Goal: Task Accomplishment & Management: Use online tool/utility

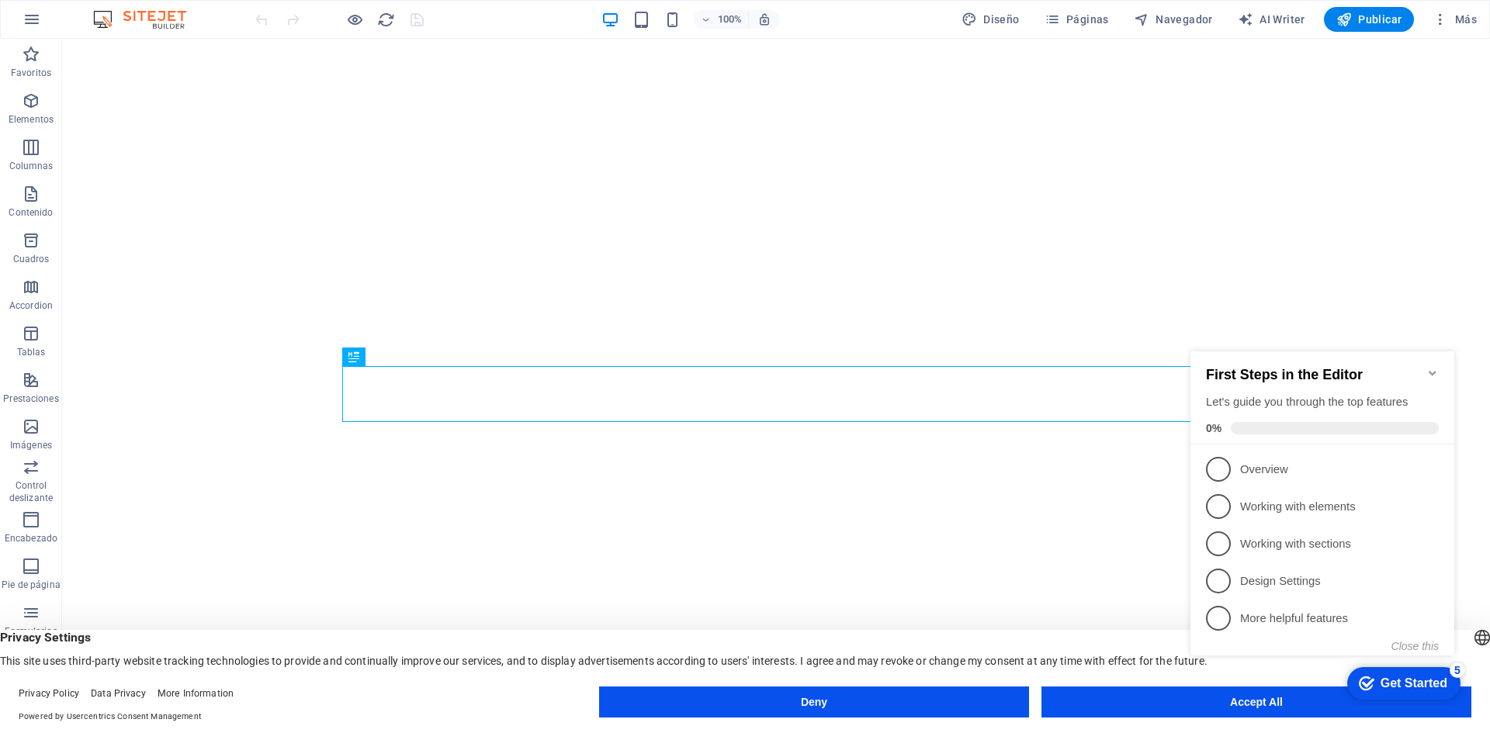
click at [1230, 705] on div "checkmark Get Started 5 First Steps in the Editor Let's guide you through the t…" at bounding box center [1325, 517] width 282 height 377
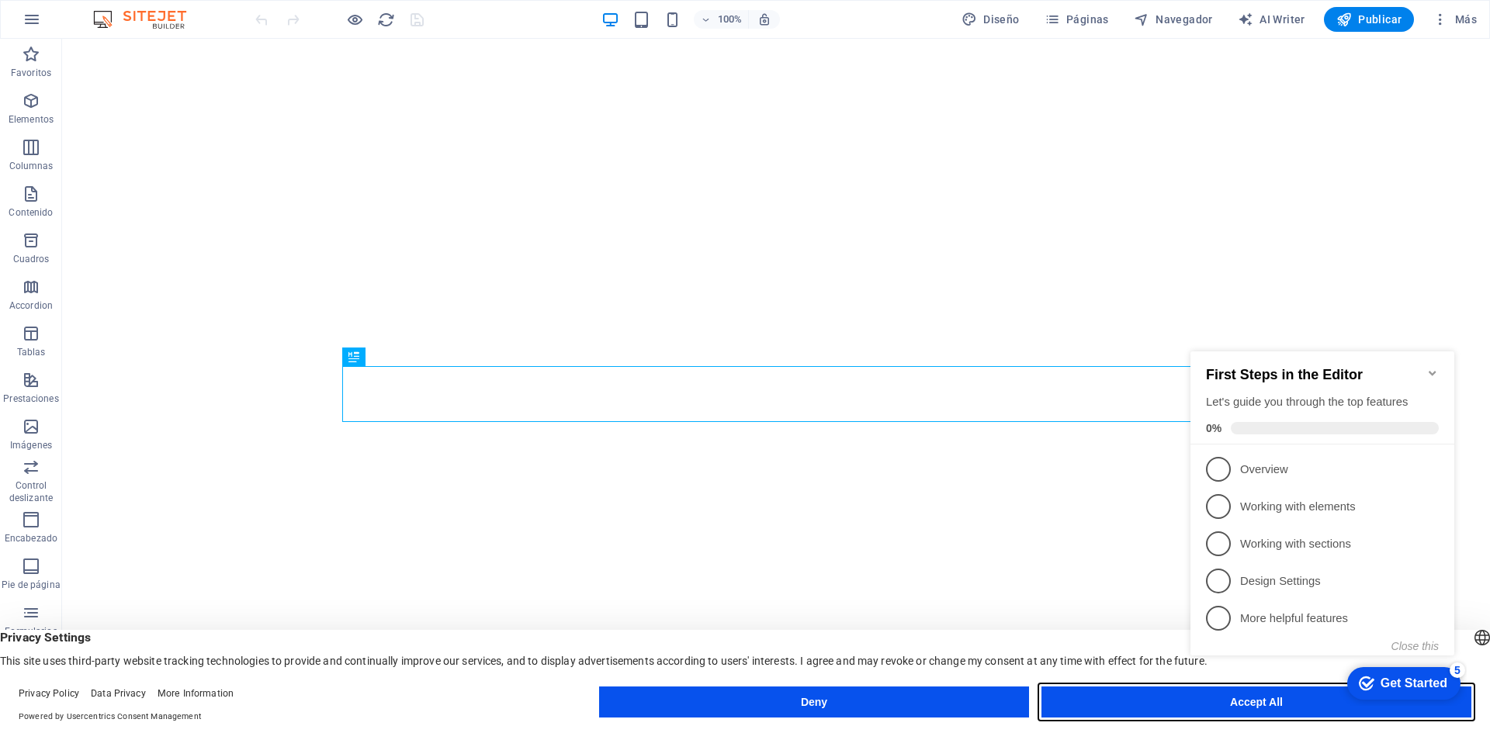
click at [1136, 701] on button "Accept All" at bounding box center [1256, 702] width 430 height 31
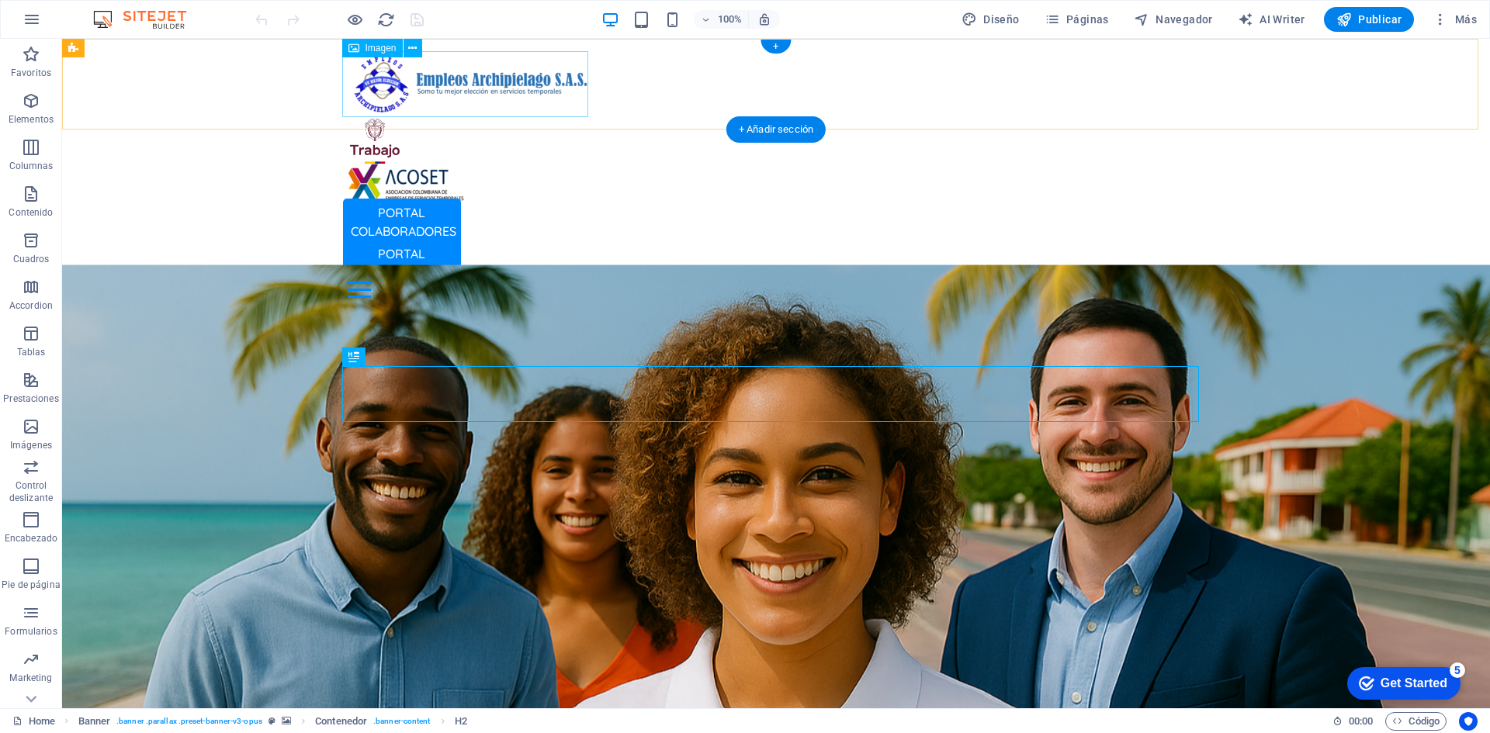
click at [479, 75] on figure at bounding box center [776, 84] width 857 height 66
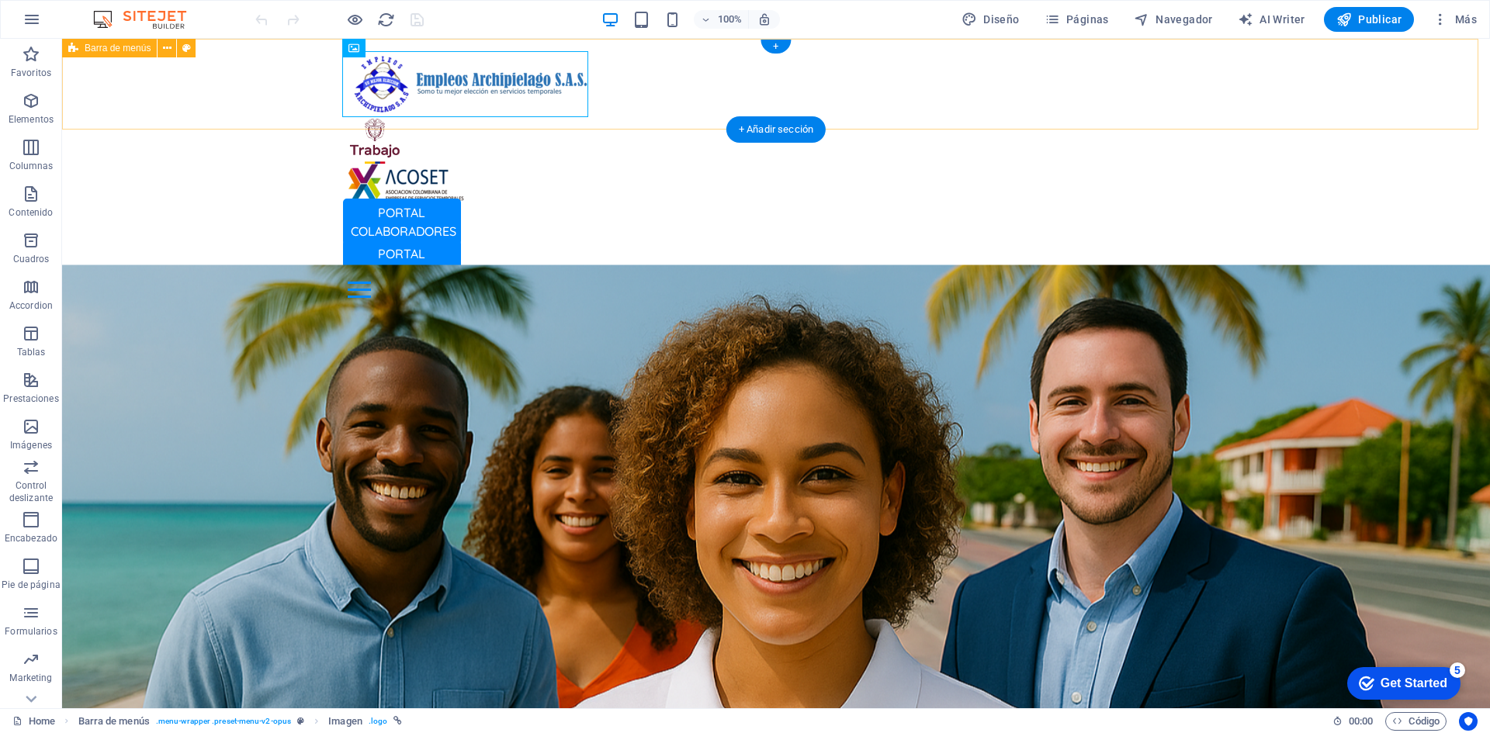
click at [689, 88] on div "PORTAL COLABORADORES PORTAL EMPRESAS Inicio Oficina Colaboradores Oficina Empre…" at bounding box center [776, 175] width 1428 height 272
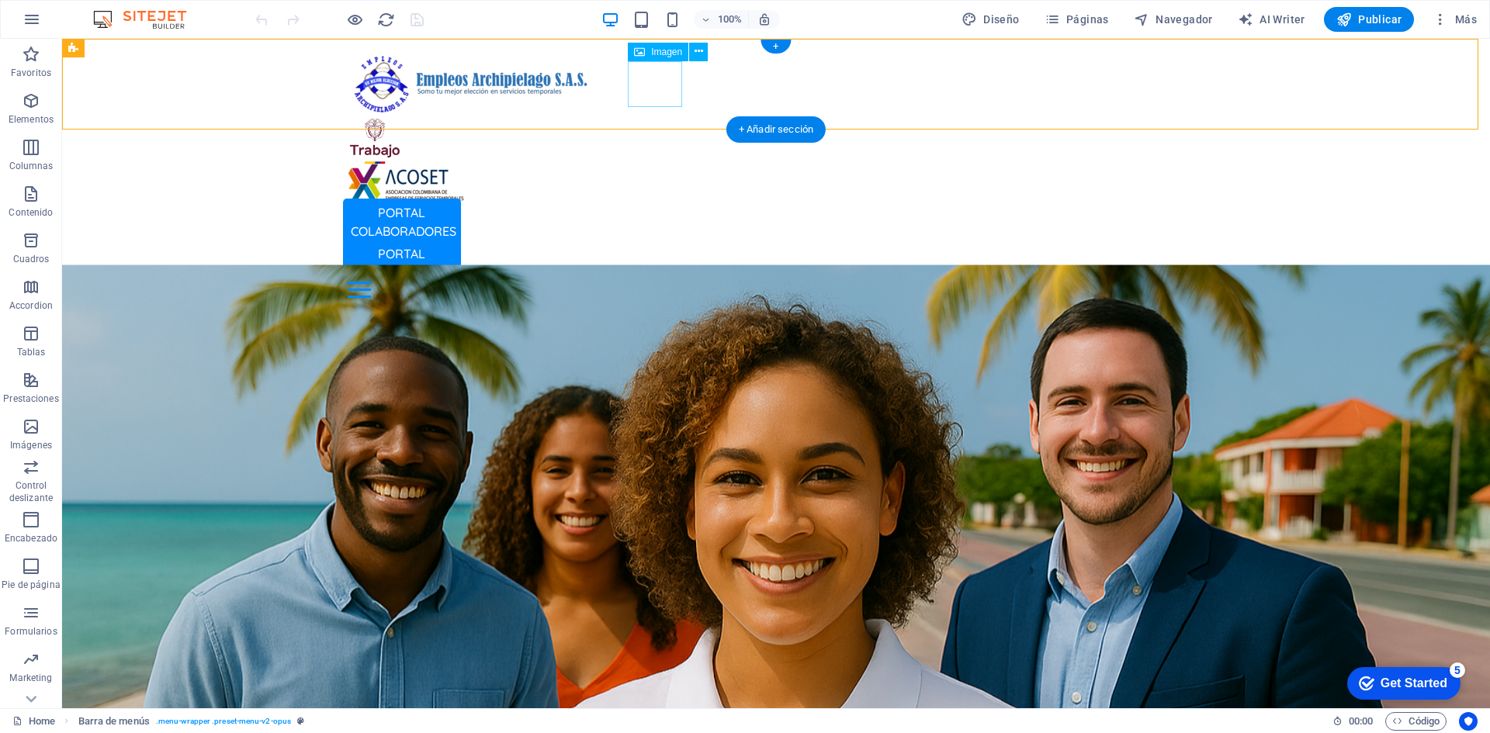
click at [663, 117] on figure at bounding box center [776, 140] width 857 height 47
click at [570, 89] on figure at bounding box center [776, 84] width 857 height 66
click at [643, 117] on figure at bounding box center [776, 140] width 857 height 47
click at [697, 47] on icon at bounding box center [698, 51] width 9 height 16
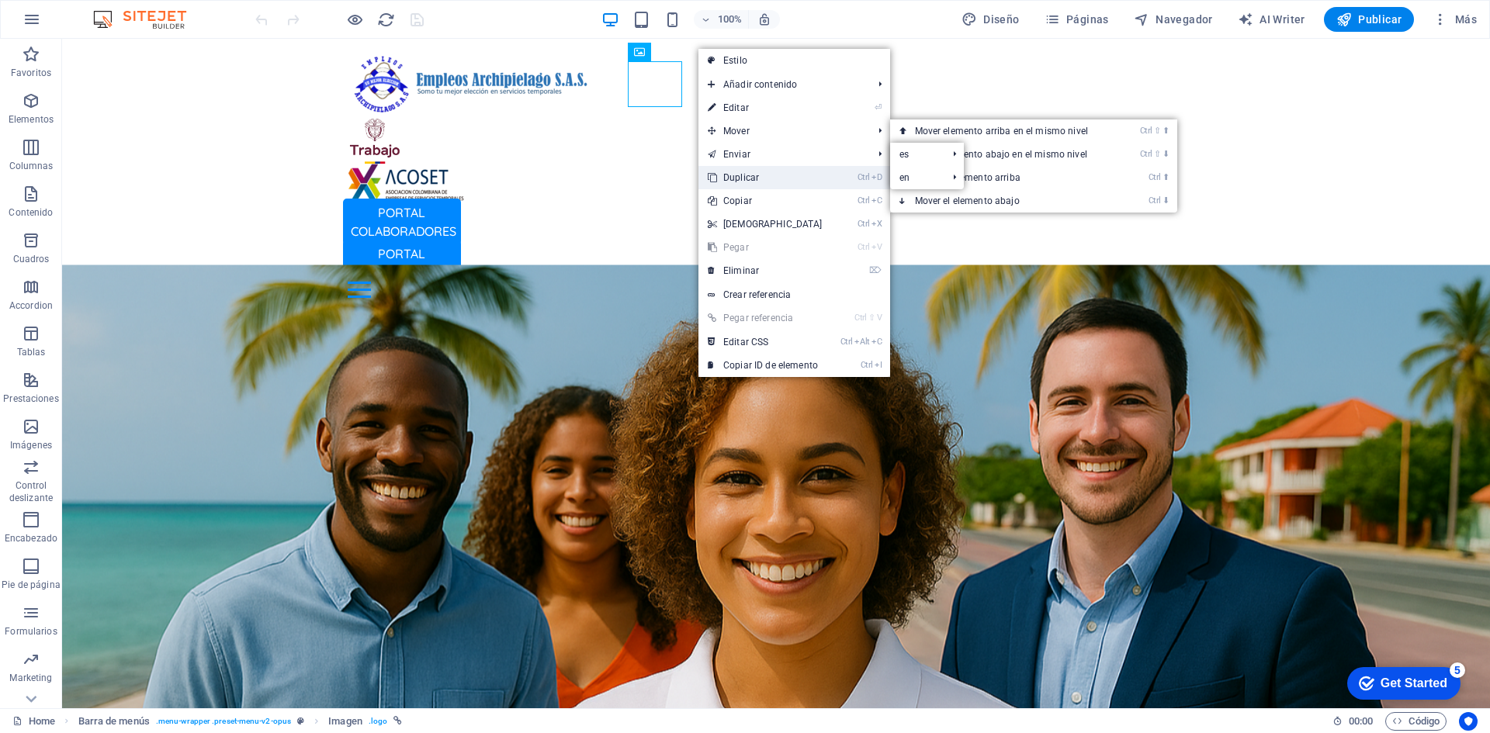
click at [759, 179] on link "Ctrl D Duplicar" at bounding box center [764, 177] width 133 height 23
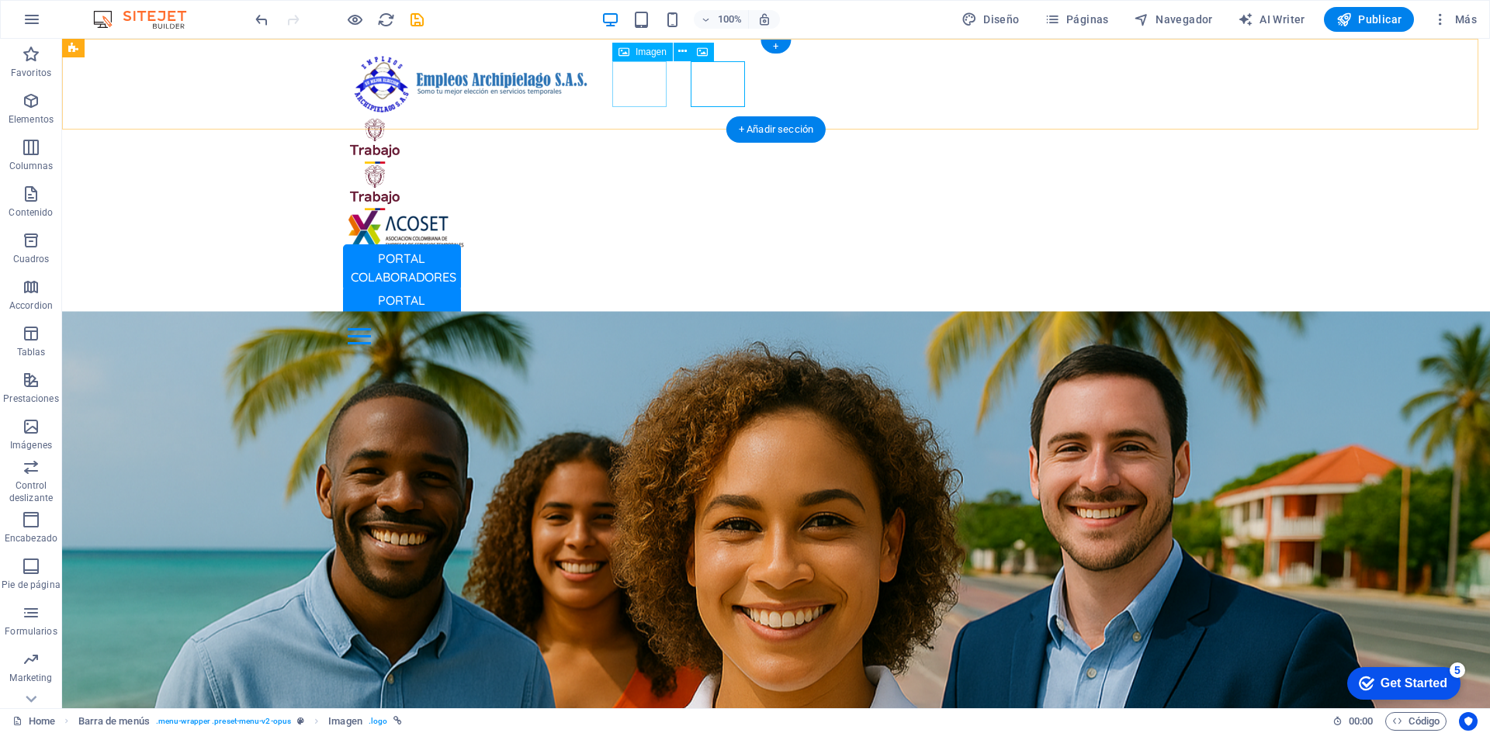
click at [647, 117] on figure at bounding box center [776, 140] width 857 height 47
select select "px"
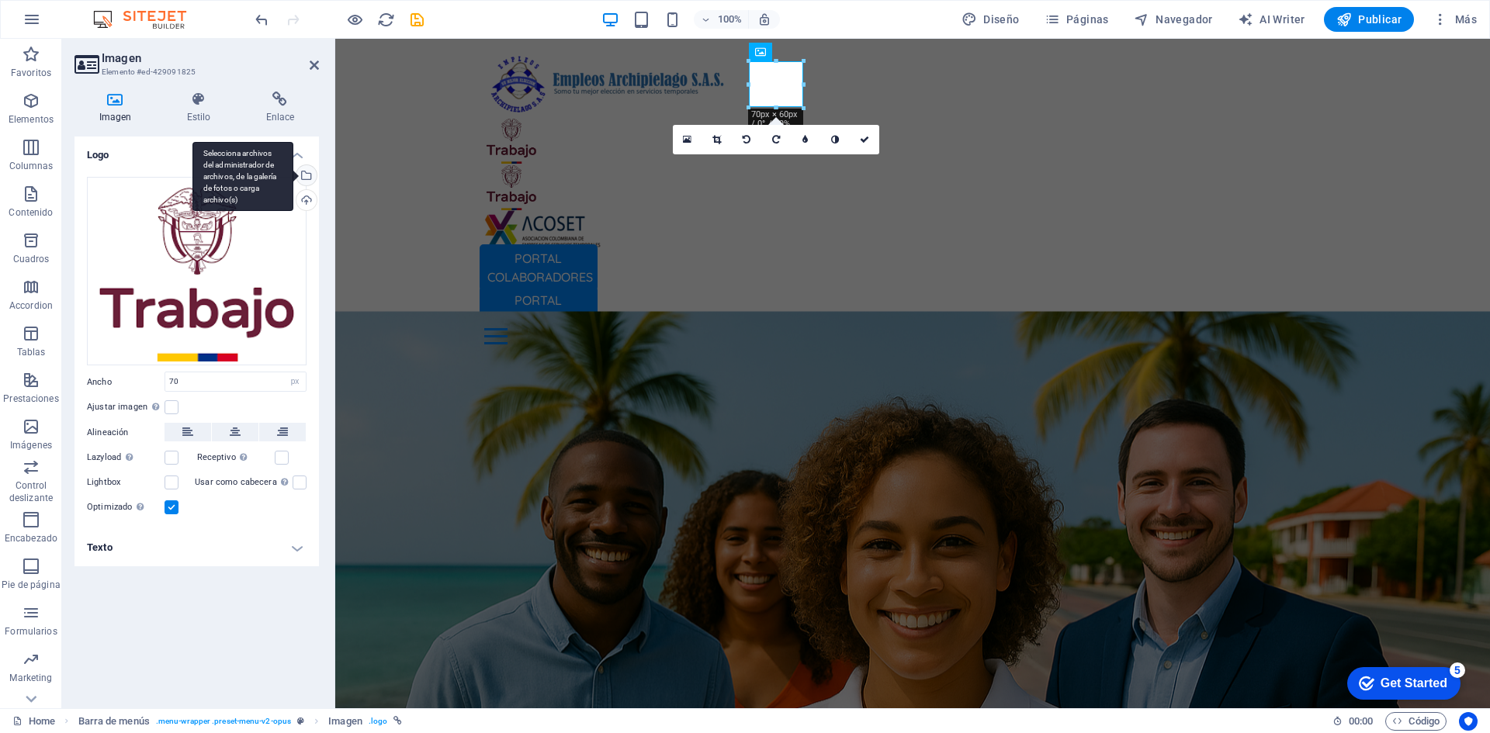
click at [305, 173] on div "Selecciona archivos del administrador de archivos, de la galería de fotos o car…" at bounding box center [304, 176] width 23 height 23
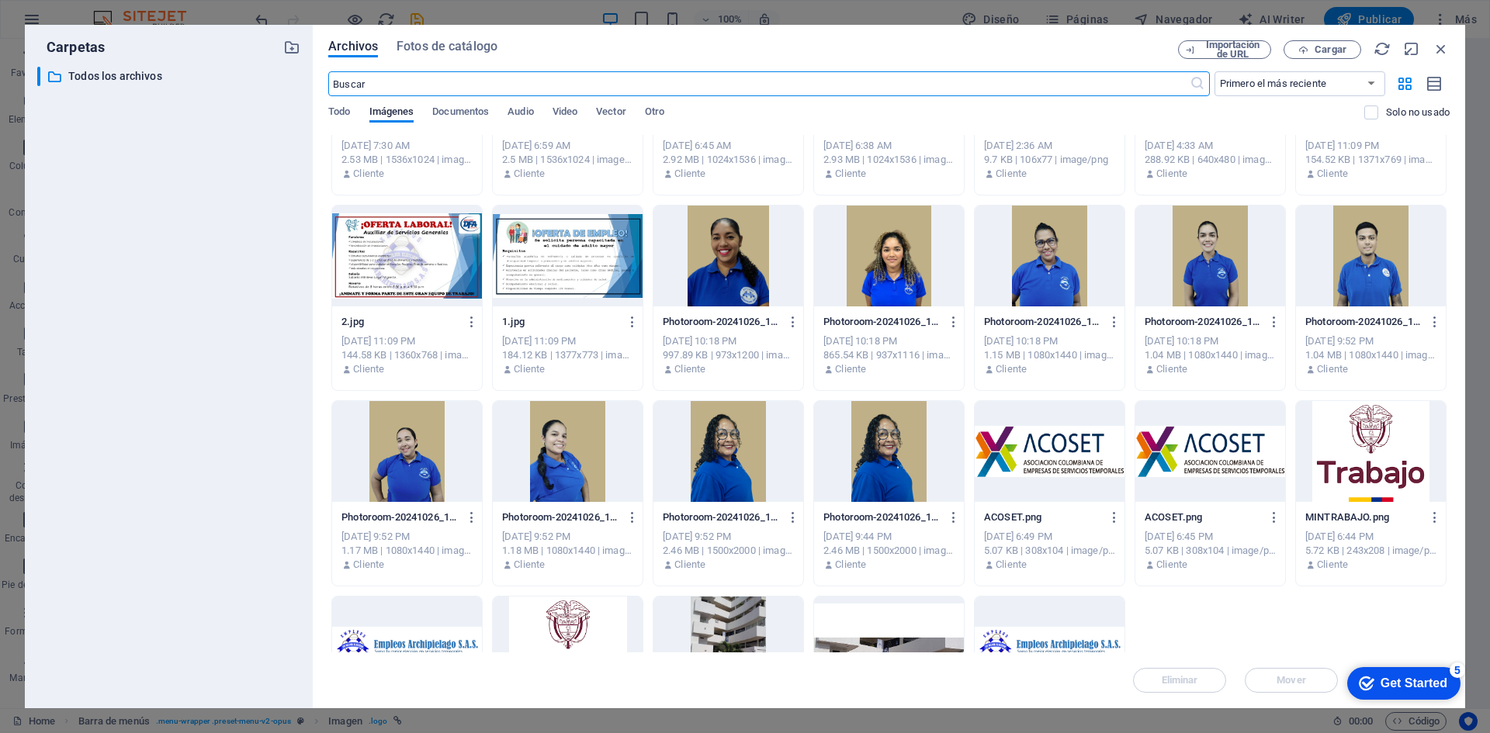
scroll to position [255, 0]
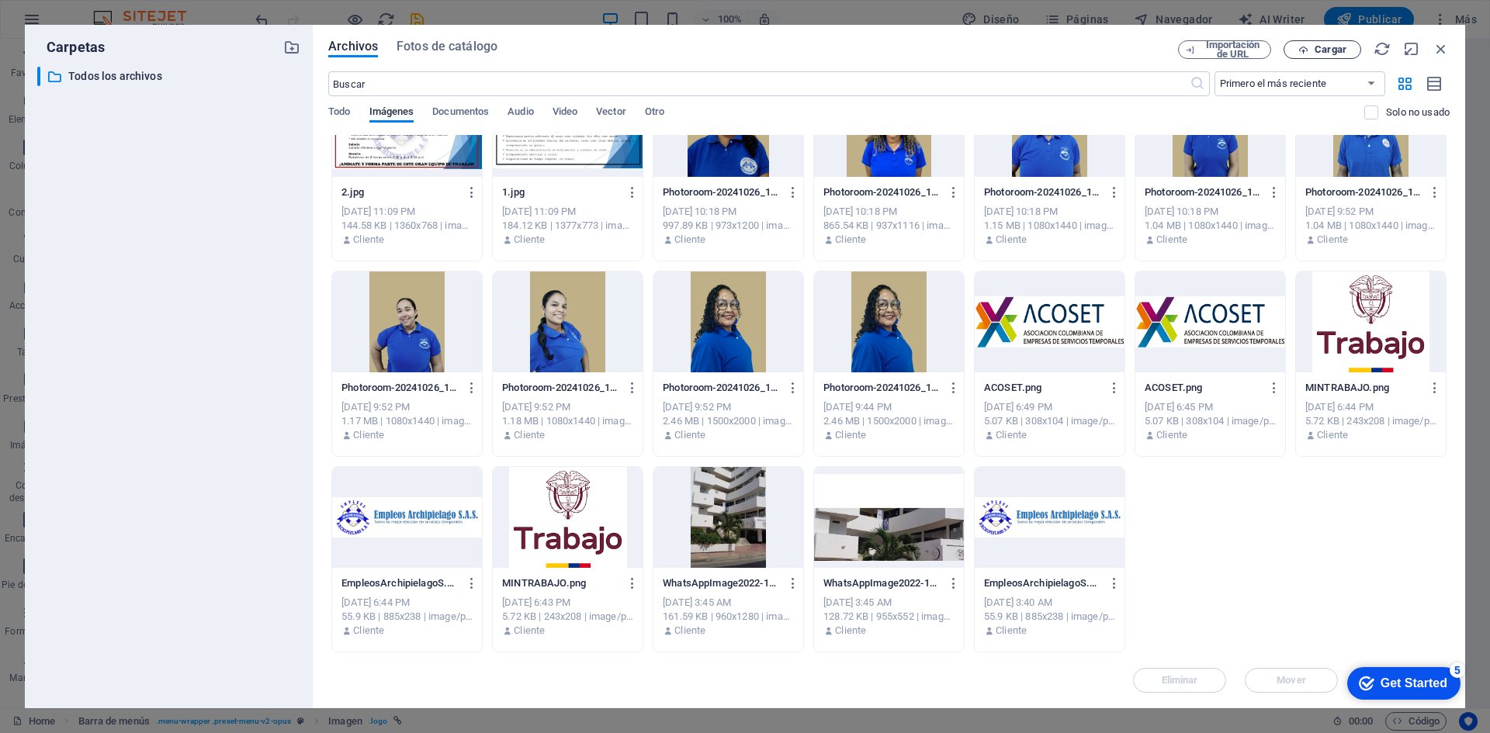
click at [1336, 52] on span "Cargar" at bounding box center [1330, 49] width 32 height 9
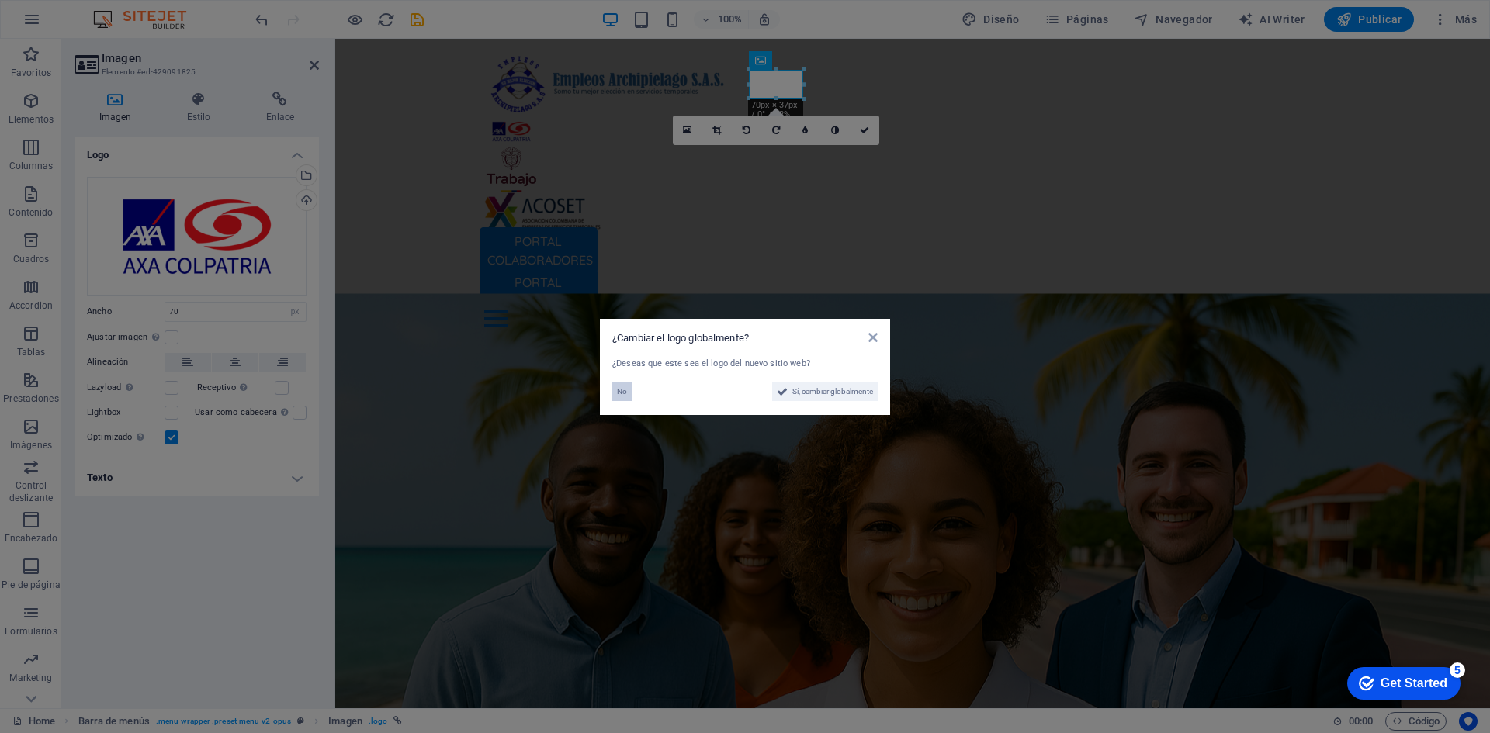
click at [628, 391] on button "No" at bounding box center [621, 392] width 19 height 19
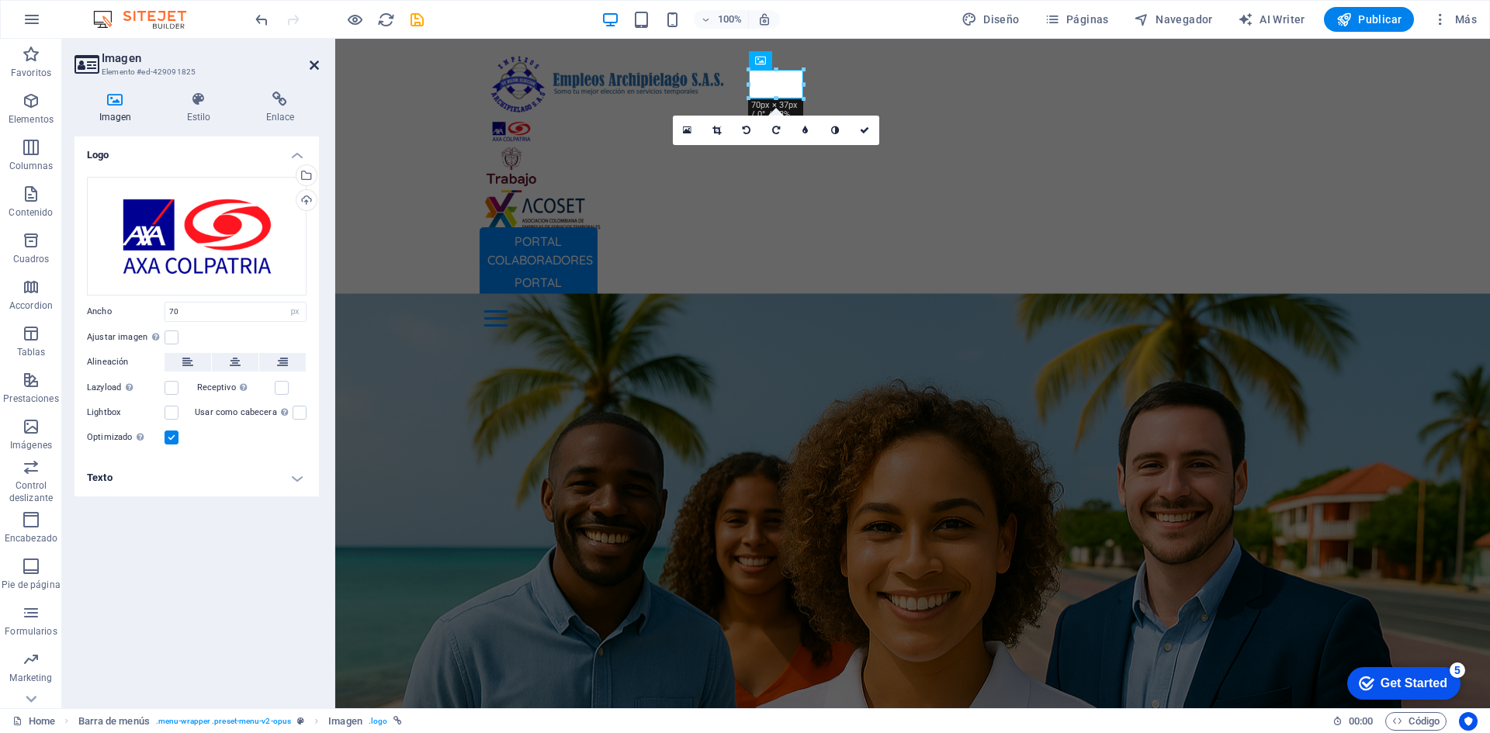
drag, startPoint x: 313, startPoint y: 64, endPoint x: 262, endPoint y: 16, distance: 69.7
click at [313, 64] on icon at bounding box center [314, 65] width 9 height 12
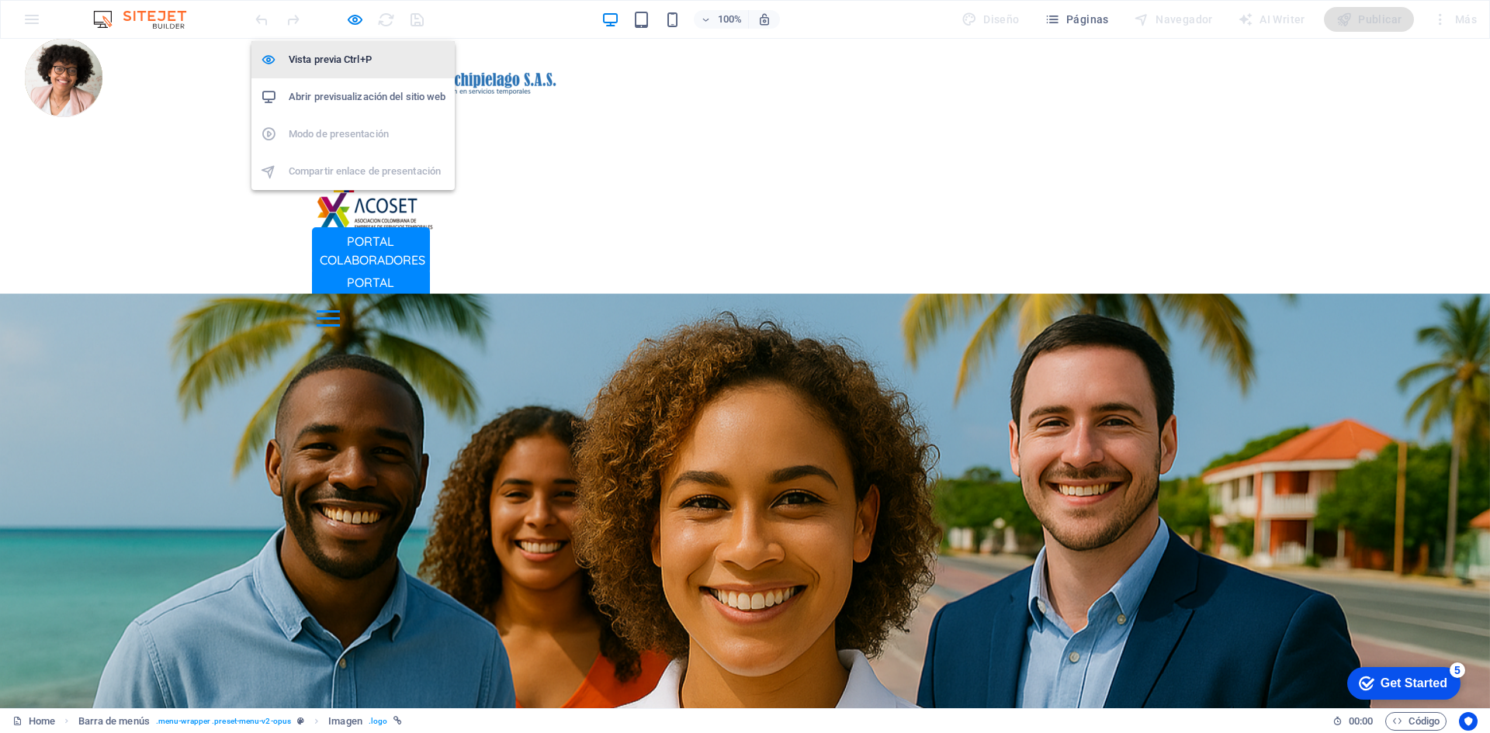
click at [347, 59] on h6 "Vista previa Ctrl+P" at bounding box center [367, 59] width 157 height 19
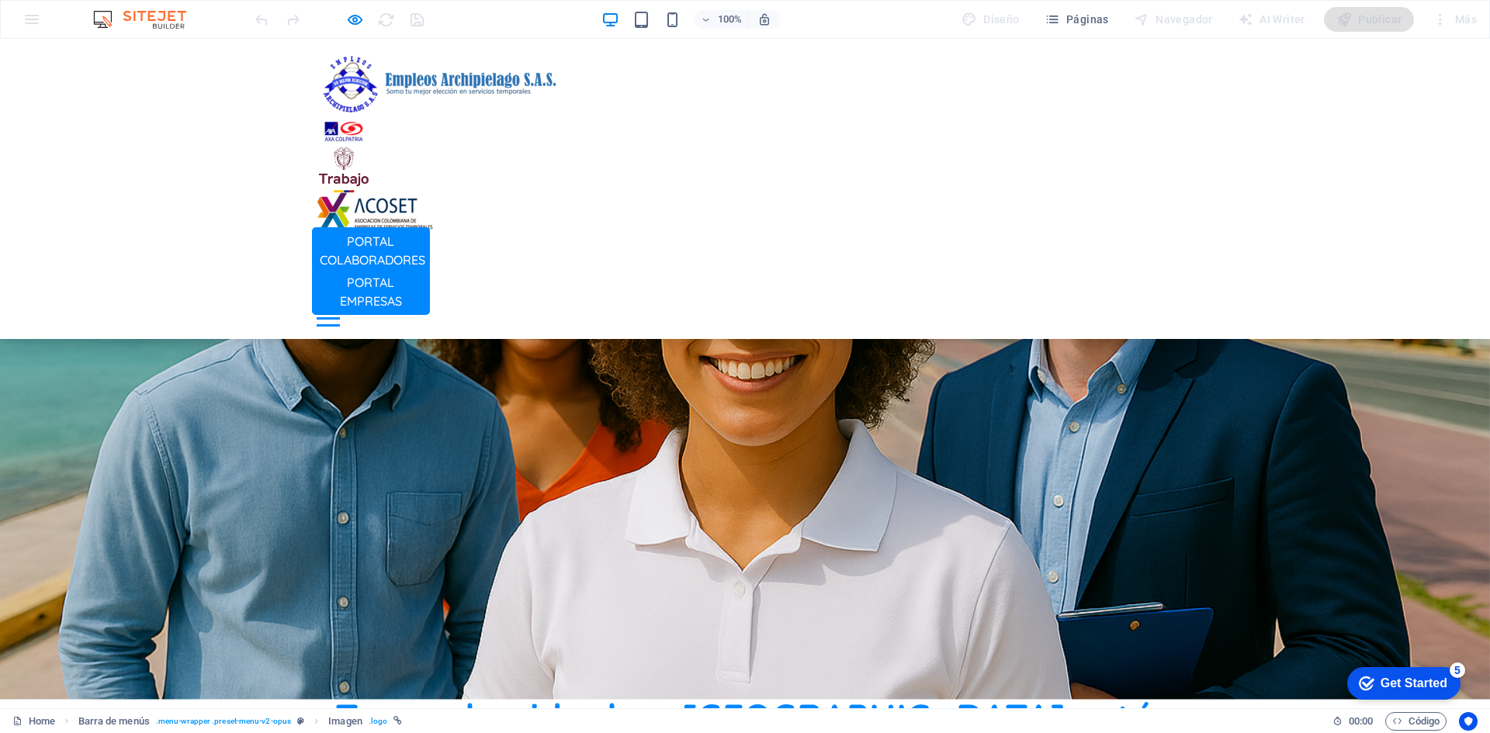
scroll to position [0, 0]
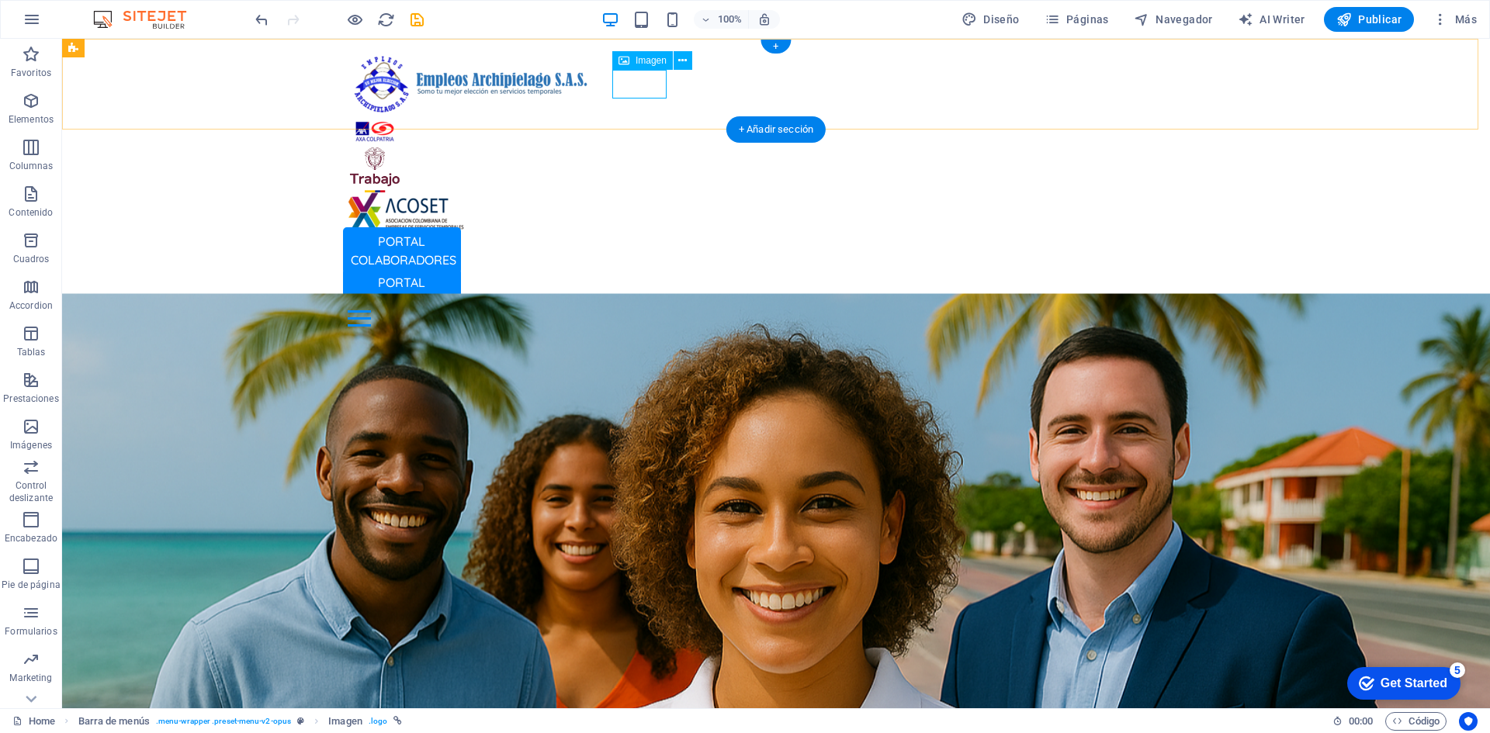
click at [635, 117] on figure at bounding box center [776, 131] width 857 height 29
select select "px"
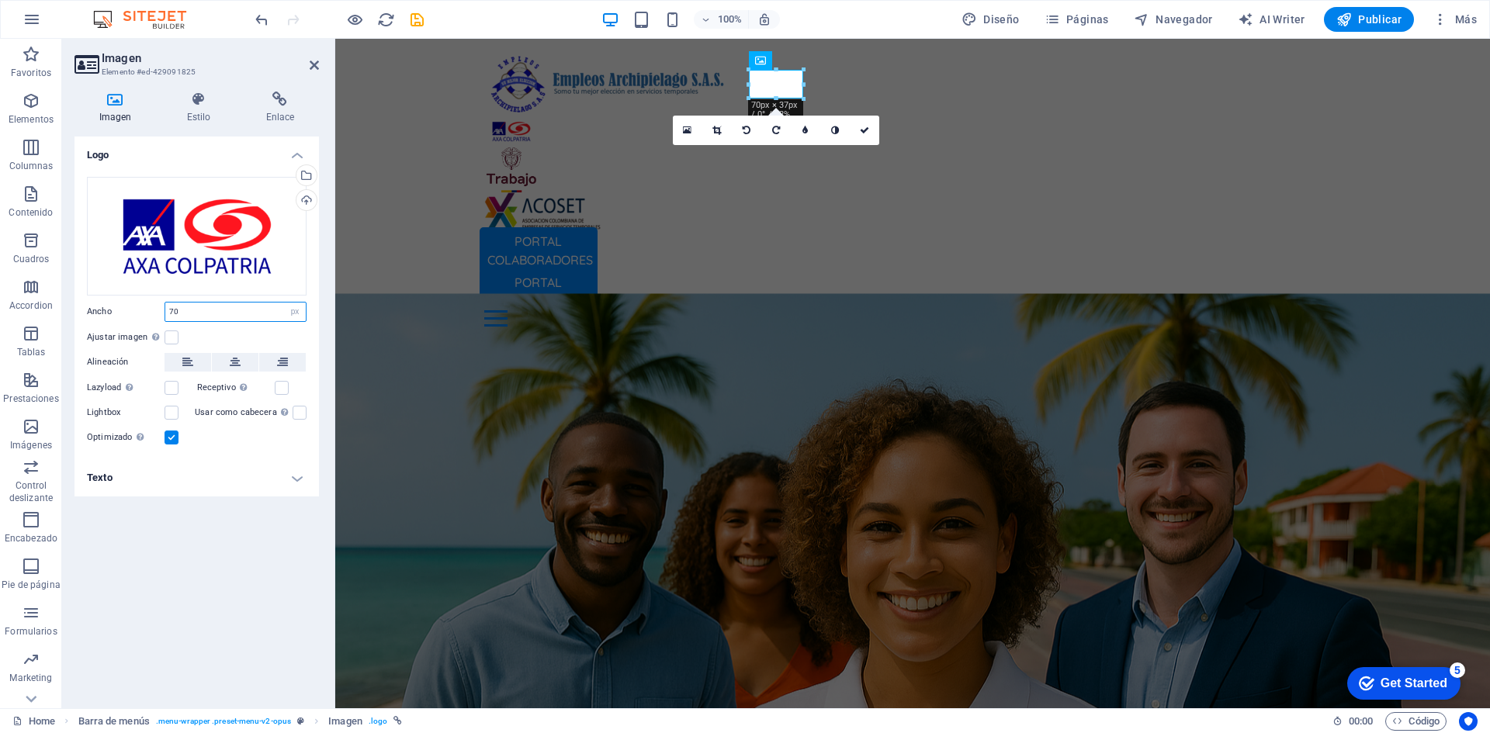
drag, startPoint x: 204, startPoint y: 312, endPoint x: 114, endPoint y: 312, distance: 90.0
click at [114, 312] on div "Ancho 70 Predeterminado automático px rem % em vh vw" at bounding box center [197, 312] width 220 height 20
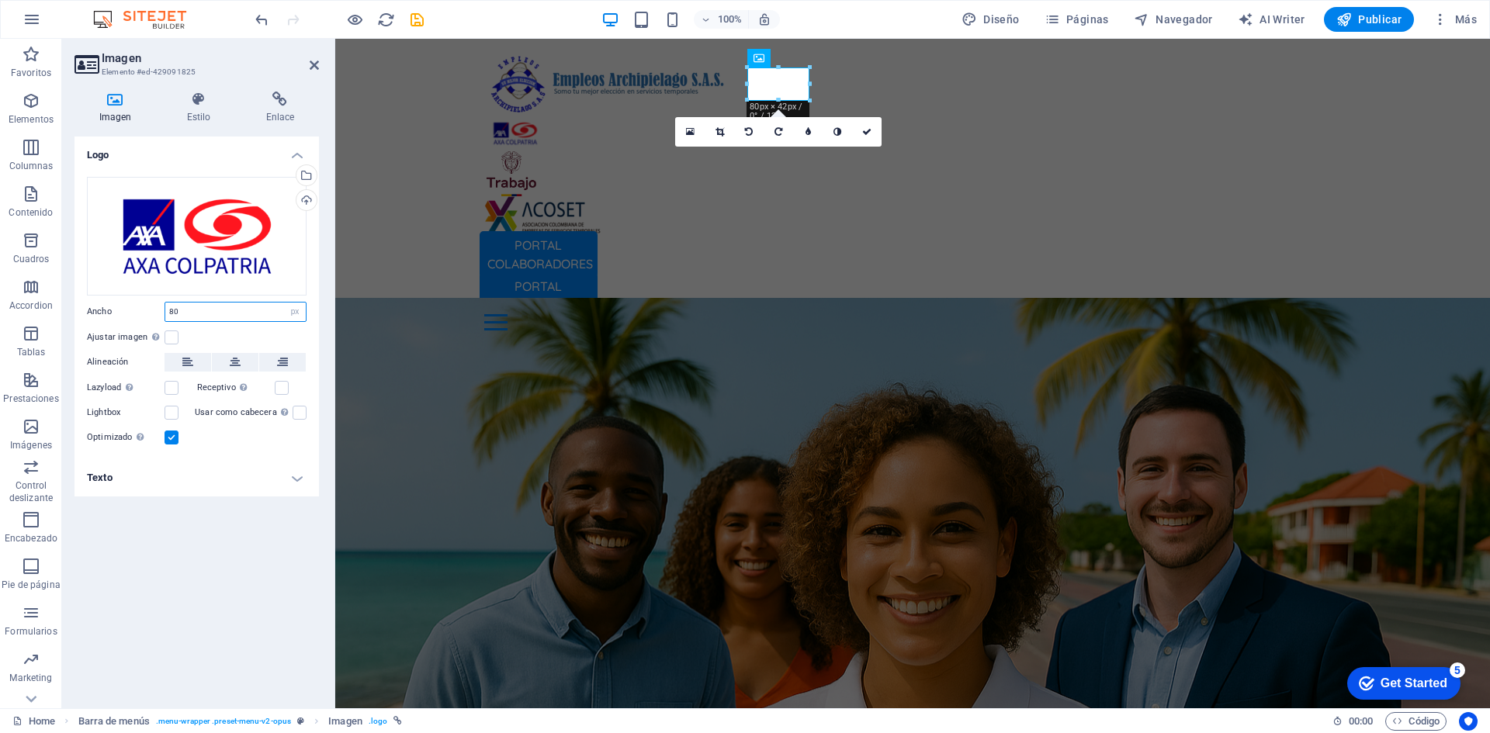
type input "80"
click at [263, 606] on div "Logo Arrastra archivos aquí, haz clic para escoger archivos o selecciona archiv…" at bounding box center [196, 416] width 244 height 559
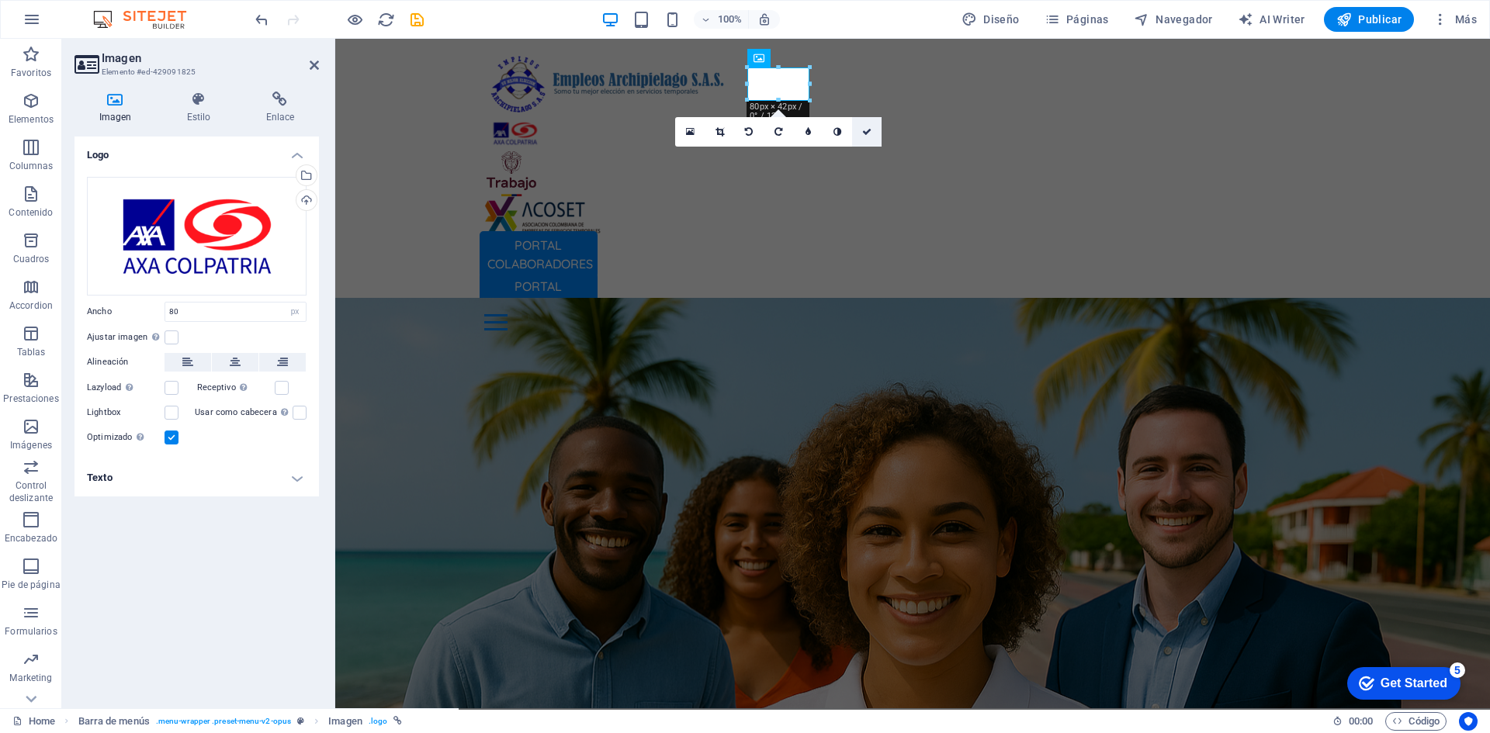
drag, startPoint x: 867, startPoint y: 132, endPoint x: 815, endPoint y: 98, distance: 62.2
click at [867, 132] on icon at bounding box center [866, 131] width 9 height 9
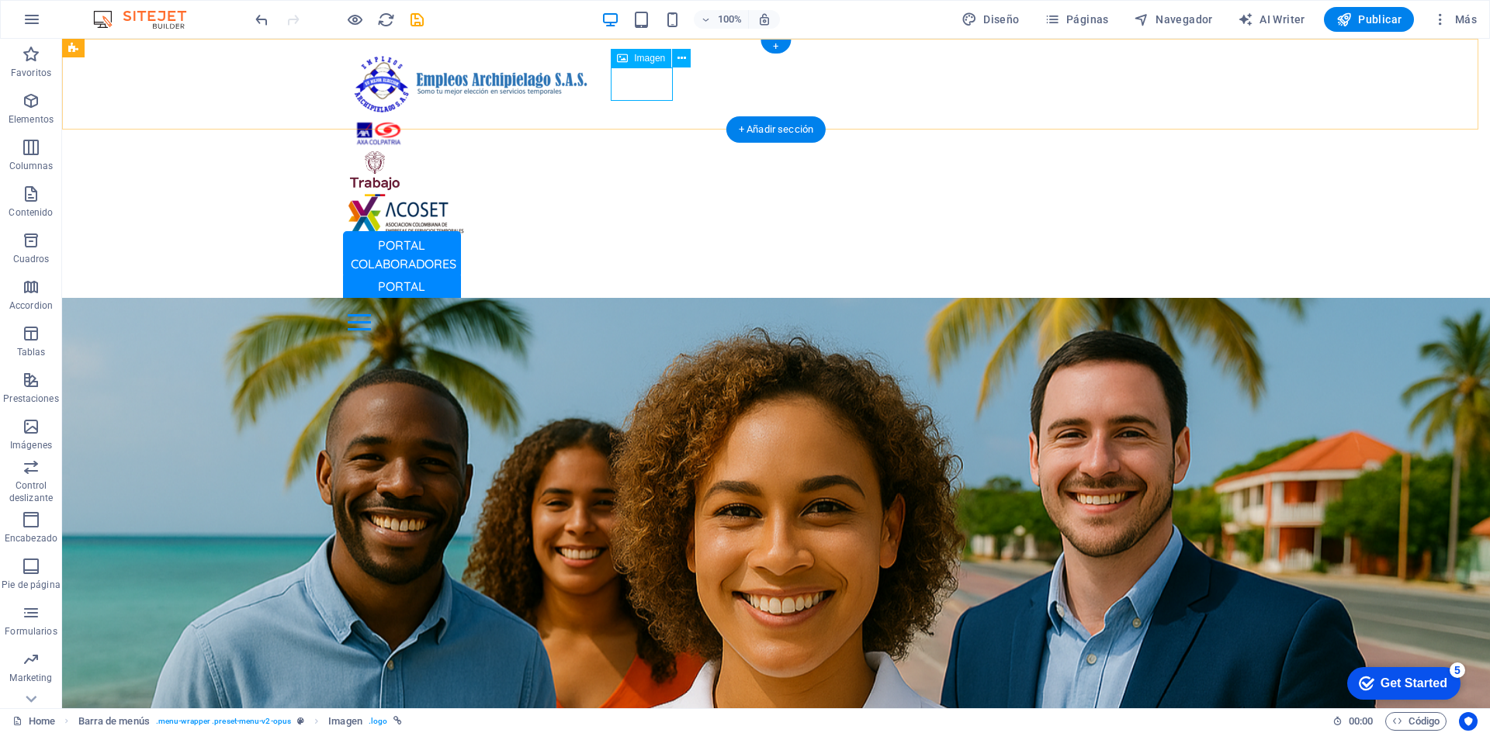
click at [639, 117] on figure at bounding box center [776, 133] width 857 height 33
select select "px"
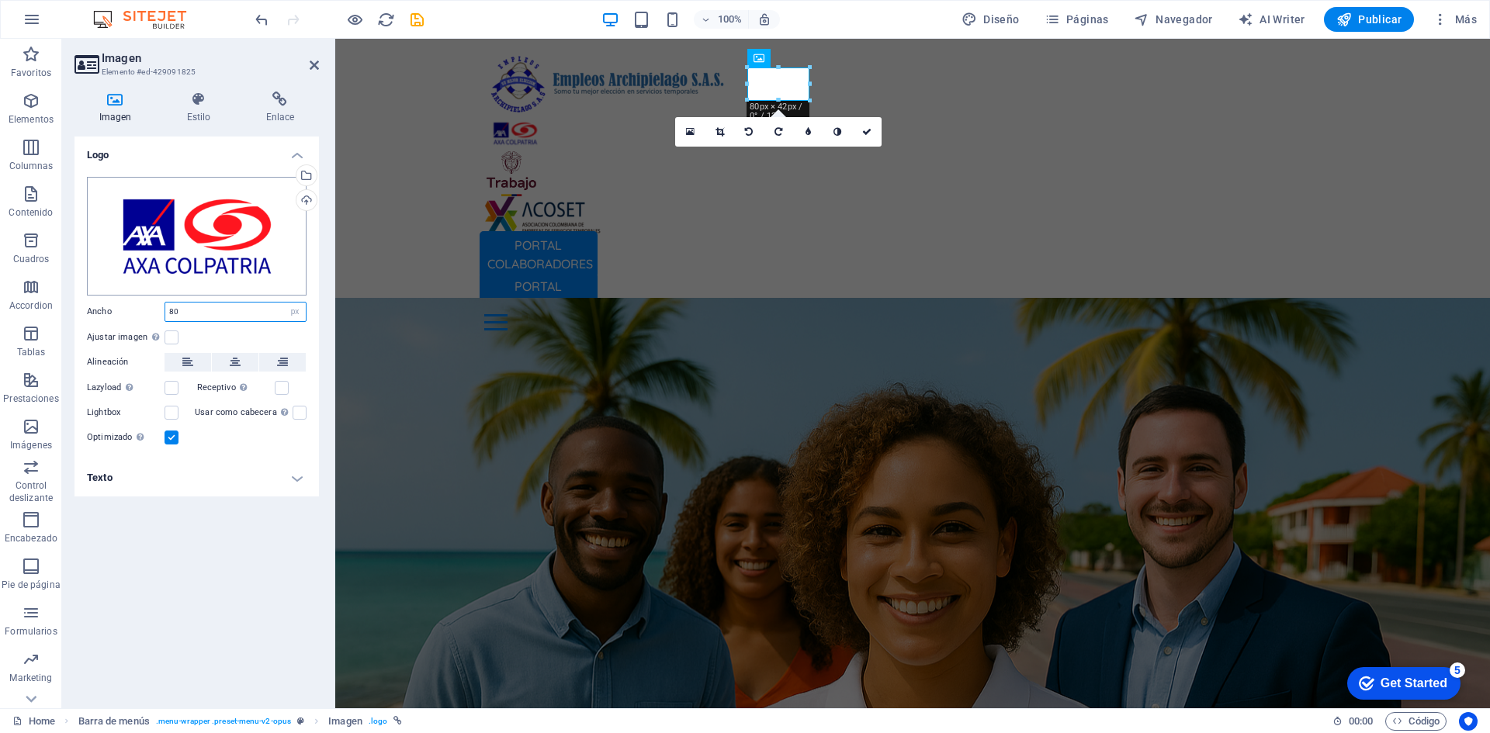
drag, startPoint x: 209, startPoint y: 307, endPoint x: 99, endPoint y: 293, distance: 111.1
click at [99, 293] on div "Arrastra archivos aquí, haz clic para escoger archivos o selecciona archivos de…" at bounding box center [196, 311] width 244 height 295
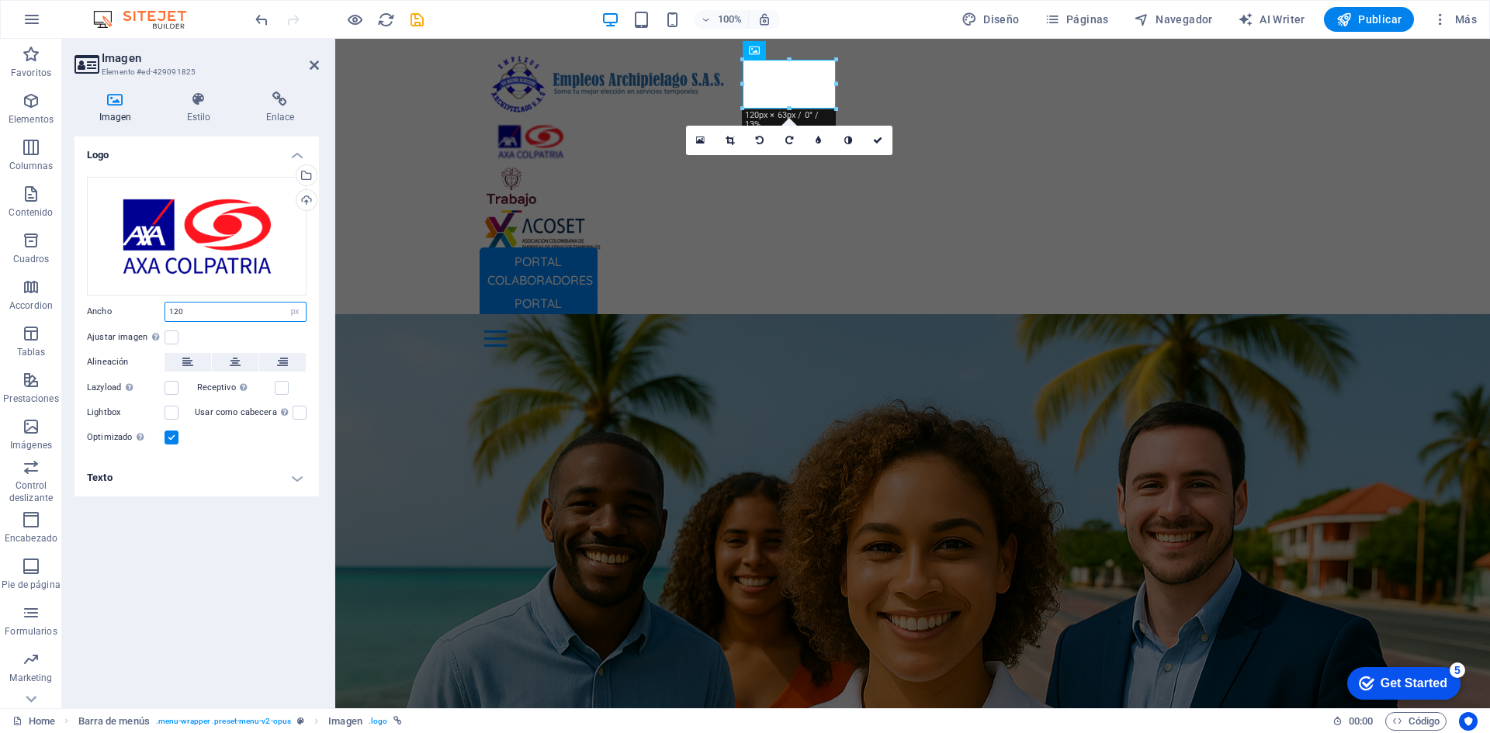
type input "120"
click at [196, 597] on div "Logo Arrastra archivos aquí, haz clic para escoger archivos o selecciona archiv…" at bounding box center [196, 416] width 244 height 559
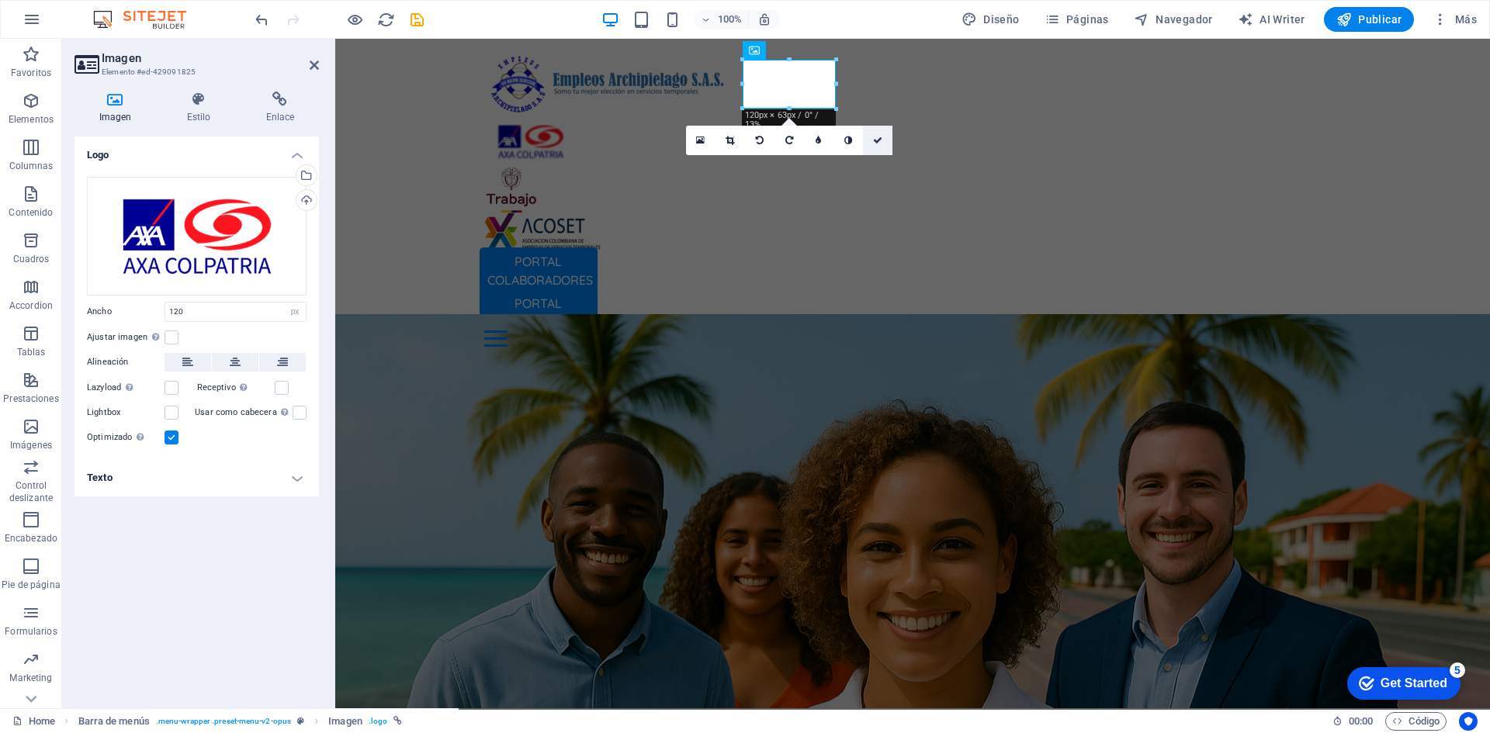
click at [886, 139] on link at bounding box center [877, 140] width 29 height 29
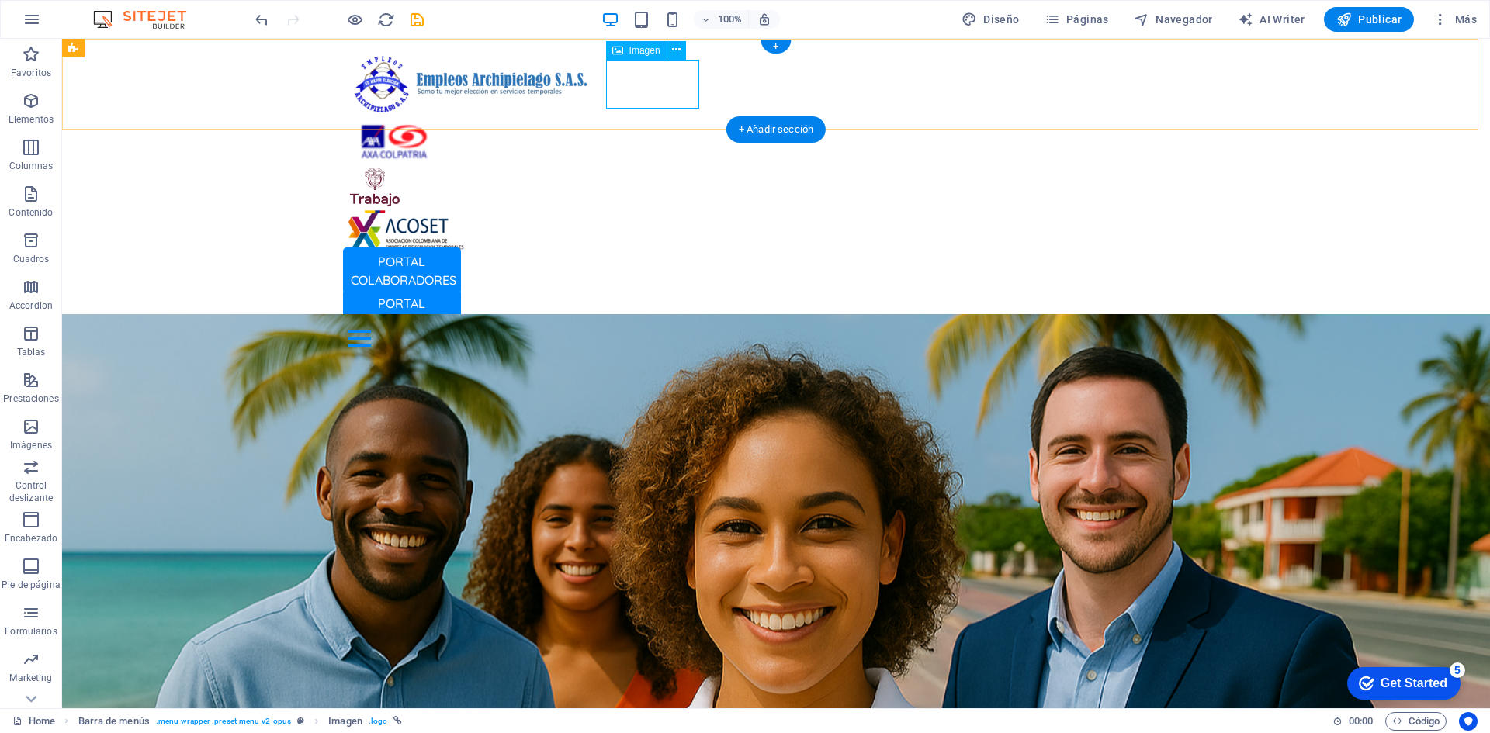
click at [628, 117] on figure at bounding box center [776, 141] width 857 height 49
select select "px"
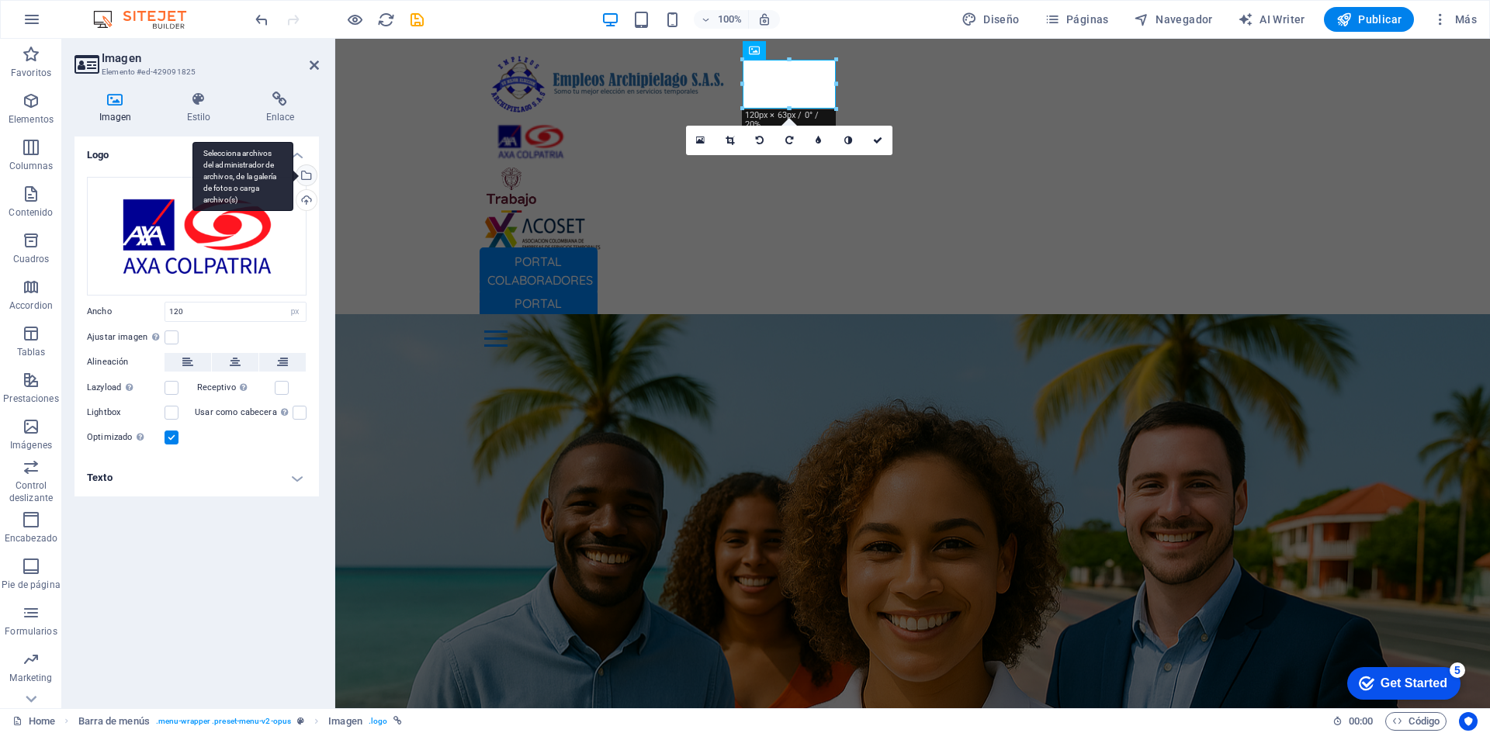
click at [308, 171] on div "Selecciona archivos del administrador de archivos, de la galería de fotos o car…" at bounding box center [304, 176] width 23 height 23
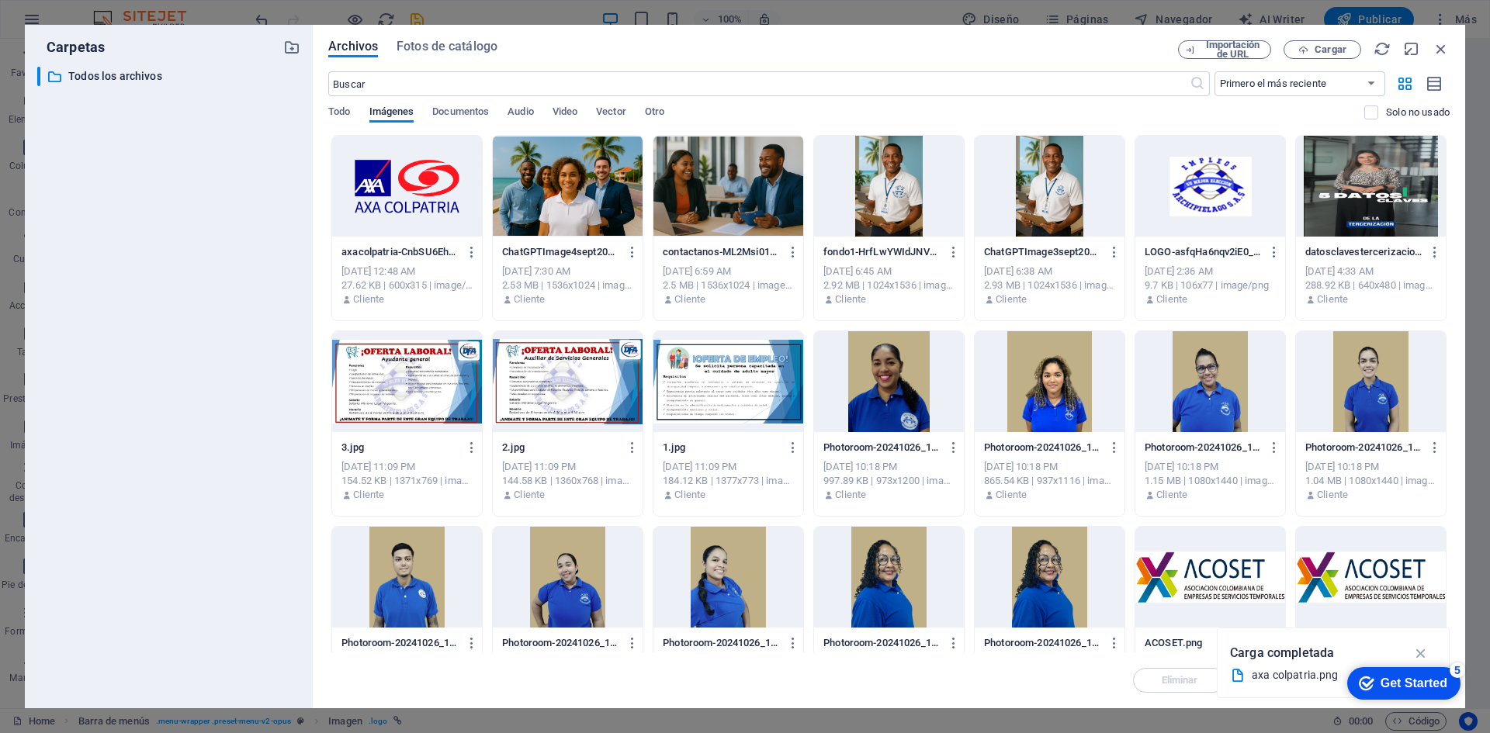
click at [398, 189] on div at bounding box center [407, 186] width 150 height 101
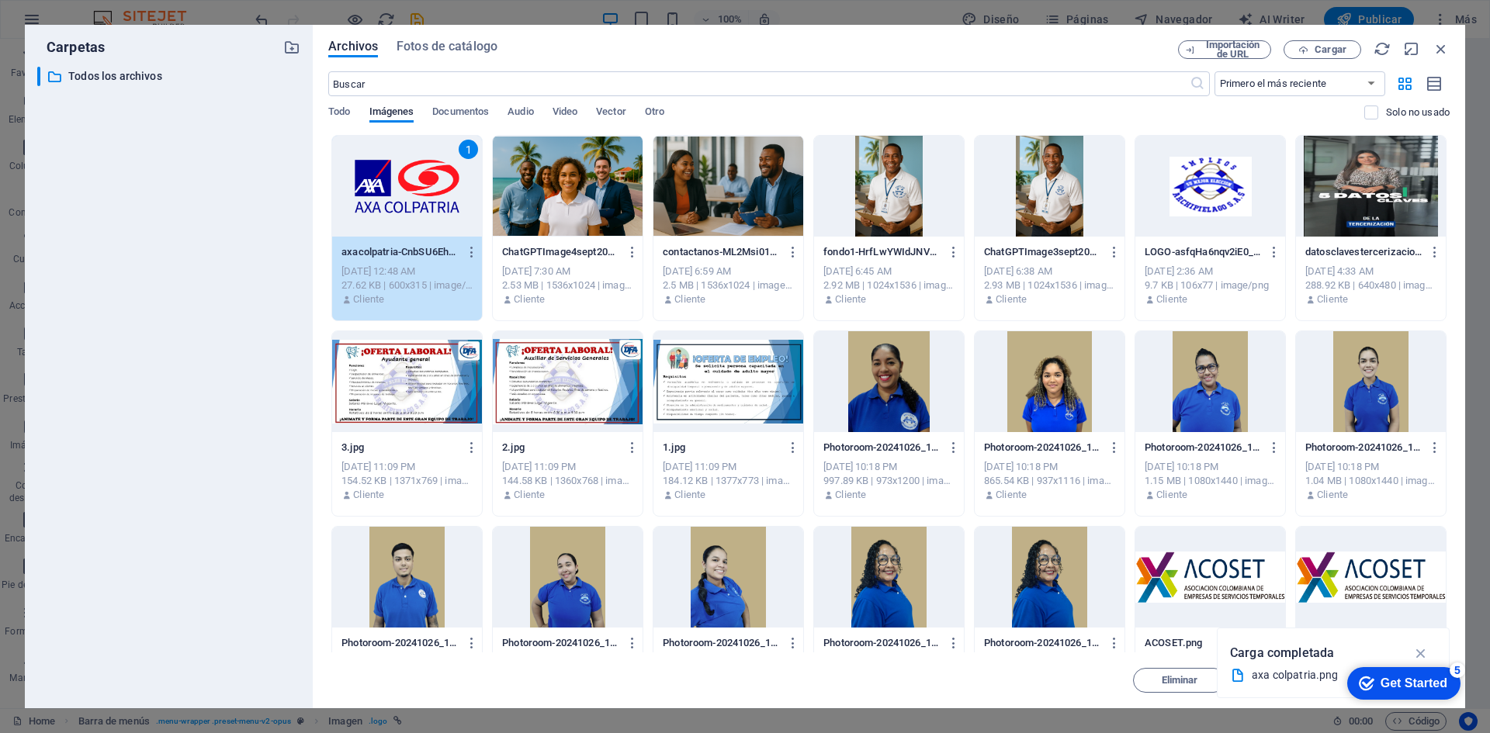
click at [398, 189] on div "1" at bounding box center [407, 186] width 150 height 101
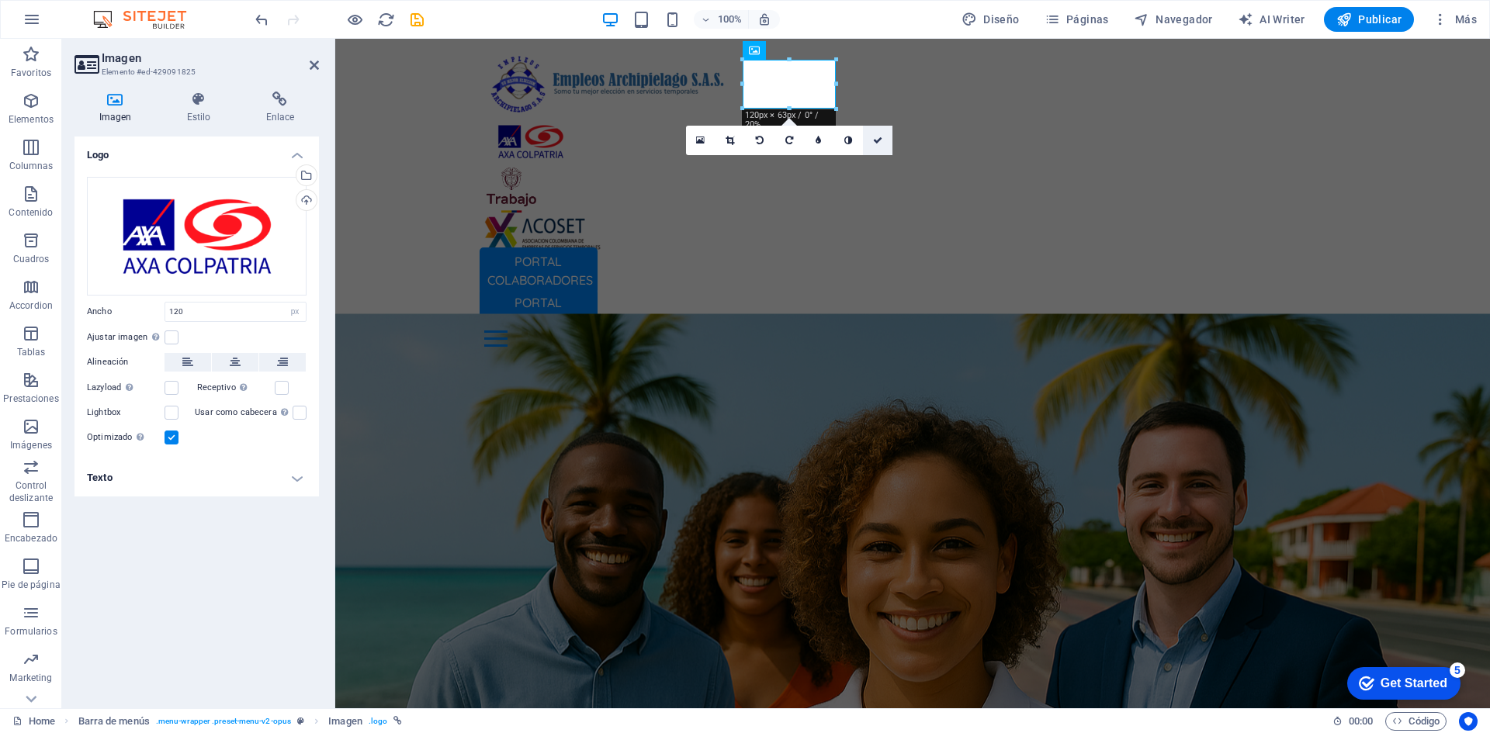
drag, startPoint x: 872, startPoint y: 140, endPoint x: 810, endPoint y: 101, distance: 73.6
click at [873, 140] on icon at bounding box center [877, 140] width 9 height 9
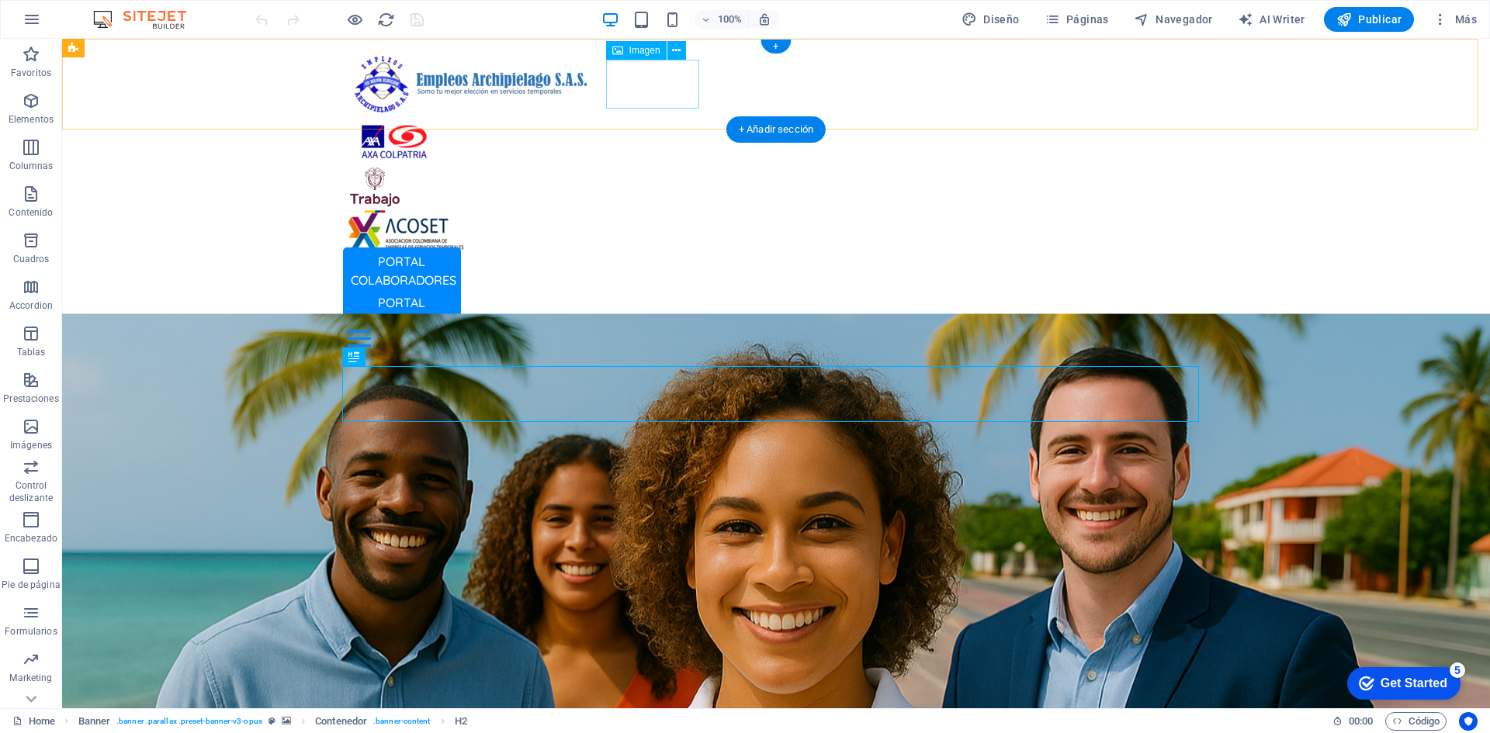
click at [657, 117] on figure at bounding box center [776, 141] width 857 height 49
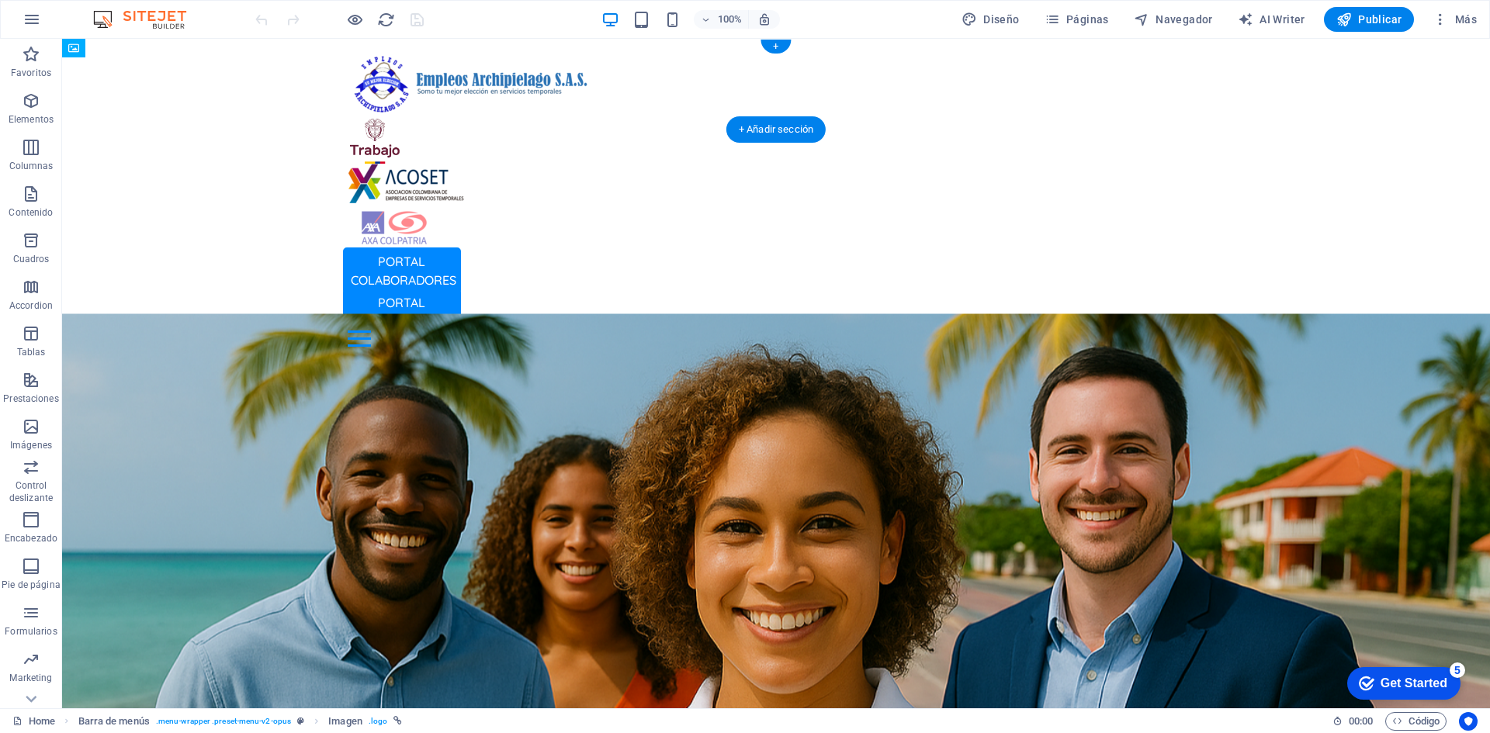
drag, startPoint x: 668, startPoint y: 78, endPoint x: 866, endPoint y: 91, distance: 198.3
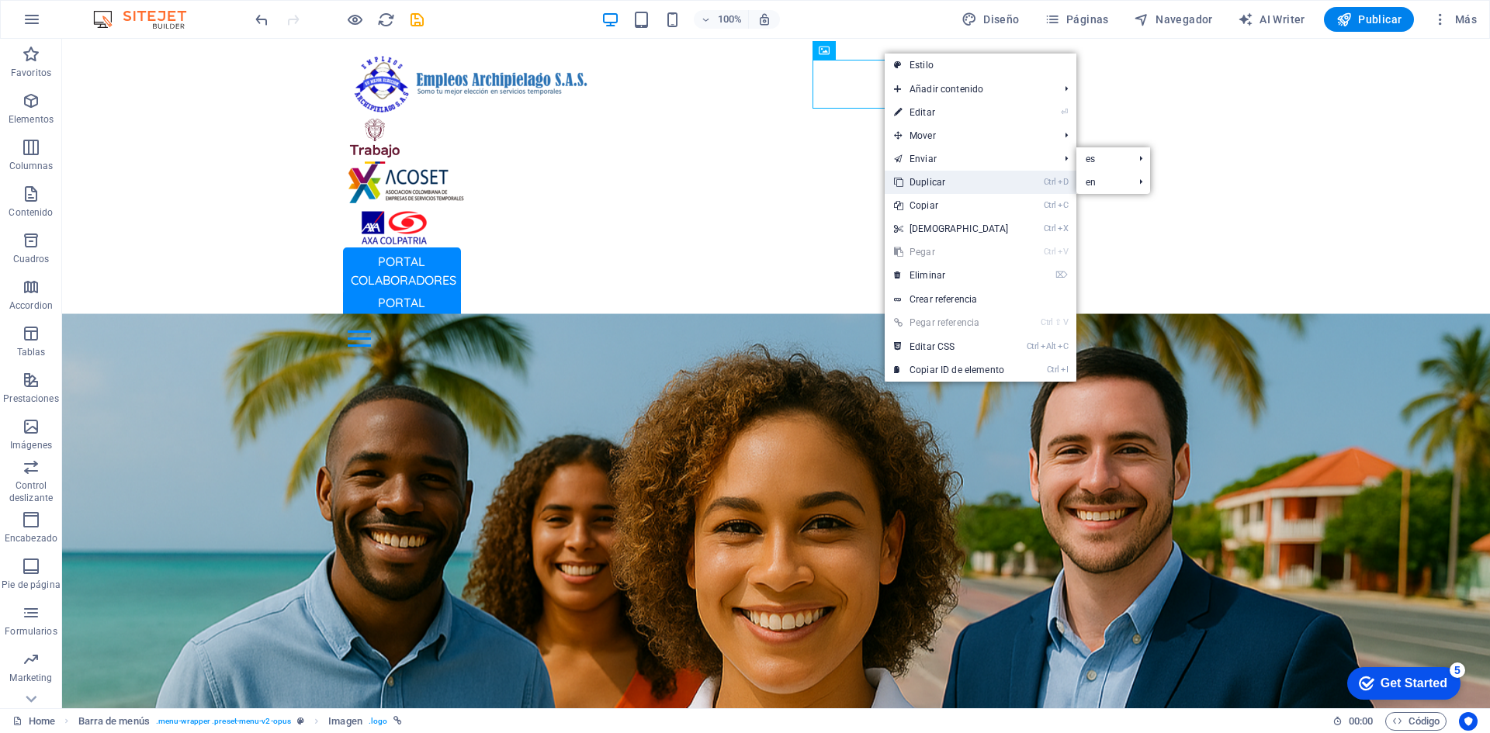
click at [952, 182] on link "Ctrl D Duplicar" at bounding box center [950, 182] width 133 height 23
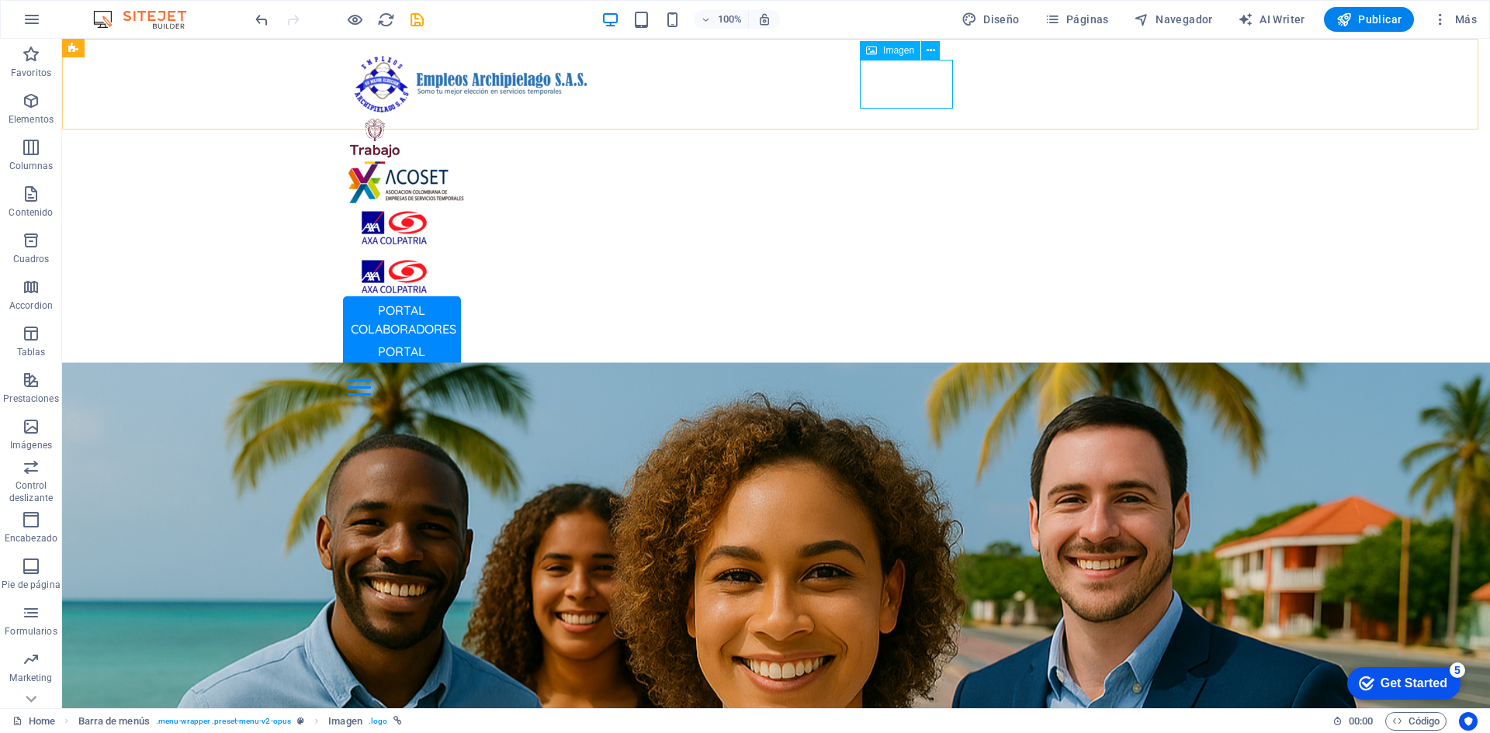
click at [898, 50] on span "Imagen" at bounding box center [898, 50] width 31 height 9
click at [897, 252] on figure at bounding box center [776, 276] width 857 height 49
select select "px"
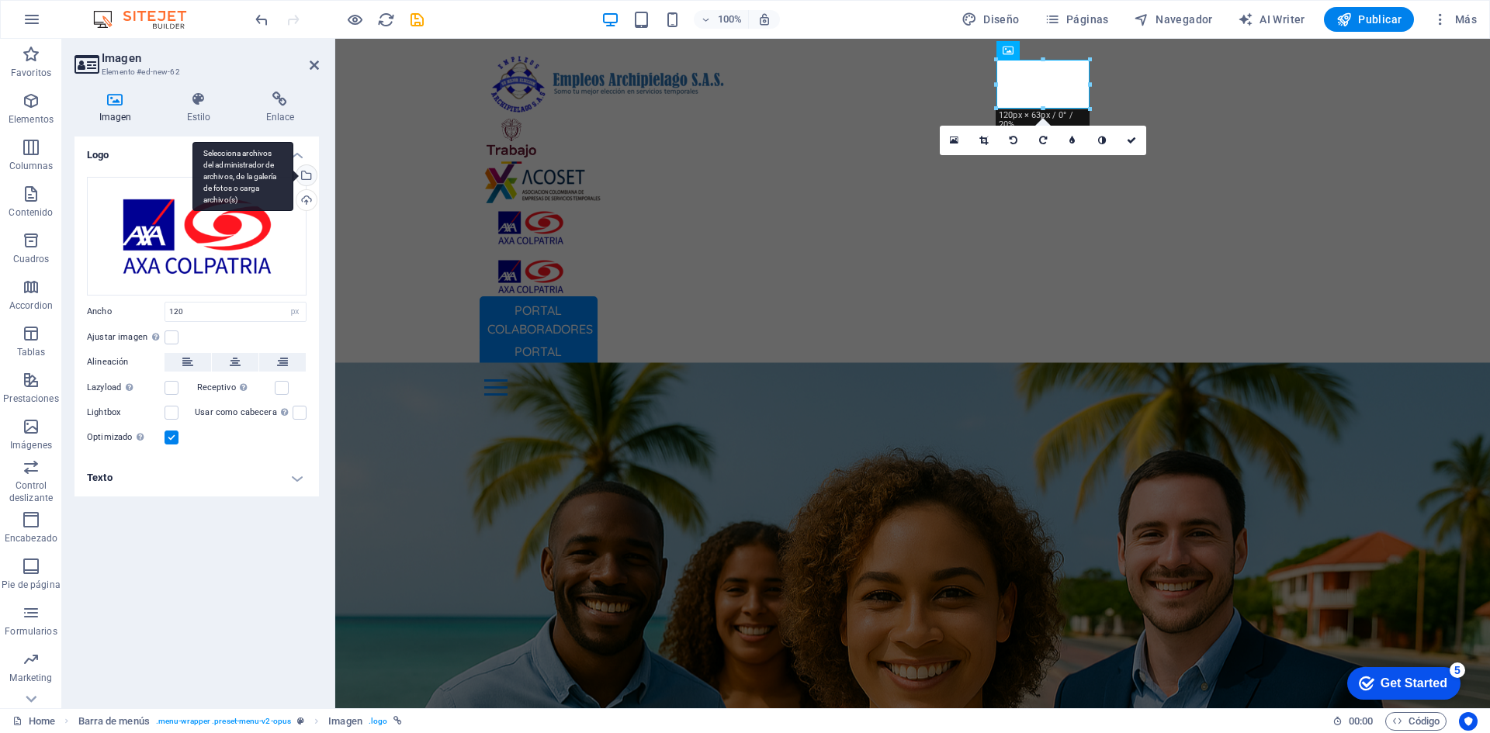
click at [310, 171] on div "Selecciona archivos del administrador de archivos, de la galería de fotos o car…" at bounding box center [304, 176] width 23 height 23
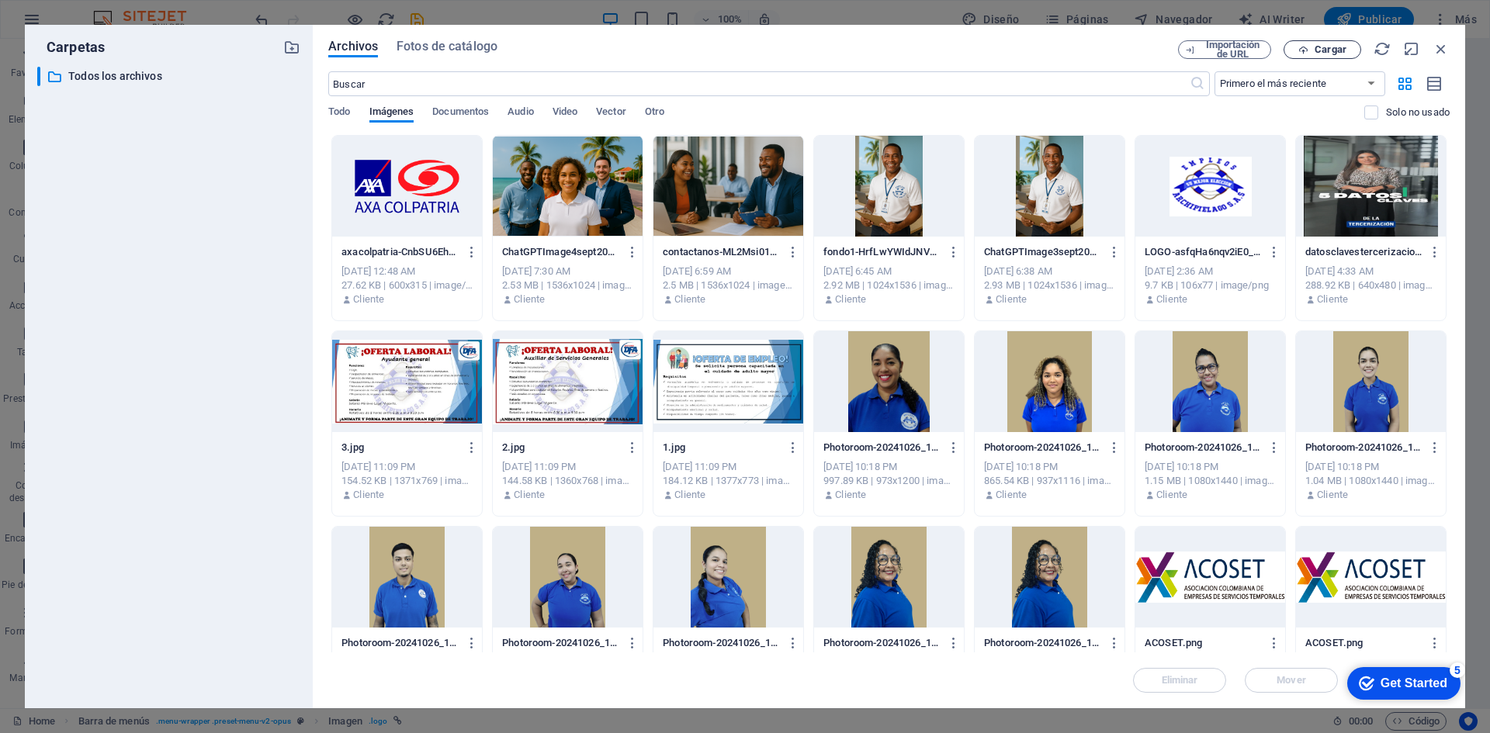
click at [1307, 43] on button "Cargar" at bounding box center [1322, 49] width 78 height 19
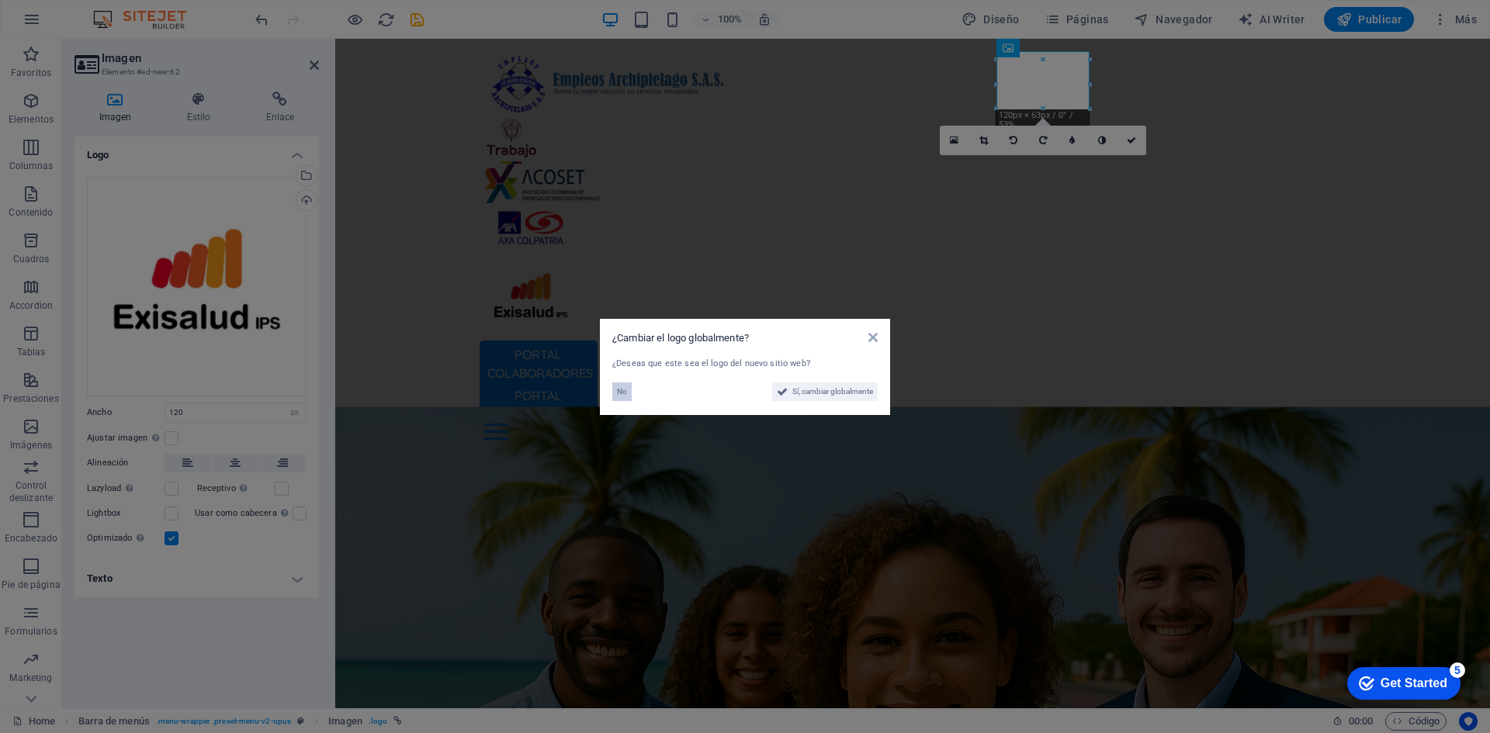
click at [622, 387] on span "No" at bounding box center [622, 392] width 10 height 19
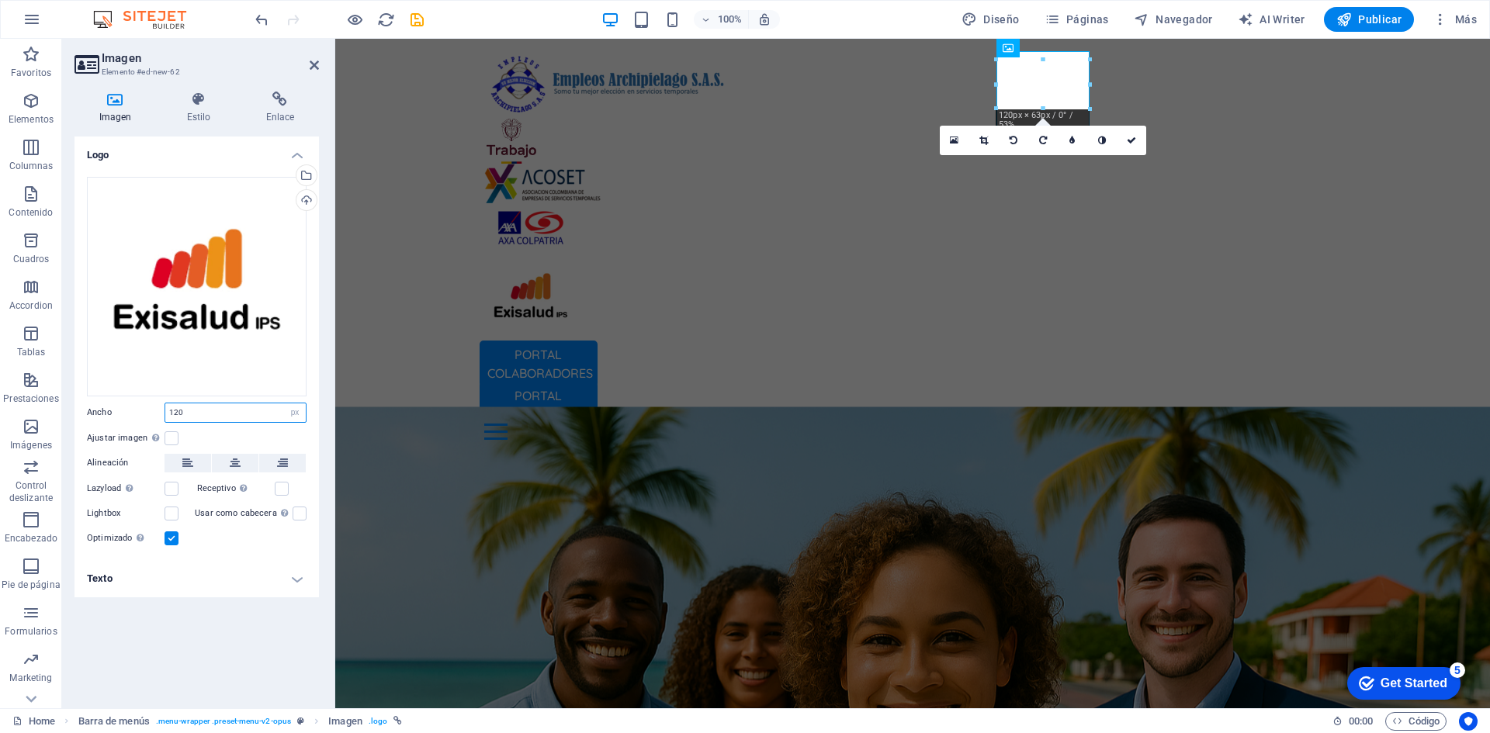
drag, startPoint x: 191, startPoint y: 410, endPoint x: 154, endPoint y: 414, distance: 37.4
click at [154, 414] on div "Ancho 120 Predeterminado automático px rem % em vh vw" at bounding box center [197, 413] width 220 height 20
type input "100"
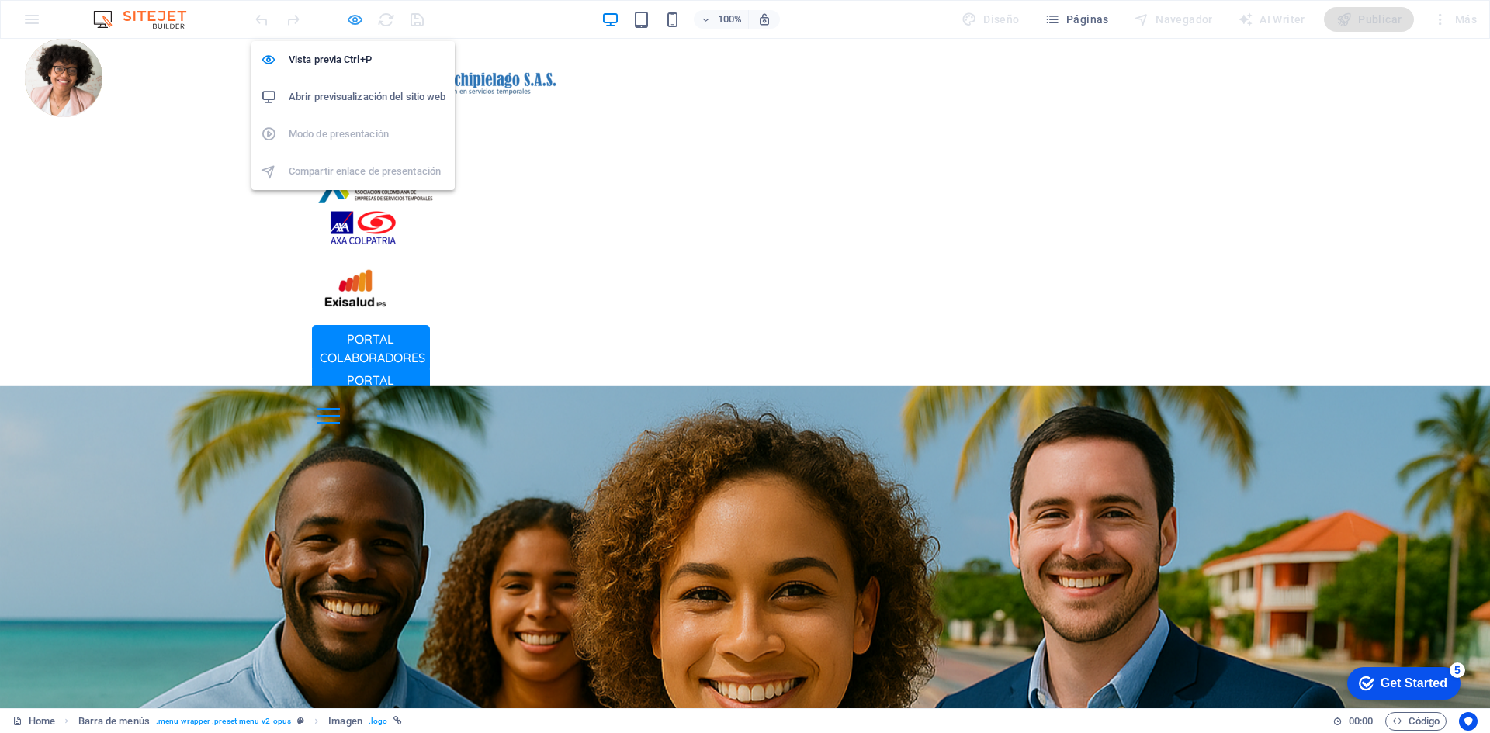
select select "px"
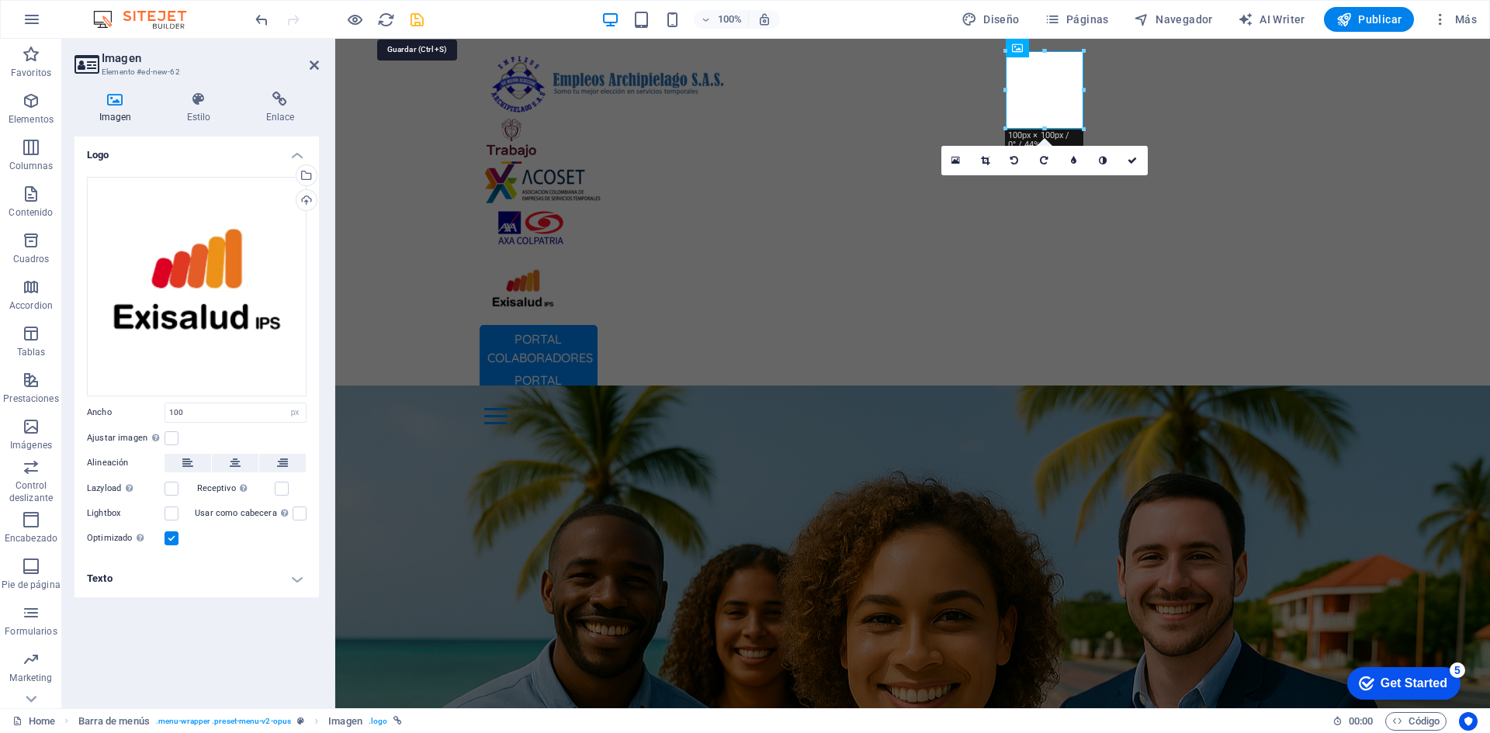
select select "px"
click at [310, 60] on icon at bounding box center [314, 65] width 9 height 12
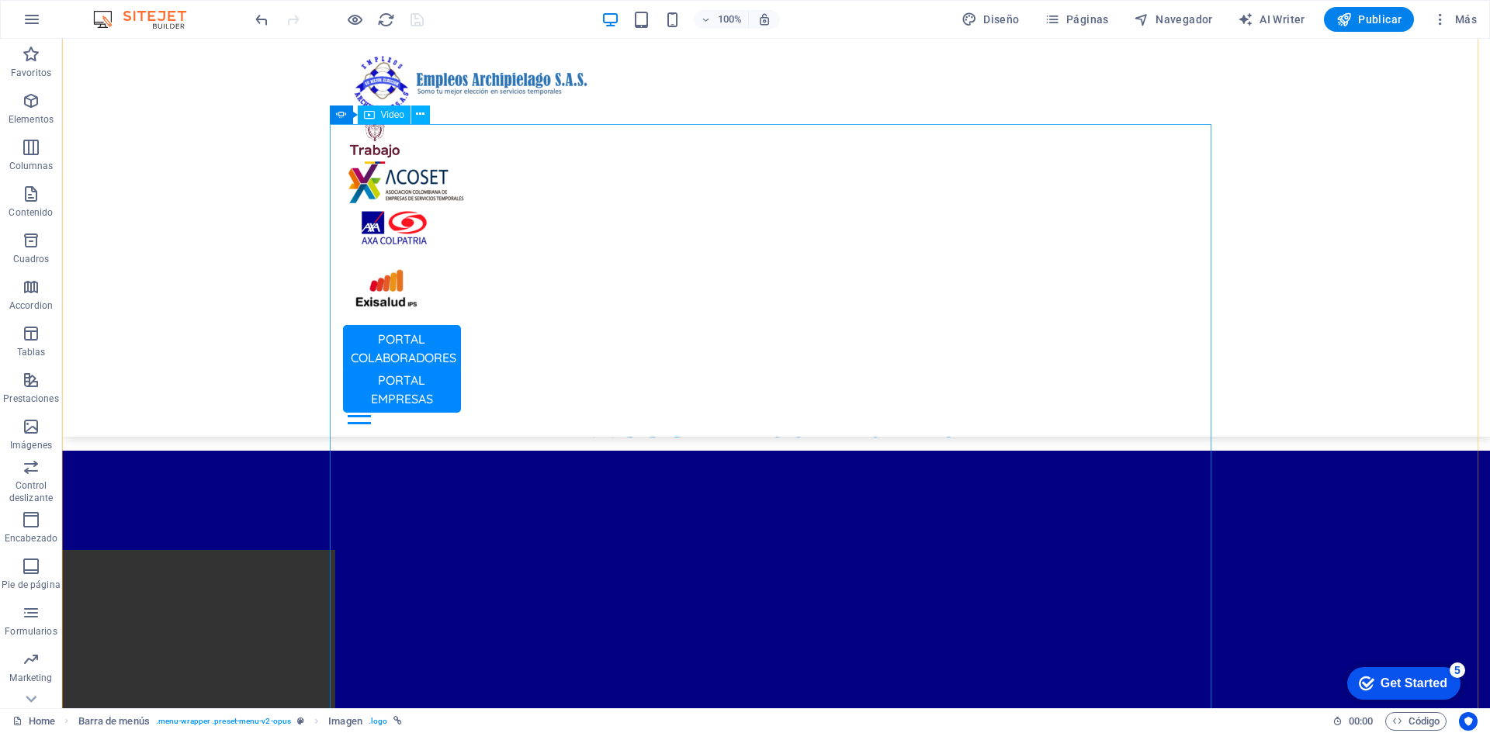
scroll to position [1164, 0]
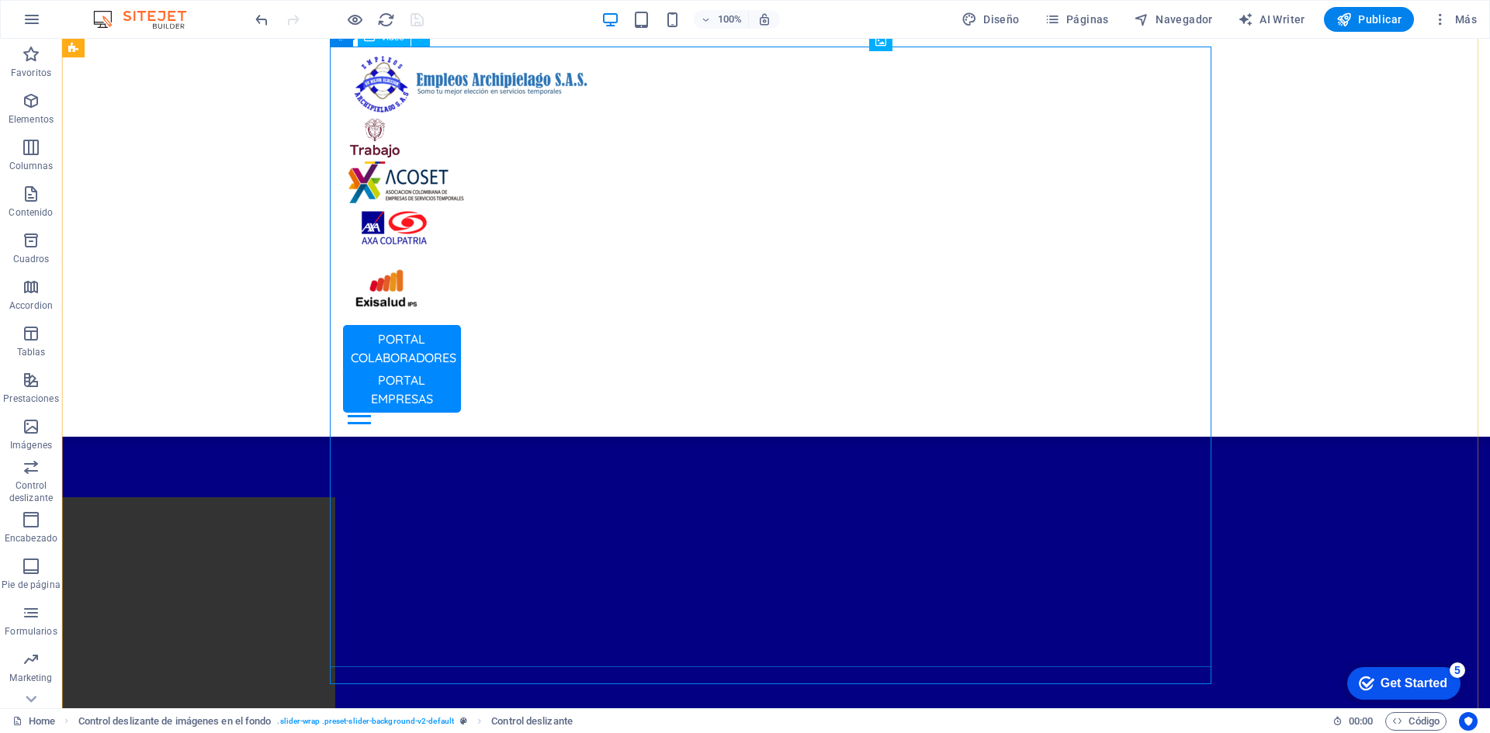
scroll to position [621, 0]
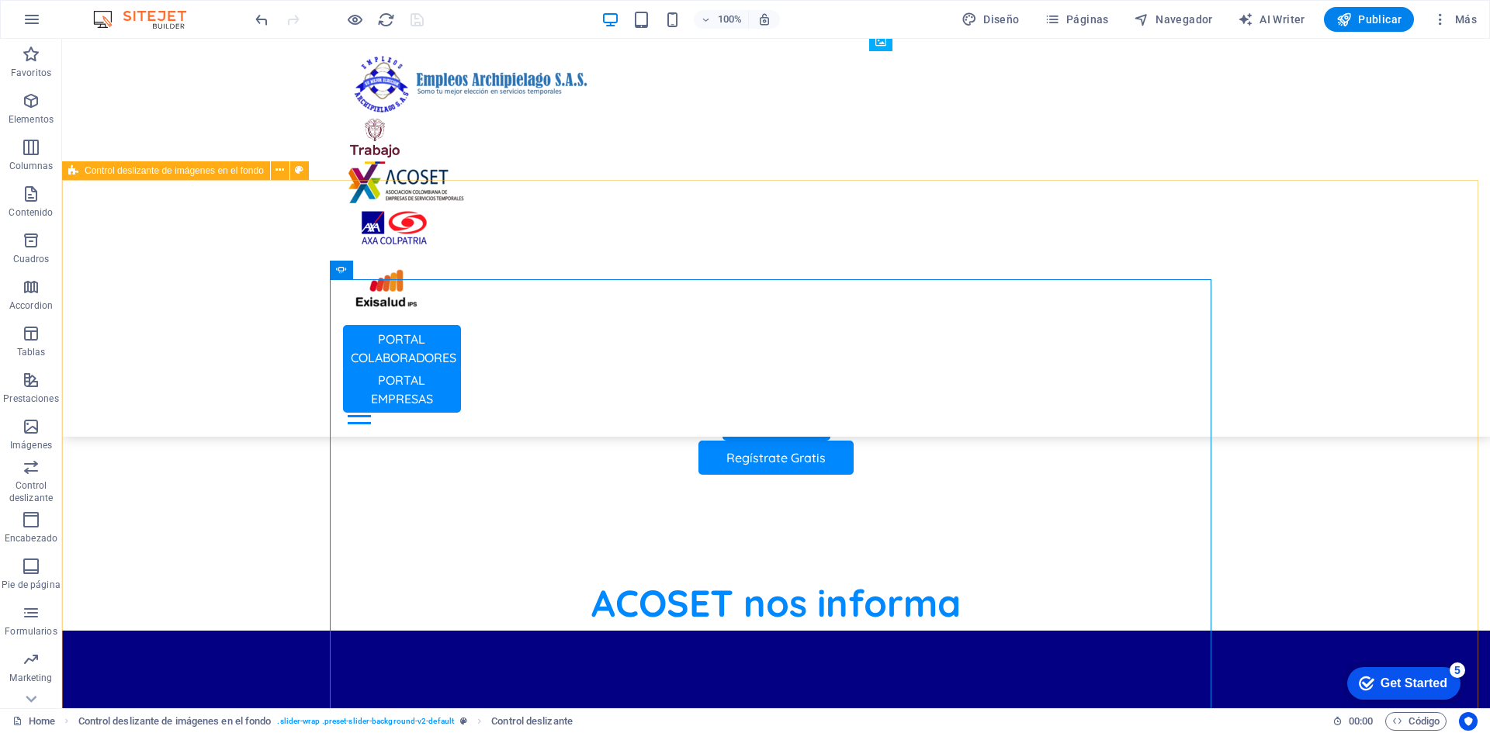
click at [197, 172] on span "Control deslizante de imágenes en el fondo" at bounding box center [174, 170] width 179 height 9
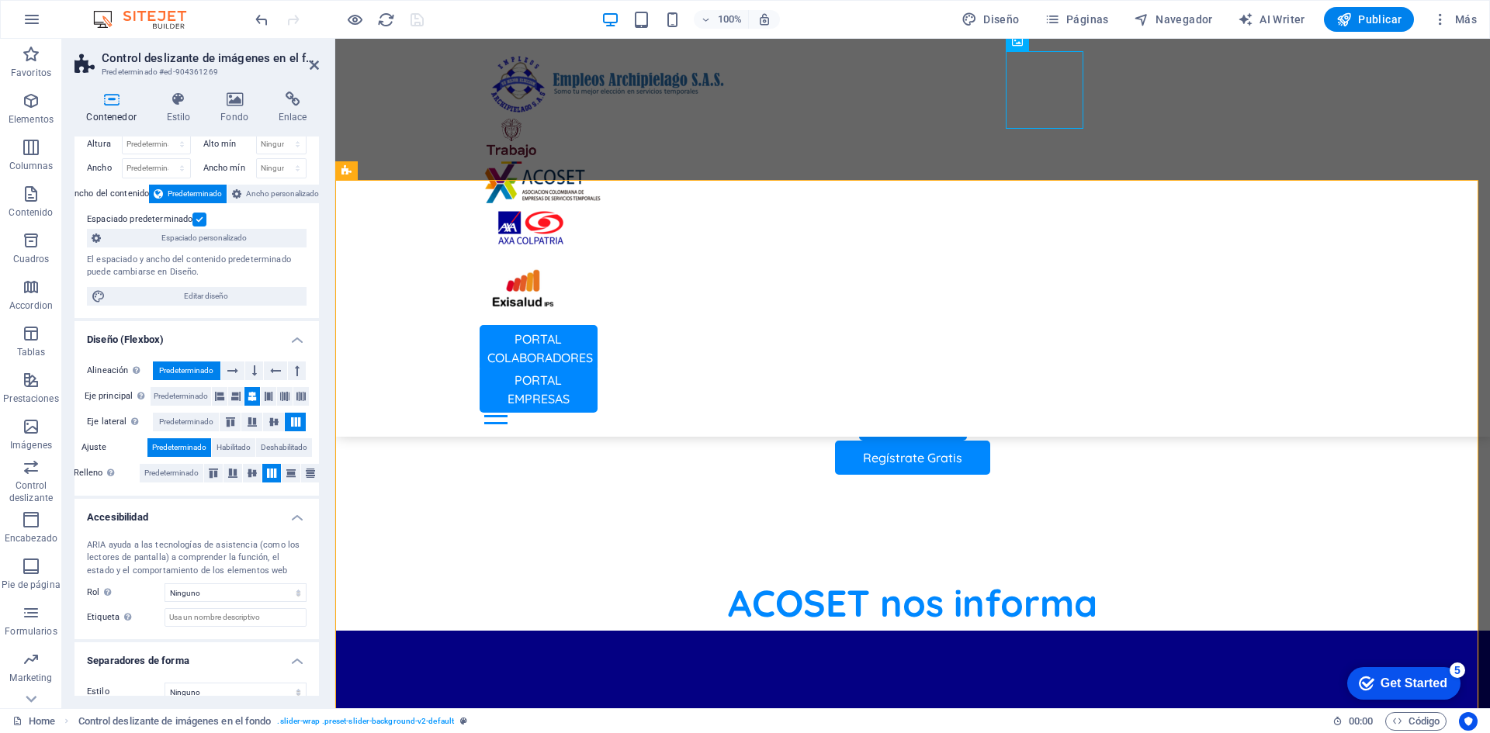
scroll to position [61, 0]
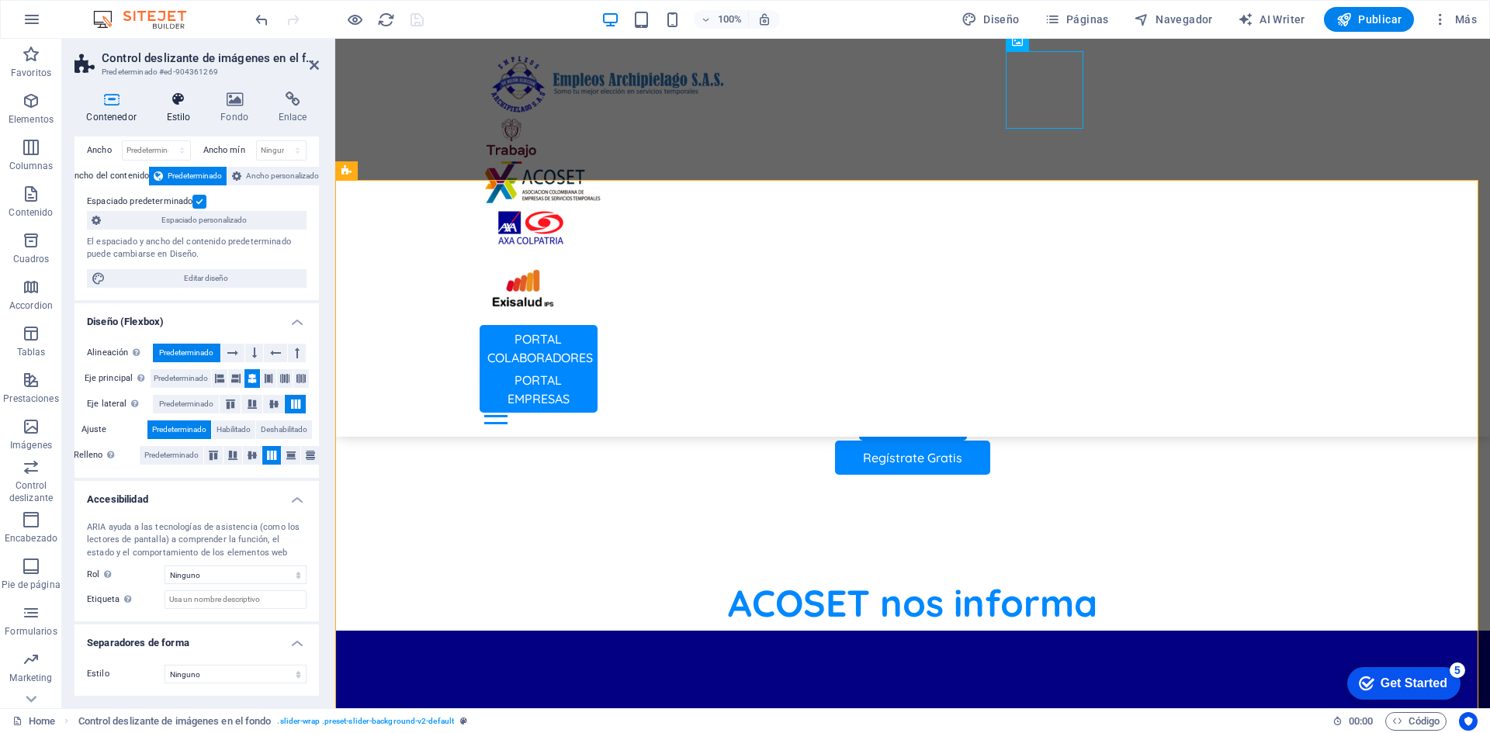
click at [185, 105] on icon at bounding box center [178, 100] width 48 height 16
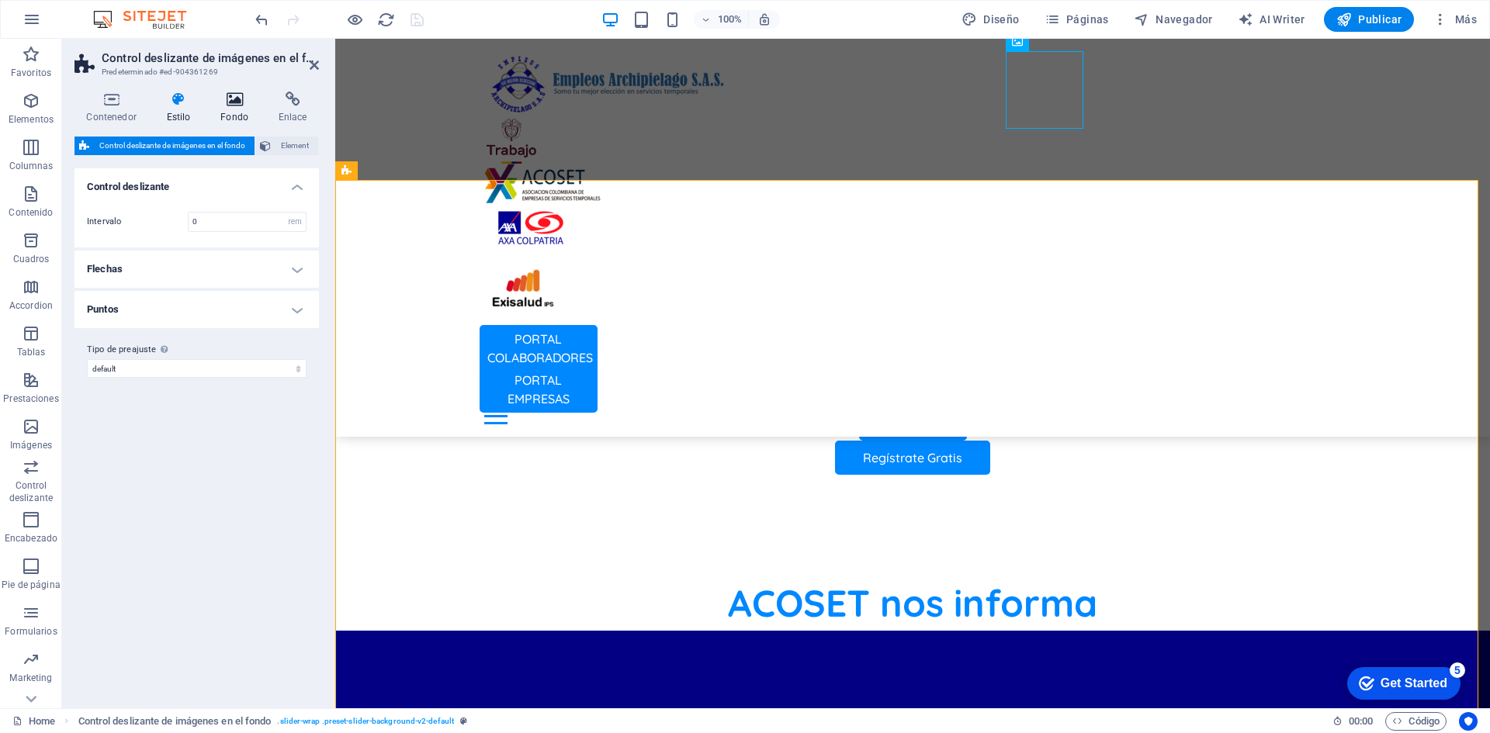
click at [217, 99] on icon at bounding box center [235, 100] width 52 height 16
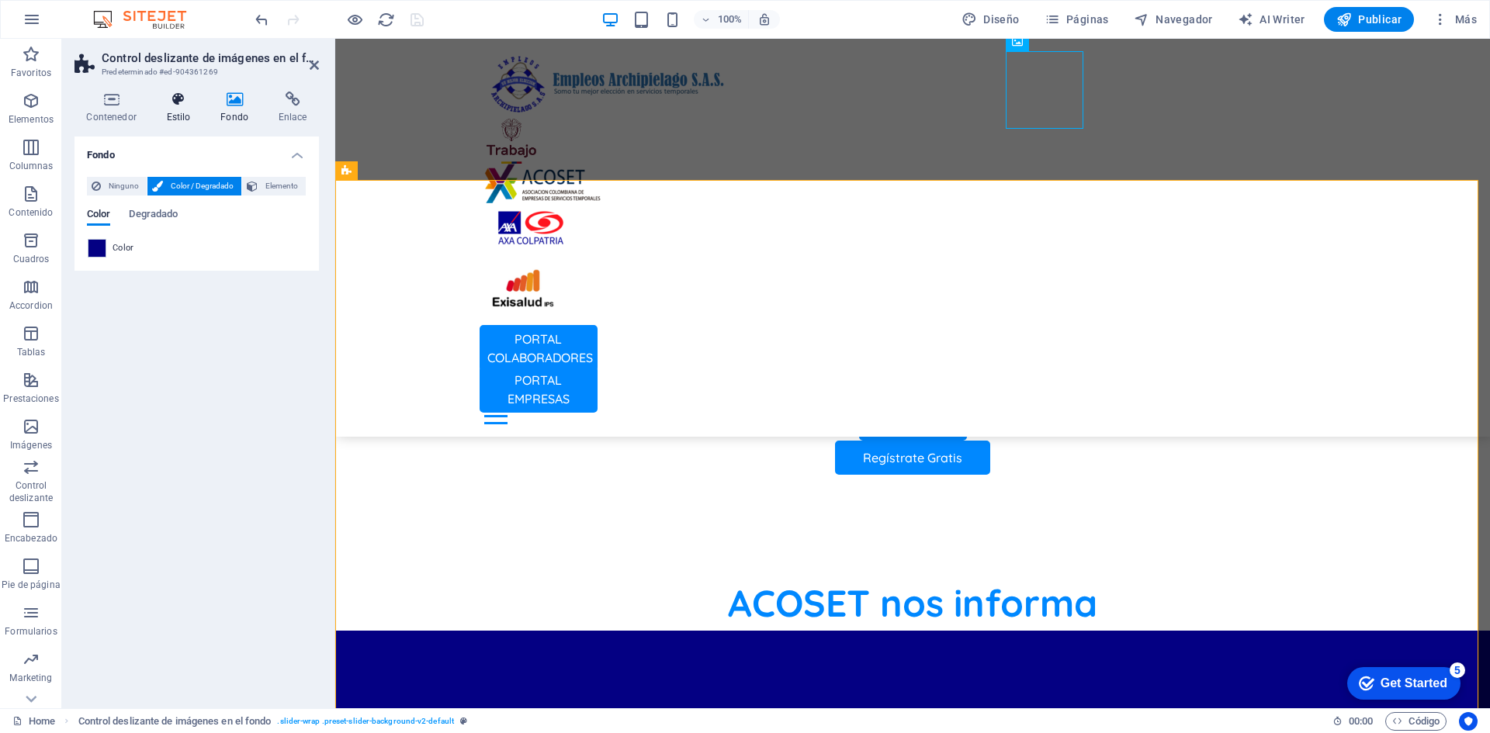
click at [180, 106] on icon at bounding box center [178, 100] width 48 height 16
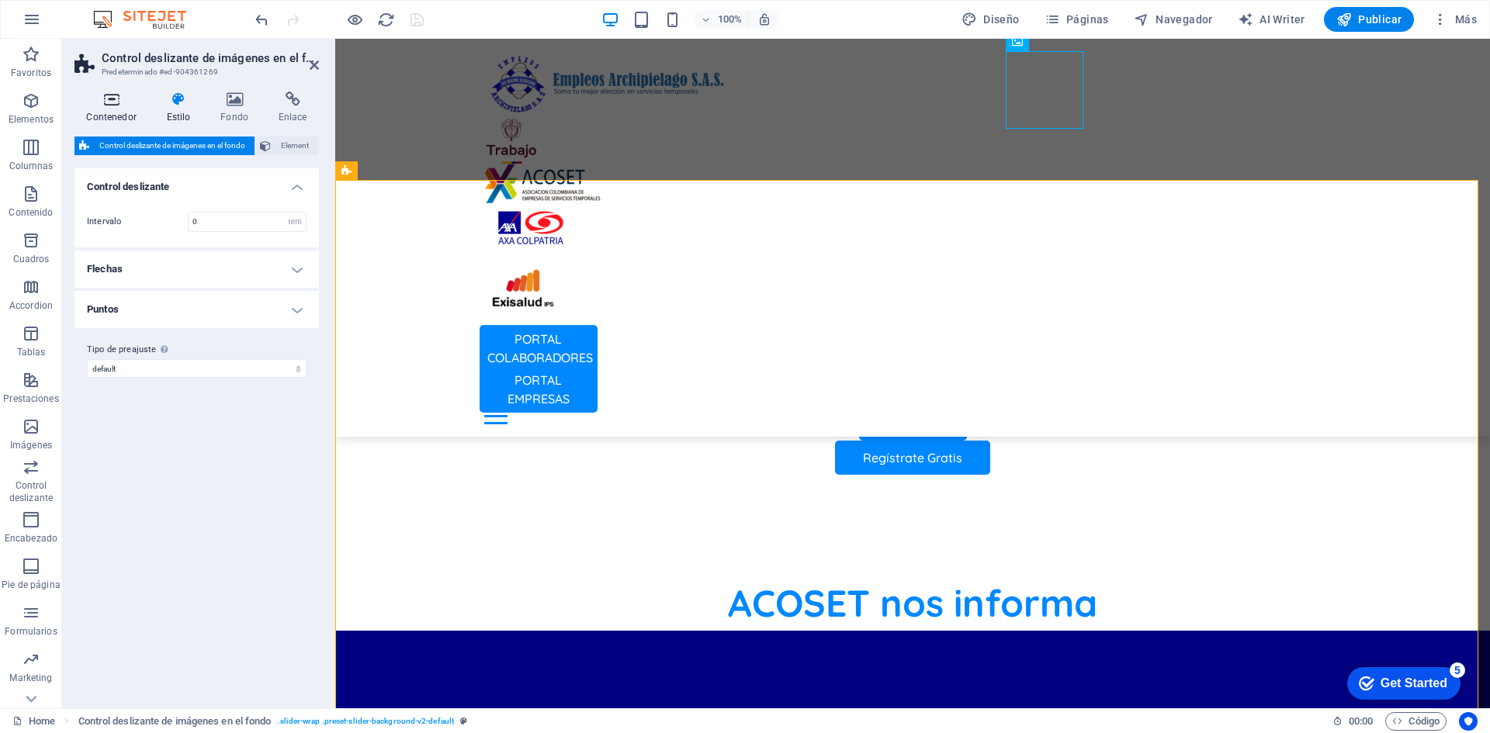
click at [122, 99] on icon at bounding box center [111, 100] width 74 height 16
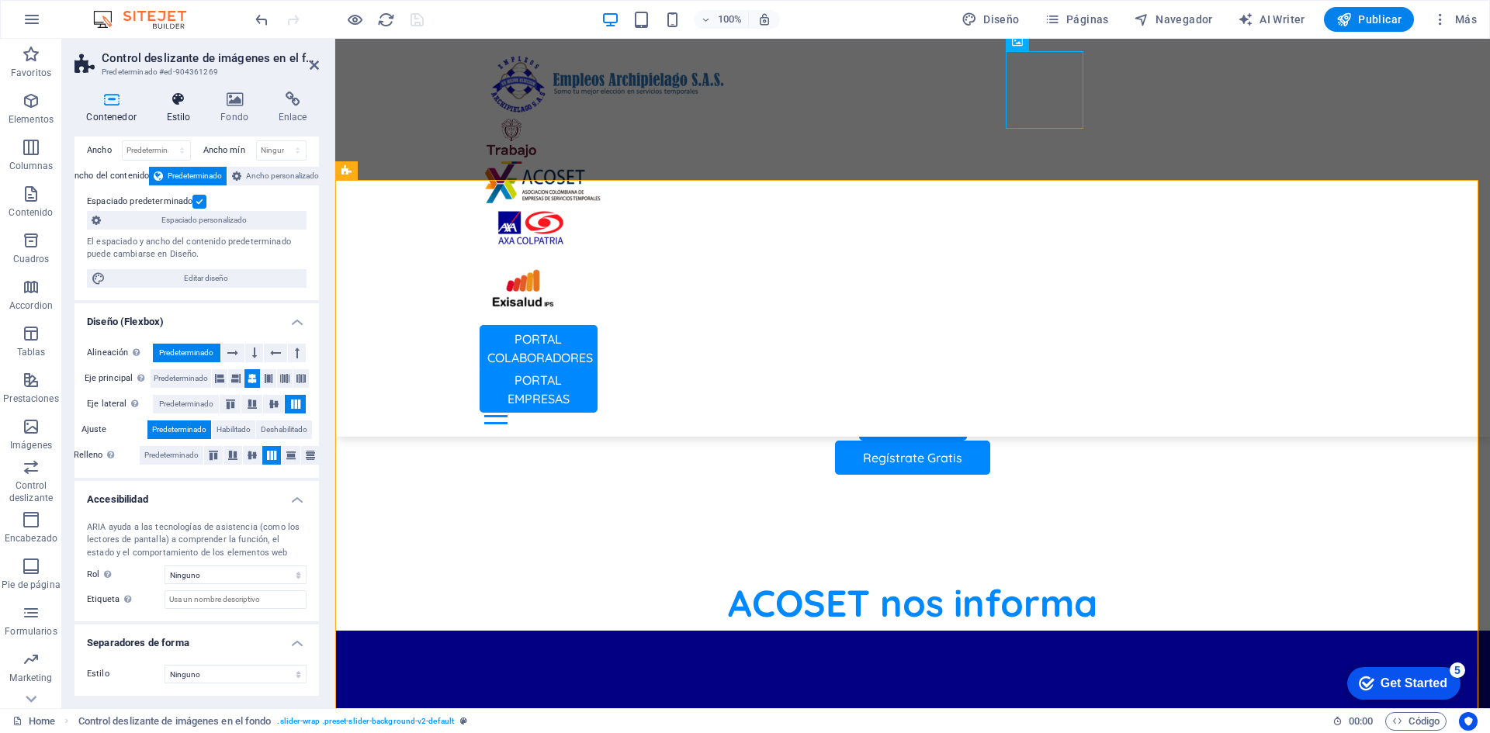
click at [173, 104] on icon at bounding box center [178, 100] width 48 height 16
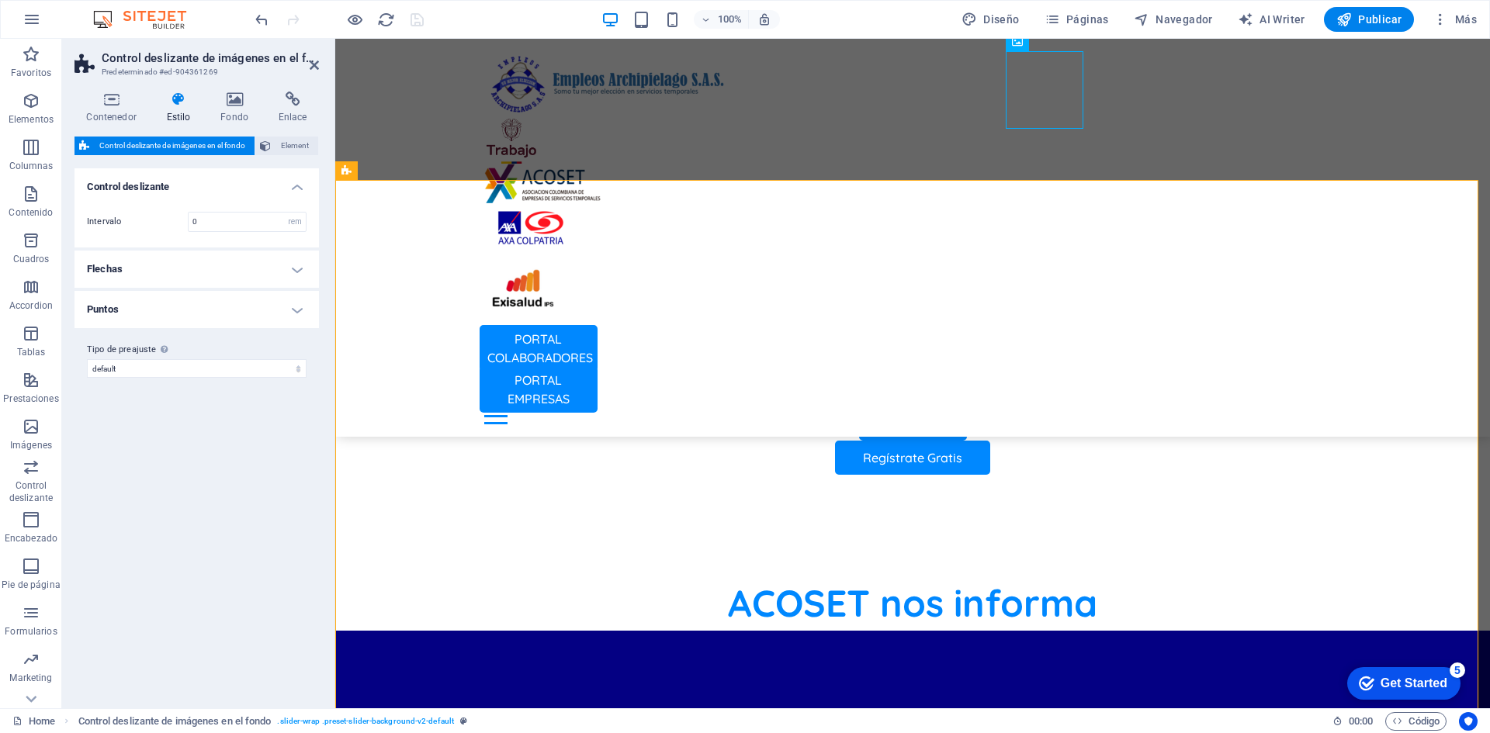
click at [215, 306] on h4 "Puntos" at bounding box center [196, 309] width 244 height 37
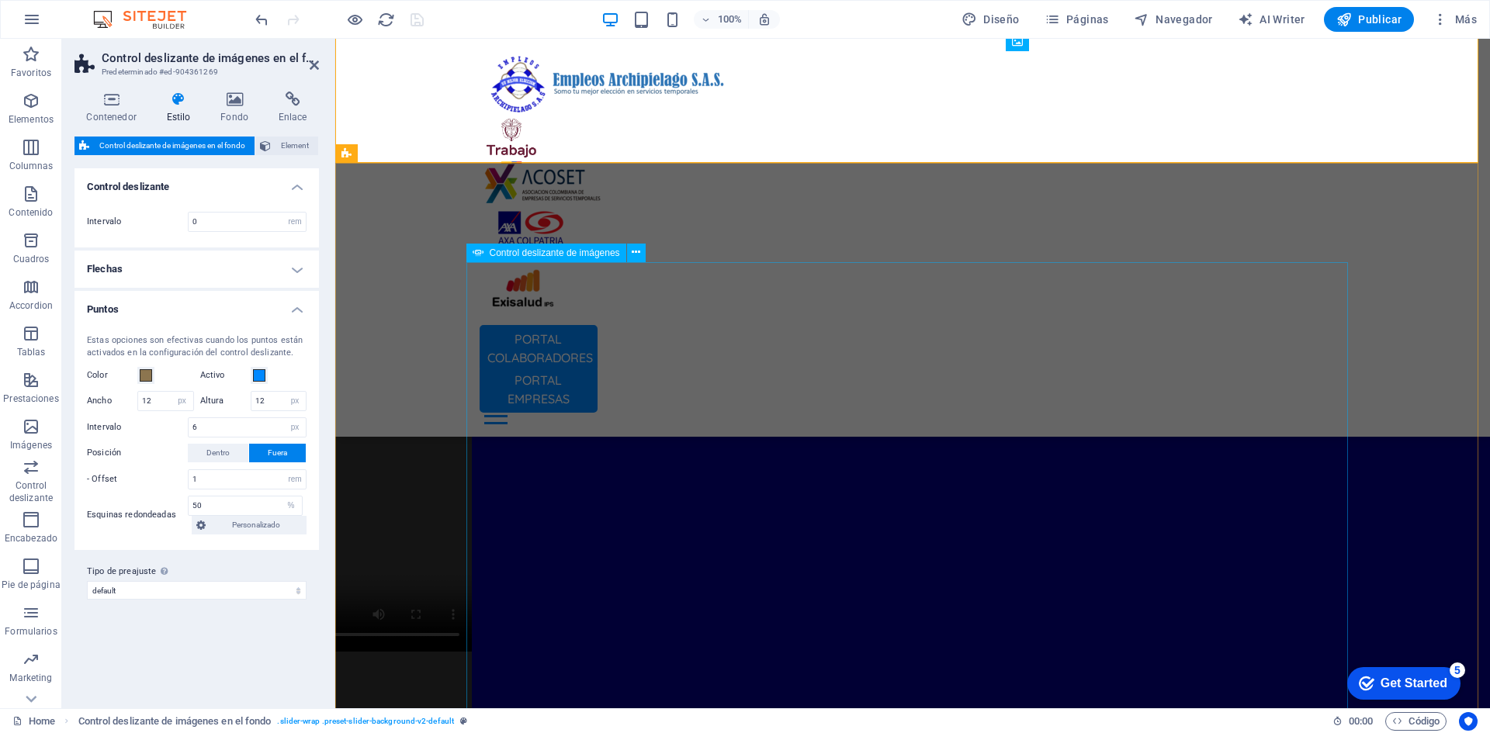
scroll to position [1241, 0]
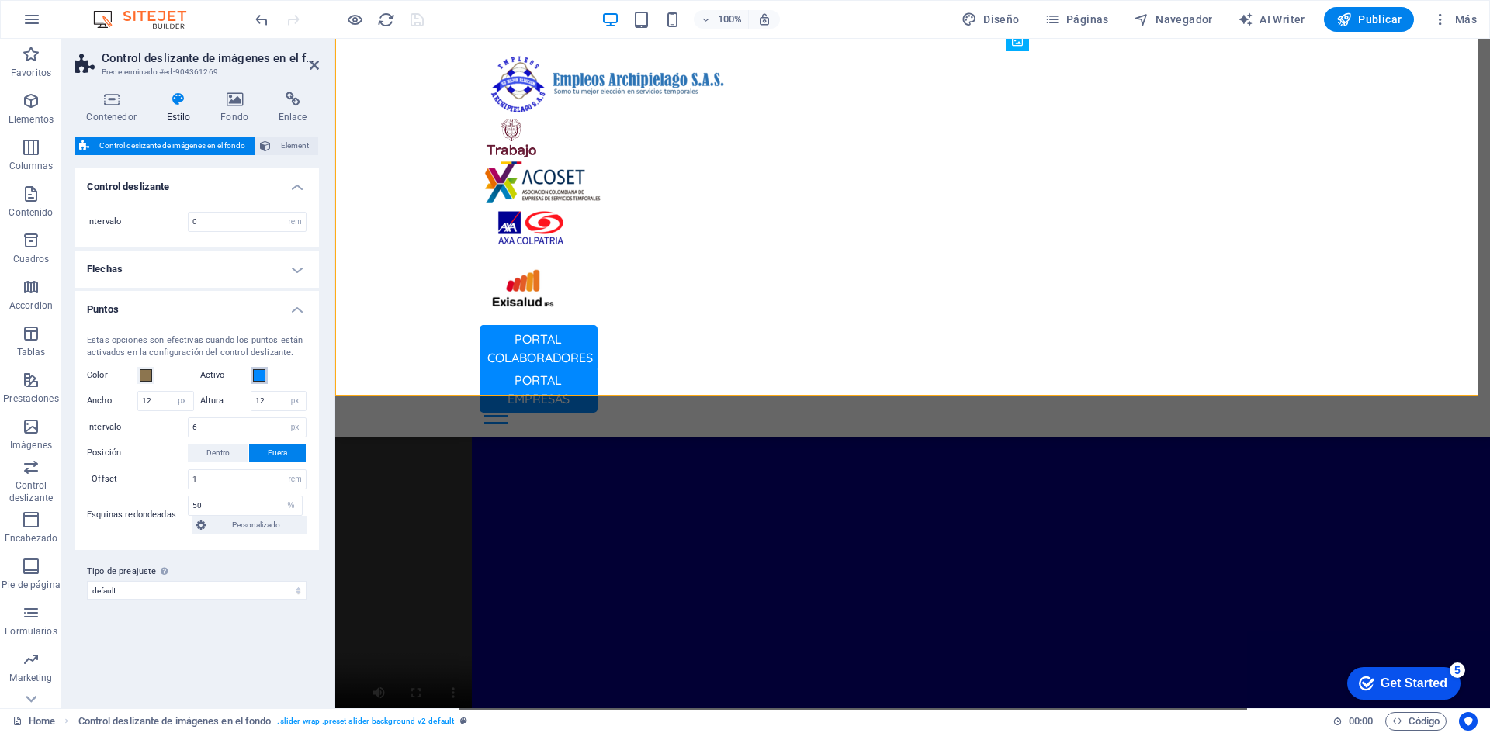
click at [260, 372] on span at bounding box center [259, 375] width 12 height 12
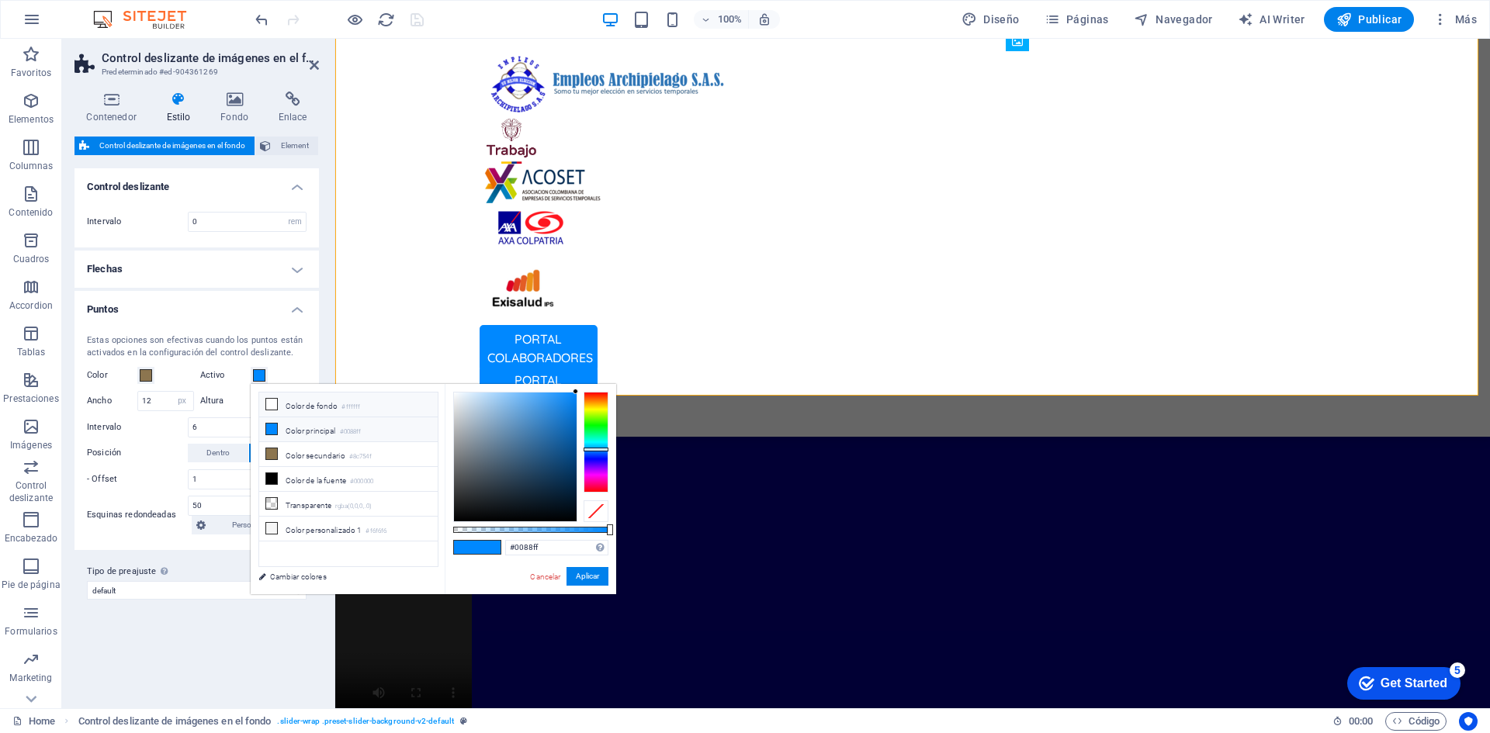
click at [296, 401] on li "Color de fondo #ffffff" at bounding box center [348, 405] width 178 height 25
type input "#ffffff"
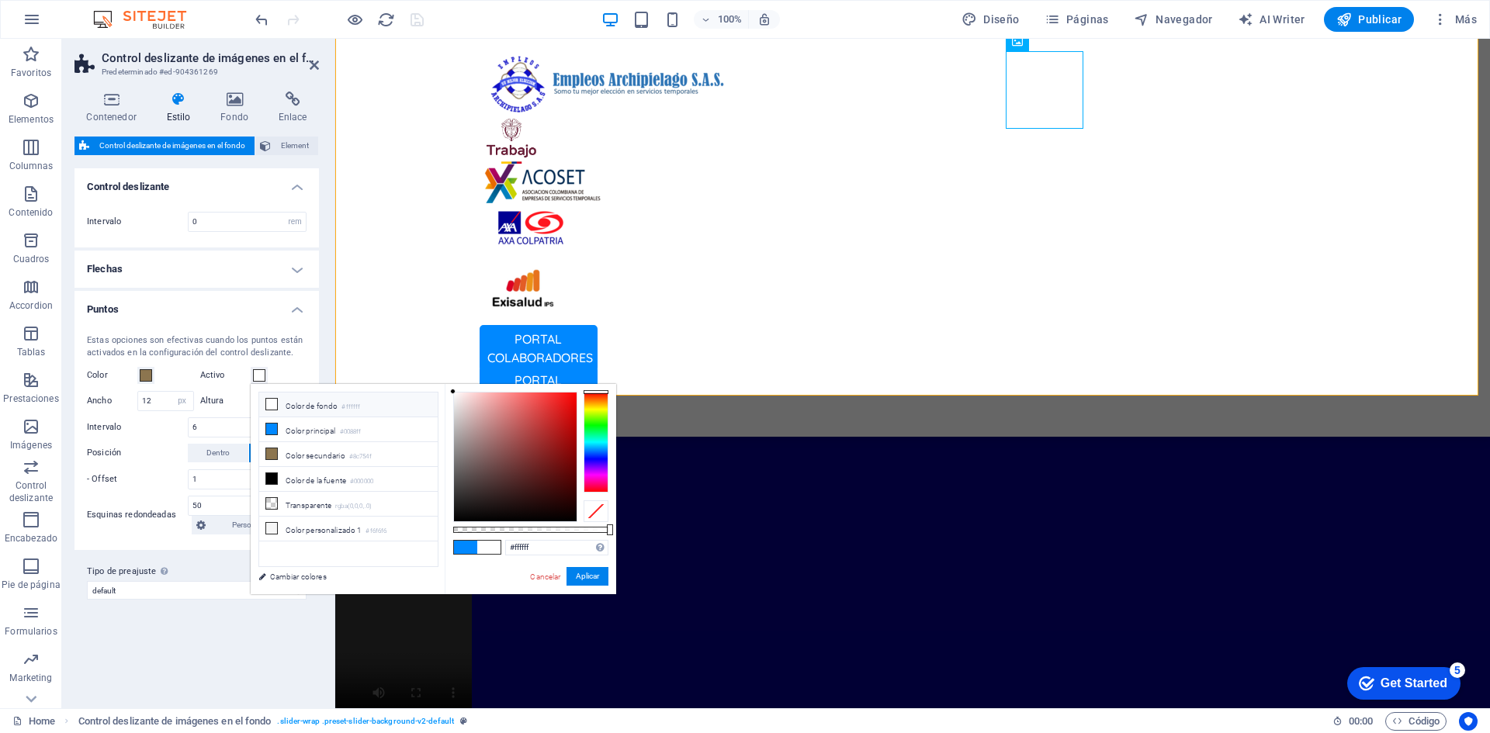
click at [306, 407] on li "Color de fondo #ffffff" at bounding box center [348, 405] width 178 height 25
click at [308, 405] on li "Color de fondo #ffffff" at bounding box center [348, 405] width 178 height 25
click at [582, 574] on button "Aplicar" at bounding box center [587, 576] width 42 height 19
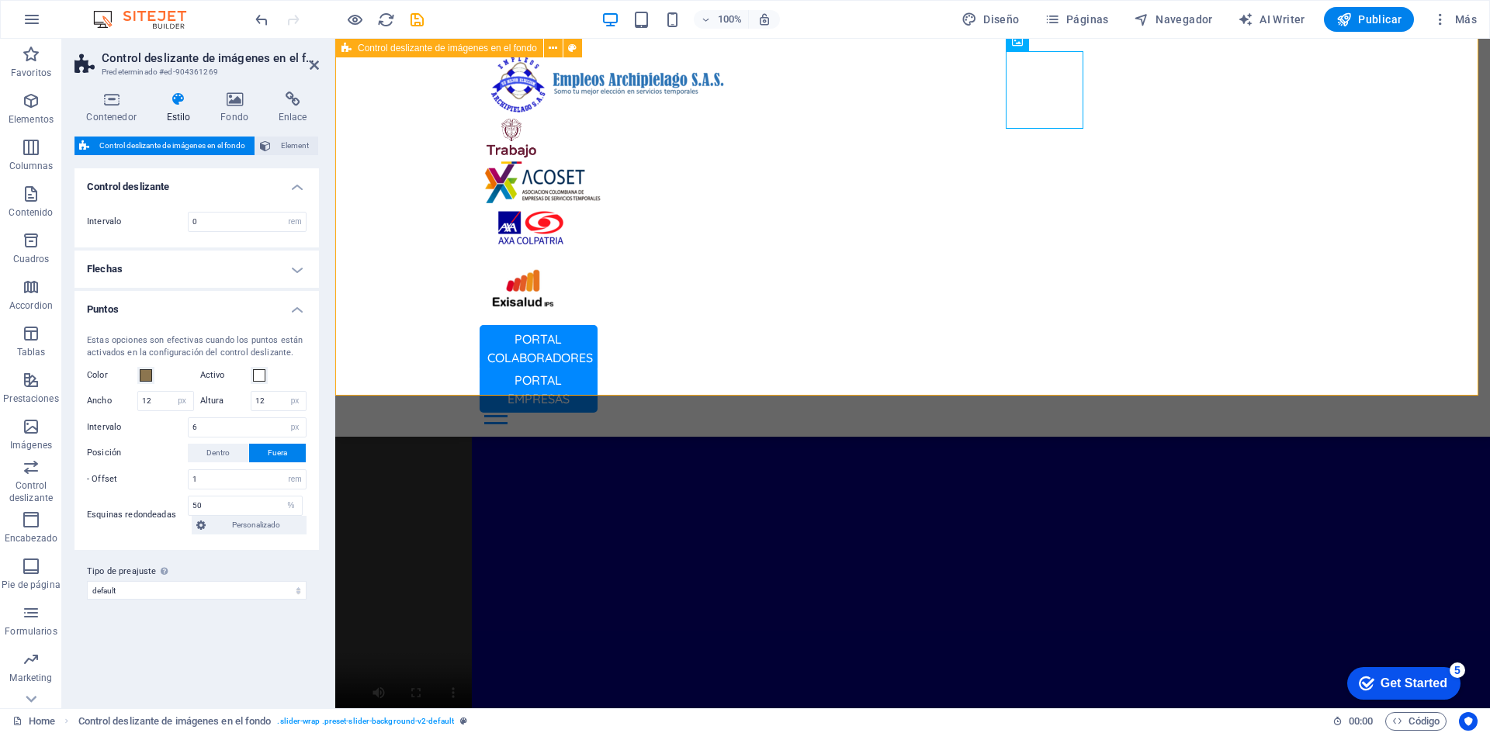
scroll to position [1009, 0]
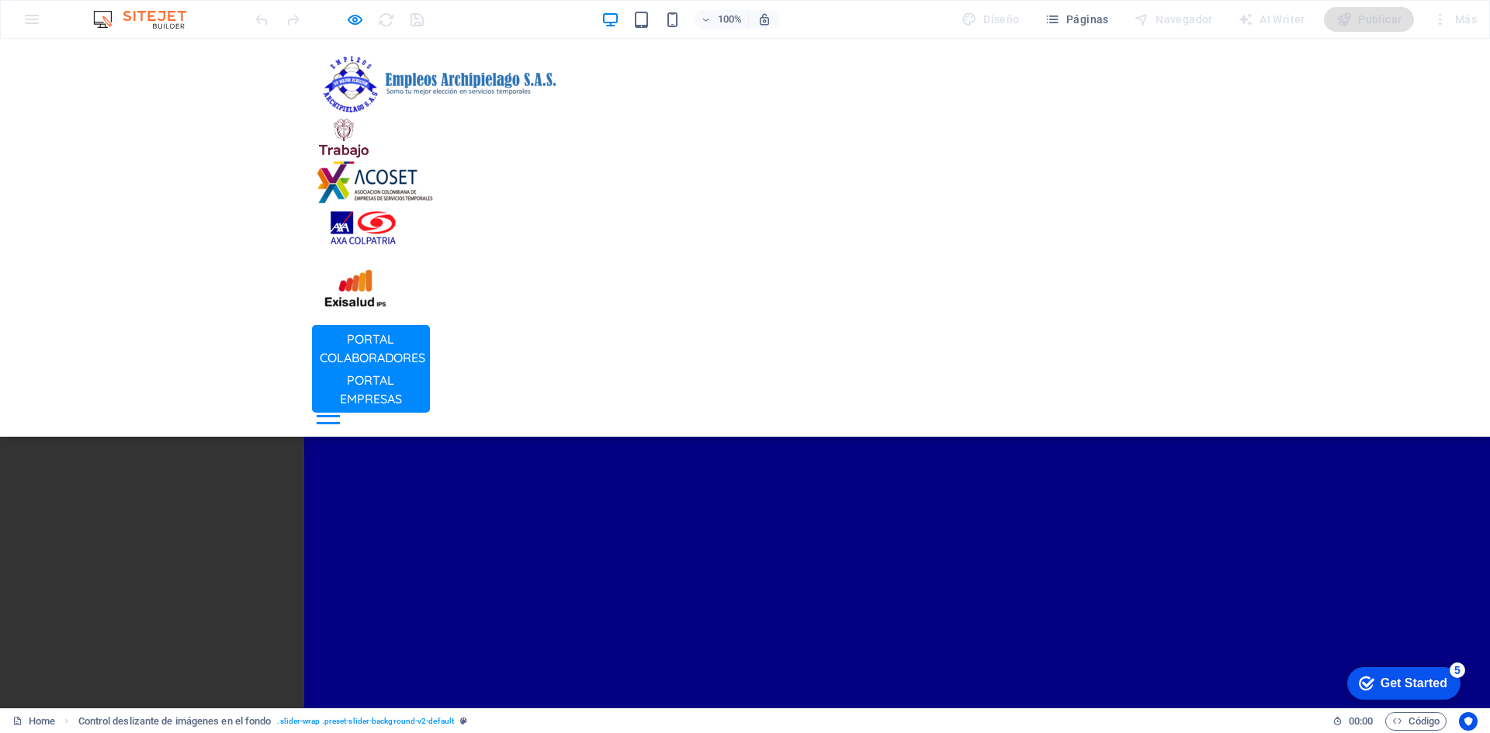
scroll to position [1319, 0]
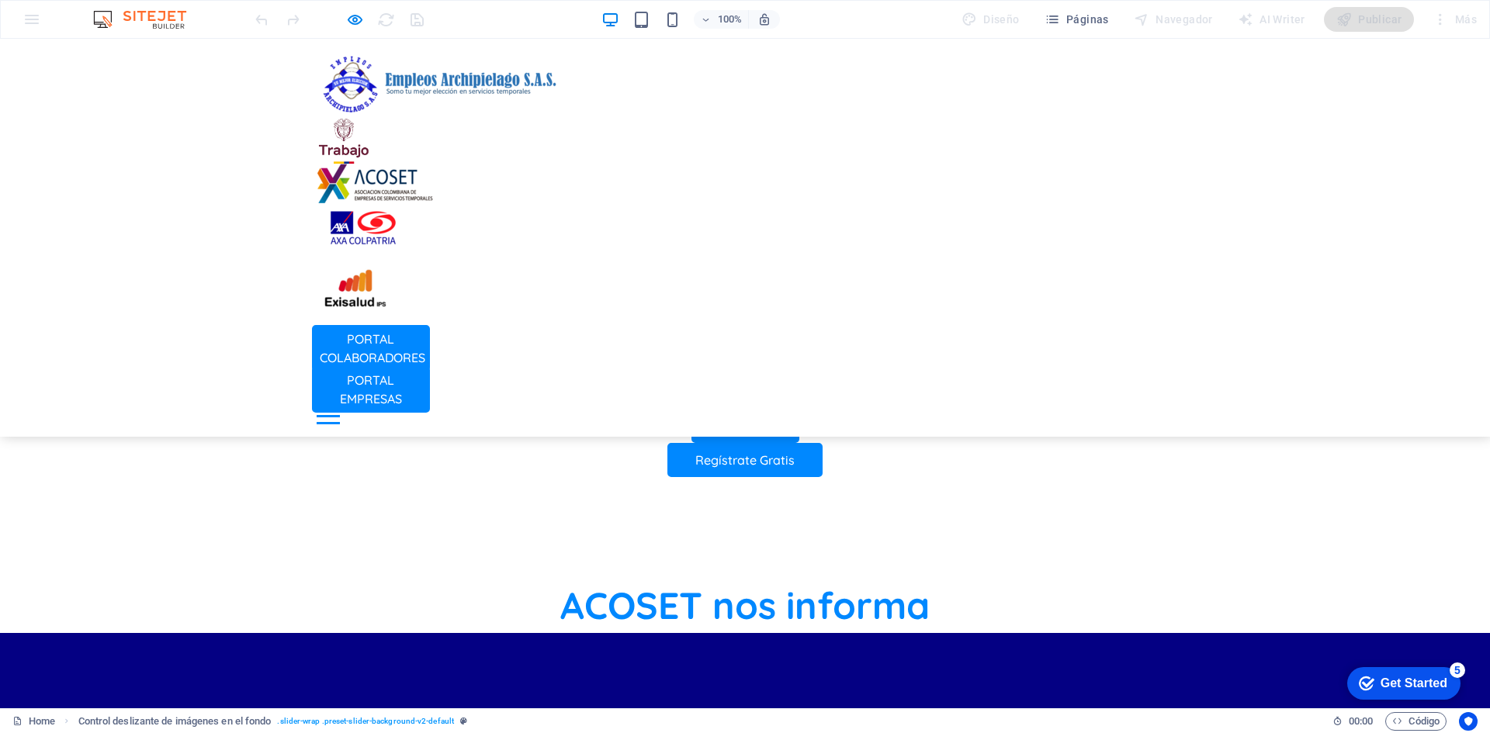
scroll to position [466, 0]
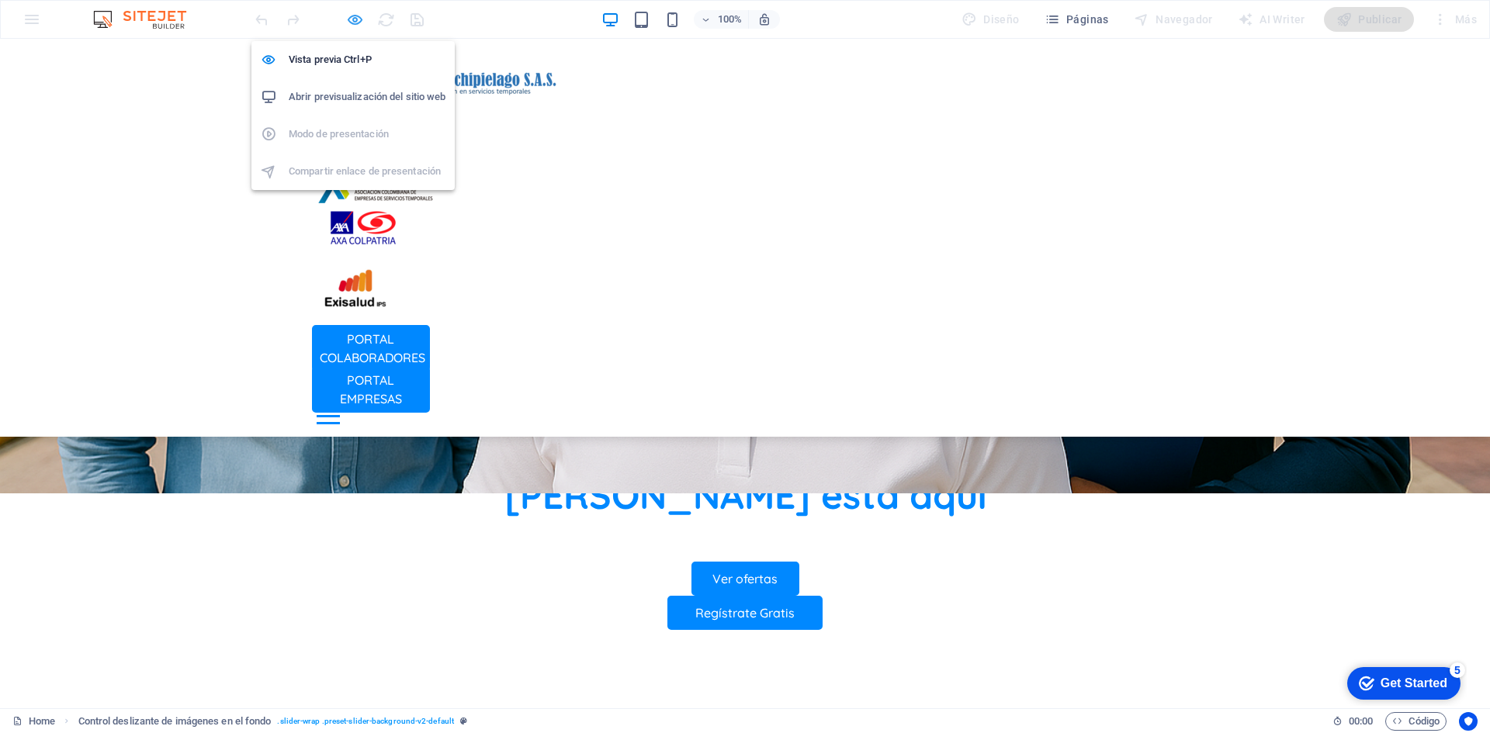
select select "rem"
select select "px"
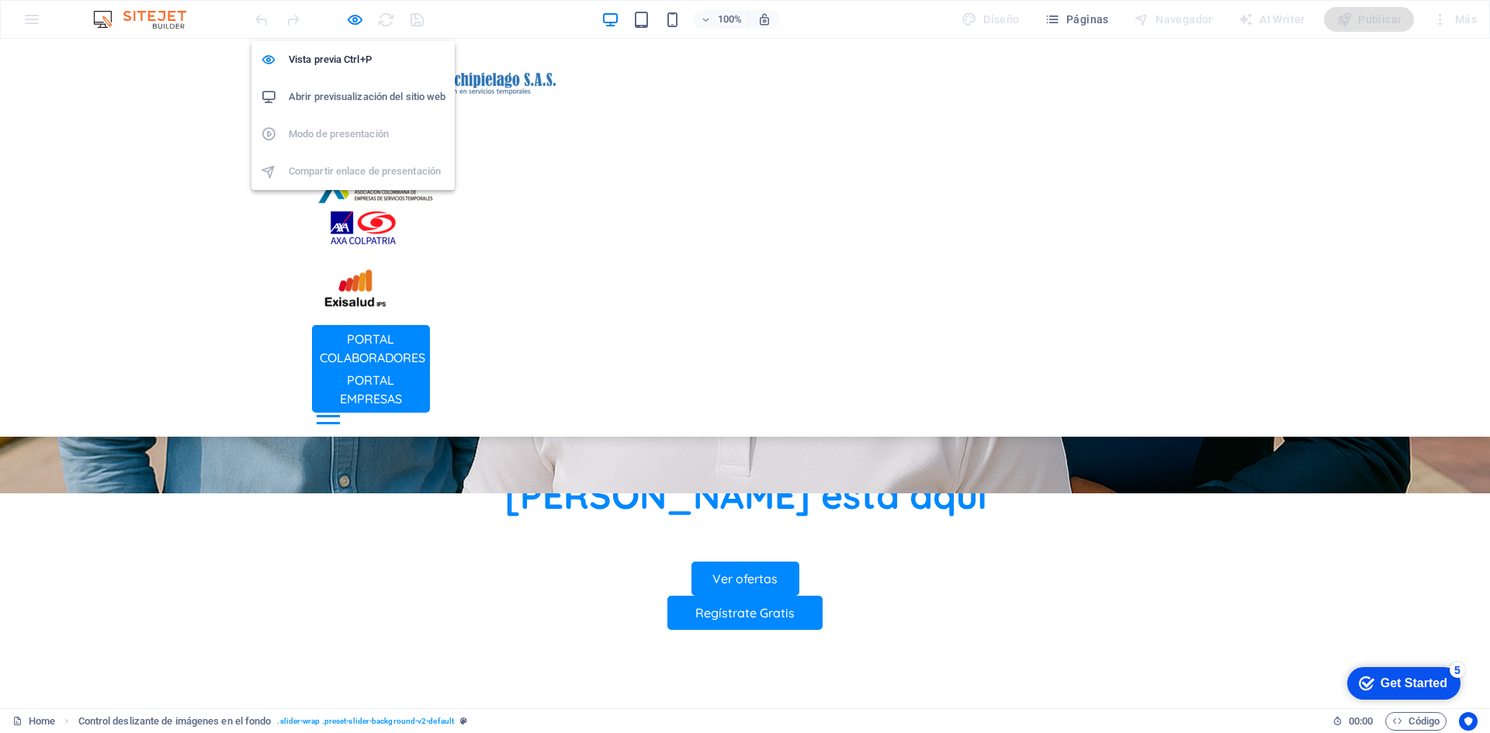
select select "rem"
select select "%"
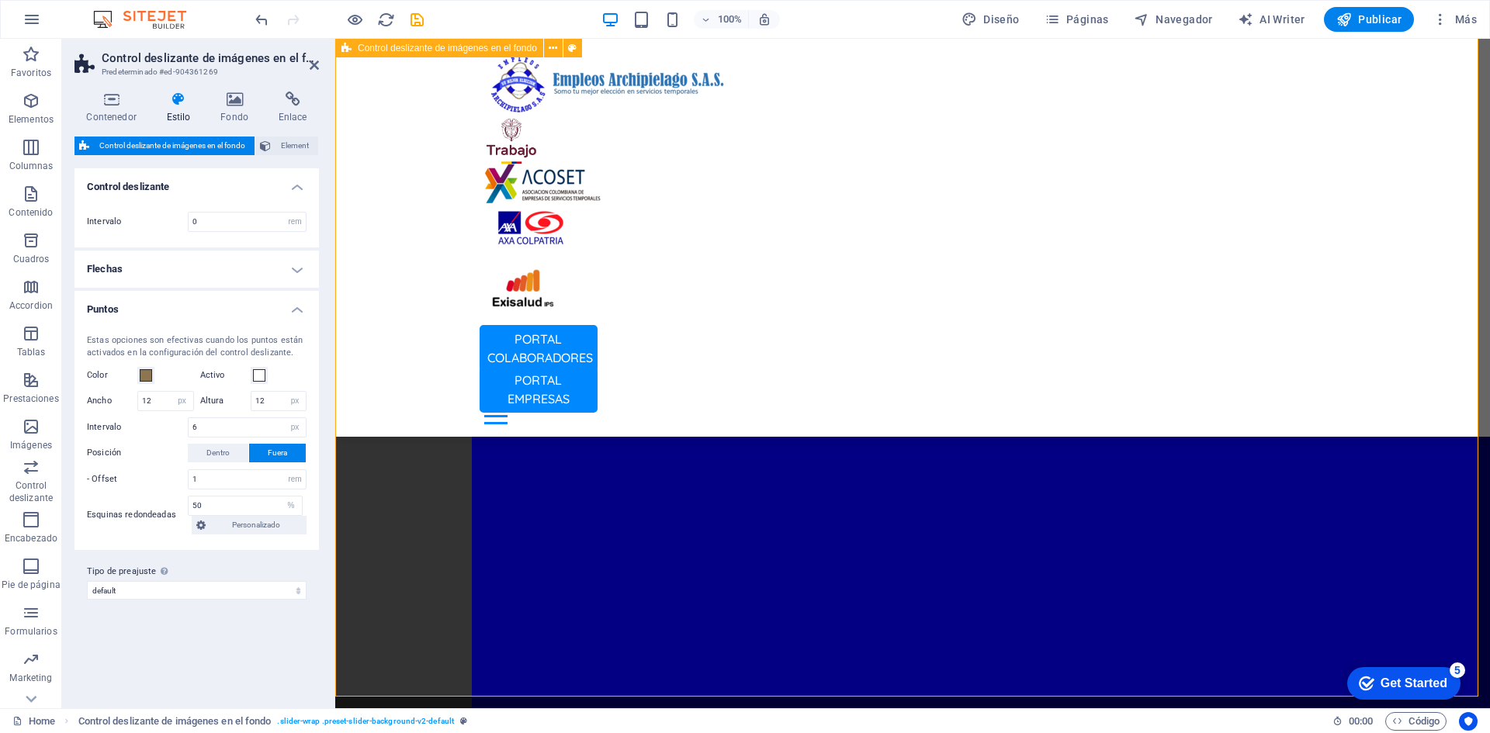
scroll to position [1009, 0]
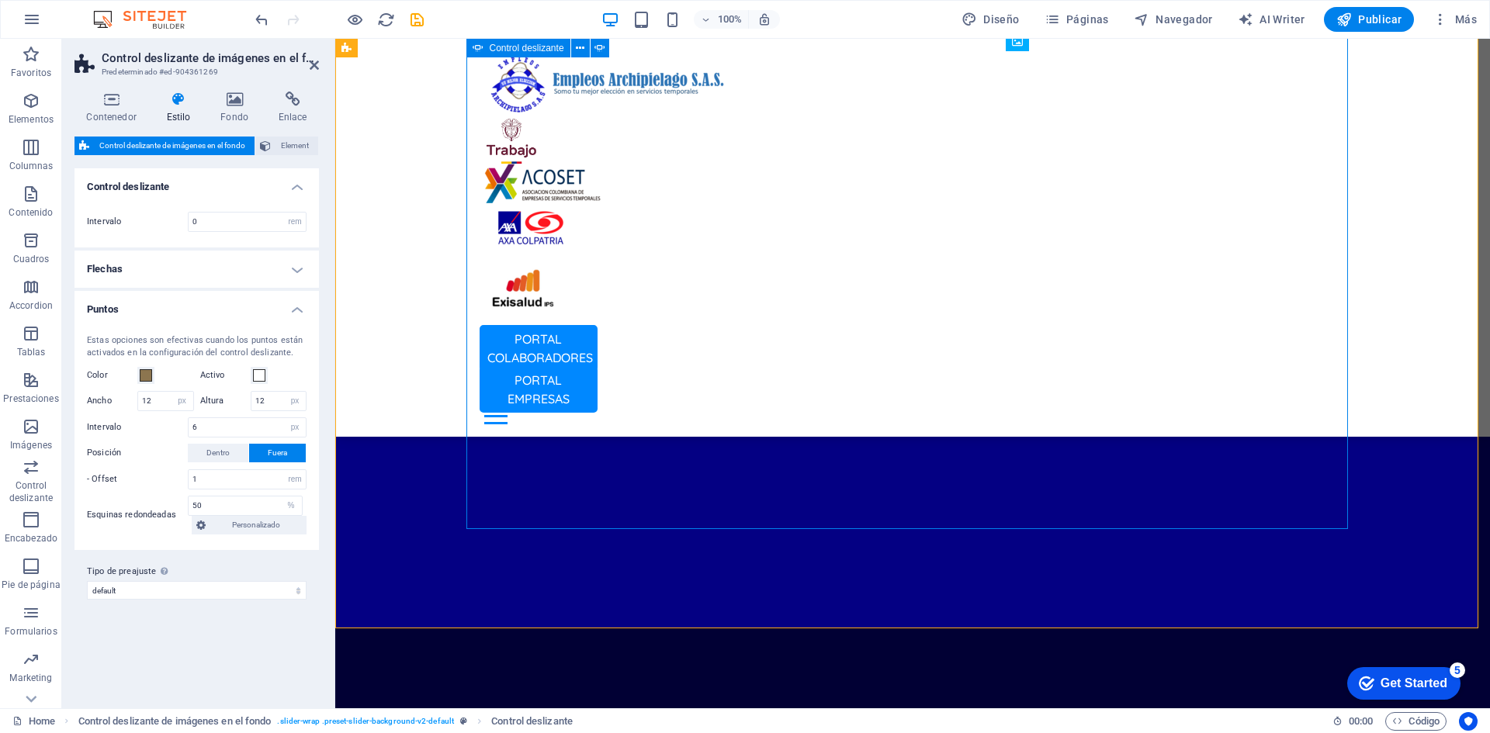
select select "ms"
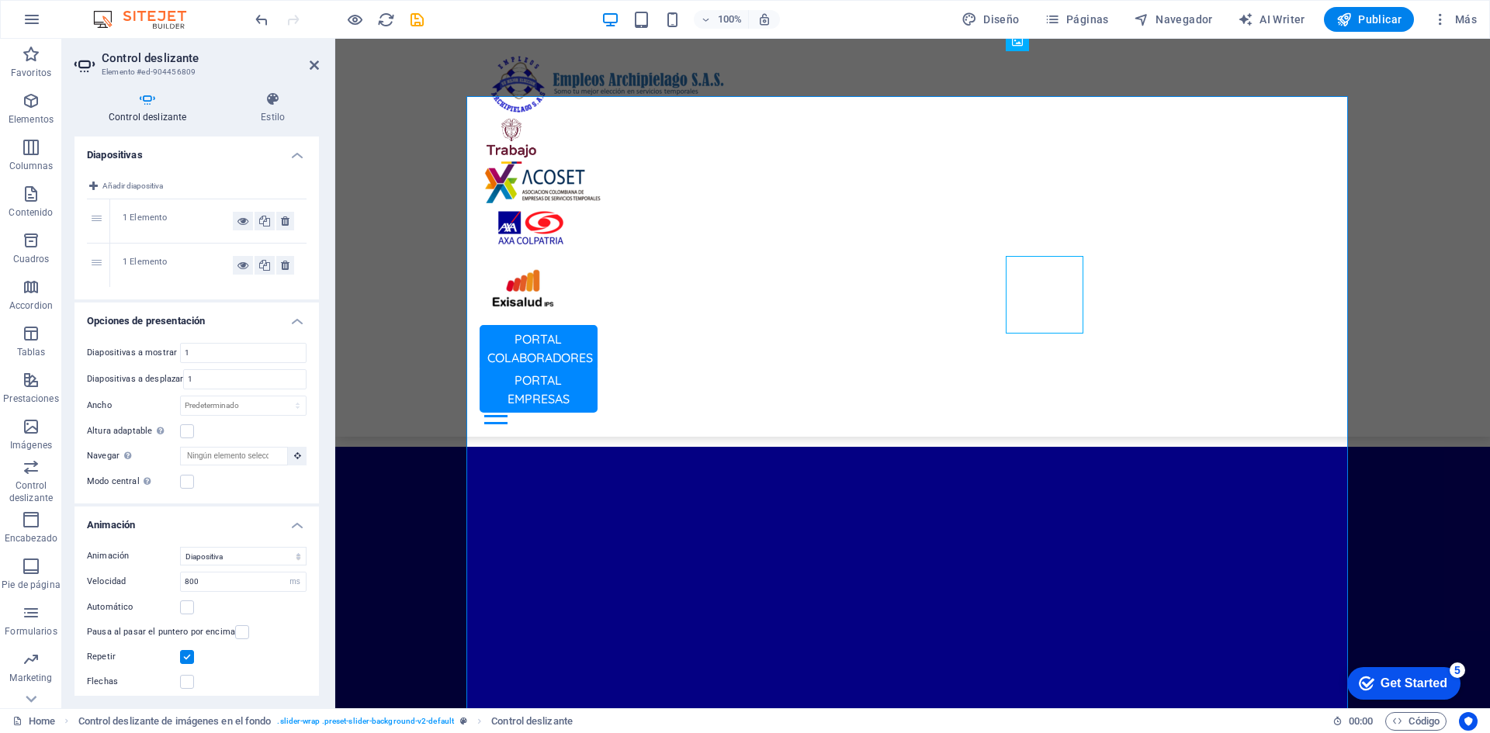
scroll to position [804, 0]
click at [268, 102] on icon at bounding box center [273, 100] width 92 height 16
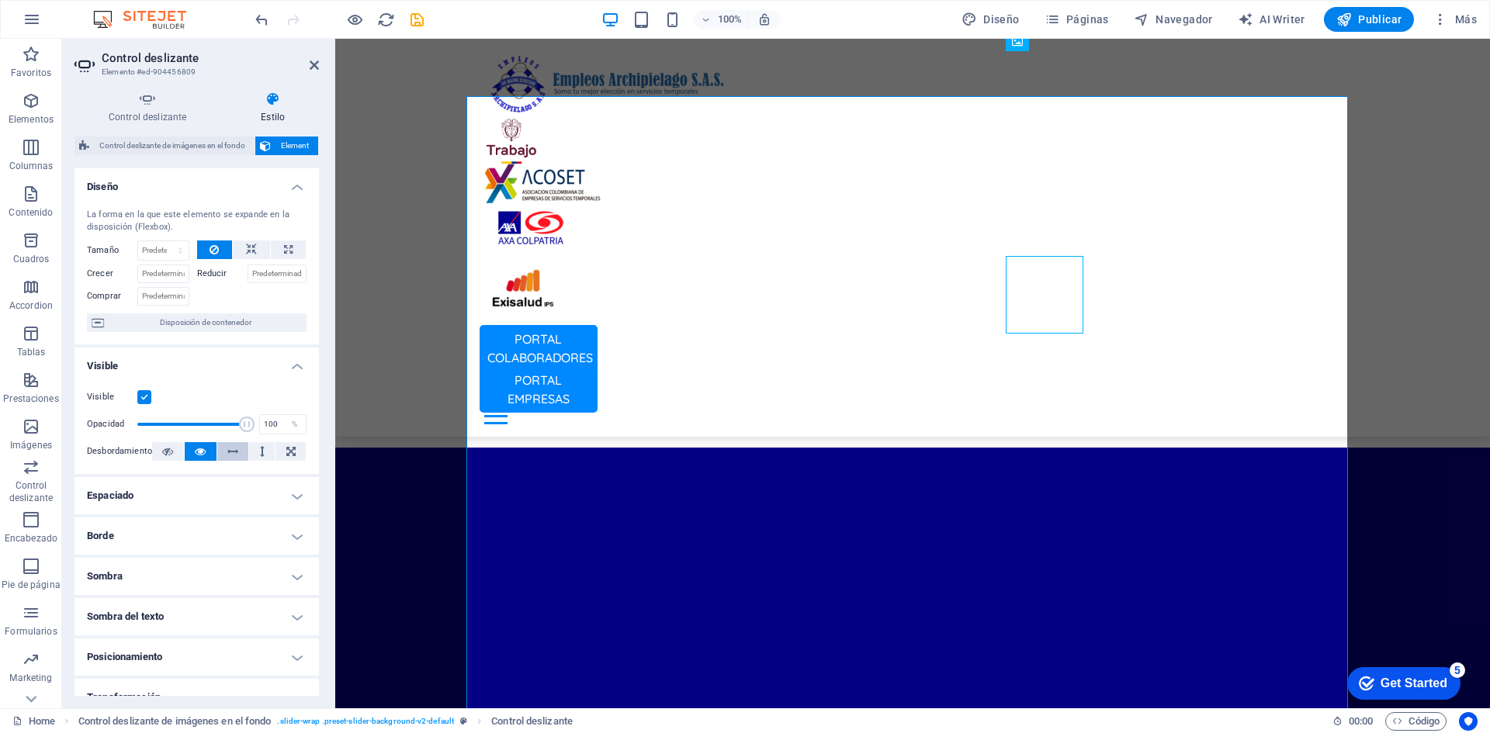
scroll to position [141, 0]
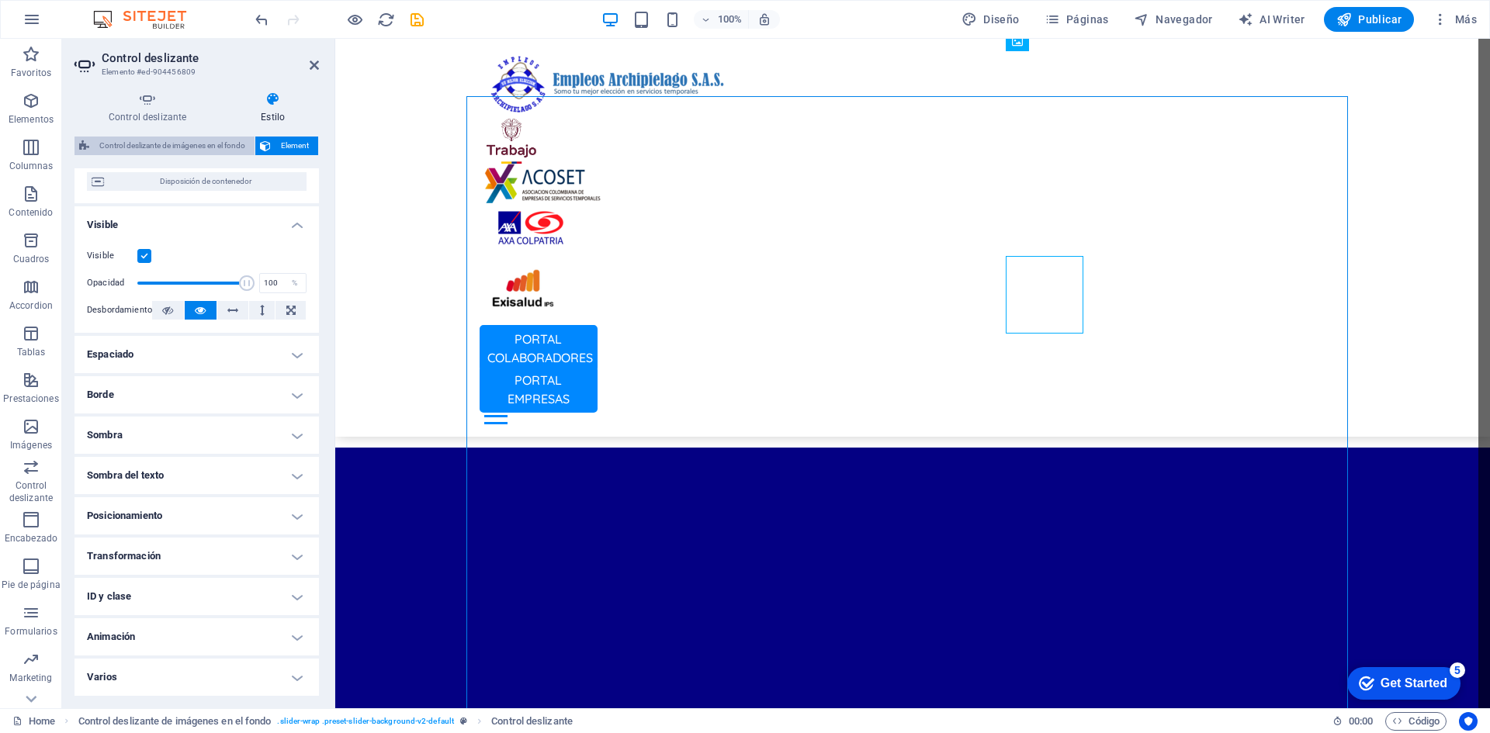
click at [202, 146] on span "Control deslizante de imágenes en el fondo" at bounding box center [172, 146] width 156 height 19
select select "rem"
select select "px"
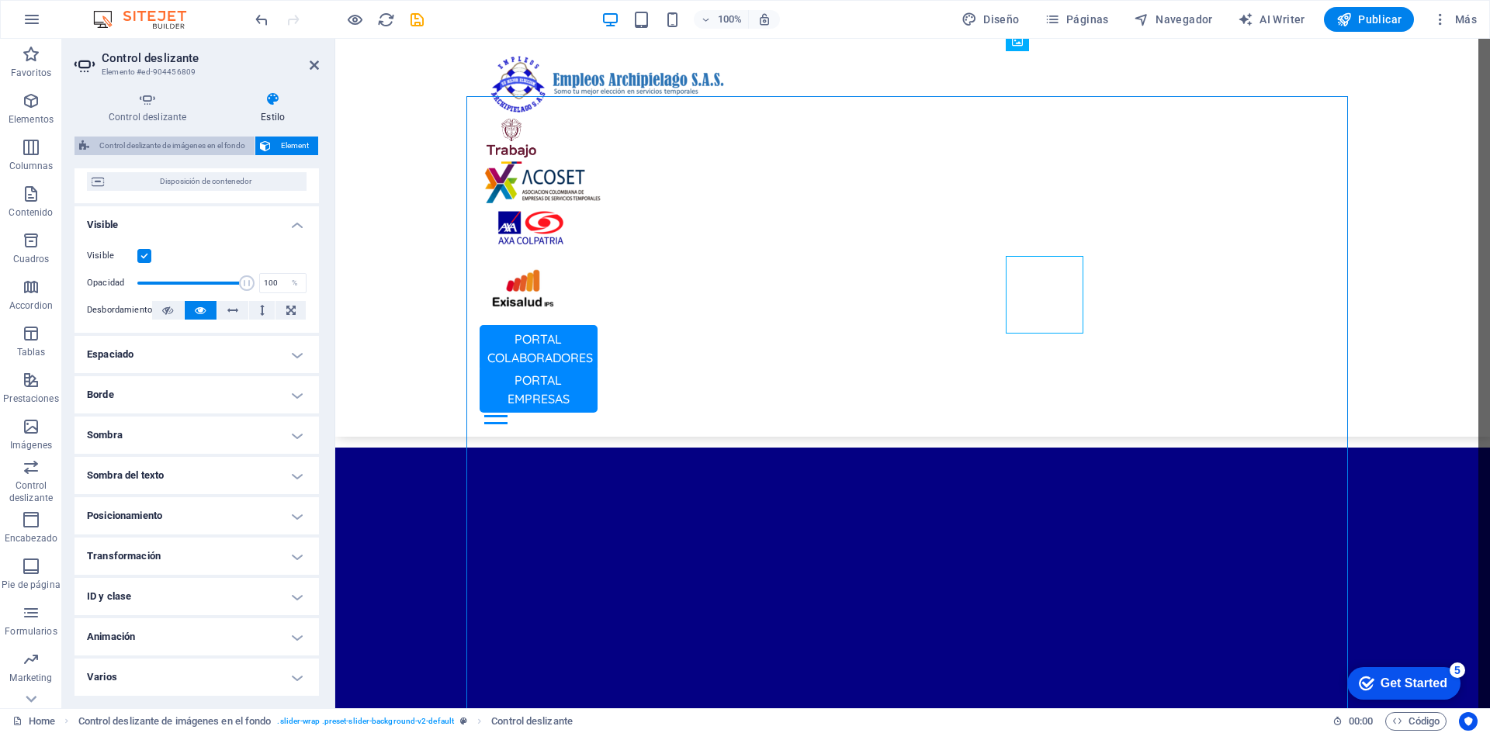
select select "rem"
select select "%"
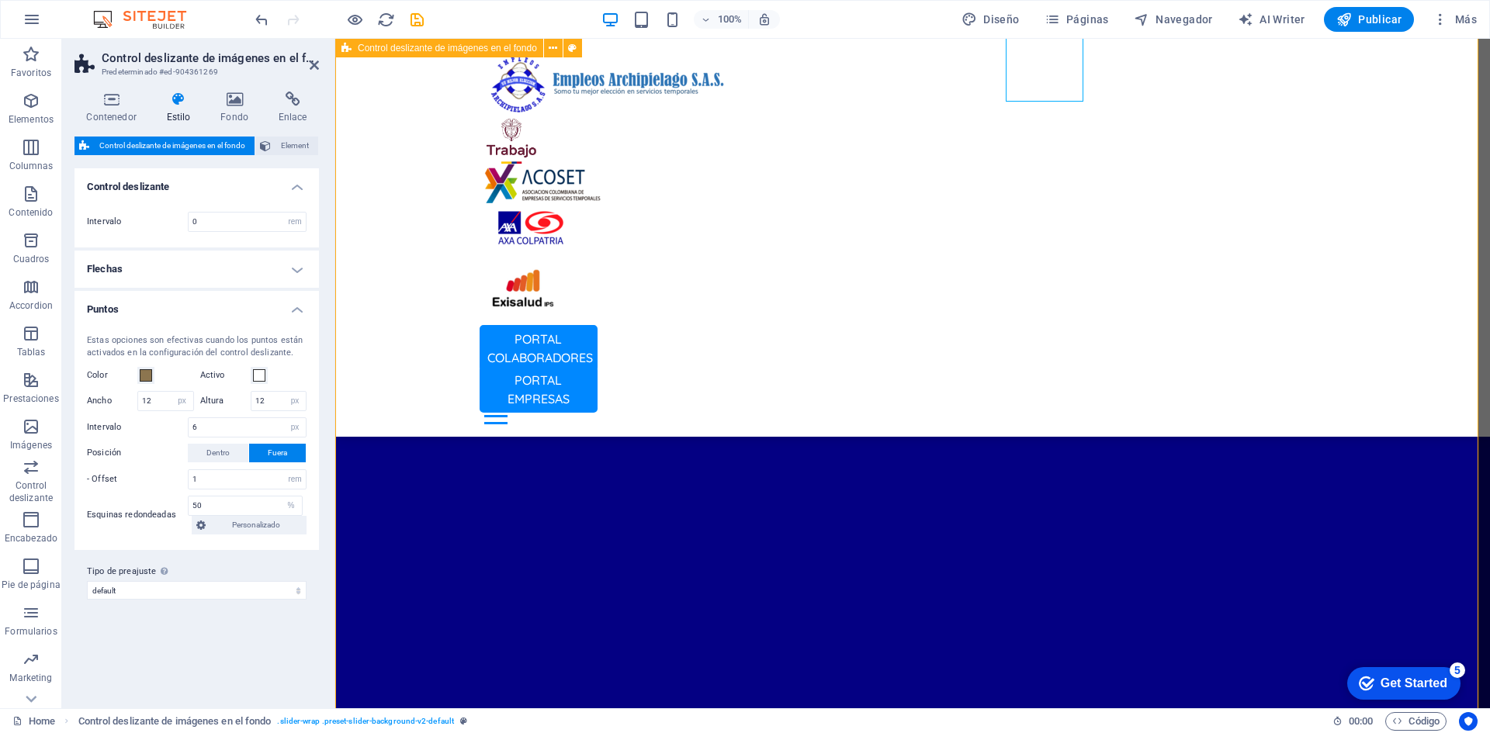
scroll to position [1114, 0]
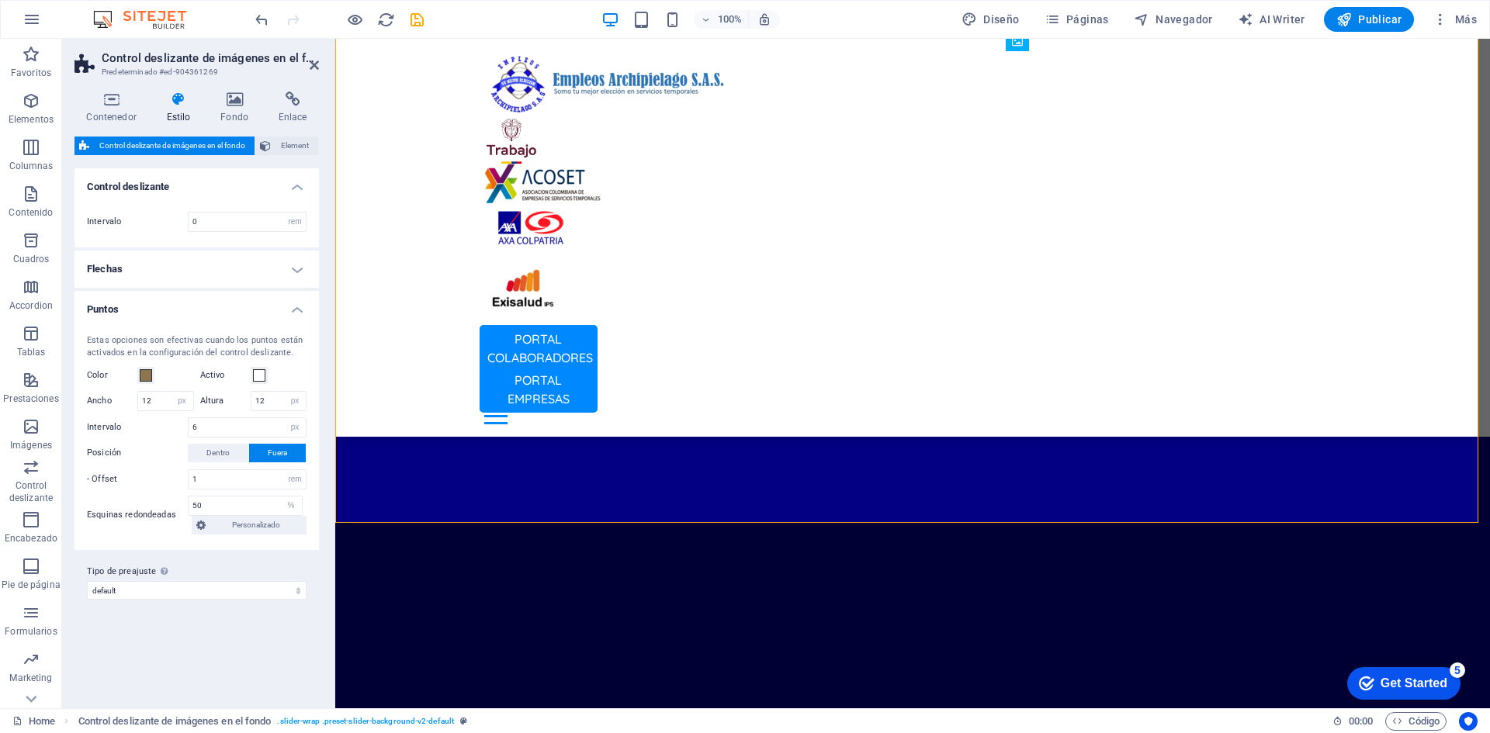
click at [289, 267] on h4 "Flechas" at bounding box center [196, 269] width 244 height 37
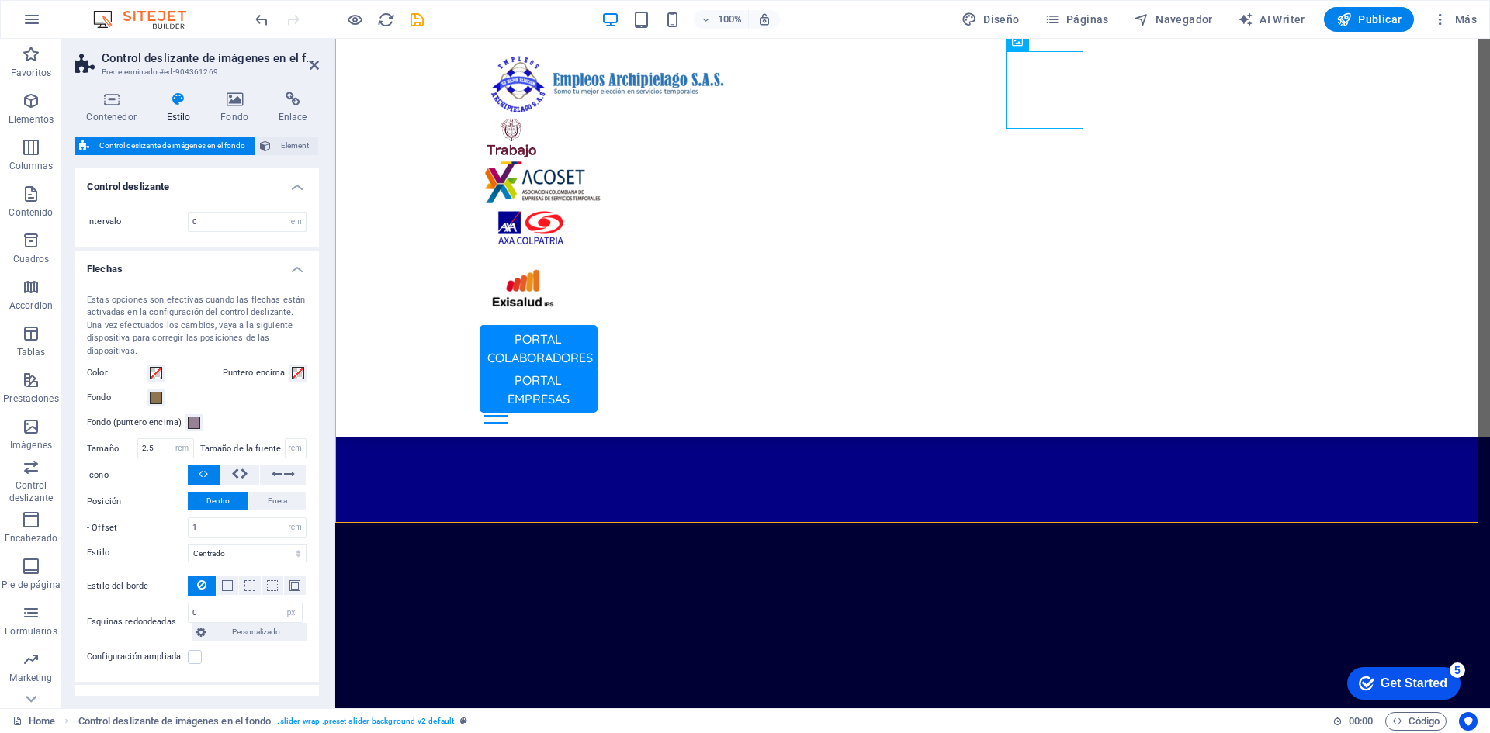
click at [290, 265] on h4 "Flechas" at bounding box center [196, 265] width 244 height 28
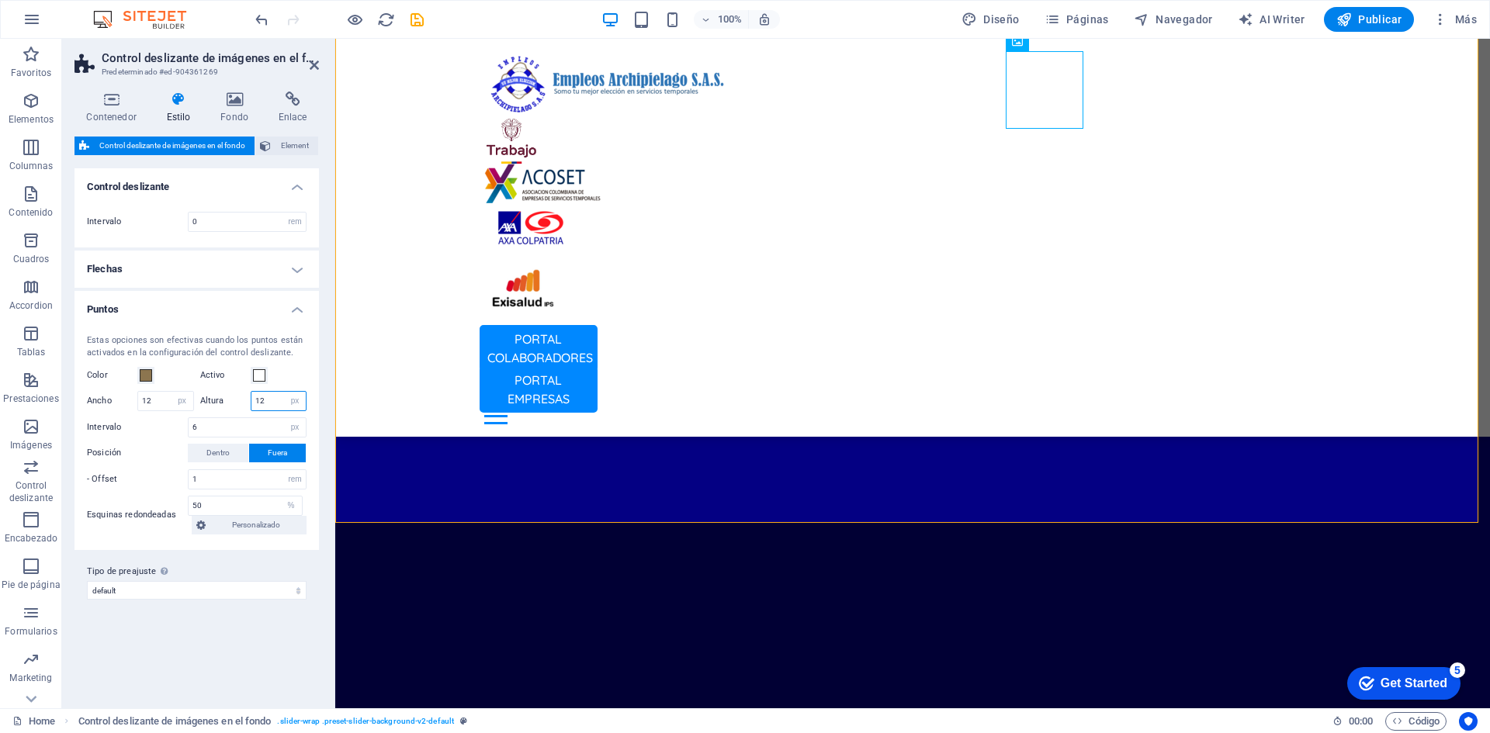
drag, startPoint x: 266, startPoint y: 399, endPoint x: 251, endPoint y: 397, distance: 14.8
click at [251, 397] on input "12" at bounding box center [278, 401] width 55 height 19
type input "24"
click at [158, 401] on input "12" at bounding box center [165, 401] width 55 height 19
drag, startPoint x: 161, startPoint y: 401, endPoint x: 81, endPoint y: 395, distance: 80.2
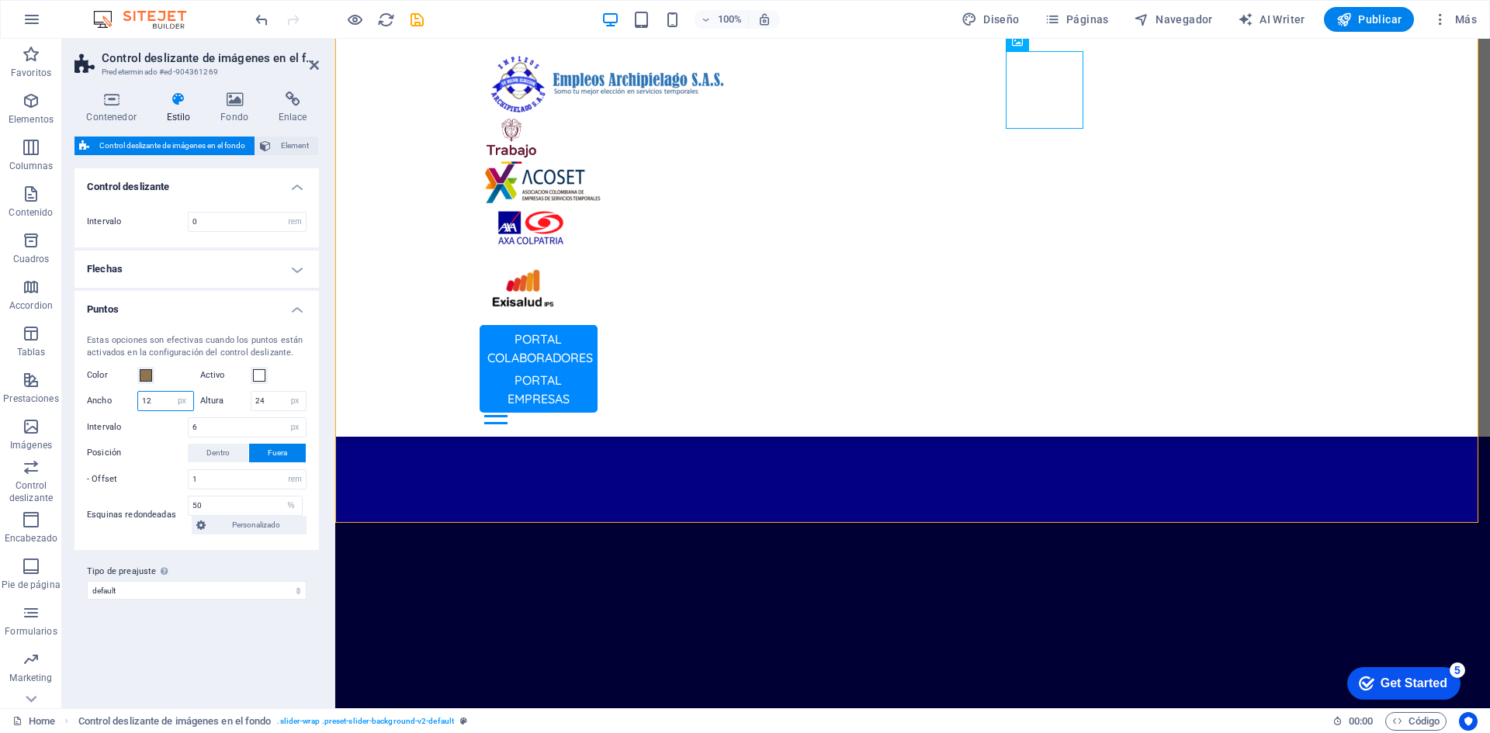
click at [81, 395] on div "Estas opciones son efectivas cuando los puntos están activados en la configurac…" at bounding box center [196, 434] width 251 height 231
type input "1"
type input "24"
click at [186, 649] on div "Variantes Predeterminado Control deslizante Intervalo 0 rem px % vh vw Flechas …" at bounding box center [196, 432] width 244 height 528
click at [303, 269] on h4 "Flechas" at bounding box center [196, 269] width 244 height 37
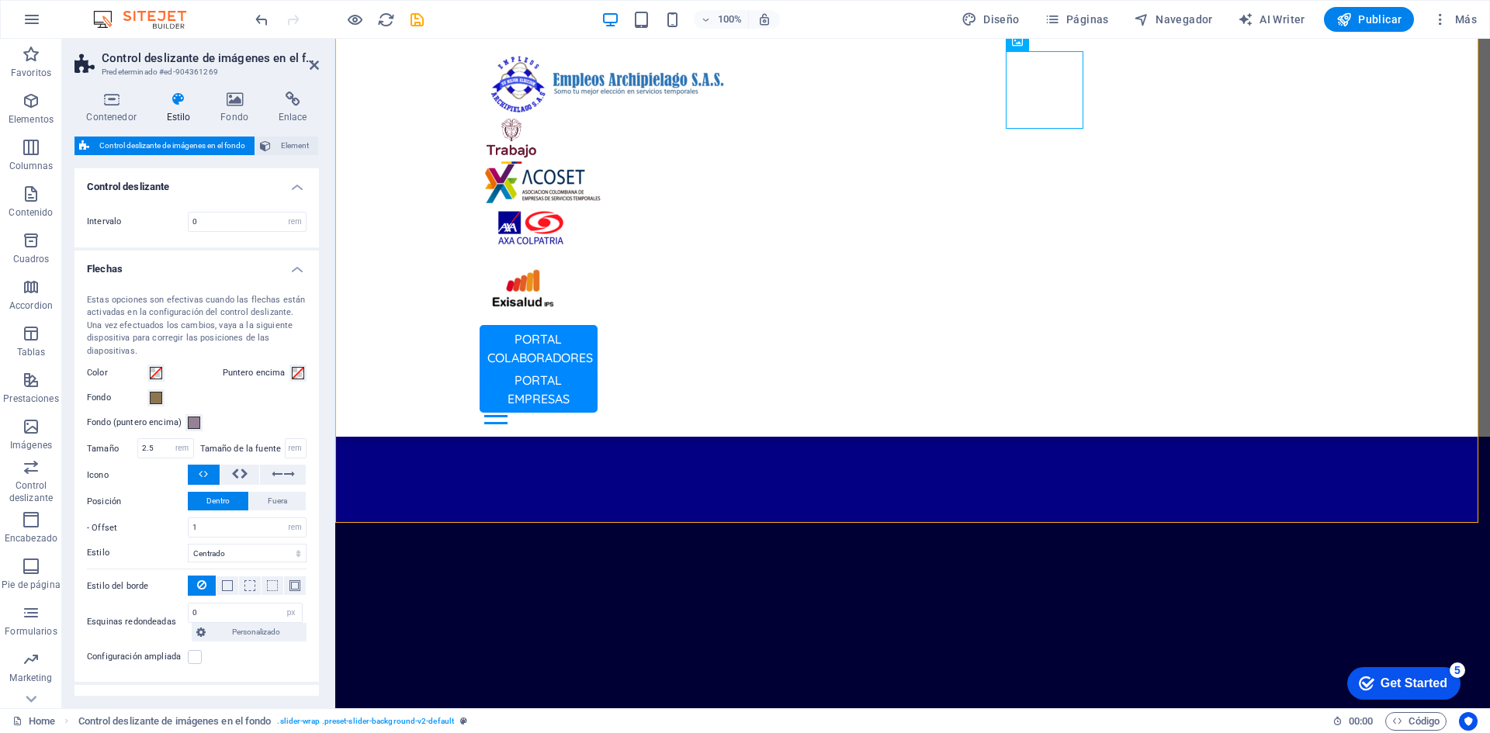
click at [296, 267] on h4 "Flechas" at bounding box center [196, 265] width 244 height 28
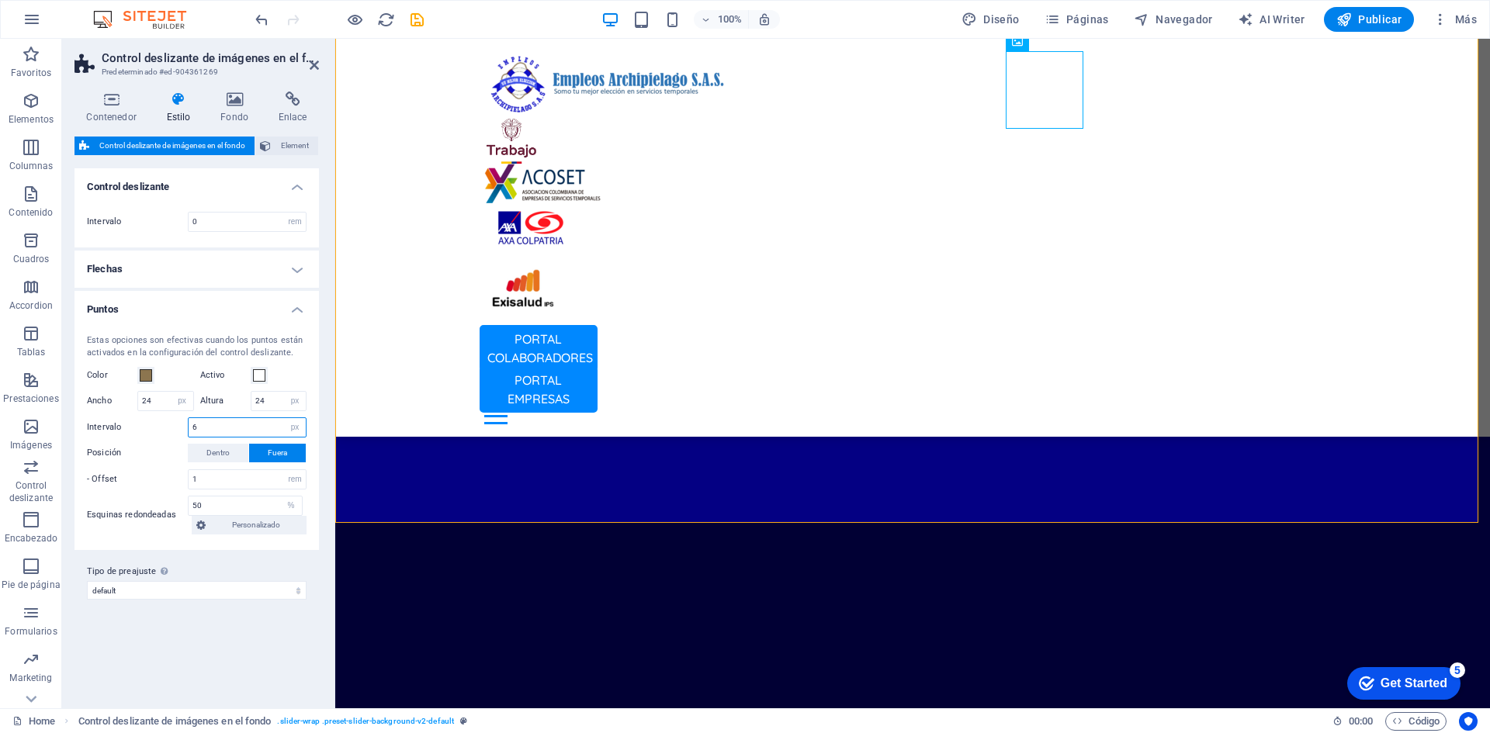
click at [261, 425] on input "6" at bounding box center [247, 427] width 117 height 19
drag, startPoint x: 232, startPoint y: 509, endPoint x: 171, endPoint y: 500, distance: 62.0
click at [171, 500] on div "Esquinas redondeadas 50 px rem % vh vw Personalizado Personalizado" at bounding box center [197, 515] width 220 height 39
type input "40"
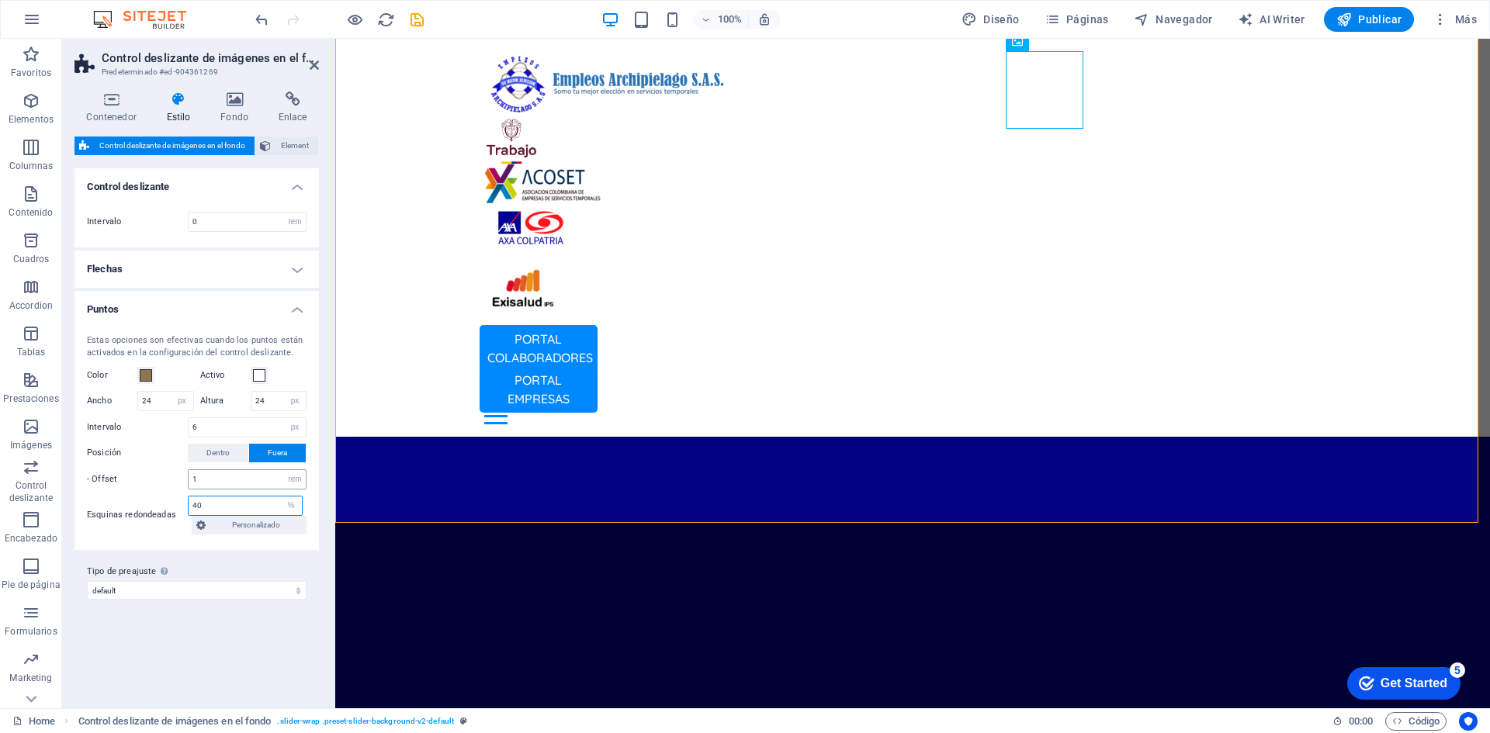
type input "40"
click at [232, 671] on div "Variantes Predeterminado Control deslizante Intervalo 0 rem px % vh vw Flechas …" at bounding box center [196, 432] width 244 height 528
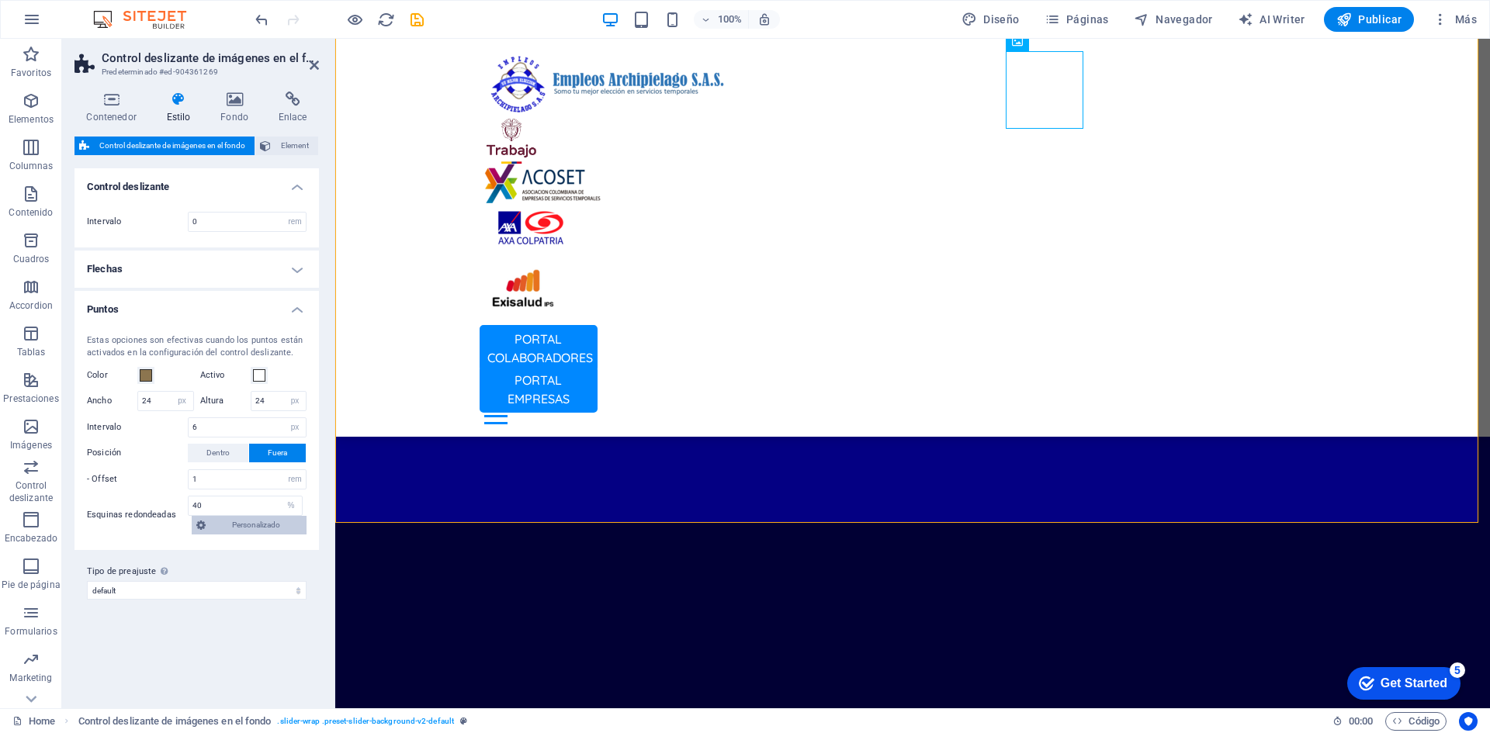
click at [253, 523] on span "Personalizado" at bounding box center [256, 525] width 92 height 19
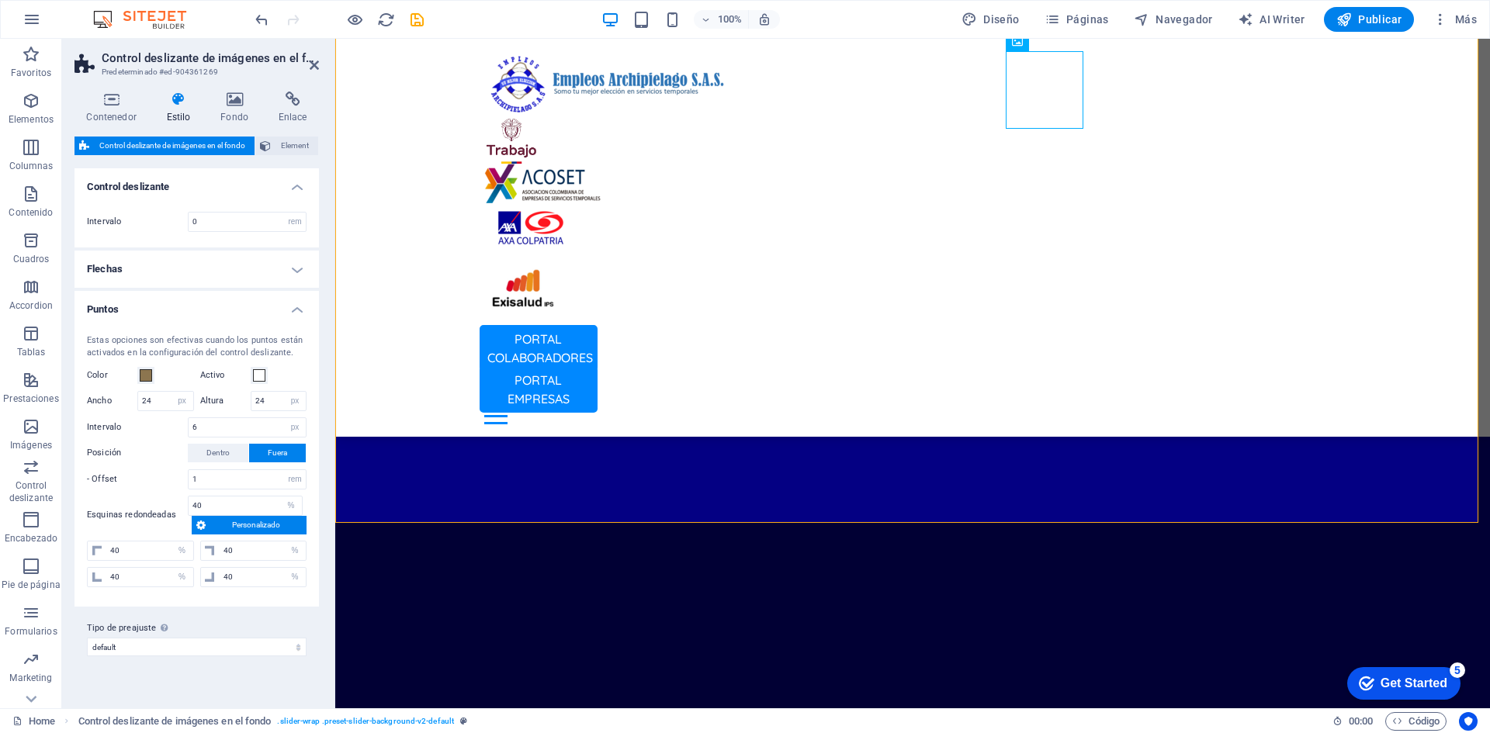
click at [252, 523] on span "Personalizado" at bounding box center [256, 525] width 92 height 19
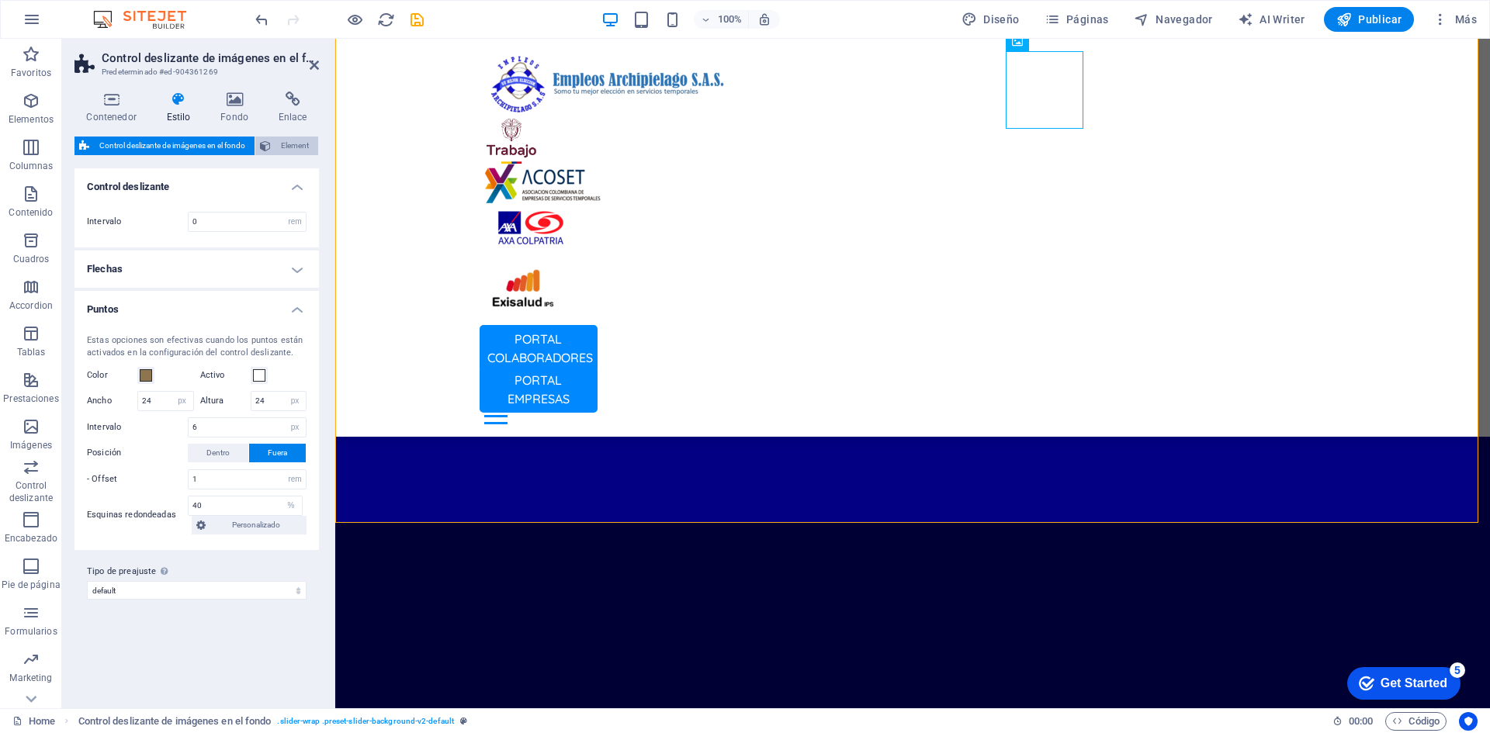
click at [290, 144] on span "Element" at bounding box center [294, 146] width 38 height 19
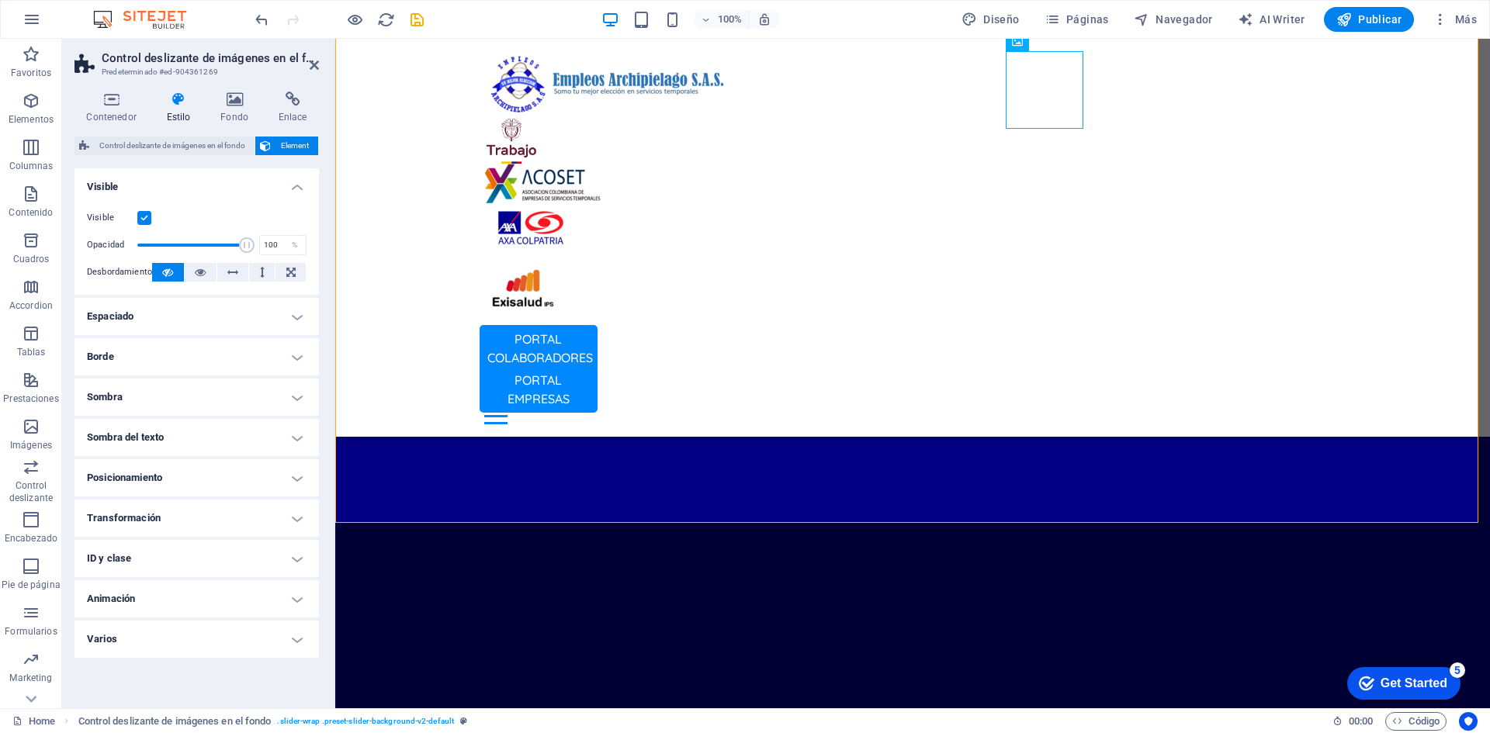
click at [228, 639] on h4 "Varios" at bounding box center [196, 639] width 244 height 37
click at [228, 639] on h4 "Varios" at bounding box center [196, 635] width 244 height 28
click at [113, 109] on h4 "Contenedor" at bounding box center [114, 108] width 80 height 33
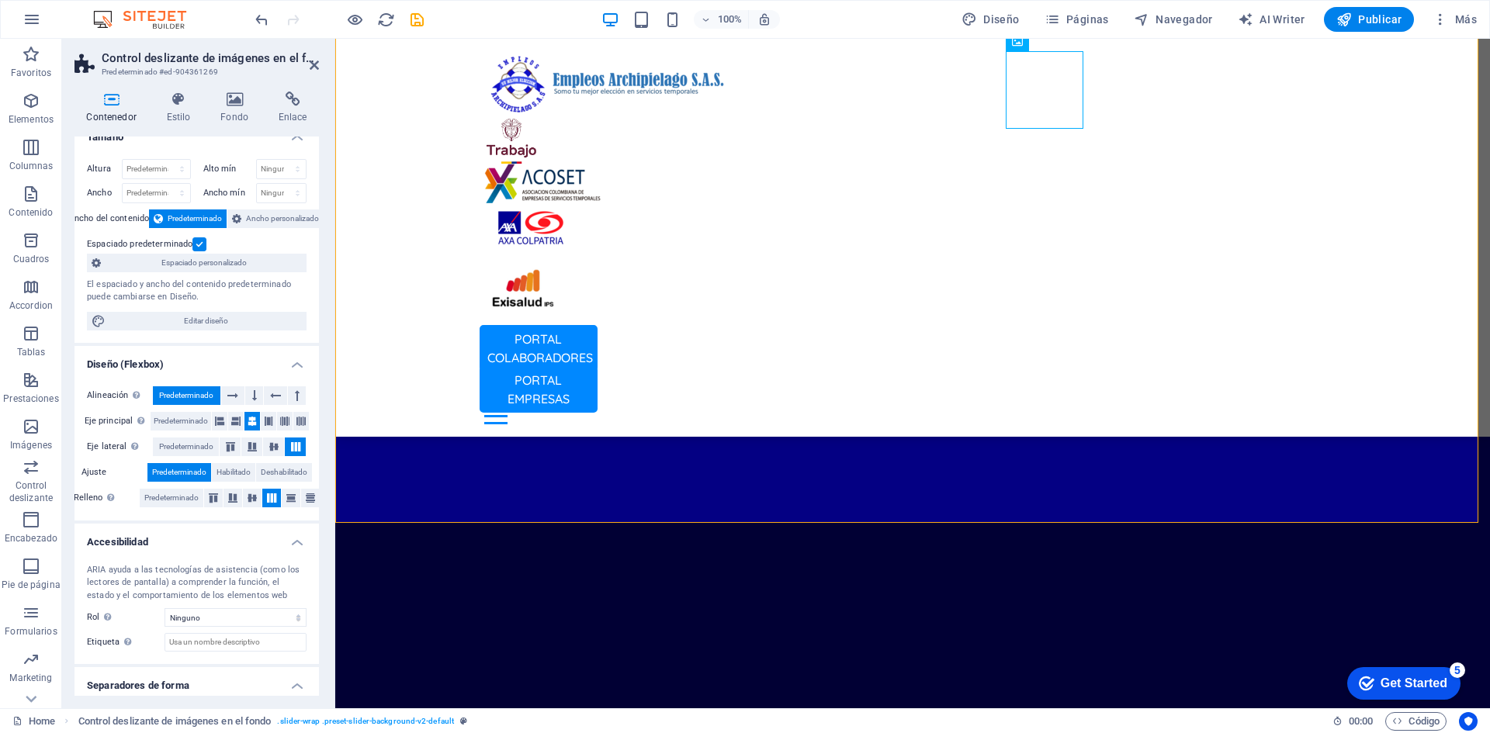
scroll to position [0, 0]
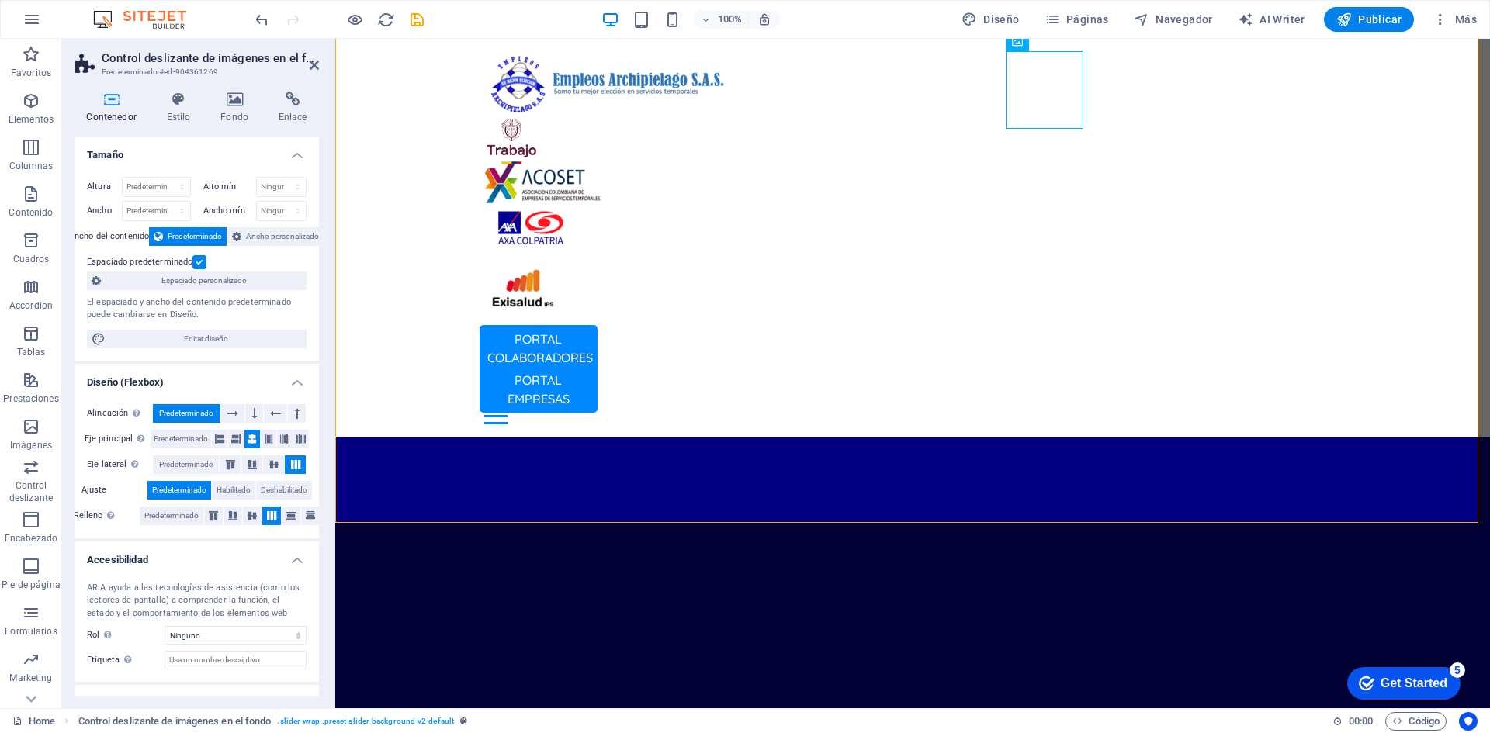
click at [417, 19] on icon "save" at bounding box center [417, 20] width 18 height 18
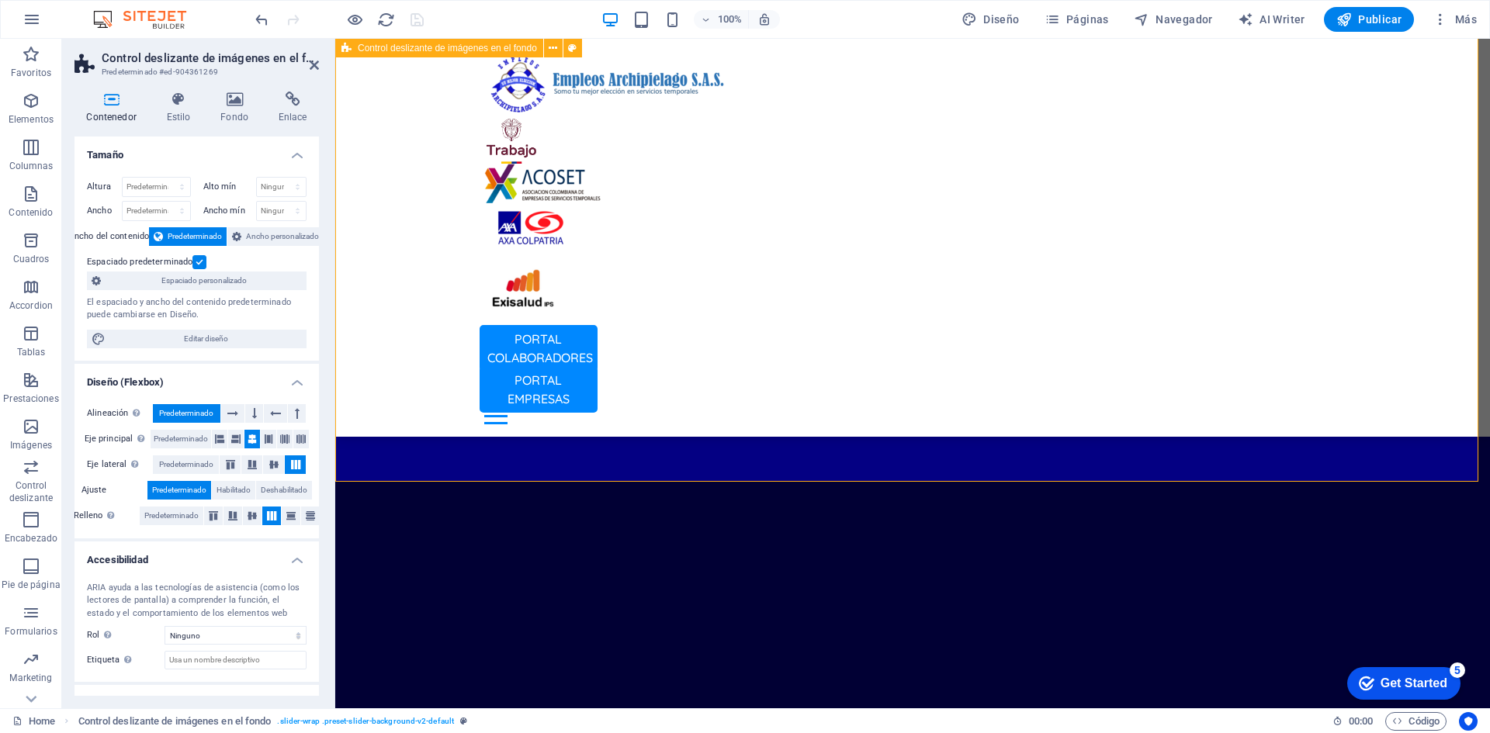
scroll to position [1164, 0]
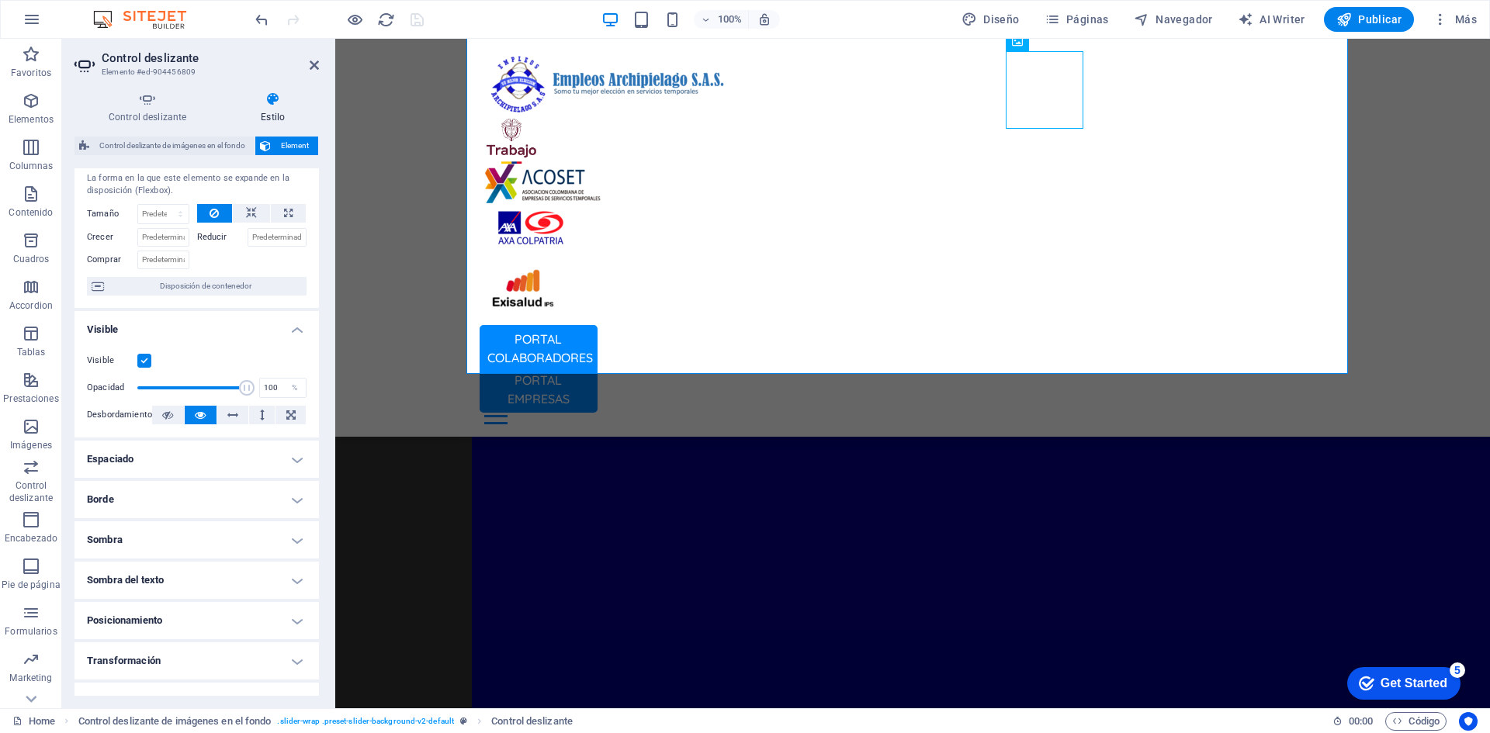
scroll to position [0, 0]
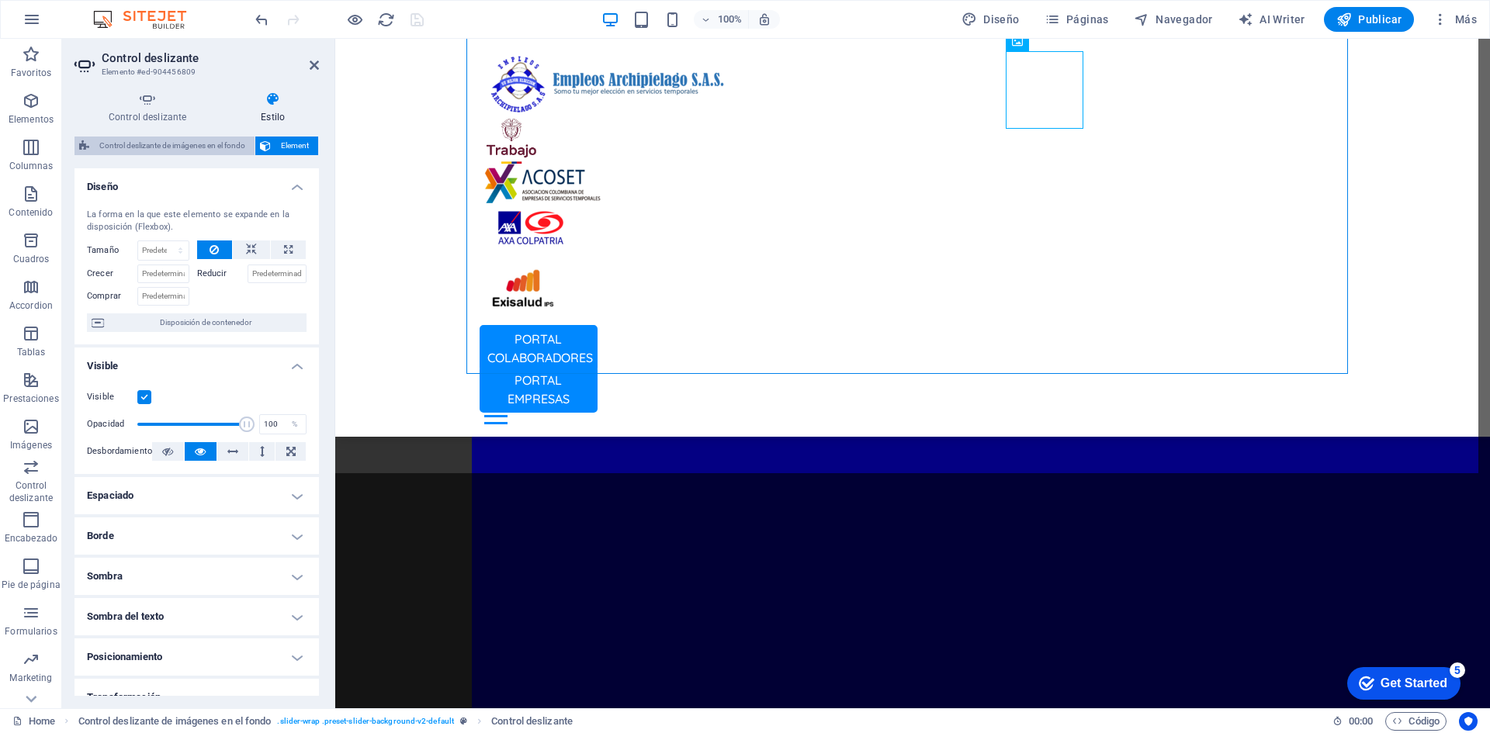
click at [230, 142] on span "Control deslizante de imágenes en el fondo" at bounding box center [172, 146] width 156 height 19
select select "rem"
select select "px"
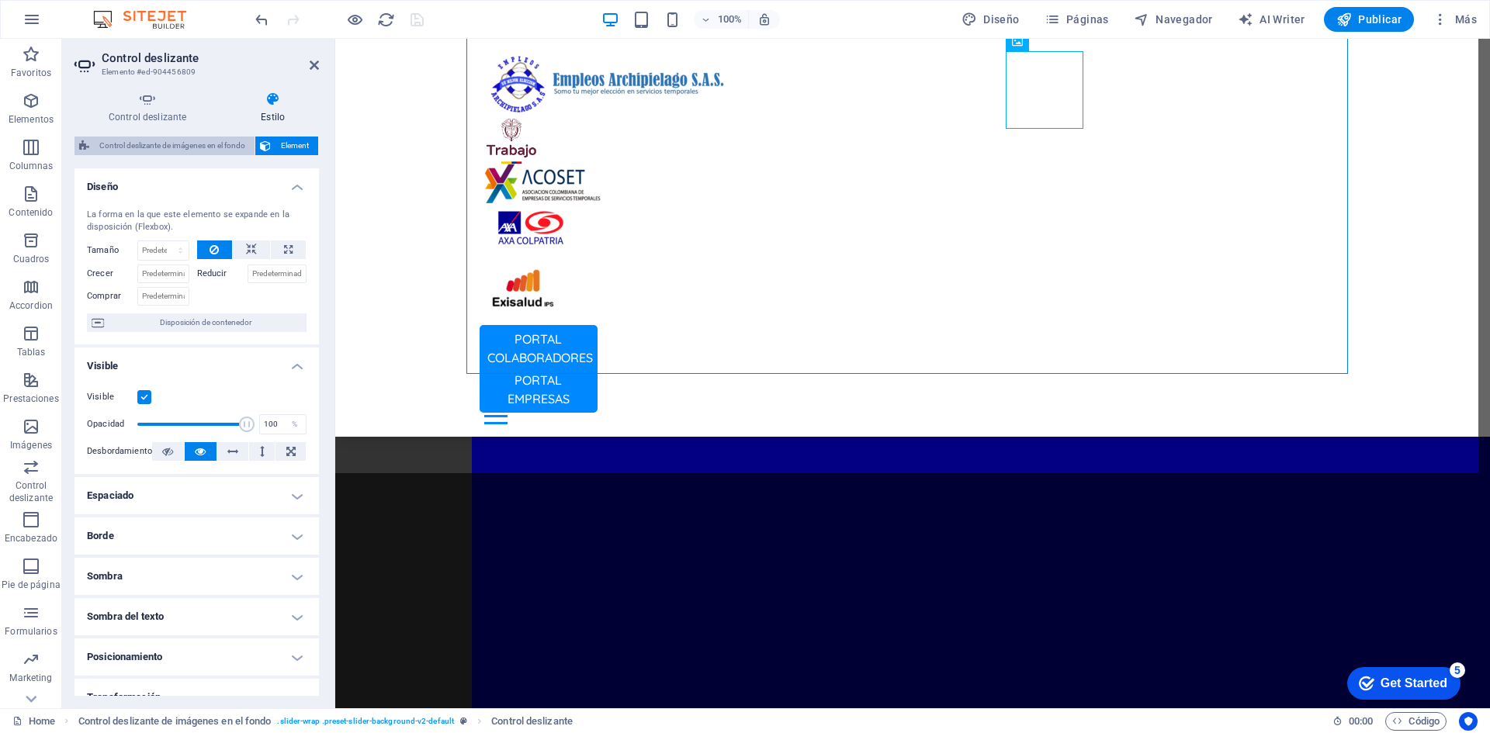
select select "rem"
select select "%"
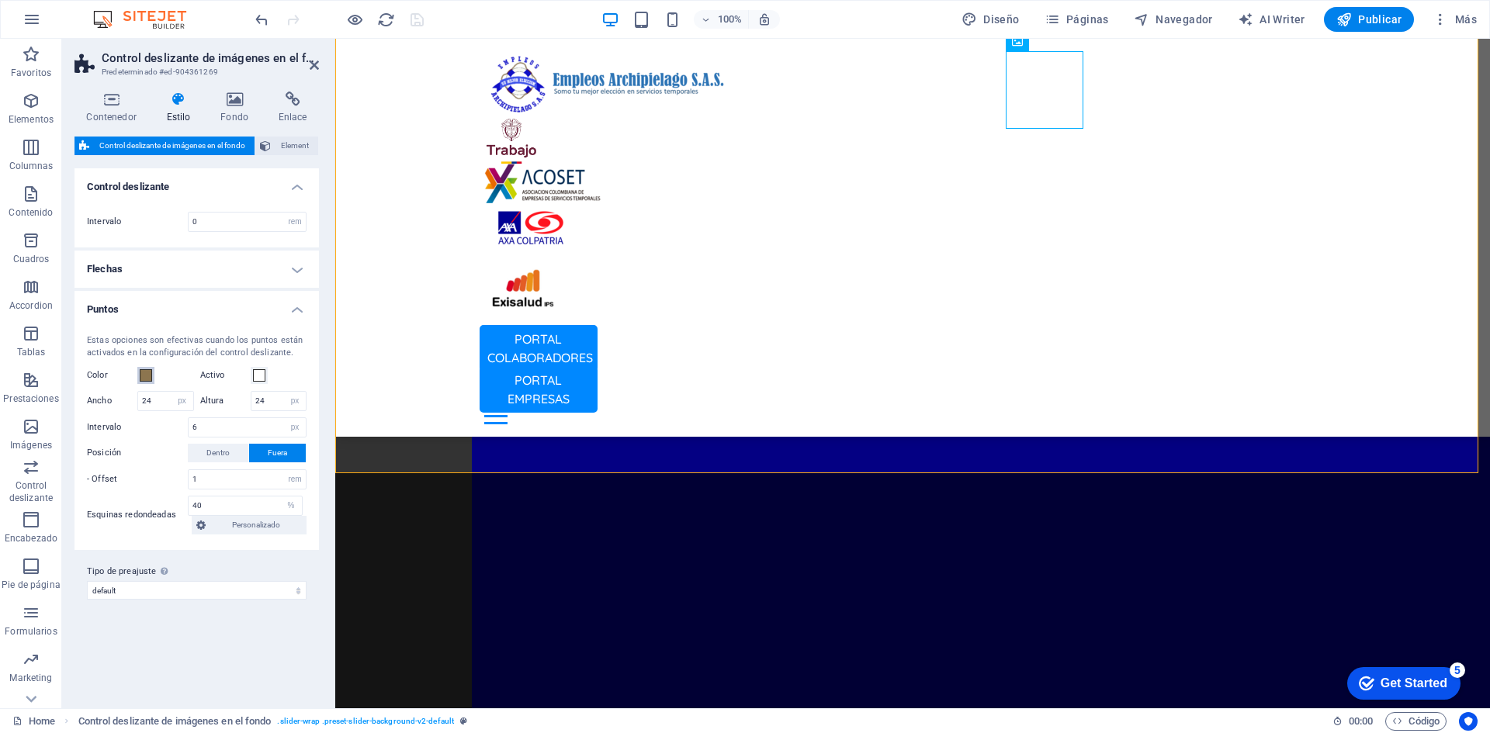
click at [151, 372] on span at bounding box center [146, 375] width 12 height 12
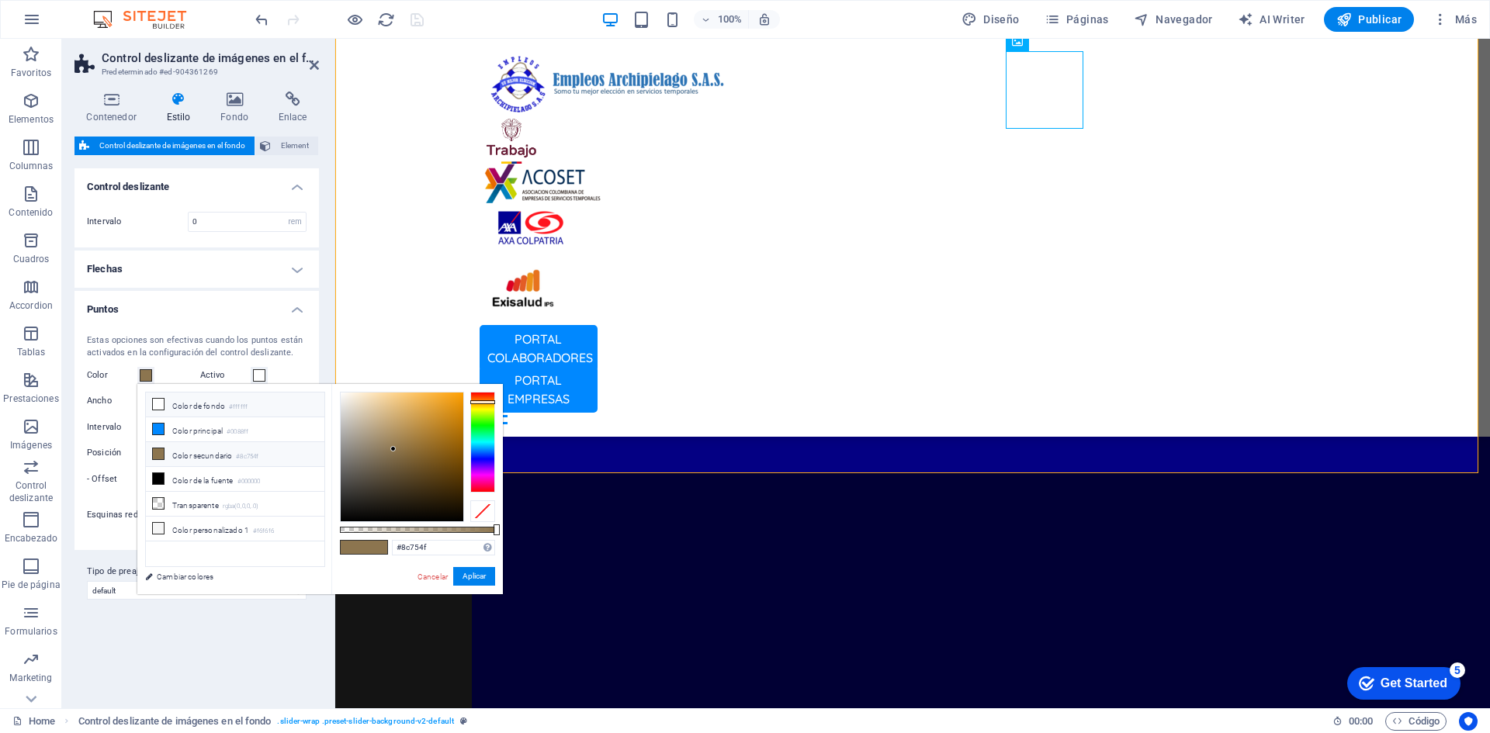
click at [170, 401] on li "Color de fondo #ffffff" at bounding box center [235, 405] width 178 height 25
type input "#ffffff"
click at [170, 401] on li "Color de fondo #ffffff" at bounding box center [235, 405] width 178 height 25
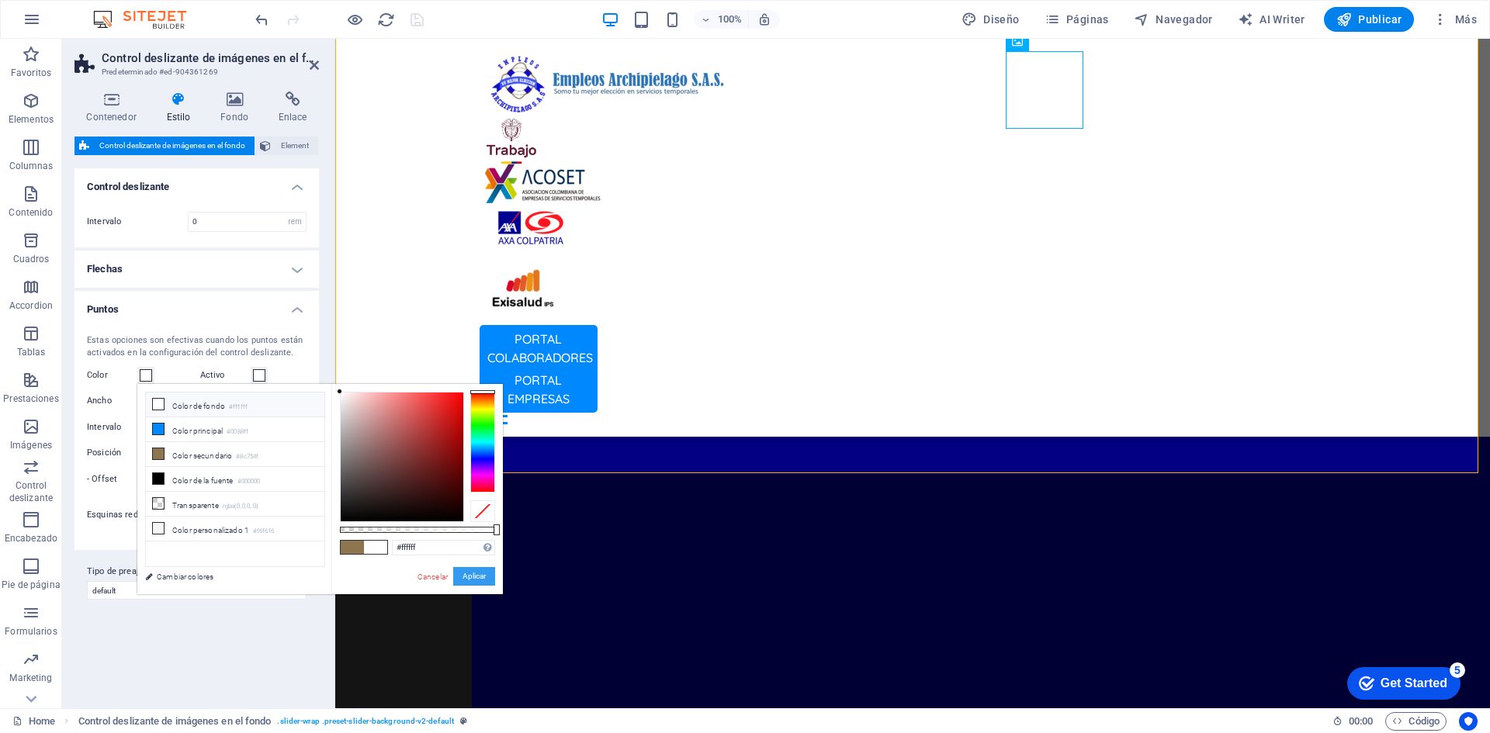
click at [479, 583] on button "Aplicar" at bounding box center [474, 576] width 42 height 19
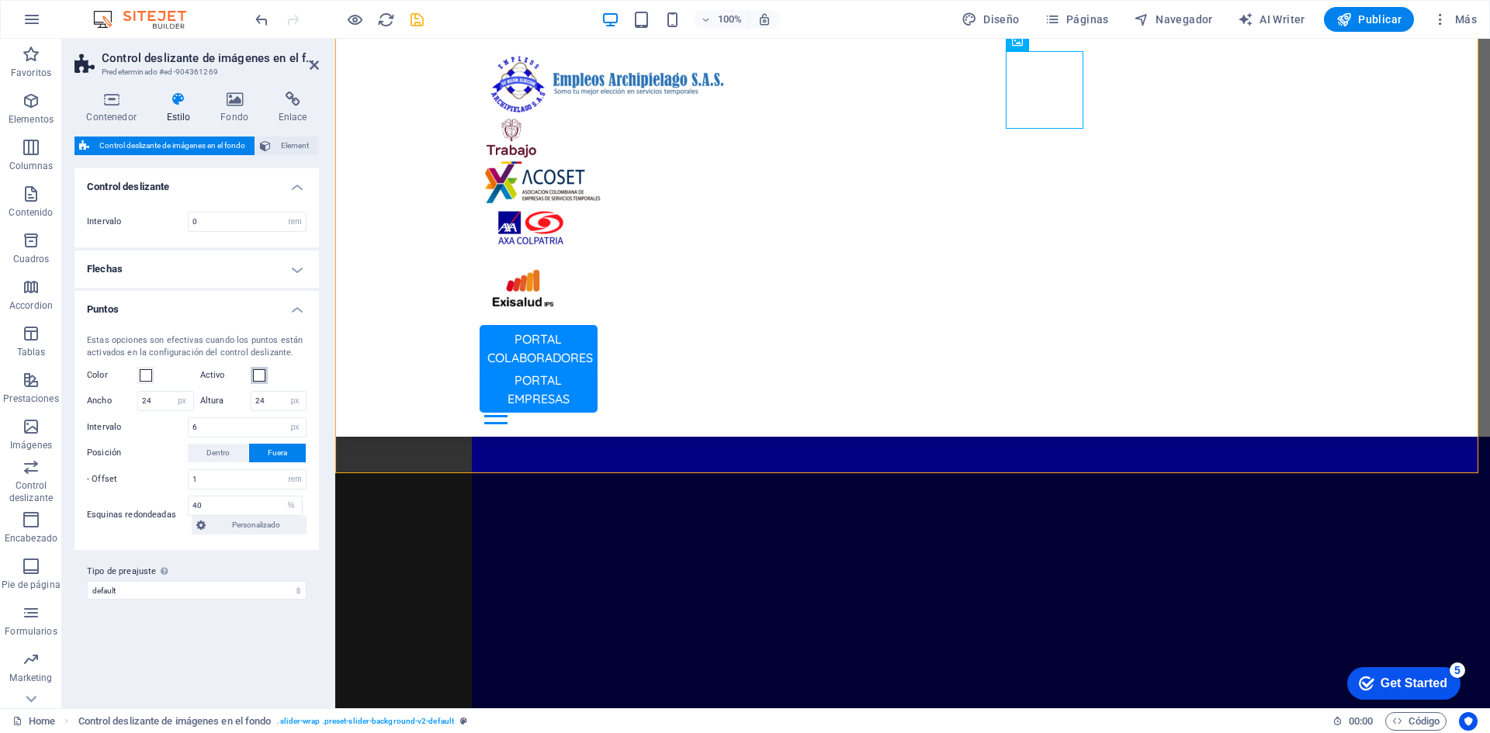
click at [260, 372] on span at bounding box center [259, 375] width 12 height 12
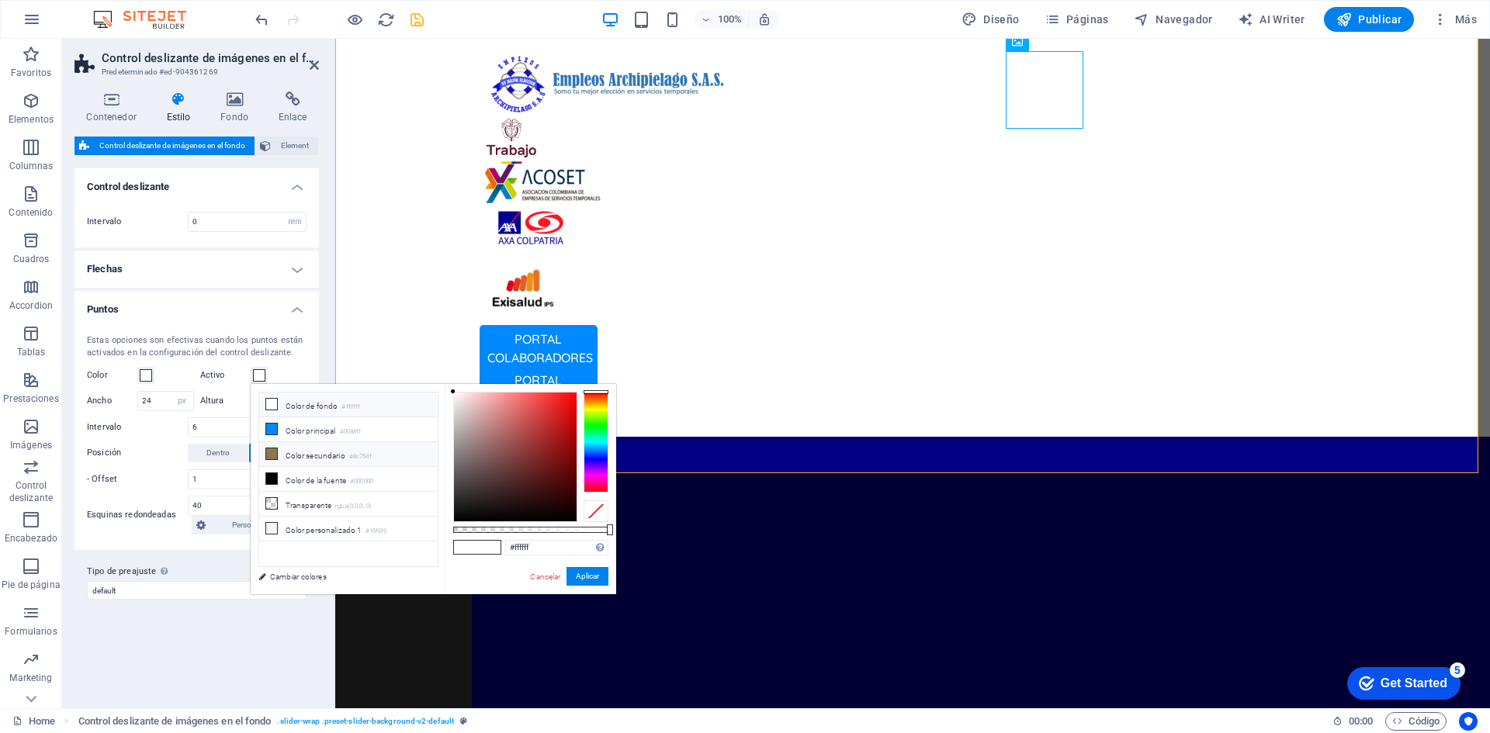
click at [339, 454] on li "Color secundario #8c754f" at bounding box center [348, 454] width 178 height 25
type input "#8c754f"
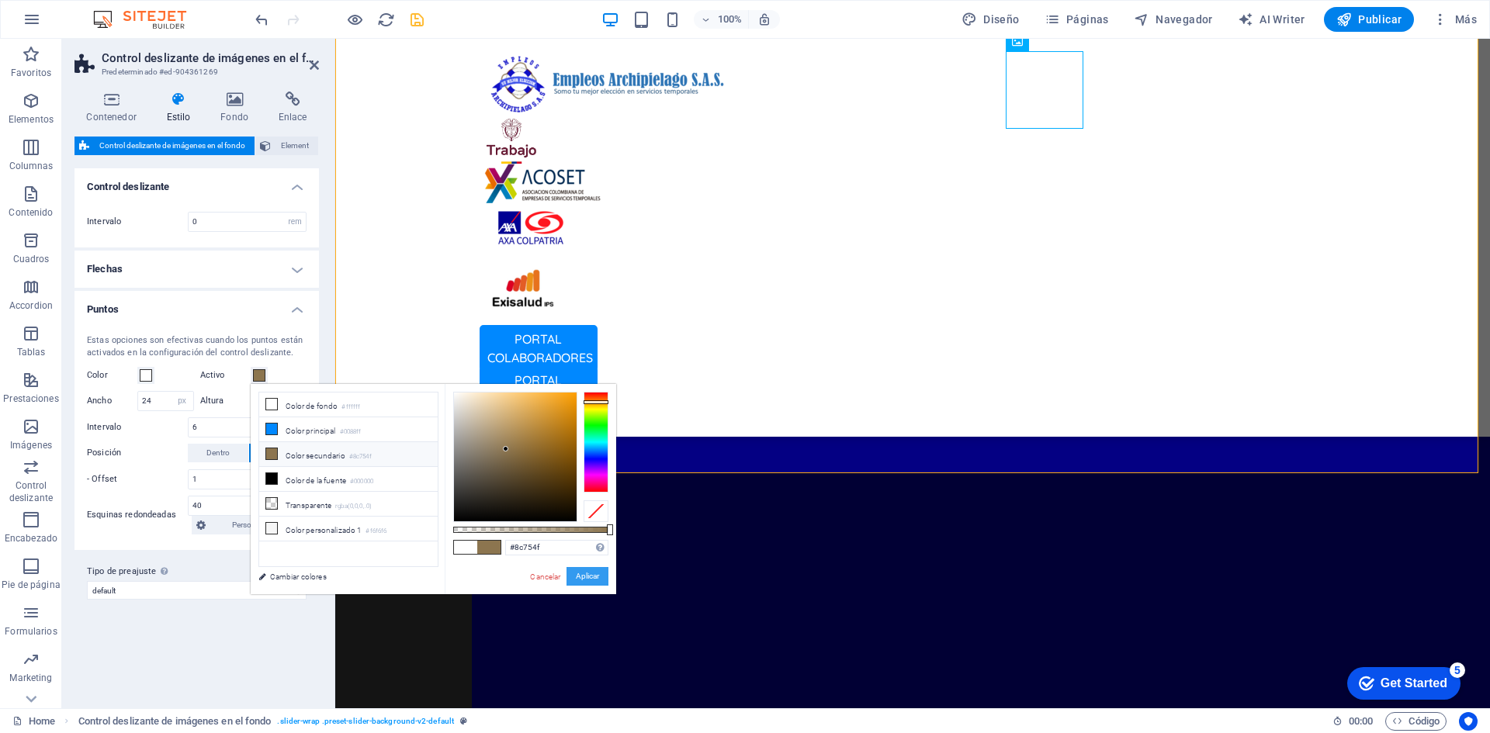
click at [583, 576] on button "Aplicar" at bounding box center [587, 576] width 42 height 19
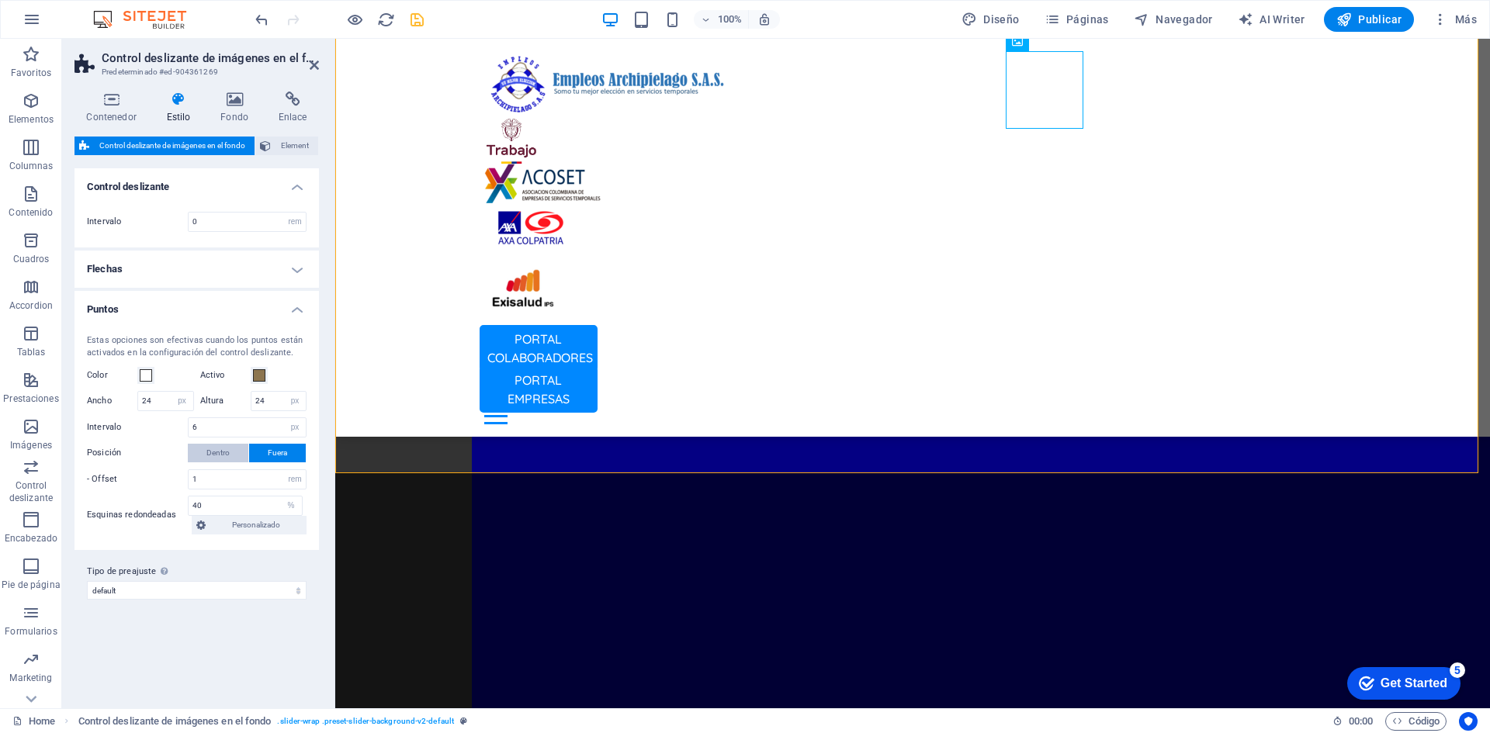
click at [217, 451] on span "Dentro" at bounding box center [217, 453] width 23 height 19
click at [274, 451] on span "Fuera" at bounding box center [277, 453] width 19 height 19
click at [275, 308] on h4 "Puntos" at bounding box center [196, 305] width 244 height 28
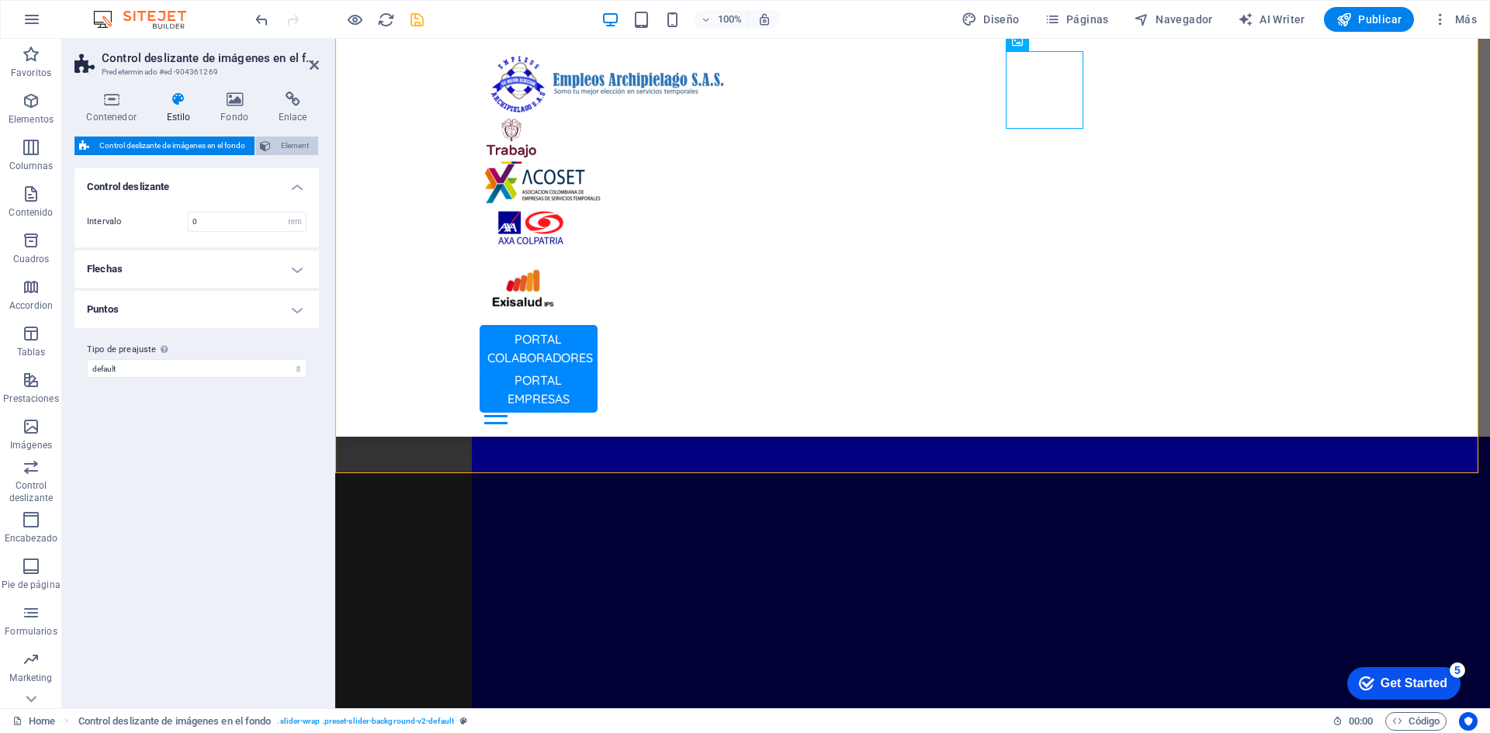
click at [287, 144] on span "Element" at bounding box center [294, 146] width 38 height 19
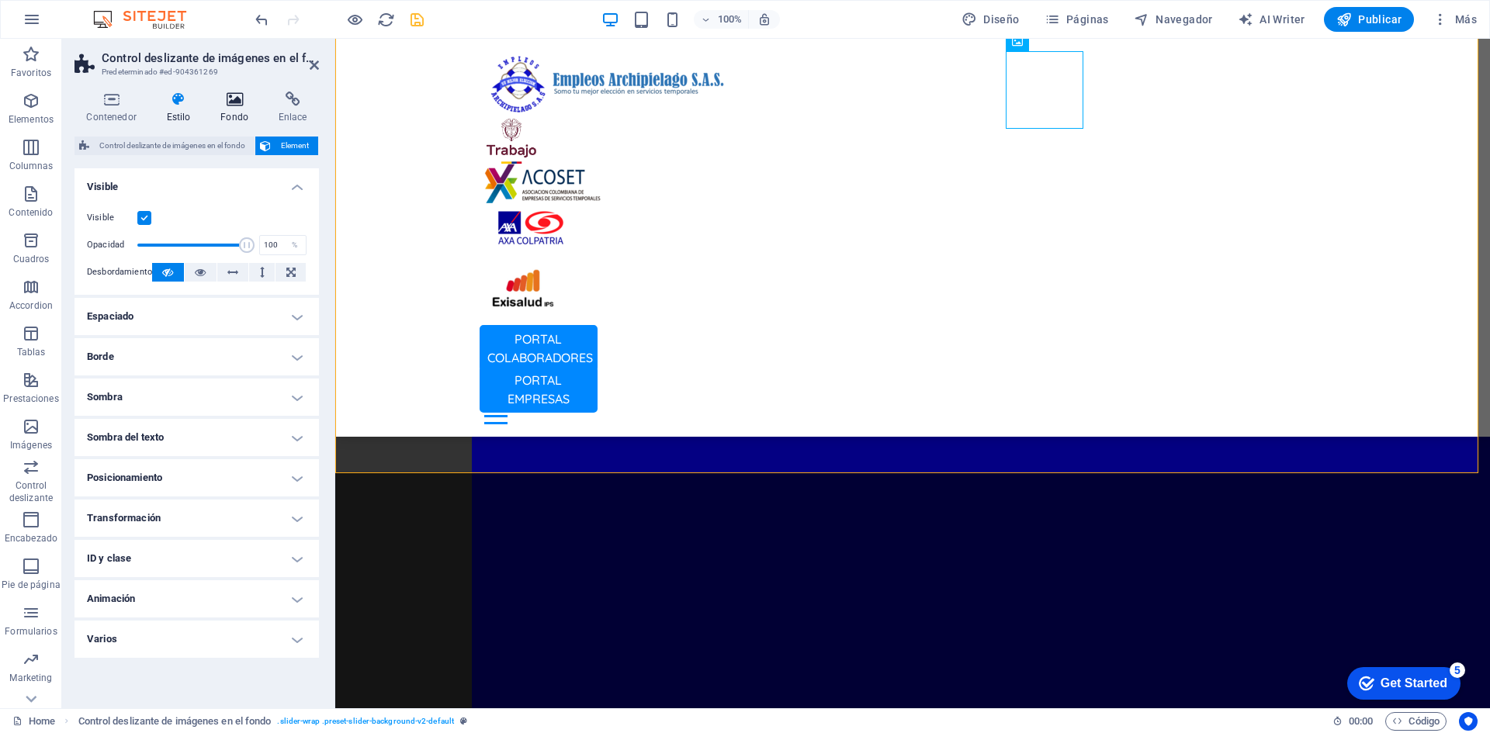
click at [240, 99] on icon at bounding box center [235, 100] width 52 height 16
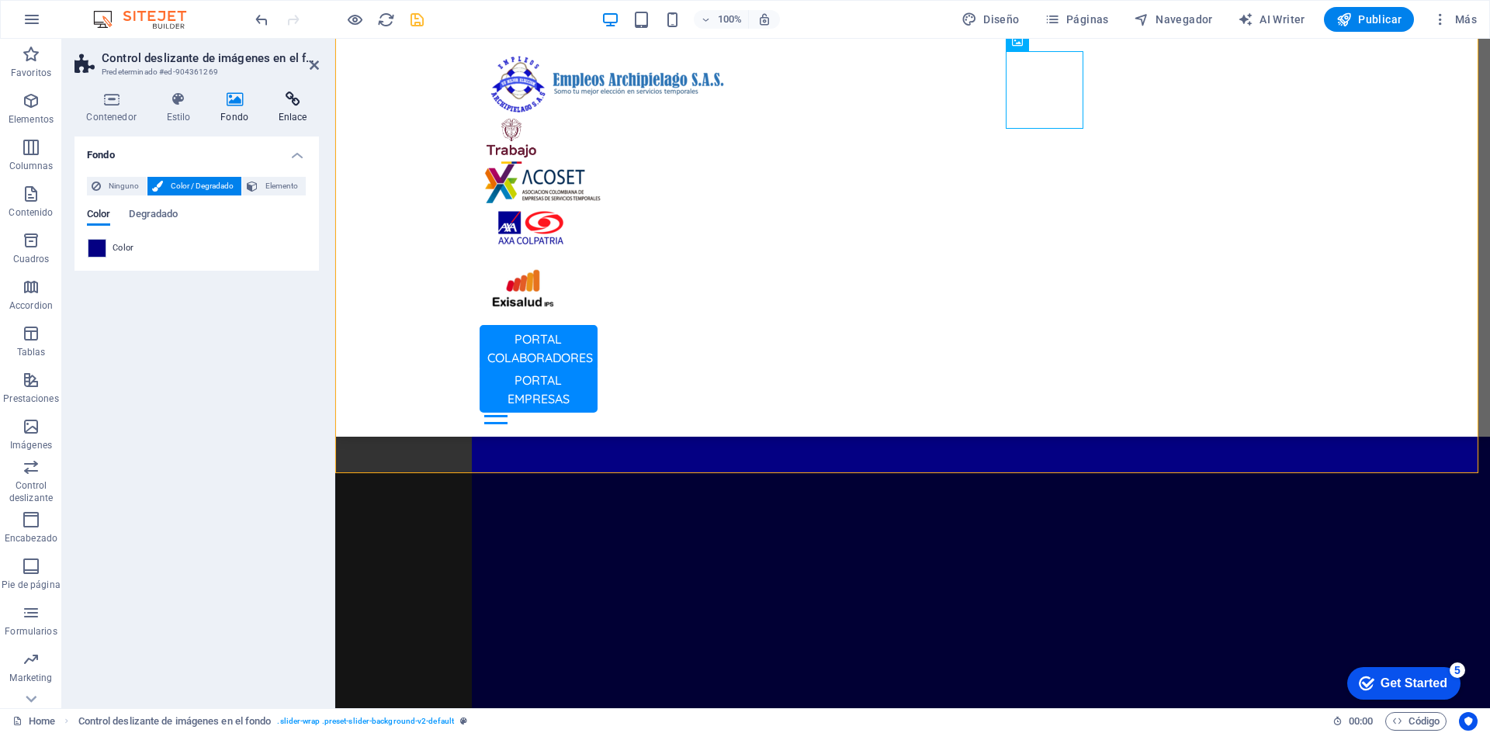
click at [289, 96] on icon at bounding box center [292, 100] width 53 height 16
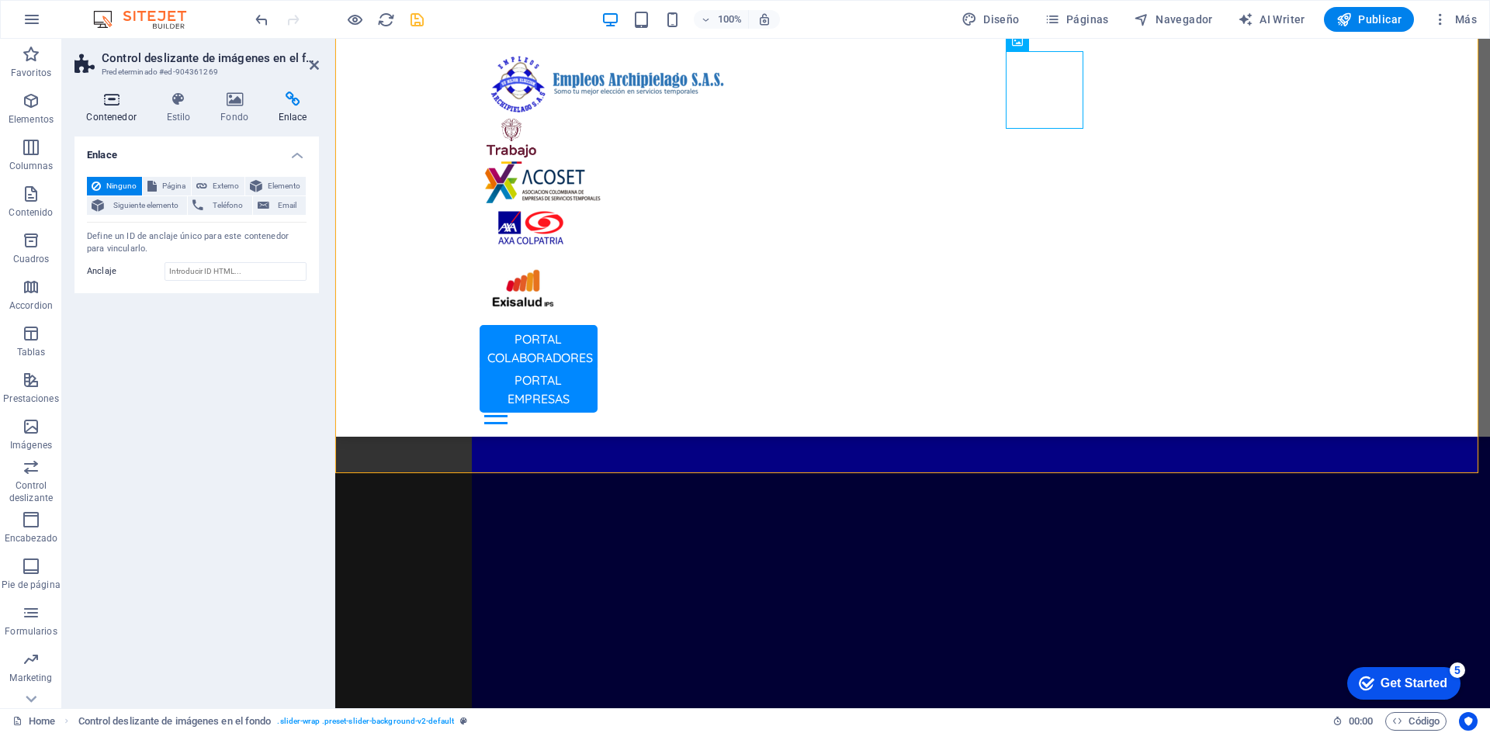
click at [100, 101] on icon at bounding box center [111, 100] width 74 height 16
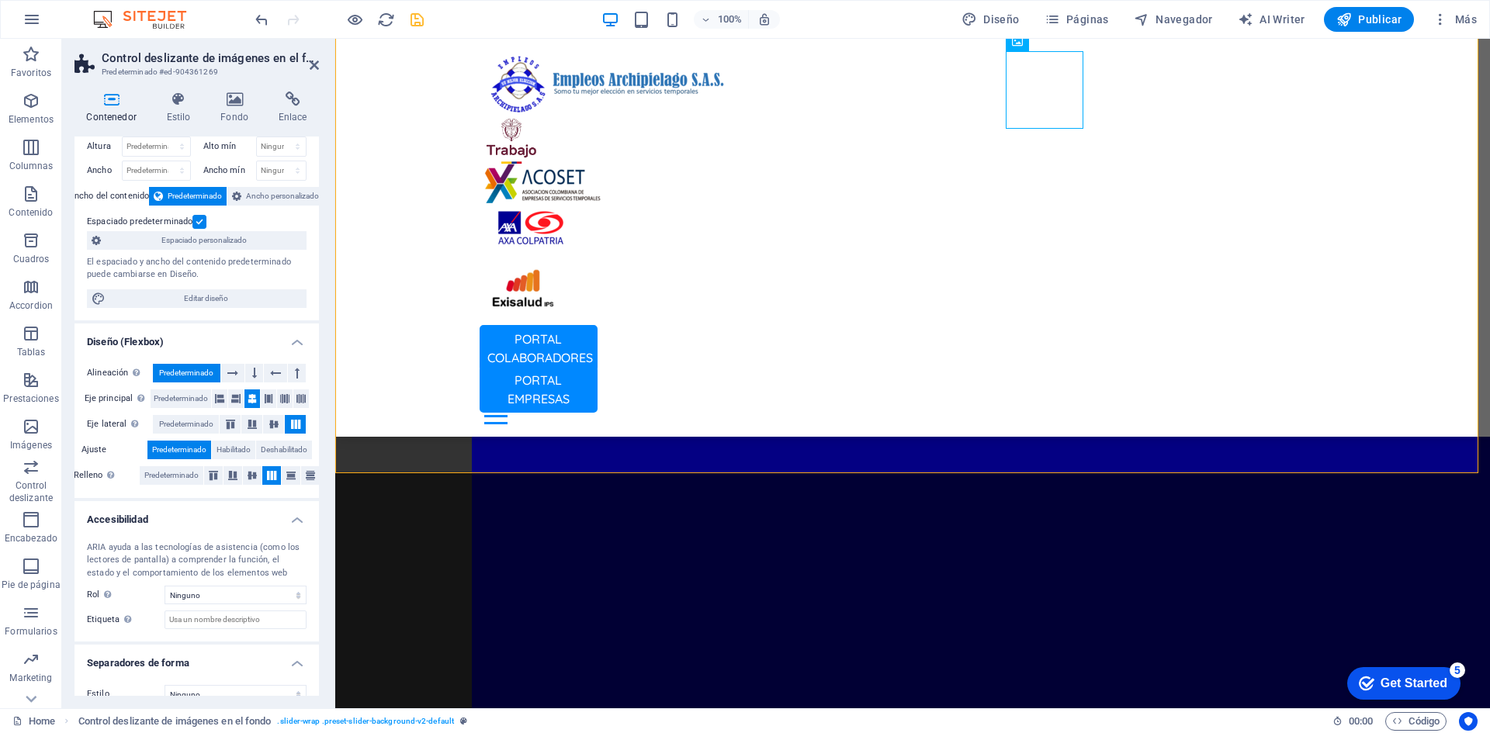
scroll to position [61, 0]
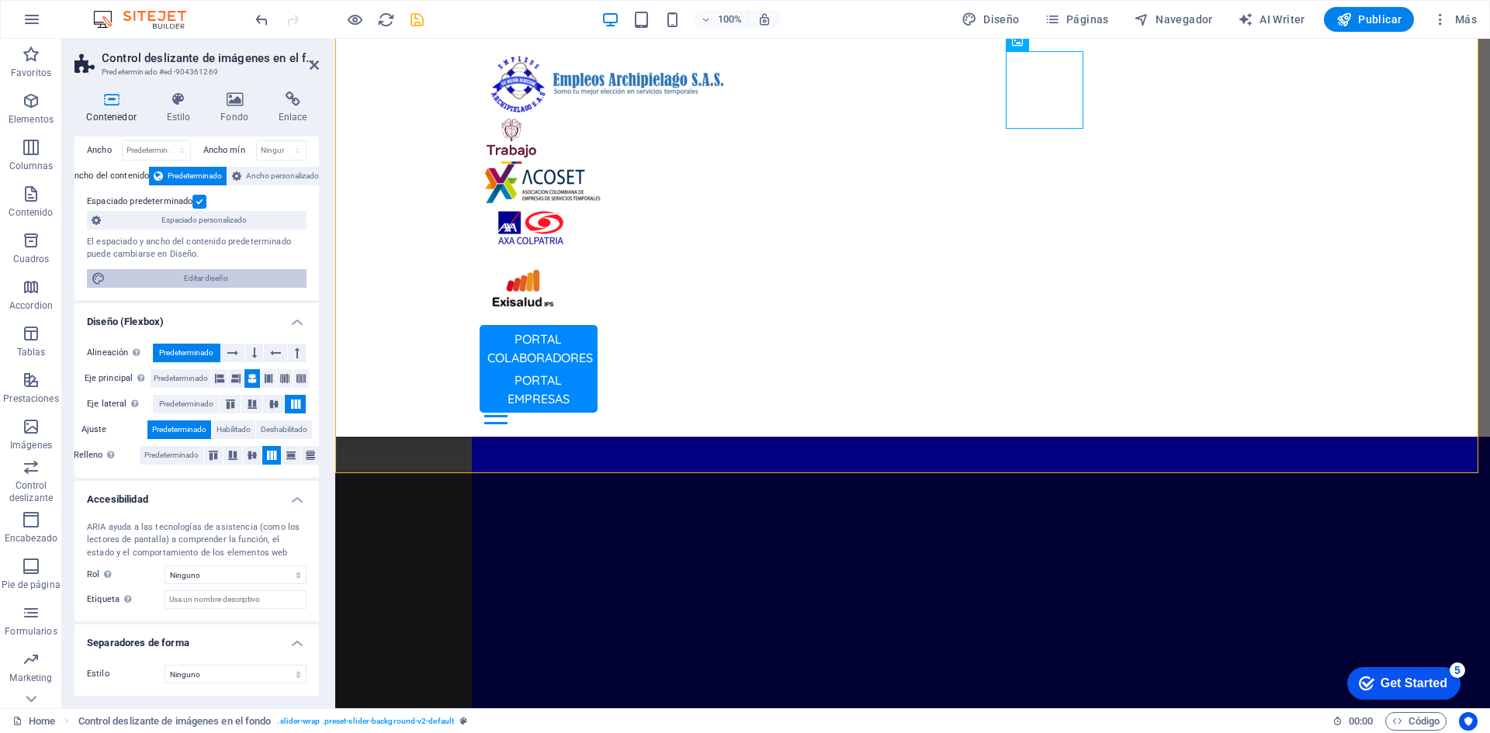
click at [244, 275] on span "Editar diseño" at bounding box center [206, 278] width 192 height 19
select select "px"
select select "400"
select select "px"
select select "rem"
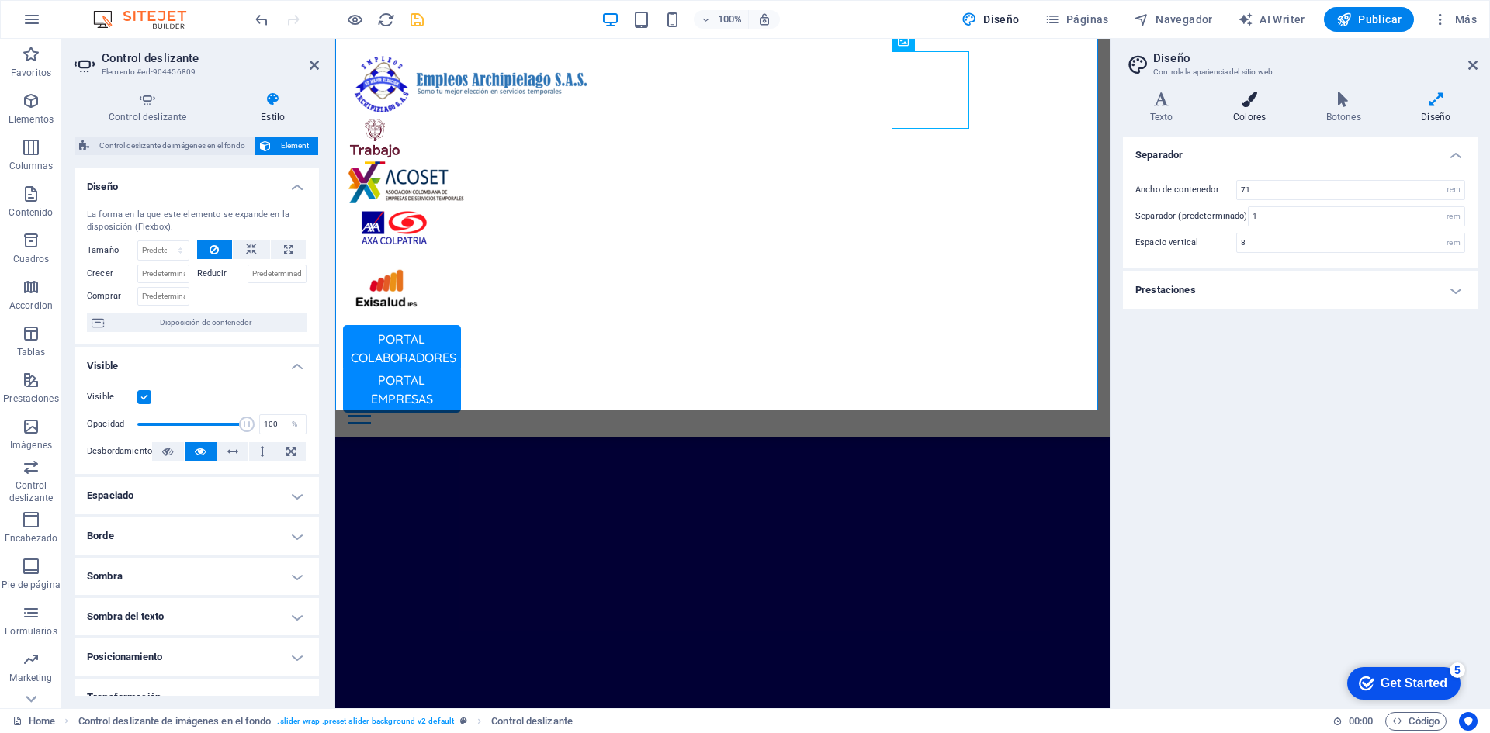
click at [1251, 99] on icon at bounding box center [1249, 100] width 87 height 16
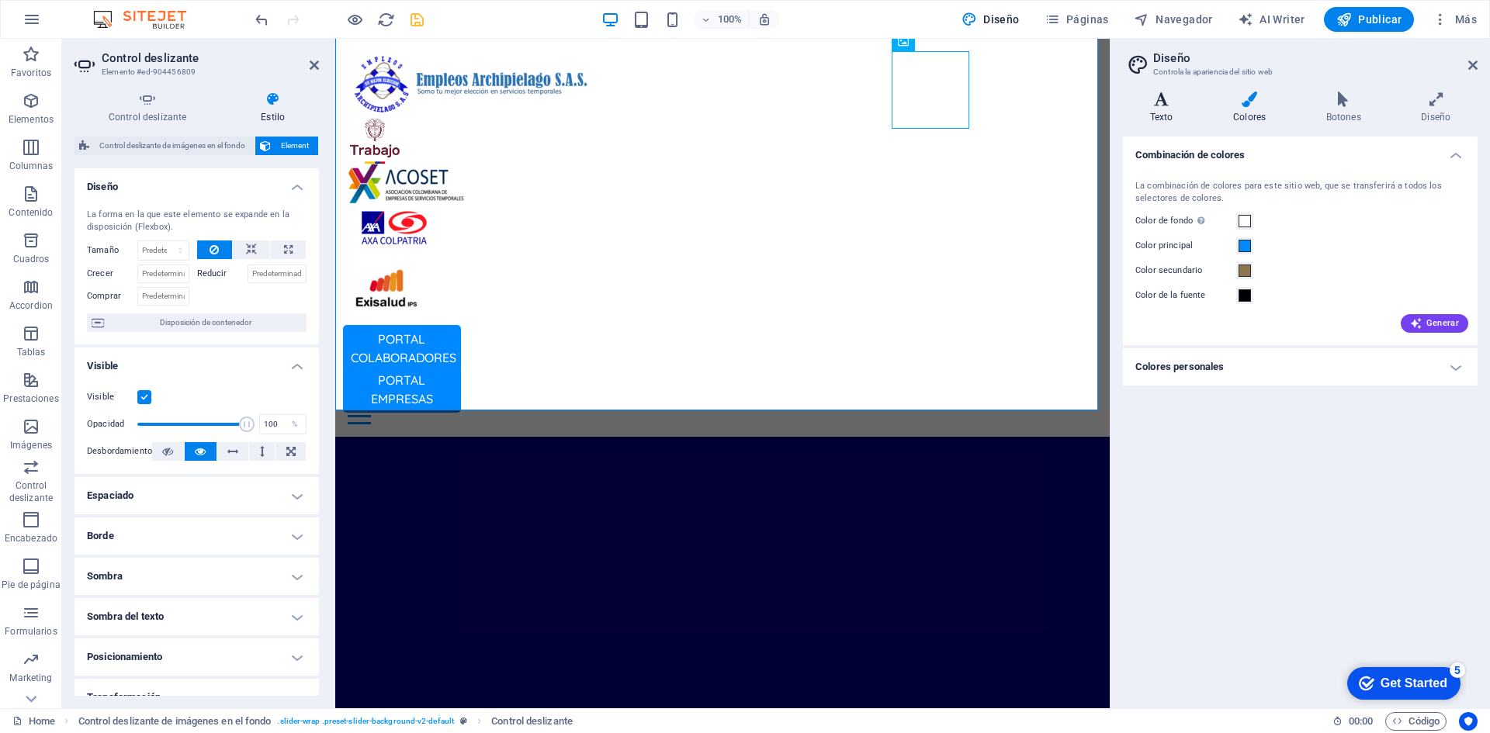
click at [1155, 102] on icon at bounding box center [1161, 100] width 77 height 16
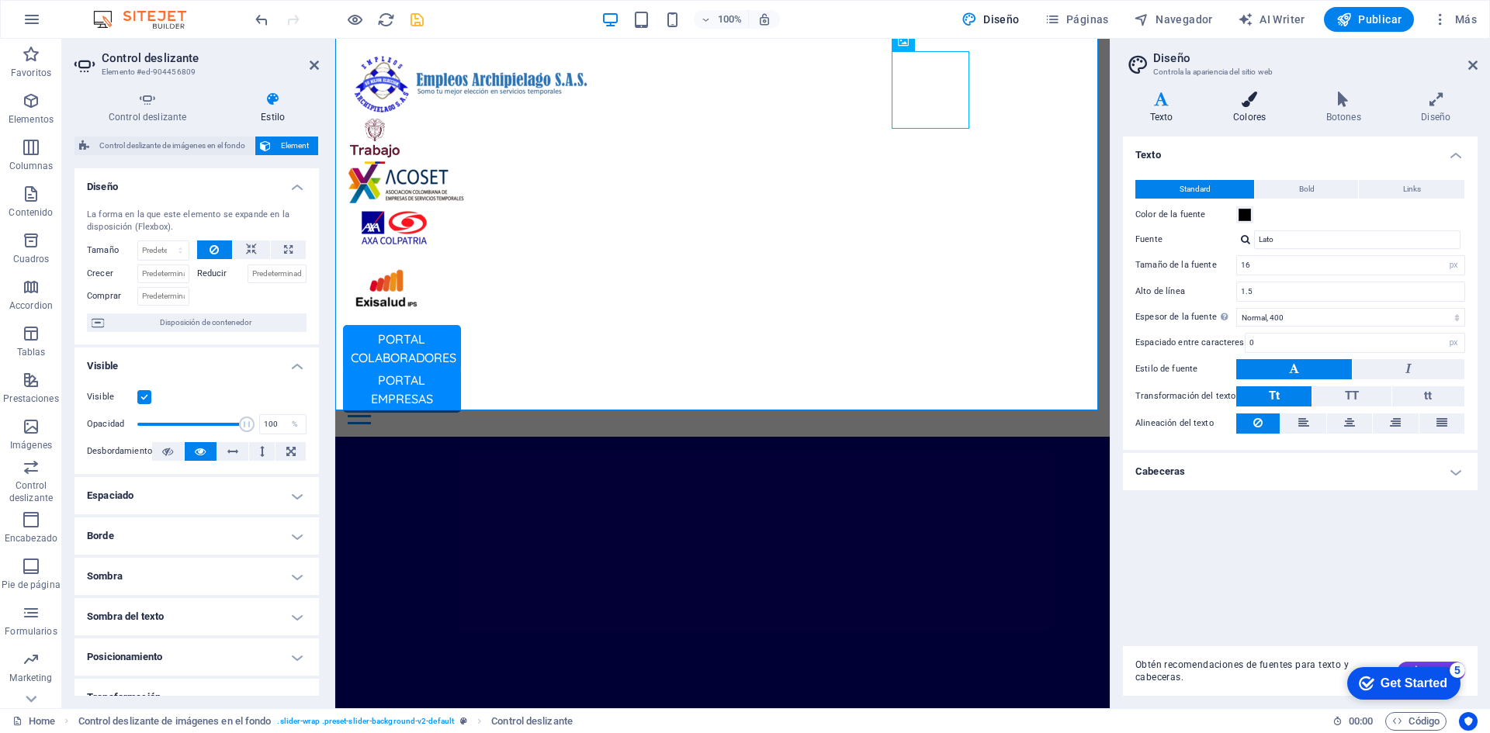
click at [1257, 96] on icon at bounding box center [1249, 100] width 87 height 16
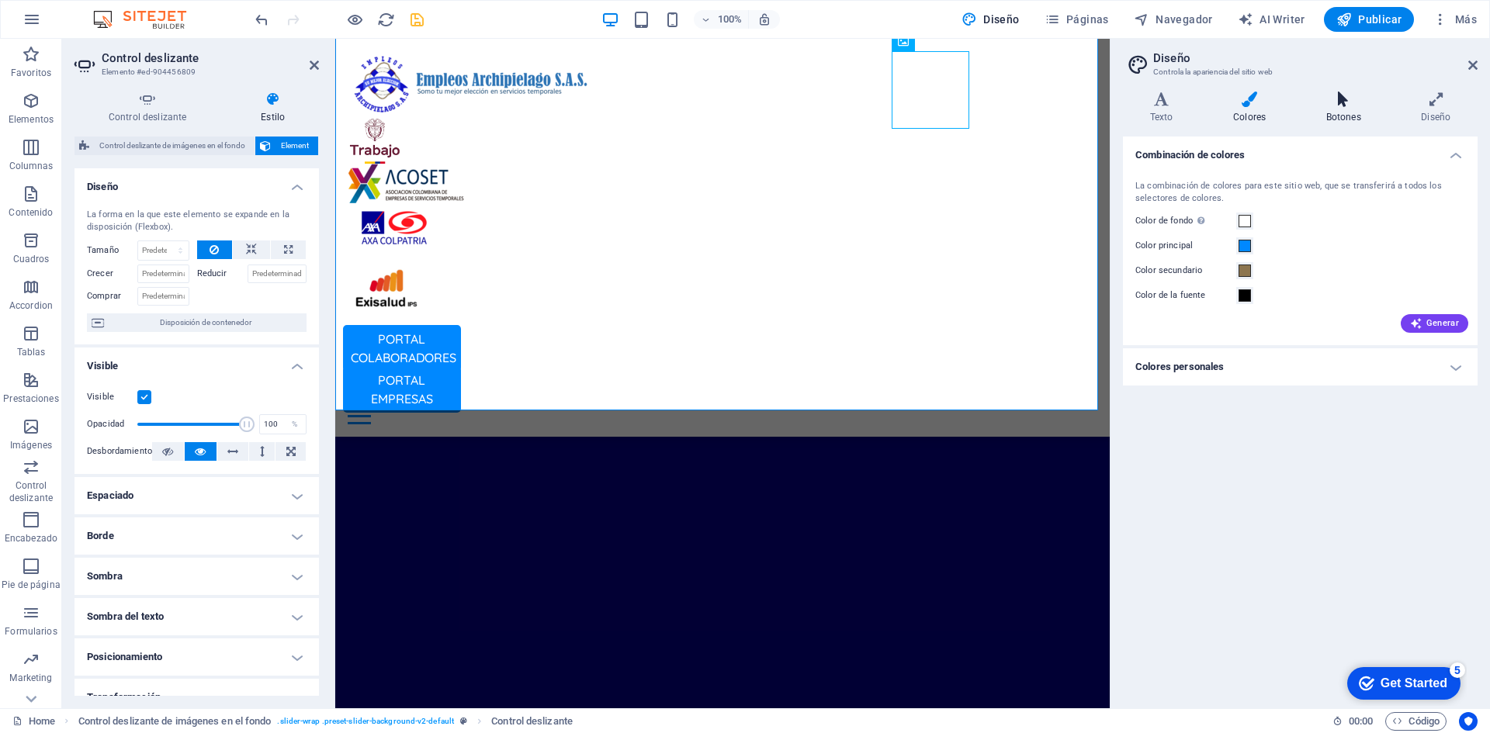
click at [1344, 114] on h4 "Botones" at bounding box center [1346, 108] width 95 height 33
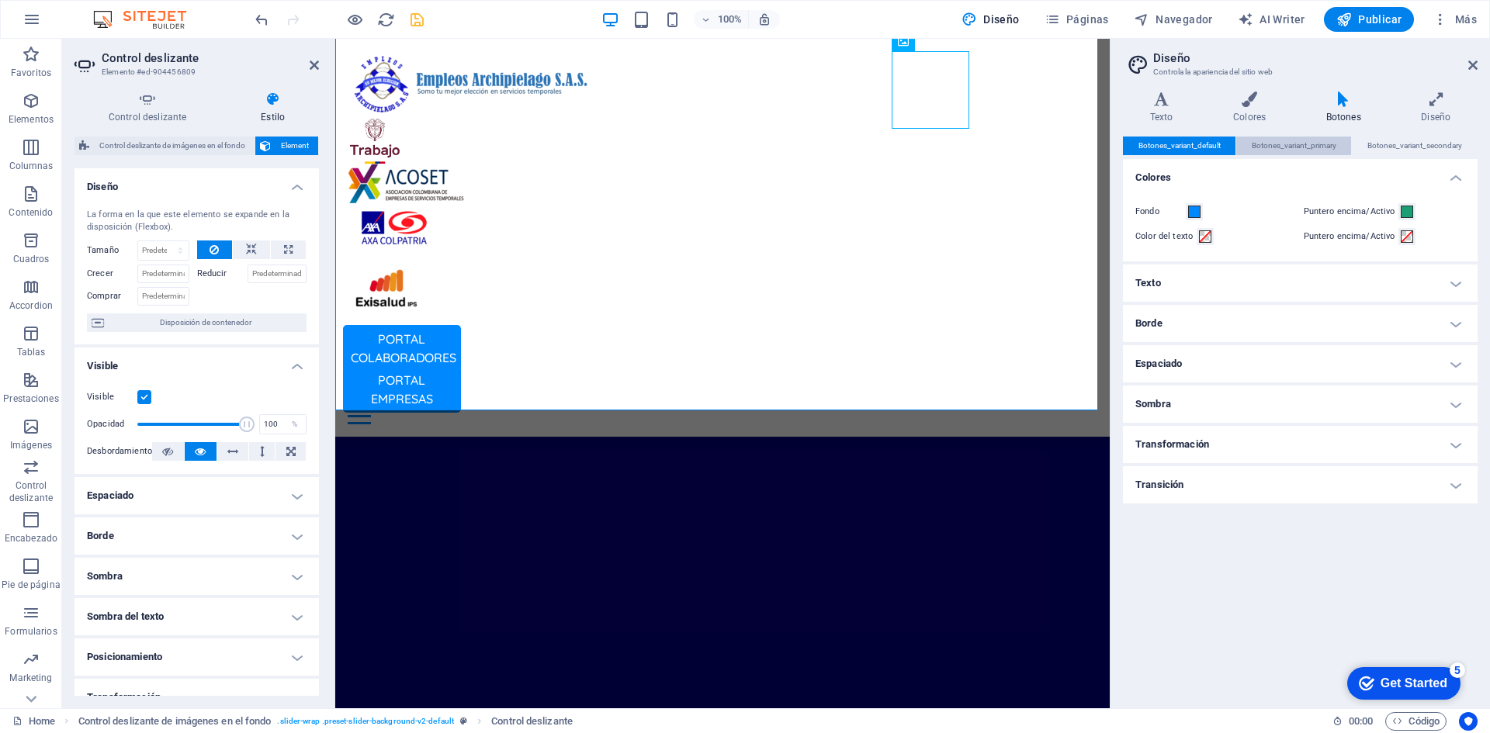
click at [1298, 146] on span "Botones_variant_primary" at bounding box center [1293, 146] width 85 height 19
click at [1411, 155] on div "Botones_variant_default Botones_variant_primary Botones_variant_secondary" at bounding box center [1300, 146] width 355 height 19
click at [1414, 144] on span "Botones_variant_secondary" at bounding box center [1414, 146] width 95 height 19
click at [1202, 147] on span "Botones_variant_default" at bounding box center [1179, 146] width 82 height 19
click at [1196, 218] on button "Fondo" at bounding box center [1194, 211] width 17 height 17
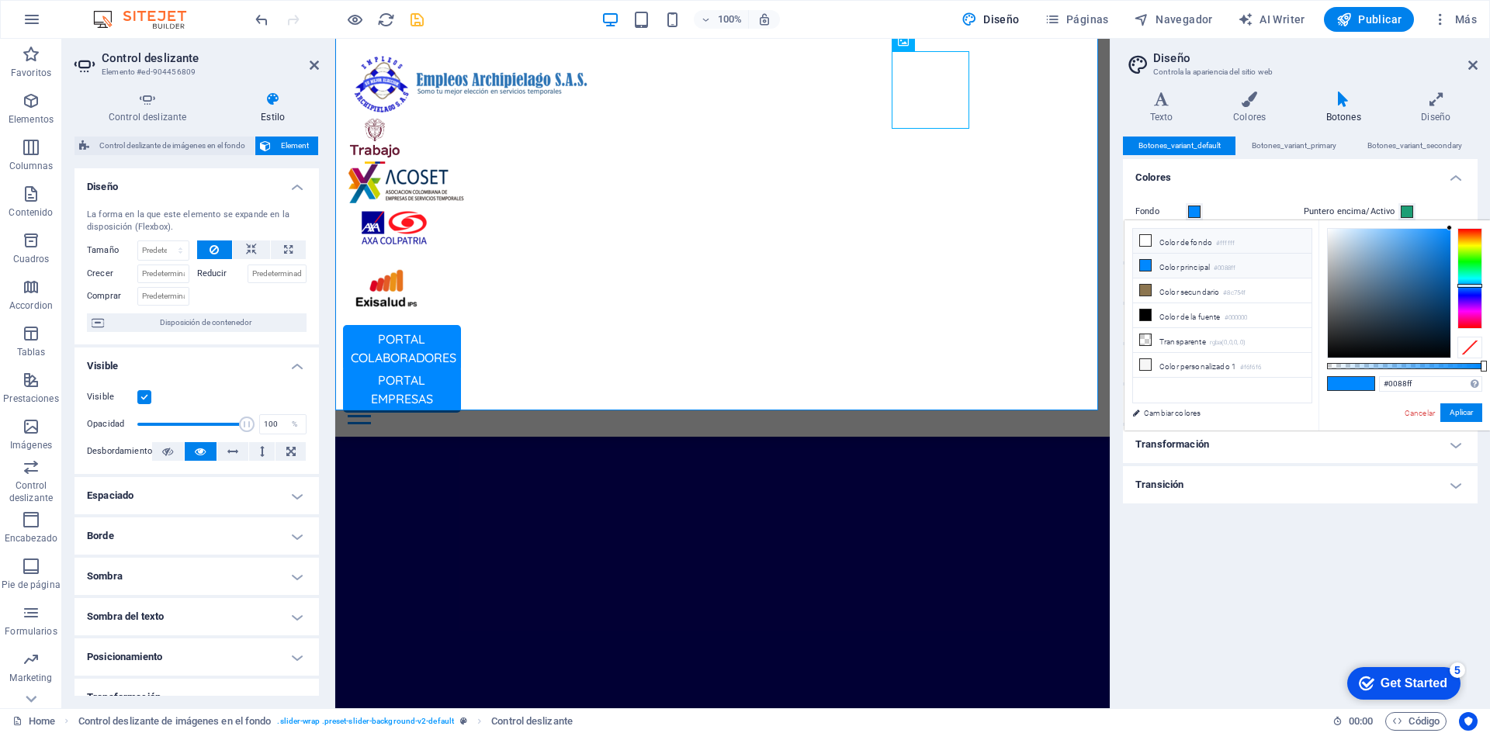
click at [1155, 242] on li "Color de fondo #ffffff" at bounding box center [1222, 241] width 178 height 25
type input "#ffffff"
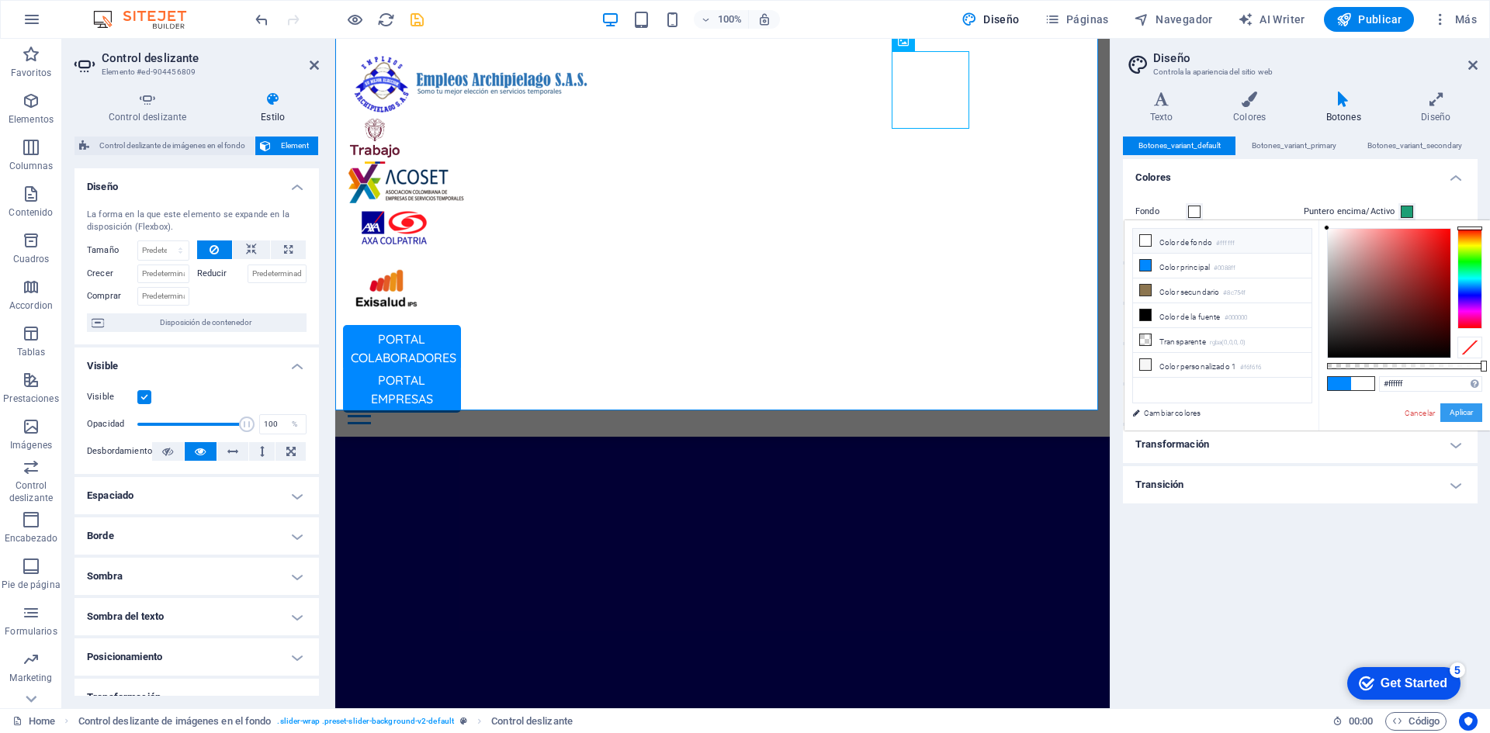
click at [1461, 414] on button "Aplicar" at bounding box center [1461, 412] width 42 height 19
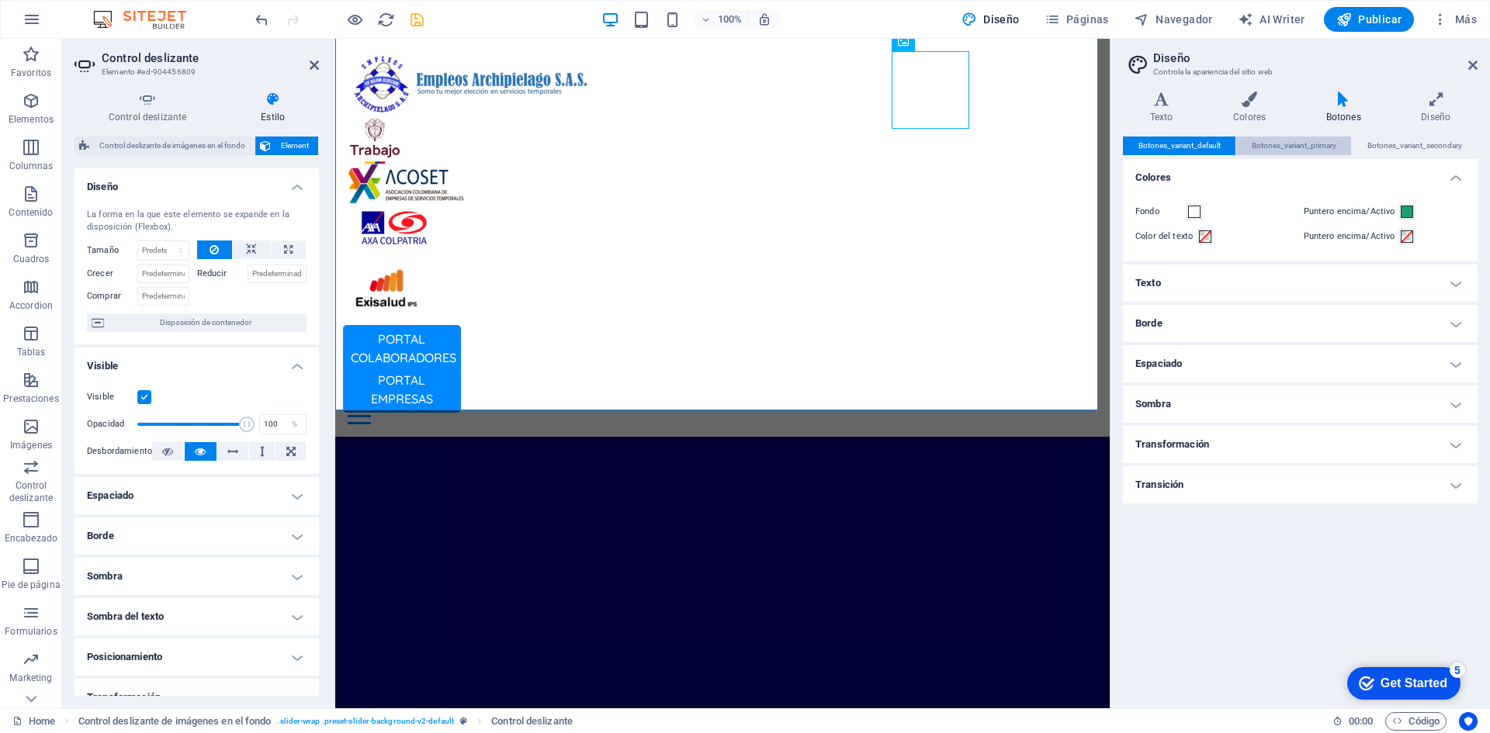
click at [1304, 149] on span "Botones_variant_primary" at bounding box center [1293, 146] width 85 height 19
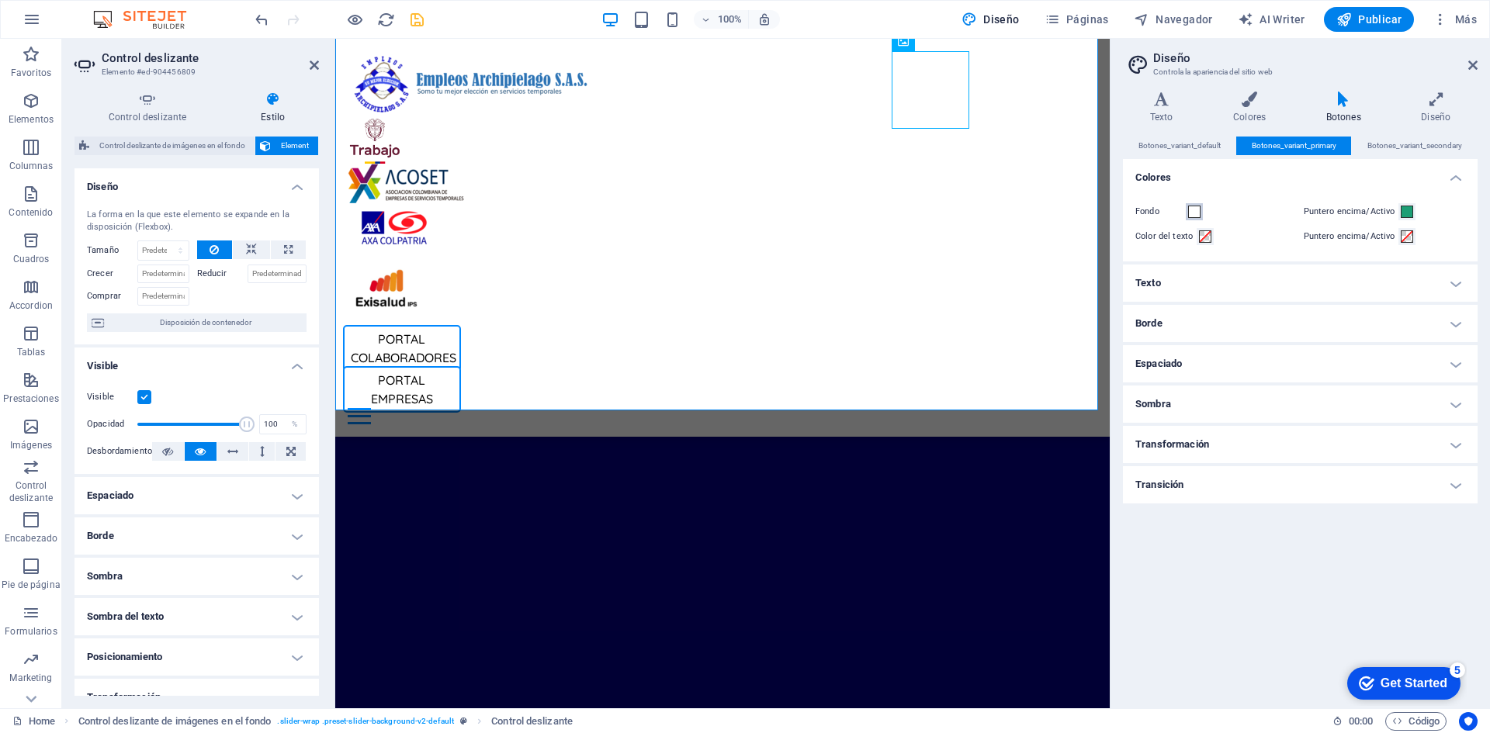
click at [1189, 213] on span at bounding box center [1194, 212] width 12 height 12
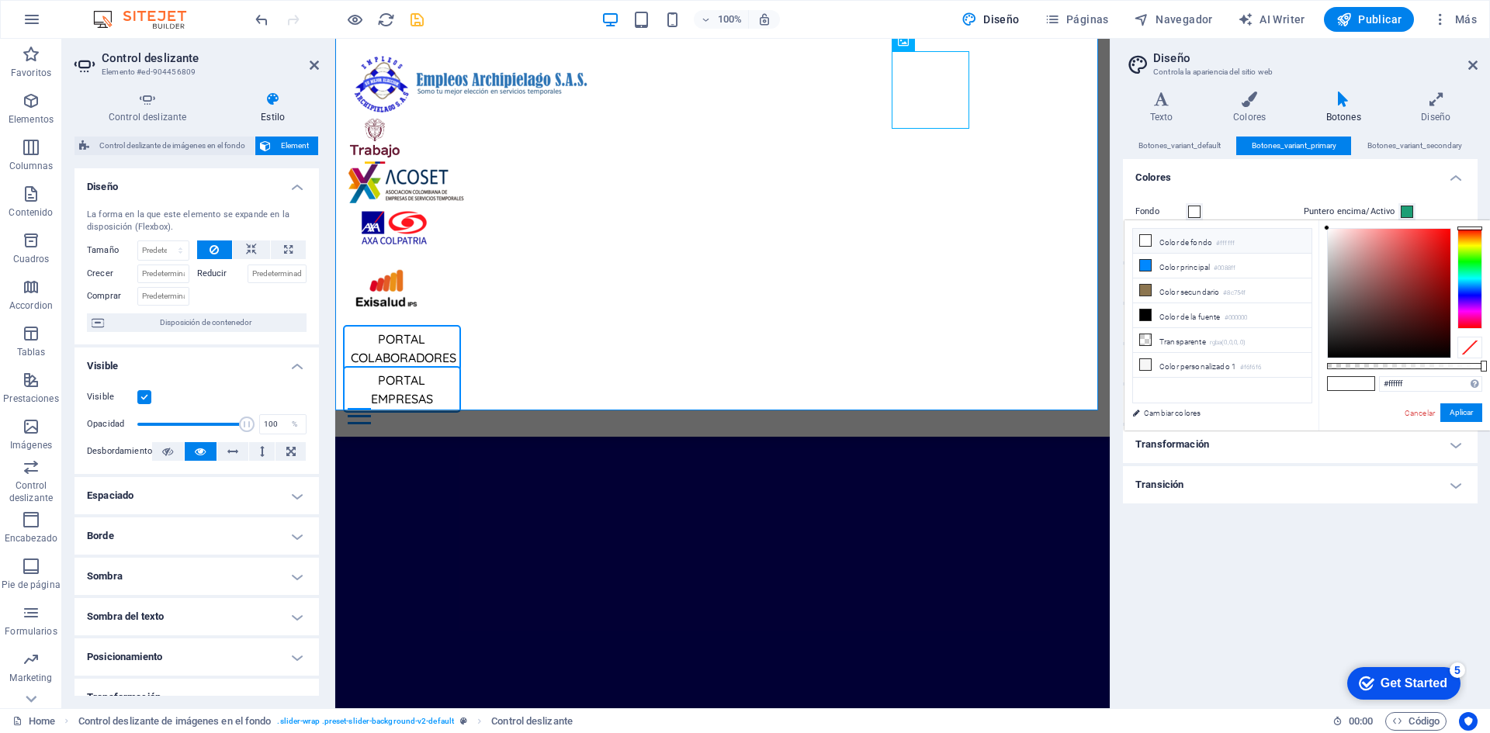
click at [1167, 241] on li "Color de fondo #ffffff" at bounding box center [1222, 241] width 178 height 25
click at [1167, 254] on li "Color principal #0088ff" at bounding box center [1222, 266] width 178 height 25
type input "#0088ff"
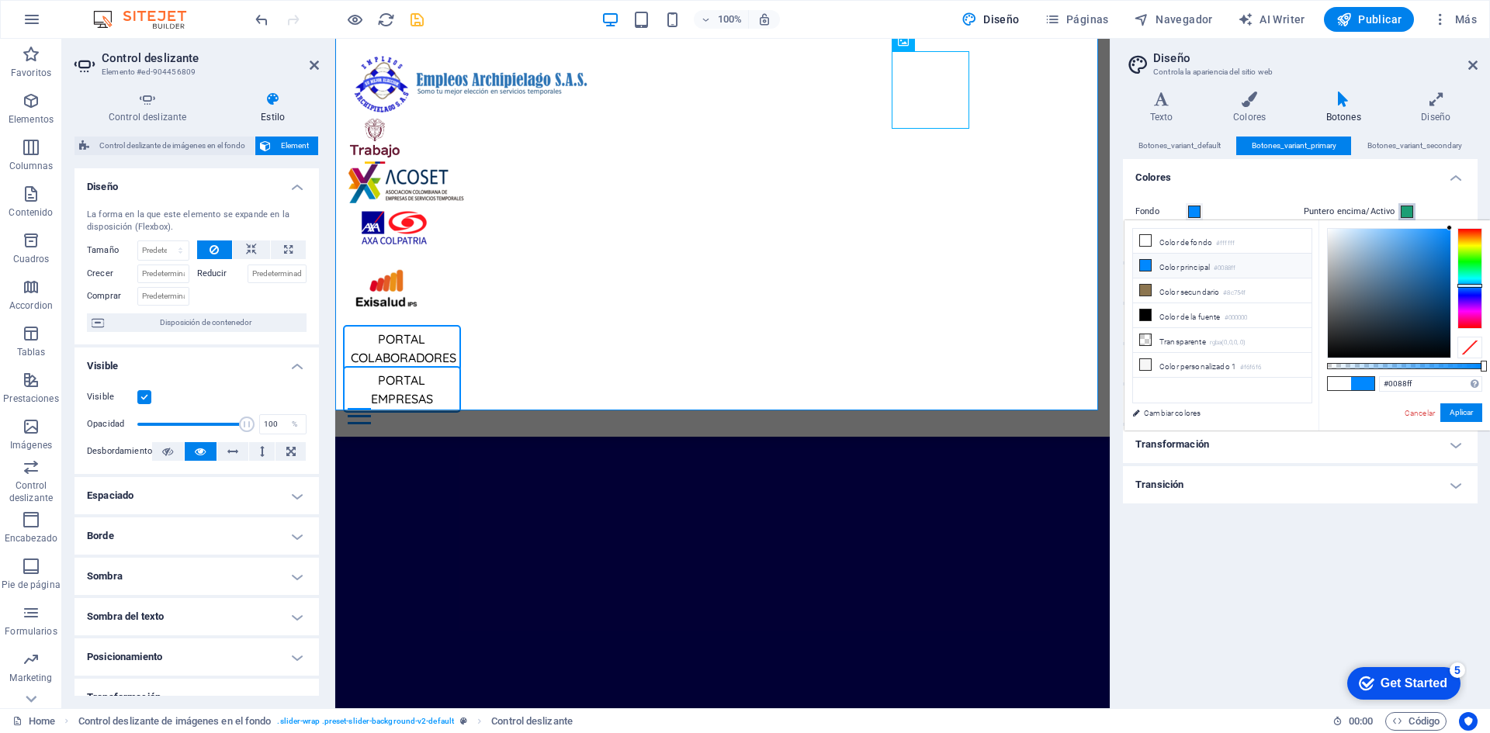
click at [1398, 209] on button "Puntero encima/Activo" at bounding box center [1406, 211] width 17 height 17
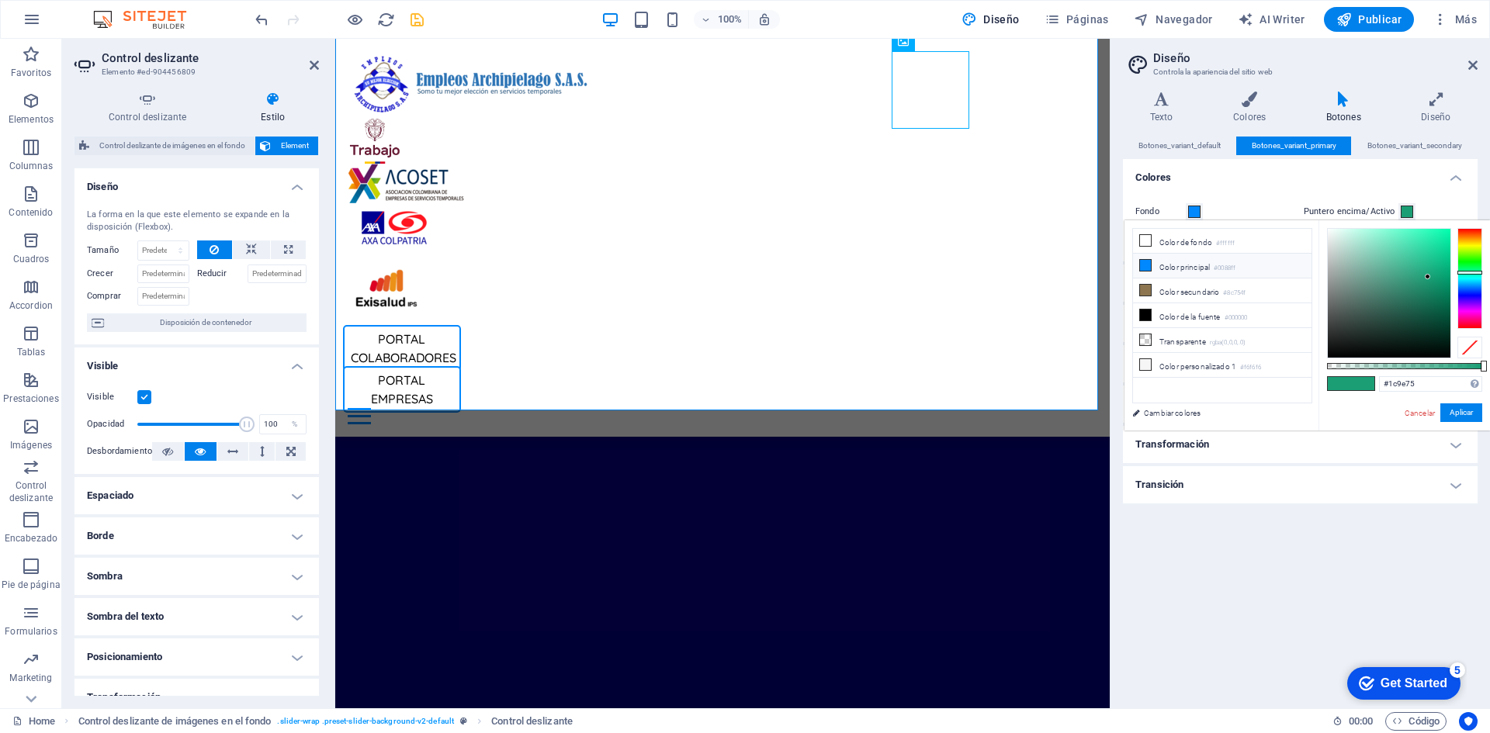
click at [1200, 268] on li "Color principal #0088ff" at bounding box center [1222, 266] width 178 height 25
type input "#0088ff"
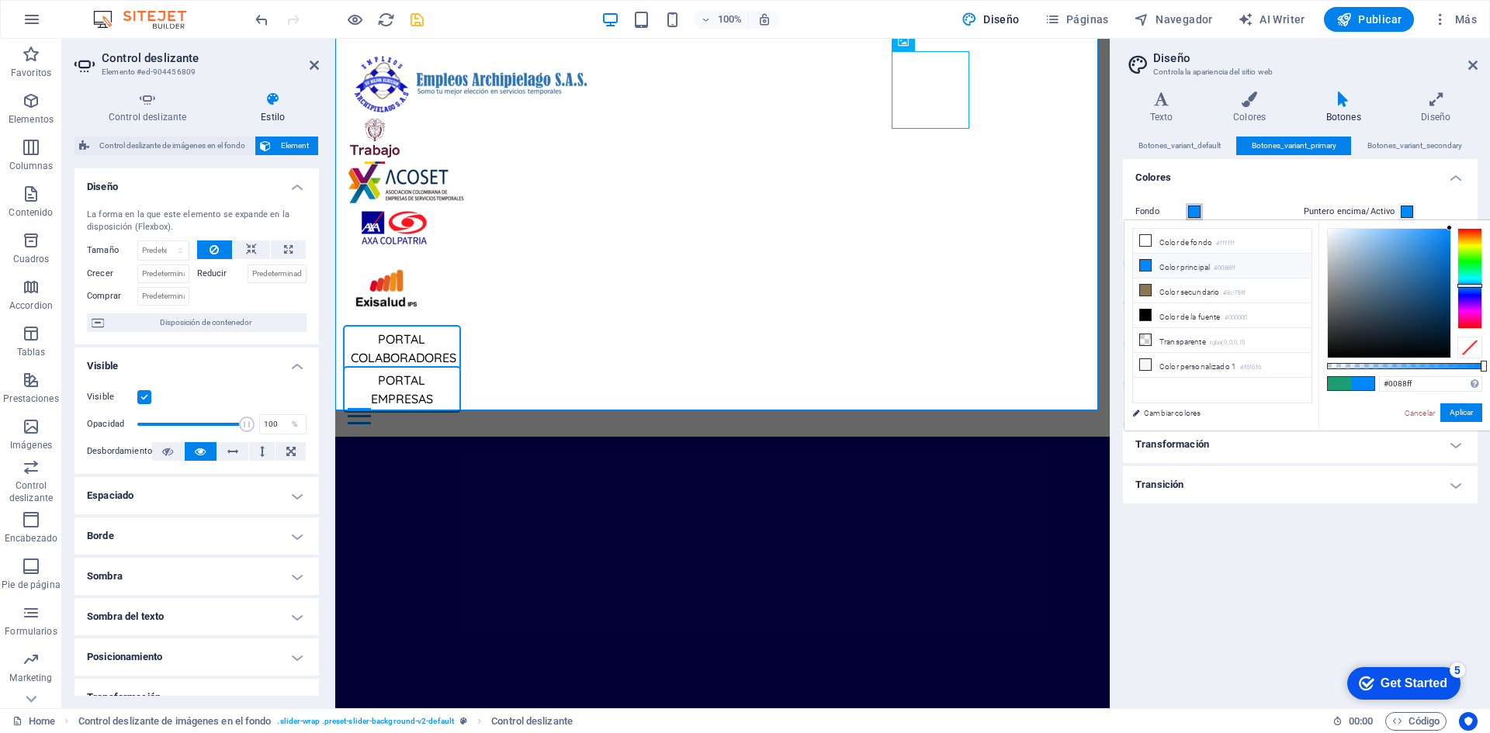
click at [1195, 206] on span at bounding box center [1194, 212] width 12 height 12
click at [1175, 249] on li "Color de fondo #ffffff" at bounding box center [1222, 241] width 178 height 25
type input "#ffffff"
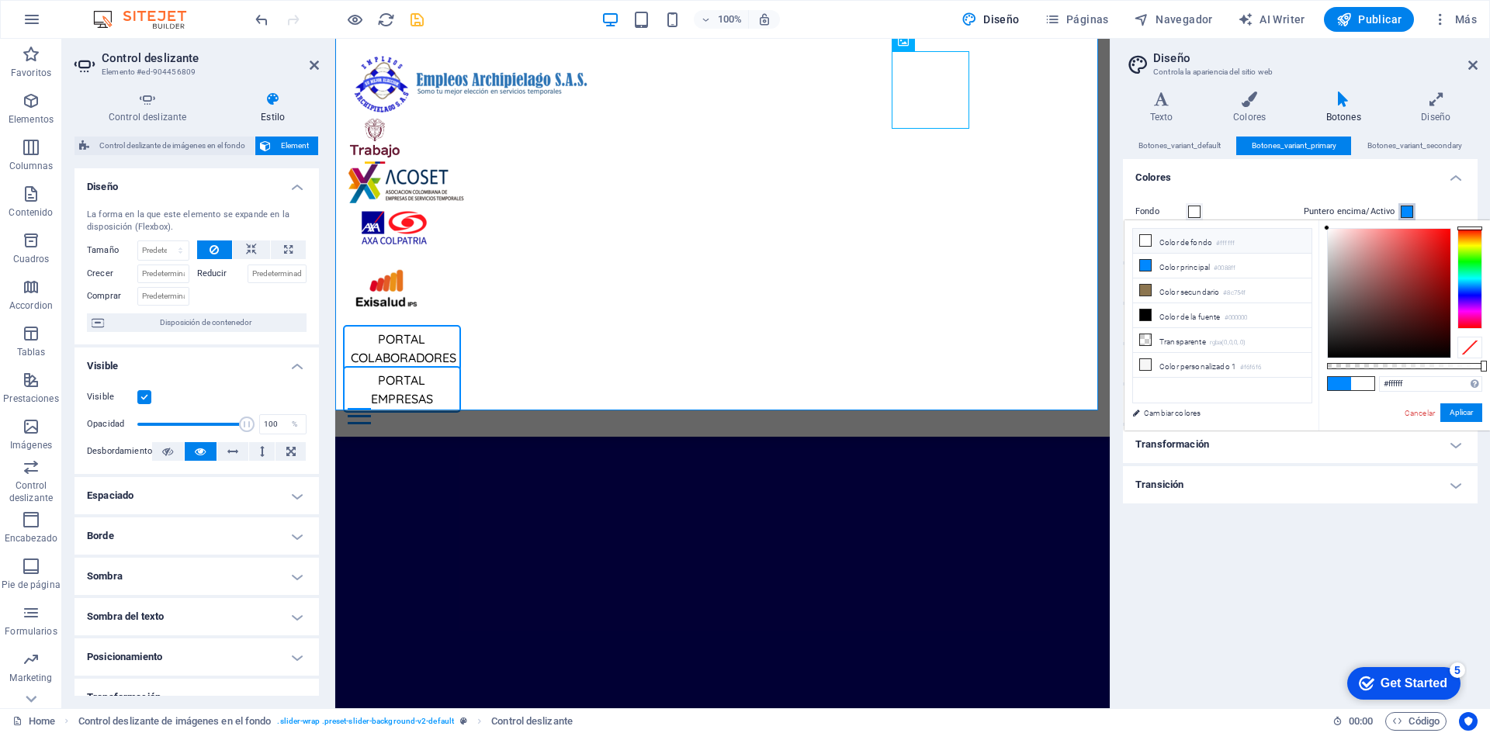
click at [1410, 212] on span at bounding box center [1406, 212] width 12 height 12
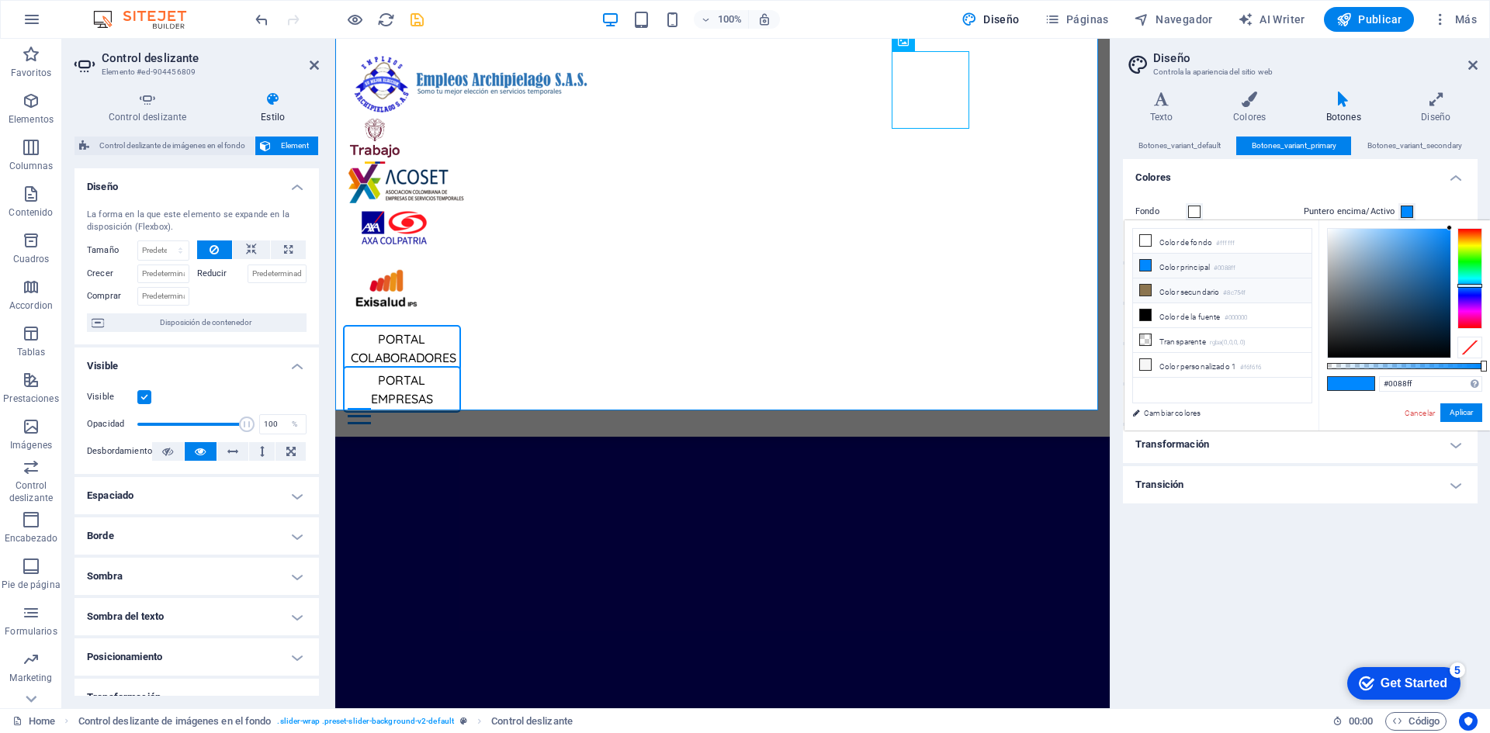
click at [1151, 290] on span at bounding box center [1145, 290] width 12 height 12
type input "#8c754f"
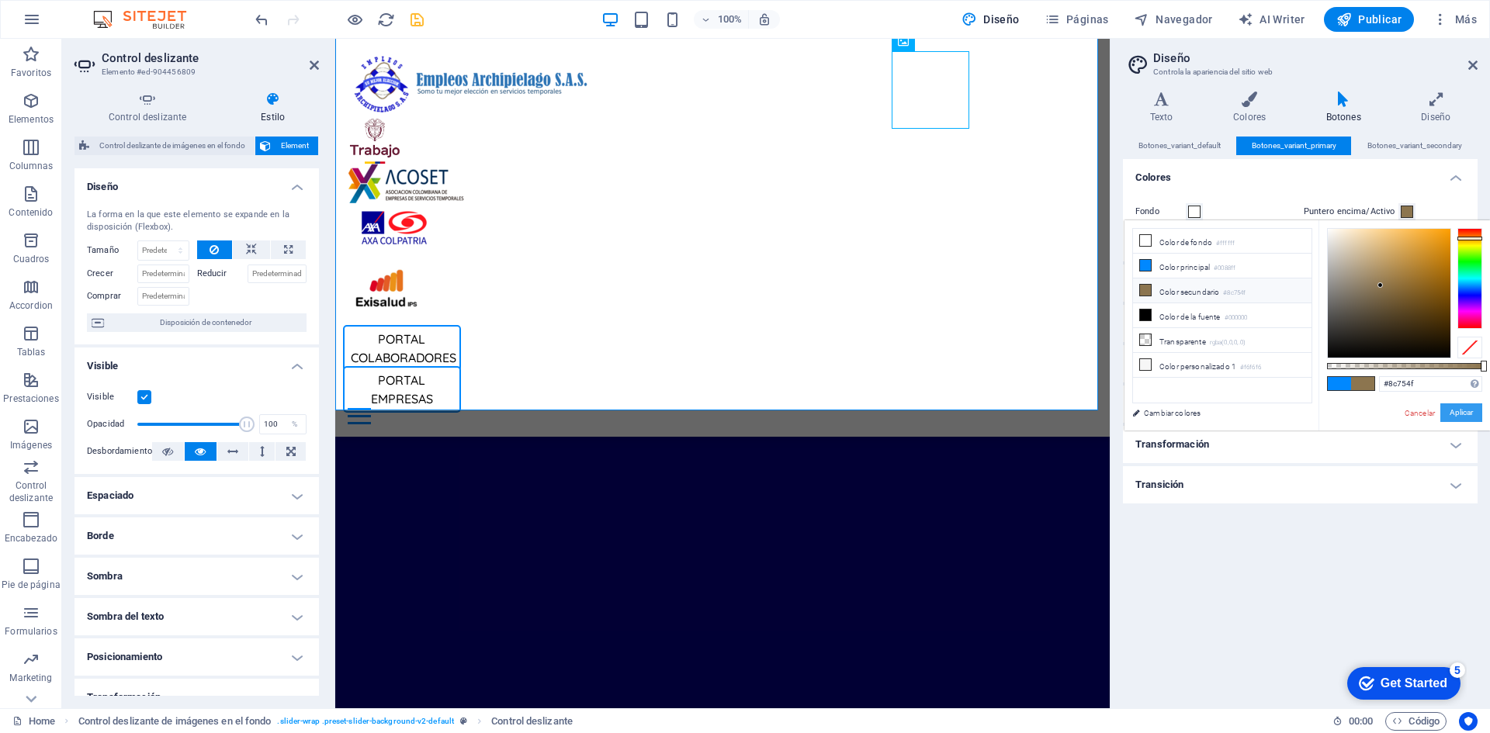
click at [1459, 415] on button "Aplicar" at bounding box center [1461, 412] width 42 height 19
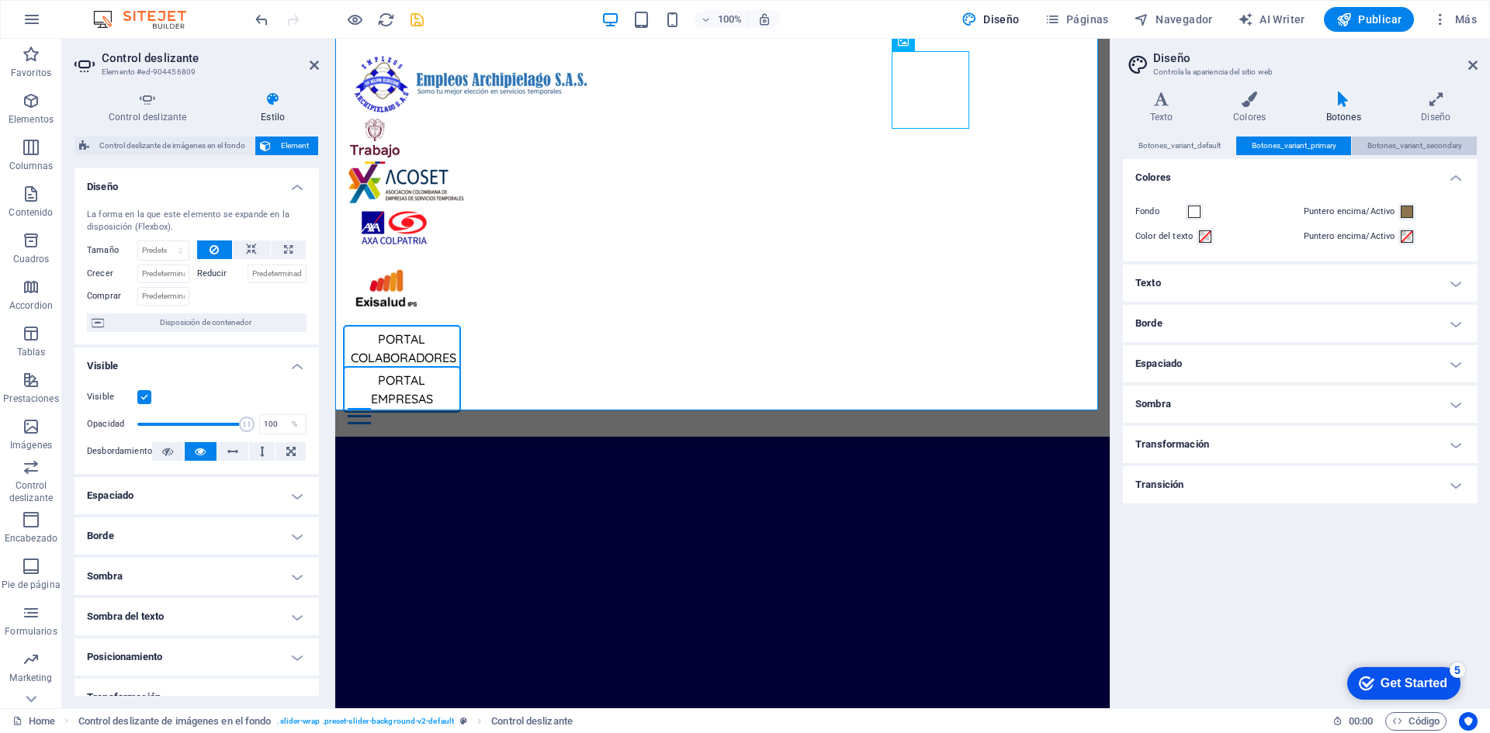
click at [1381, 151] on span "Botones_variant_secondary" at bounding box center [1414, 146] width 95 height 19
click at [1193, 211] on span at bounding box center [1194, 212] width 12 height 12
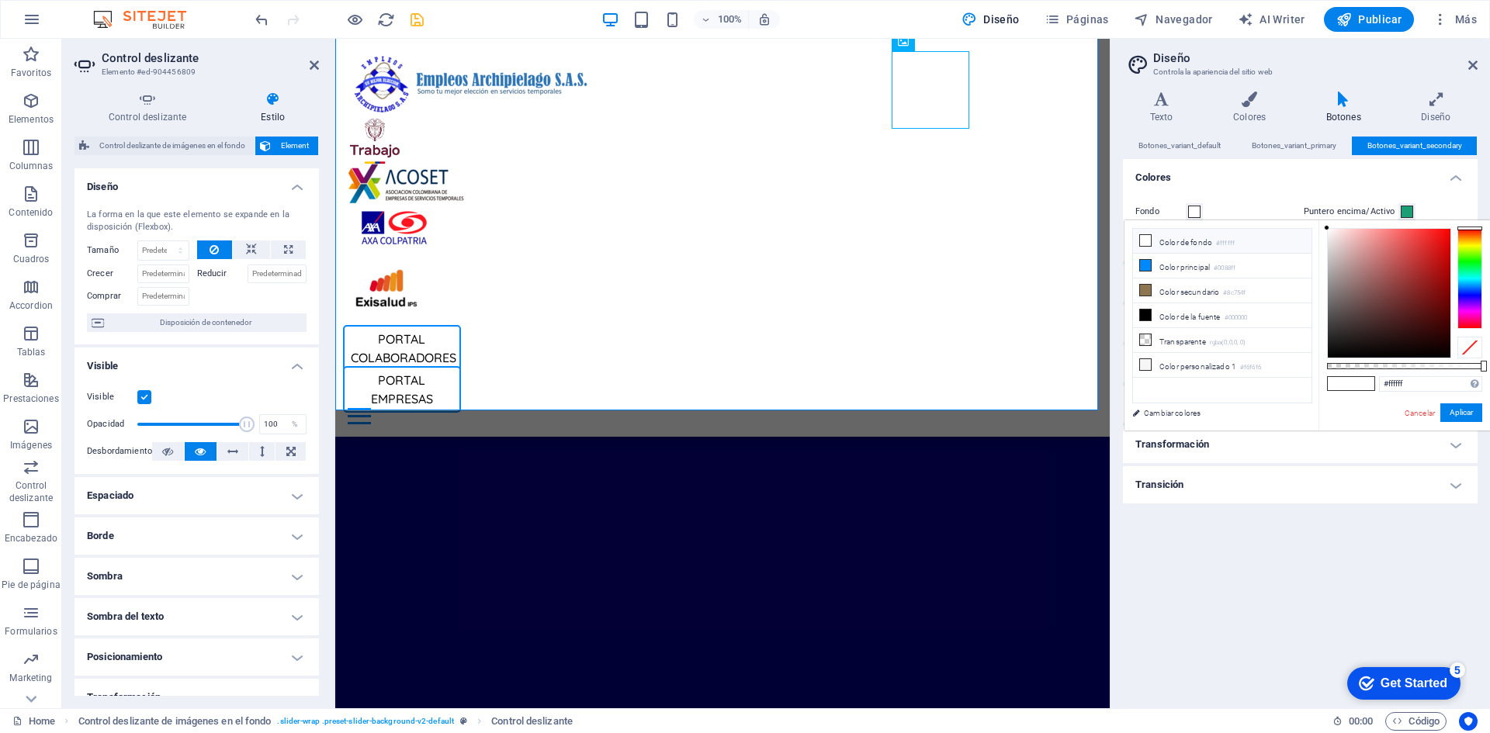
click at [1407, 220] on div "#ffffff Formatos soportados #0852ed rgb(8, 82, 237) rgba(8, 82, 237, 90%) hsv(2…" at bounding box center [1403, 437] width 171 height 435
click at [1405, 209] on span at bounding box center [1406, 212] width 12 height 12
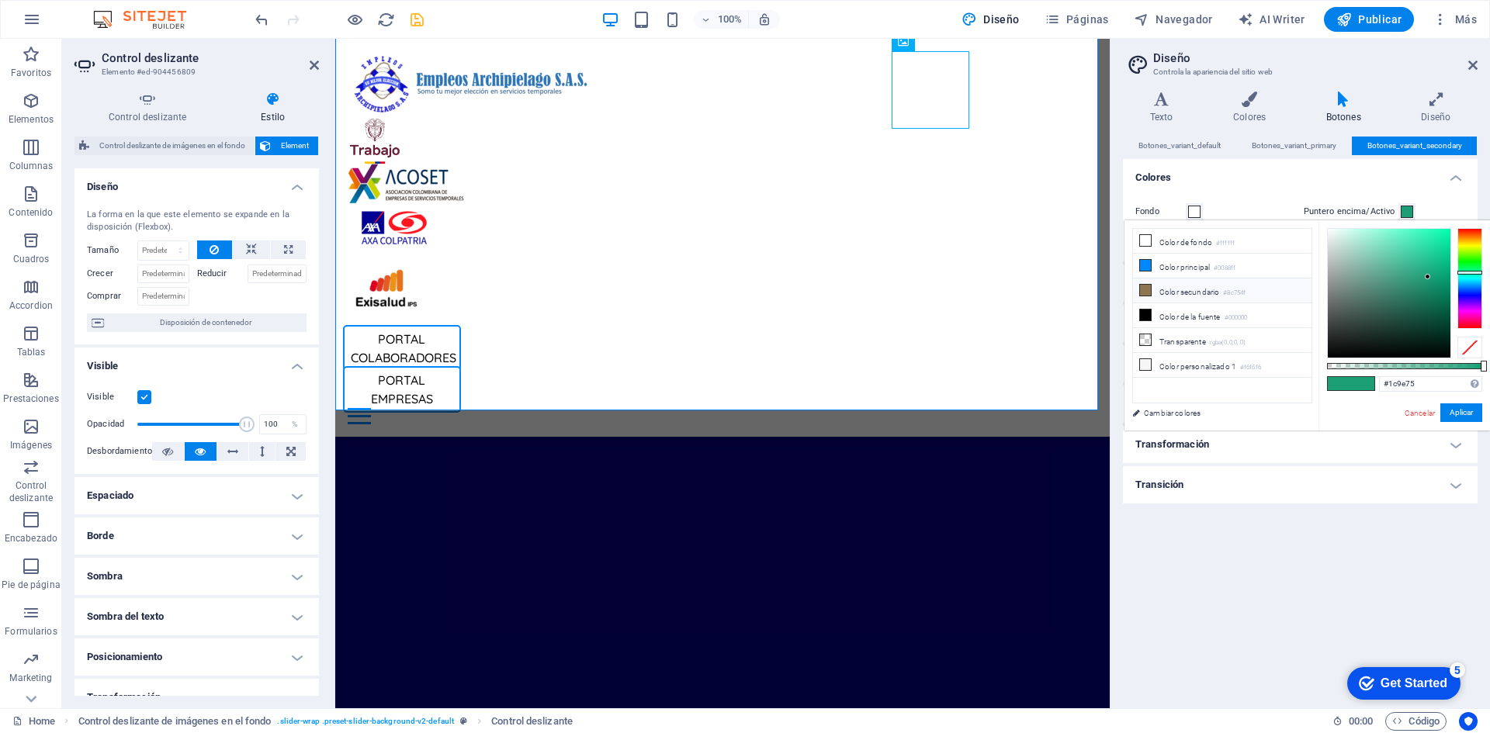
click at [1224, 292] on li "Color secundario #8c754f" at bounding box center [1222, 291] width 178 height 25
type input "#8c754f"
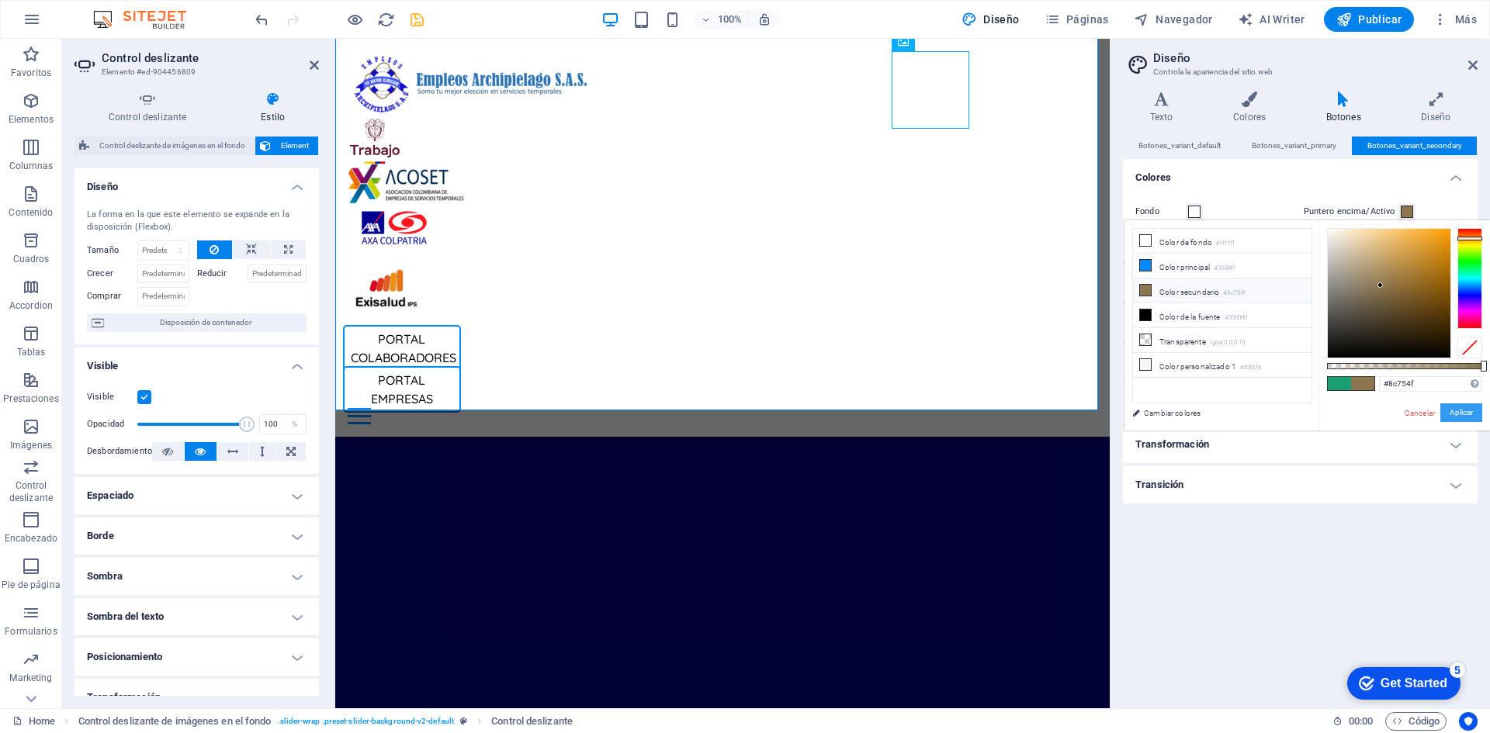
click at [1462, 414] on button "Aplicar" at bounding box center [1461, 412] width 42 height 19
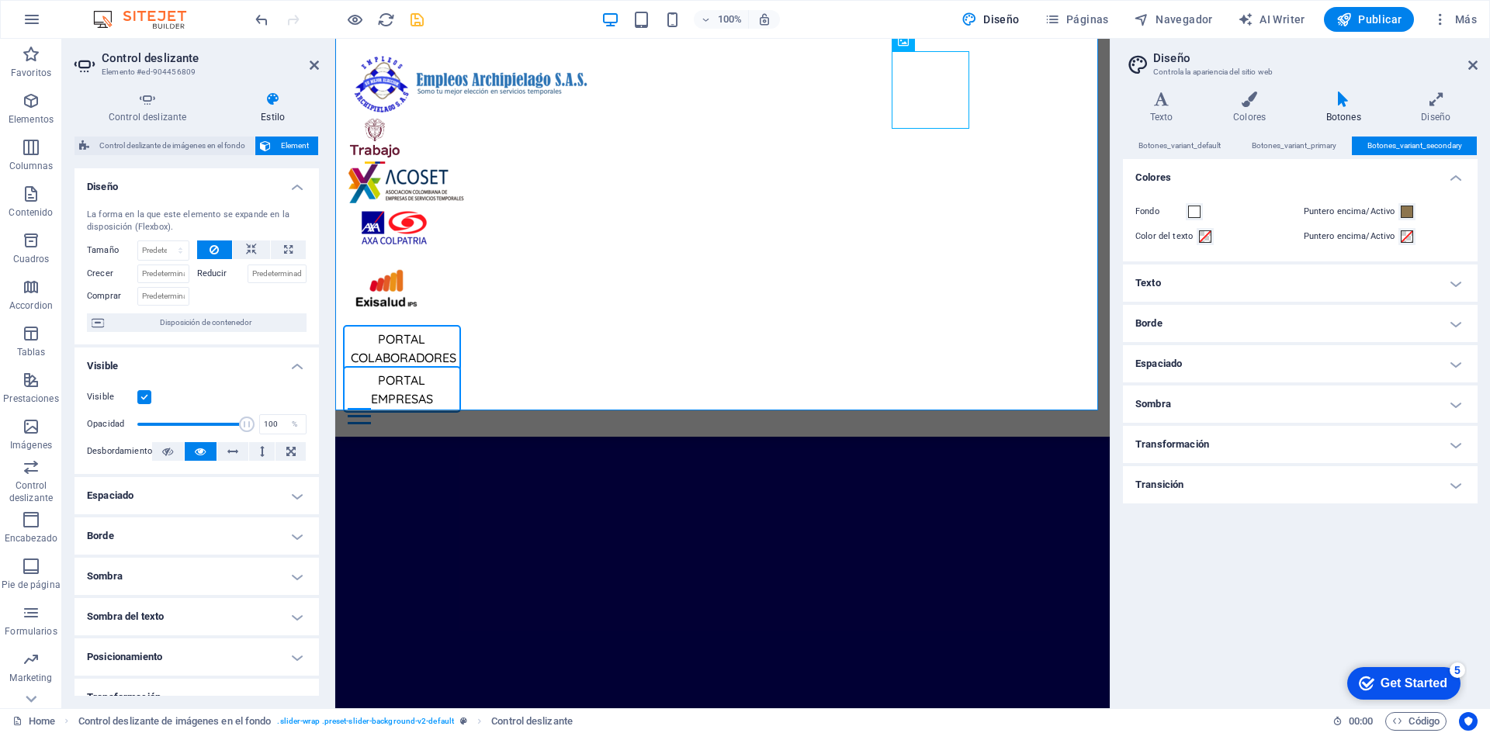
click at [1472, 57] on h2 "Diseño" at bounding box center [1315, 58] width 324 height 14
click at [1474, 62] on icon at bounding box center [1472, 65] width 9 height 12
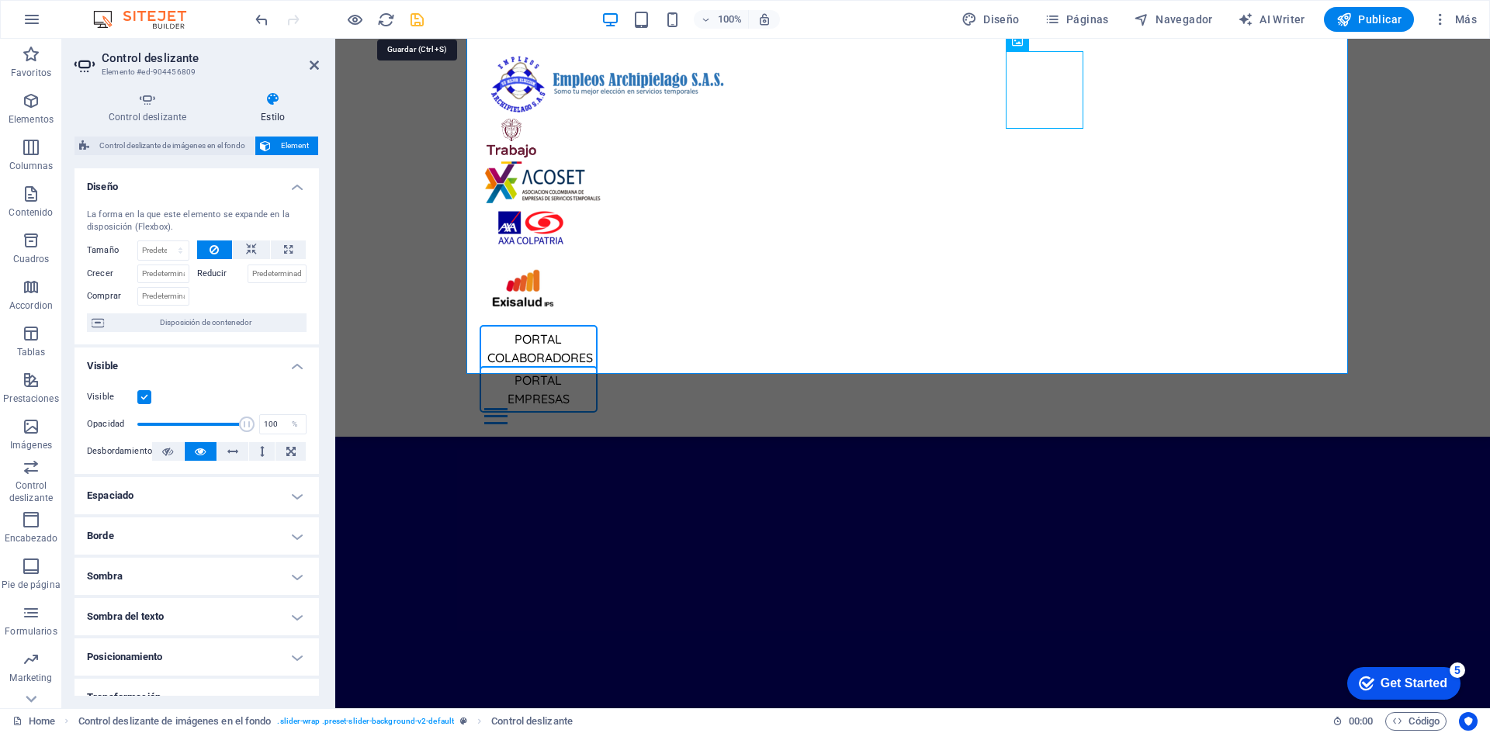
click at [421, 28] on icon "save" at bounding box center [417, 20] width 18 height 18
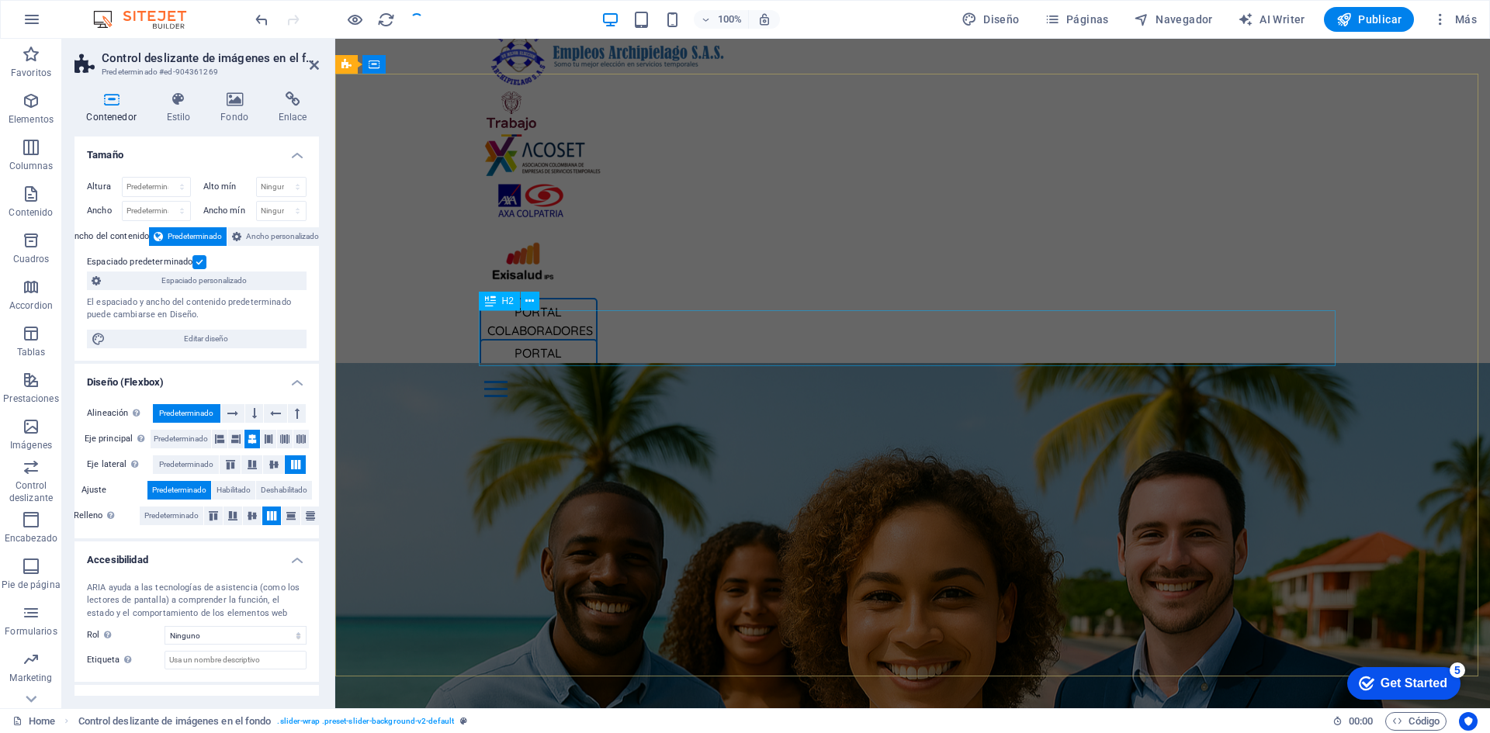
scroll to position [0, 0]
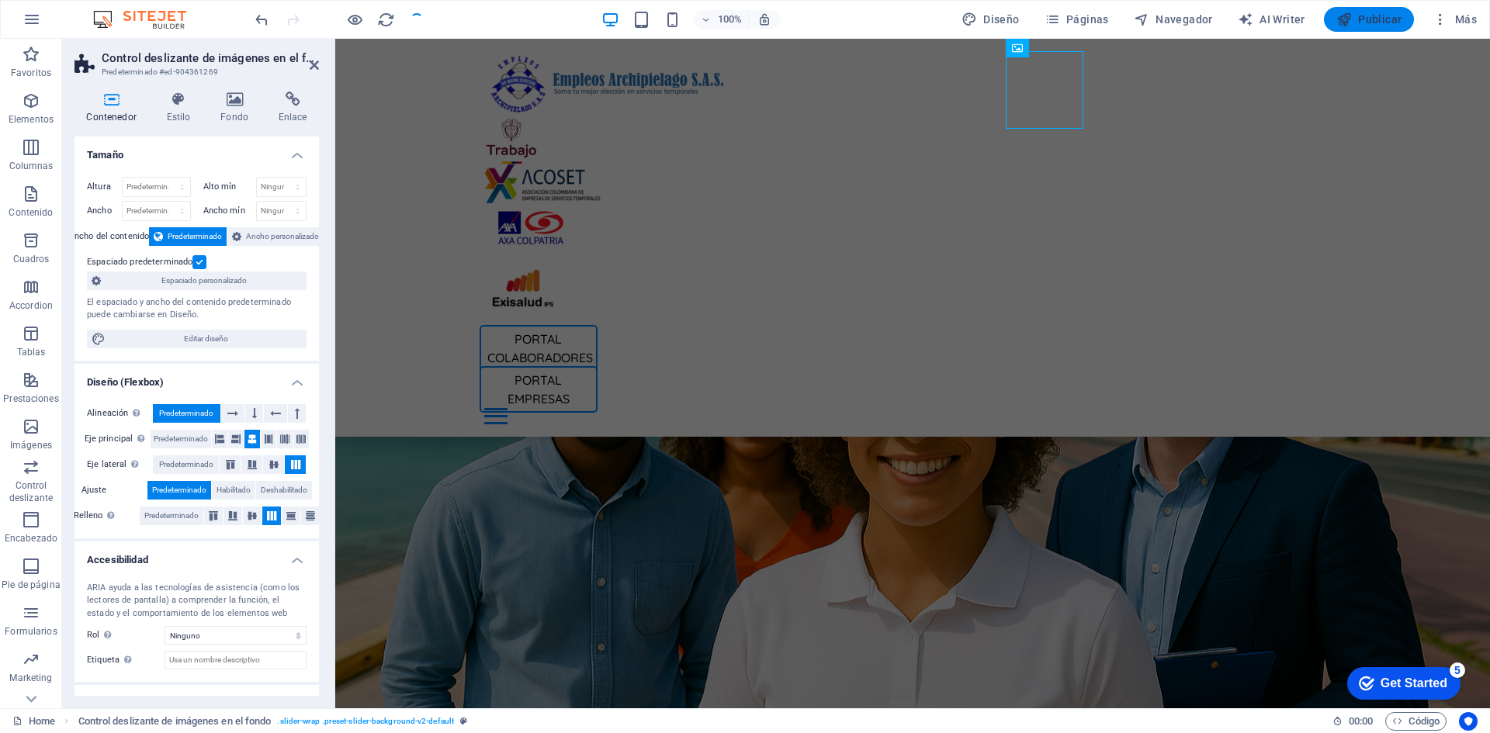
scroll to position [845, 0]
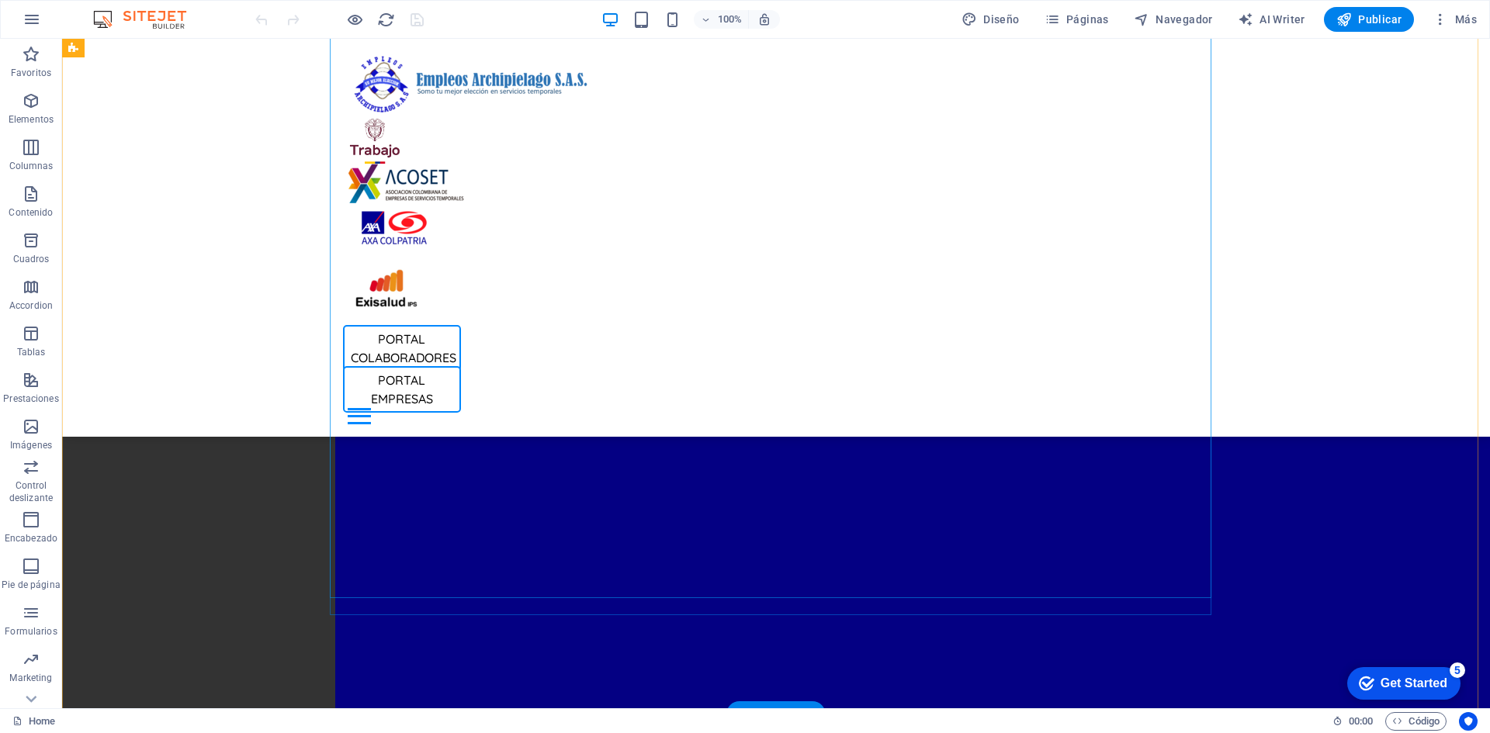
scroll to position [1319, 0]
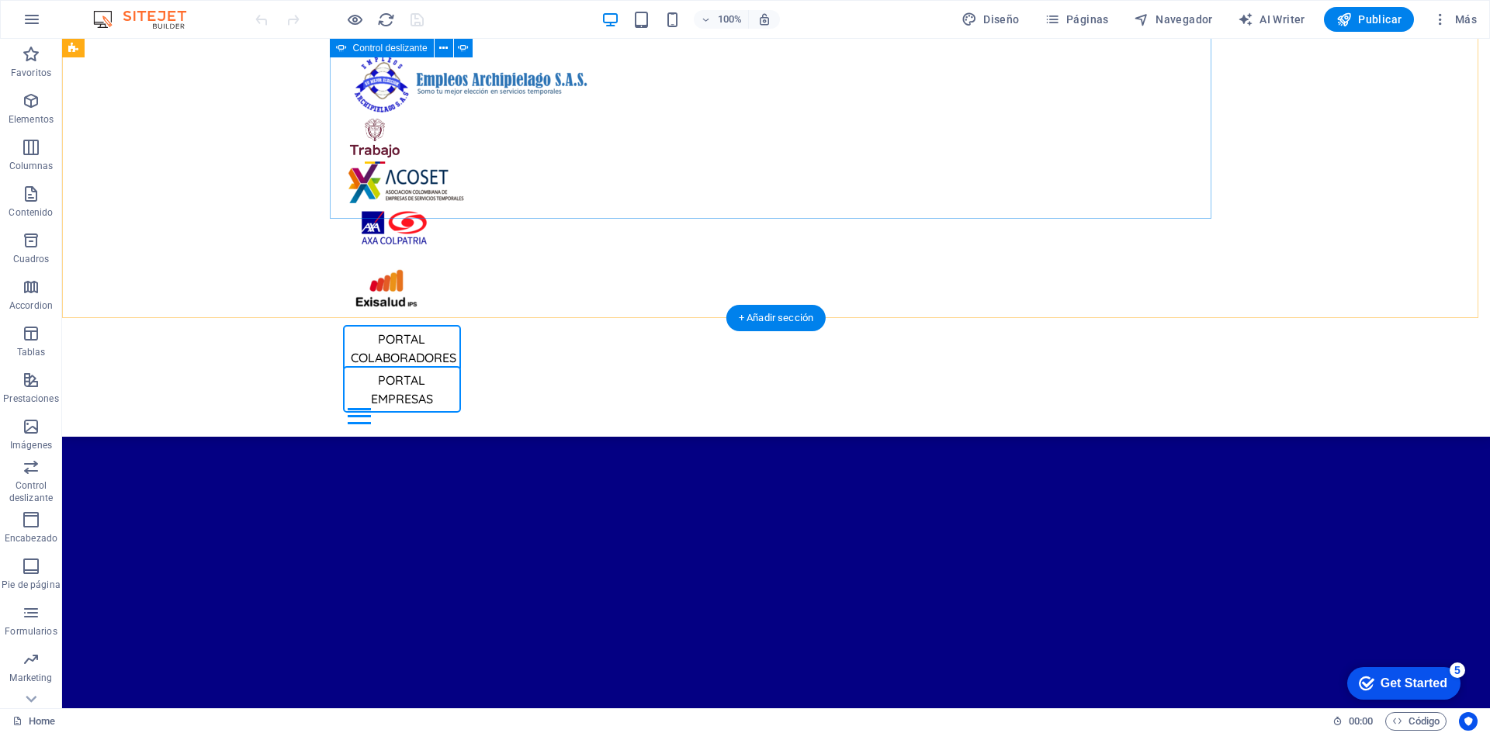
select select "ms"
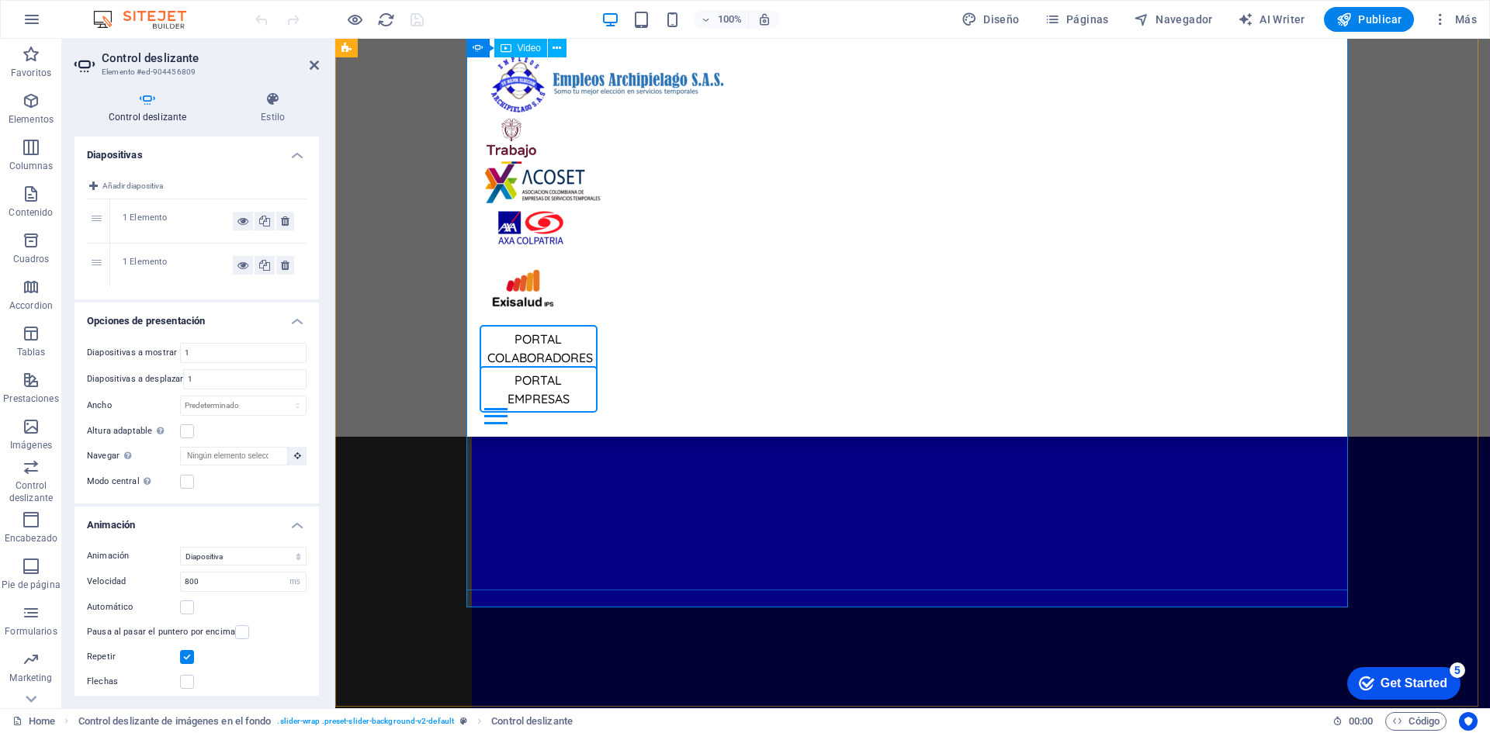
scroll to position [621, 0]
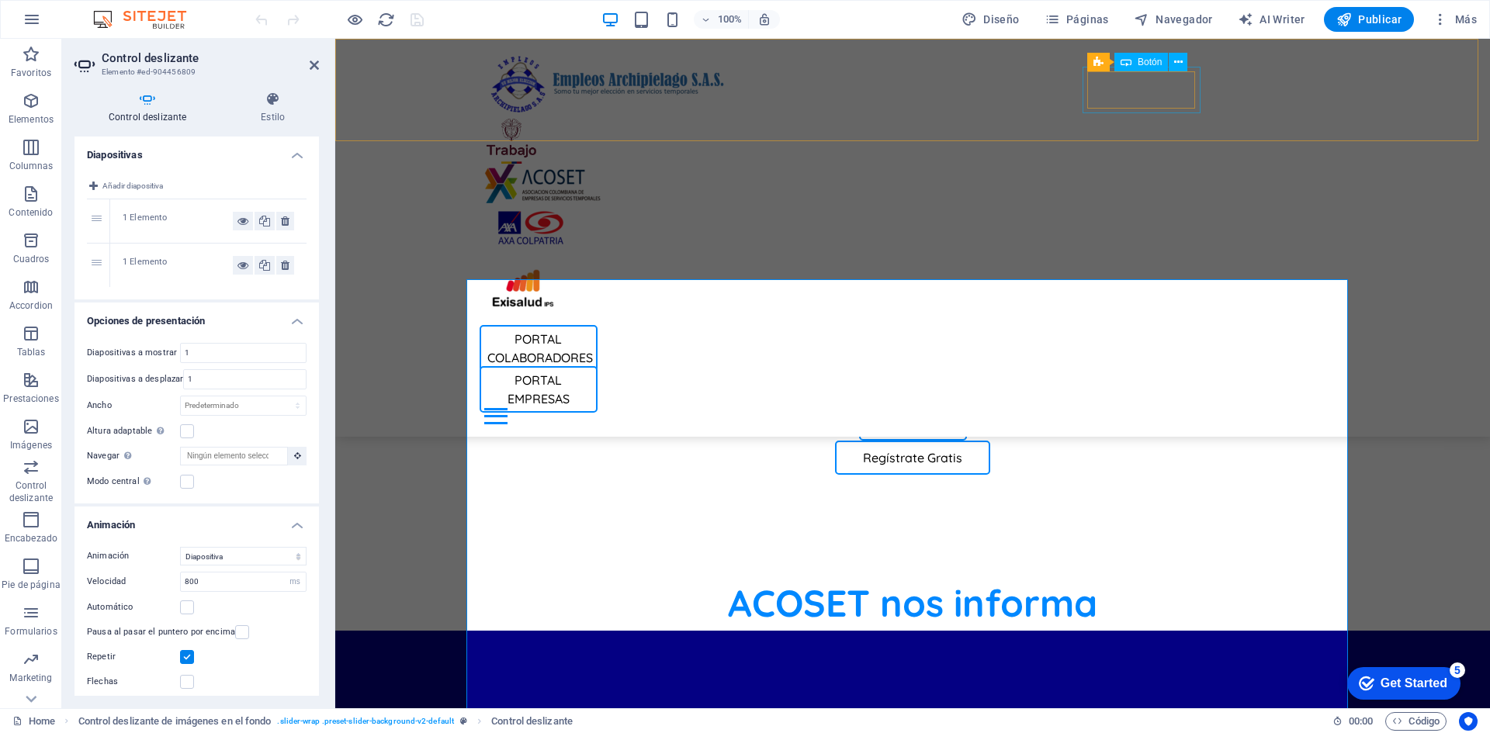
click at [1167, 325] on div "PORTAL COLABORADORES" at bounding box center [912, 348] width 867 height 47
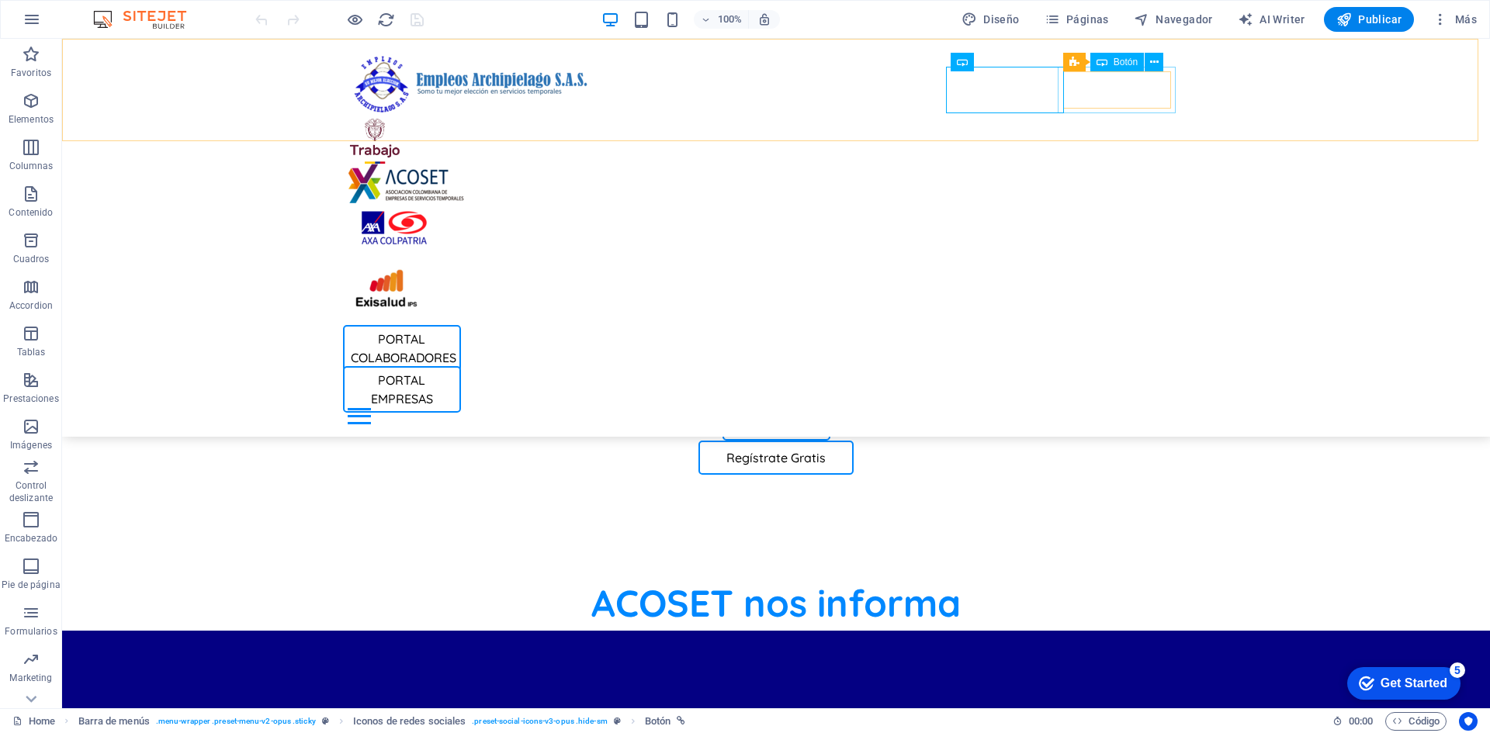
select select "px"
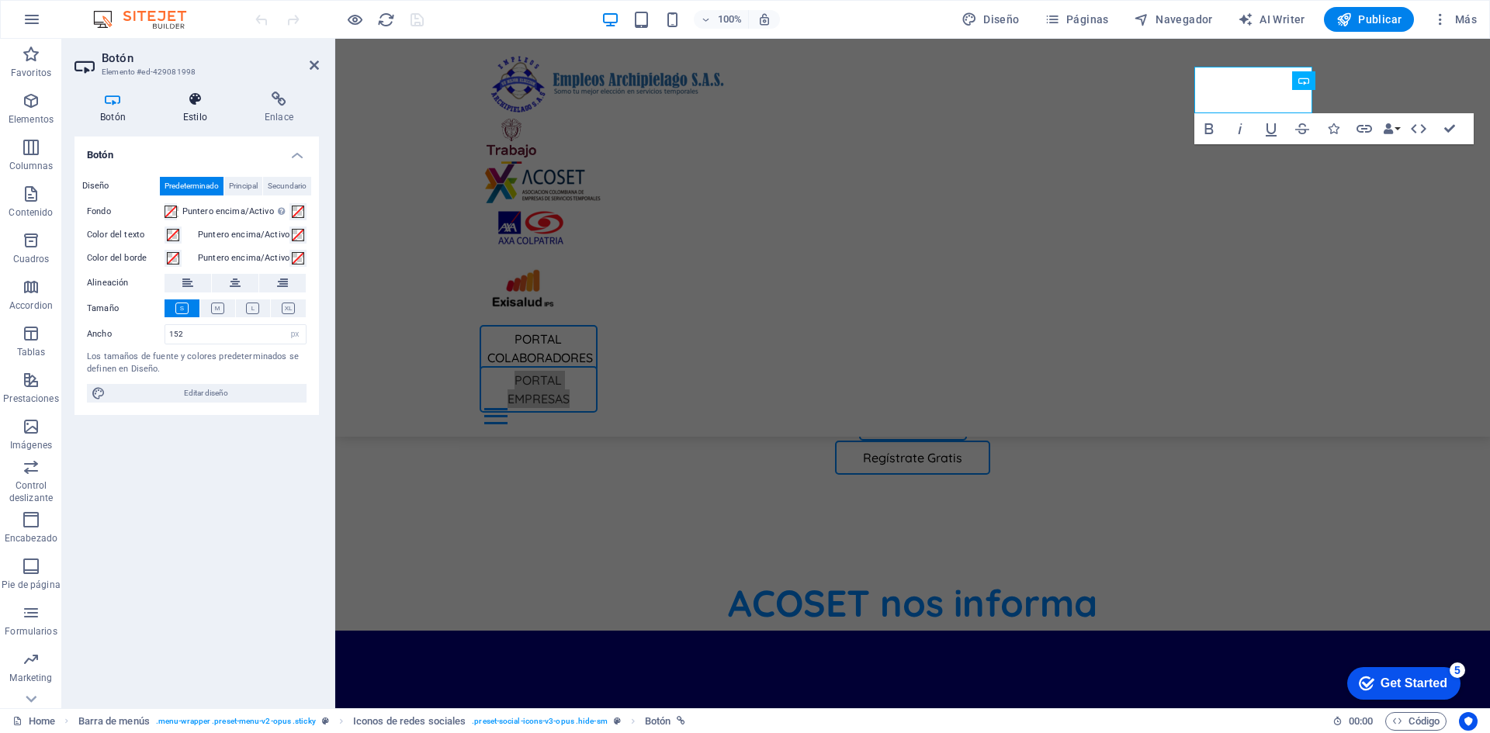
click at [183, 111] on h4 "Estilo" at bounding box center [198, 108] width 81 height 33
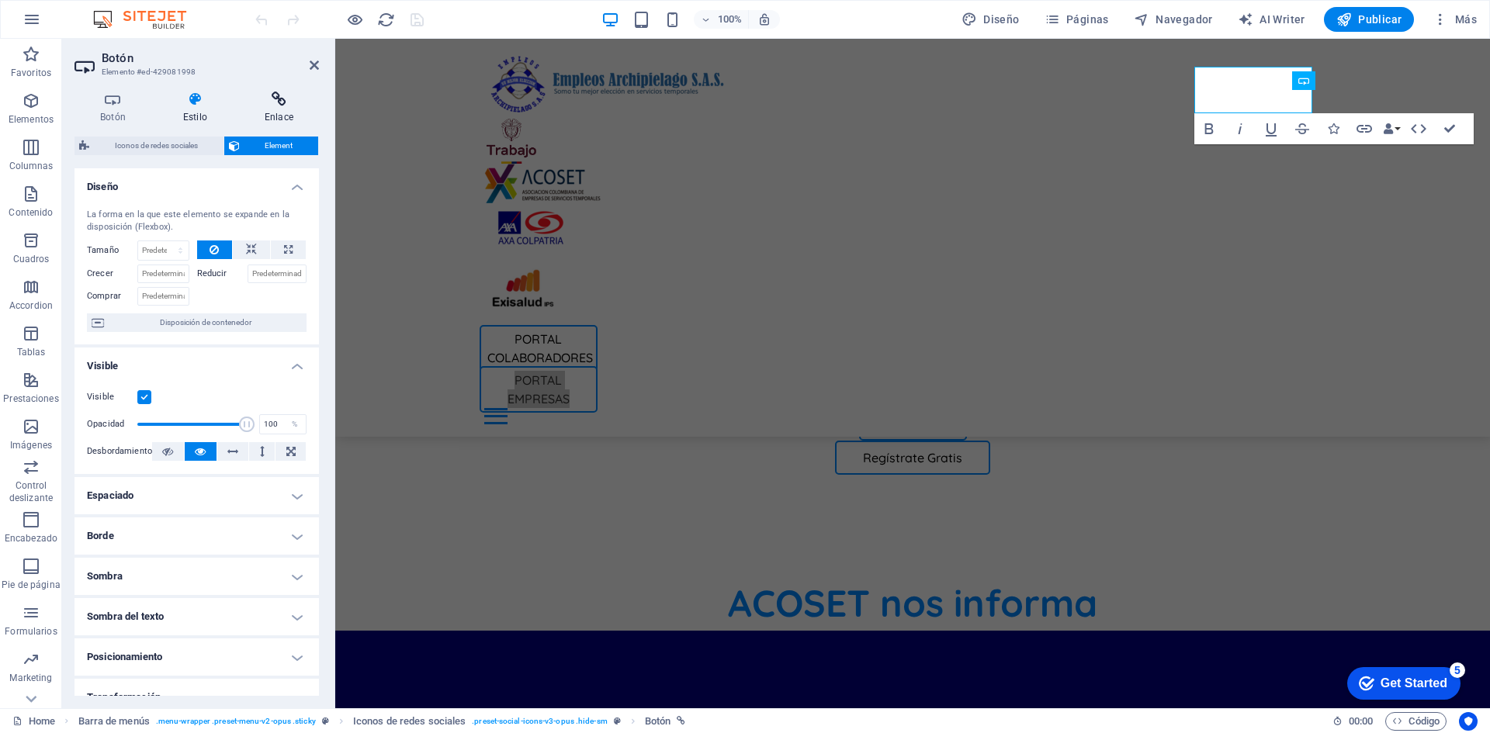
click at [279, 100] on icon at bounding box center [279, 100] width 80 height 16
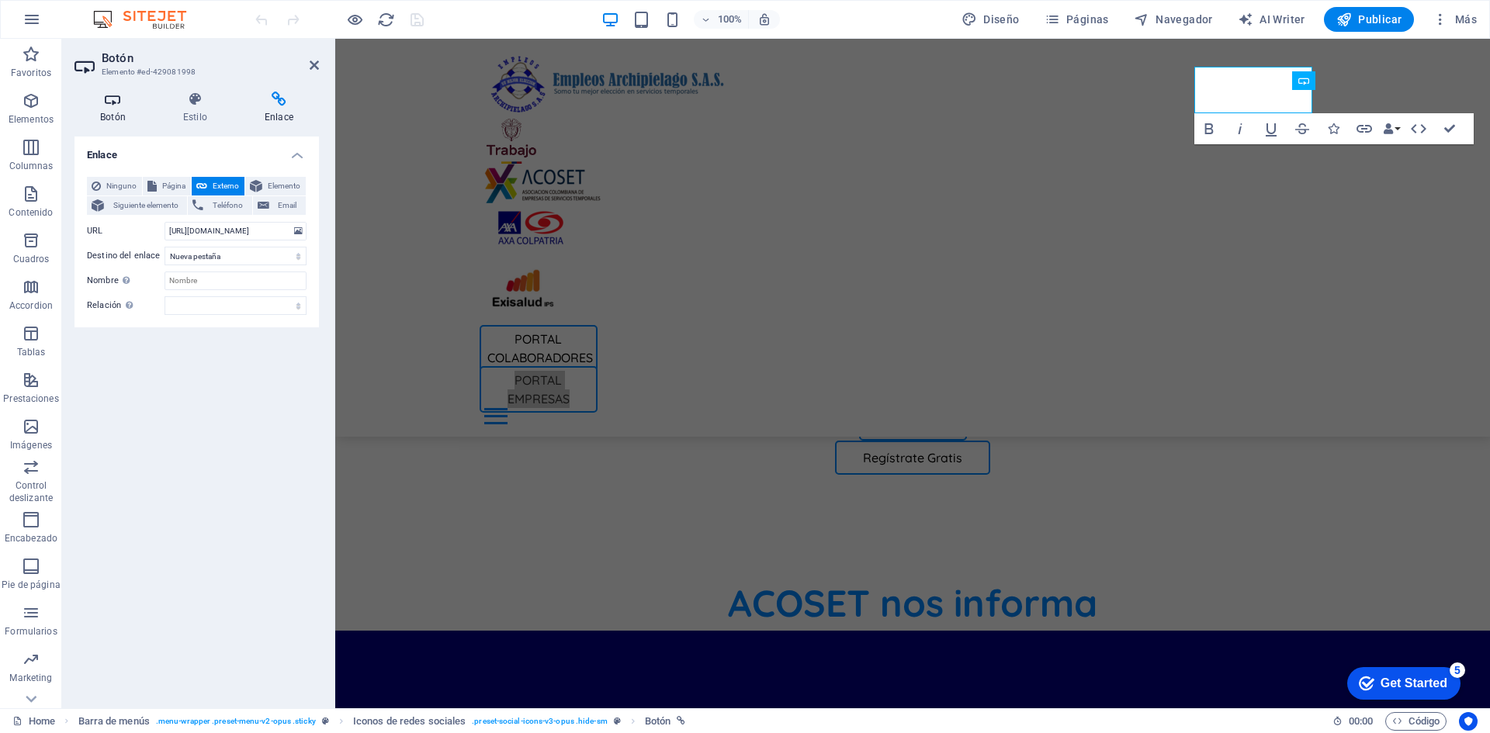
click at [113, 102] on icon at bounding box center [112, 100] width 77 height 16
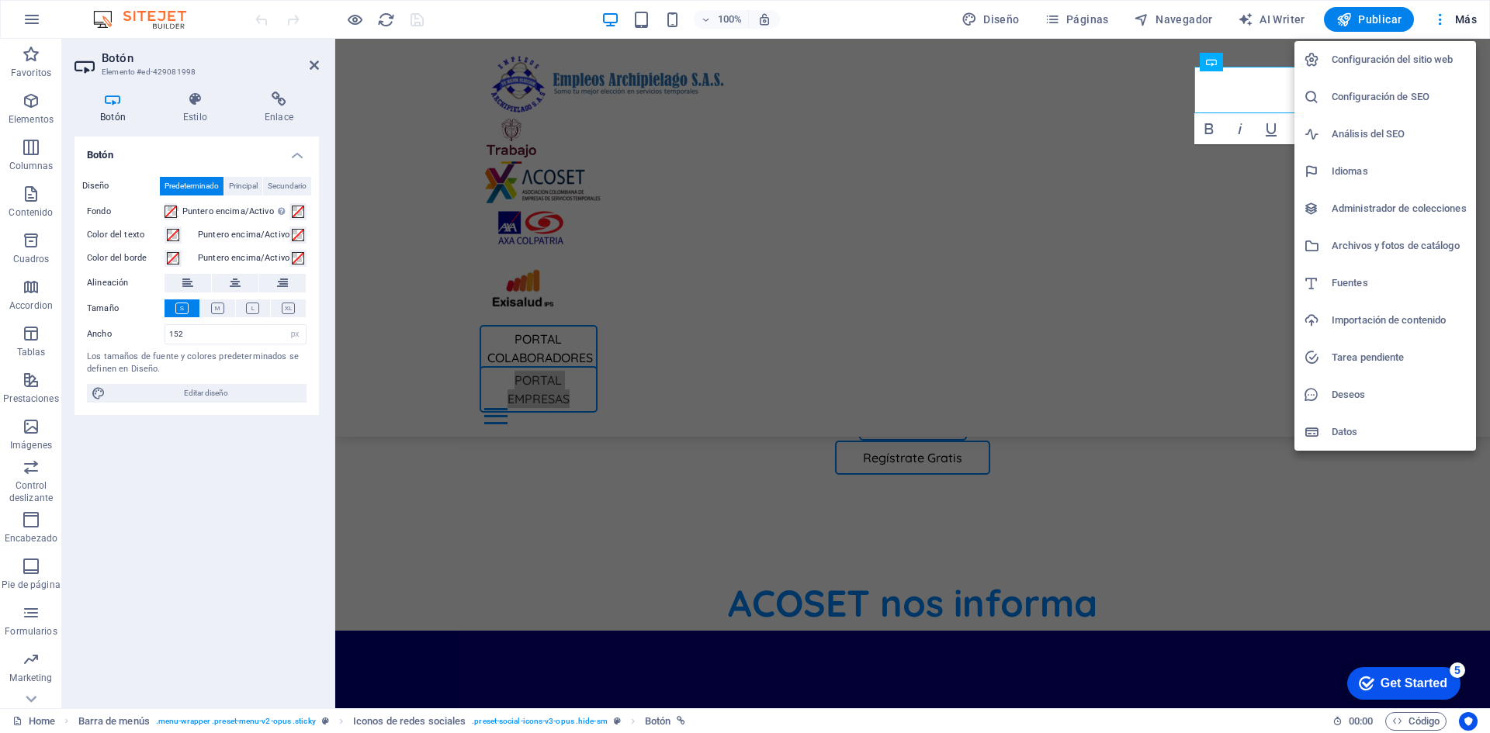
click at [1466, 17] on div at bounding box center [745, 366] width 1490 height 733
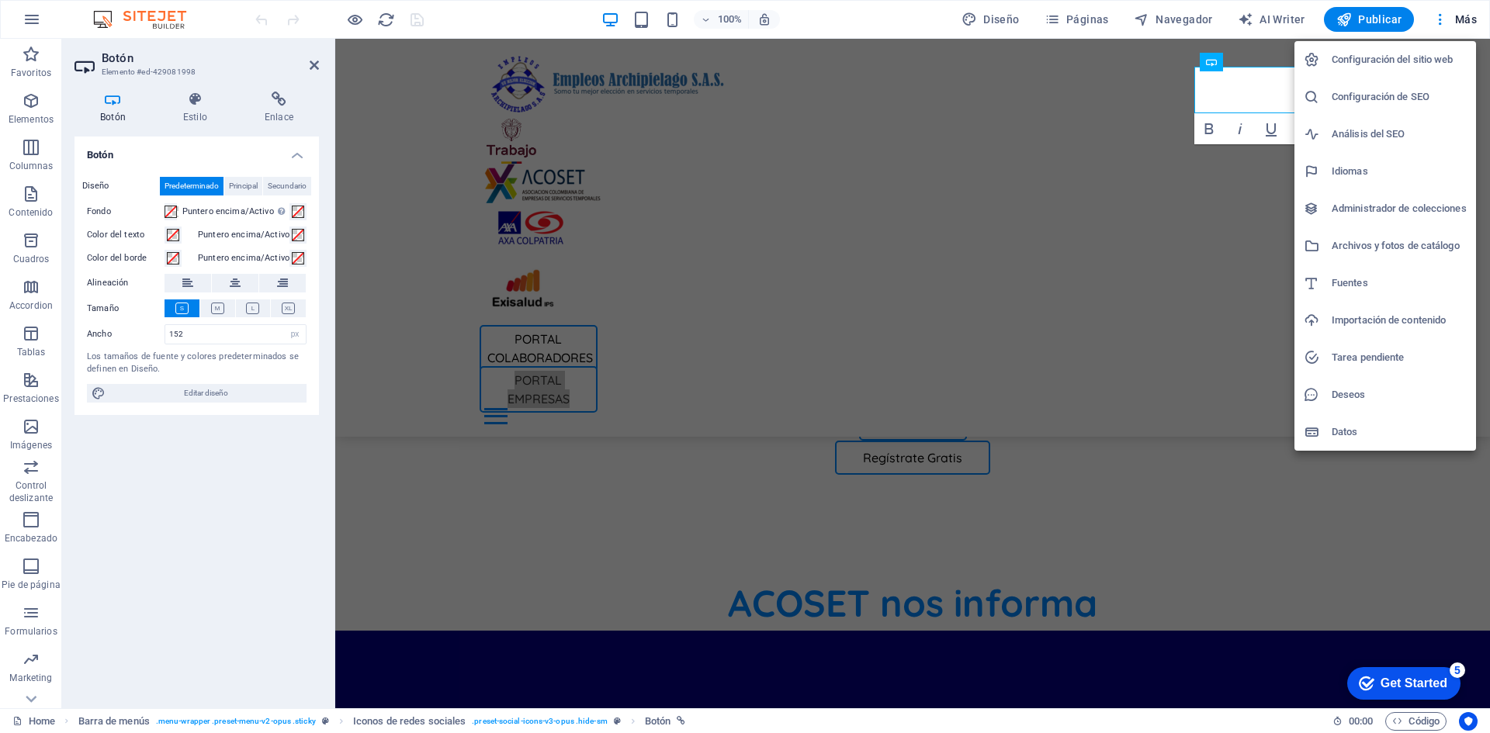
click at [1428, 56] on h6 "Configuración del sitio web" at bounding box center [1398, 59] width 135 height 19
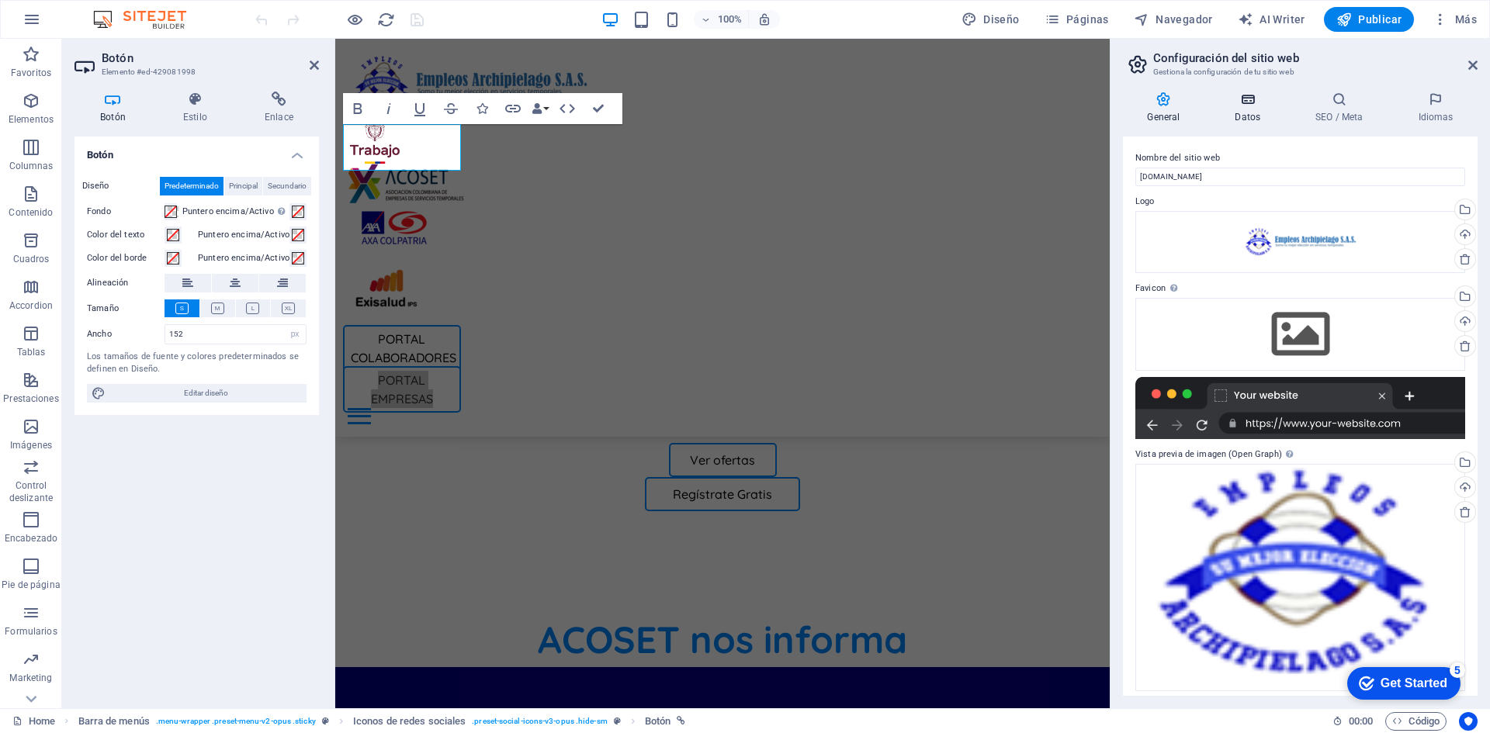
click at [1236, 96] on icon at bounding box center [1247, 100] width 74 height 16
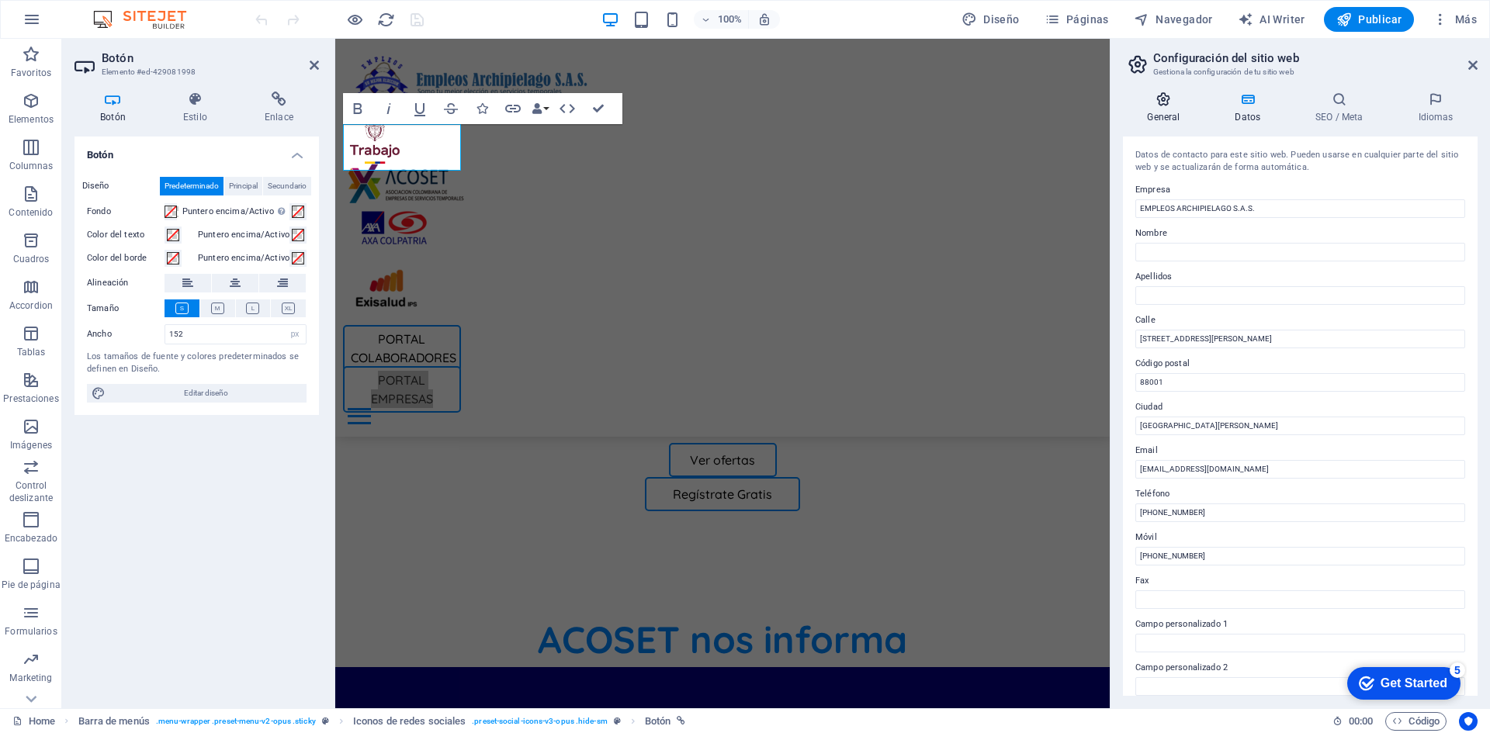
click at [1182, 101] on icon at bounding box center [1163, 100] width 81 height 16
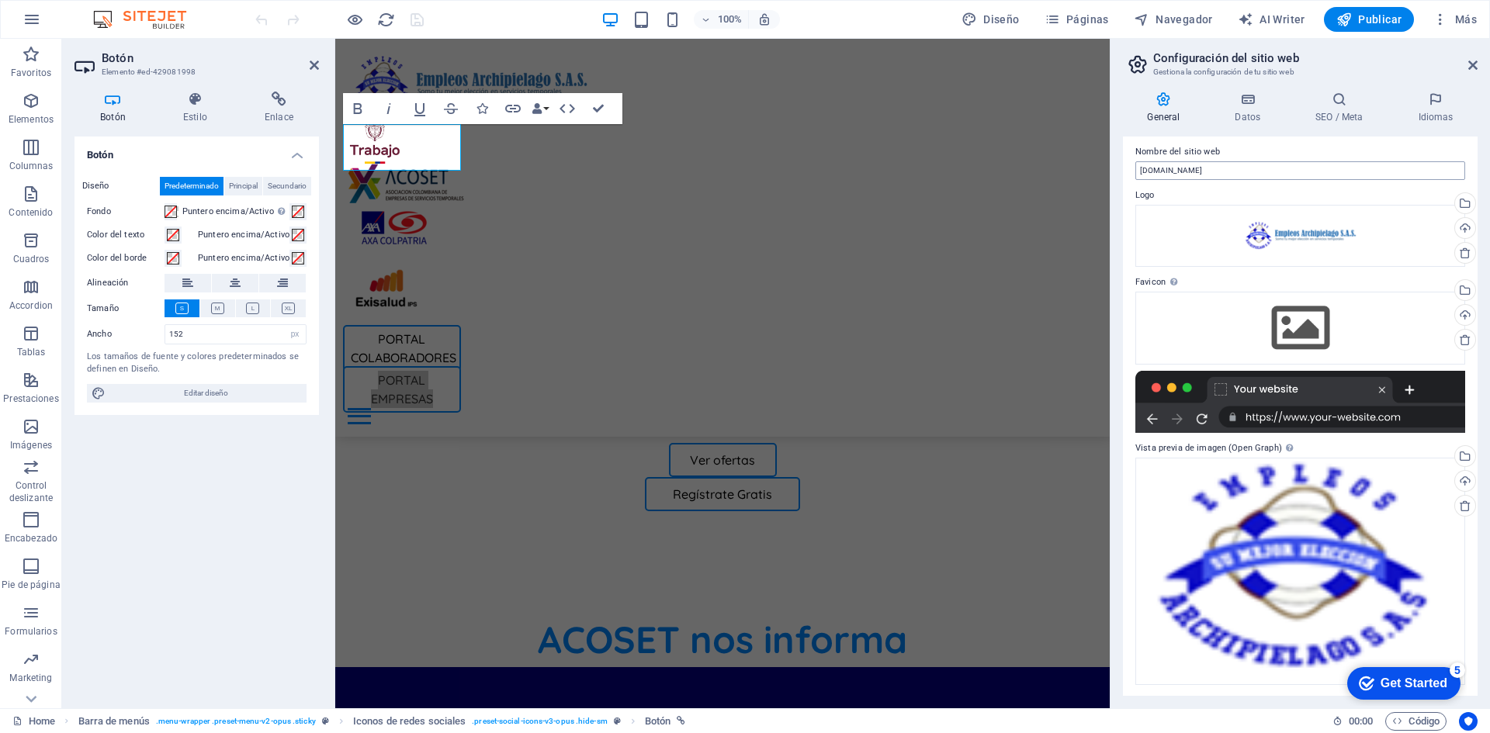
scroll to position [8, 0]
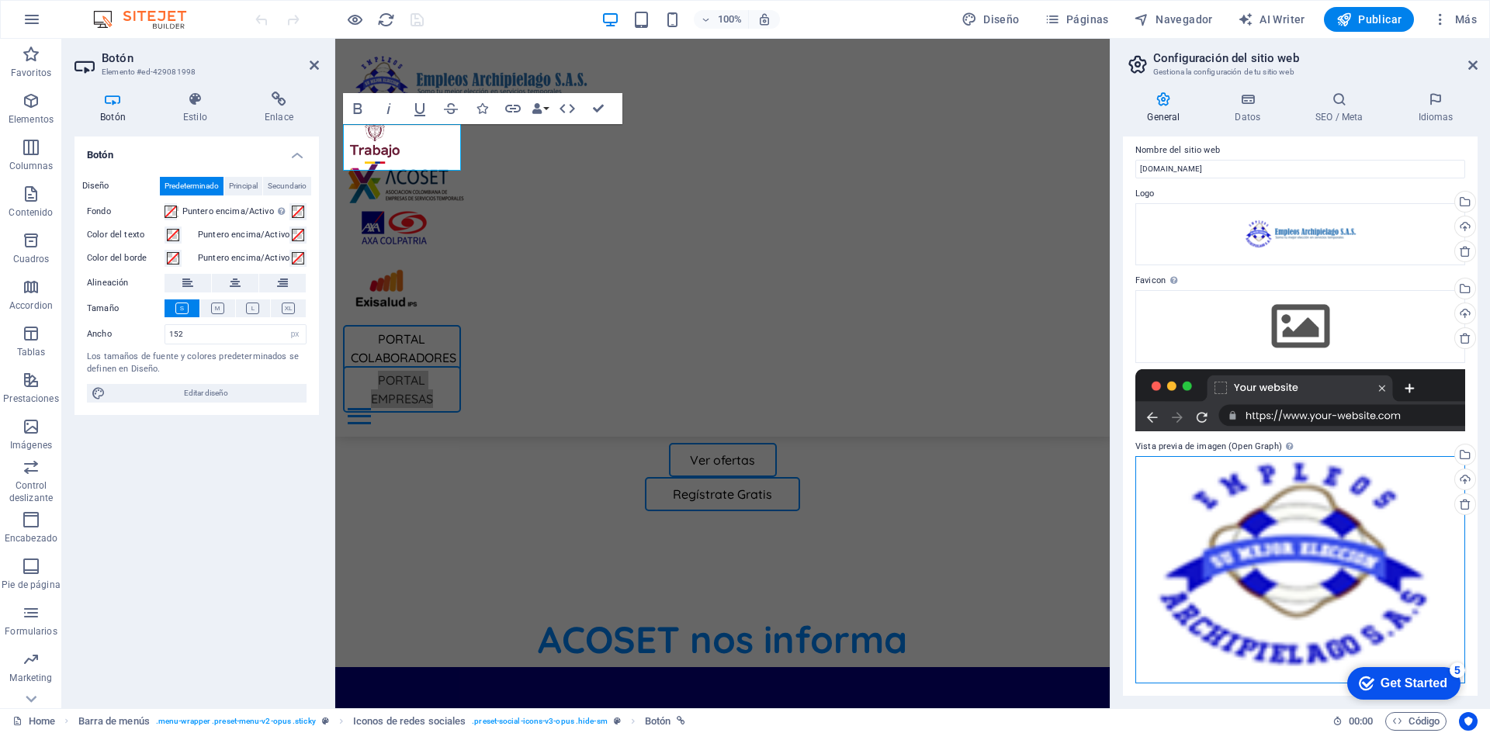
click at [1359, 524] on div "Arrastra archivos aquí, haz clic para escoger archivos o selecciona archivos de…" at bounding box center [1300, 569] width 330 height 227
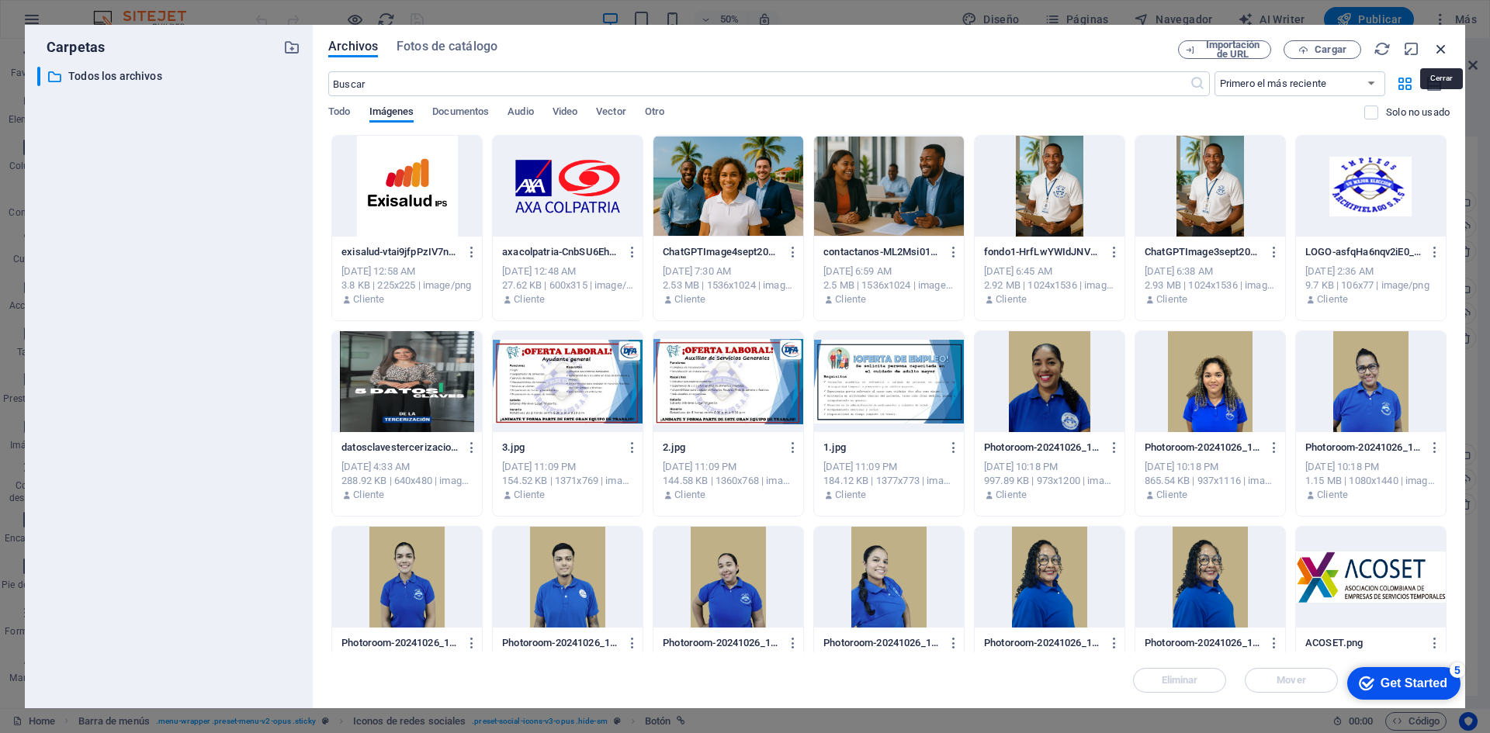
click at [1441, 47] on icon "button" at bounding box center [1440, 48] width 17 height 17
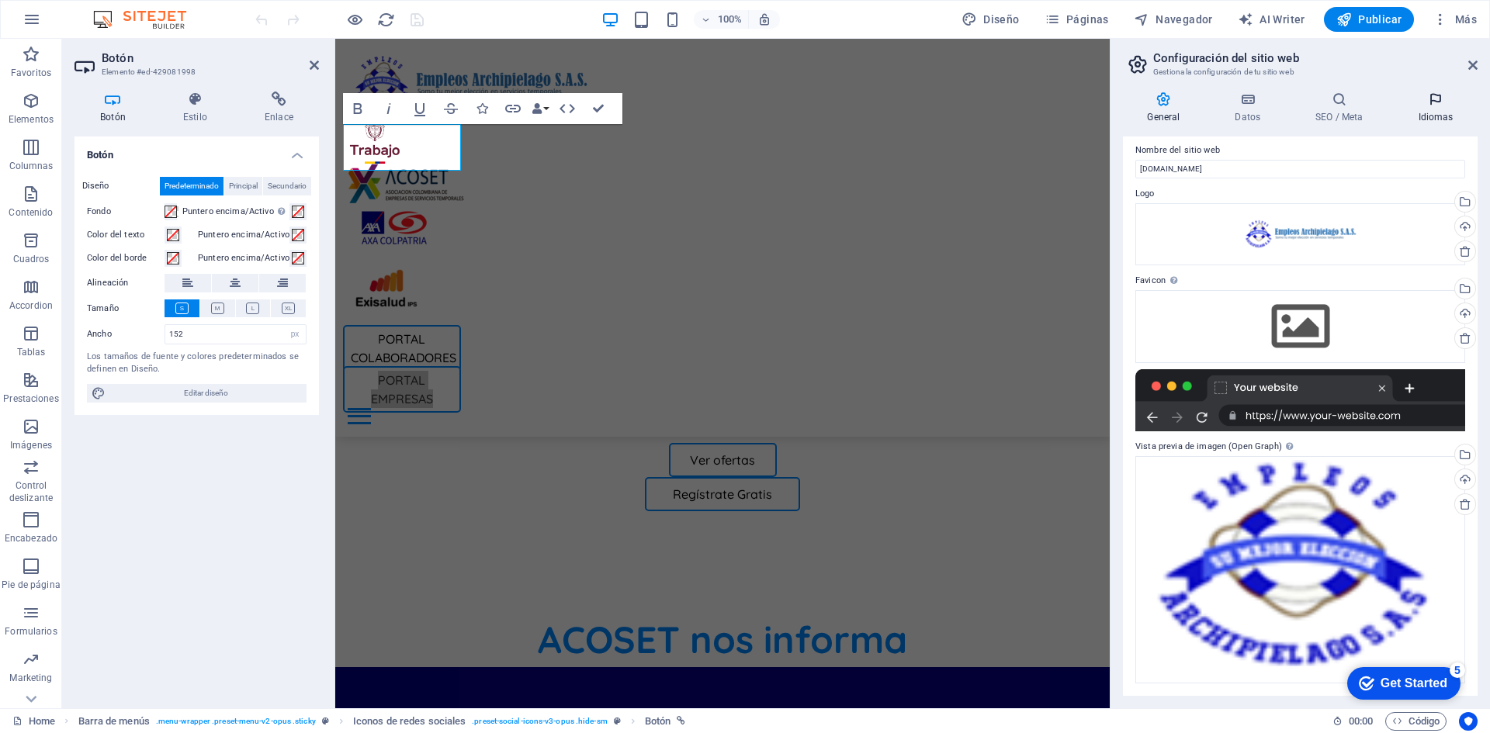
click at [1444, 99] on icon at bounding box center [1435, 100] width 84 height 16
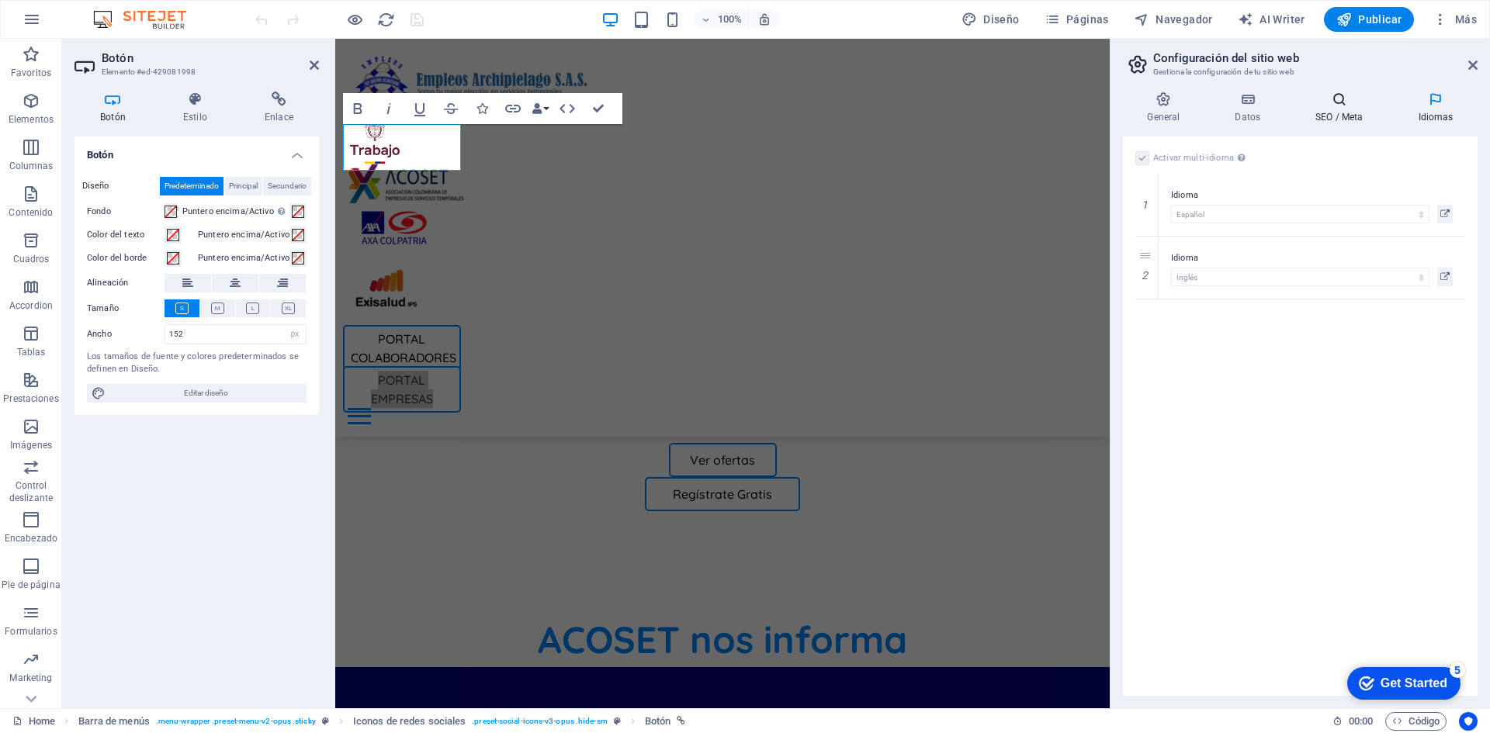
click at [1358, 95] on icon at bounding box center [1339, 100] width 96 height 16
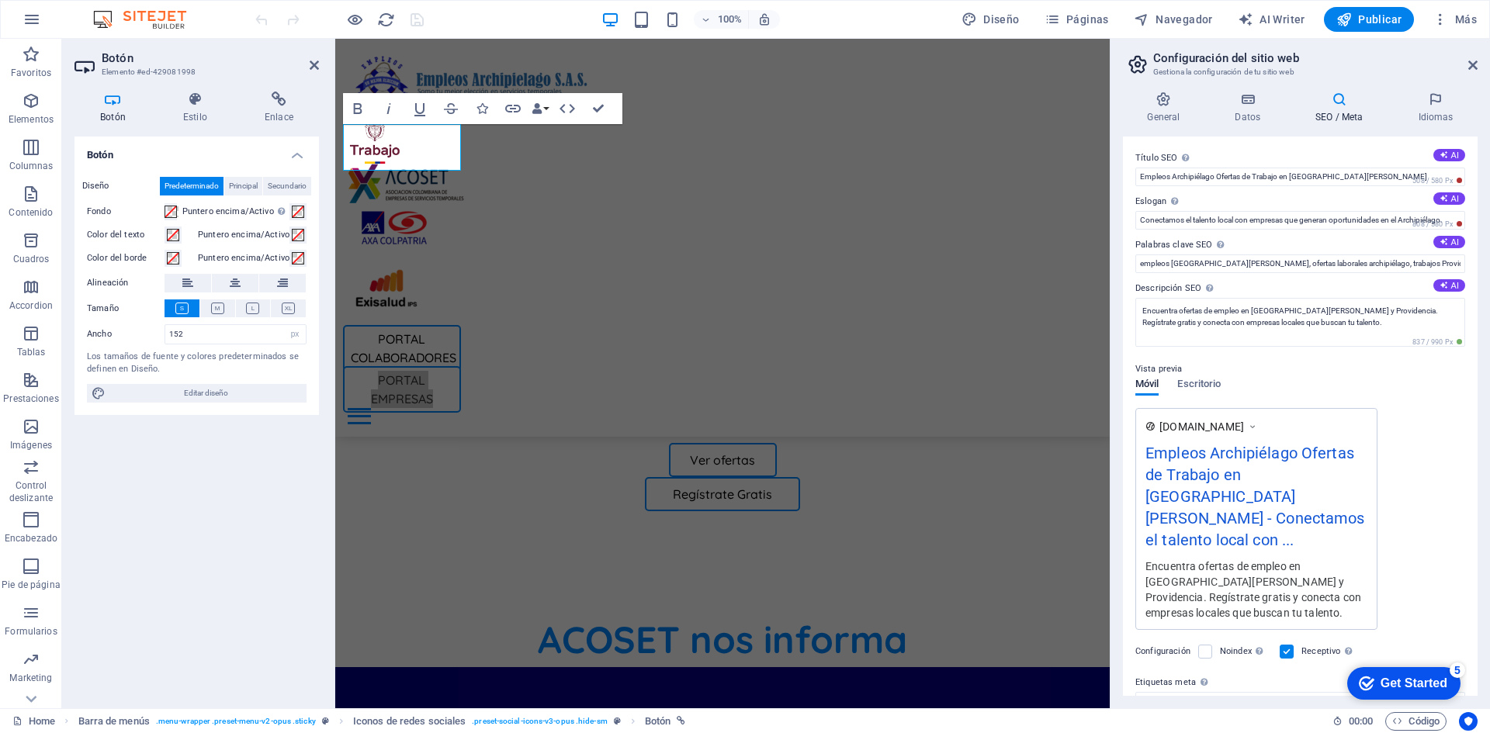
click at [1483, 63] on aside "Configuración del sitio web Gestiona la configuración de tu sitio web General D…" at bounding box center [1300, 374] width 380 height 670
click at [1473, 65] on icon at bounding box center [1472, 65] width 9 height 12
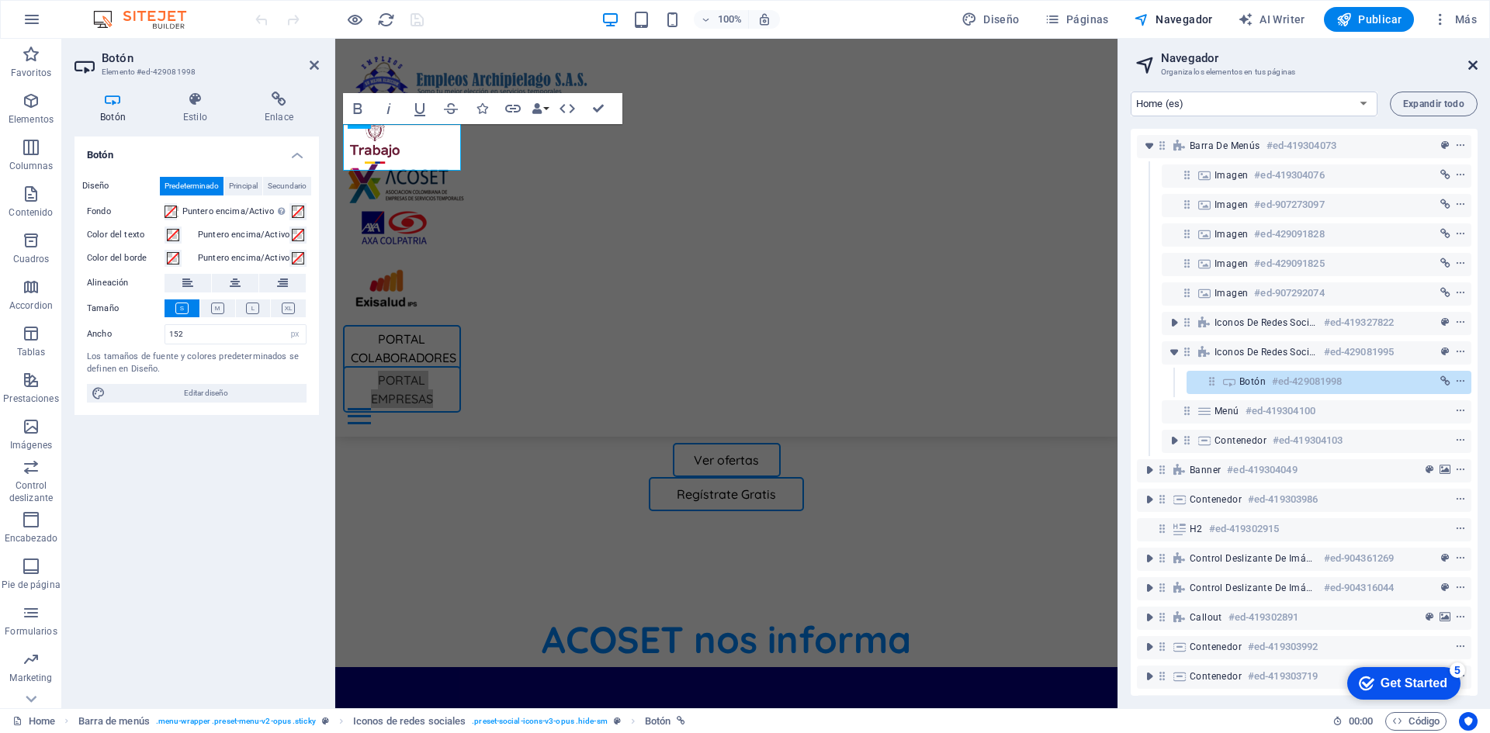
click at [1475, 61] on icon at bounding box center [1472, 65] width 9 height 12
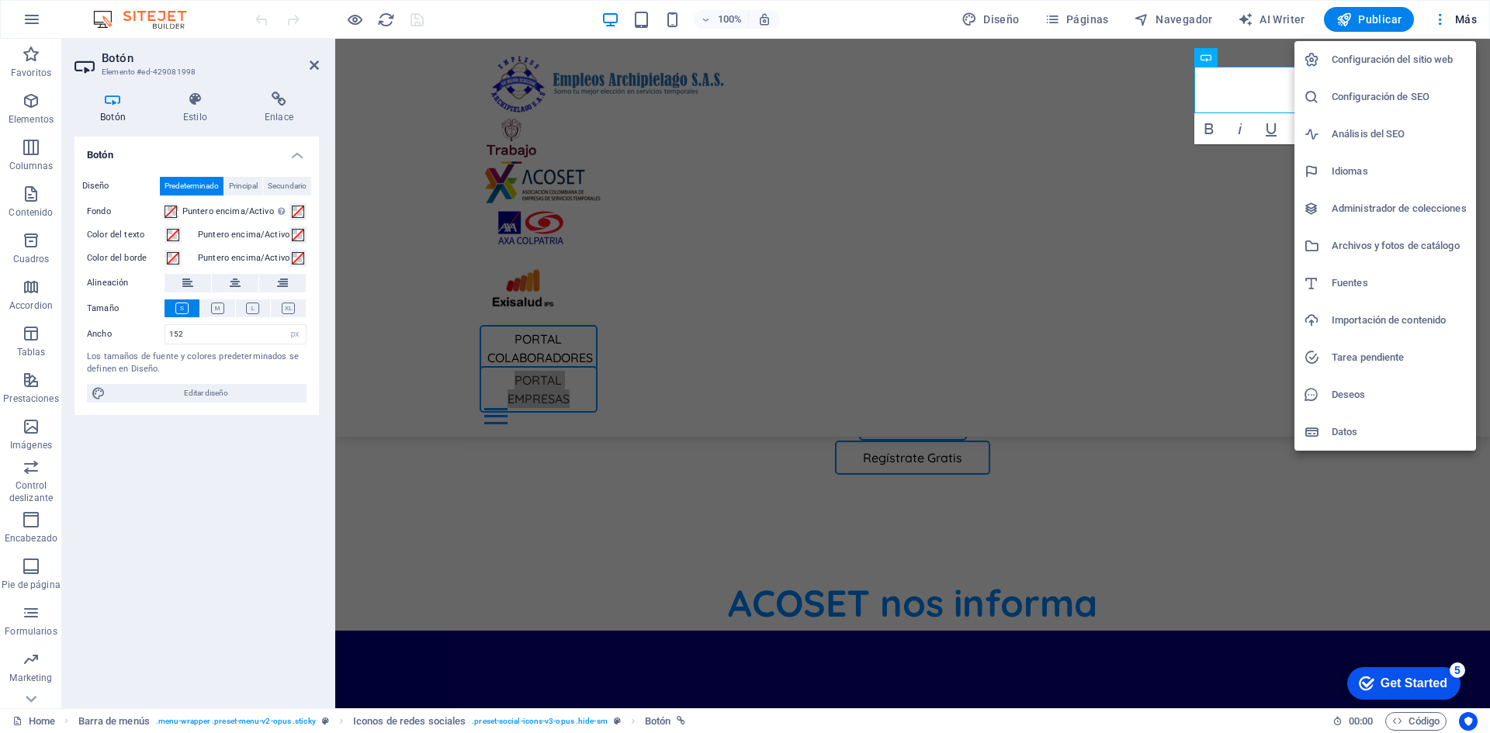
click at [1184, 163] on div at bounding box center [745, 366] width 1490 height 733
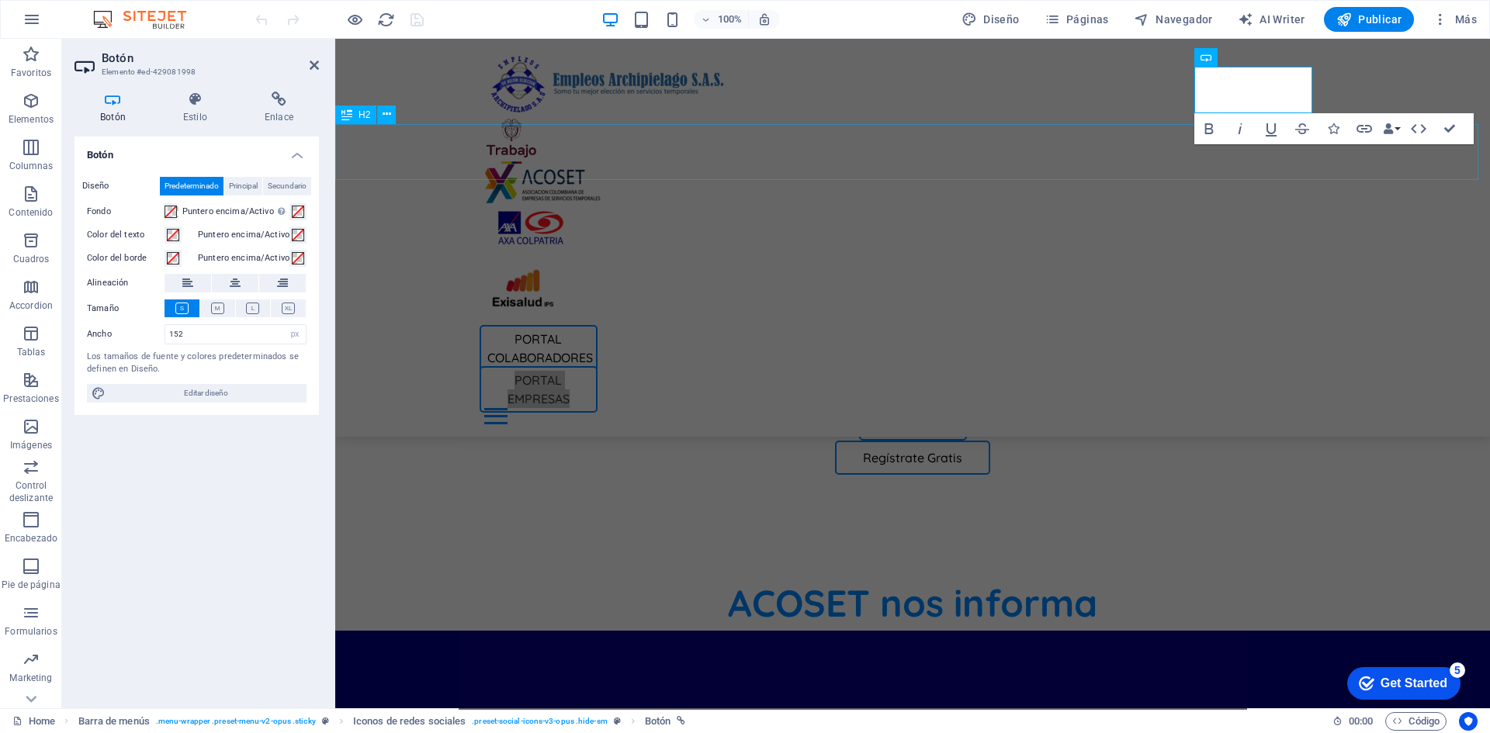
click at [1184, 575] on div "ACOSET nos informa" at bounding box center [912, 603] width 1155 height 56
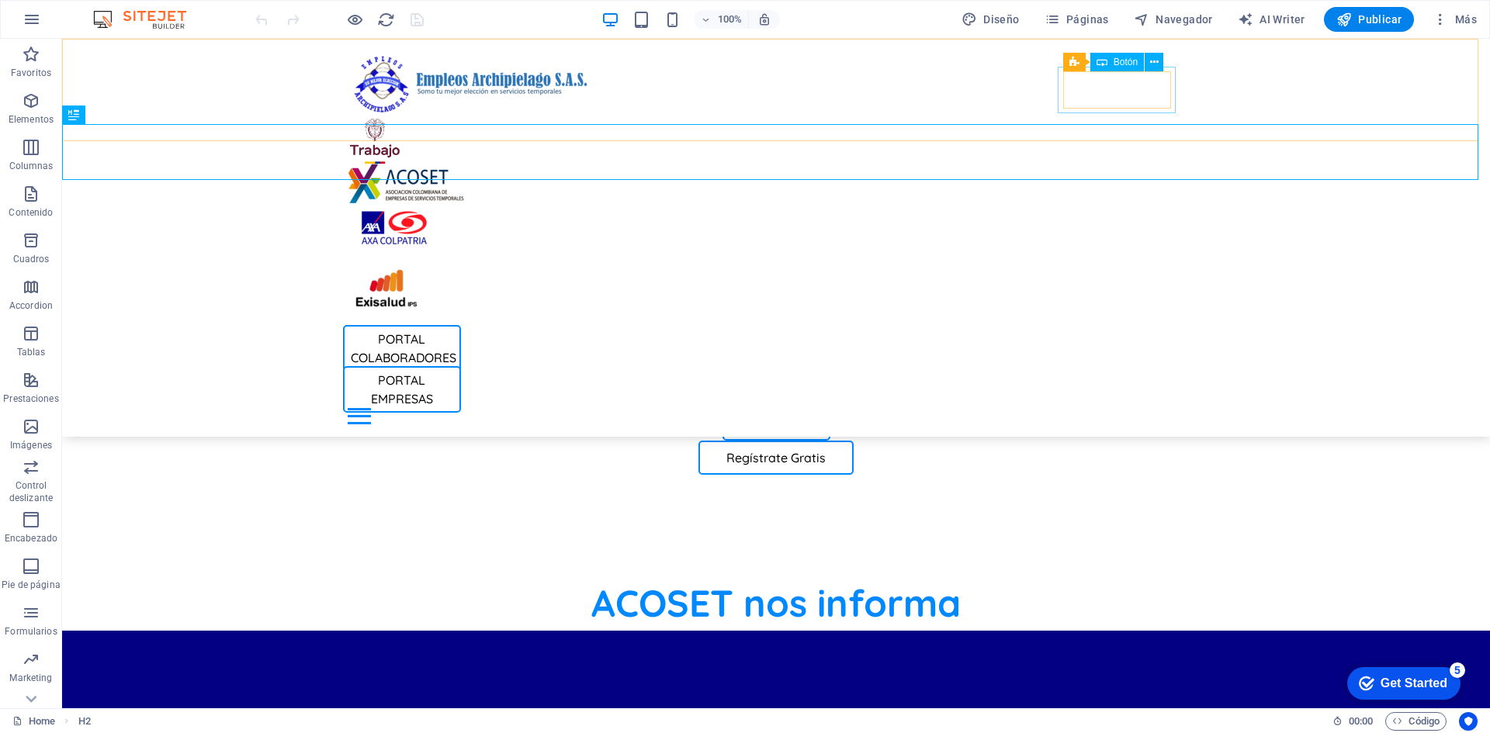
click at [1113, 366] on div "PORTAL EMPRESAS" at bounding box center [776, 389] width 867 height 47
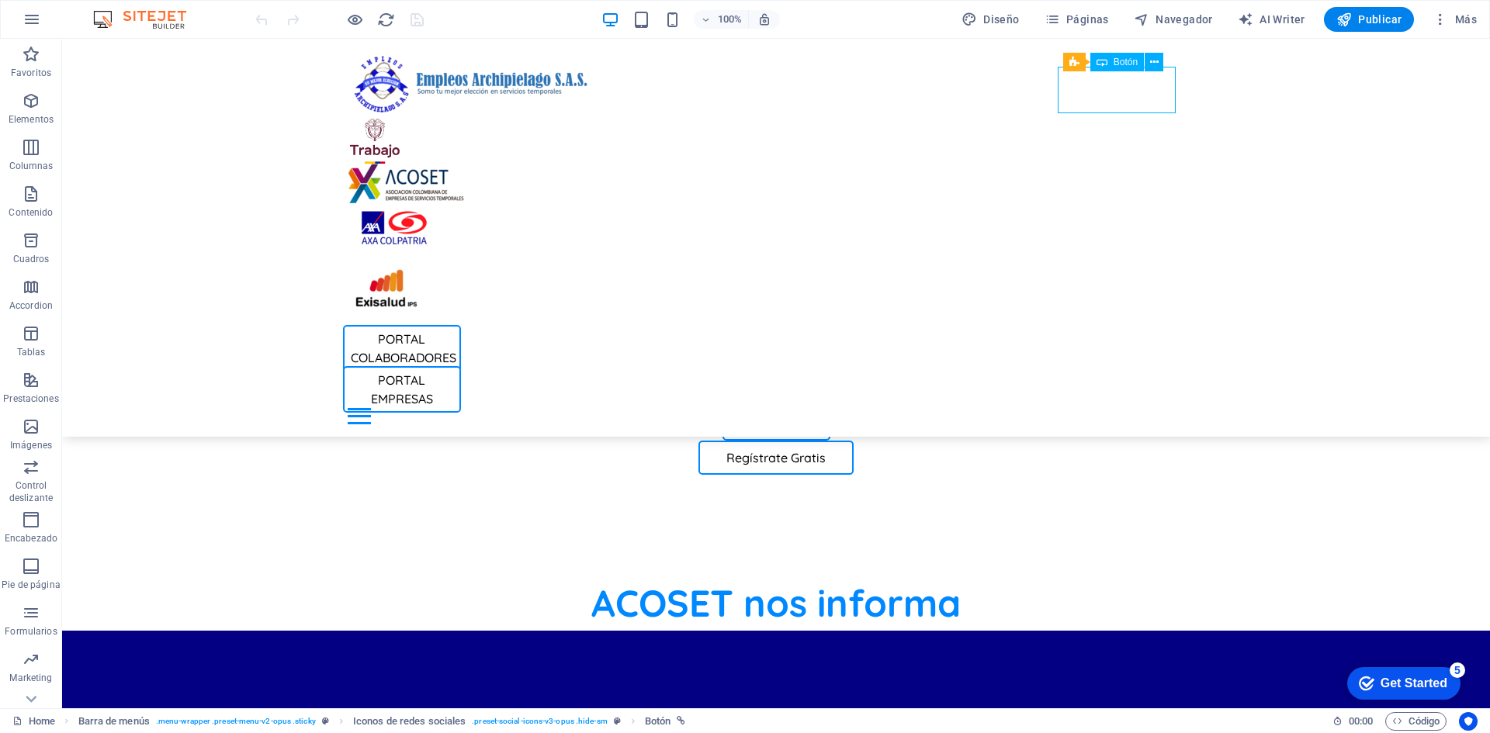
click at [1113, 366] on div "PORTAL EMPRESAS" at bounding box center [776, 389] width 867 height 47
select select "px"
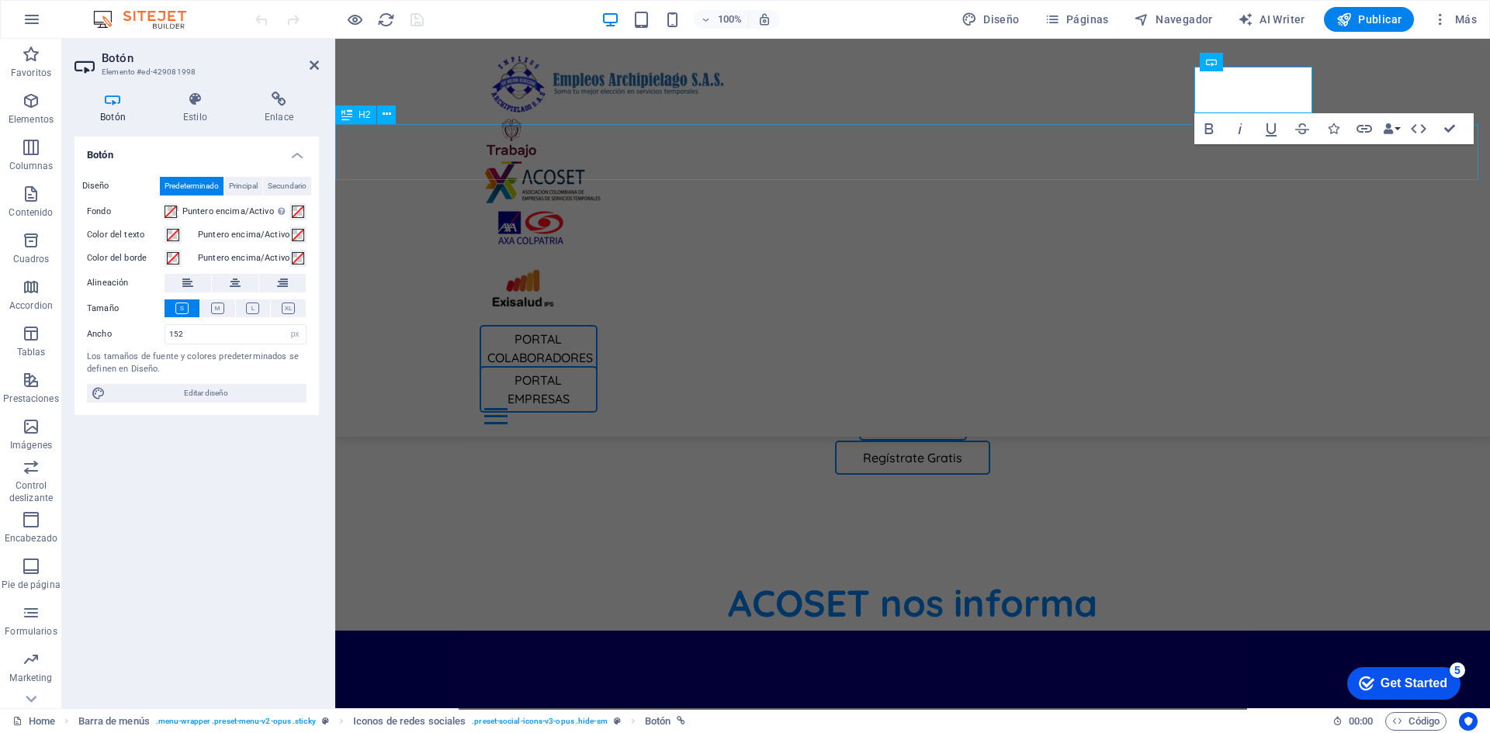
click at [1252, 575] on div "ACOSET nos informa" at bounding box center [912, 603] width 1155 height 56
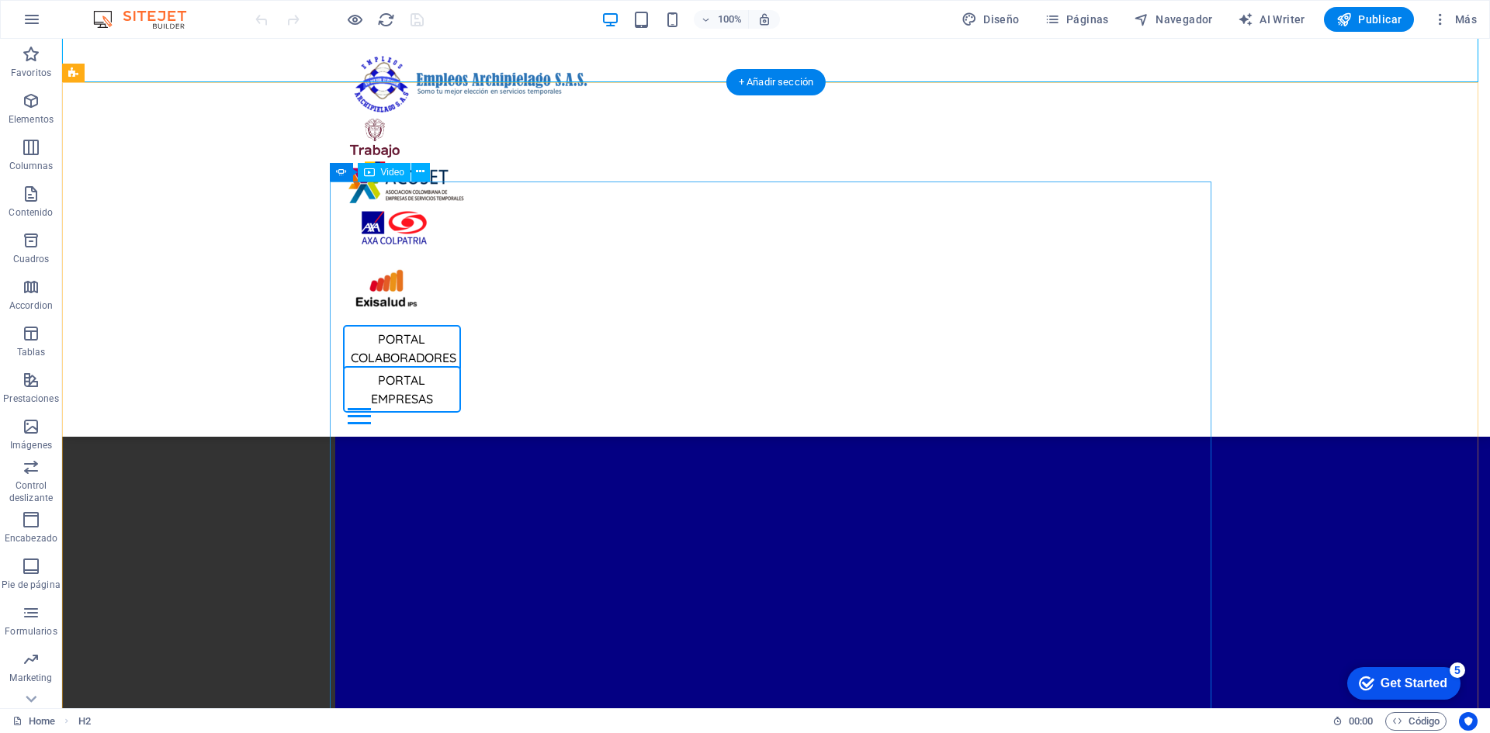
scroll to position [1086, 0]
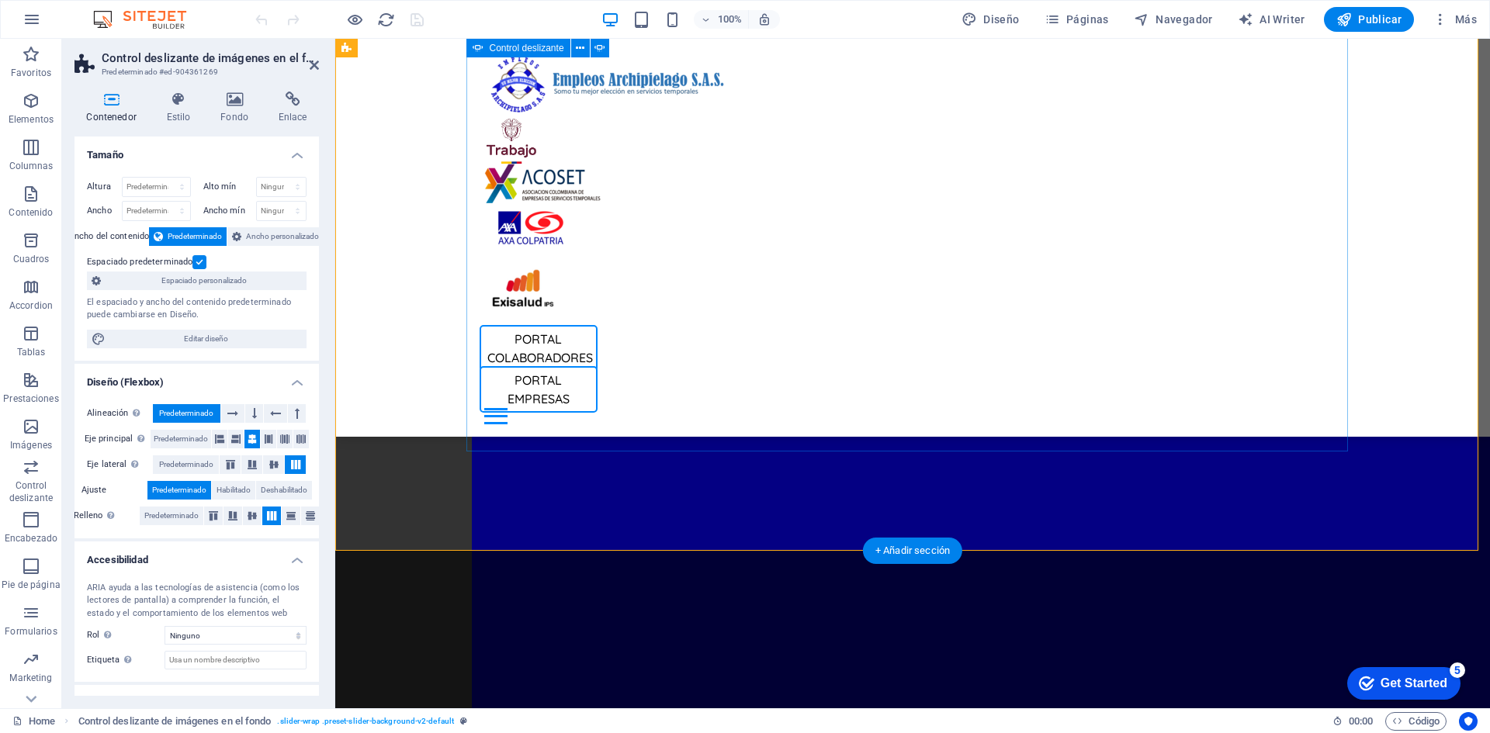
select select "ms"
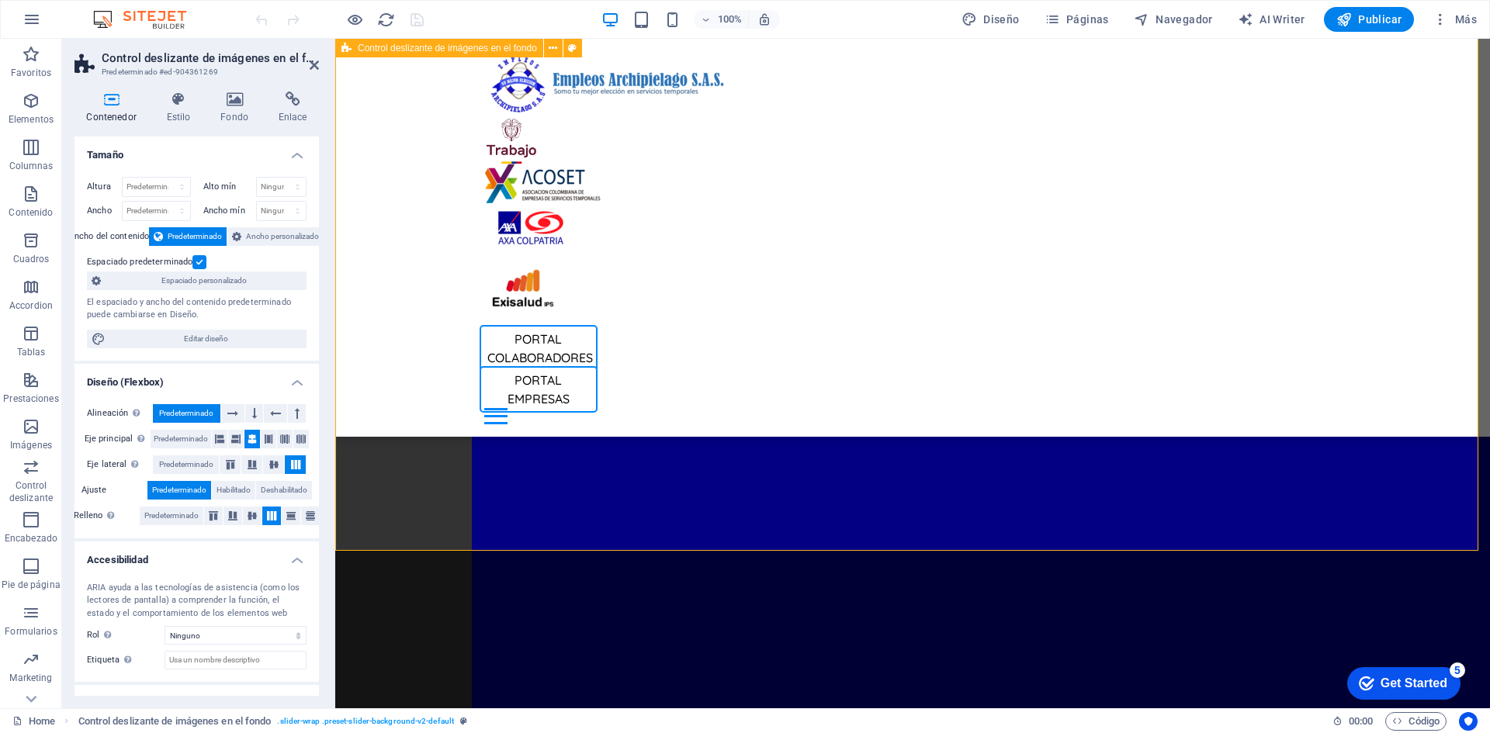
click at [182, 93] on icon at bounding box center [178, 100] width 48 height 16
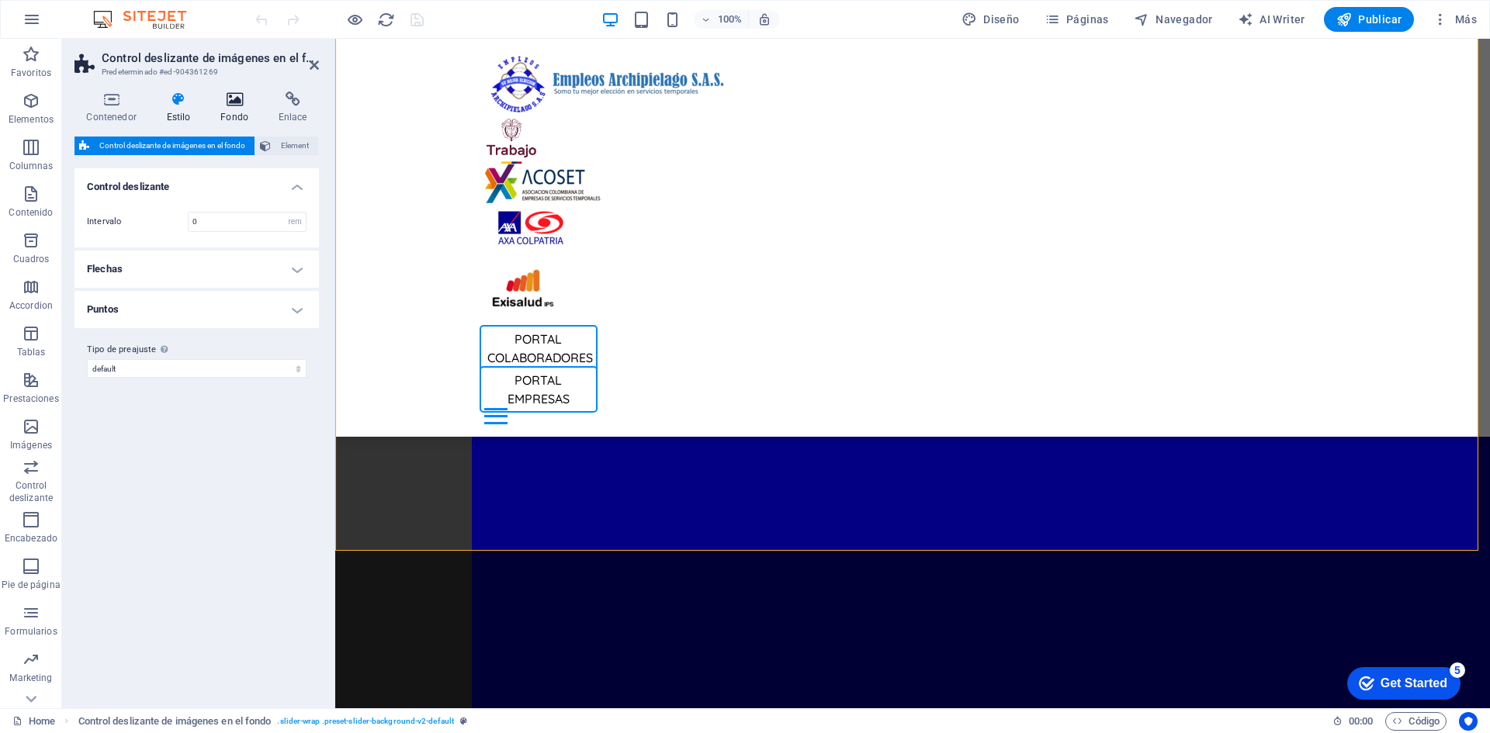
click at [237, 105] on icon at bounding box center [235, 100] width 52 height 16
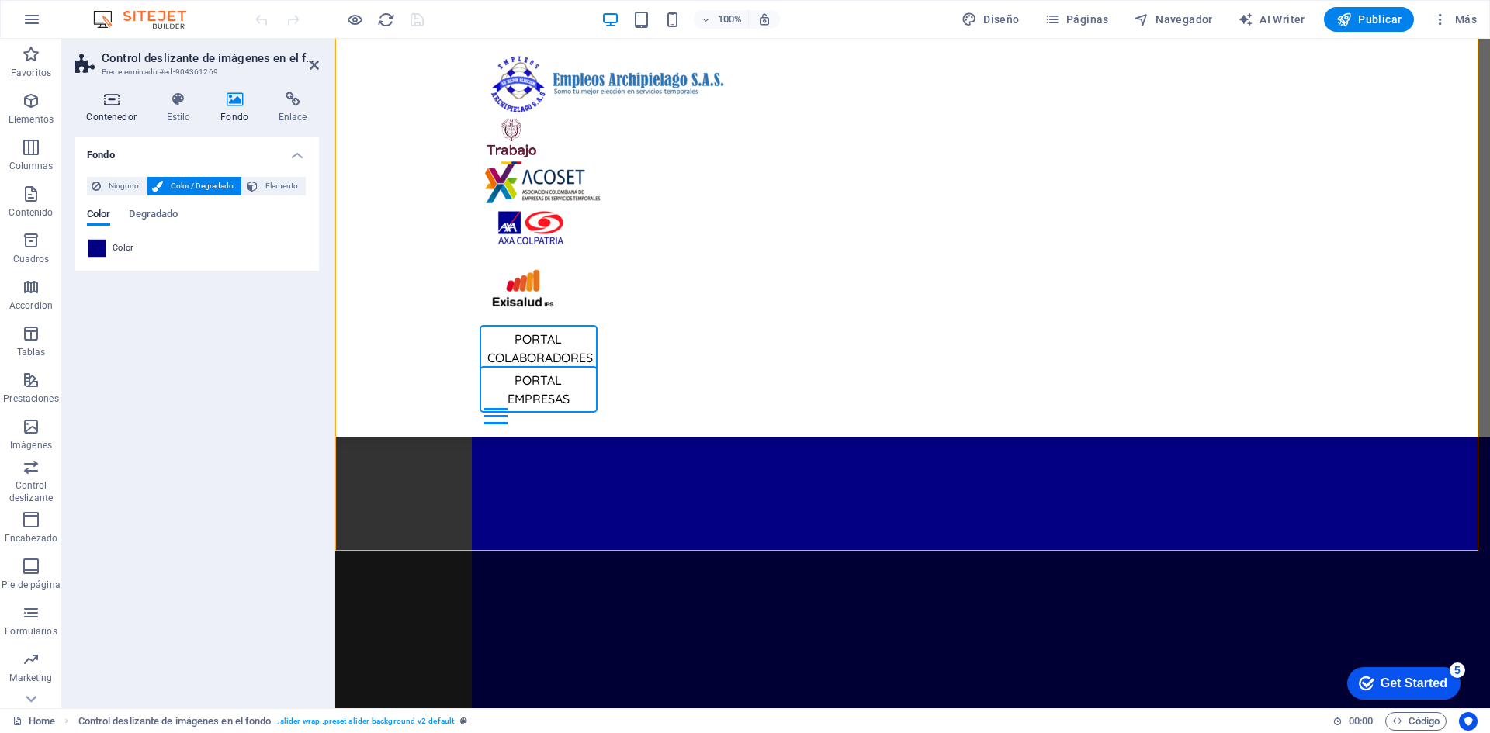
click at [111, 92] on icon at bounding box center [111, 100] width 74 height 16
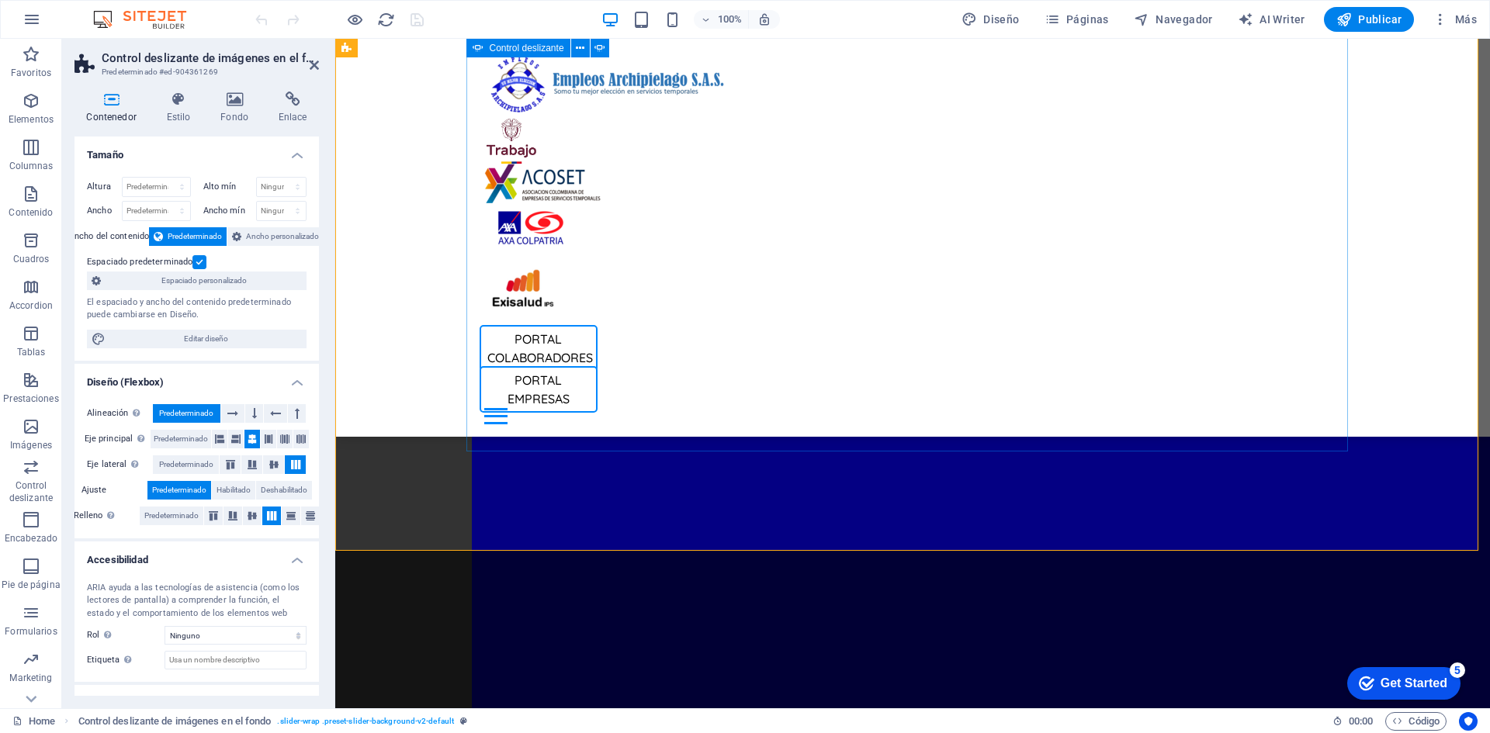
select select "ms"
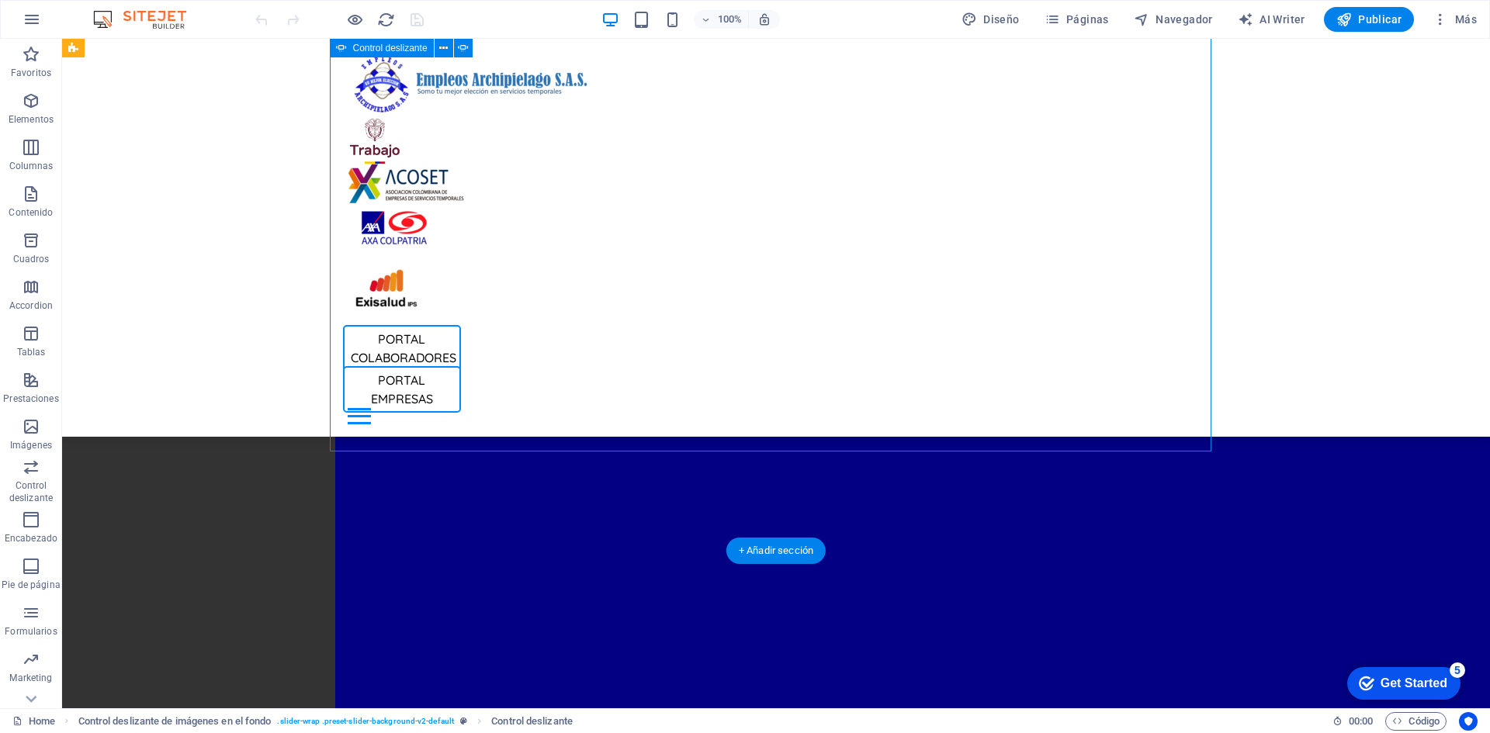
select select "ms"
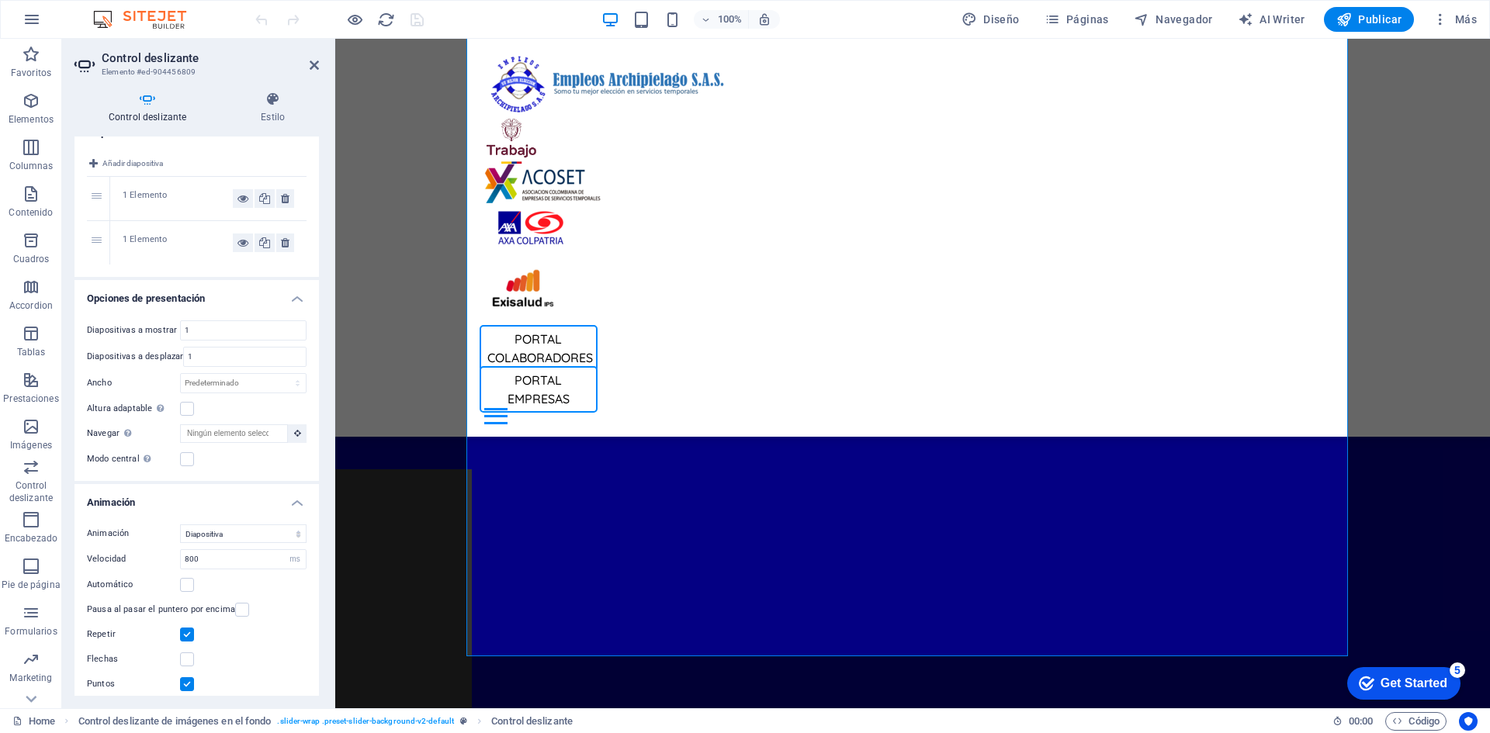
scroll to position [33, 0]
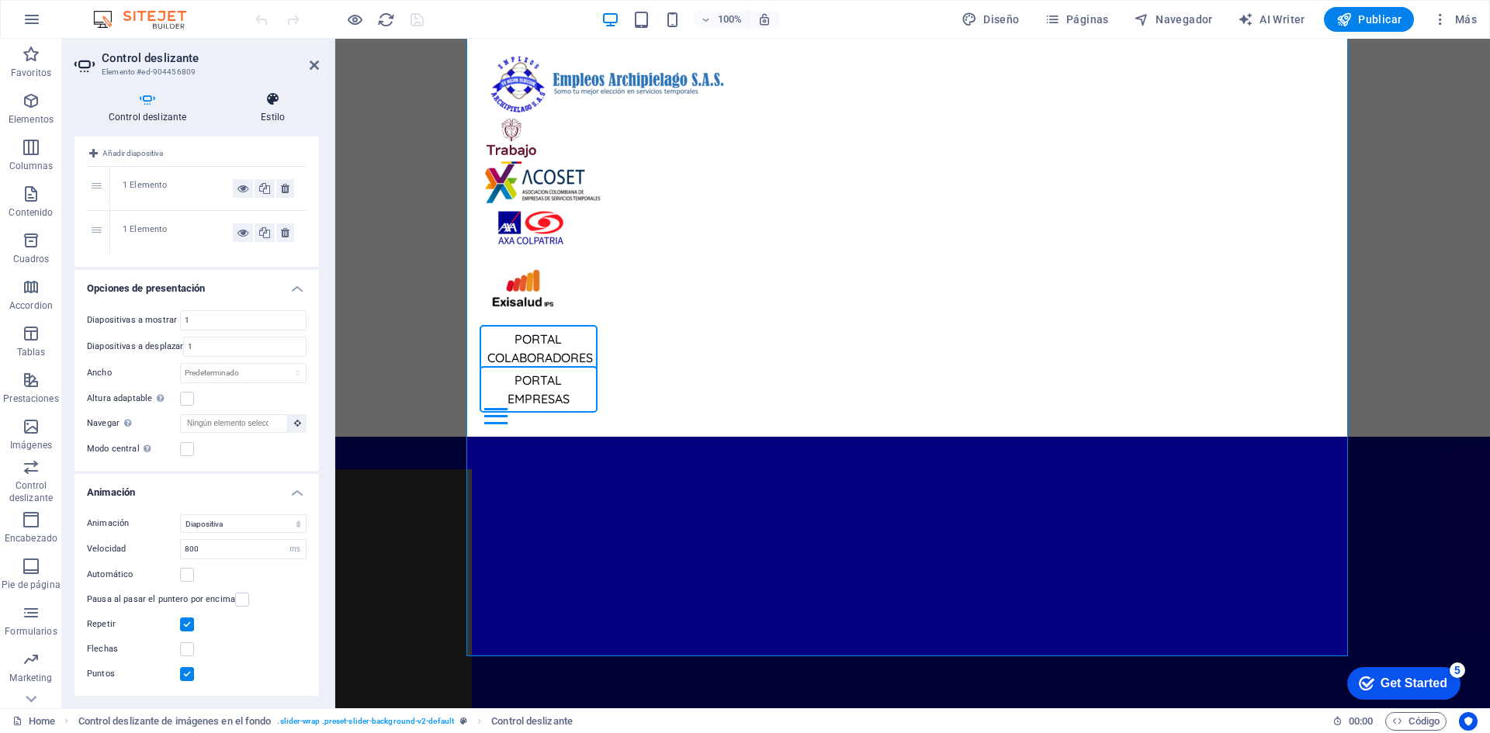
click at [255, 96] on icon at bounding box center [273, 100] width 92 height 16
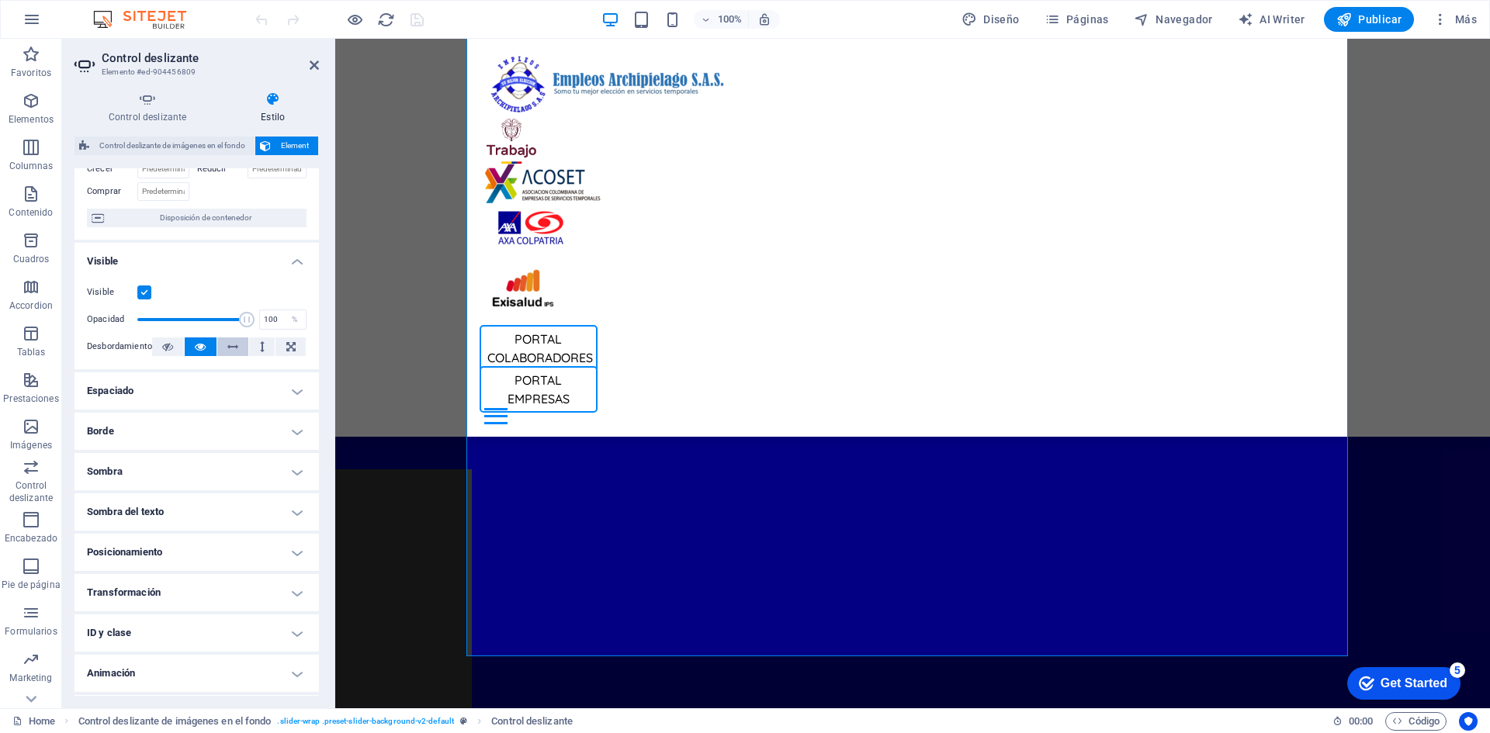
scroll to position [141, 0]
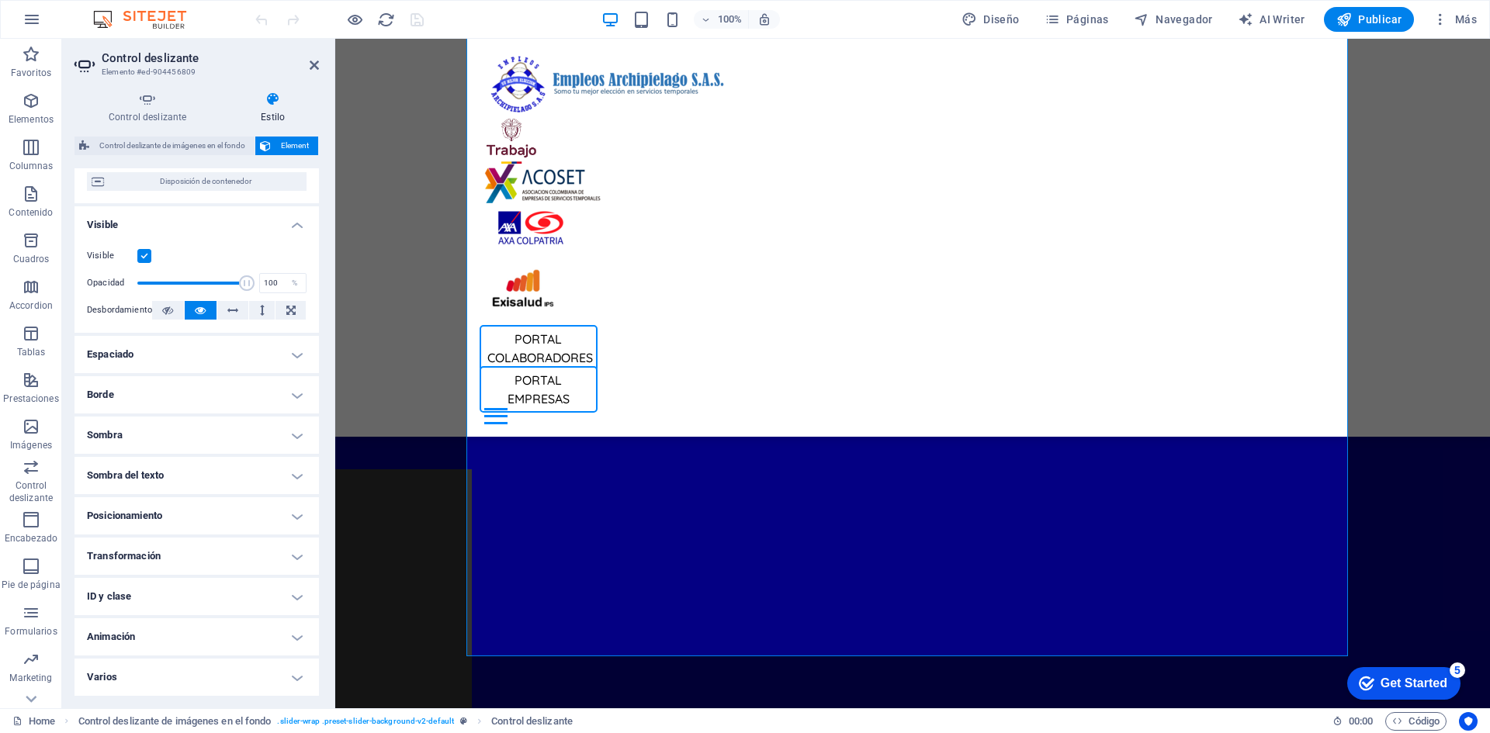
click at [202, 438] on h4 "Sombra" at bounding box center [196, 435] width 244 height 37
click at [222, 395] on h4 "Borde" at bounding box center [196, 394] width 244 height 37
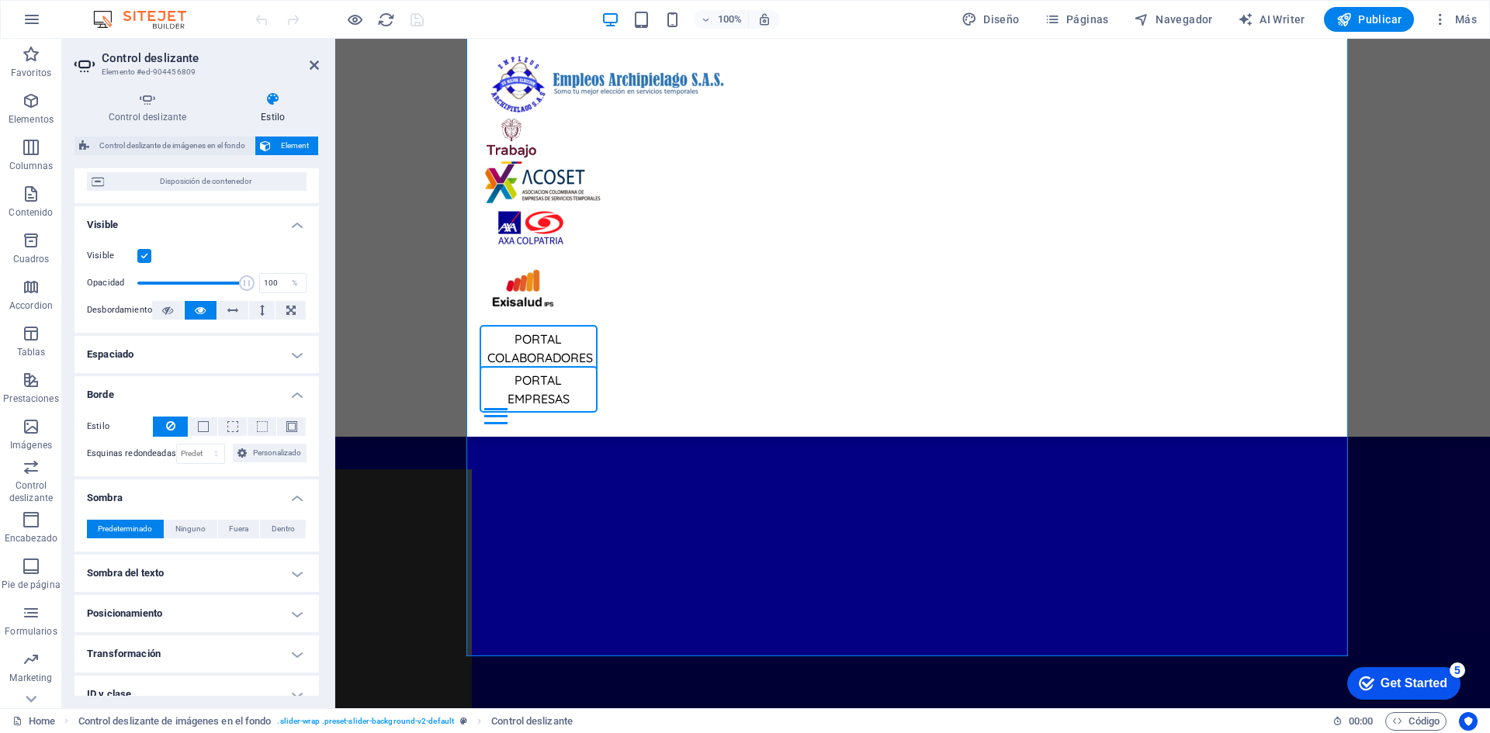
click at [224, 359] on h4 "Espaciado" at bounding box center [196, 354] width 244 height 37
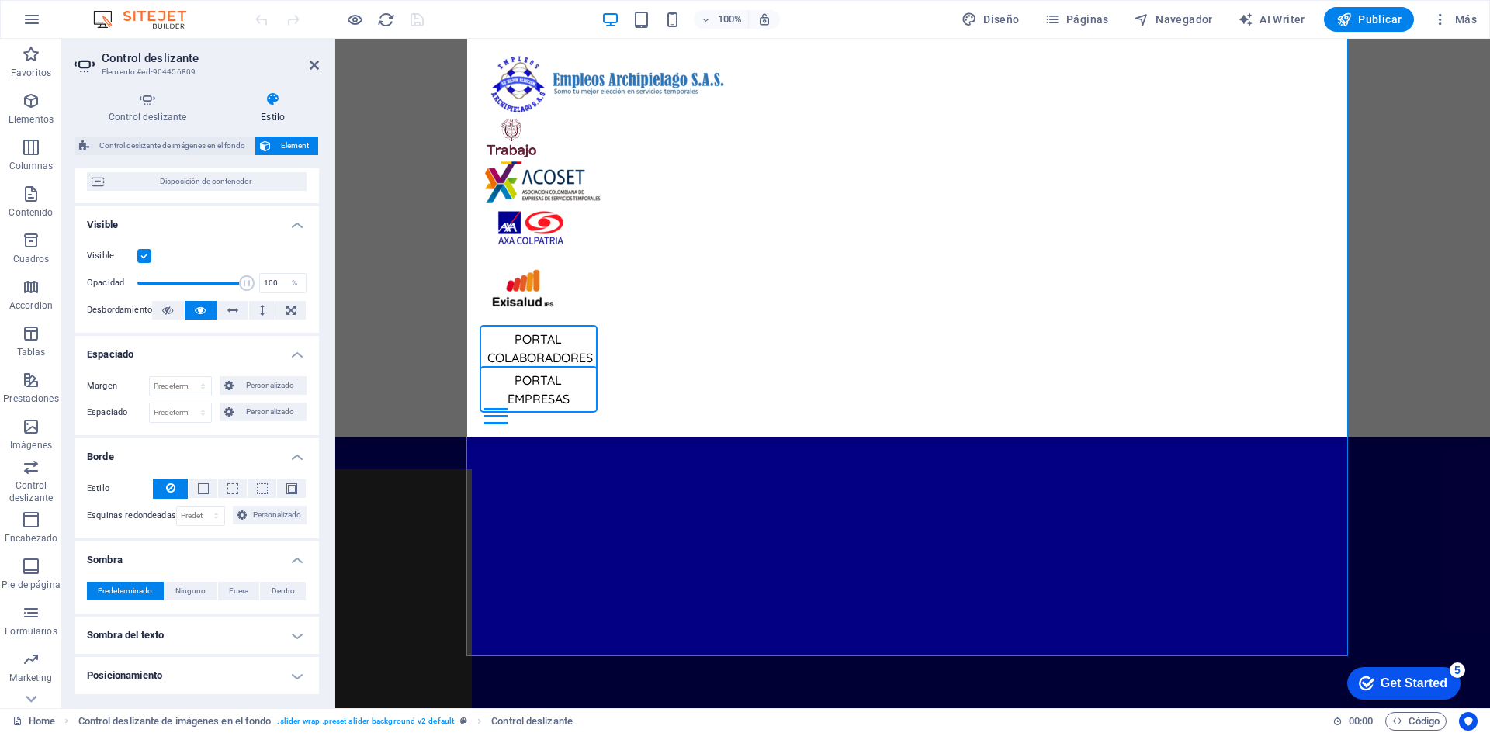
click at [224, 359] on h4 "Espaciado" at bounding box center [196, 350] width 244 height 28
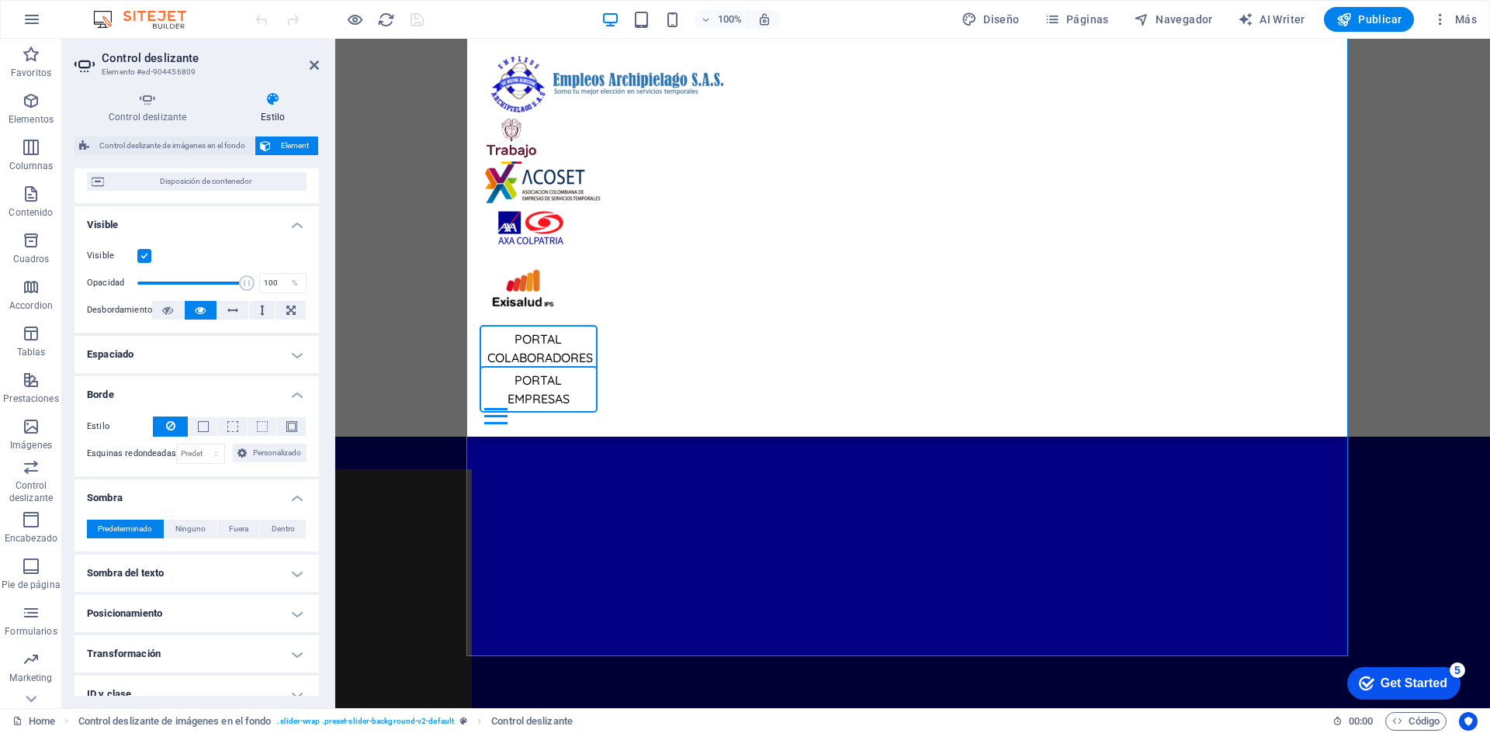
click at [210, 391] on h4 "Borde" at bounding box center [196, 390] width 244 height 28
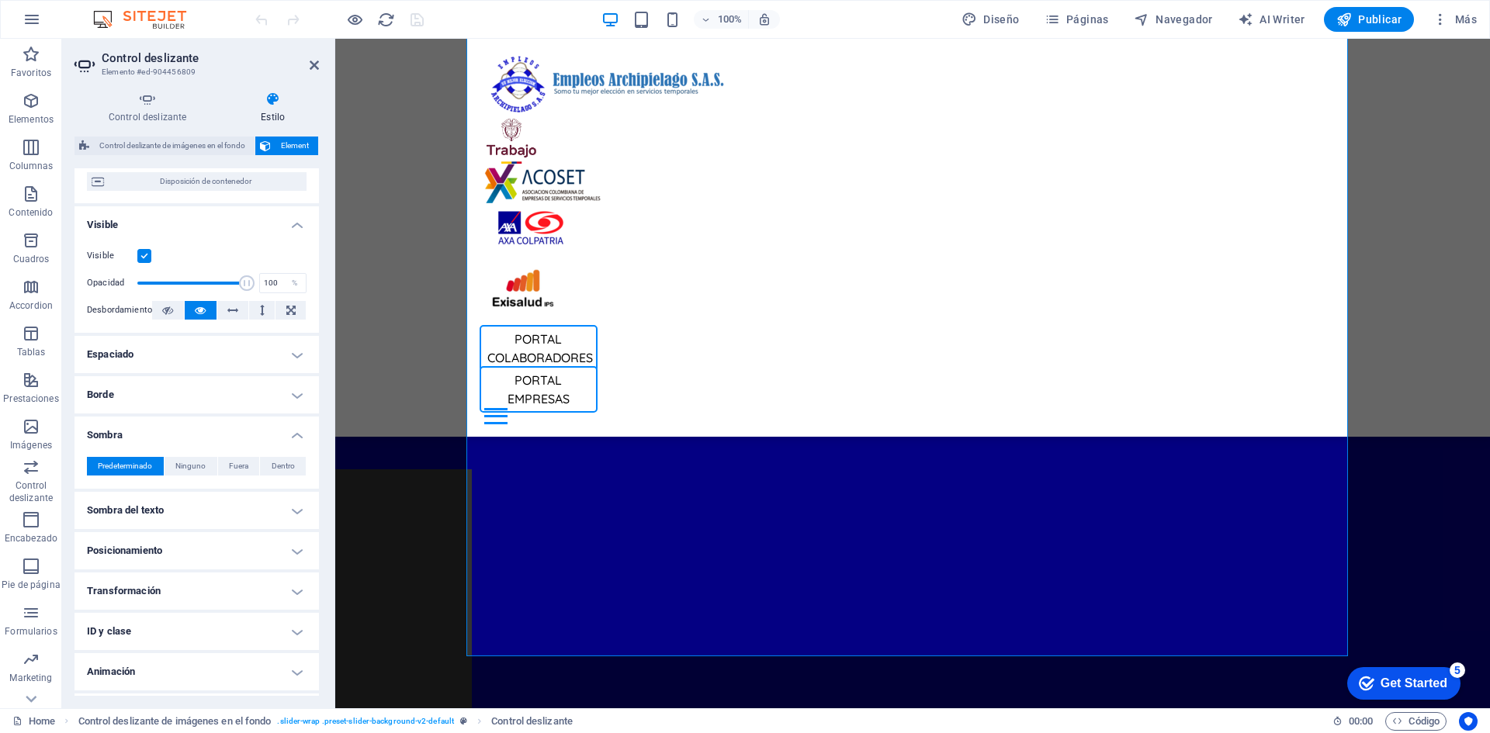
click at [206, 426] on h4 "Sombra" at bounding box center [196, 431] width 244 height 28
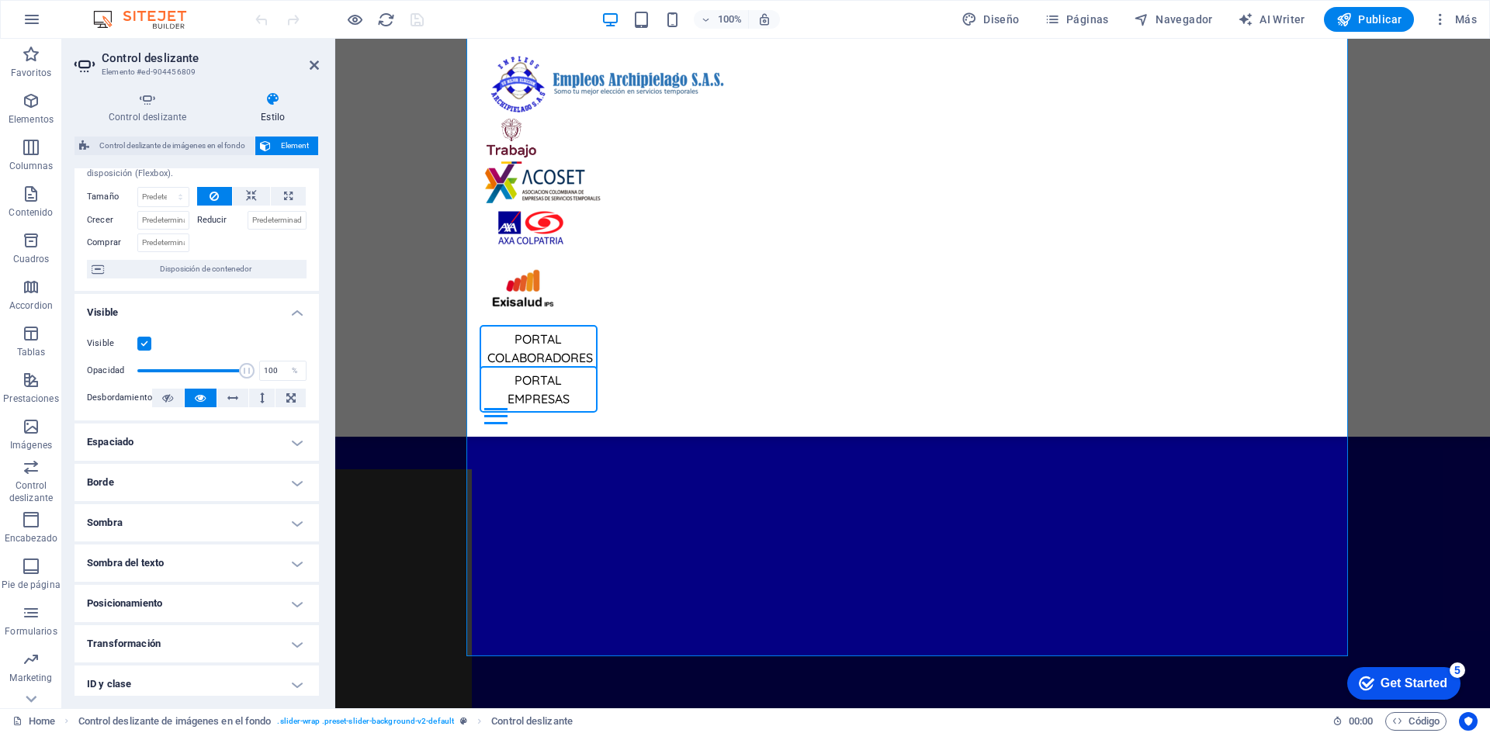
scroll to position [0, 0]
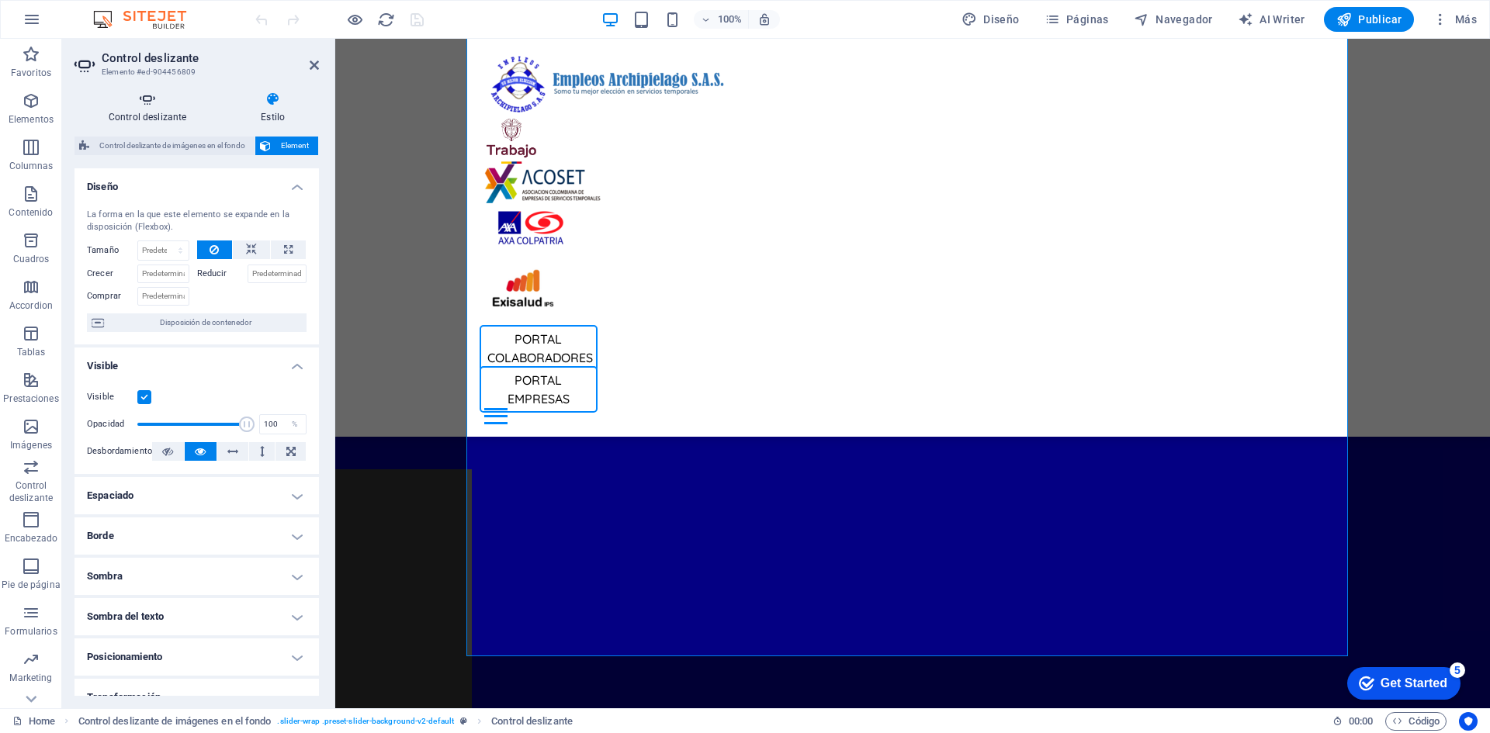
click at [158, 110] on h4 "Control deslizante" at bounding box center [150, 108] width 152 height 33
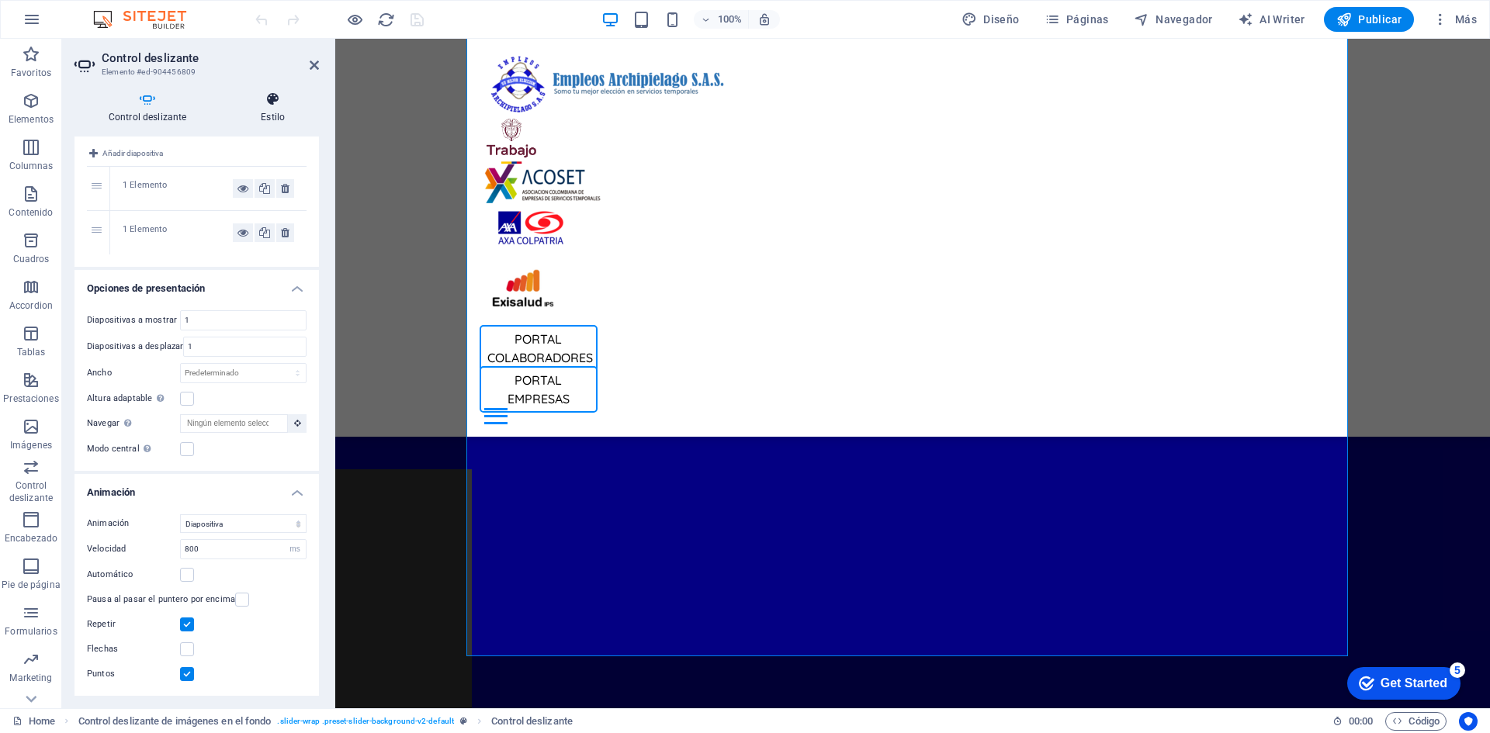
click at [228, 108] on h4 "Estilo" at bounding box center [273, 108] width 92 height 33
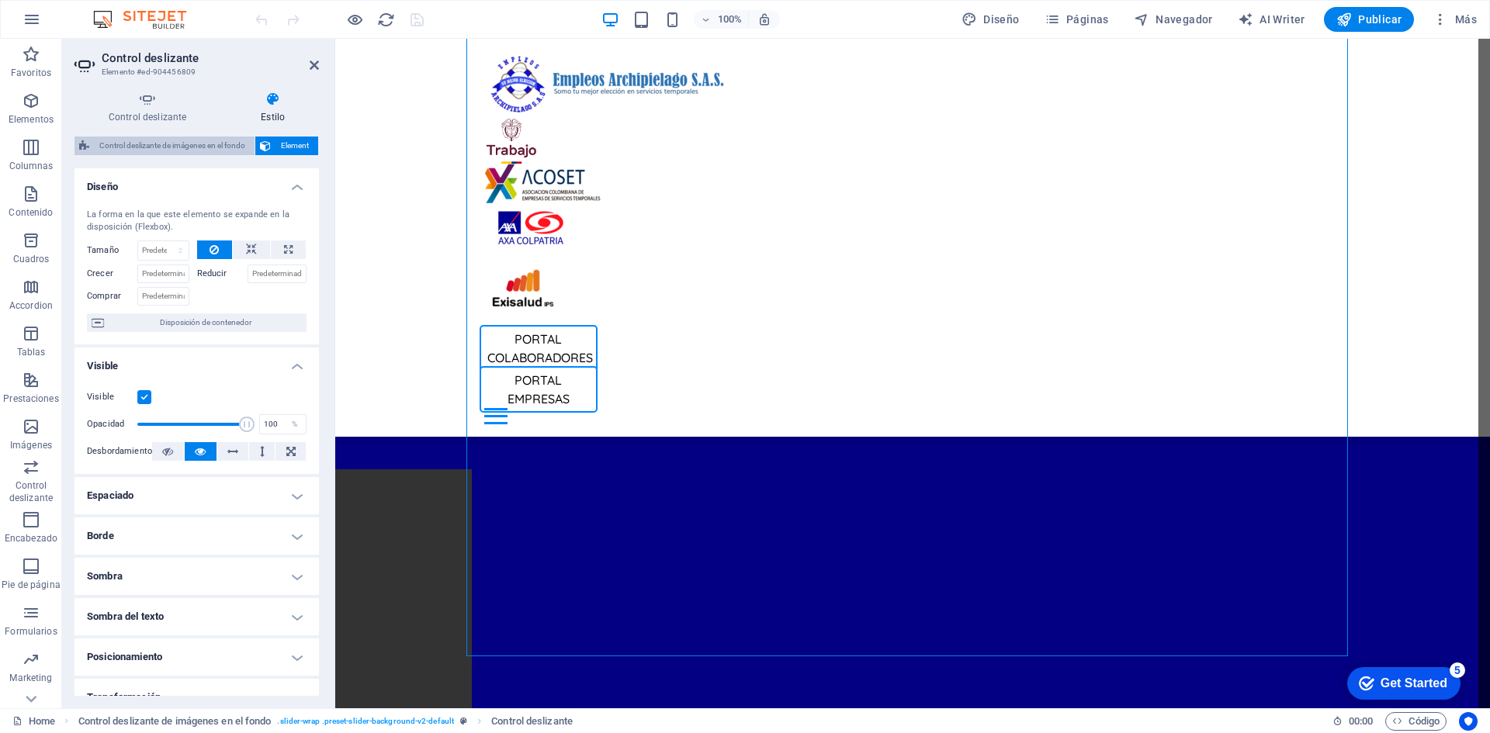
click at [139, 142] on span "Control deslizante de imágenes en el fondo" at bounding box center [172, 146] width 156 height 19
select select "rem"
select select "px"
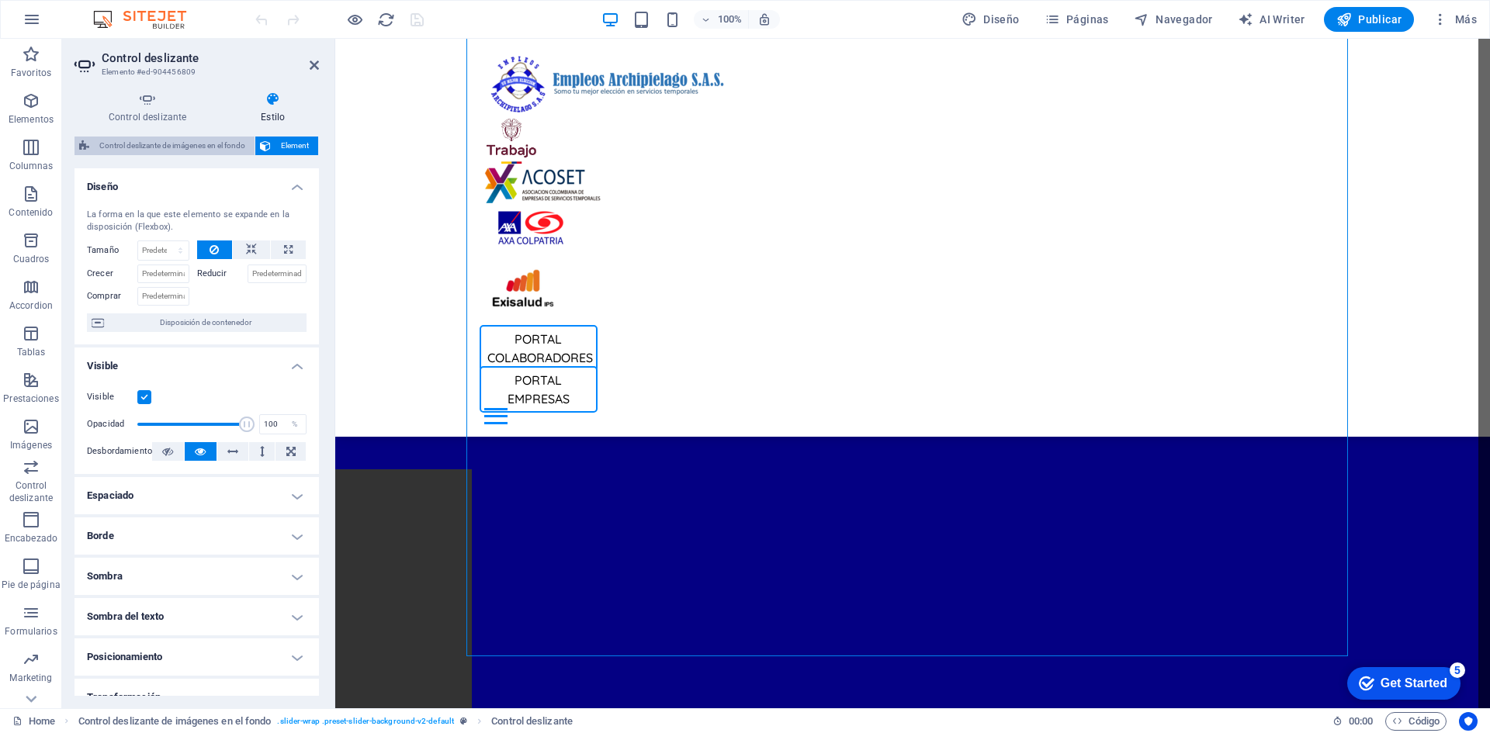
select select "rem"
select select "%"
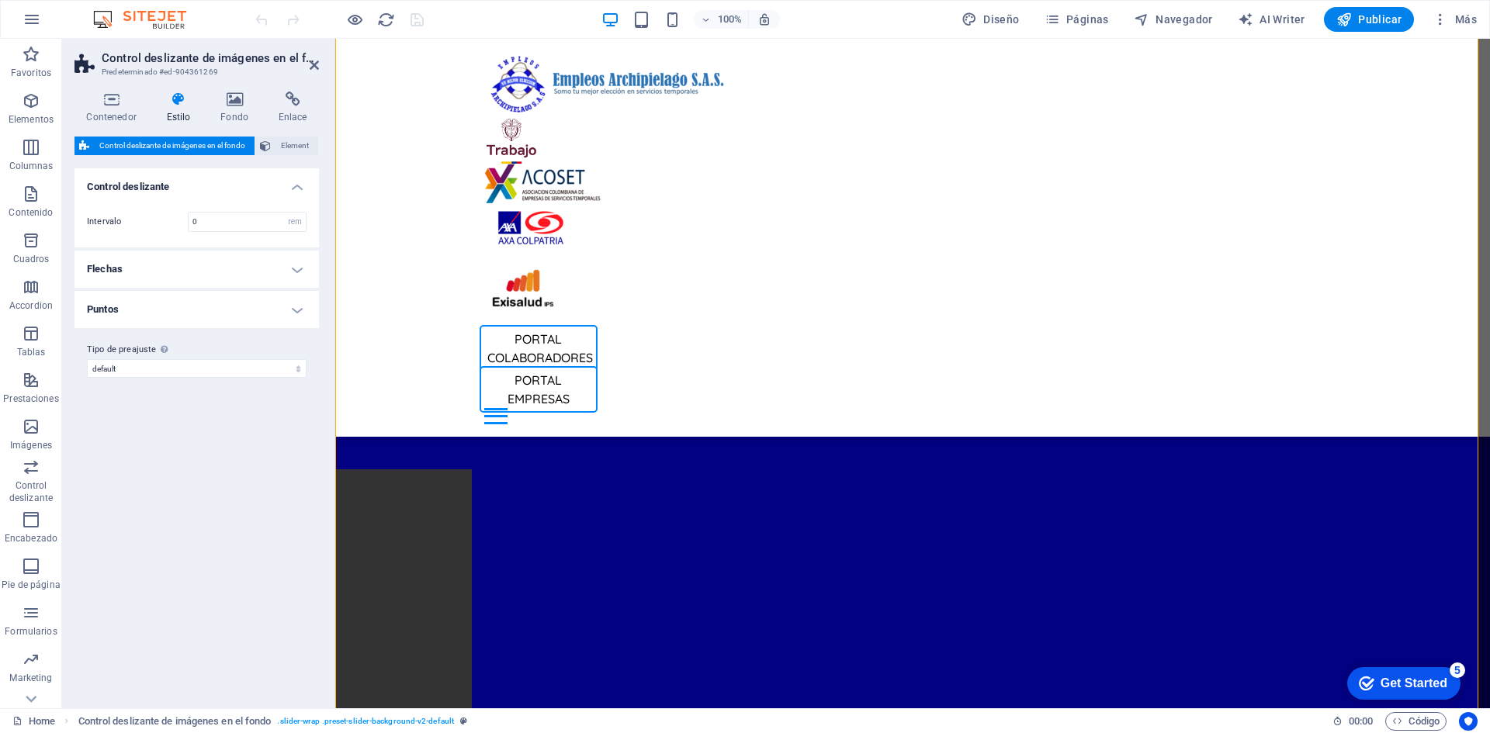
click at [279, 302] on h4 "Puntos" at bounding box center [196, 309] width 244 height 37
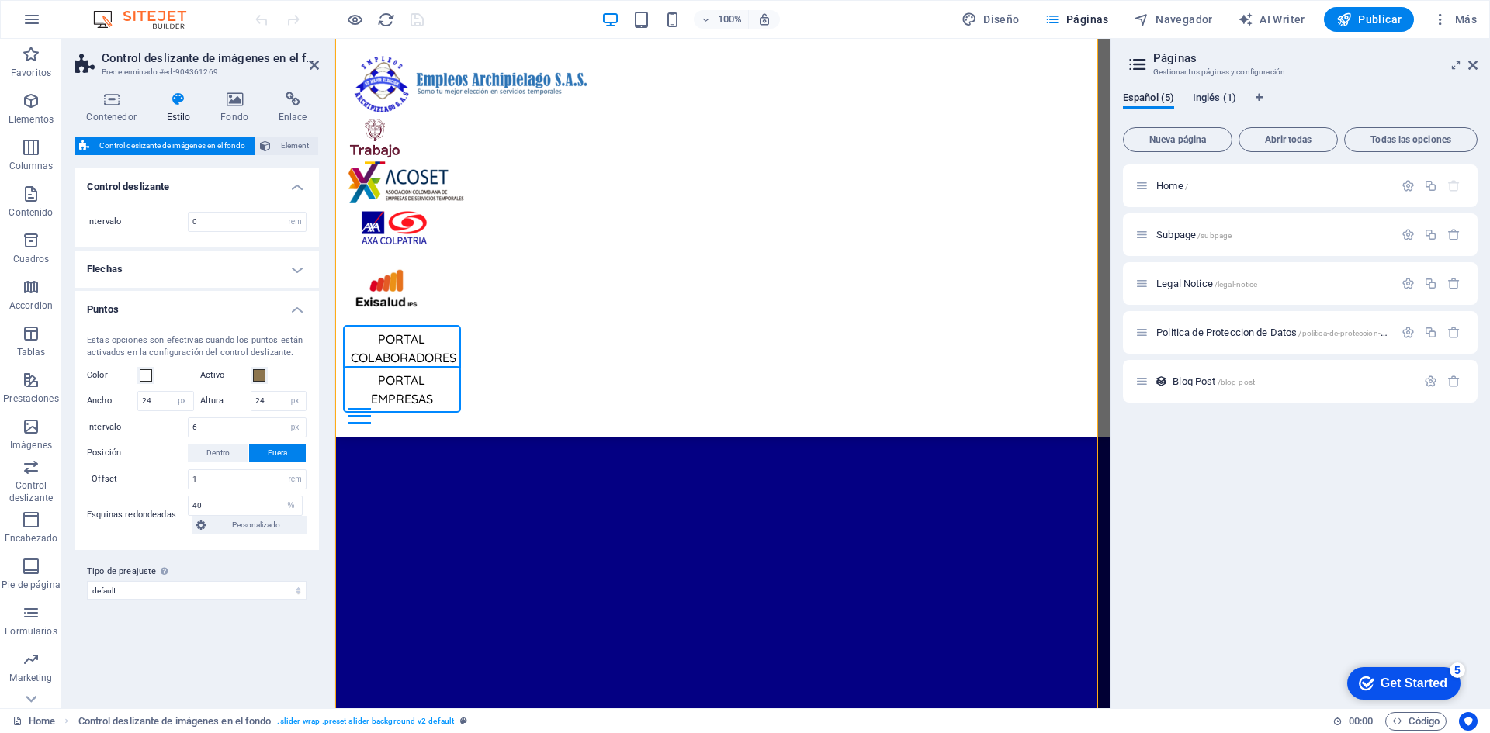
click at [1220, 100] on span "Inglés (1)" at bounding box center [1214, 99] width 43 height 22
click at [1151, 83] on div "Español (5) Inglés (1) Nueva página Abrir todas Todas las opciones Home / Subpa…" at bounding box center [1299, 393] width 379 height 629
click at [1148, 89] on div "Español (5) Inglés (1) Nueva página Abrir todas Todas las opciones Home / Subpa…" at bounding box center [1299, 393] width 379 height 629
click at [1148, 100] on span "Español (5)" at bounding box center [1148, 99] width 51 height 22
click at [1219, 99] on span "Inglés (1)" at bounding box center [1214, 99] width 43 height 22
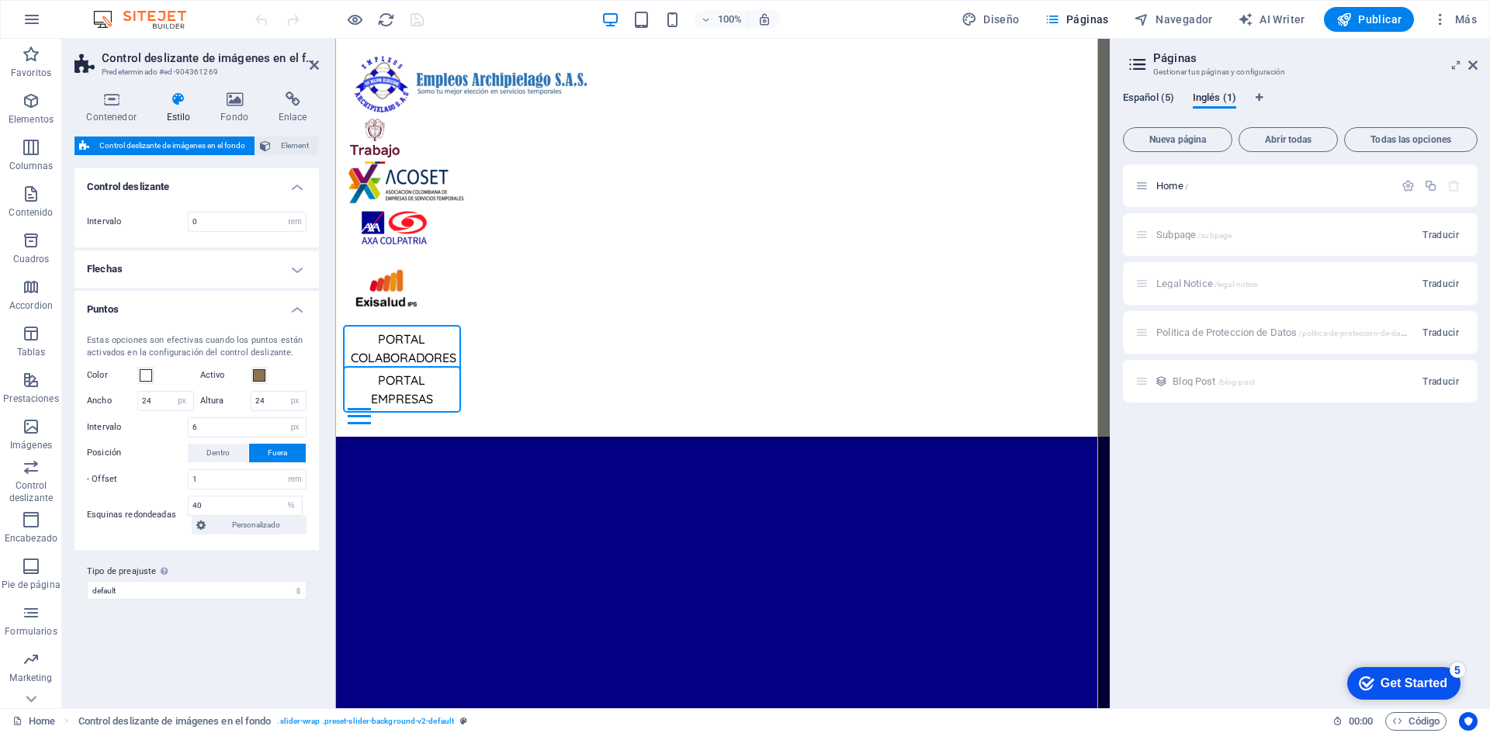
click at [1154, 95] on span "Español (5)" at bounding box center [1148, 99] width 51 height 22
select select "px"
select select "400"
select select "px"
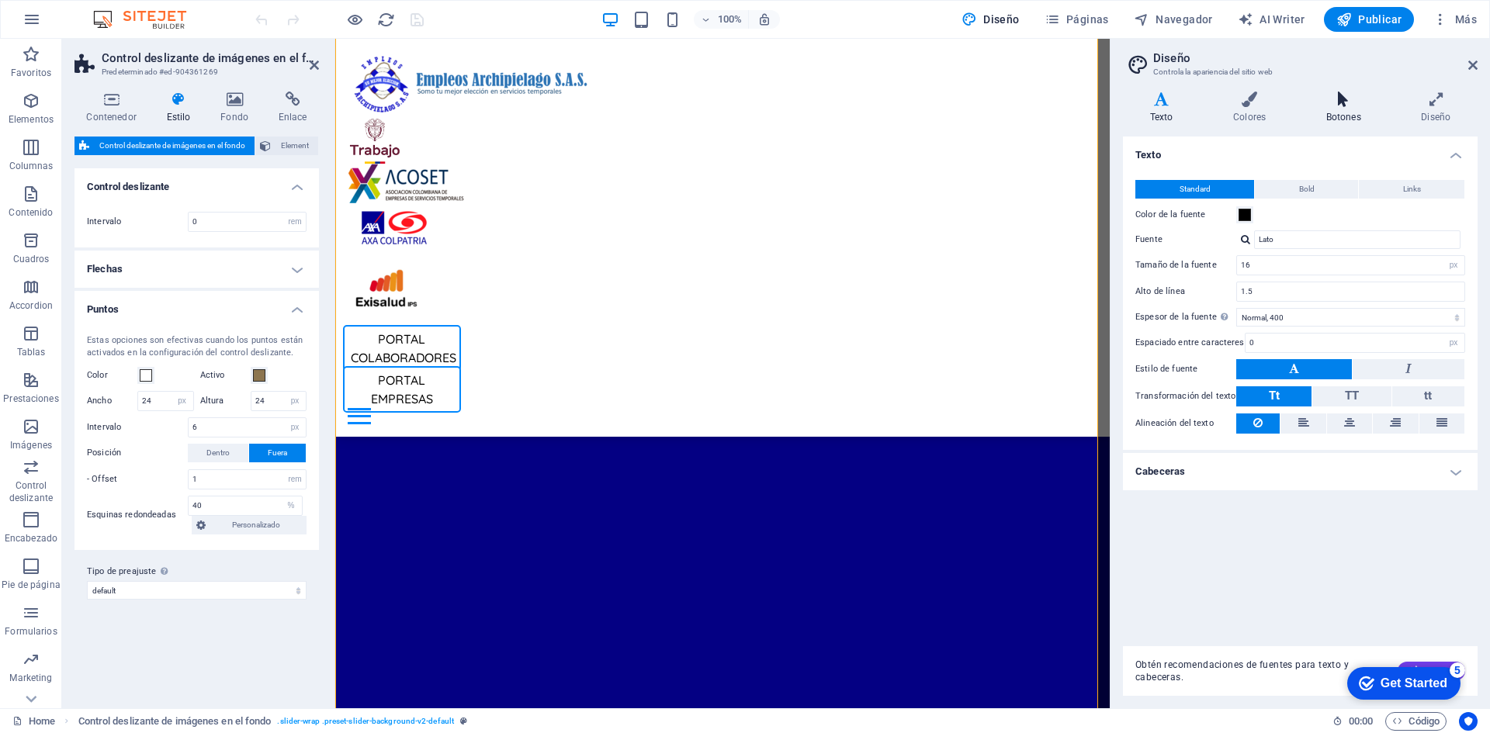
click at [1332, 105] on icon at bounding box center [1343, 100] width 89 height 16
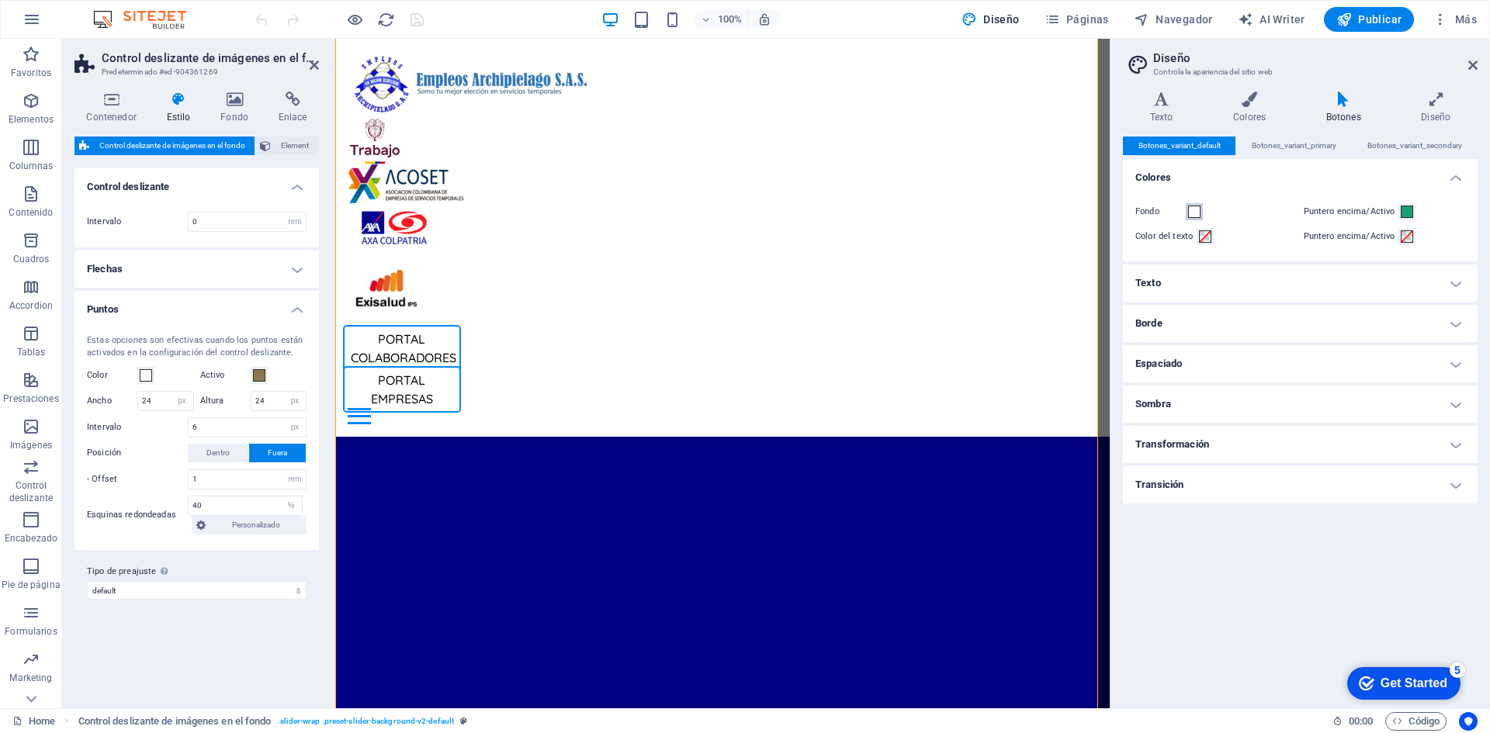
click at [1194, 218] on button "Fondo" at bounding box center [1194, 211] width 17 height 17
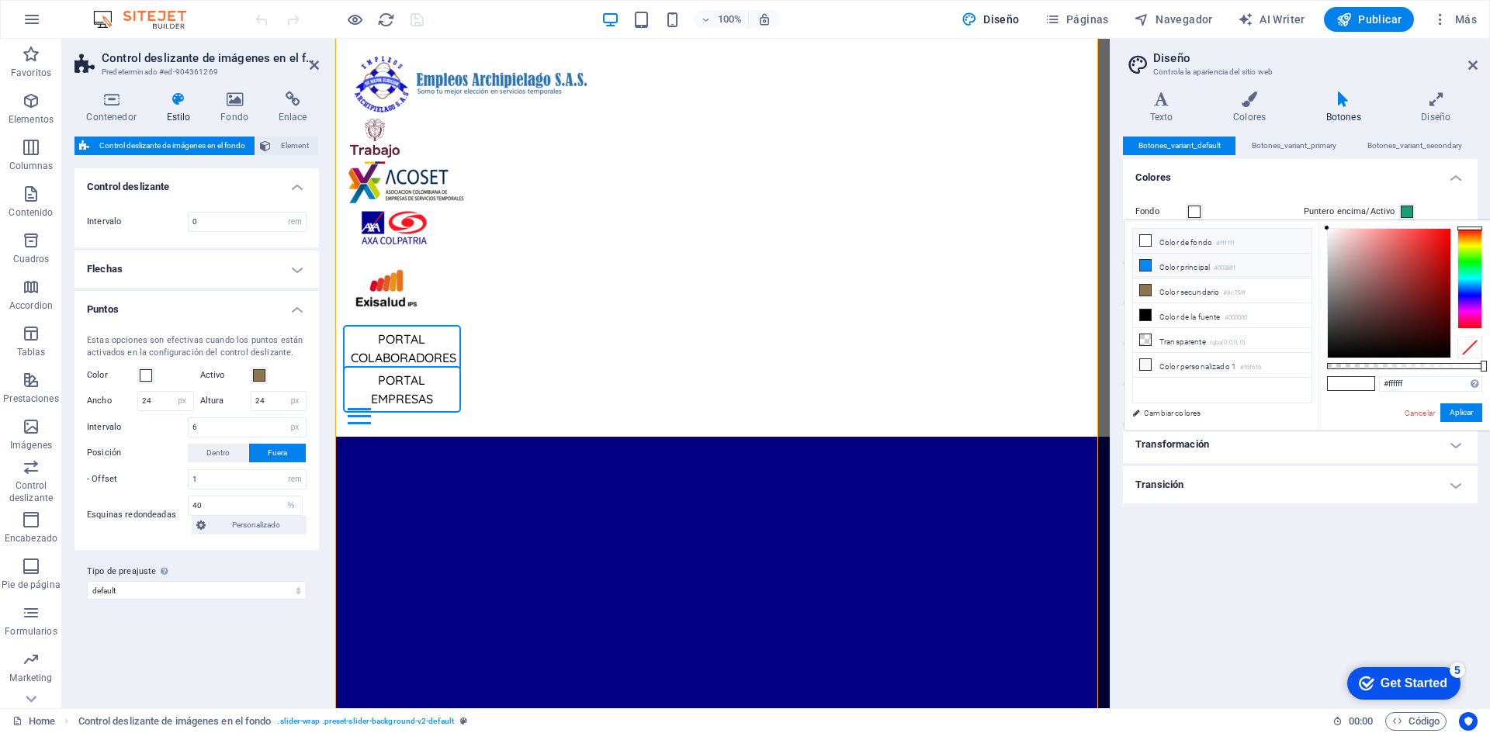
click at [1186, 266] on li "Color principal #0088ff" at bounding box center [1222, 266] width 178 height 25
type input "#0088ff"
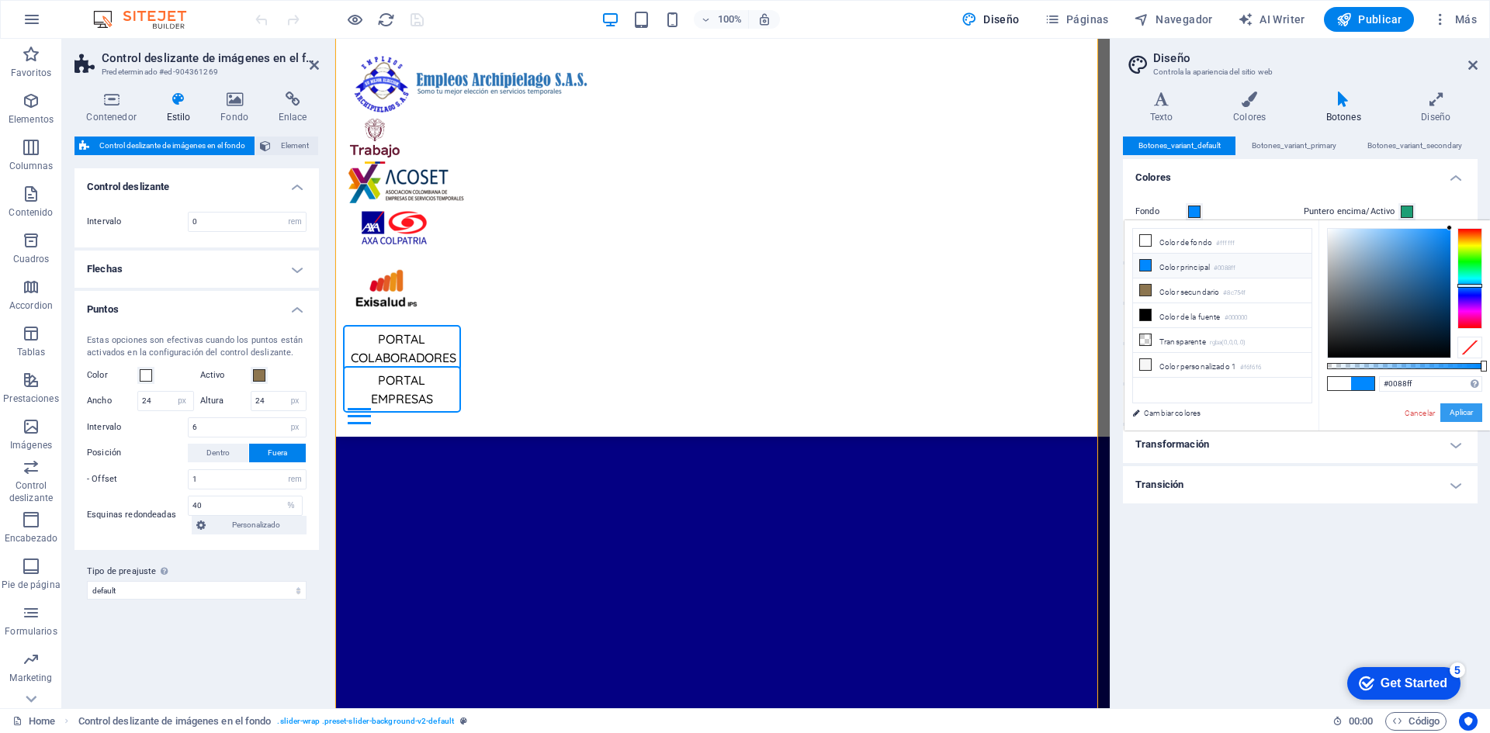
click at [1453, 410] on button "Aplicar" at bounding box center [1461, 412] width 42 height 19
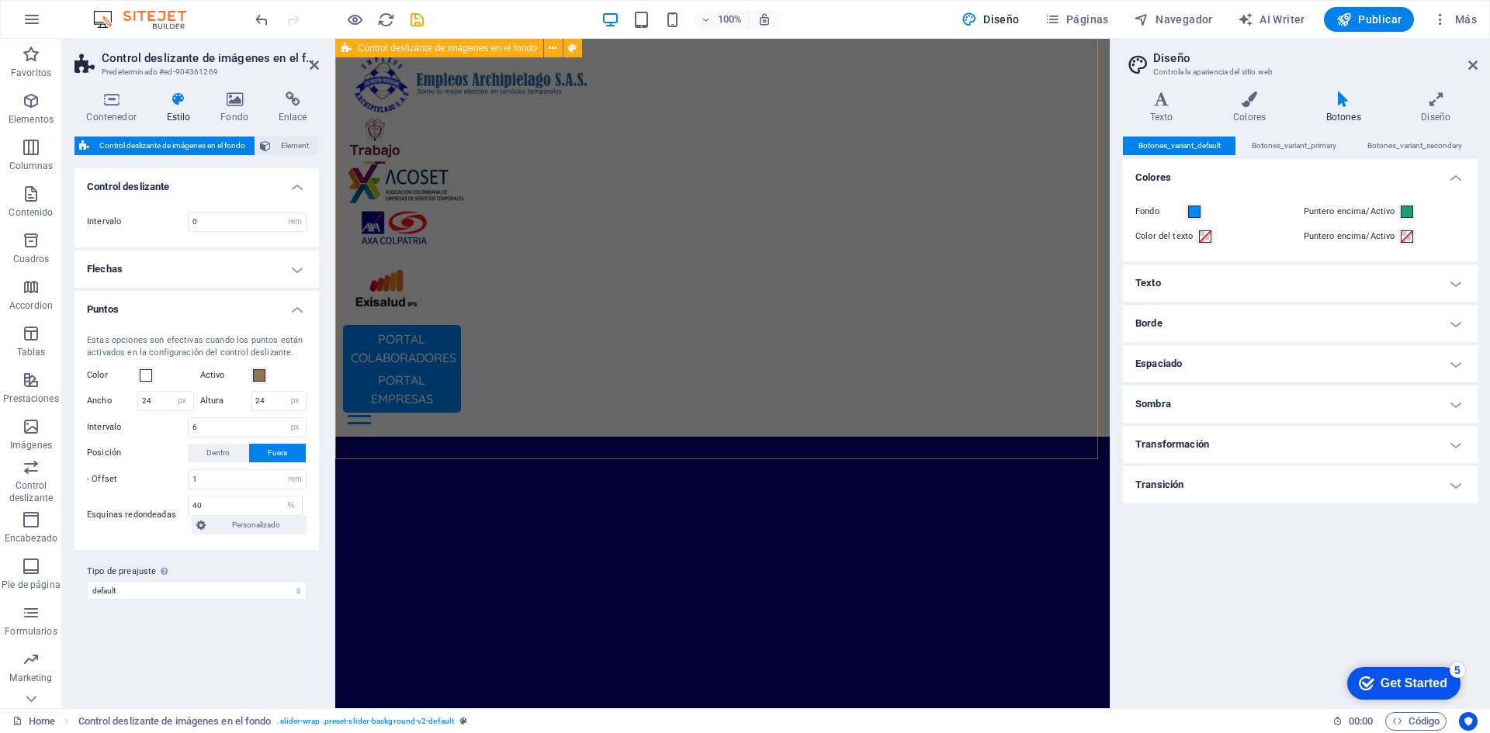
scroll to position [1502, 0]
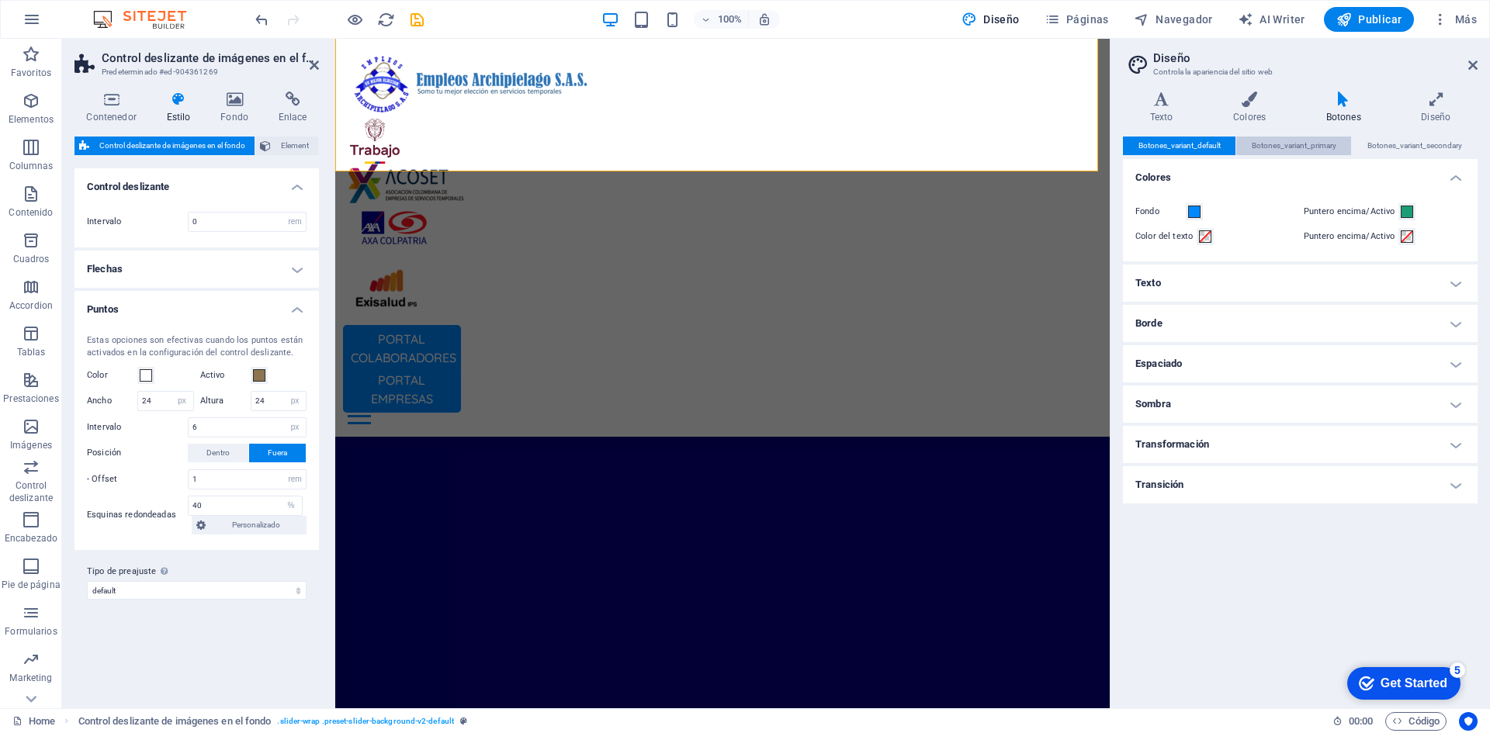
click at [1301, 140] on span "Botones_variant_primary" at bounding box center [1293, 146] width 85 height 19
click at [1193, 215] on span at bounding box center [1194, 212] width 12 height 12
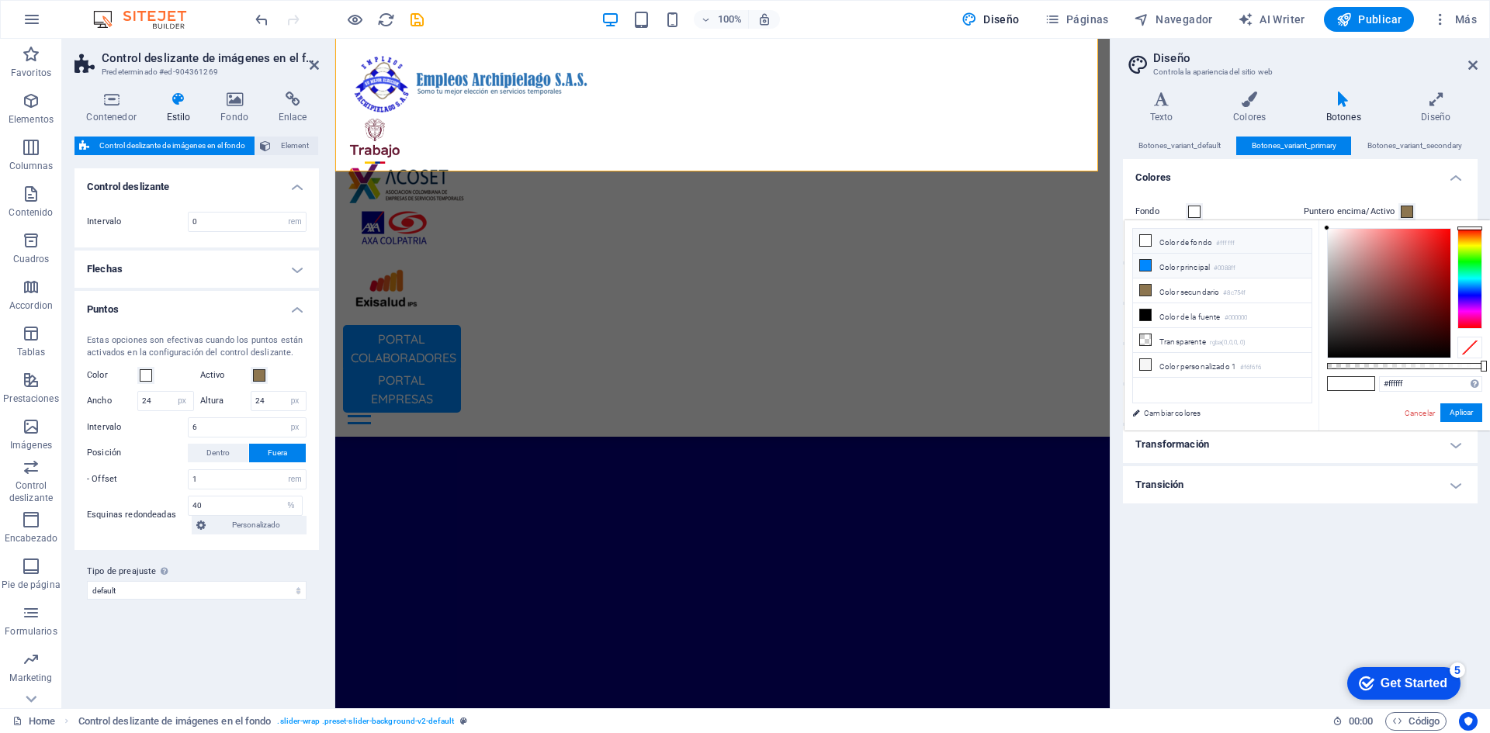
click at [1180, 263] on li "Color principal #0088ff" at bounding box center [1222, 266] width 178 height 25
type input "#0088ff"
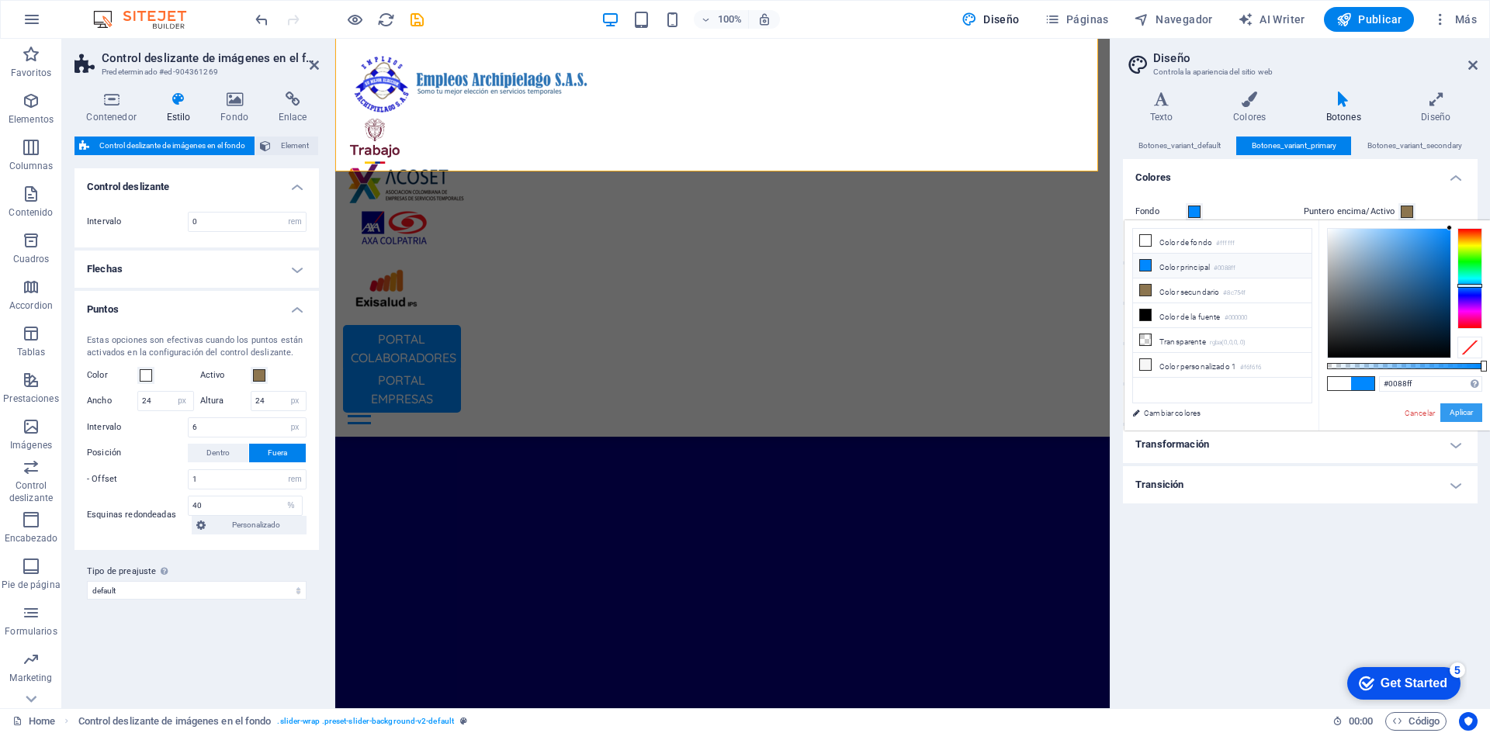
click at [1473, 408] on button "Aplicar" at bounding box center [1461, 412] width 42 height 19
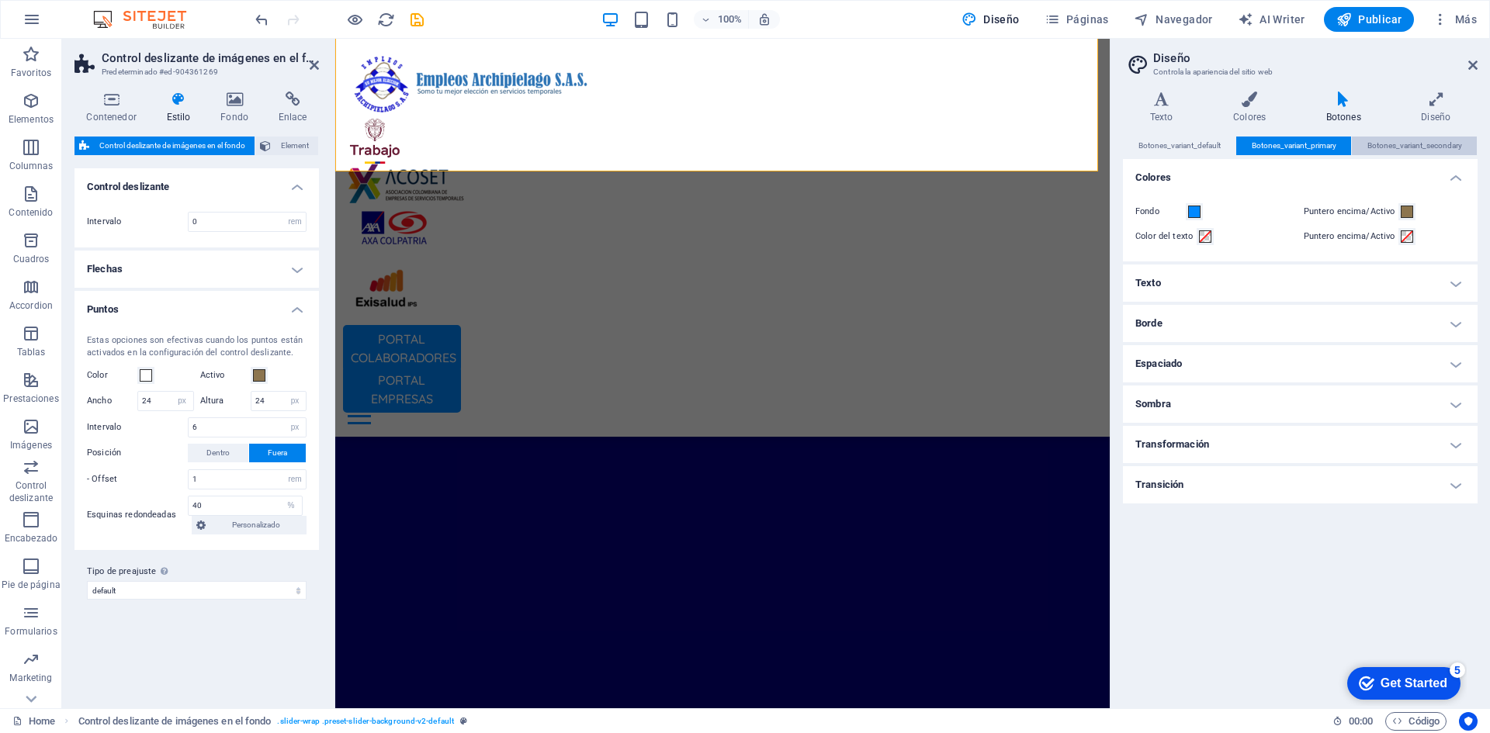
click at [1414, 148] on span "Botones_variant_secondary" at bounding box center [1414, 146] width 95 height 19
click at [1195, 210] on span at bounding box center [1194, 212] width 12 height 12
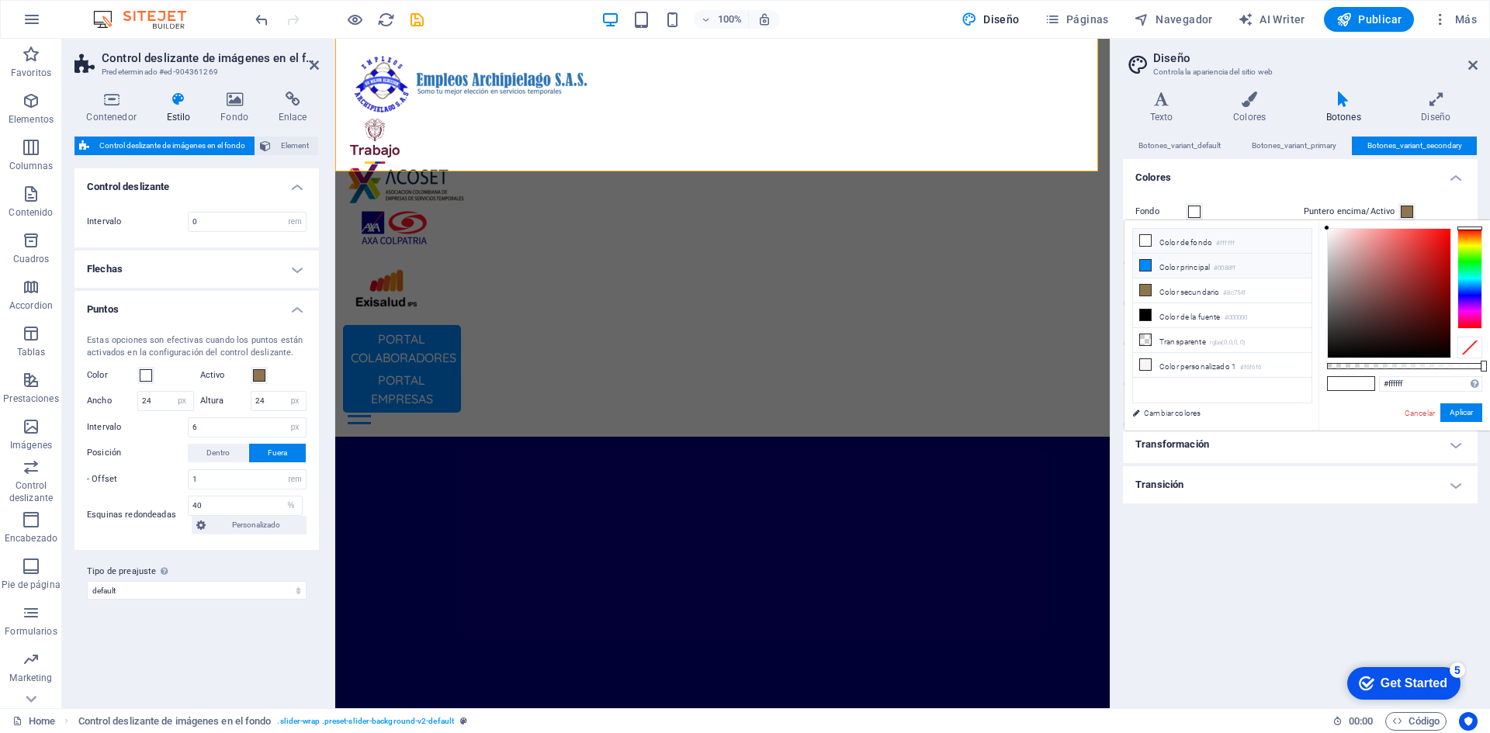
click at [1212, 261] on li "Color principal #0088ff" at bounding box center [1222, 266] width 178 height 25
type input "#0088ff"
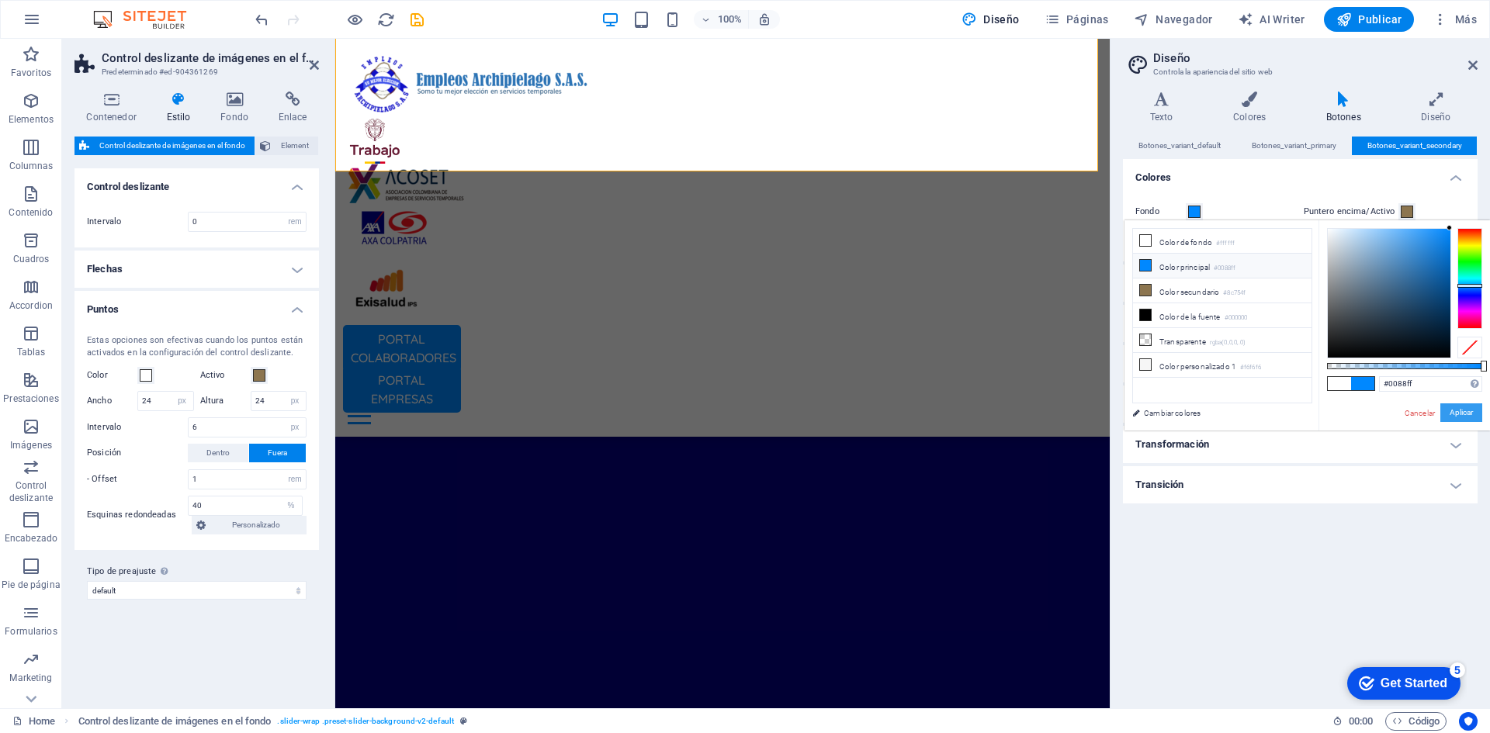
click at [1467, 410] on button "Aplicar" at bounding box center [1461, 412] width 42 height 19
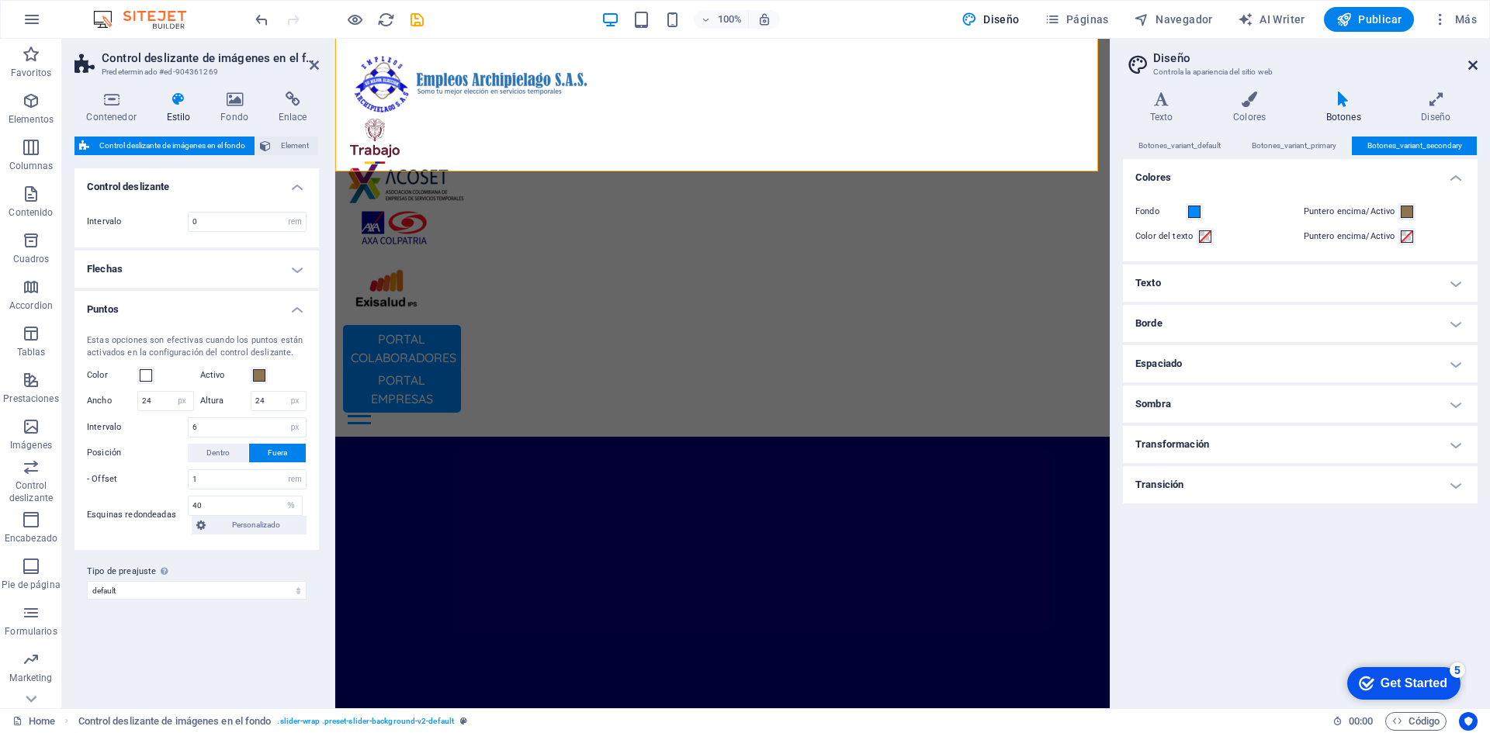
click at [1471, 61] on icon at bounding box center [1472, 65] width 9 height 12
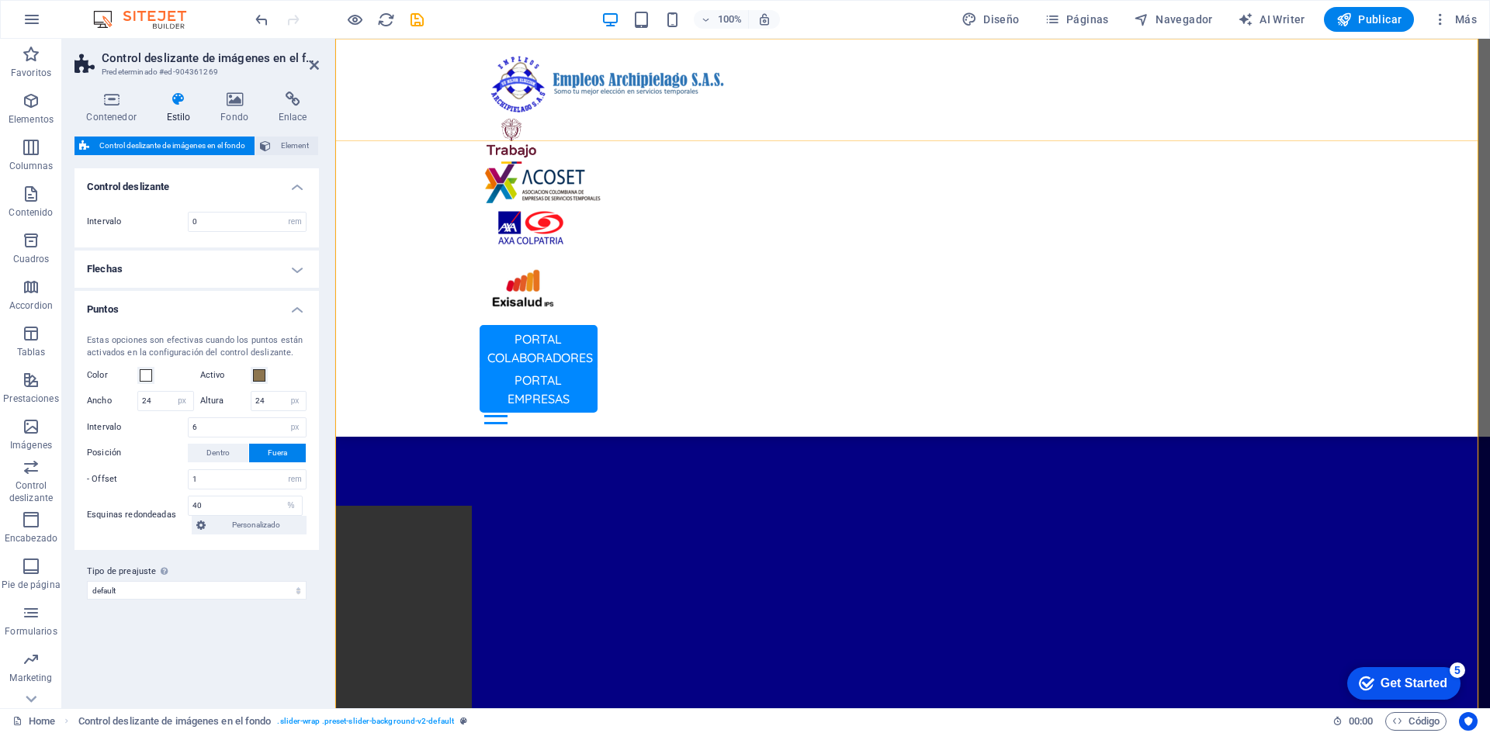
click at [431, 69] on div "PORTAL COLABORADORES PORTAL EMPRESAS Inicio Oficina Colaboradores Oficina Empre…" at bounding box center [912, 238] width 1155 height 398
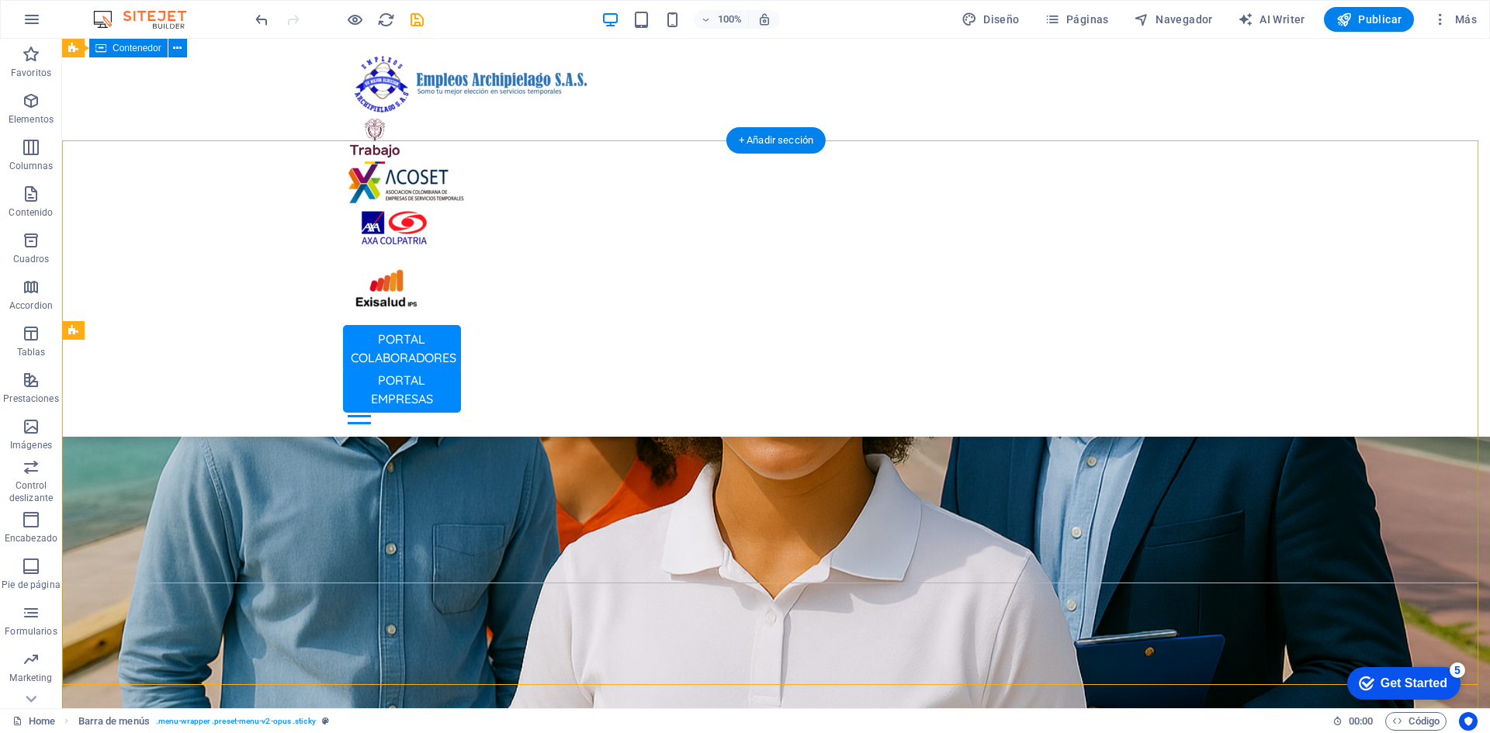
scroll to position [0, 0]
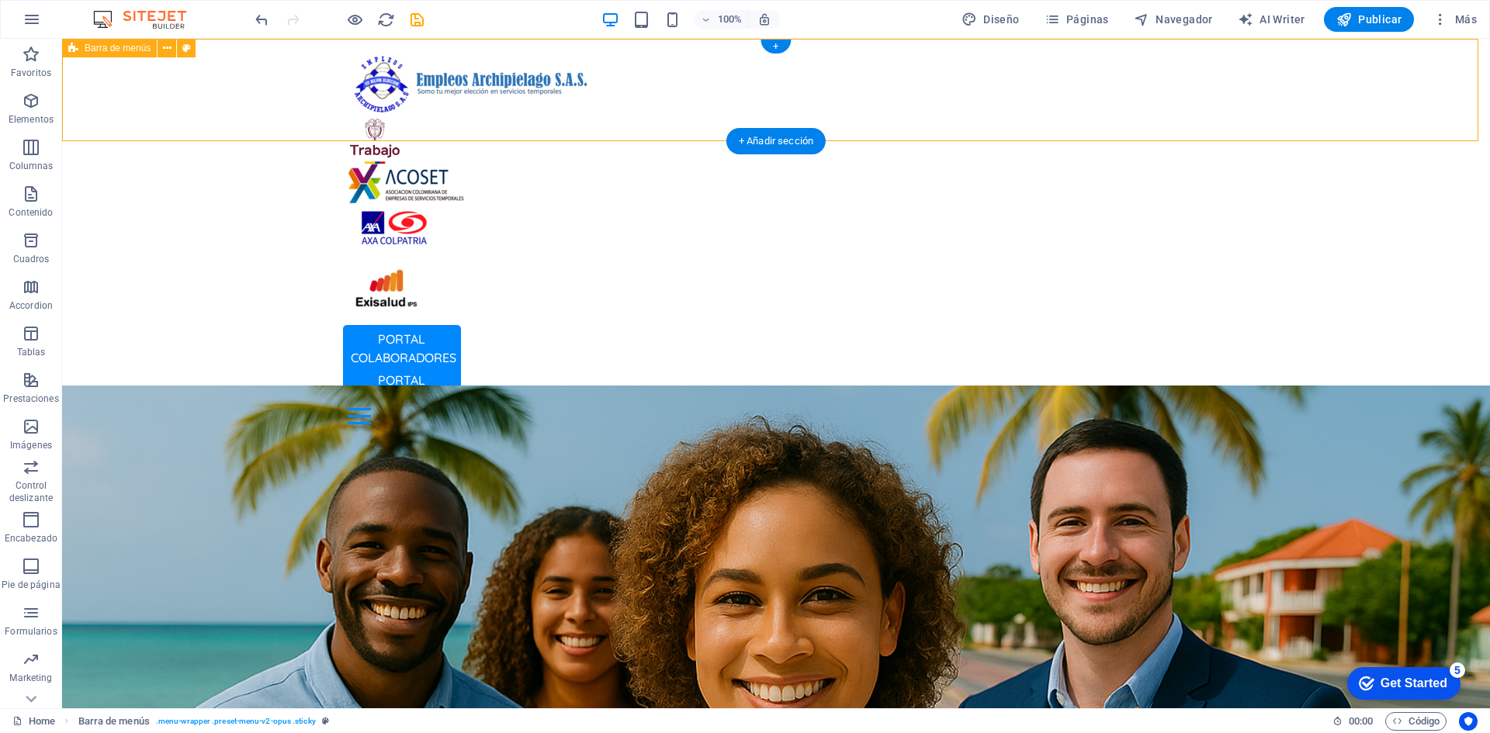
click at [289, 64] on div "PORTAL COLABORADORES PORTAL EMPRESAS Inicio Oficina Colaboradores Oficina Empre…" at bounding box center [776, 238] width 1428 height 398
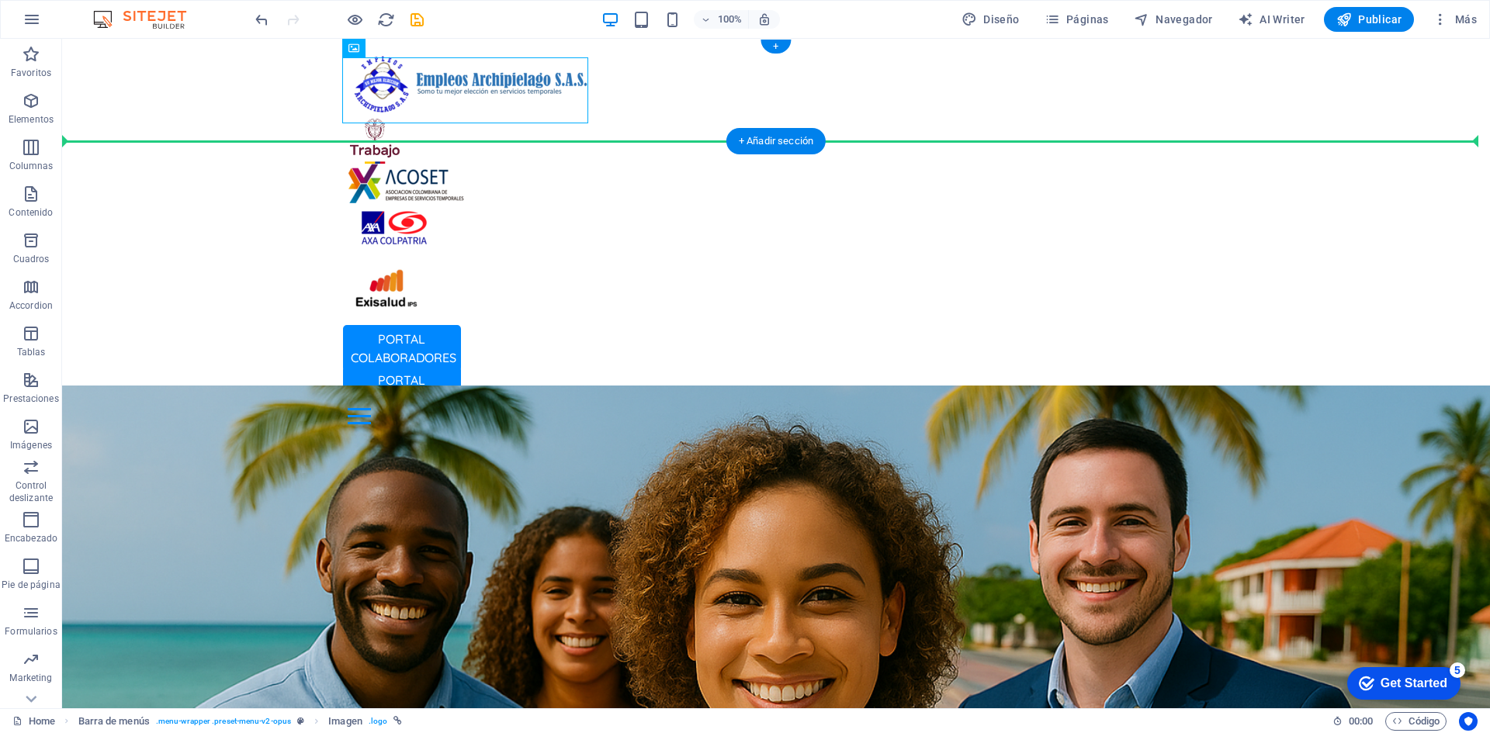
drag, startPoint x: 416, startPoint y: 94, endPoint x: 279, endPoint y: 92, distance: 137.3
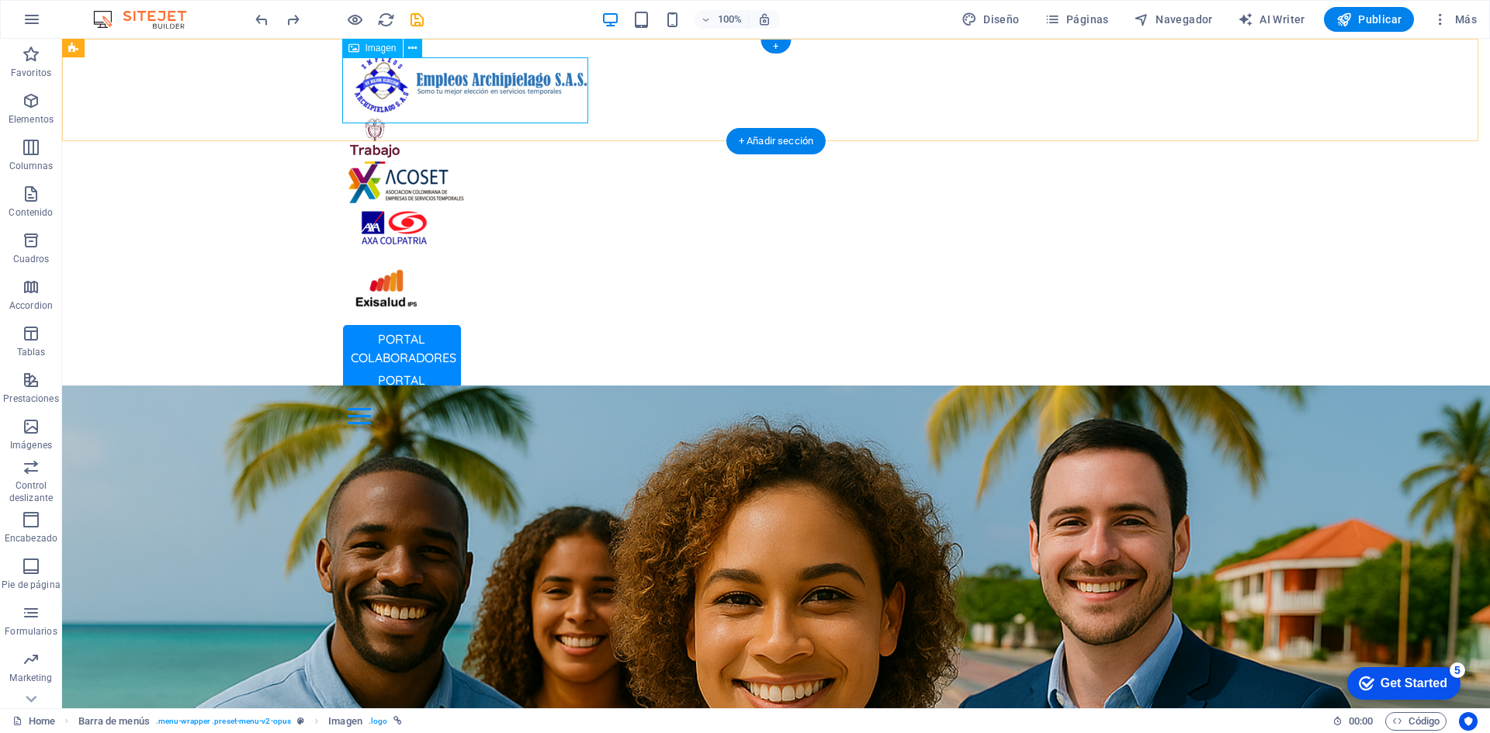
click at [434, 74] on figure at bounding box center [776, 84] width 857 height 66
click at [414, 84] on figure at bounding box center [776, 84] width 857 height 66
select select "px"
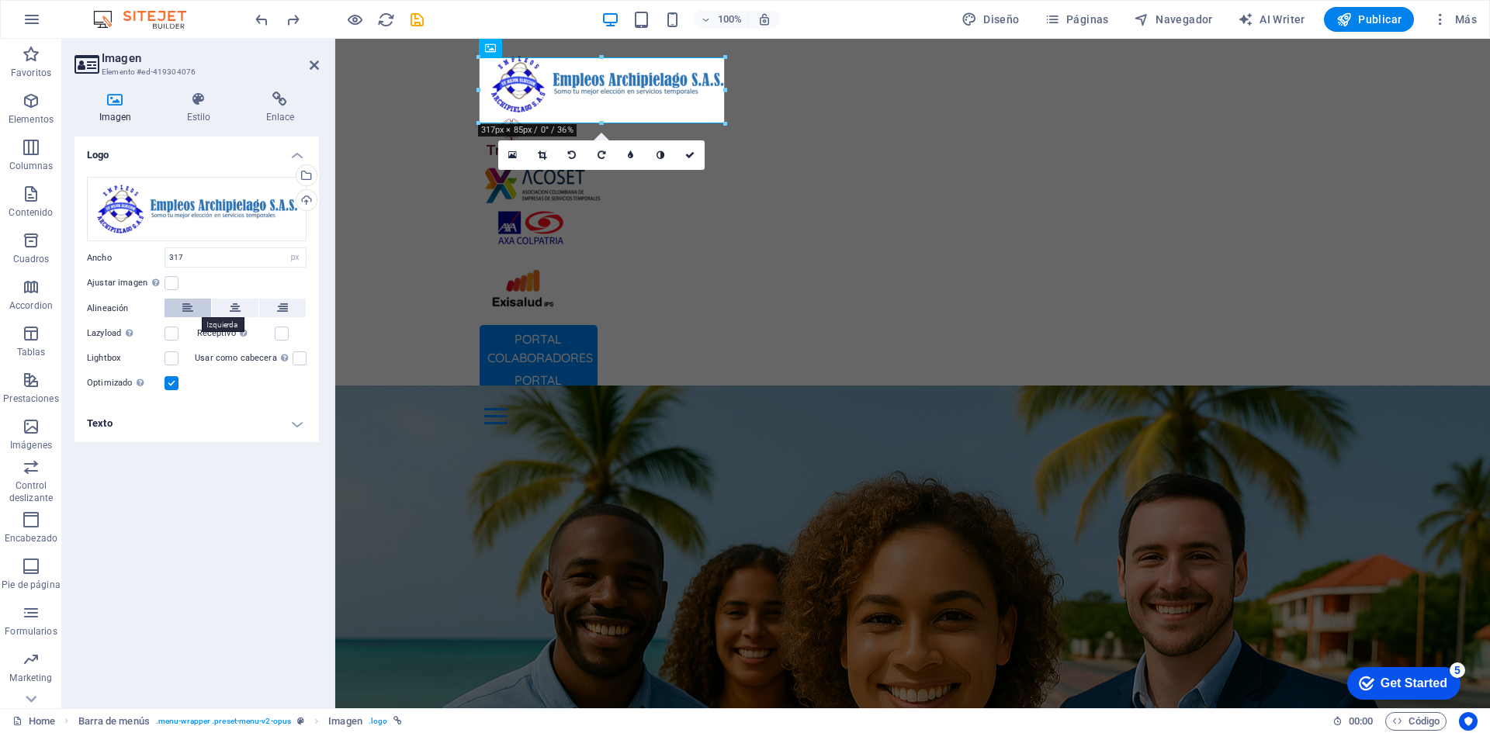
click at [184, 311] on icon at bounding box center [187, 308] width 11 height 19
click at [431, 96] on div "PORTAL COLABORADORES PORTAL EMPRESAS Inicio Oficina Colaboradores Oficina Empre…" at bounding box center [912, 238] width 1155 height 398
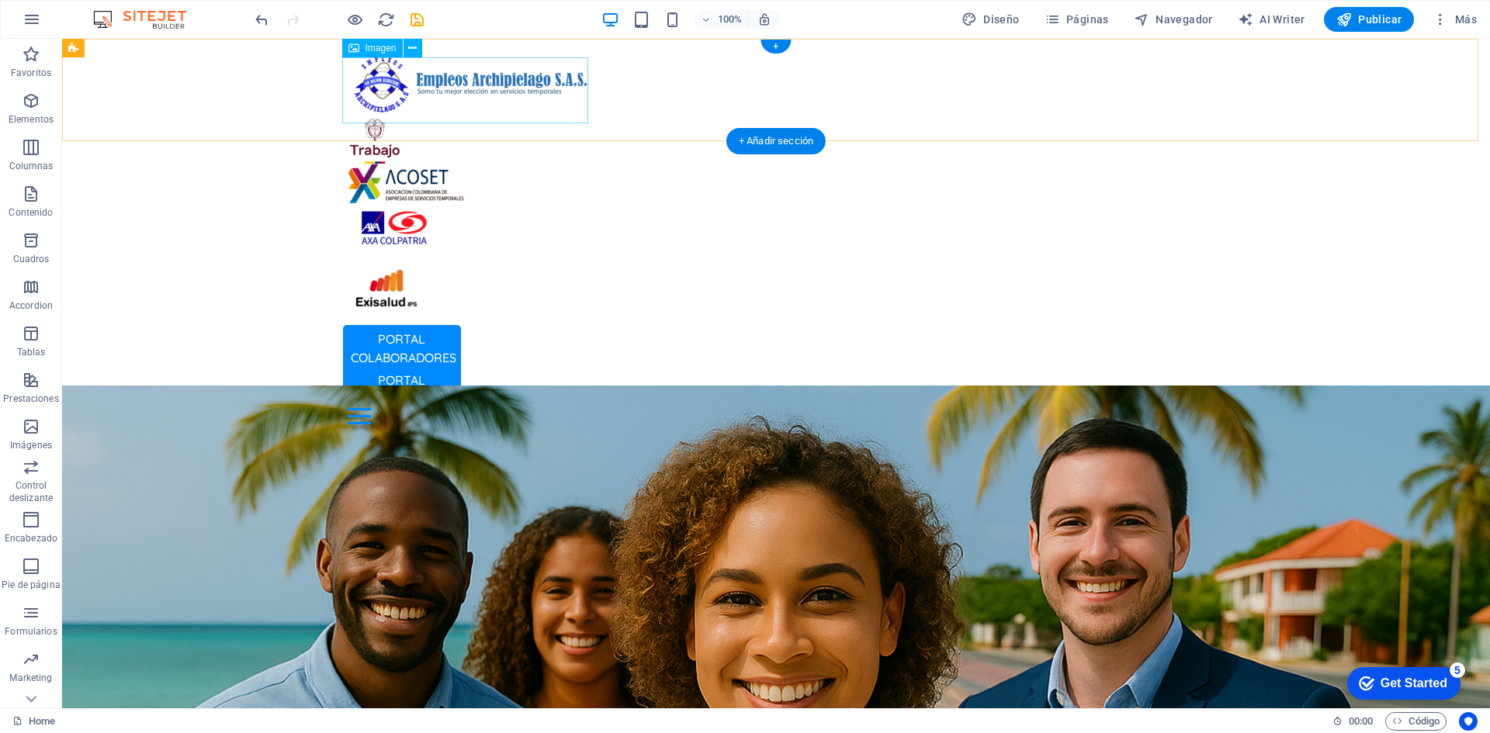
click at [441, 92] on figure at bounding box center [776, 84] width 857 height 66
click at [416, 88] on figure at bounding box center [776, 84] width 857 height 66
click at [450, 92] on figure at bounding box center [776, 84] width 857 height 66
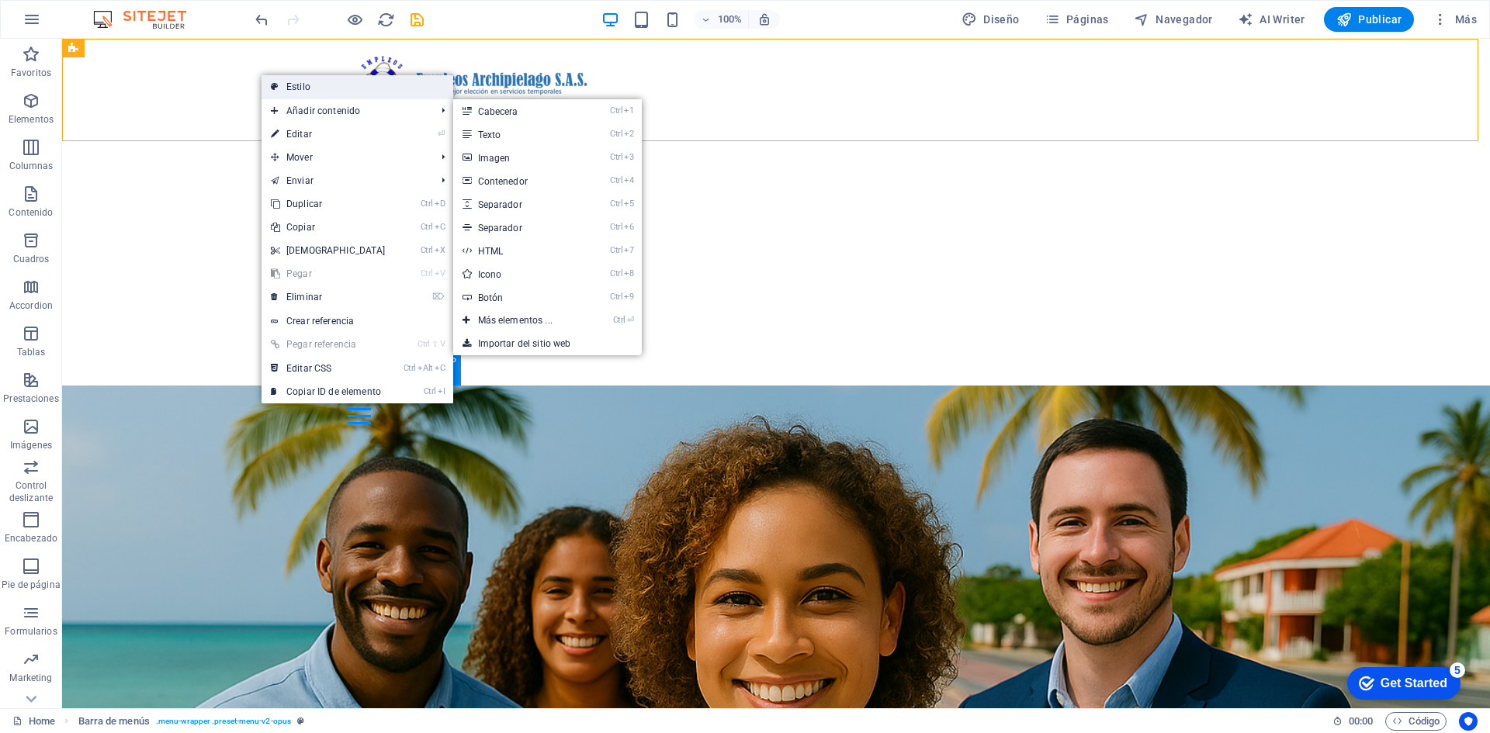
drag, startPoint x: 14, startPoint y: 53, endPoint x: 372, endPoint y: 88, distance: 359.5
click at [372, 88] on link "Estilo" at bounding box center [357, 86] width 192 height 23
select select "rem"
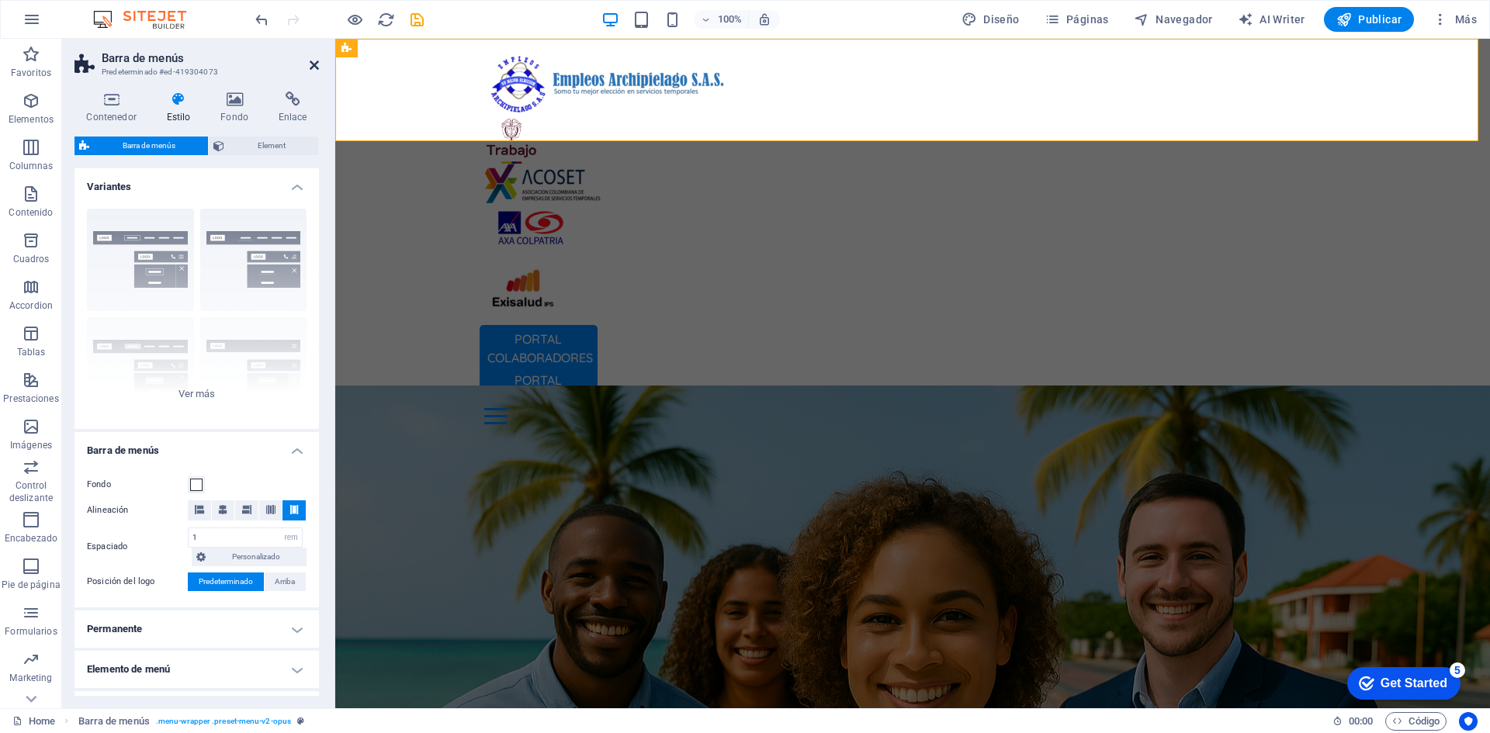
click at [310, 63] on icon at bounding box center [314, 65] width 9 height 12
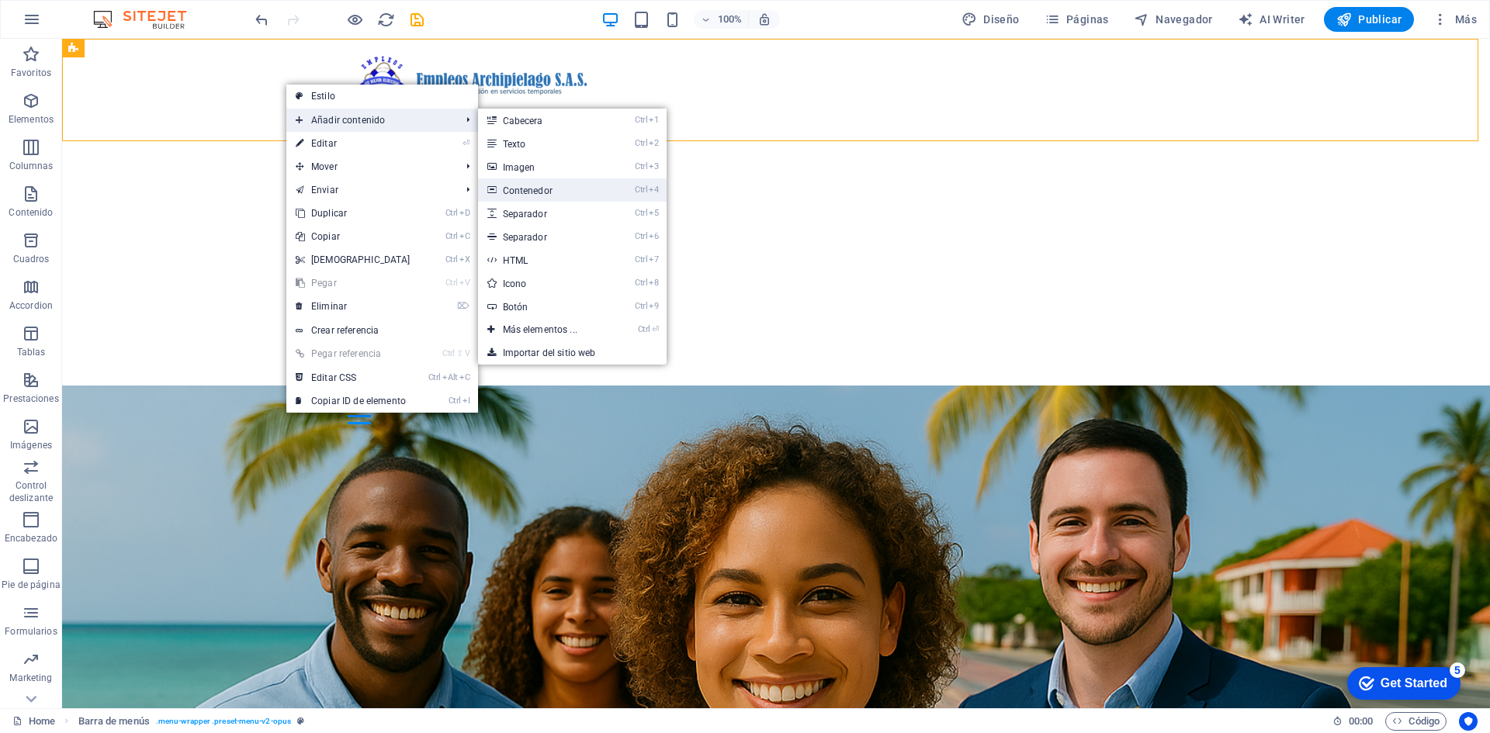
click at [548, 196] on link "Ctrl 4 Contenedor" at bounding box center [543, 189] width 130 height 23
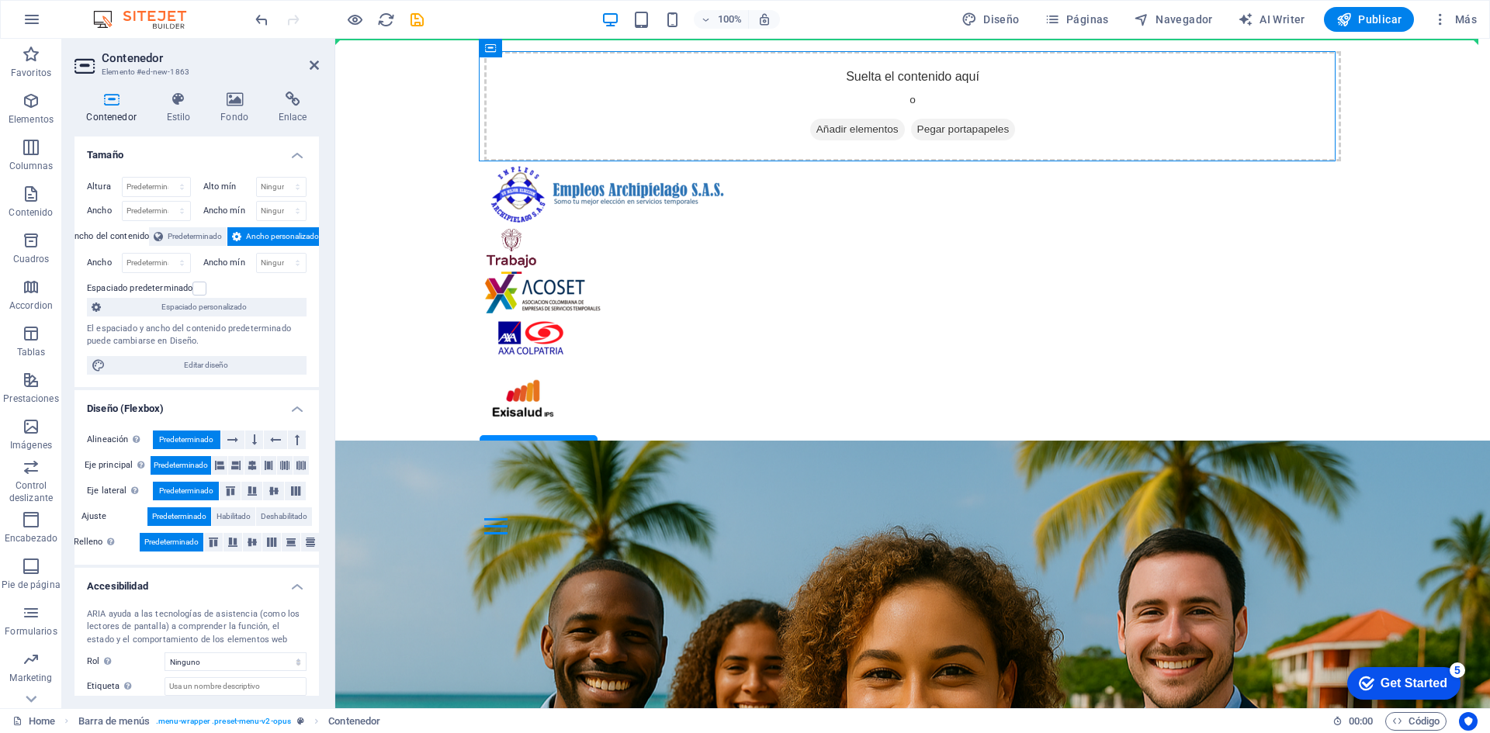
drag, startPoint x: 610, startPoint y: 107, endPoint x: 418, endPoint y: 114, distance: 191.8
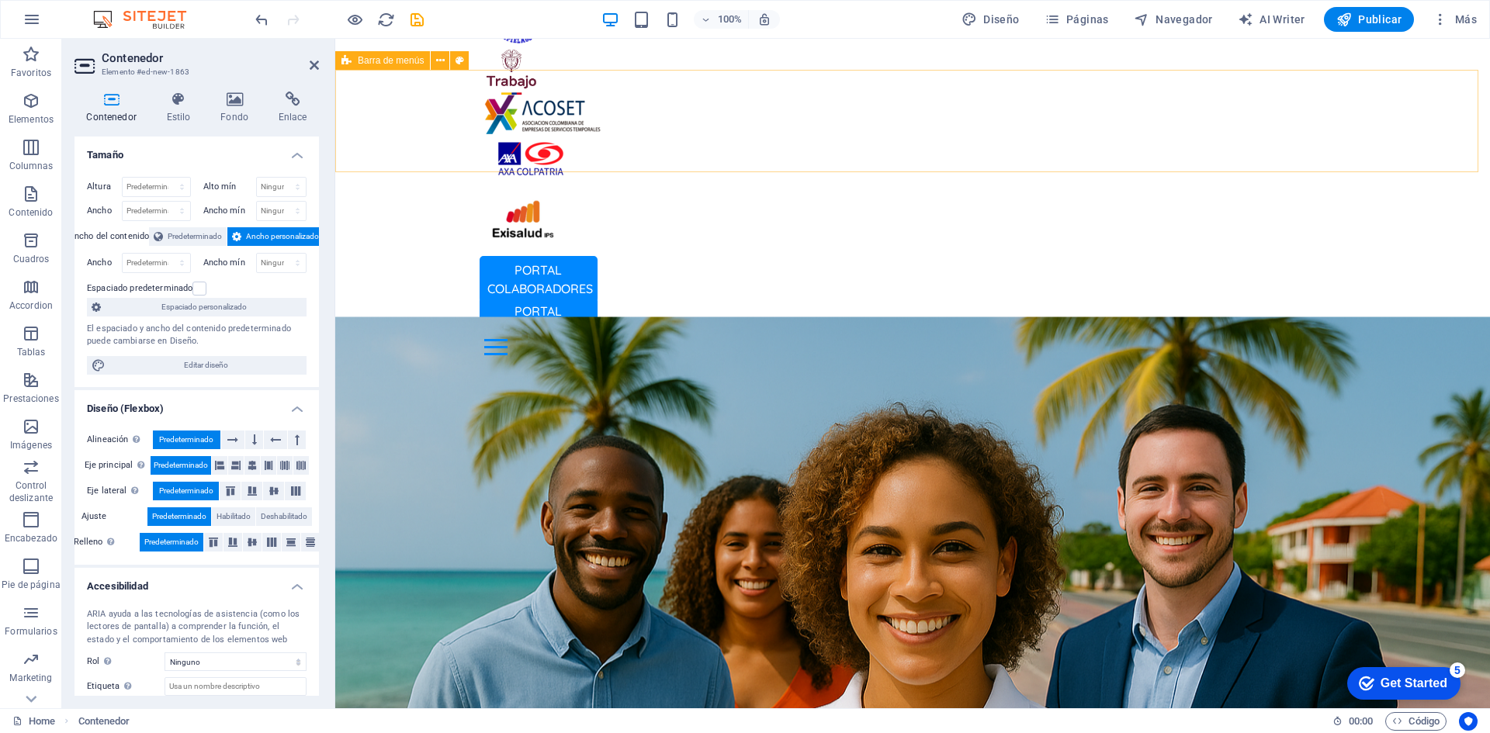
scroll to position [78, 0]
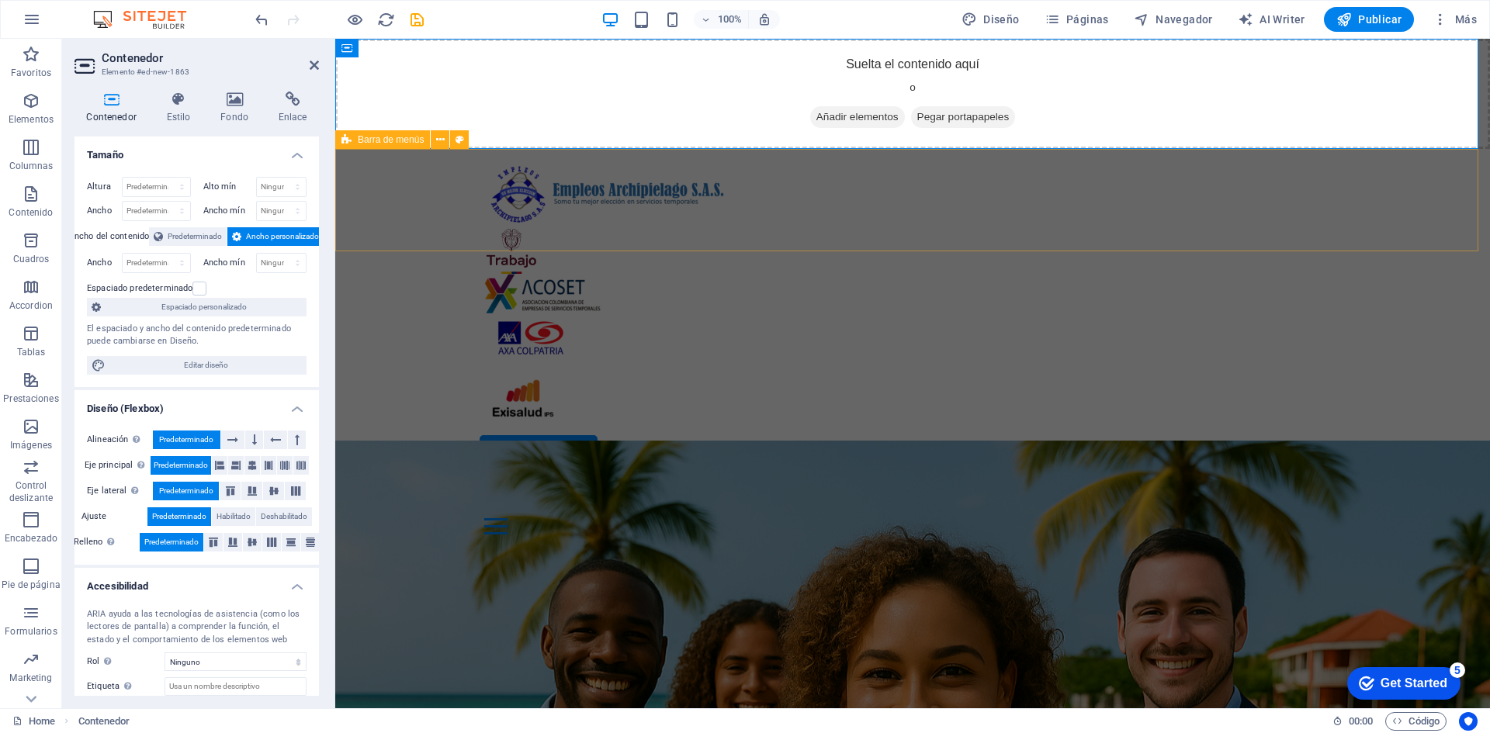
click at [620, 236] on div "PORTAL COLABORADORES PORTAL EMPRESAS Inicio Oficina Colaboradores Oficina Empre…" at bounding box center [912, 348] width 1155 height 398
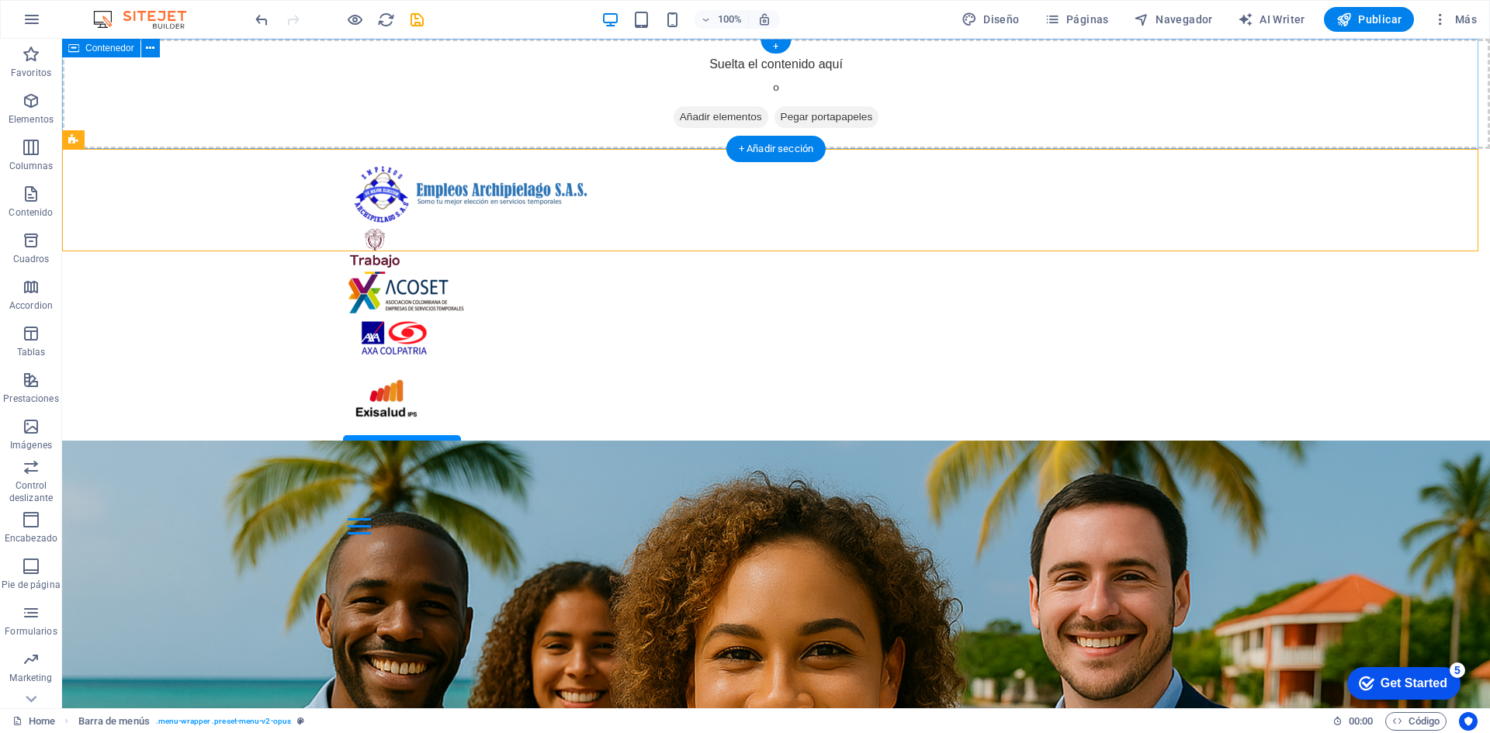
click at [399, 100] on div "Suelta el contenido aquí o Añadir elementos Pegar portapapeles" at bounding box center [776, 94] width 1428 height 110
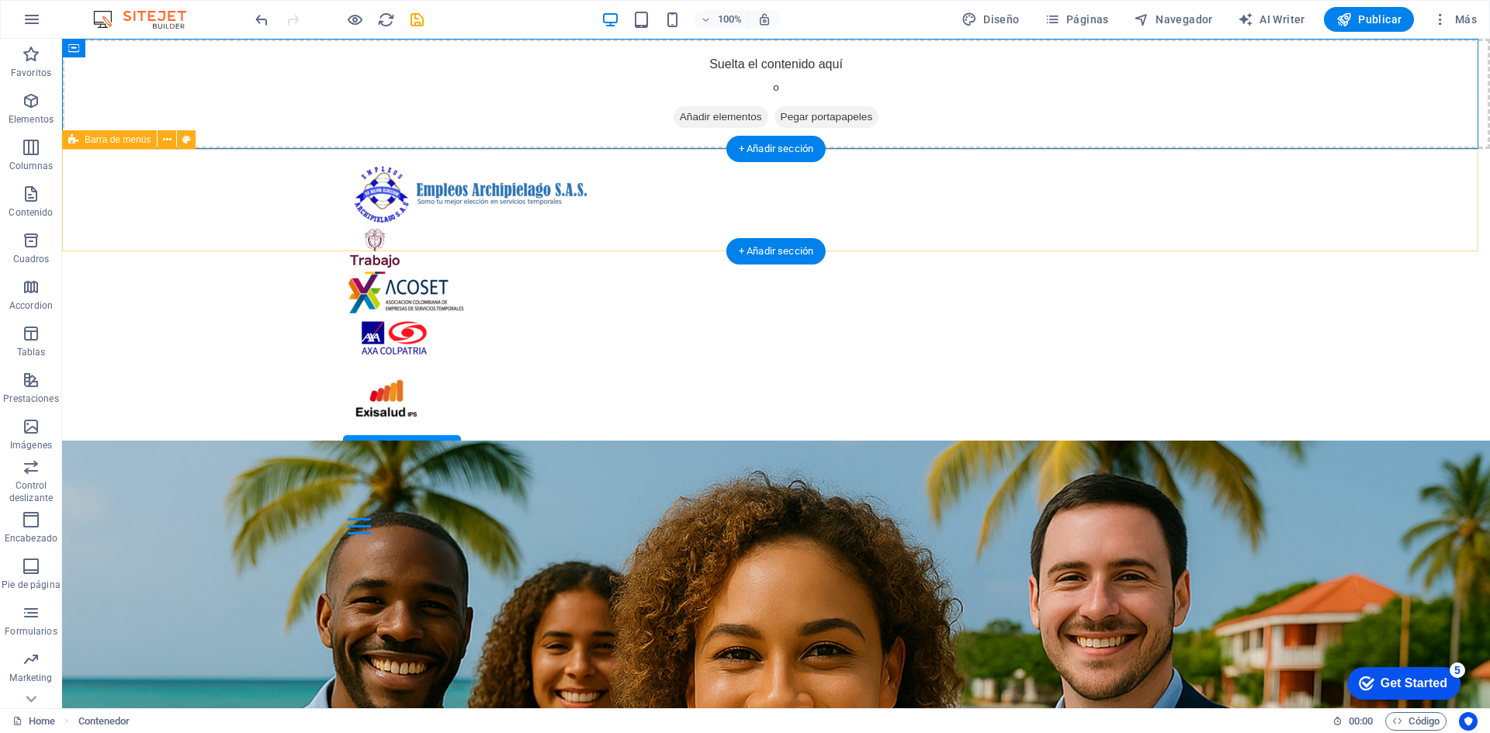
drag, startPoint x: 176, startPoint y: 87, endPoint x: 119, endPoint y: 170, distance: 100.9
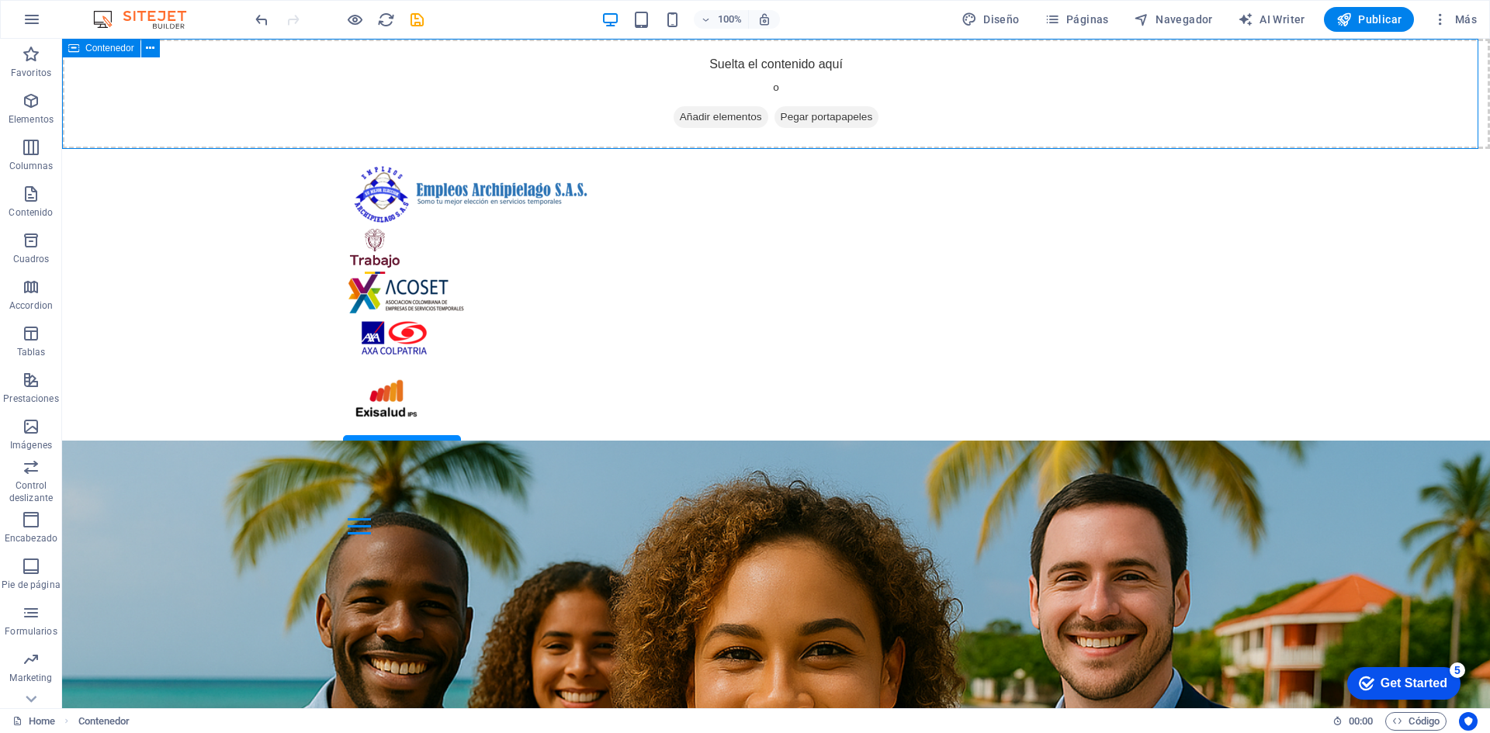
click at [115, 47] on span "Contenedor" at bounding box center [109, 47] width 49 height 9
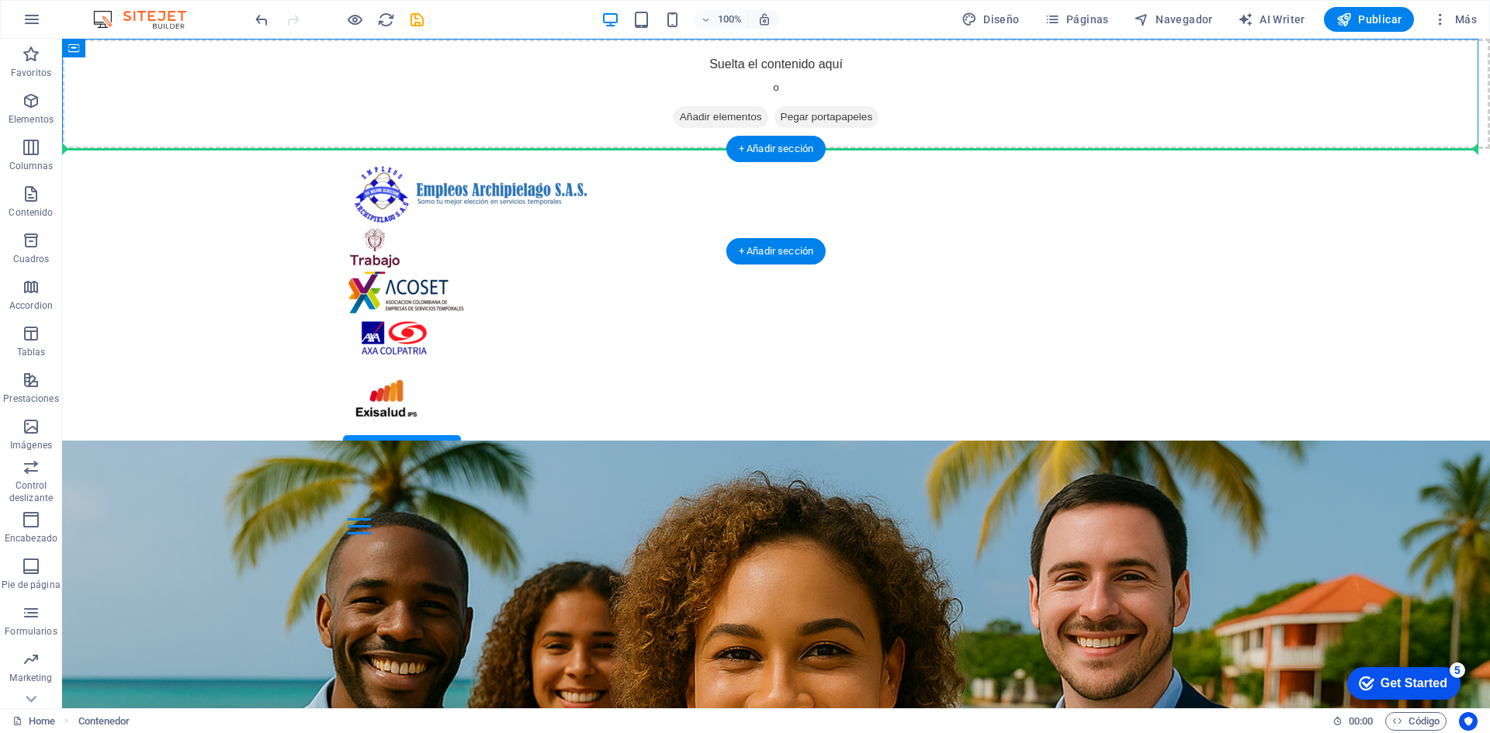
drag, startPoint x: 151, startPoint y: 89, endPoint x: 124, endPoint y: 195, distance: 109.0
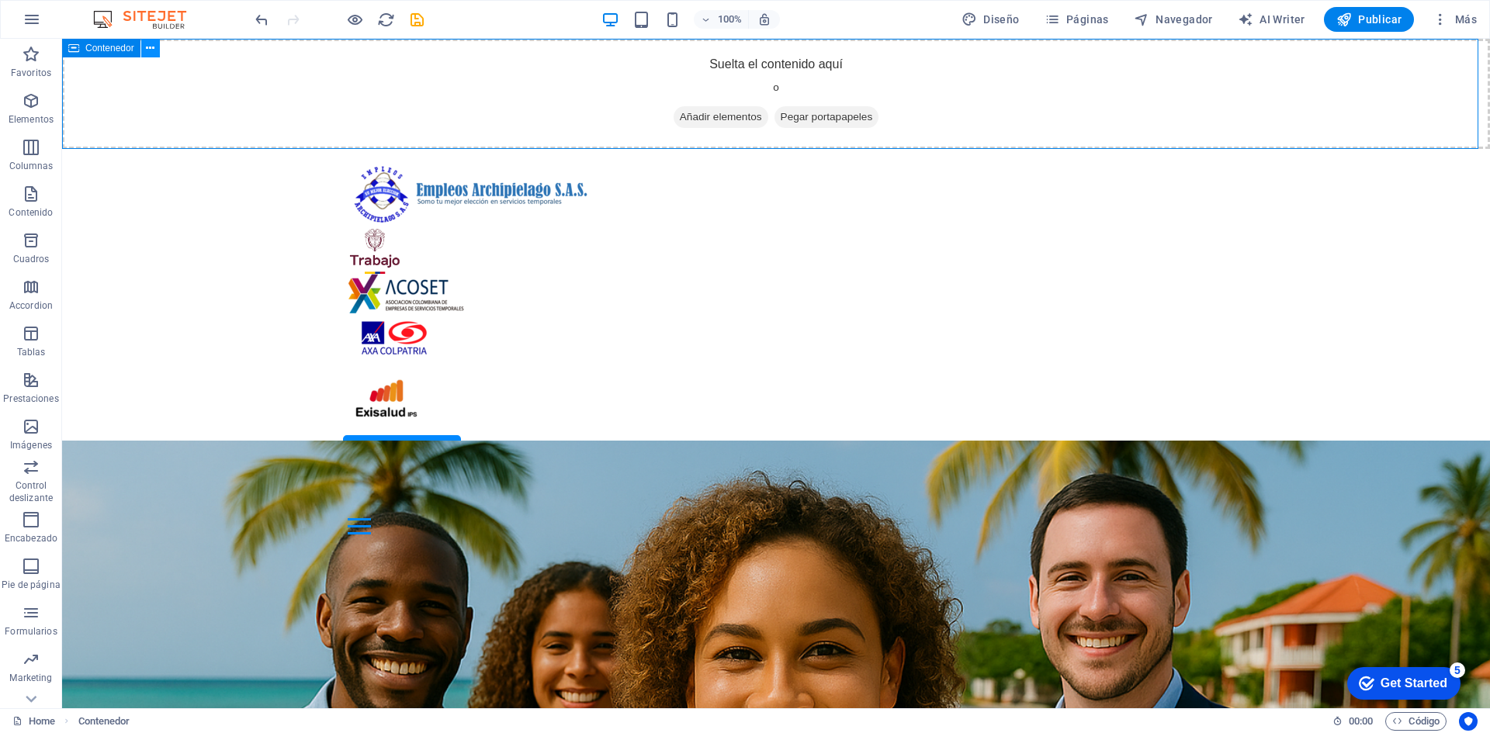
click at [147, 46] on icon at bounding box center [150, 48] width 9 height 16
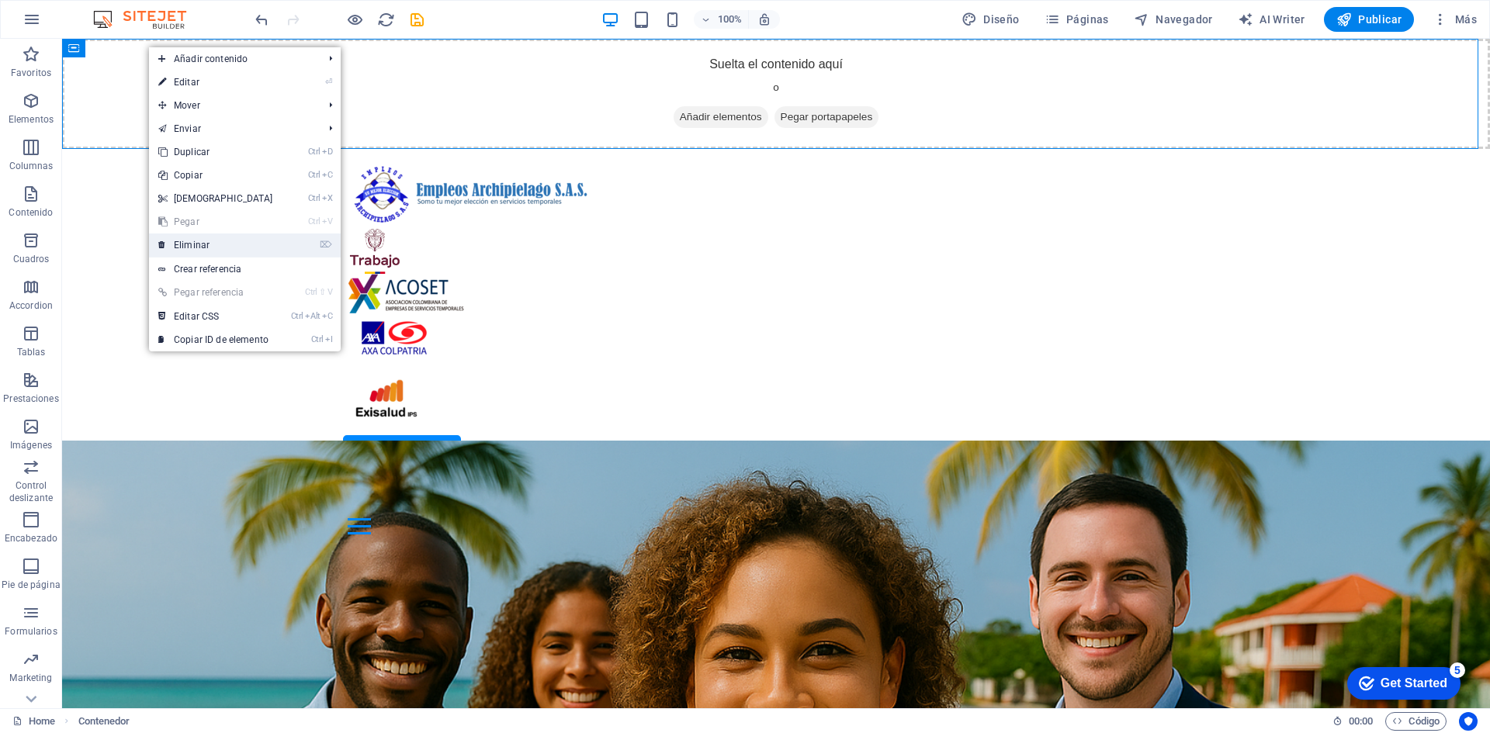
click at [233, 240] on link "⌦ Eliminar" at bounding box center [215, 245] width 133 height 23
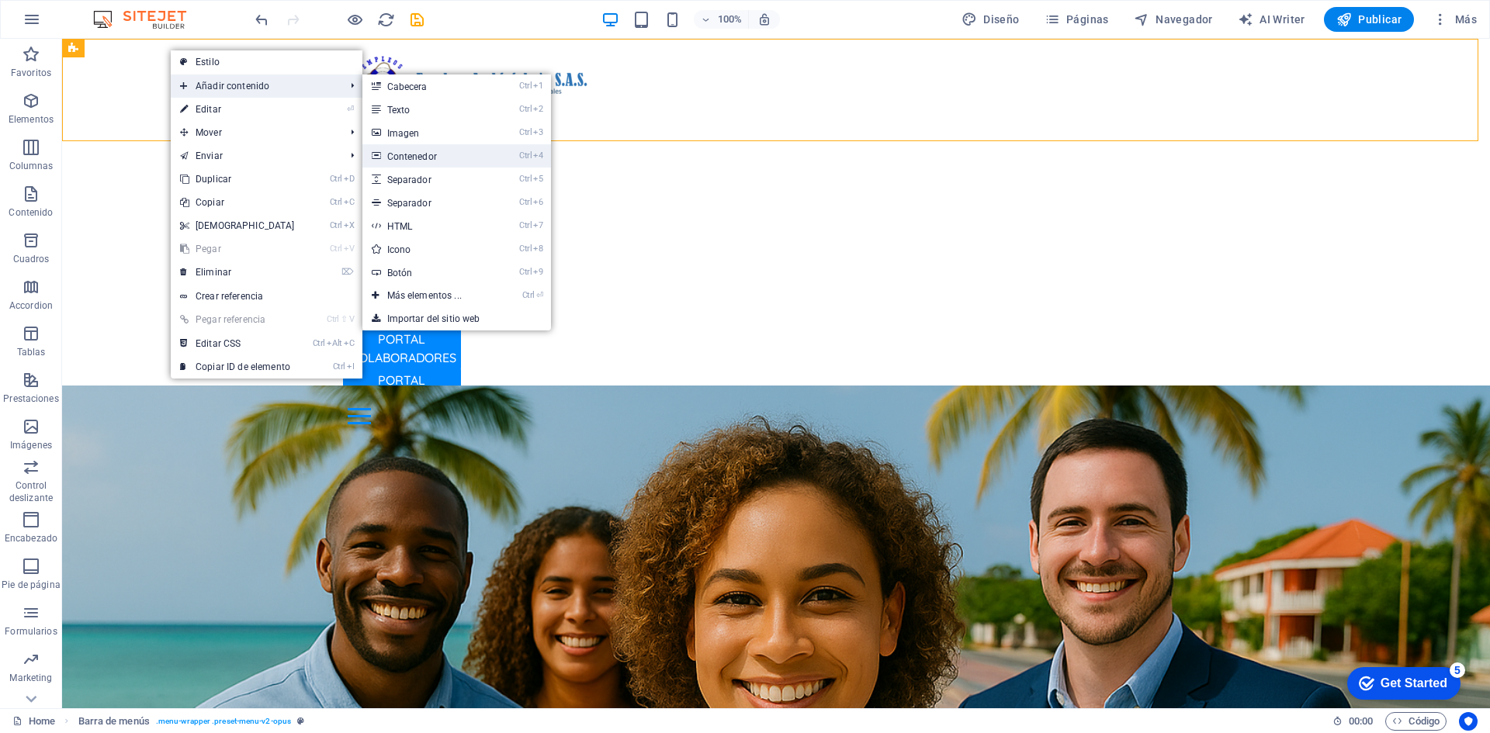
click at [434, 161] on link "Ctrl 4 Contenedor" at bounding box center [427, 155] width 130 height 23
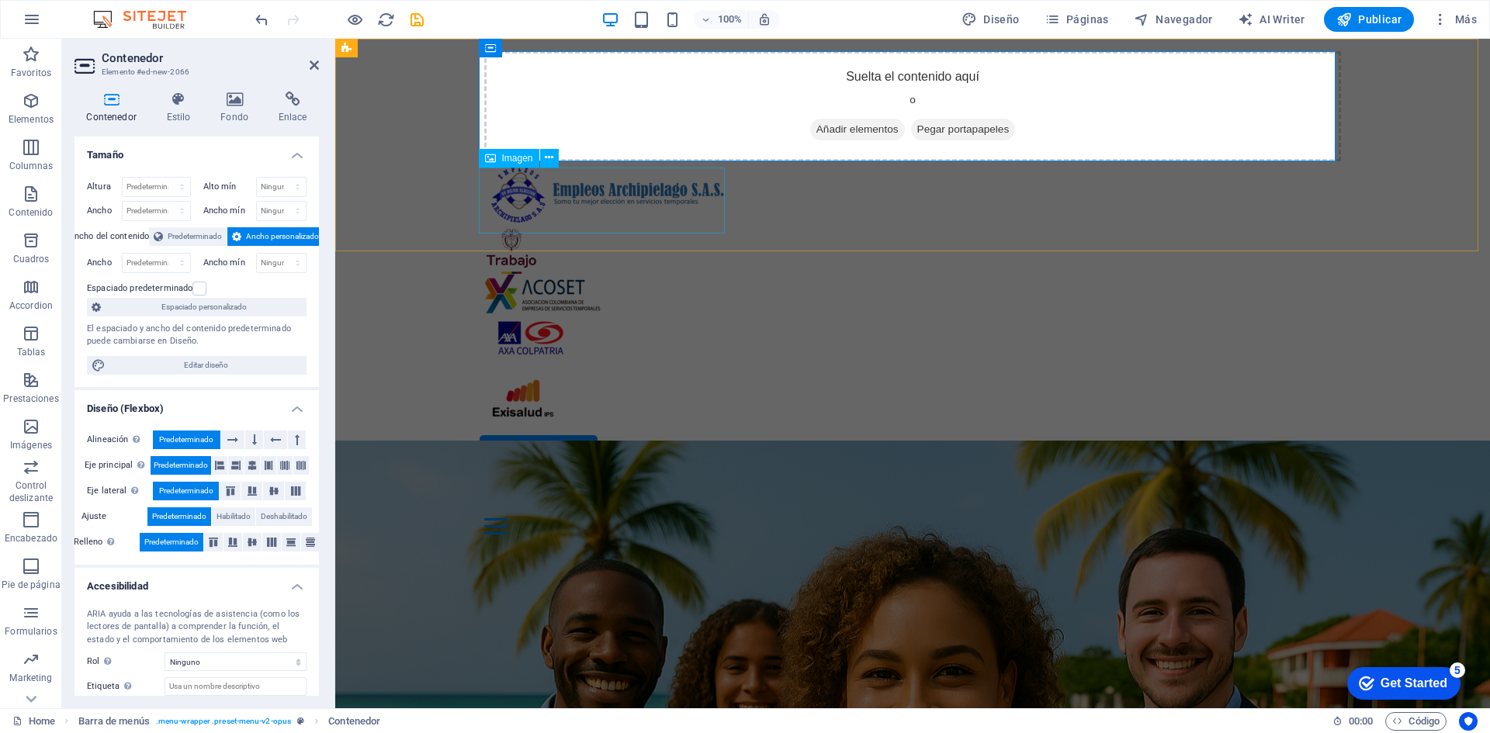
click at [585, 195] on figure at bounding box center [912, 194] width 857 height 66
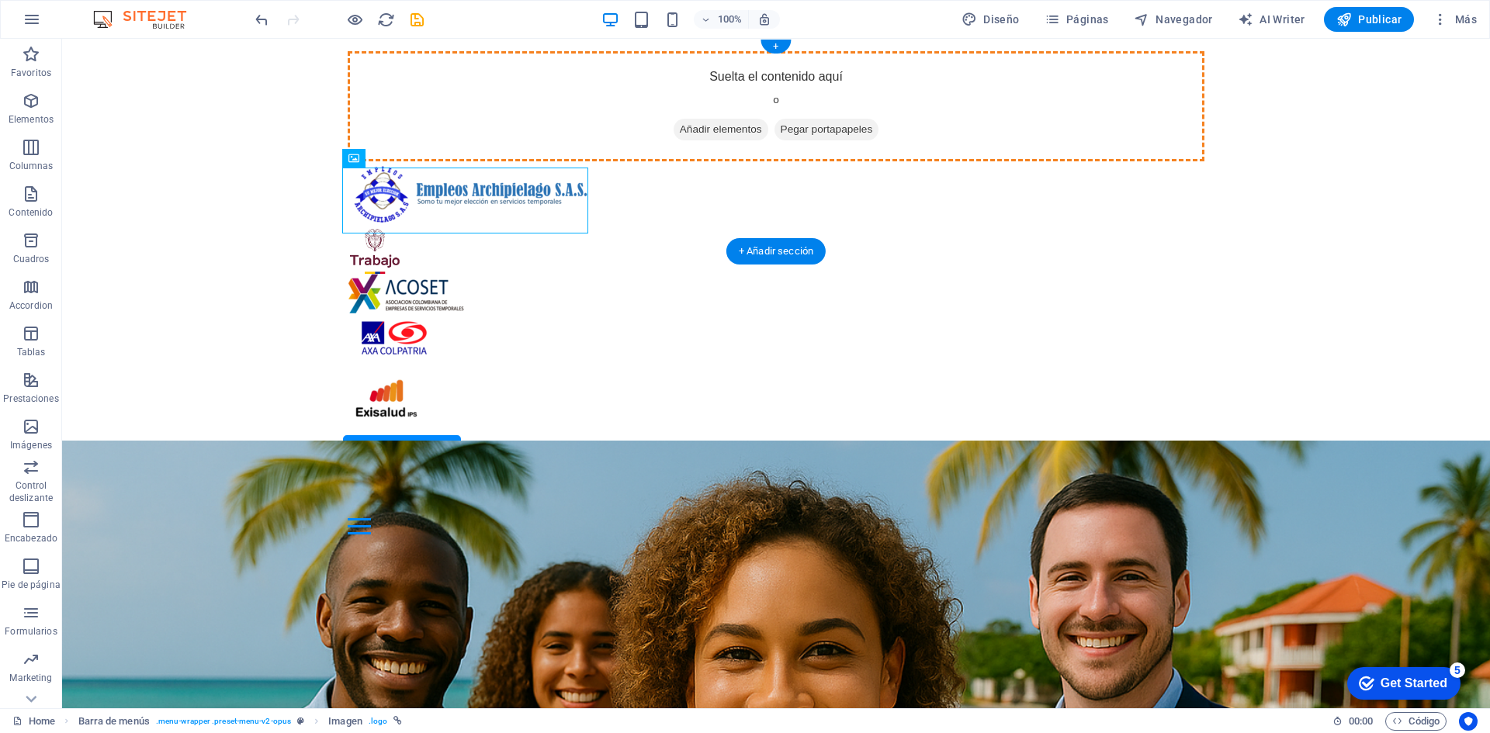
drag, startPoint x: 472, startPoint y: 195, endPoint x: 493, endPoint y: 106, distance: 91.1
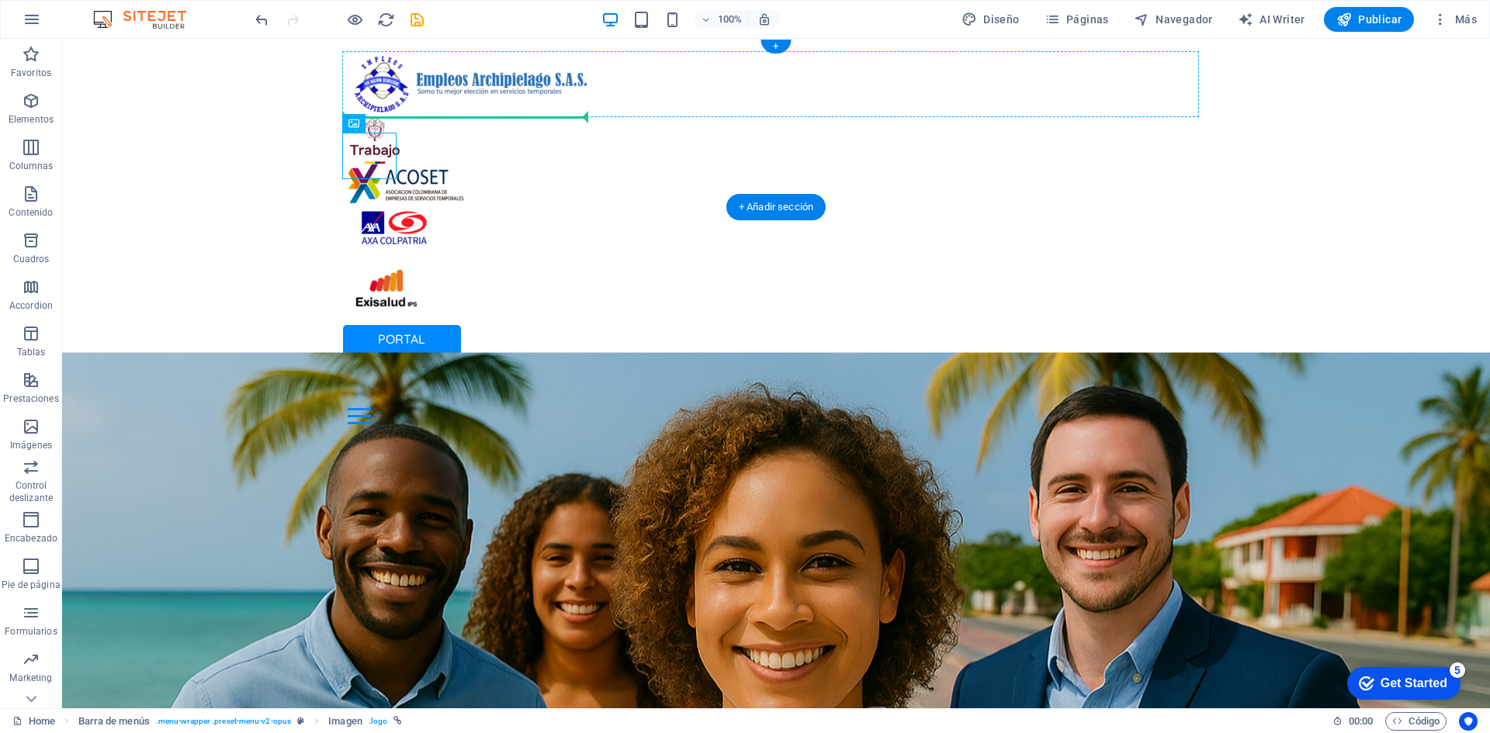
drag, startPoint x: 449, startPoint y: 134, endPoint x: 573, endPoint y: 102, distance: 128.2
click at [403, 164] on figure at bounding box center [776, 184] width 857 height 40
drag, startPoint x: 475, startPoint y: 135, endPoint x: 656, endPoint y: 95, distance: 185.8
drag, startPoint x: 436, startPoint y: 138, endPoint x: 638, endPoint y: 89, distance: 207.6
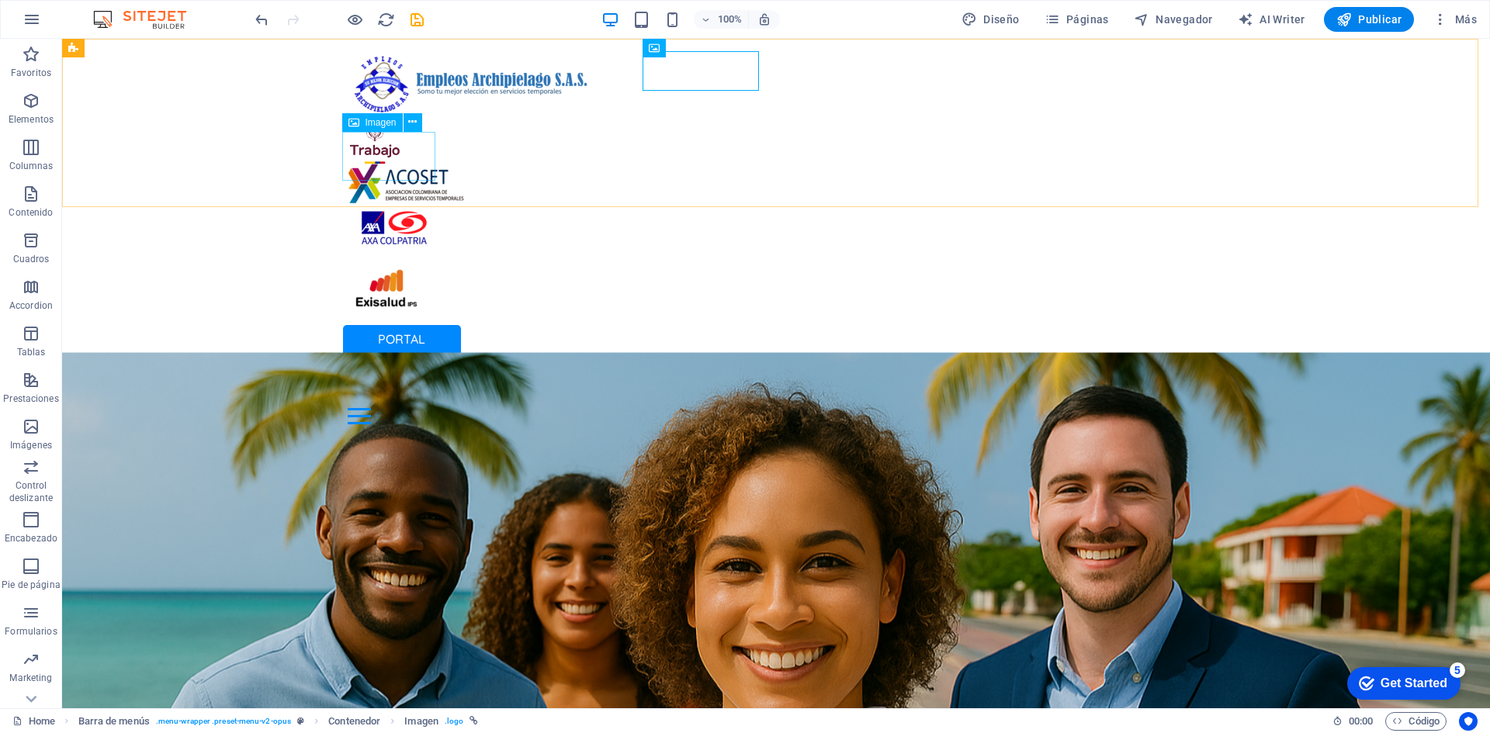
click at [362, 125] on div "Imagen" at bounding box center [372, 122] width 61 height 19
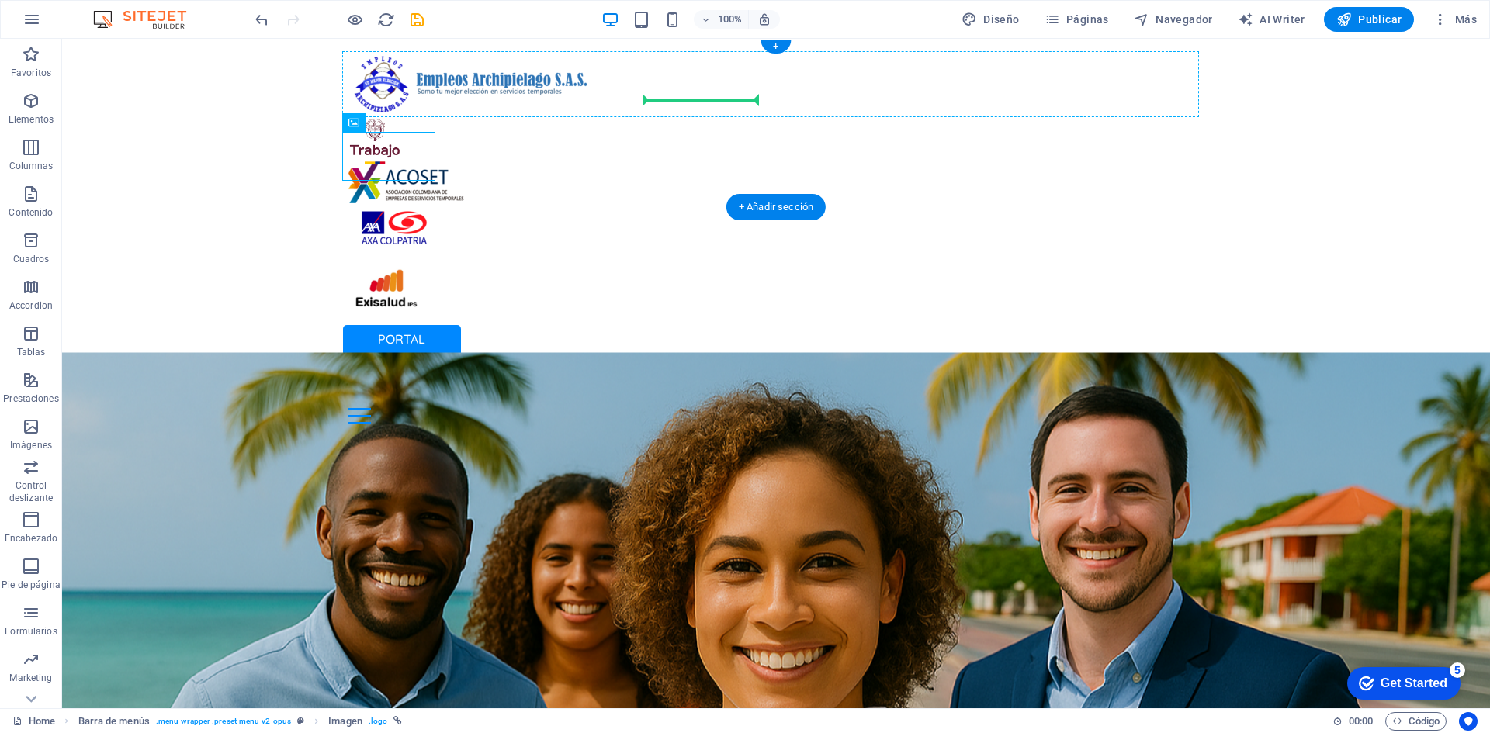
drag, startPoint x: 379, startPoint y: 161, endPoint x: 741, endPoint y: 109, distance: 365.4
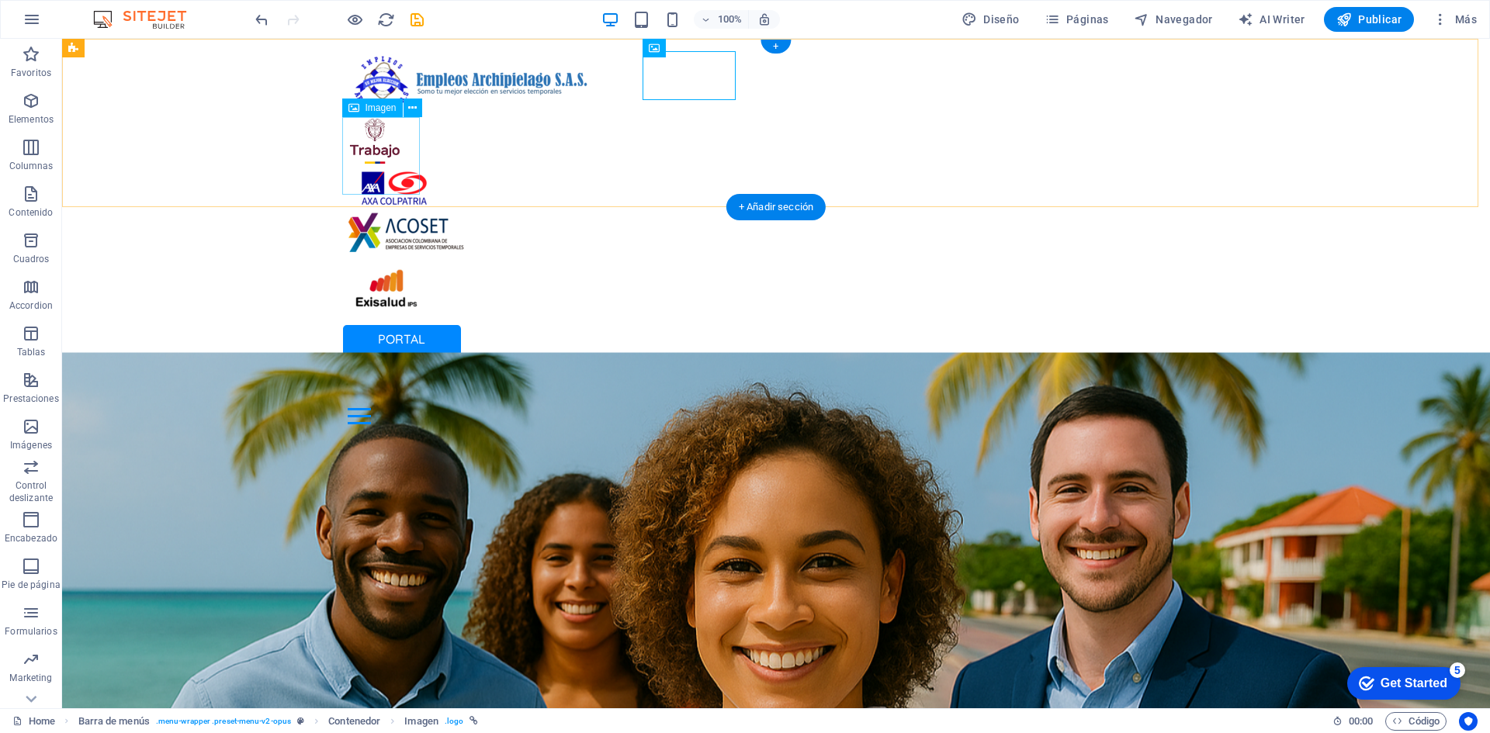
click at [393, 252] on figure at bounding box center [776, 291] width 857 height 78
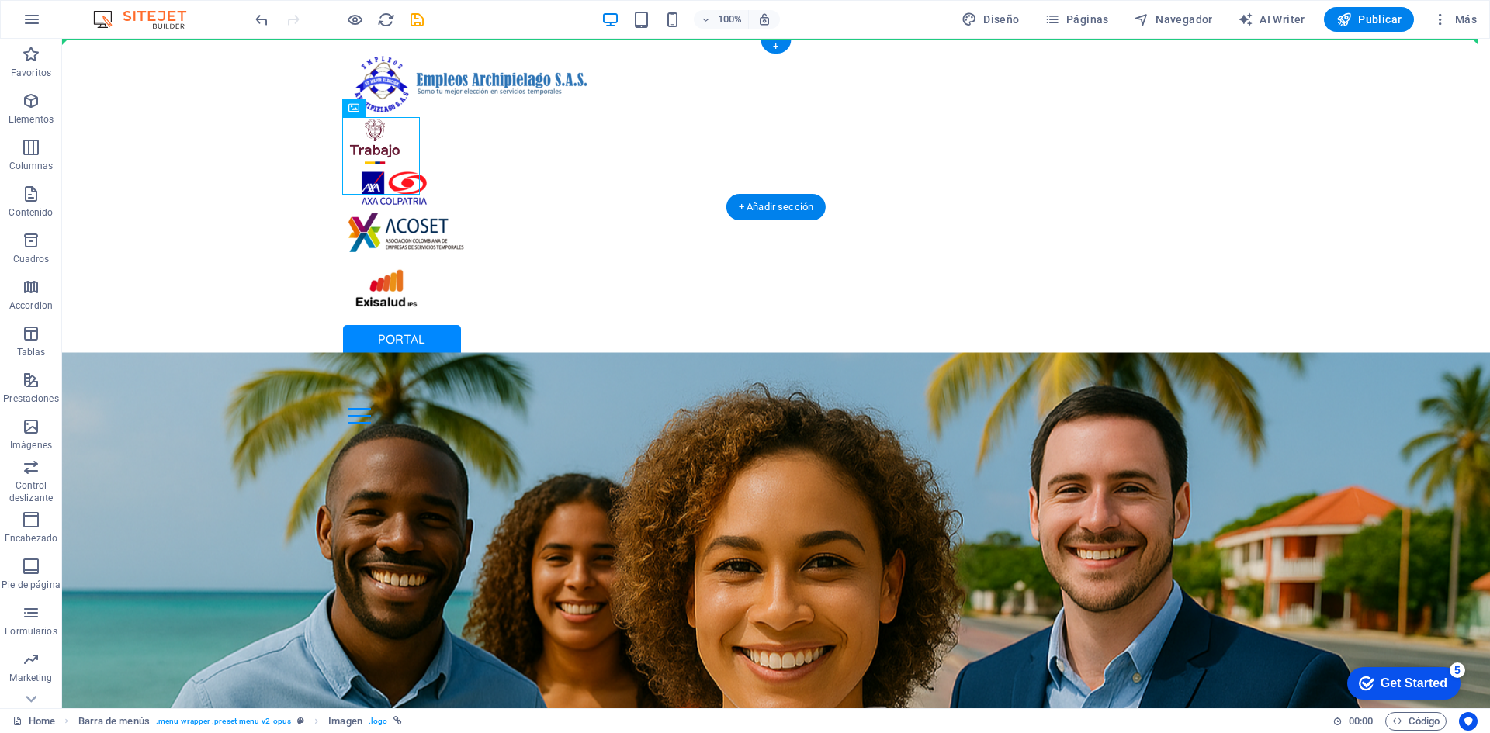
drag, startPoint x: 371, startPoint y: 160, endPoint x: 836, endPoint y: 109, distance: 467.5
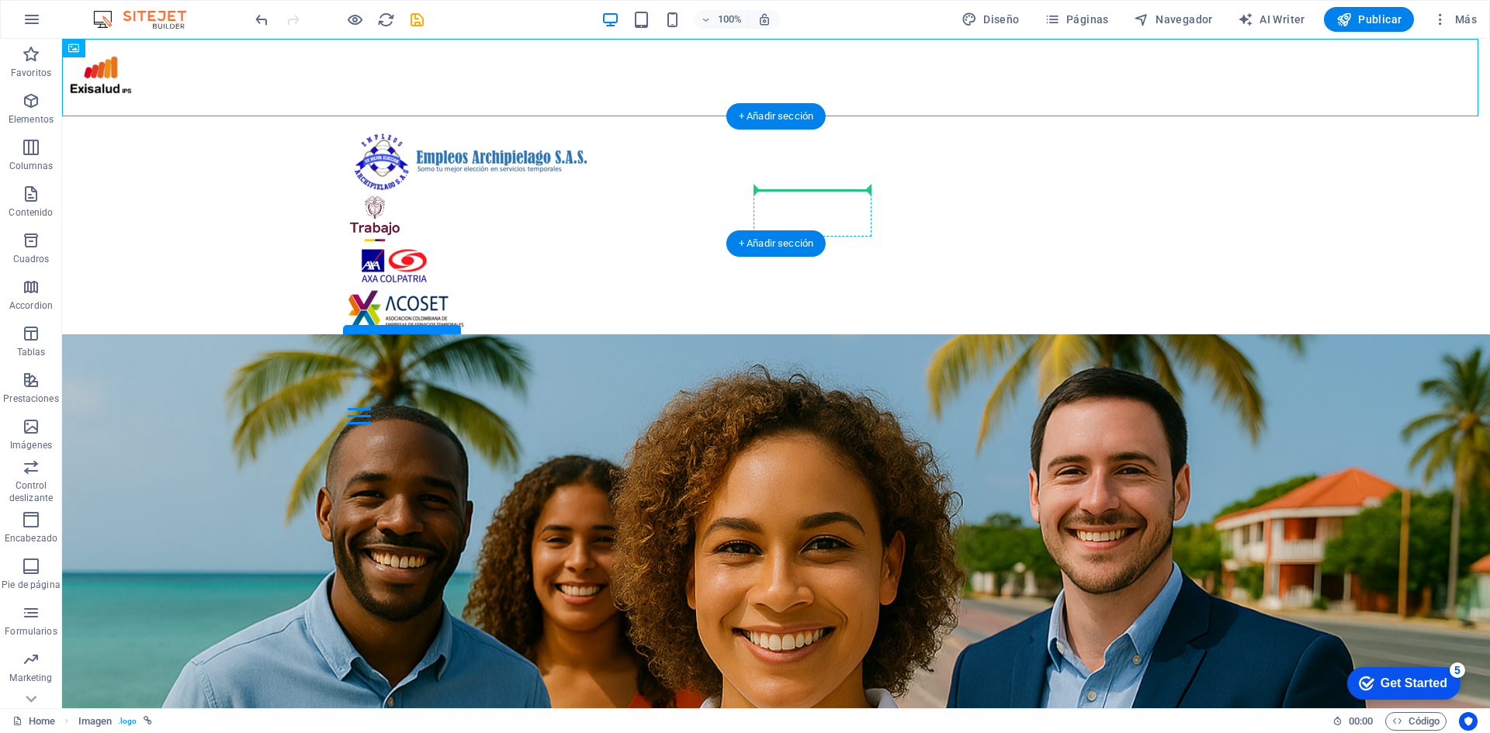
drag, startPoint x: 92, startPoint y: 79, endPoint x: 843, endPoint y: 233, distance: 767.4
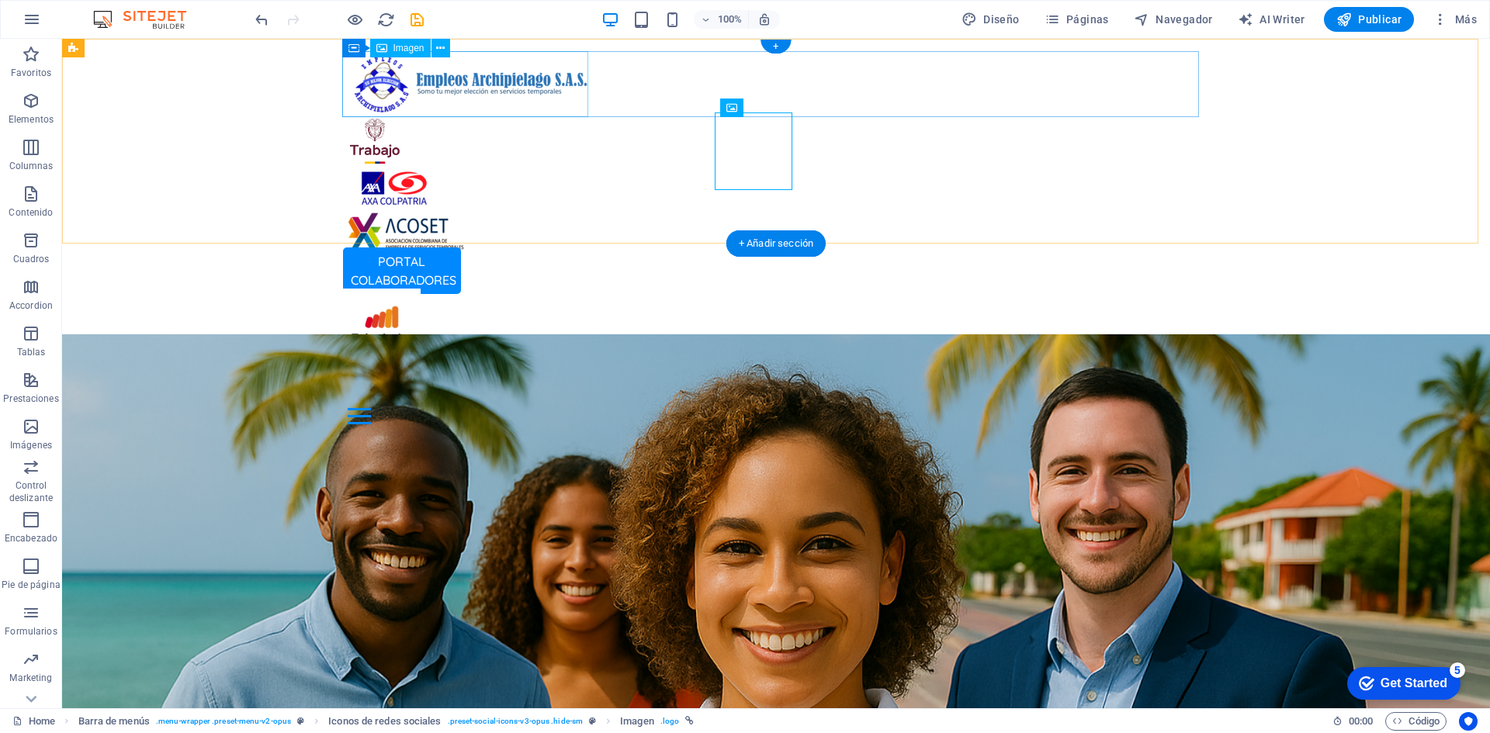
click at [428, 71] on figure at bounding box center [776, 84] width 857 height 66
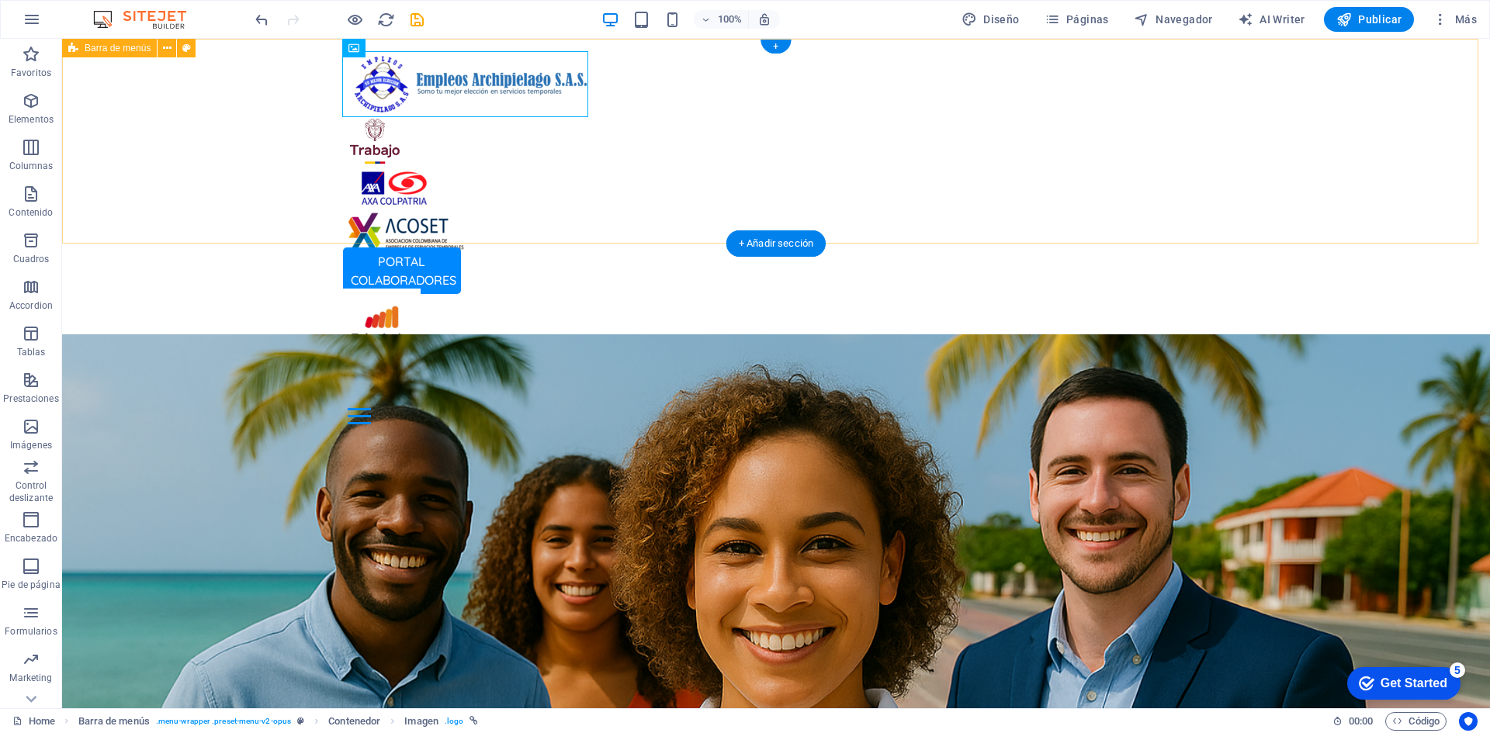
click at [252, 102] on div "PORTAL COLABORADORES PORTAL EMPRESAS Inicio Oficina Colaboradores Oficina Empre…" at bounding box center [776, 238] width 1428 height 398
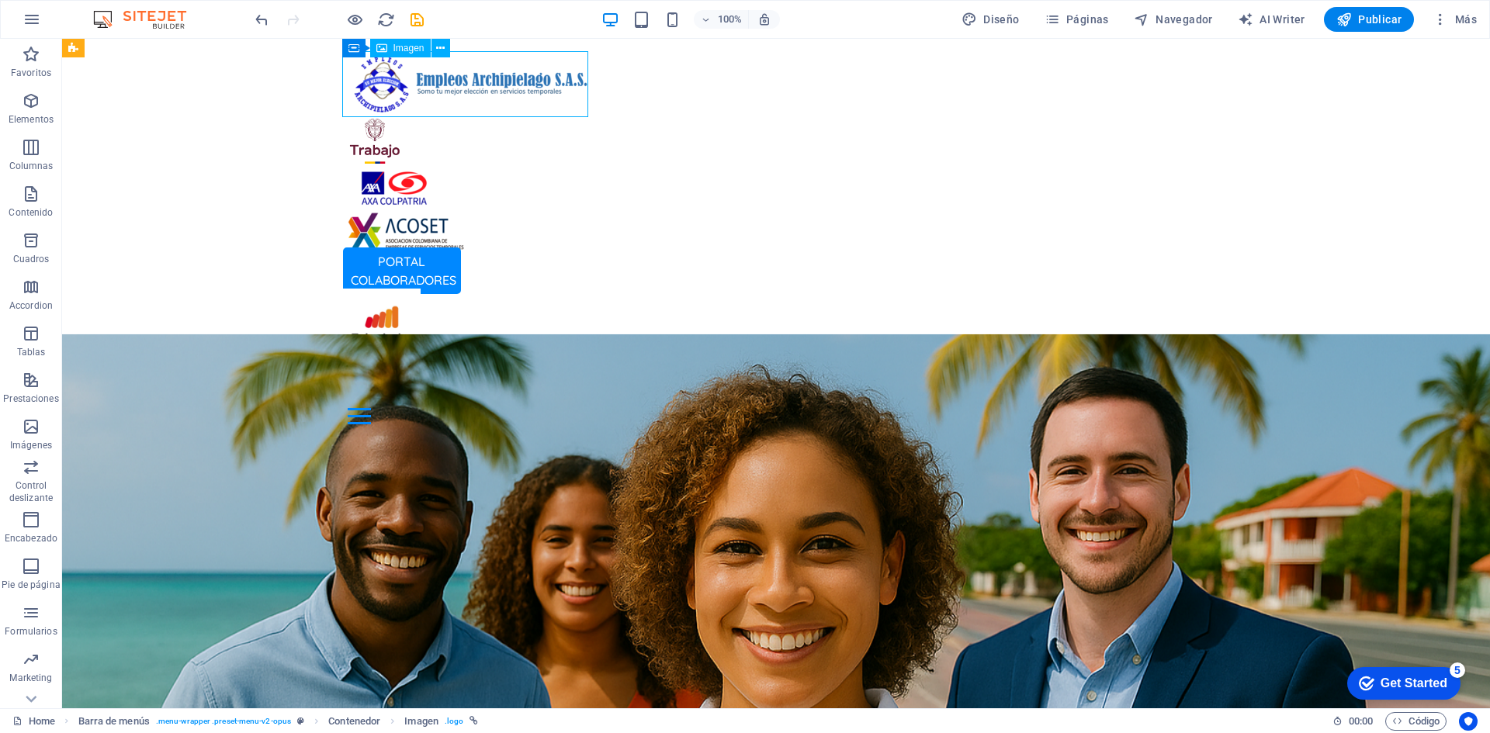
select select "px"
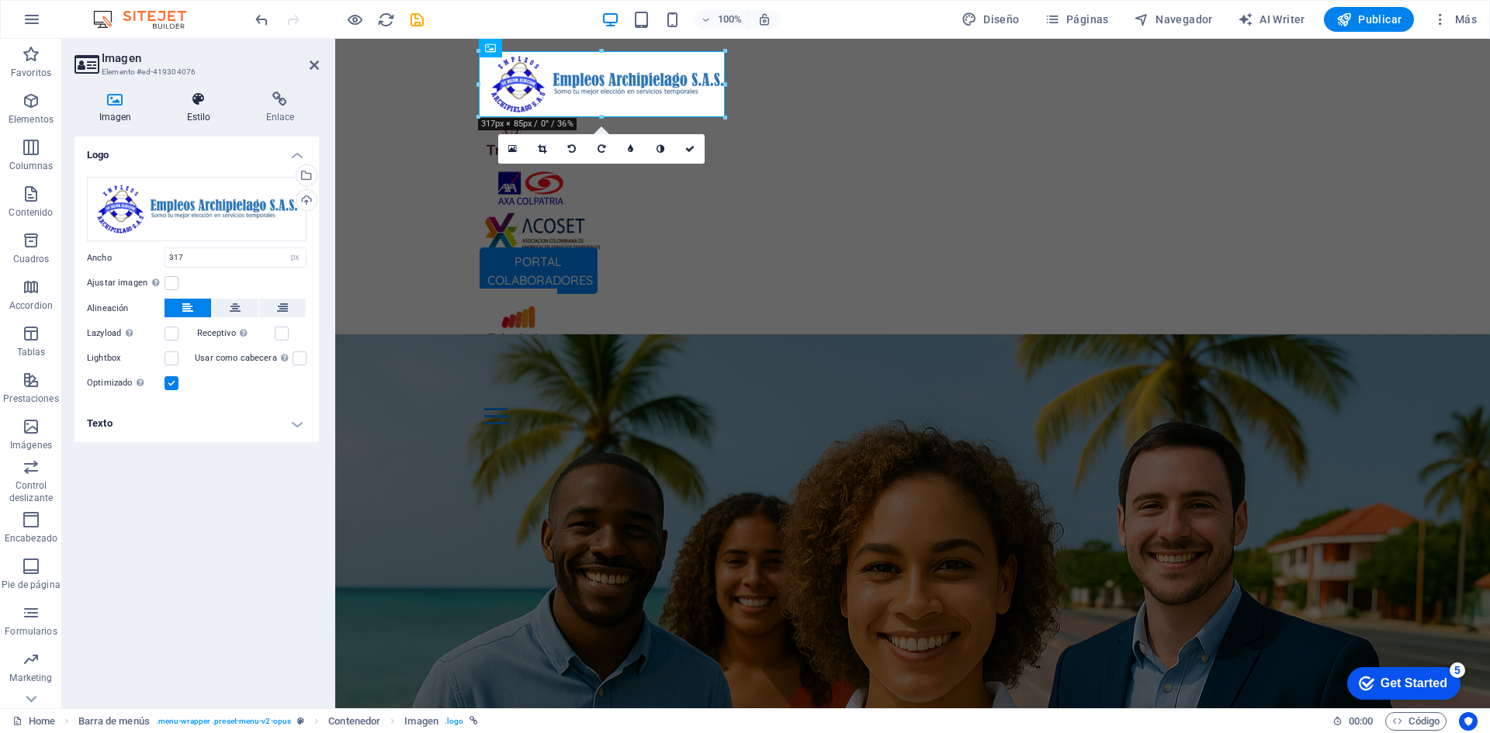
click at [195, 101] on icon at bounding box center [198, 100] width 73 height 16
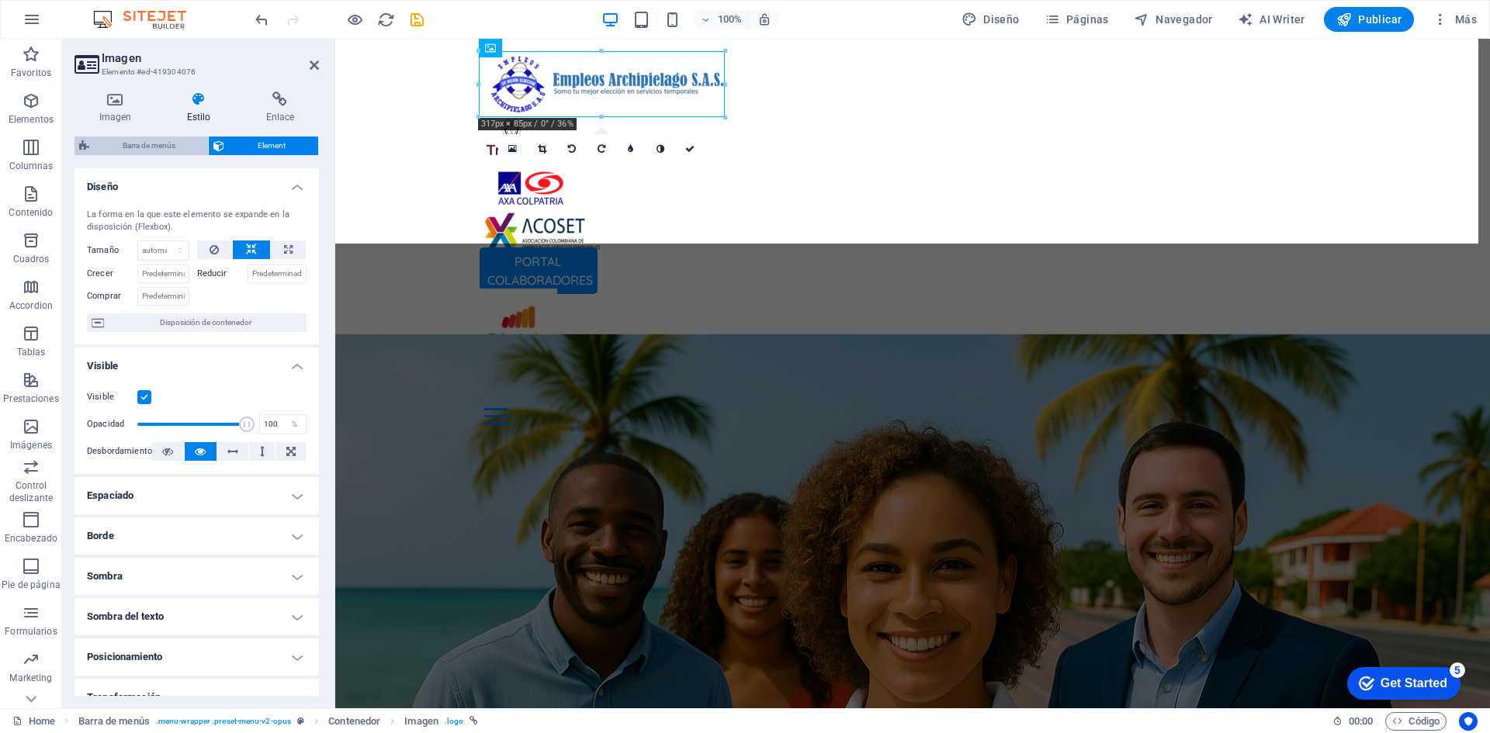
click at [182, 141] on span "Barra de menús" at bounding box center [148, 146] width 109 height 19
select select "rem"
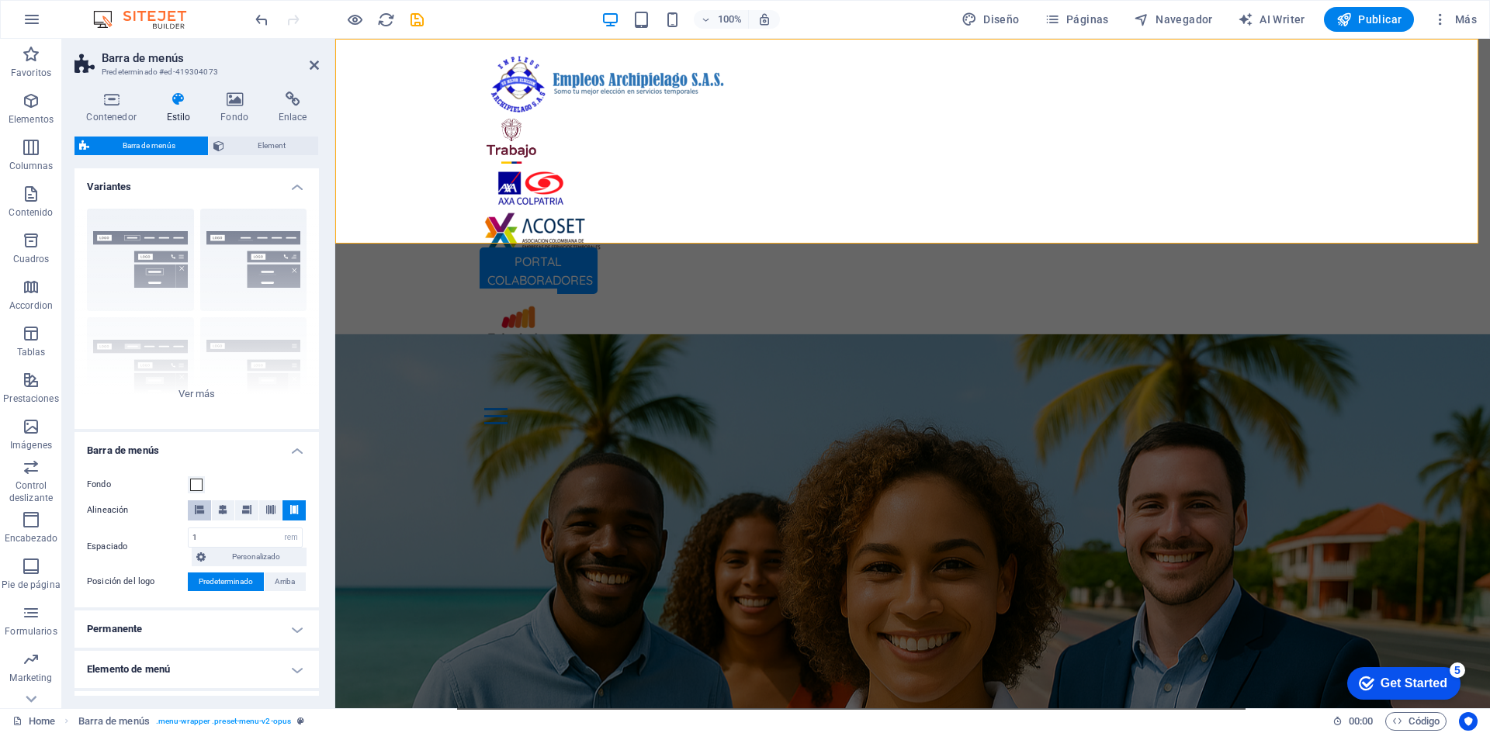
click at [197, 514] on span at bounding box center [199, 510] width 9 height 20
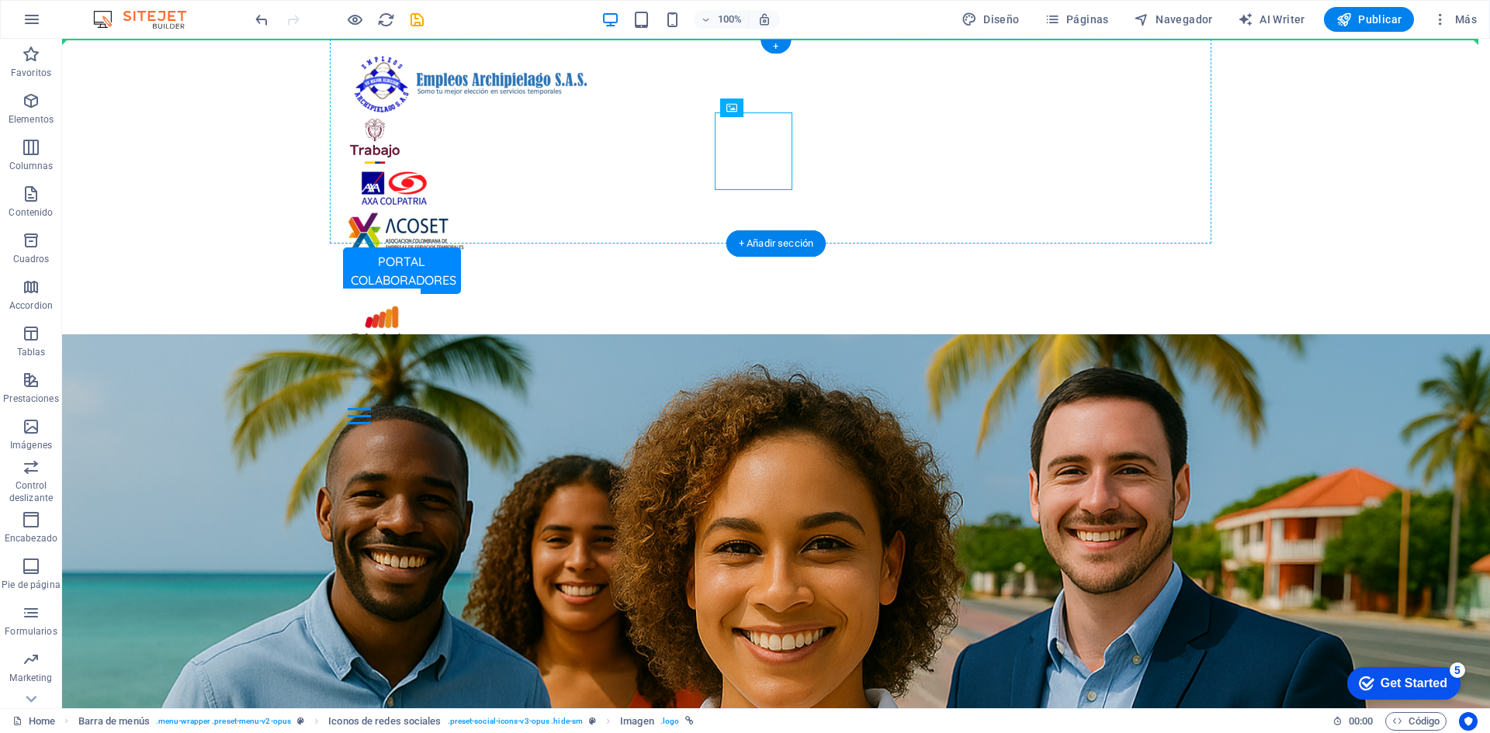
drag, startPoint x: 623, startPoint y: 155, endPoint x: 861, endPoint y: 81, distance: 249.3
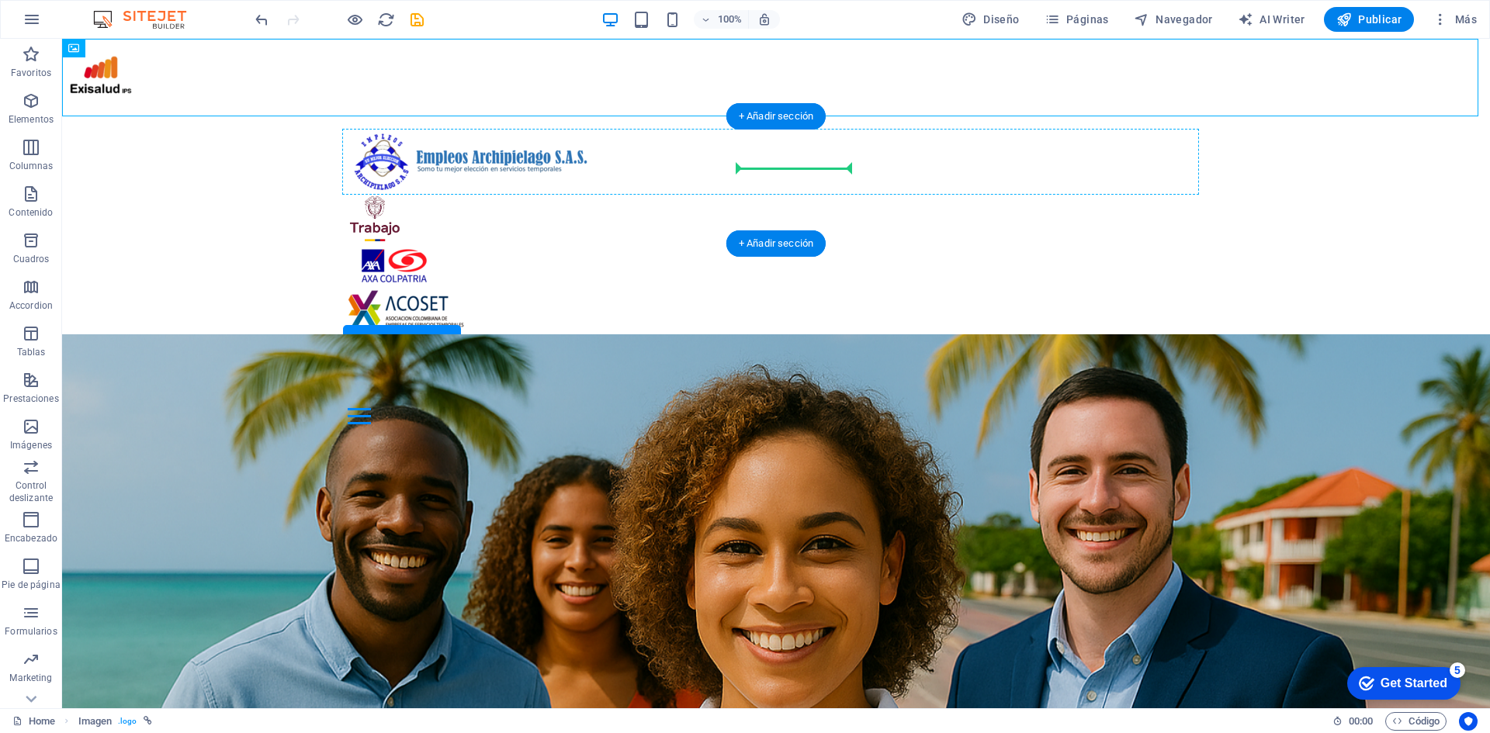
drag, startPoint x: 91, startPoint y: 83, endPoint x: 780, endPoint y: 164, distance: 693.8
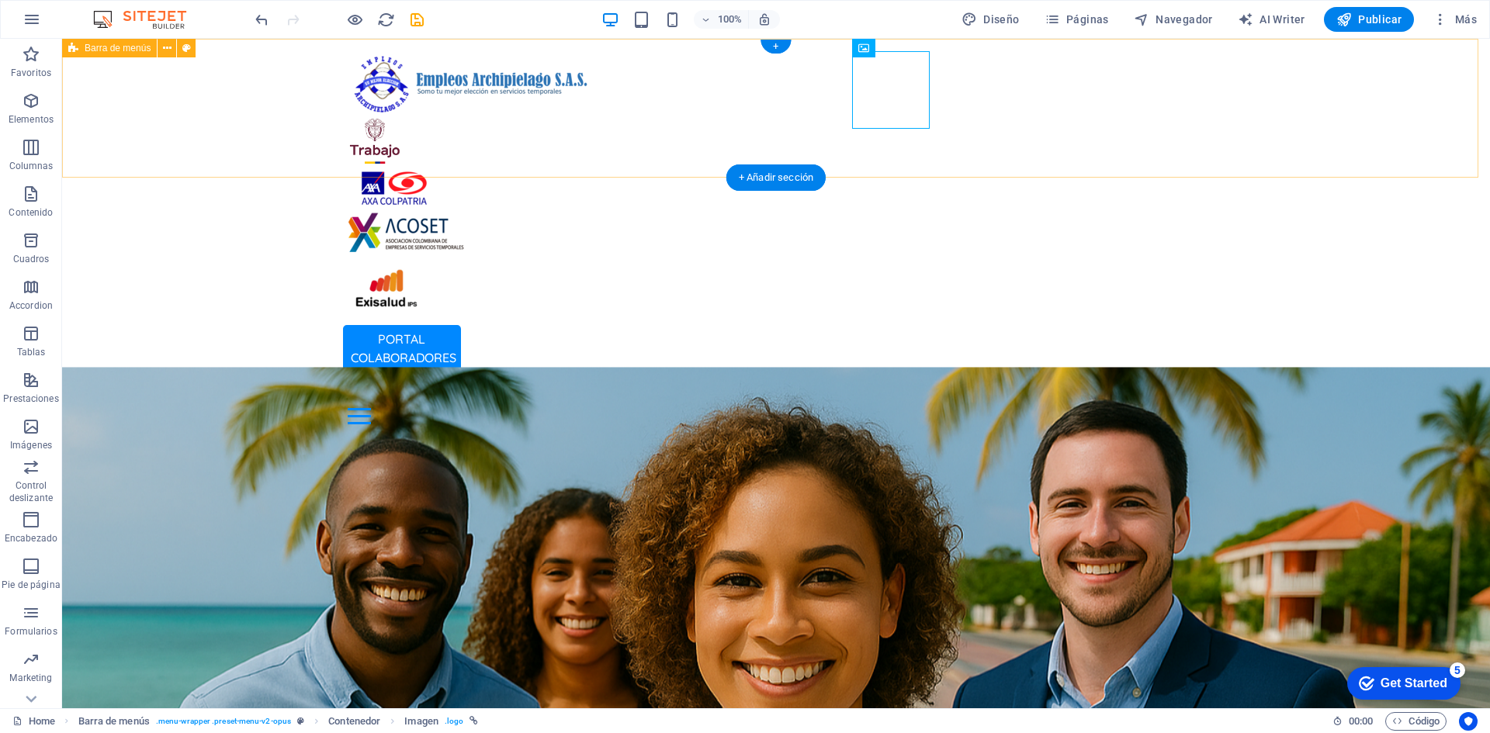
click at [308, 153] on div "PORTAL COLABORADORES PORTAL EMPRESAS Inicio Oficina Colaboradores Oficina Empre…" at bounding box center [776, 238] width 1428 height 398
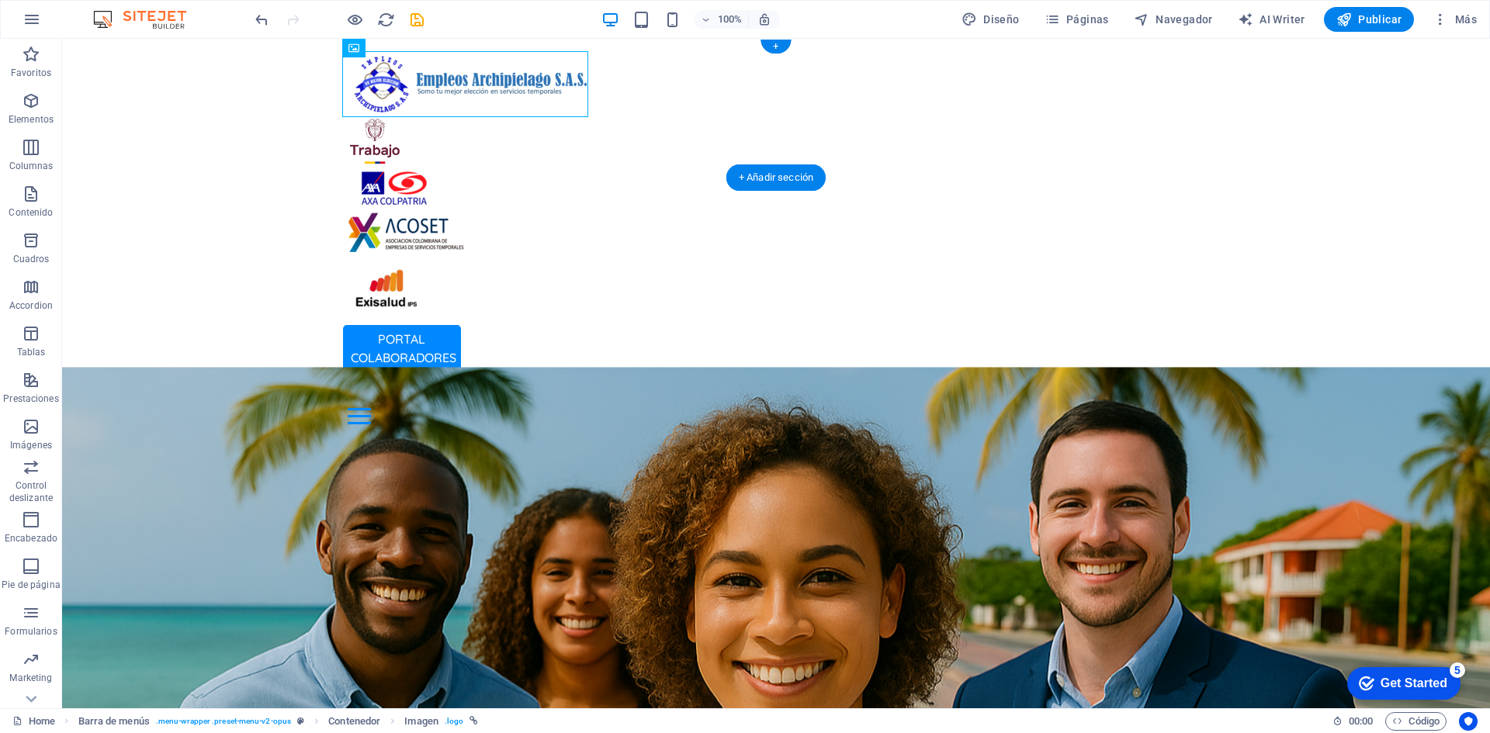
drag, startPoint x: 458, startPoint y: 89, endPoint x: 408, endPoint y: 88, distance: 49.7
click at [264, 86] on div "PORTAL COLABORADORES PORTAL EMPRESAS Inicio Oficina Colaboradores Oficina Empre…" at bounding box center [776, 238] width 1428 height 398
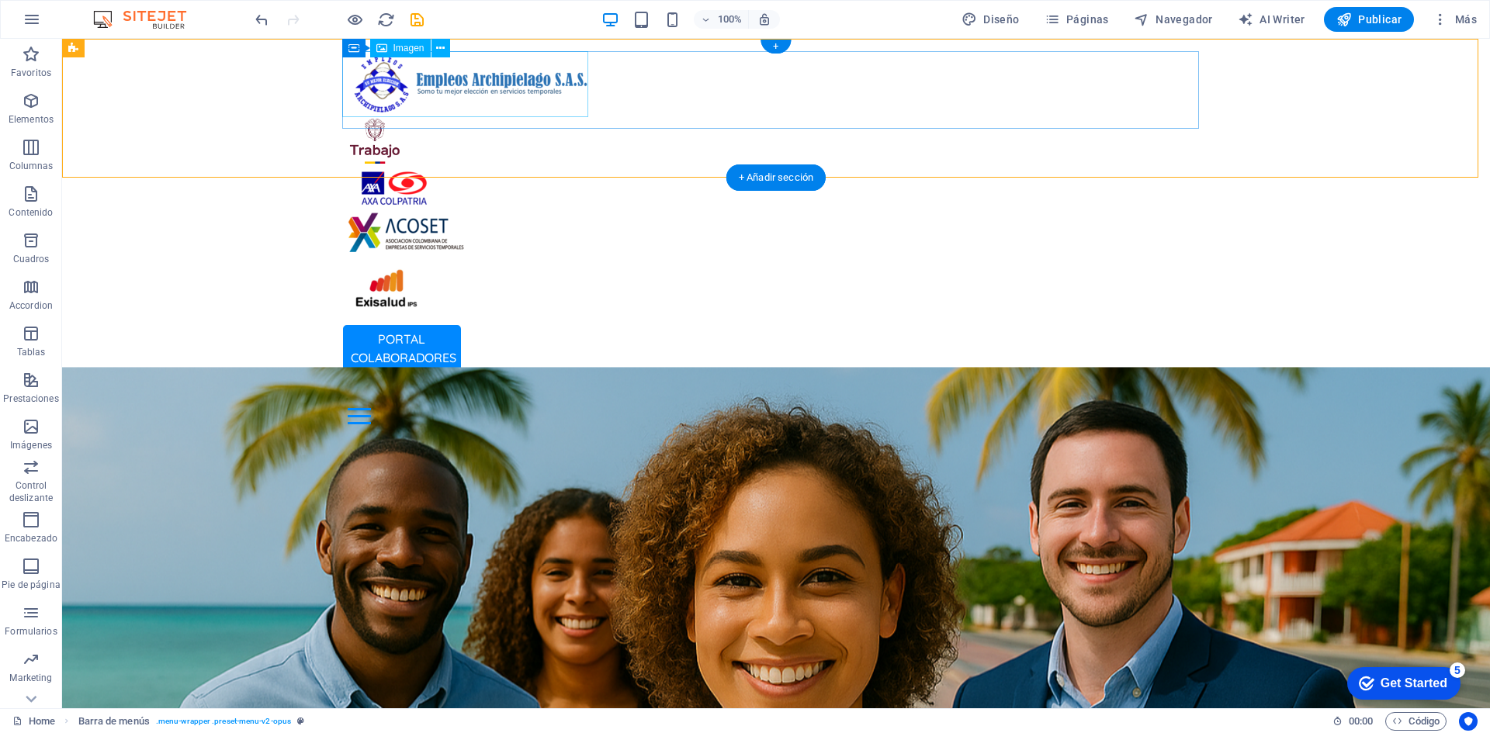
click at [360, 82] on figure at bounding box center [776, 84] width 857 height 66
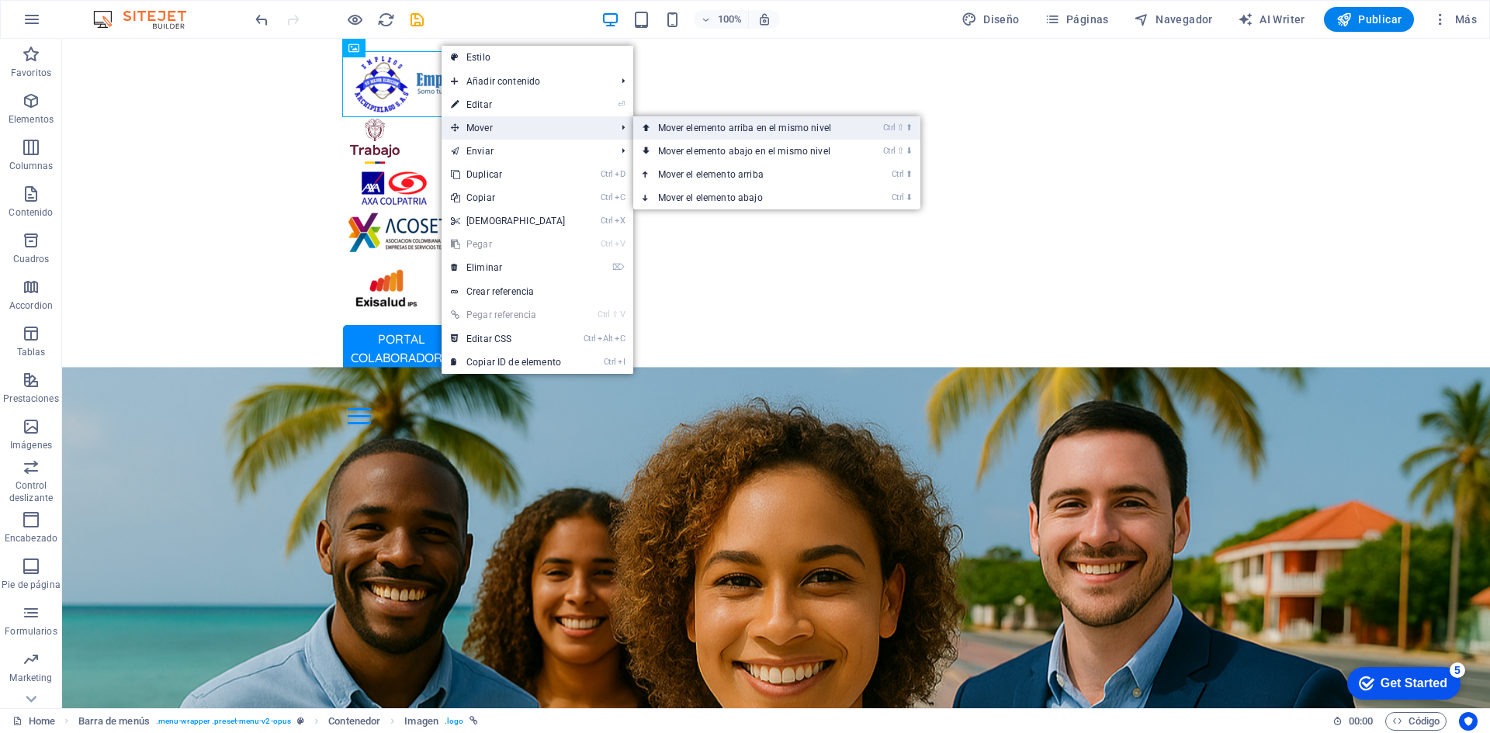
click at [668, 124] on link "Ctrl ⇧ ⬆ Mover elemento arriba en el mismo nivel" at bounding box center [747, 127] width 229 height 23
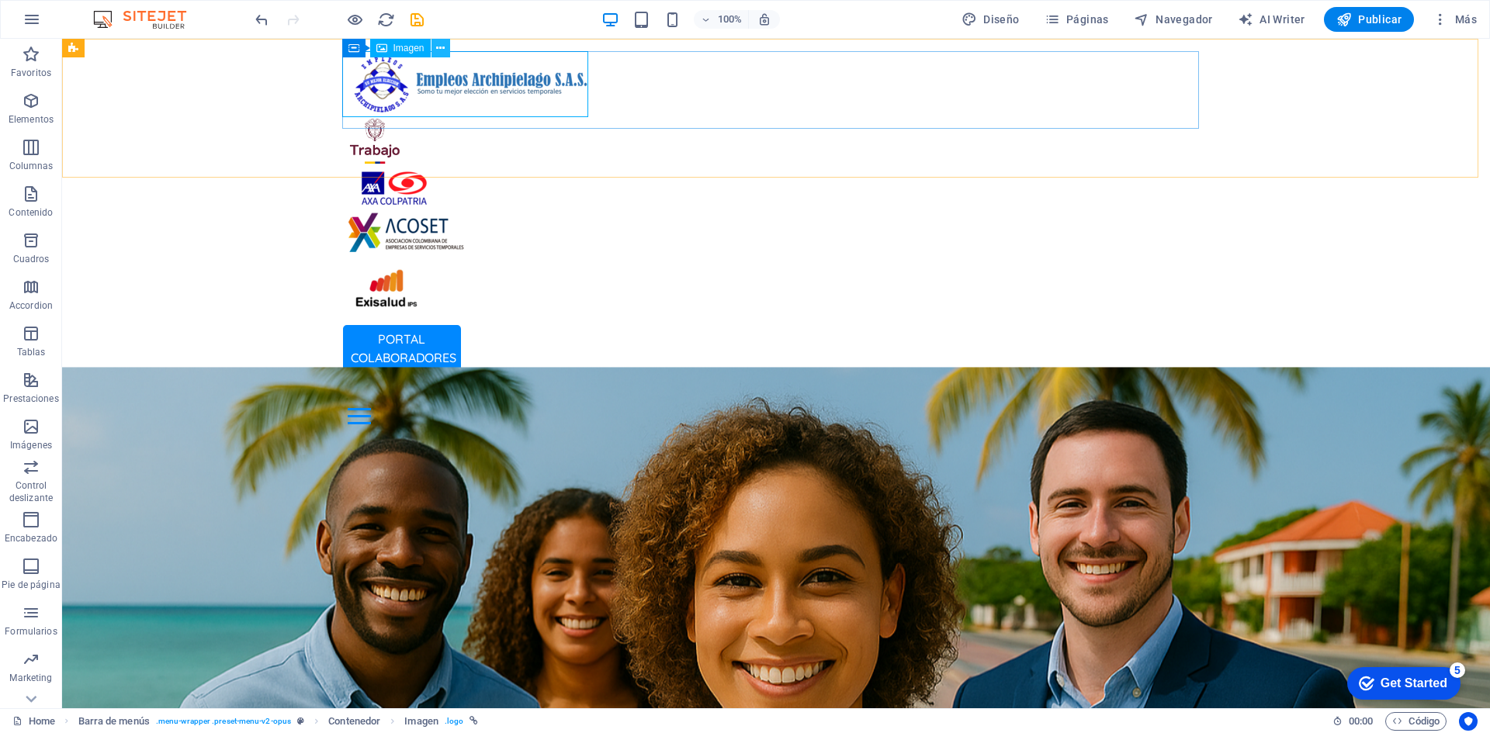
click at [445, 49] on button at bounding box center [440, 48] width 19 height 19
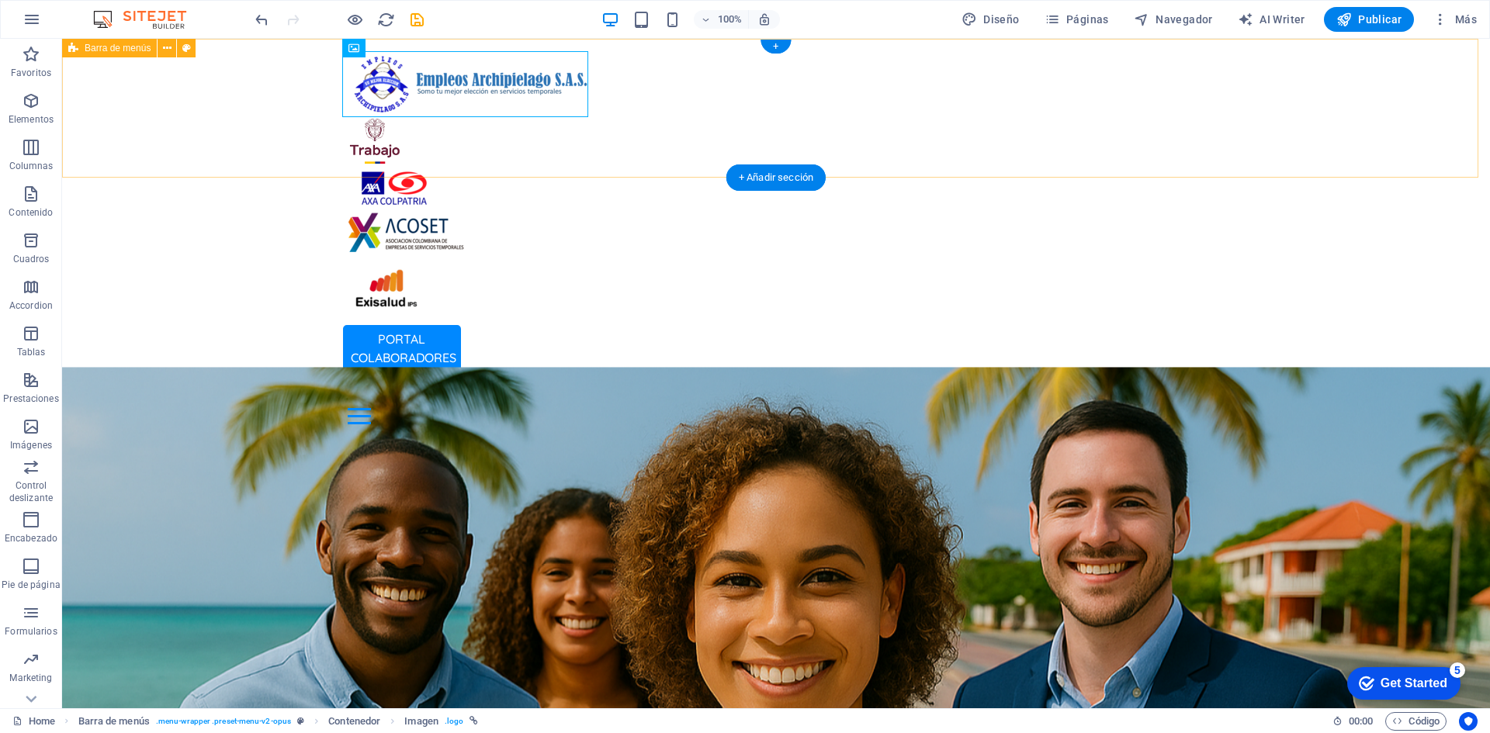
click at [254, 56] on div "PORTAL COLABORADORES PORTAL EMPRESAS Inicio Oficina Colaboradores Oficina Empre…" at bounding box center [776, 238] width 1428 height 398
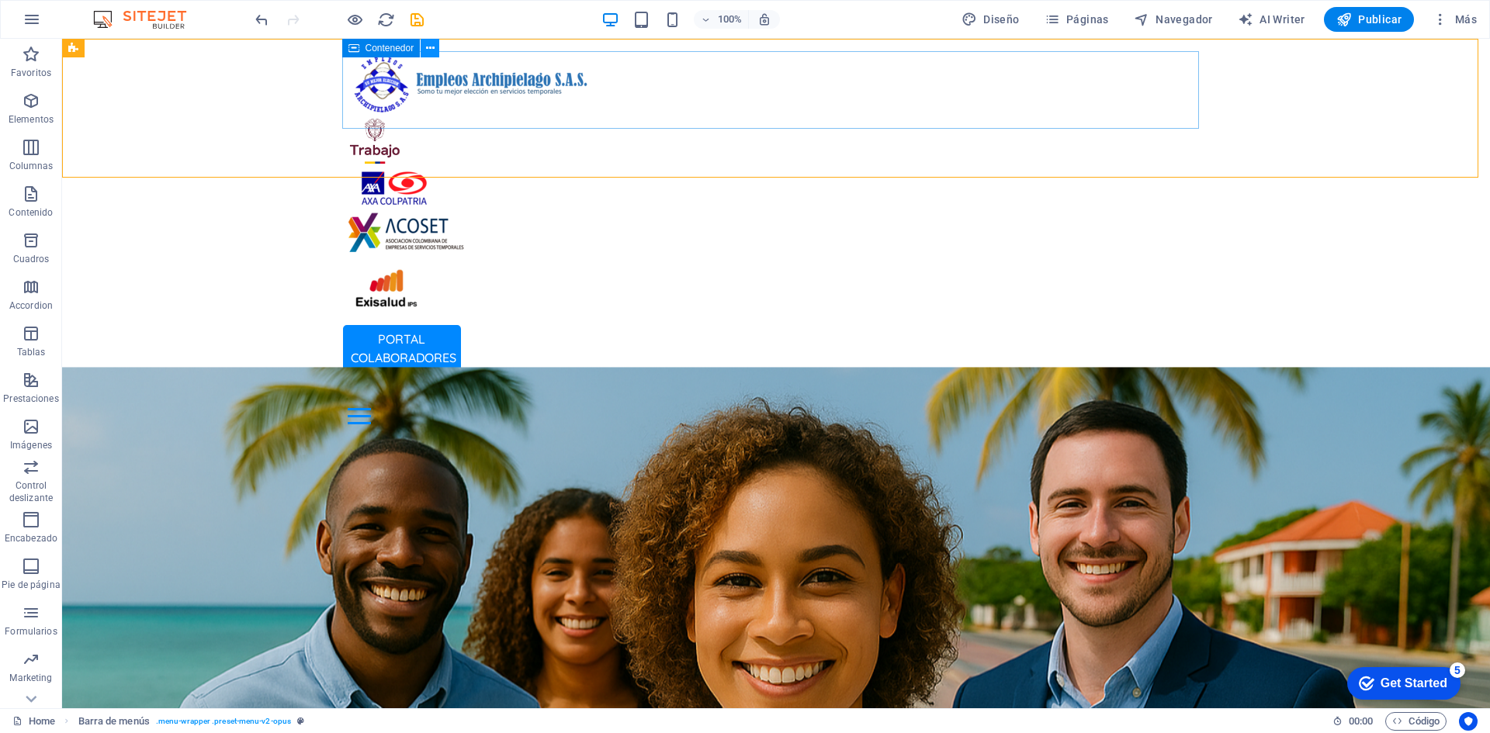
click at [423, 43] on button at bounding box center [430, 48] width 19 height 19
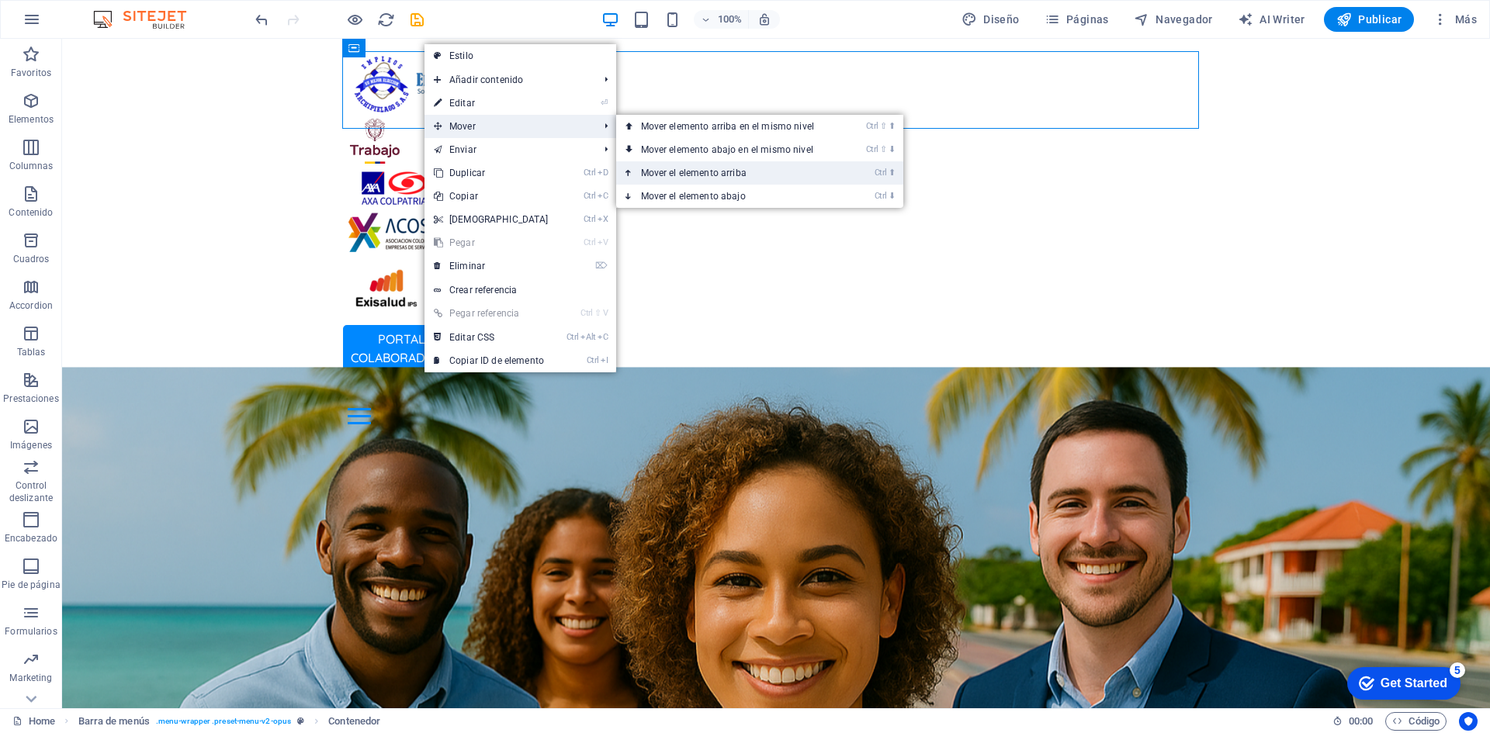
click at [739, 176] on link "Ctrl ⬆ Mover el elemento arriba" at bounding box center [730, 172] width 229 height 23
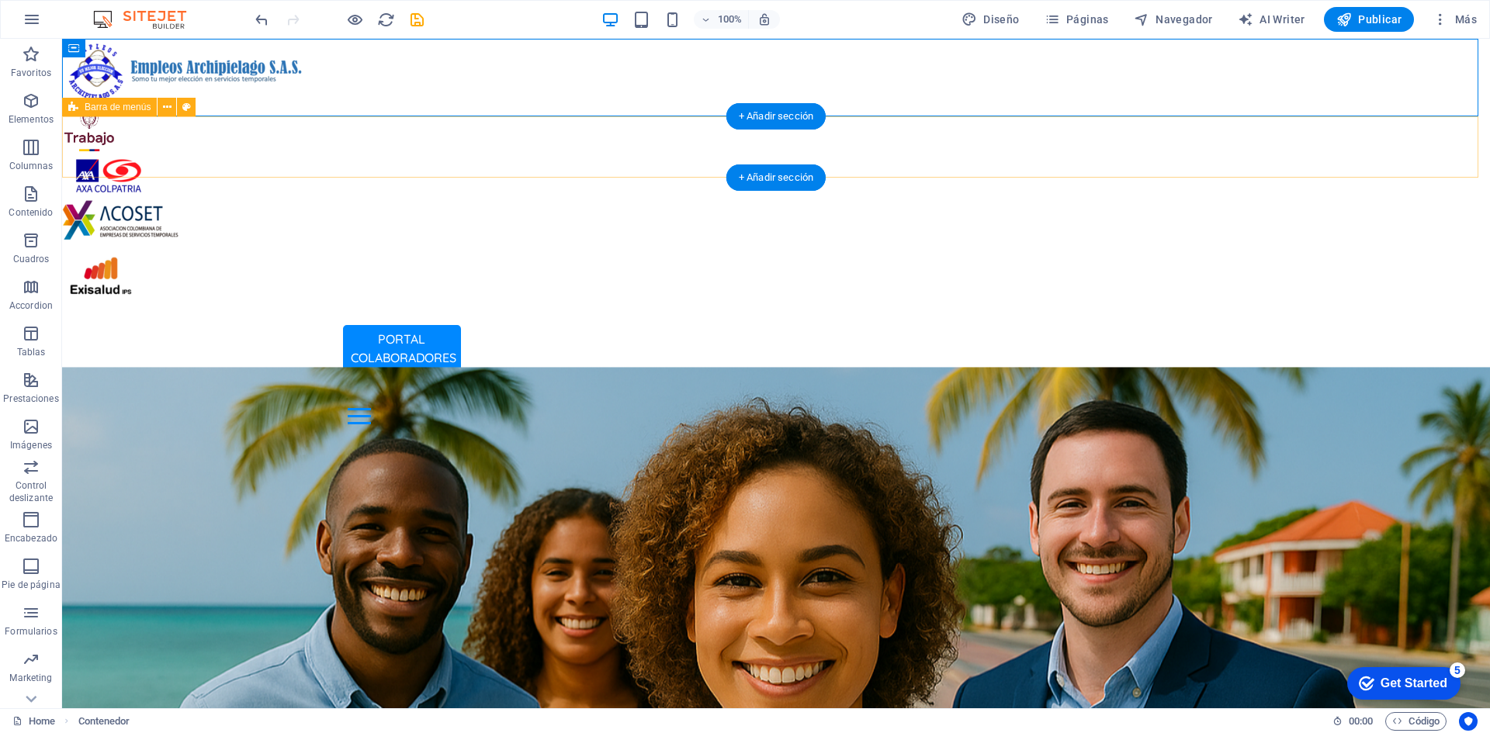
click at [244, 317] on div "PORTAL COLABORADORES PORTAL EMPRESAS Inicio Oficina Colaboradores Oficina Empre…" at bounding box center [776, 376] width 1428 height 119
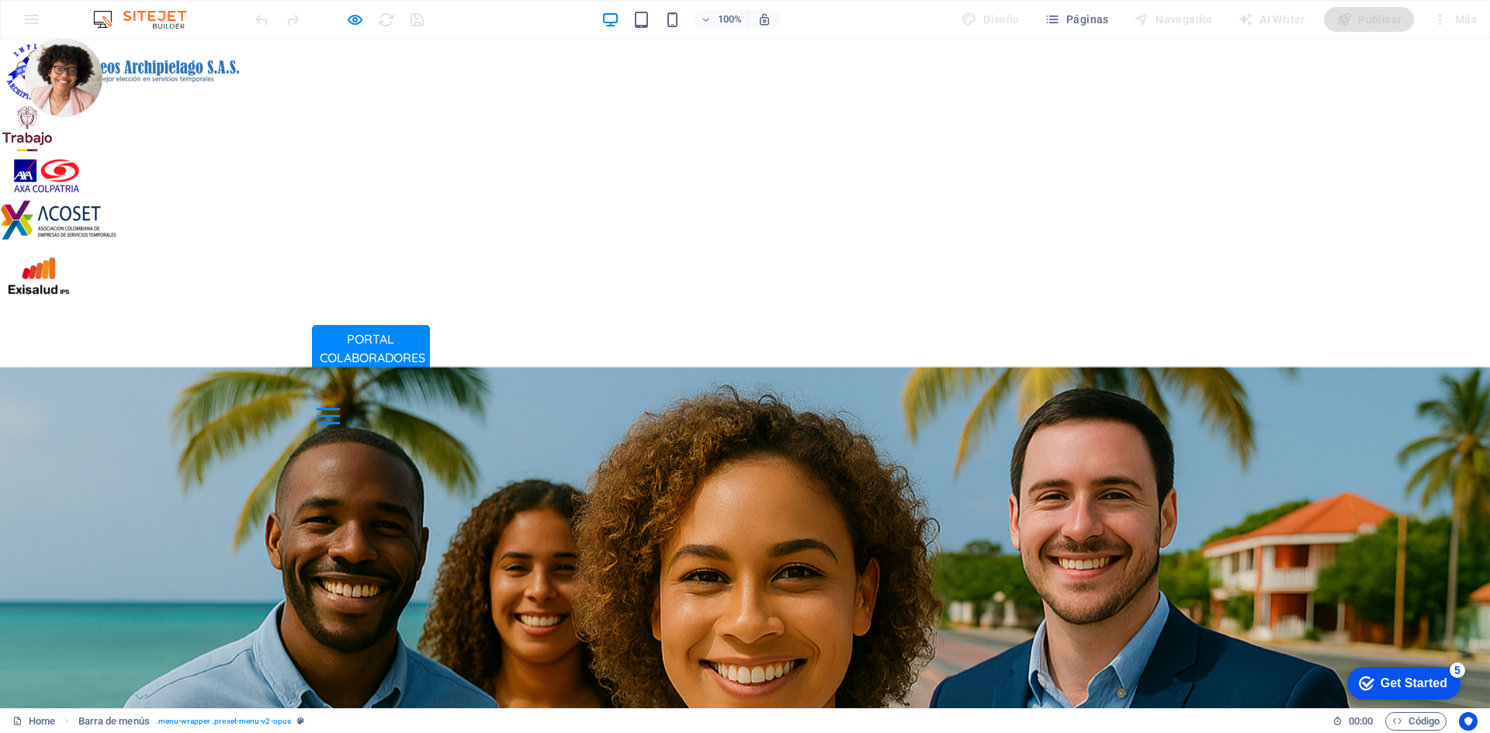
click at [78, 240] on img at bounding box center [39, 279] width 78 height 78
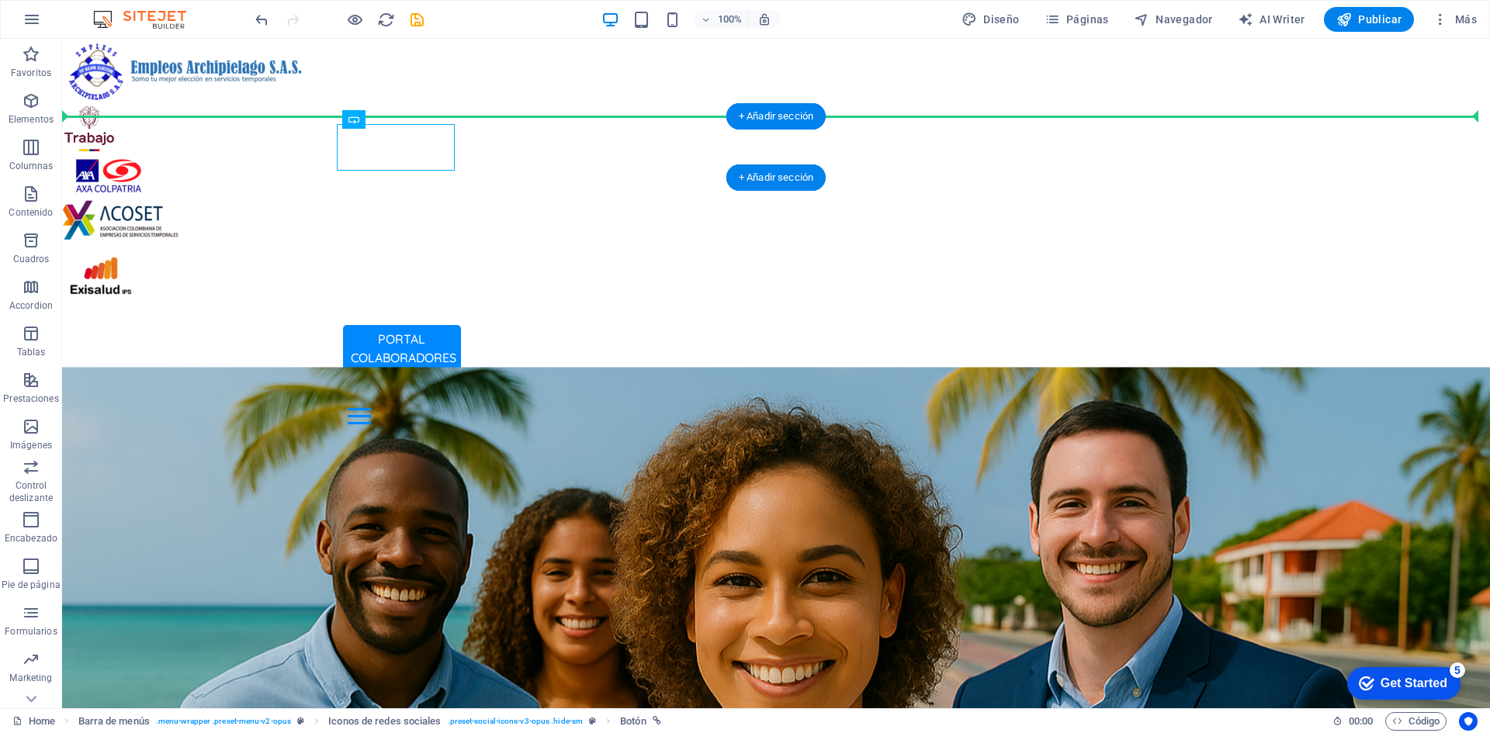
drag, startPoint x: 407, startPoint y: 140, endPoint x: 566, endPoint y: 130, distance: 159.3
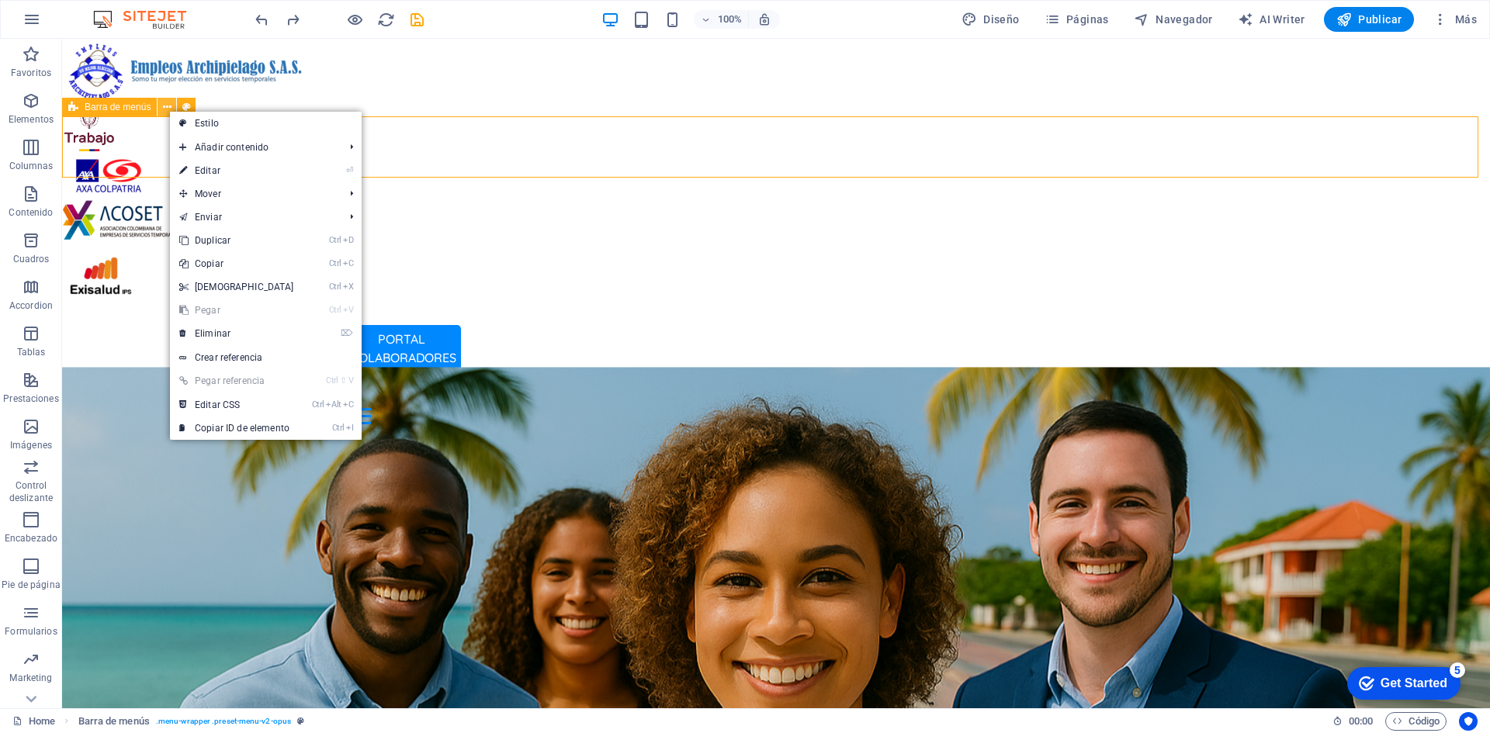
click at [206, 175] on link "⏎ Editar" at bounding box center [236, 170] width 133 height 23
select select "rem"
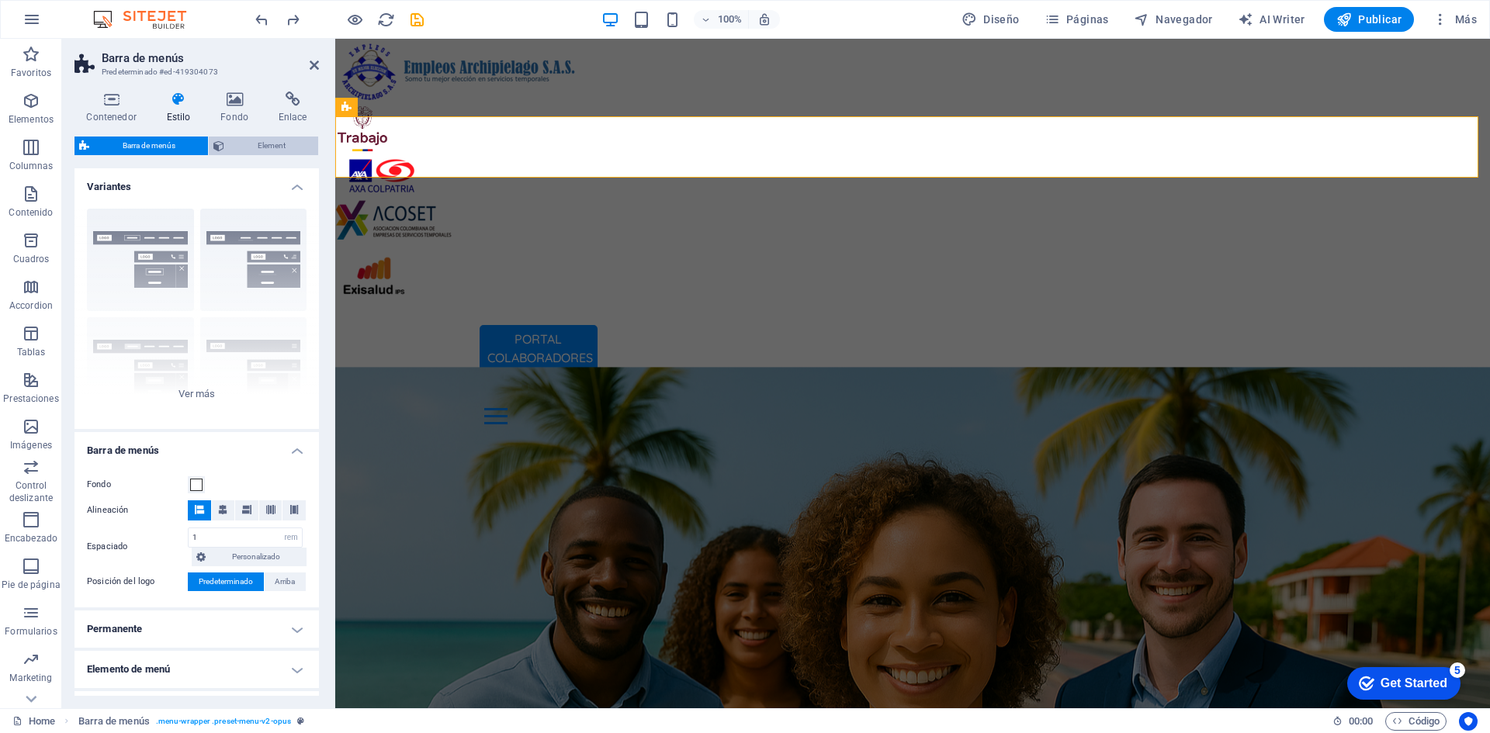
click at [274, 146] on span "Element" at bounding box center [271, 146] width 85 height 19
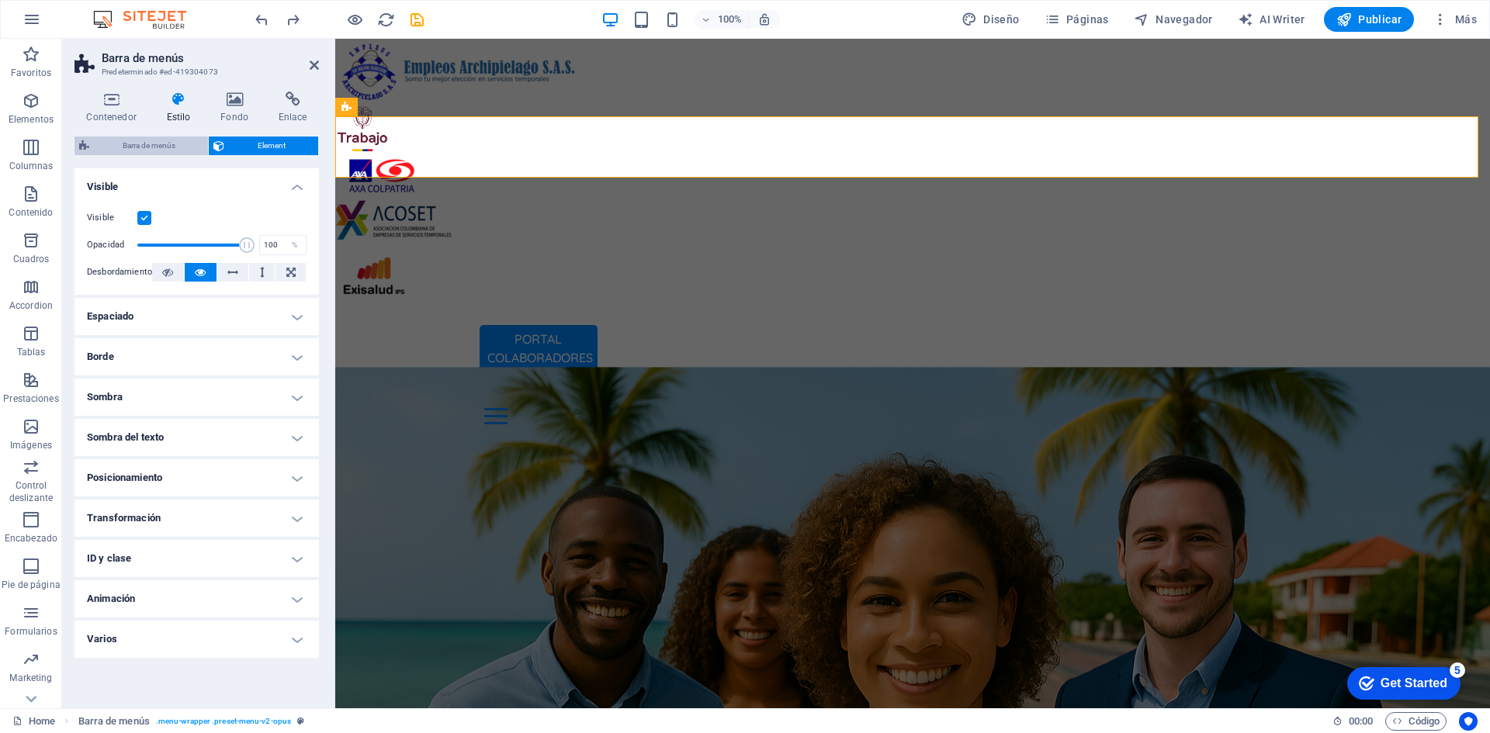
click at [173, 140] on span "Barra de menús" at bounding box center [148, 146] width 109 height 19
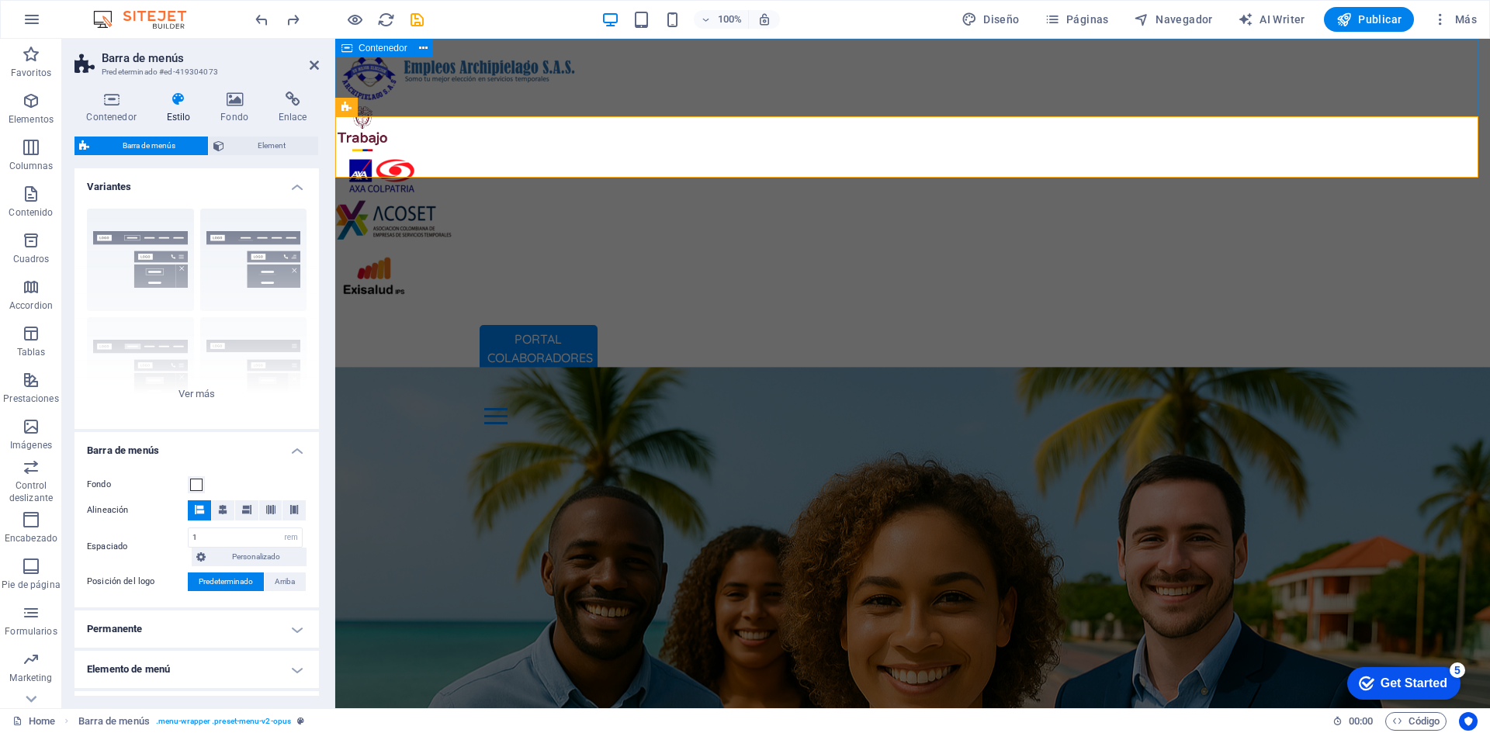
click at [1058, 83] on div at bounding box center [912, 178] width 1155 height 279
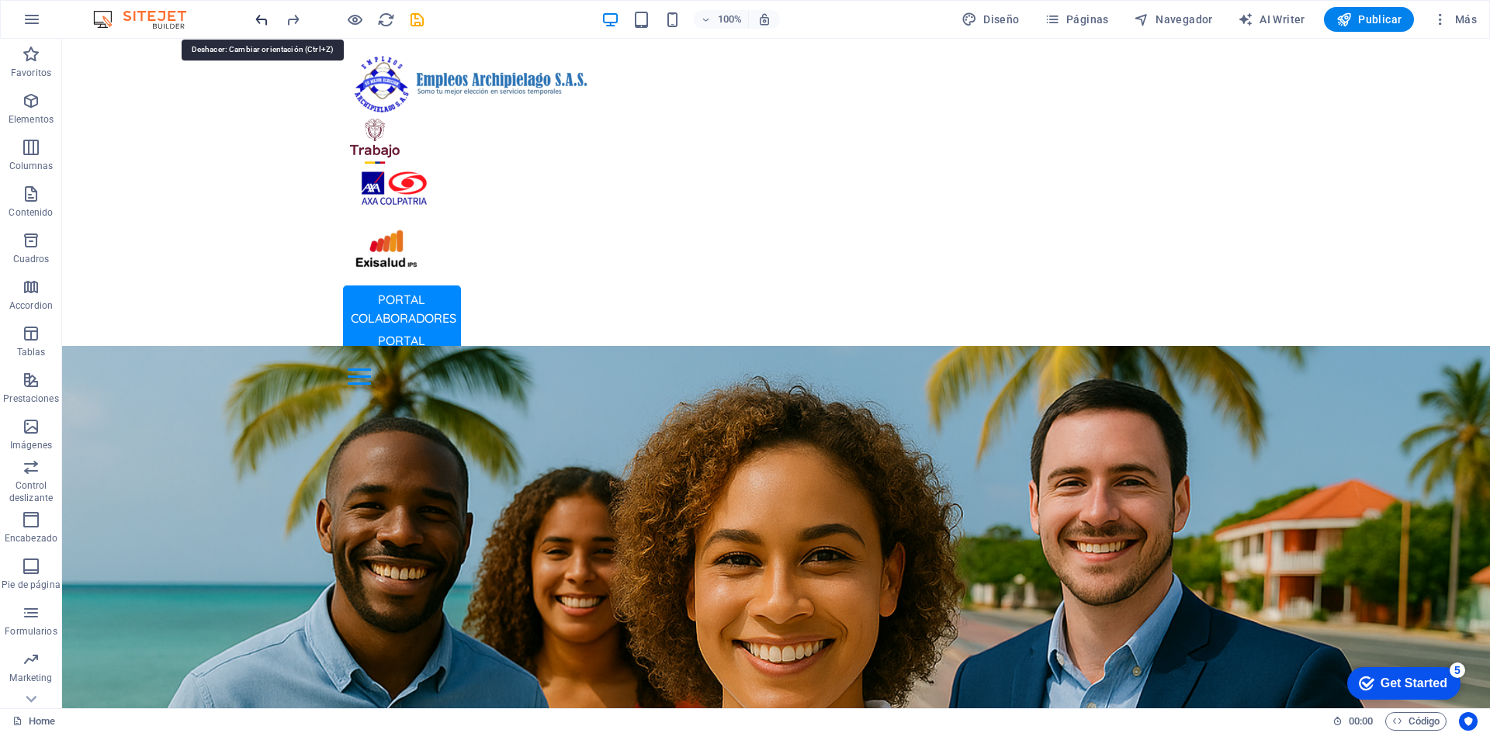
click at [262, 22] on div at bounding box center [339, 19] width 174 height 25
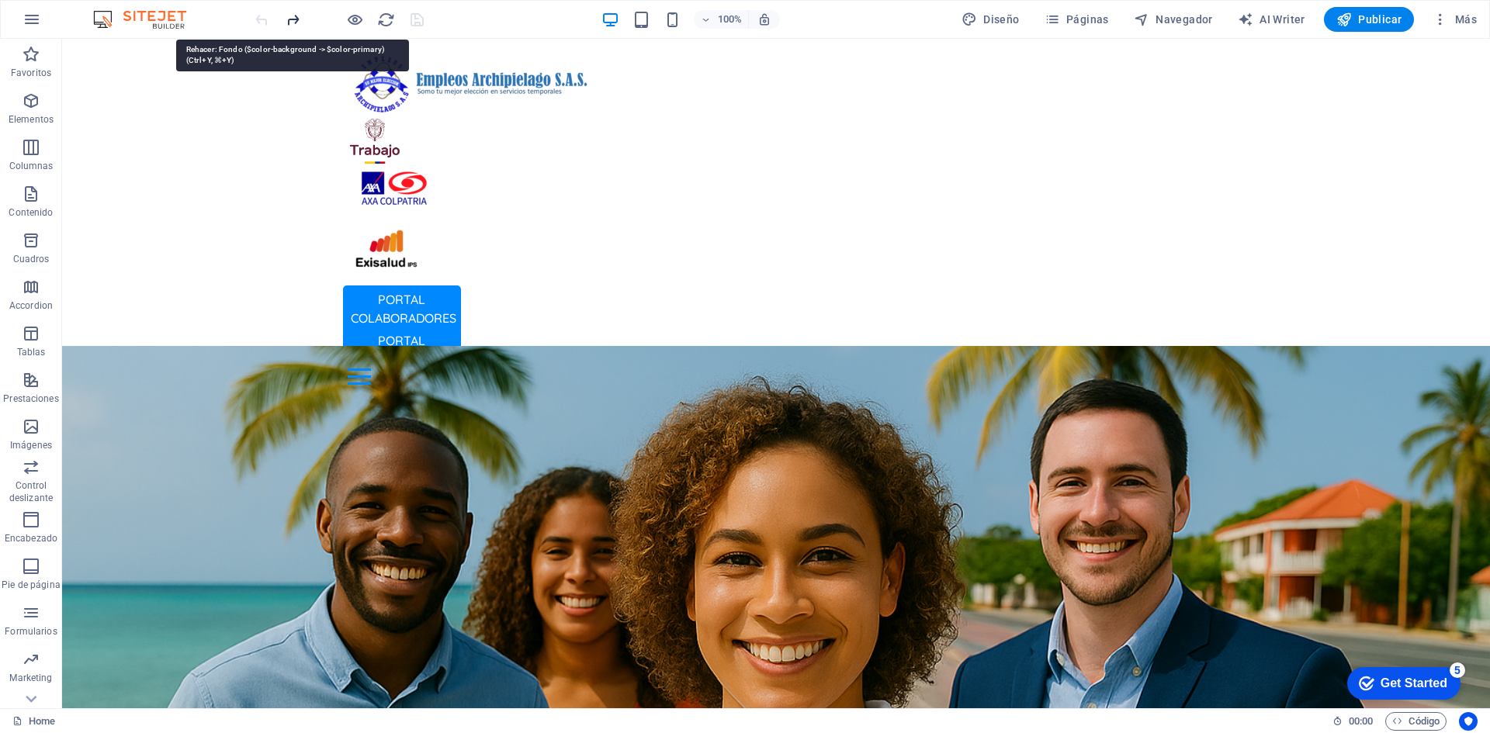
click at [288, 19] on icon "redo" at bounding box center [293, 20] width 18 height 18
click at [292, 19] on icon "redo" at bounding box center [293, 20] width 18 height 18
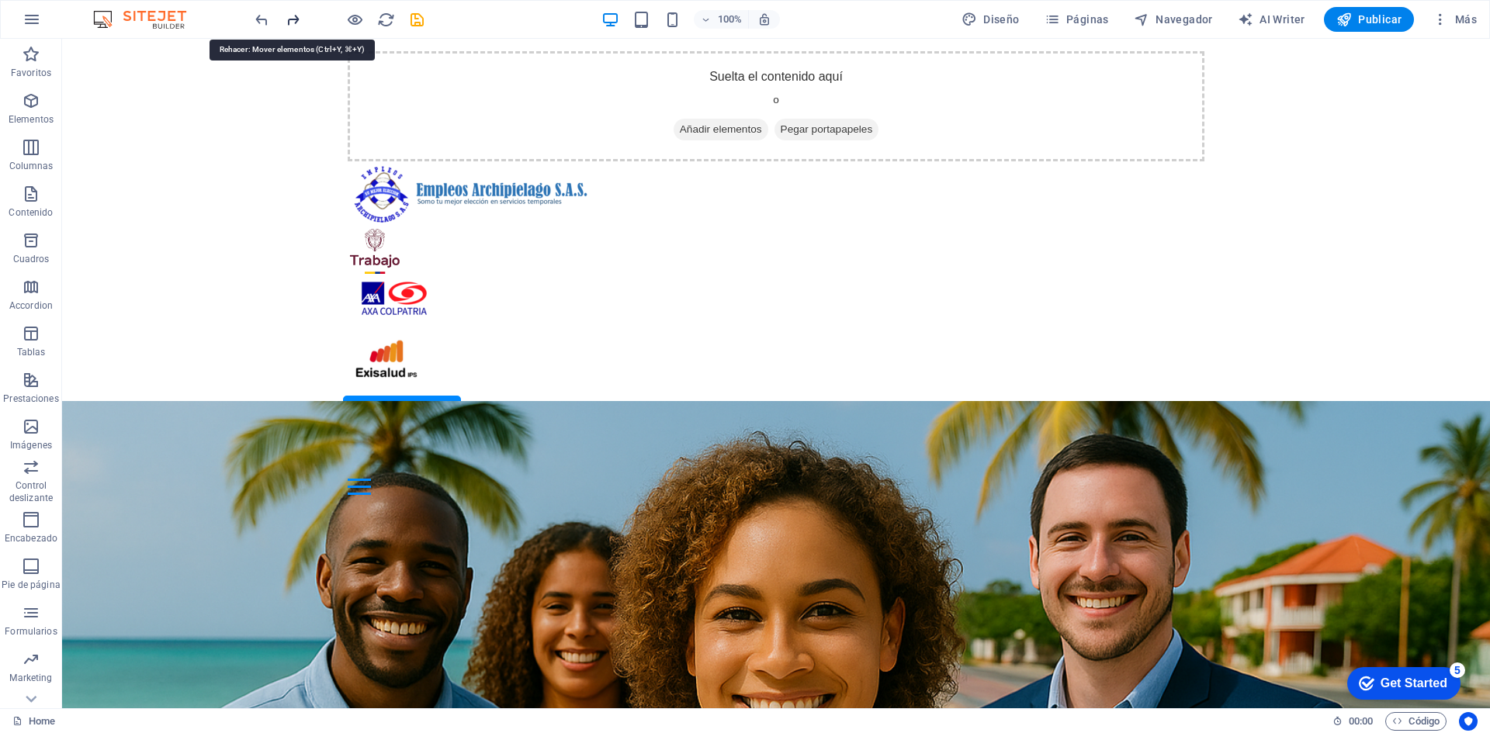
click at [292, 19] on icon "redo" at bounding box center [293, 20] width 18 height 18
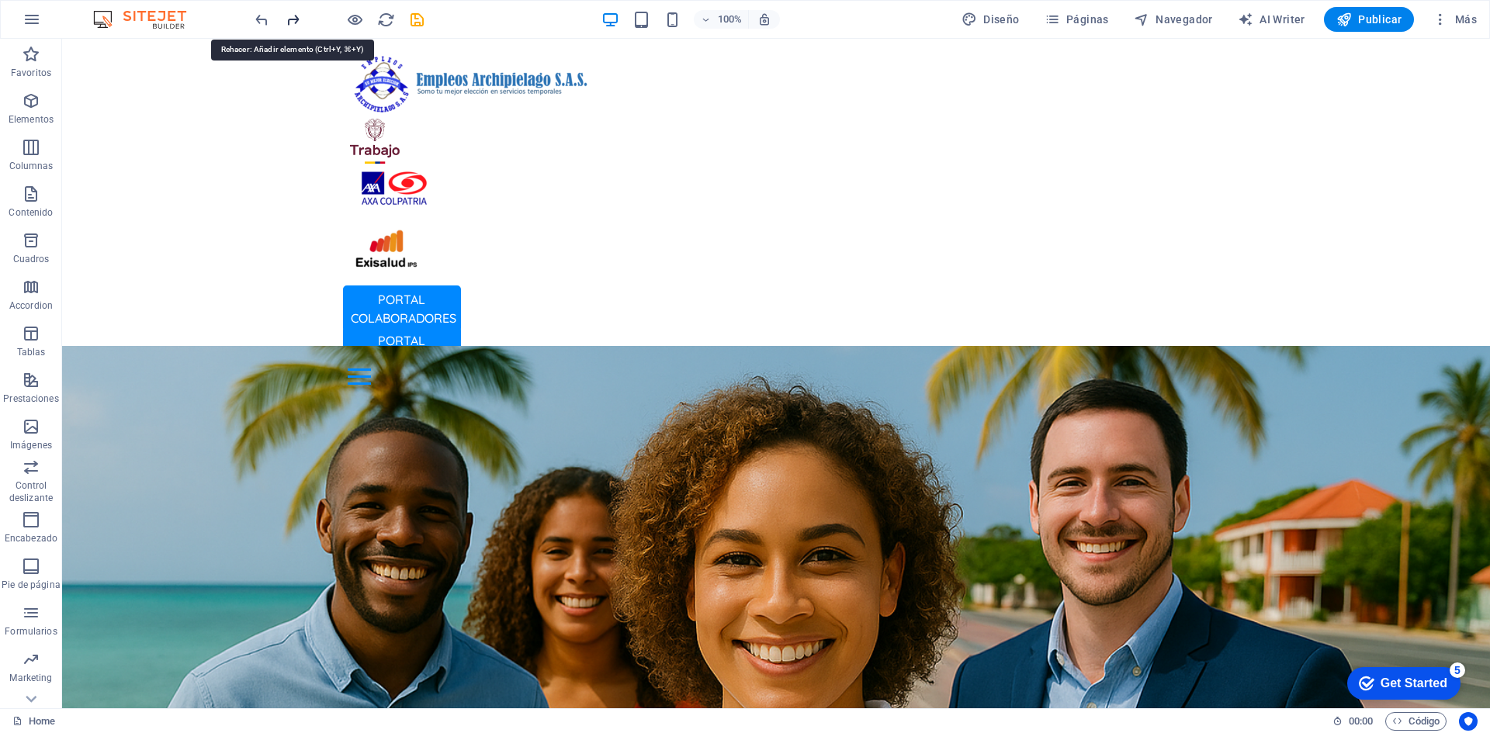
click at [292, 19] on icon "redo" at bounding box center [293, 20] width 18 height 18
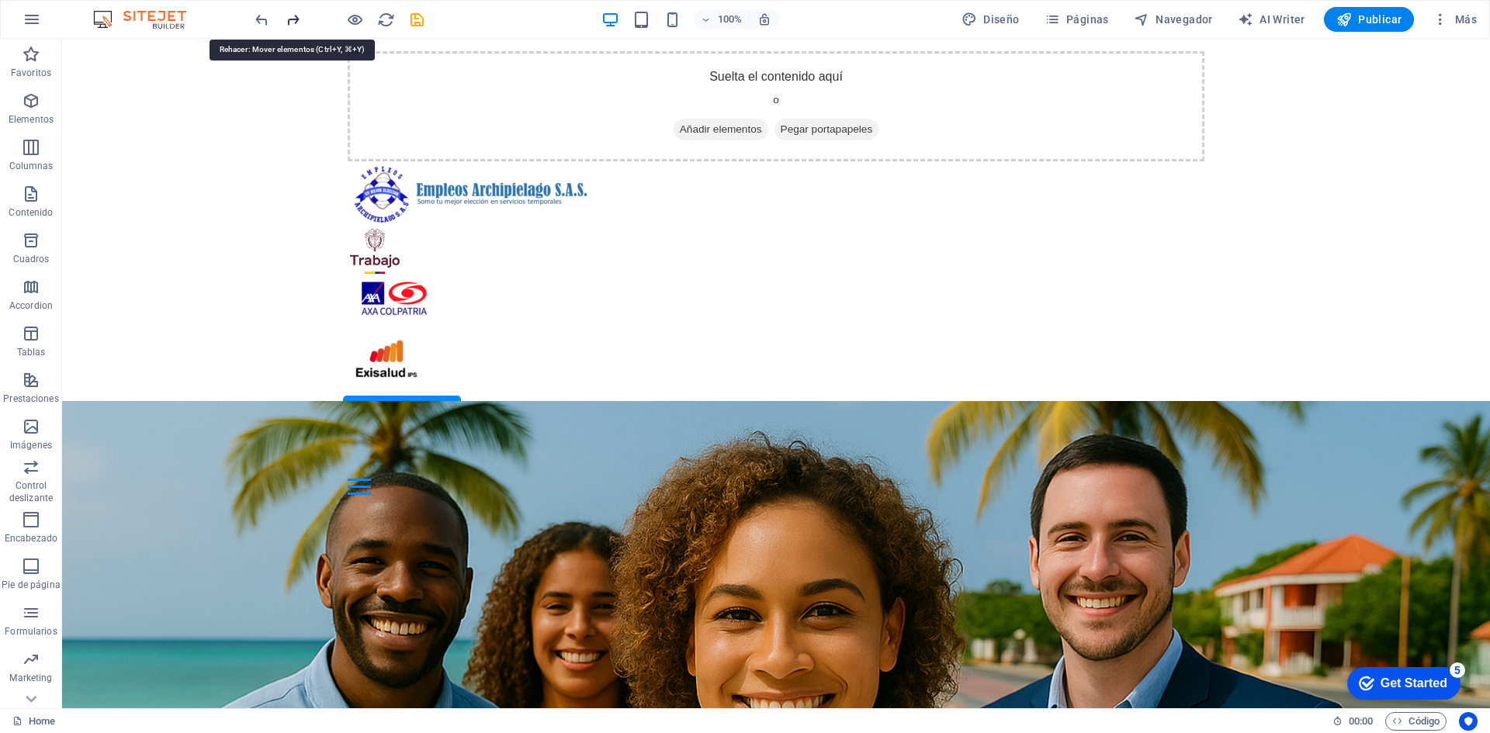
click at [292, 19] on icon "redo" at bounding box center [293, 20] width 18 height 18
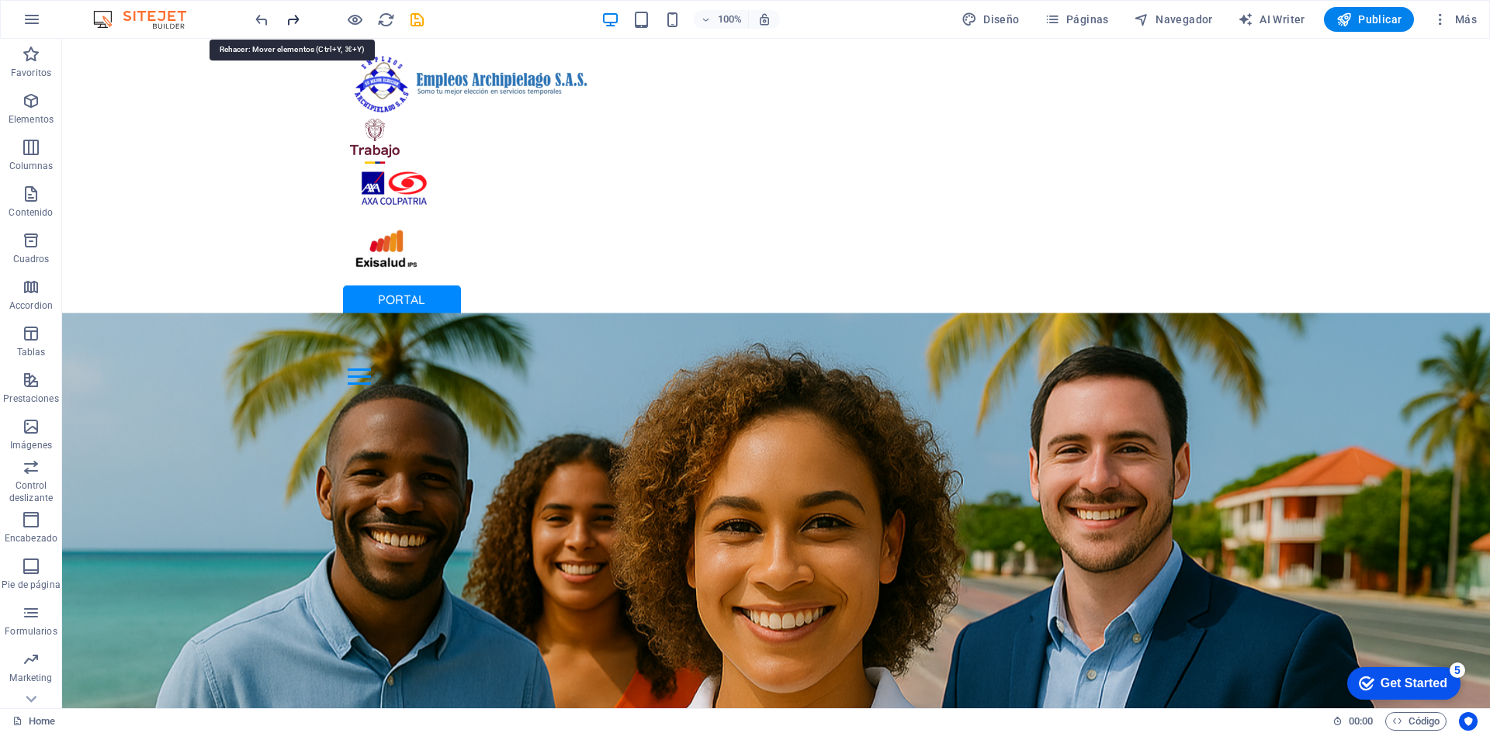
click at [292, 19] on icon "redo" at bounding box center [293, 20] width 18 height 18
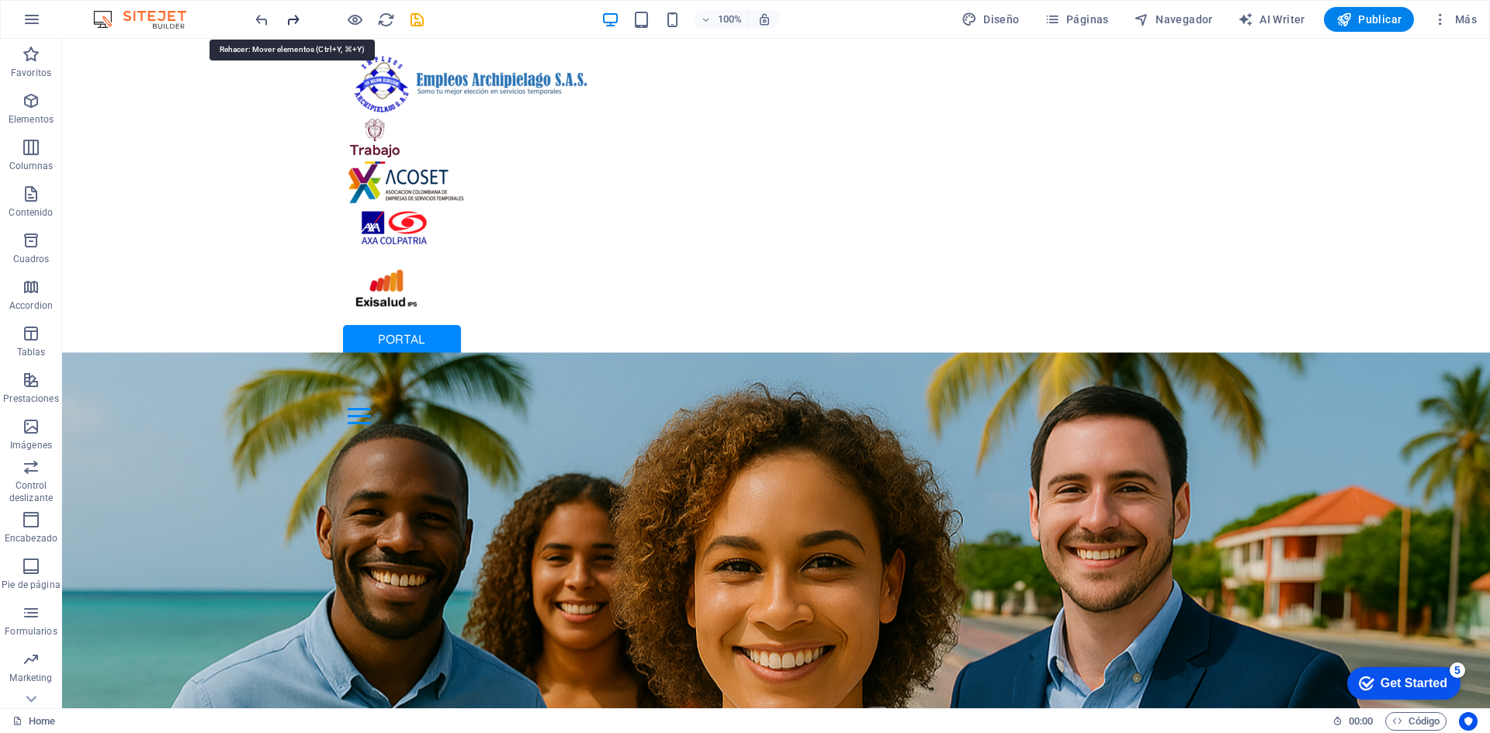
click at [292, 19] on icon "redo" at bounding box center [293, 20] width 18 height 18
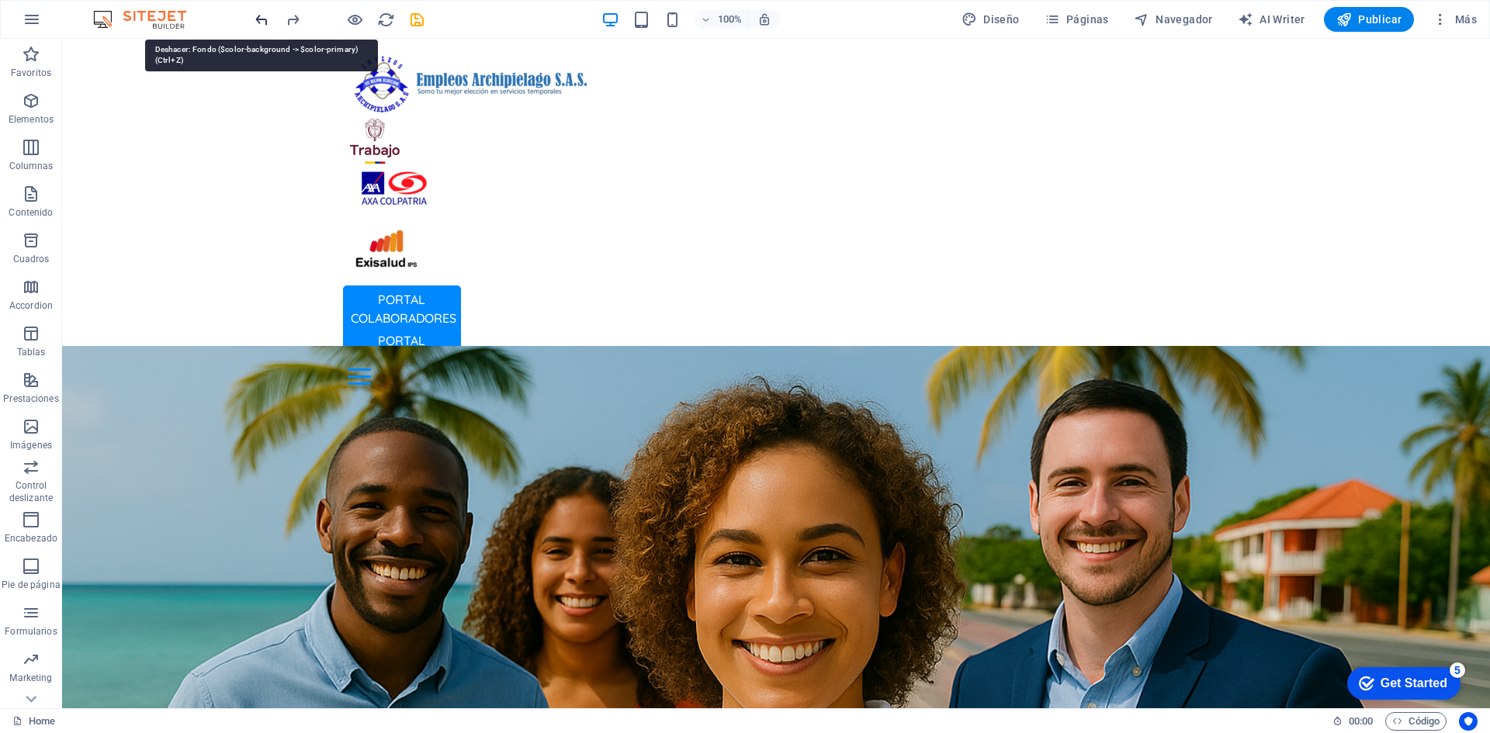
click at [265, 23] on div at bounding box center [339, 19] width 174 height 25
click at [266, 21] on div at bounding box center [339, 19] width 174 height 25
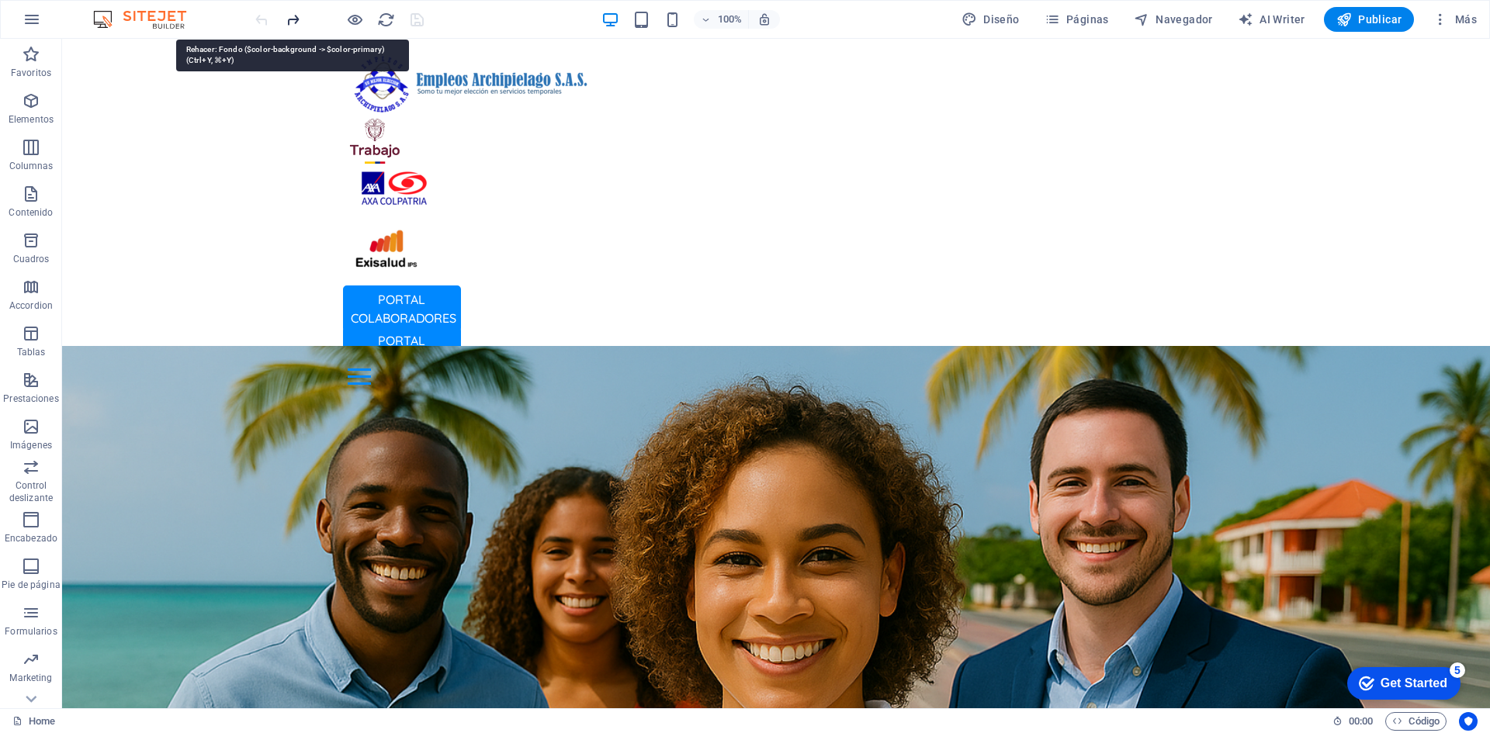
click at [288, 19] on icon "redo" at bounding box center [293, 20] width 18 height 18
click at [287, 19] on icon "redo" at bounding box center [293, 20] width 18 height 18
click at [297, 20] on icon "redo" at bounding box center [293, 20] width 18 height 18
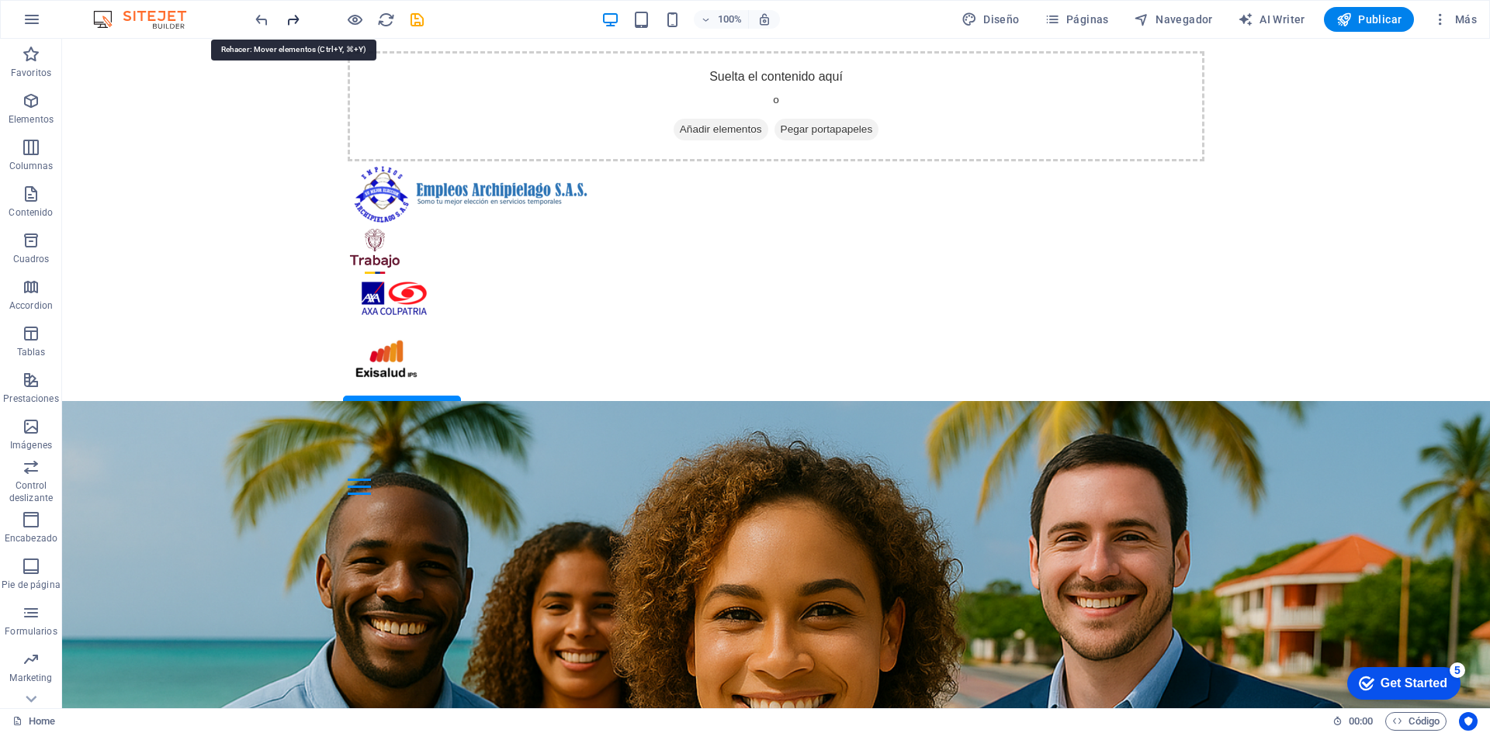
click at [297, 21] on icon "redo" at bounding box center [293, 20] width 18 height 18
click at [296, 23] on icon "redo" at bounding box center [293, 20] width 18 height 18
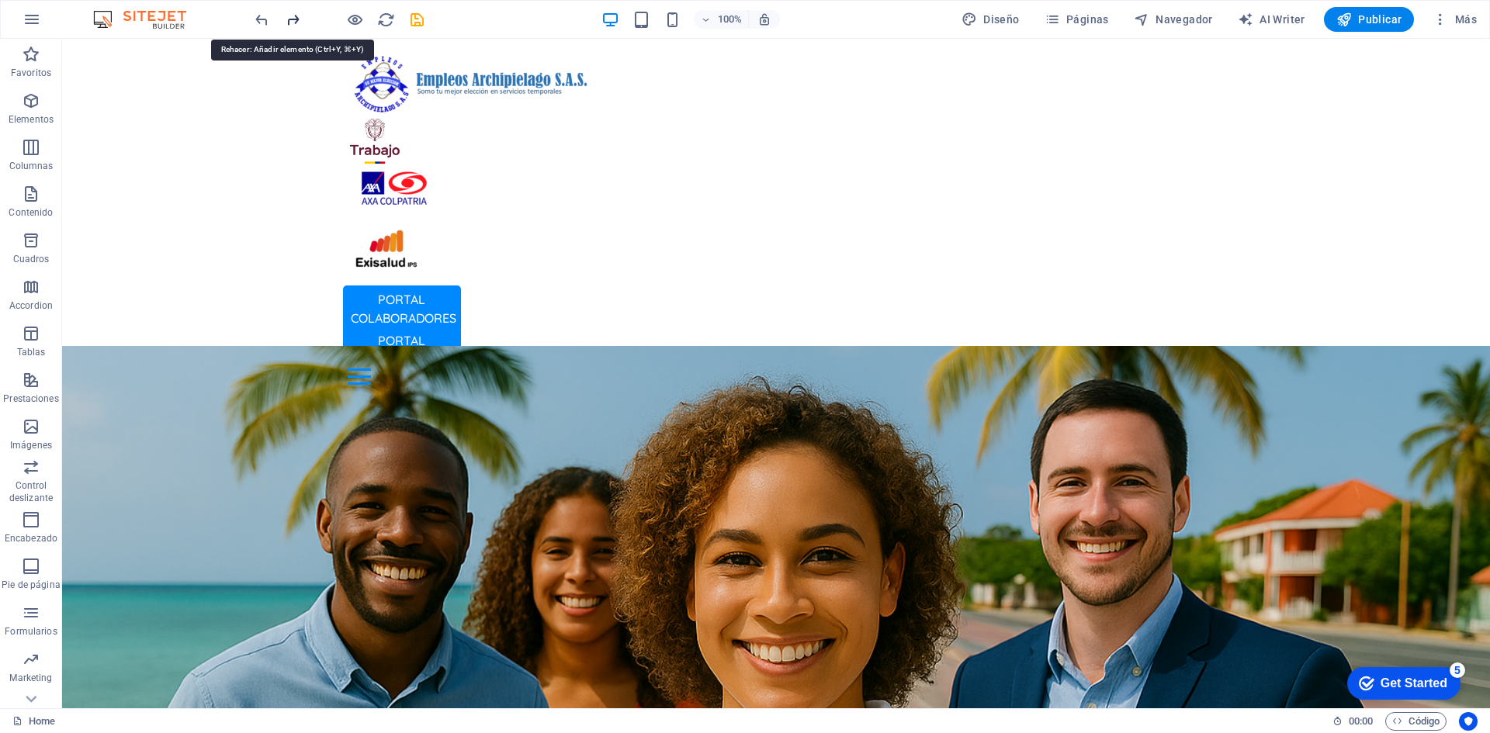
click at [296, 23] on icon "redo" at bounding box center [293, 20] width 18 height 18
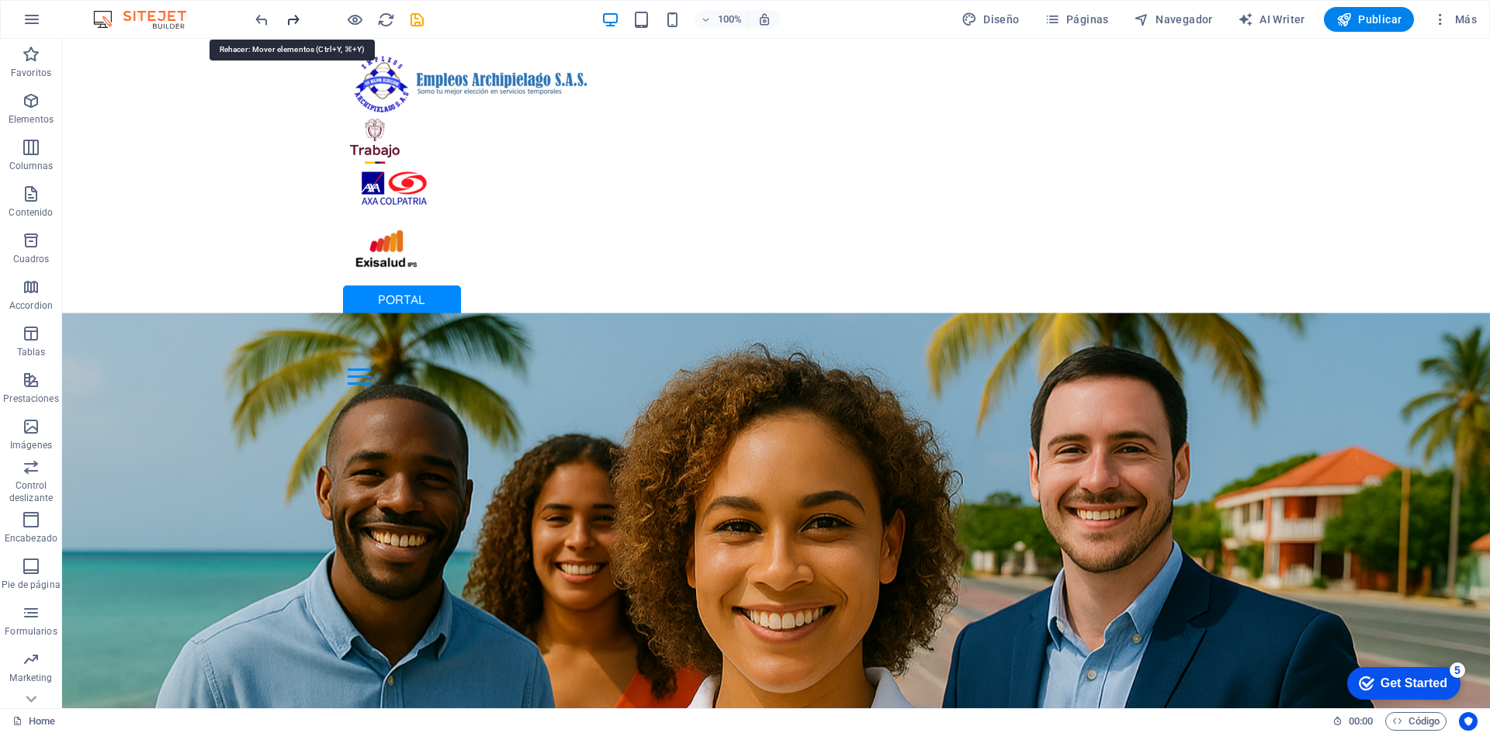
click at [296, 23] on icon "redo" at bounding box center [293, 20] width 18 height 18
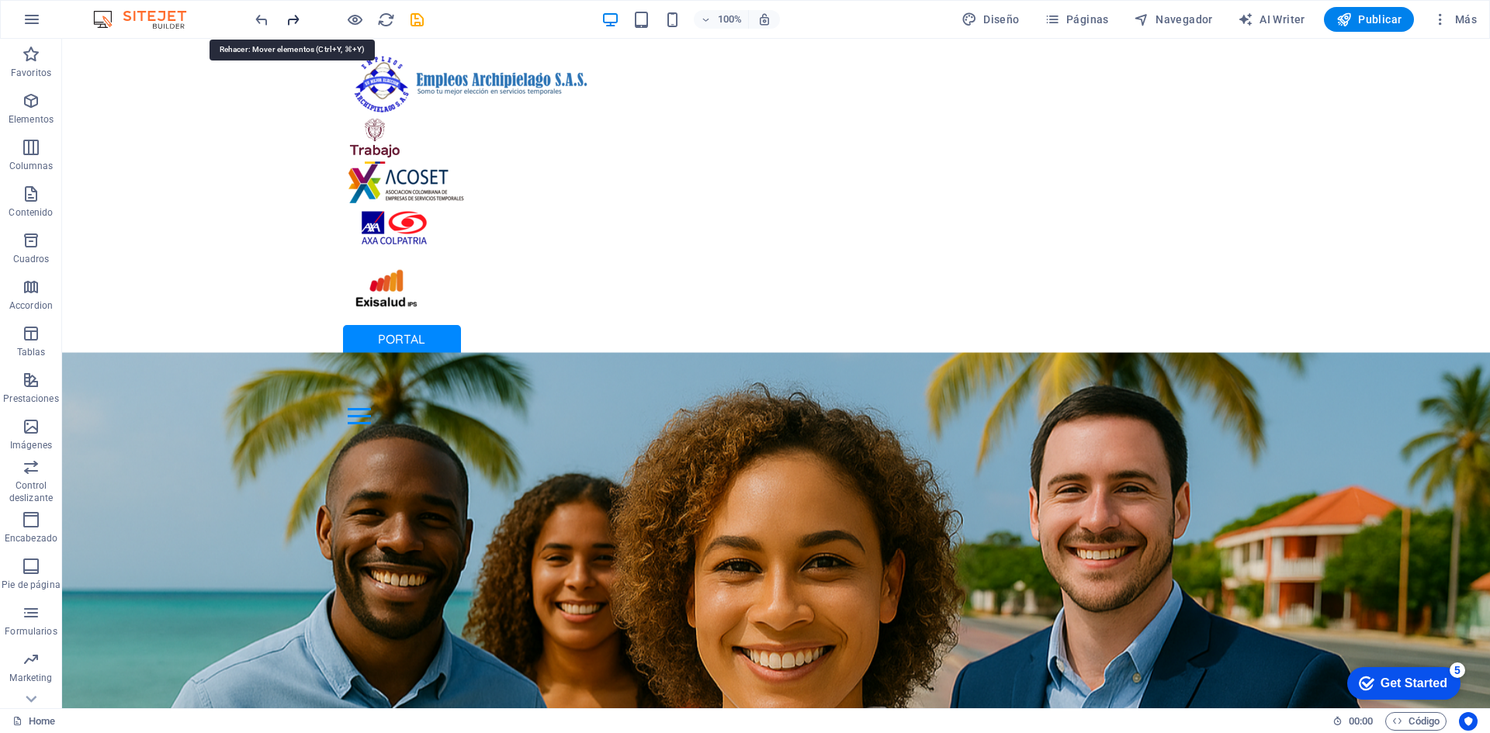
click at [296, 23] on icon "redo" at bounding box center [293, 20] width 18 height 18
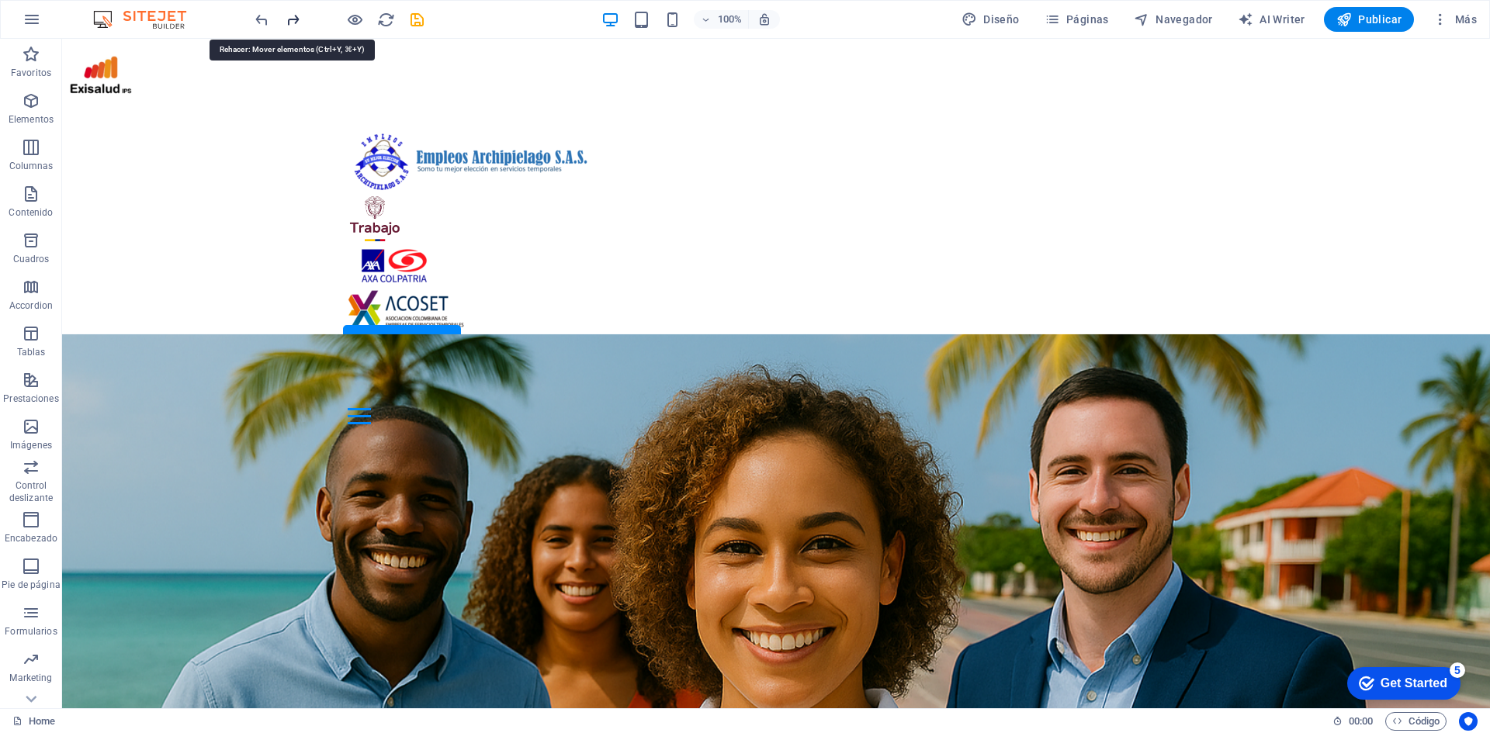
click at [296, 23] on icon "redo" at bounding box center [293, 20] width 18 height 18
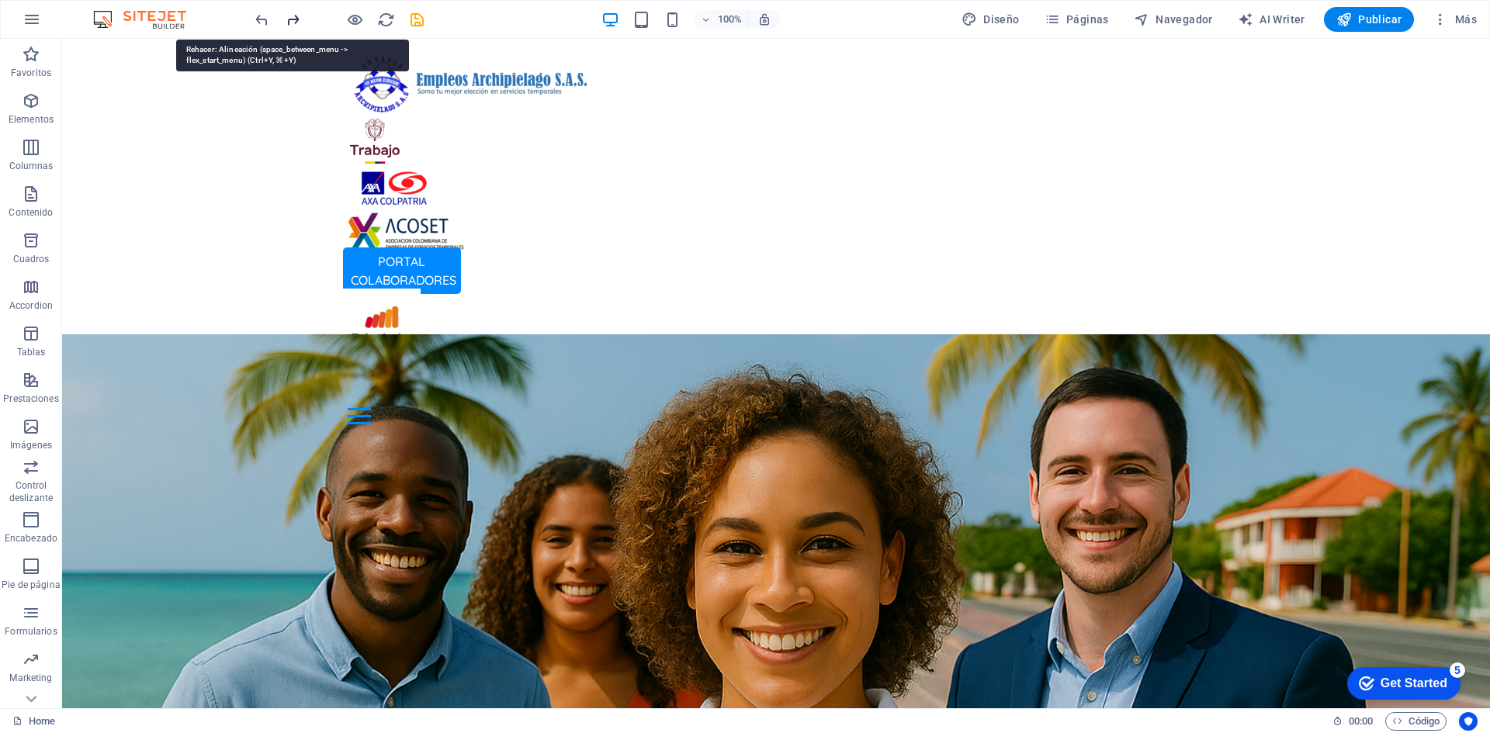
click at [296, 23] on icon "redo" at bounding box center [293, 20] width 18 height 18
click at [295, 24] on icon "redo" at bounding box center [293, 20] width 18 height 18
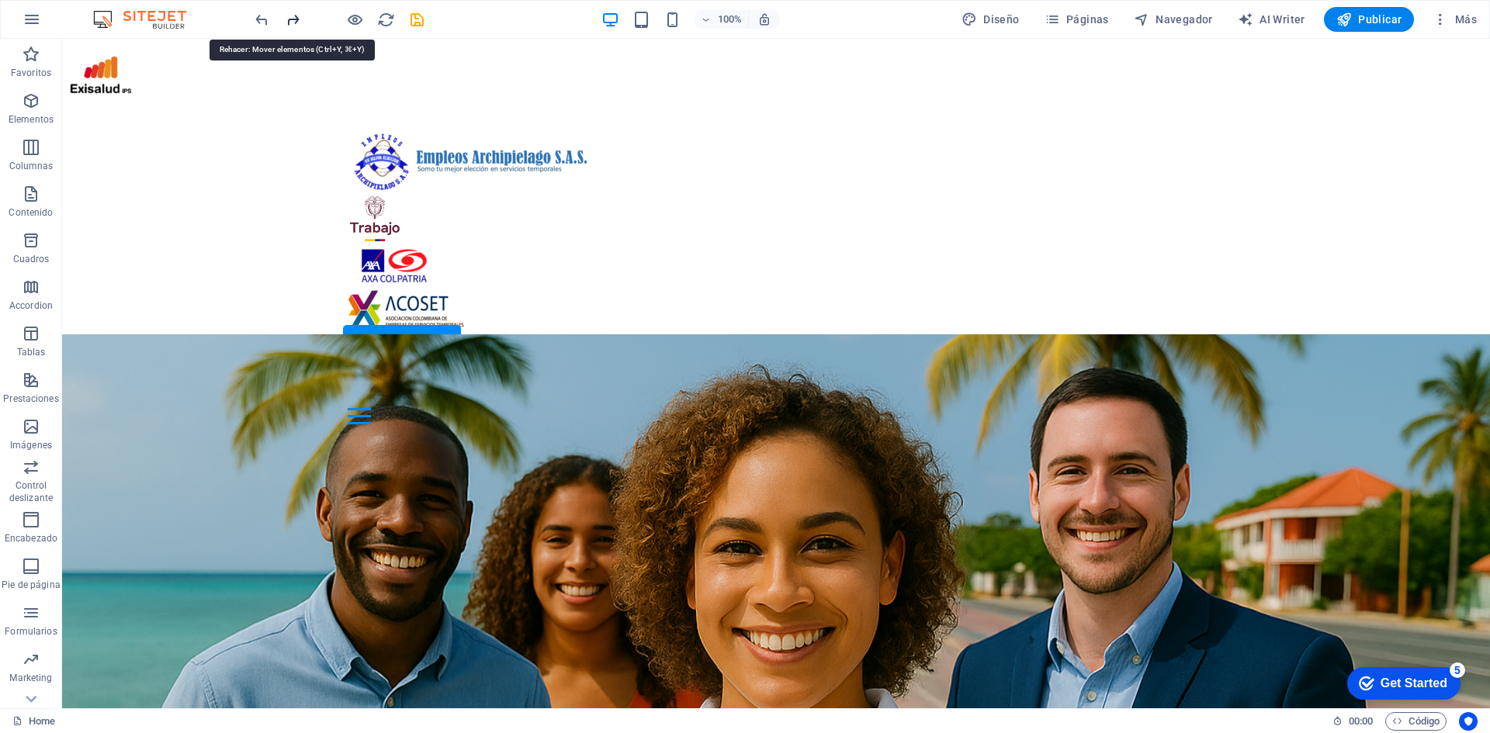
click at [295, 24] on icon "redo" at bounding box center [293, 20] width 18 height 18
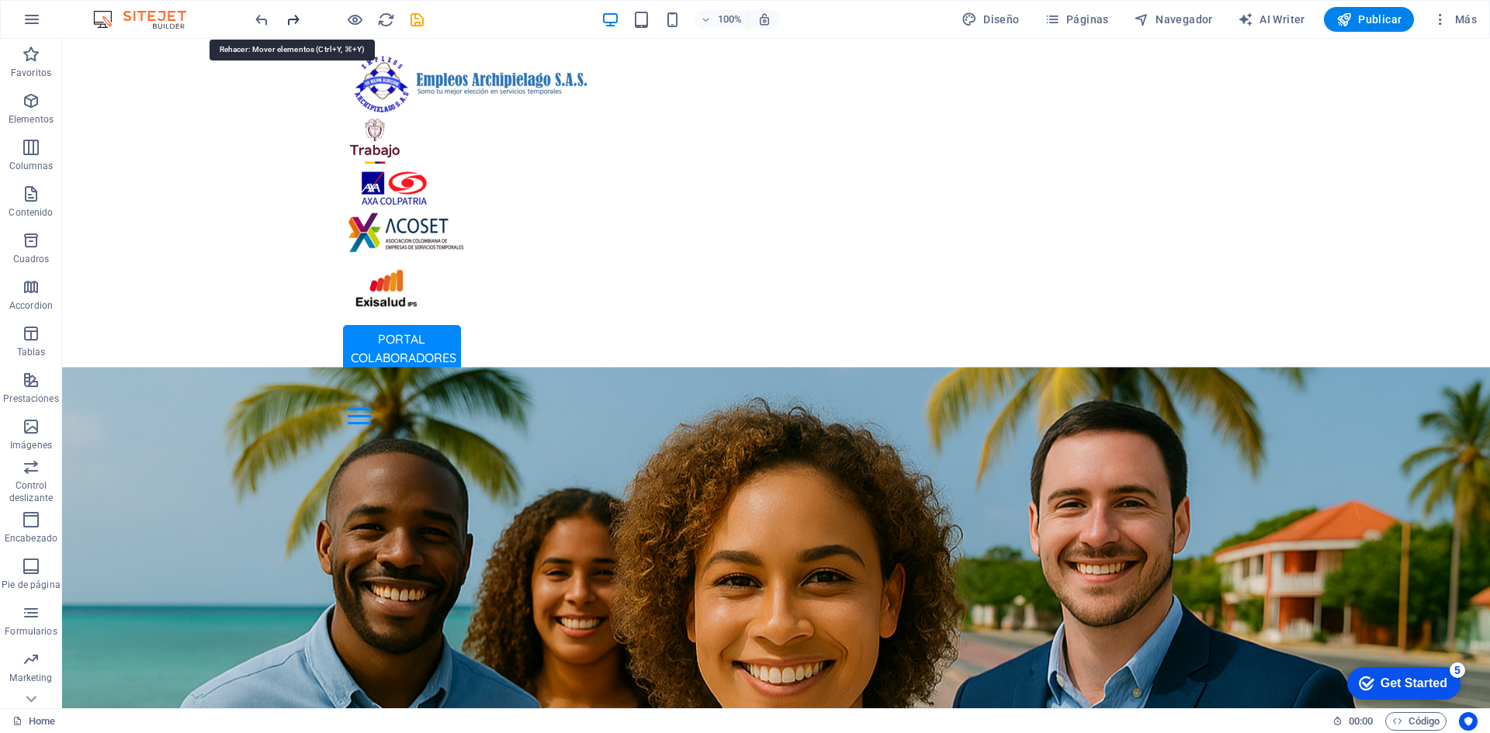
click at [295, 24] on icon "redo" at bounding box center [293, 20] width 18 height 18
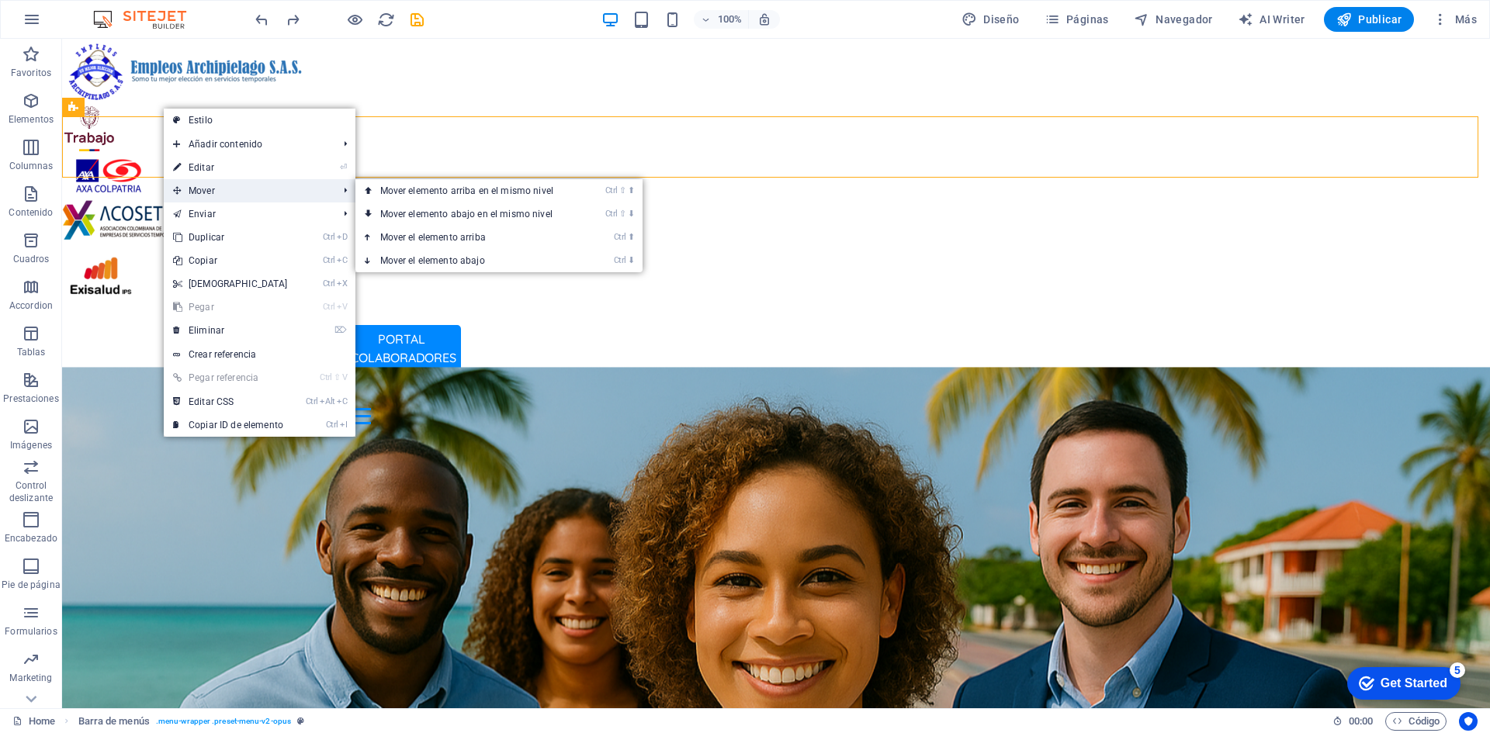
click at [203, 191] on span "Mover" at bounding box center [248, 190] width 168 height 23
click at [566, 216] on link "Ctrl ⇧ ⬇ Mover elemento abajo en el mismo nivel" at bounding box center [469, 214] width 229 height 23
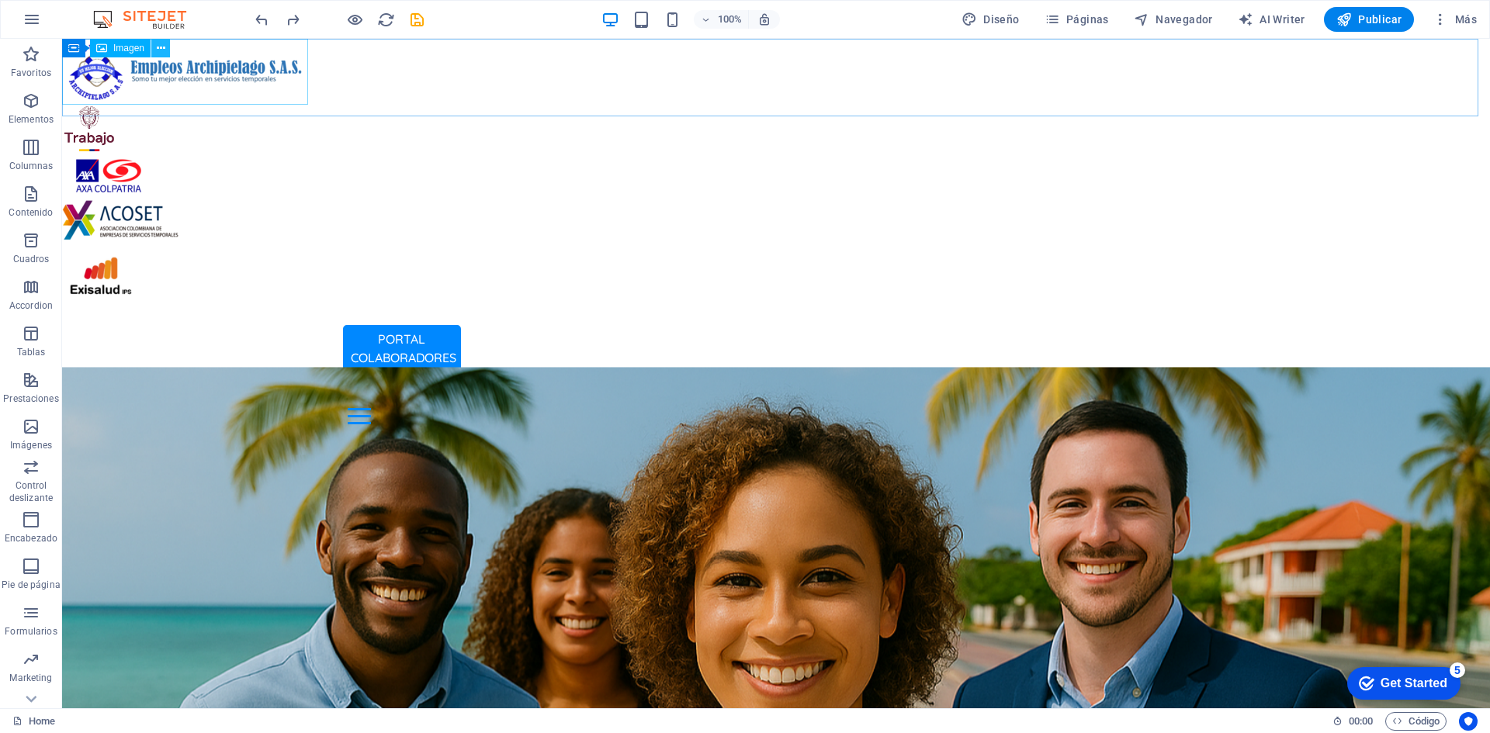
drag, startPoint x: 163, startPoint y: 46, endPoint x: 158, endPoint y: 39, distance: 8.8
click at [158, 39] on button at bounding box center [160, 48] width 19 height 19
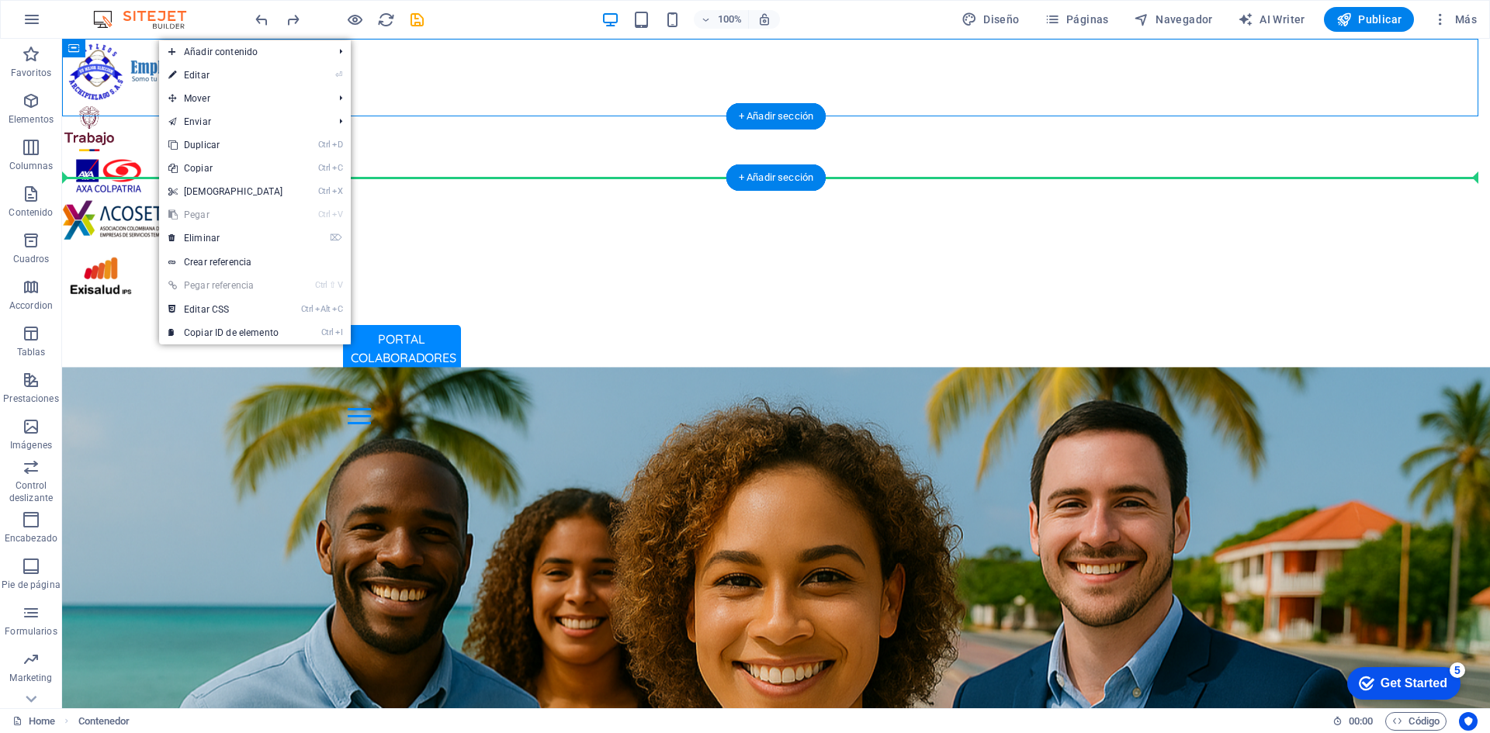
drag, startPoint x: 178, startPoint y: 87, endPoint x: 134, endPoint y: 154, distance: 80.7
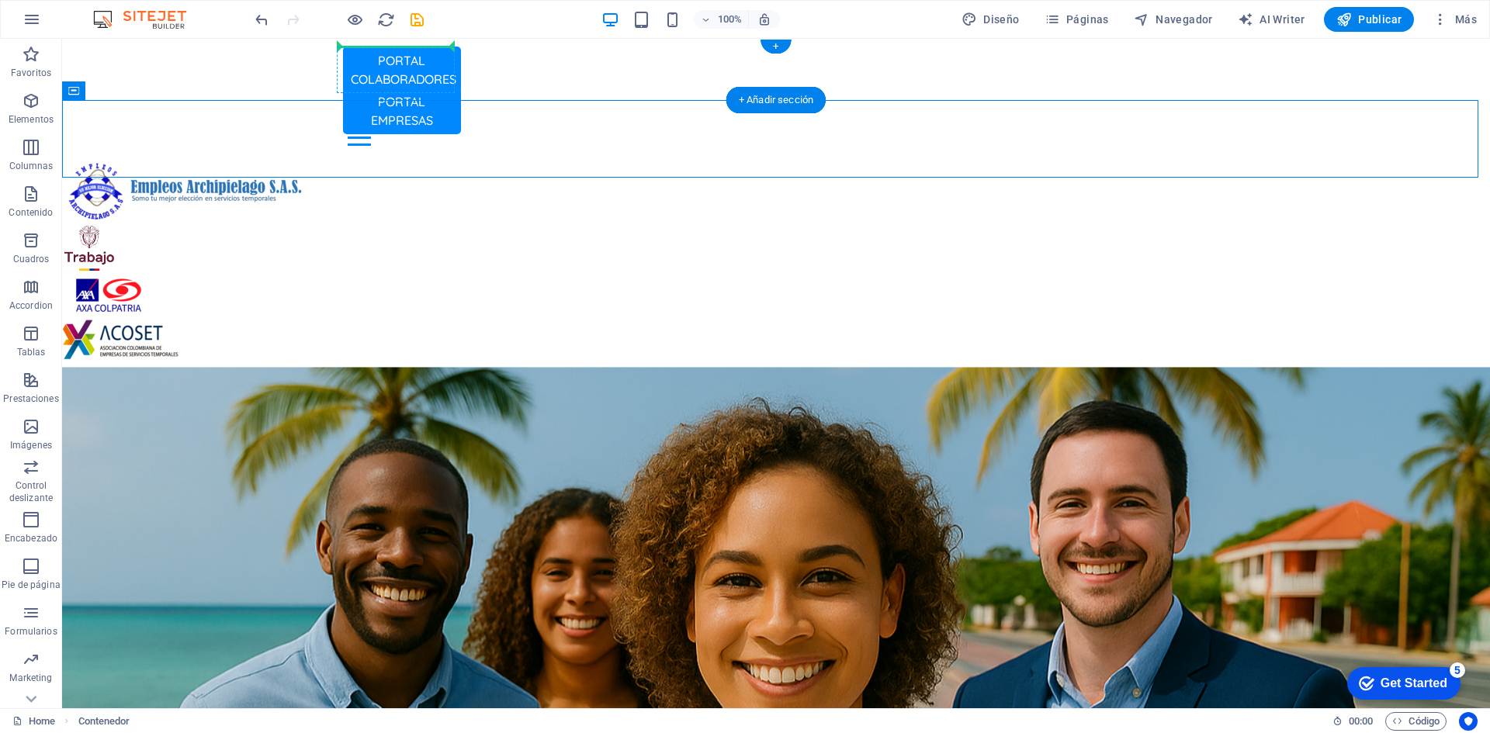
drag, startPoint x: 163, startPoint y: 132, endPoint x: 351, endPoint y: 61, distance: 201.3
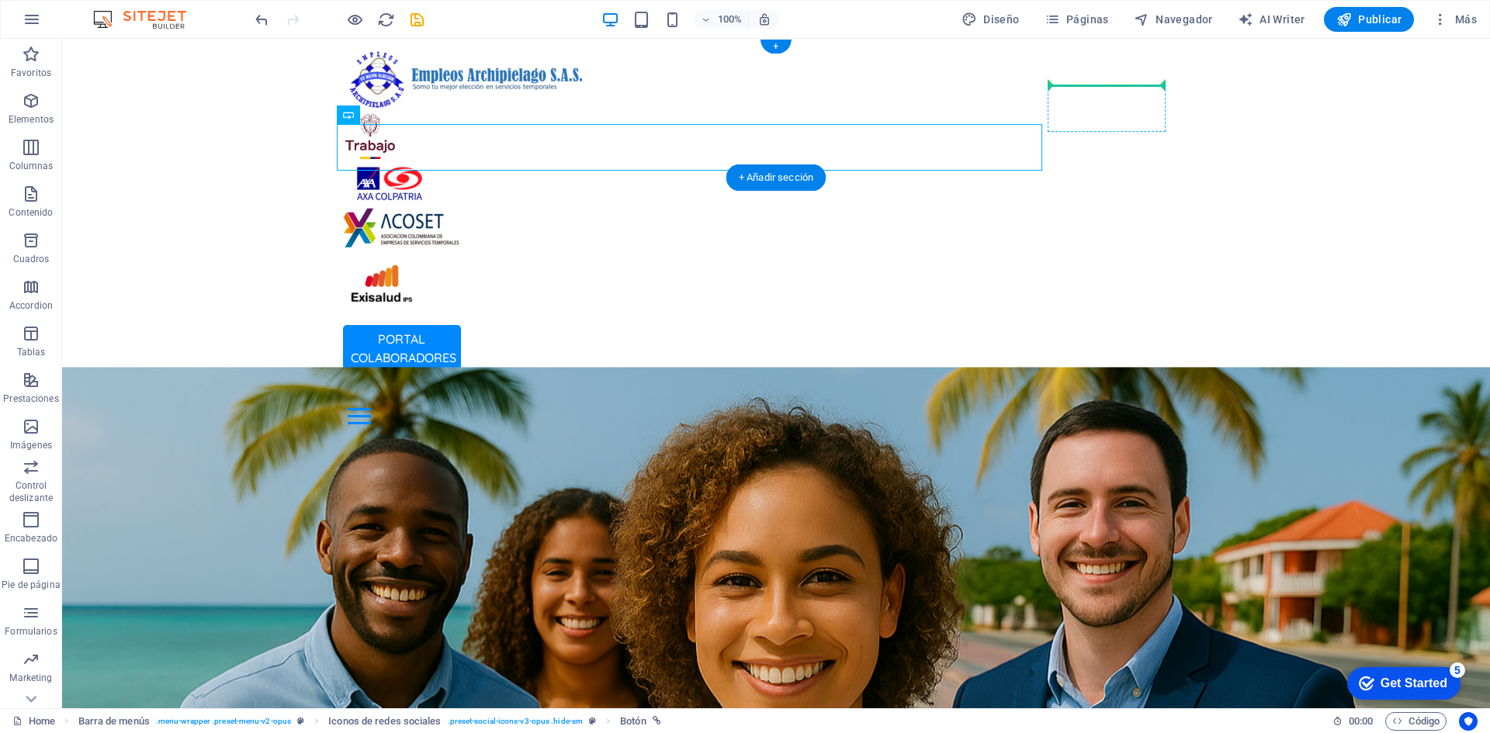
drag, startPoint x: 421, startPoint y: 151, endPoint x: 1066, endPoint y: 92, distance: 647.4
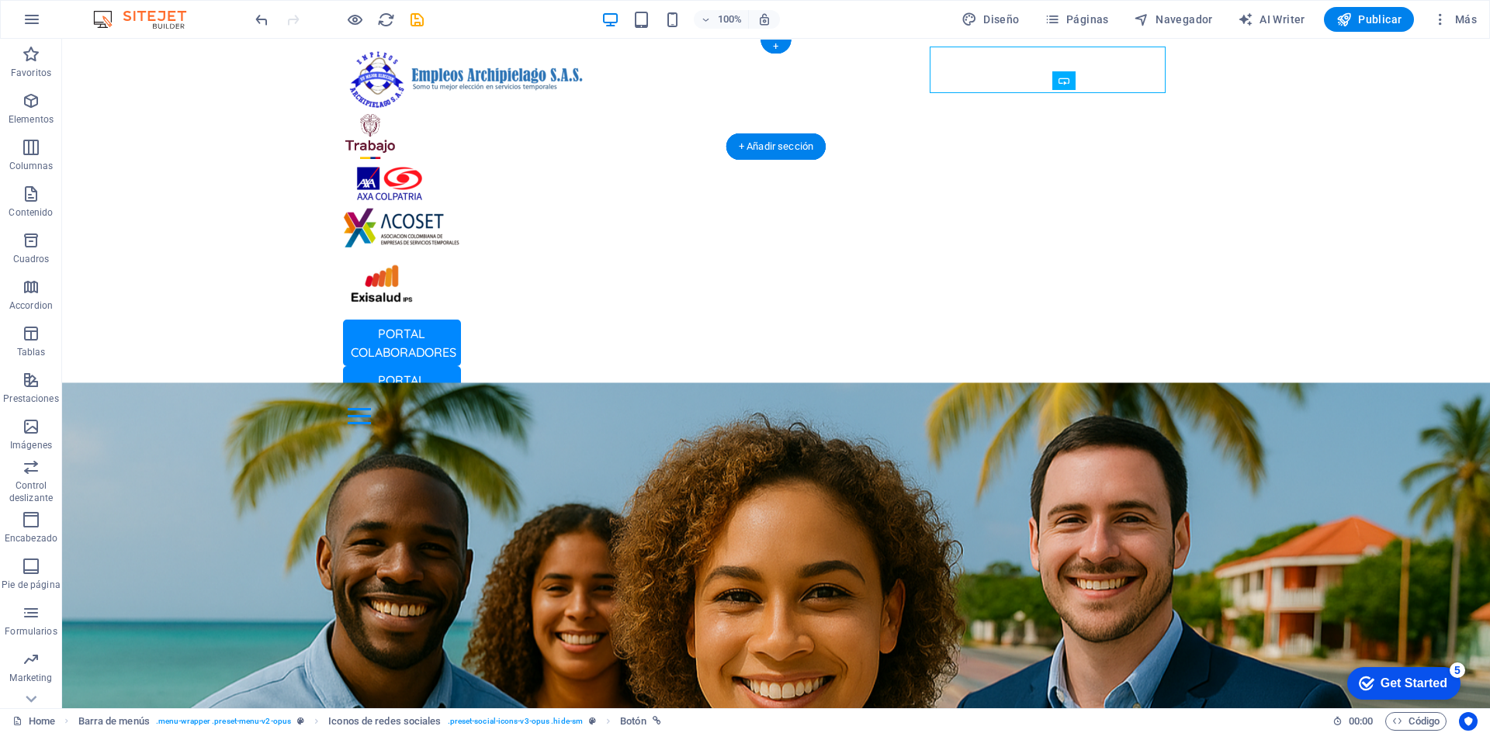
click at [992, 366] on div "PORTAL EMPRESAS" at bounding box center [776, 389] width 867 height 47
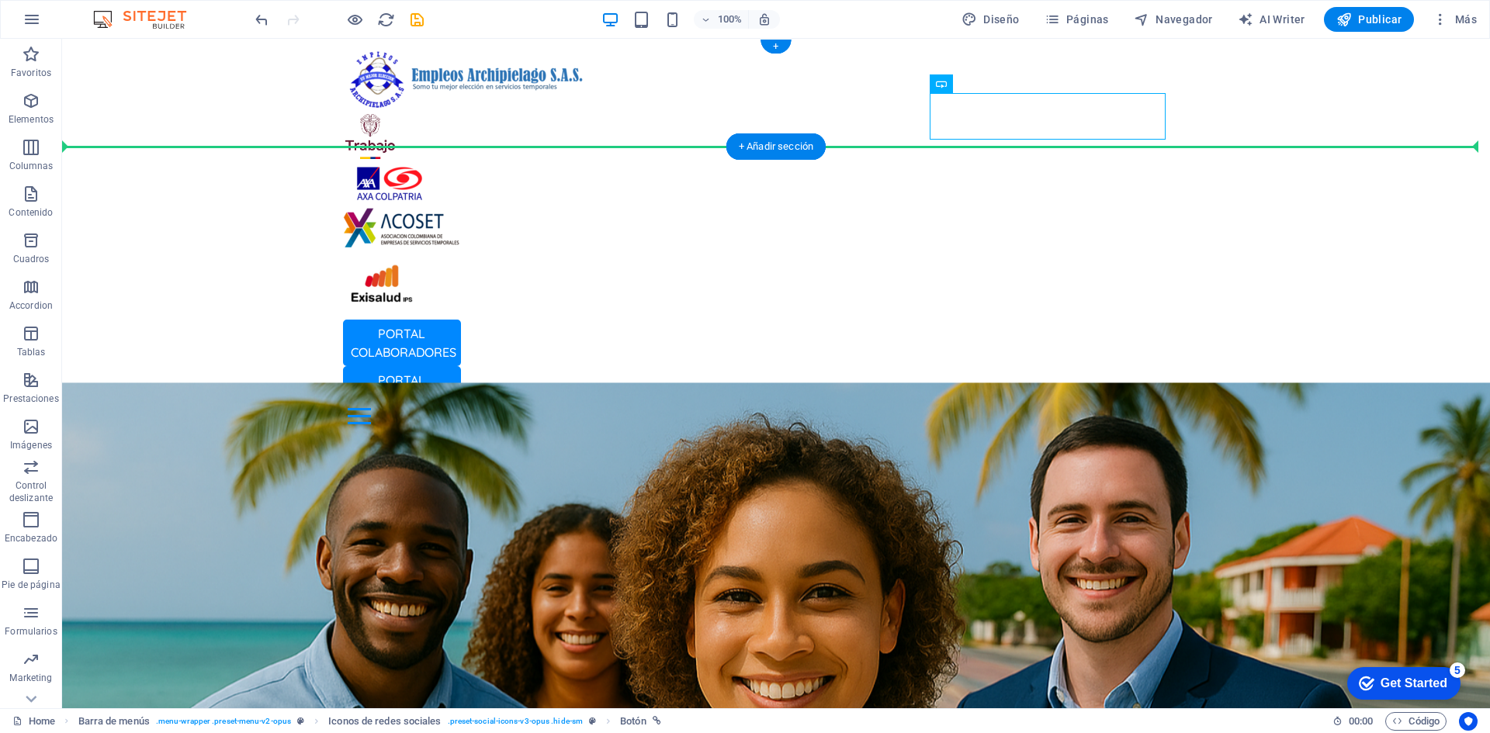
drag, startPoint x: 1024, startPoint y: 122, endPoint x: 1187, endPoint y: 123, distance: 162.9
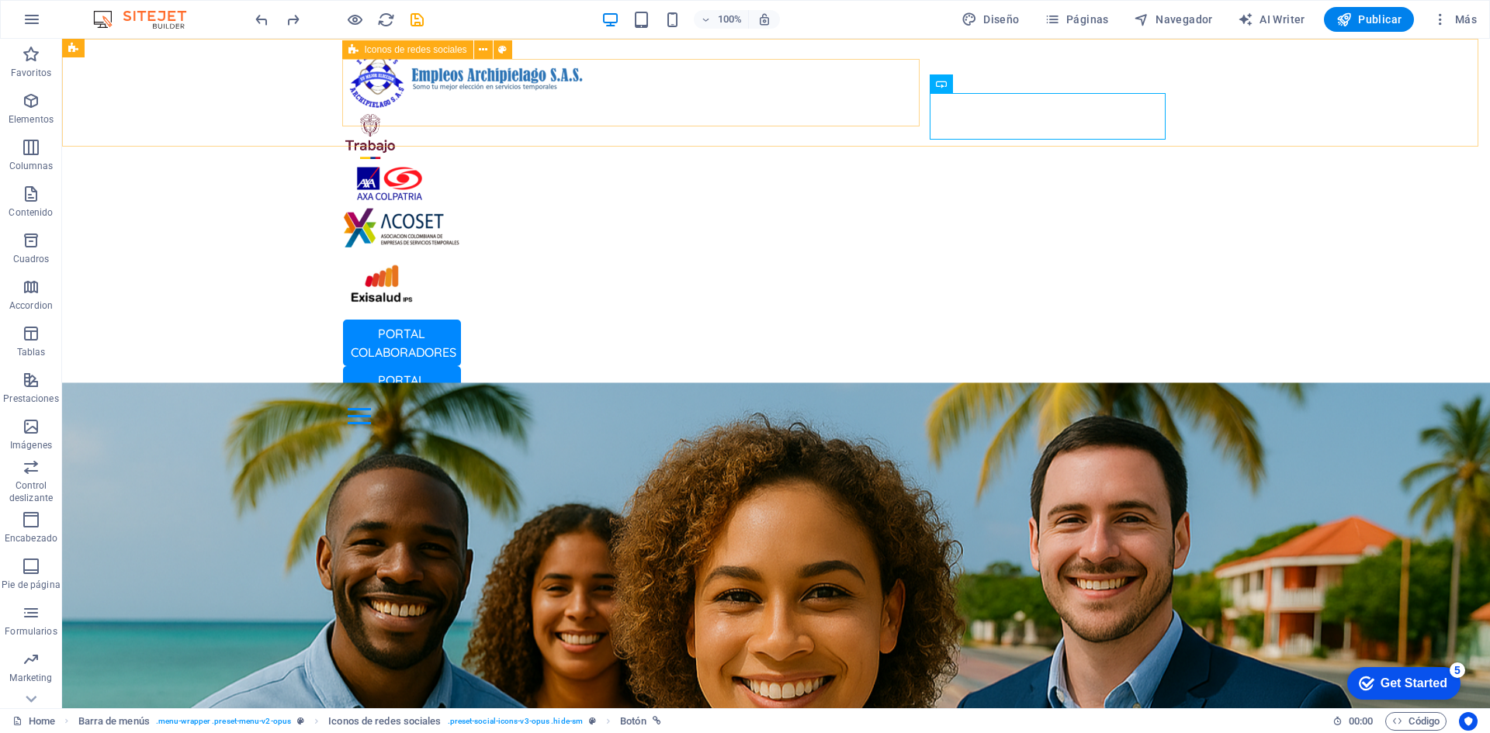
click at [348, 50] on icon at bounding box center [353, 49] width 10 height 19
click at [476, 47] on button at bounding box center [483, 49] width 19 height 19
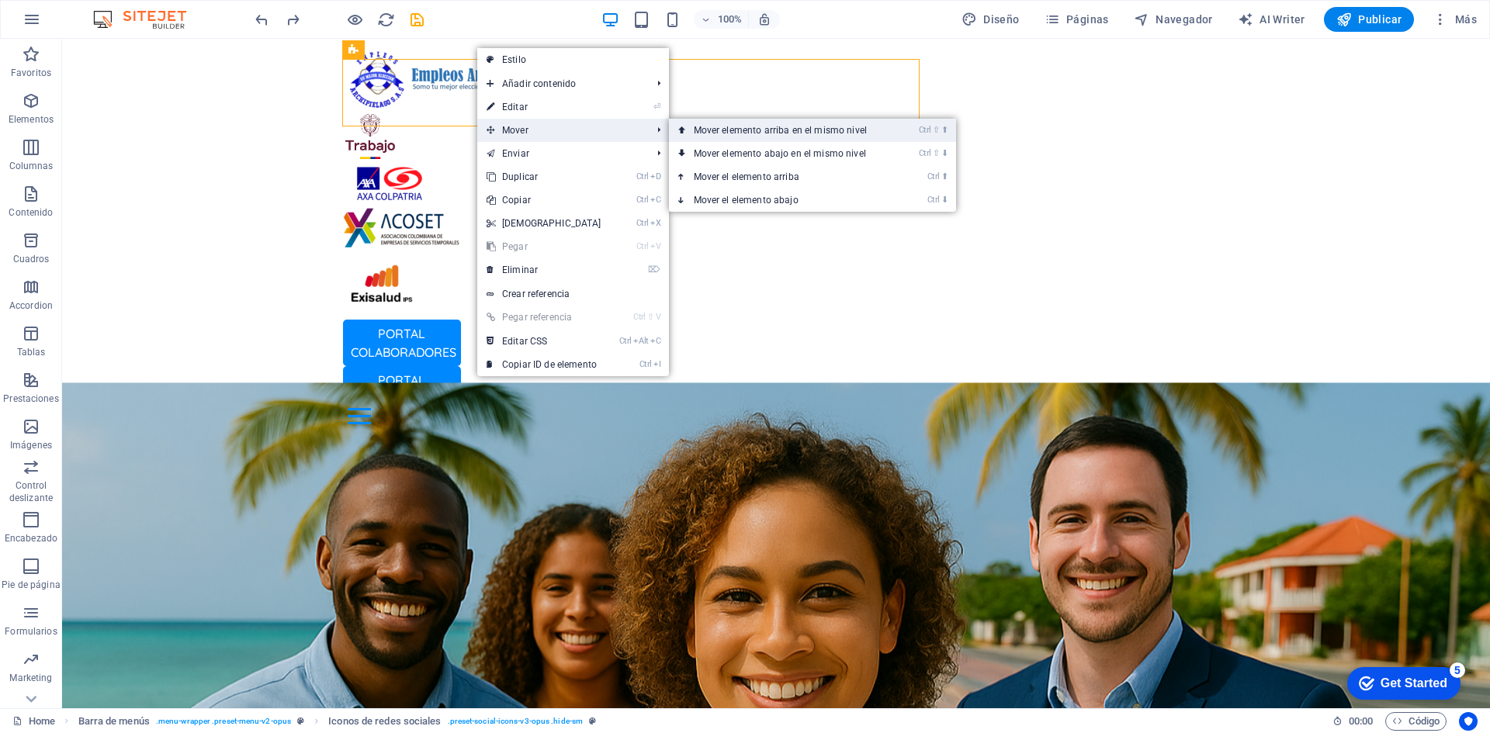
click at [739, 135] on link "Ctrl ⇧ ⬆ Mover elemento arriba en el mismo nivel" at bounding box center [783, 130] width 229 height 23
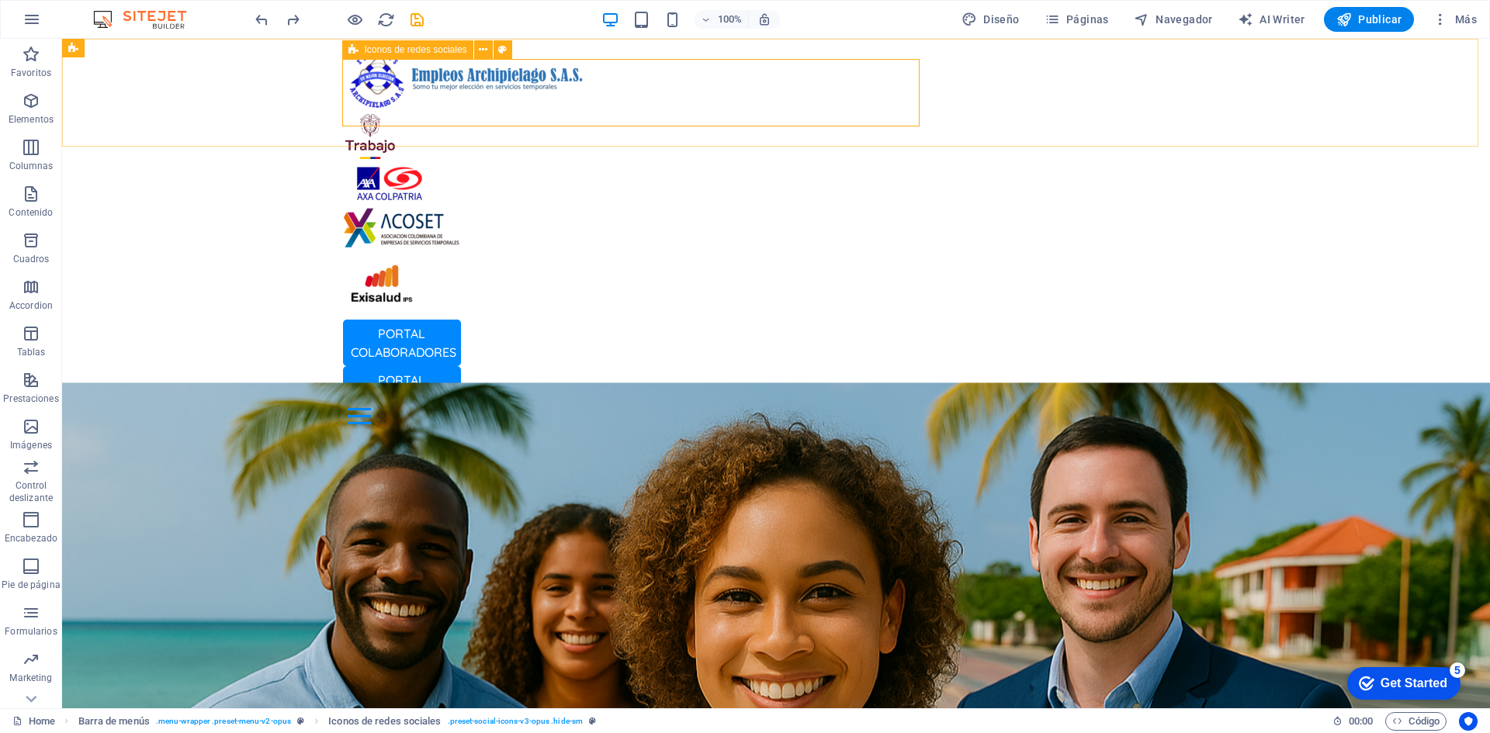
click at [351, 50] on icon at bounding box center [353, 49] width 10 height 19
click at [438, 53] on span "Iconos de redes sociales" at bounding box center [416, 49] width 102 height 9
click at [365, 54] on span "Iconos de redes sociales" at bounding box center [416, 49] width 102 height 9
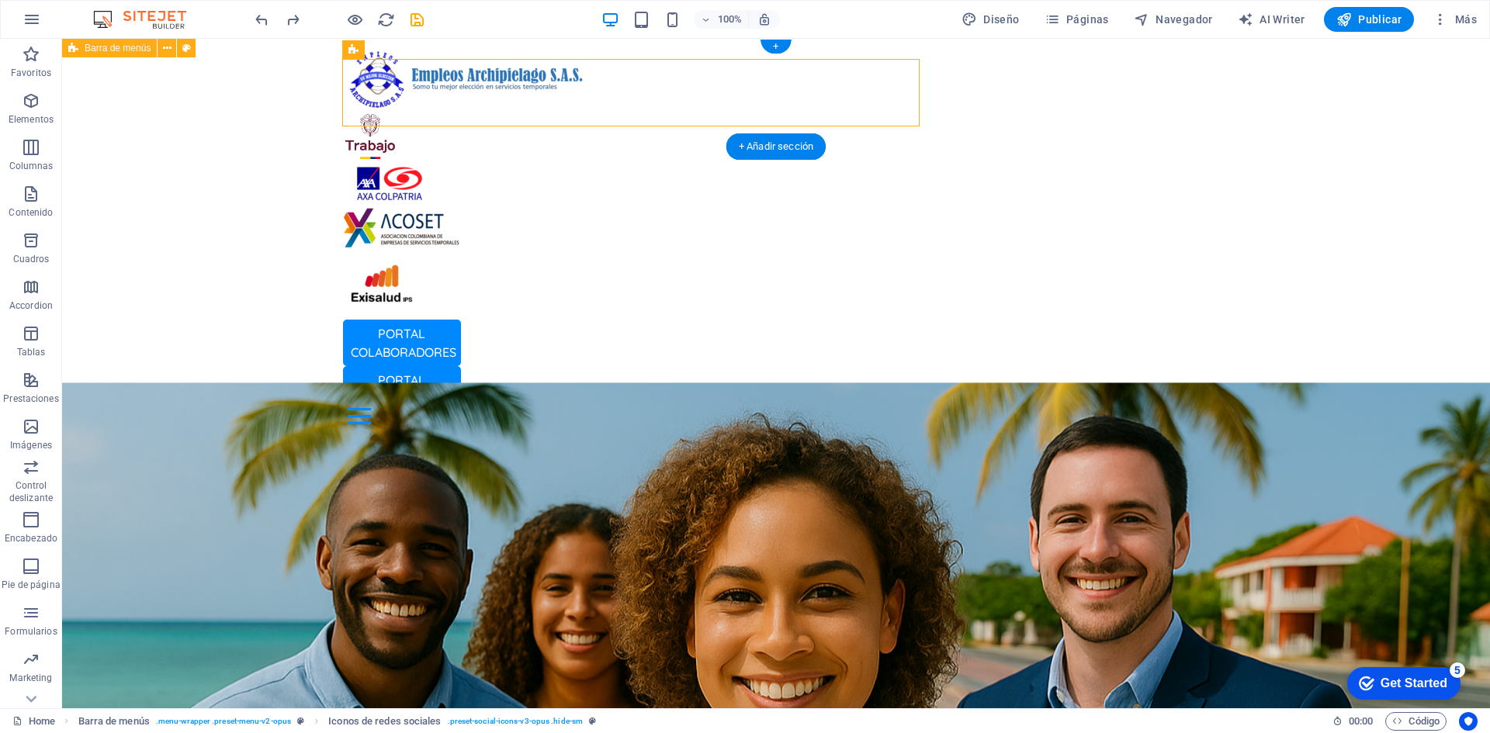
click at [263, 77] on div "PORTAL COLABORADORES PORTAL EMPRESAS Inicio Oficina Colaboradores Oficina Empre…" at bounding box center [776, 238] width 1428 height 398
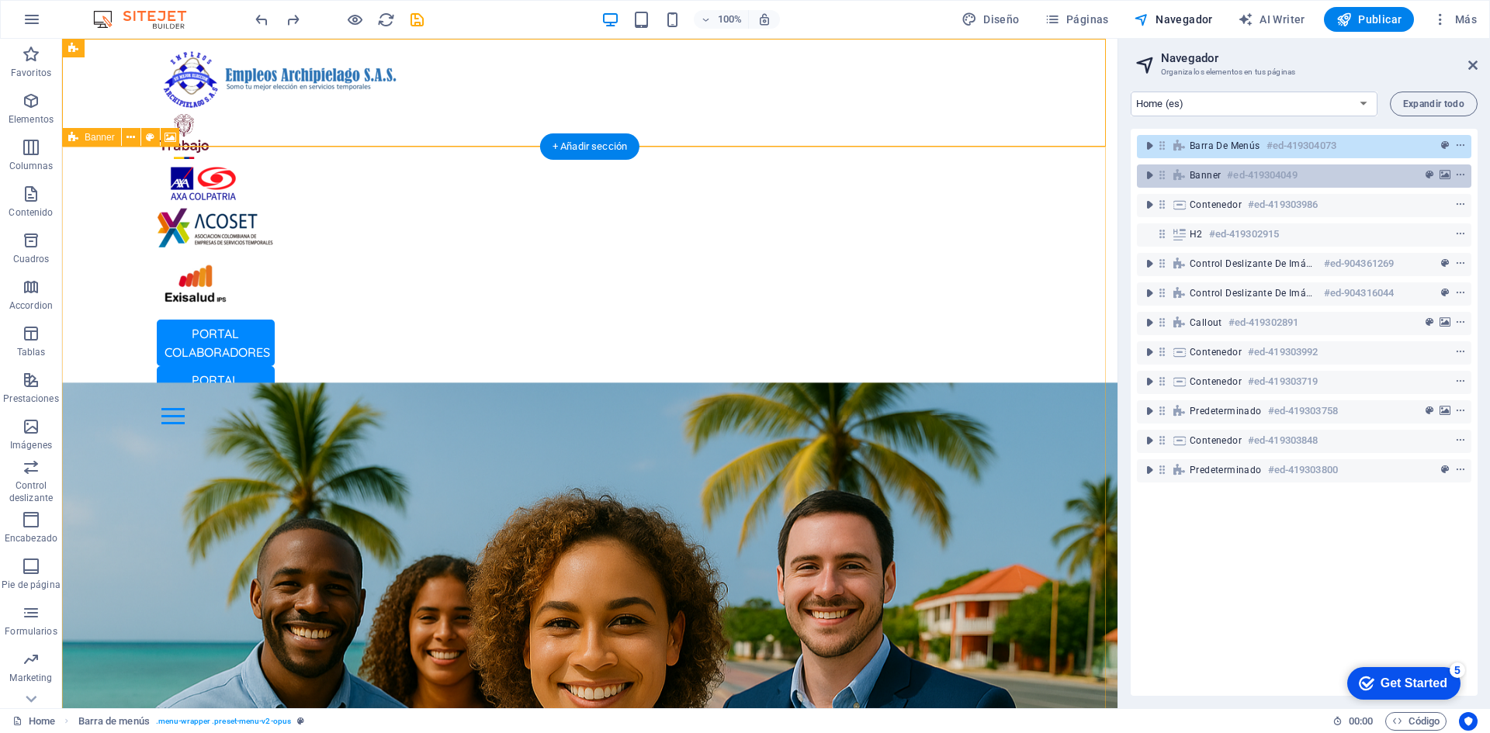
click at [1208, 169] on span "Banner" at bounding box center [1204, 175] width 31 height 12
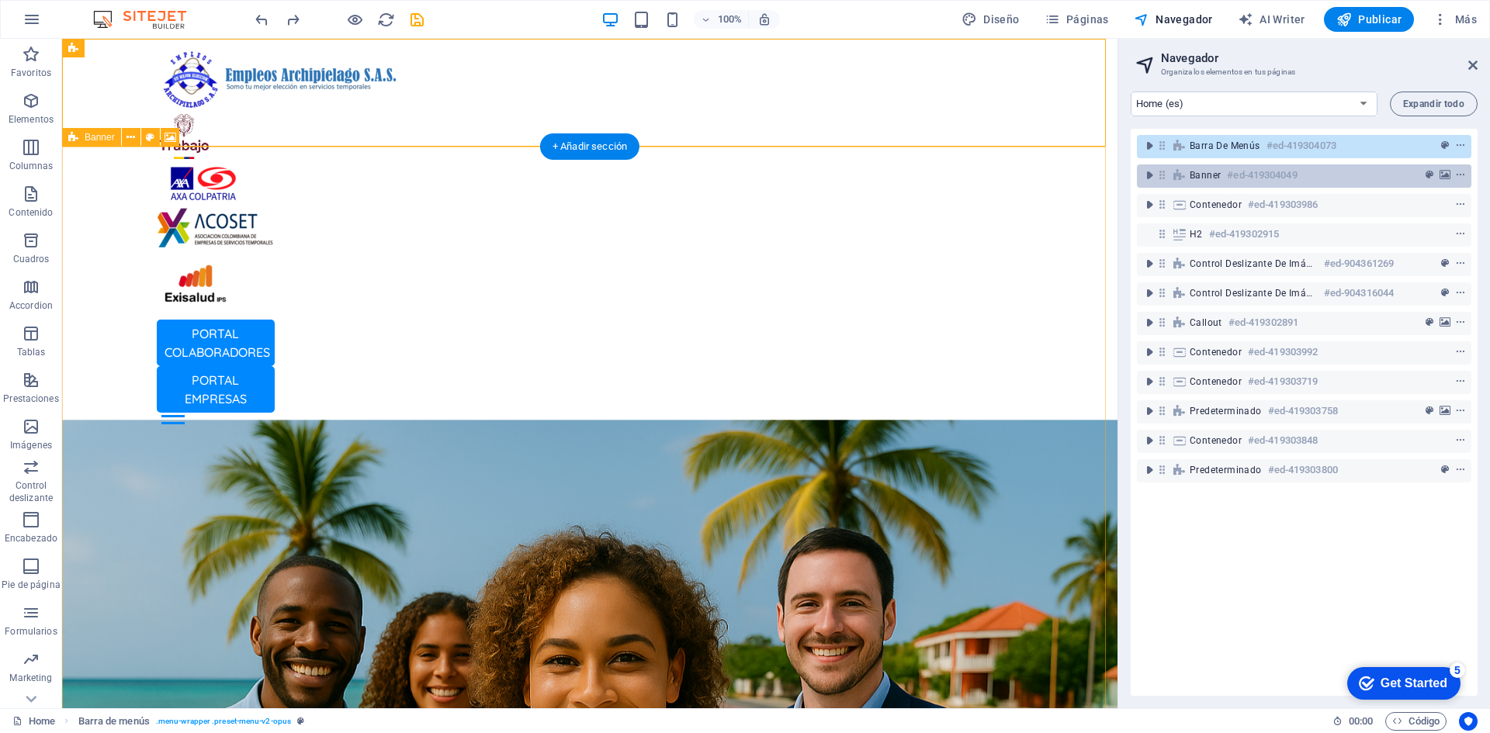
scroll to position [74, 0]
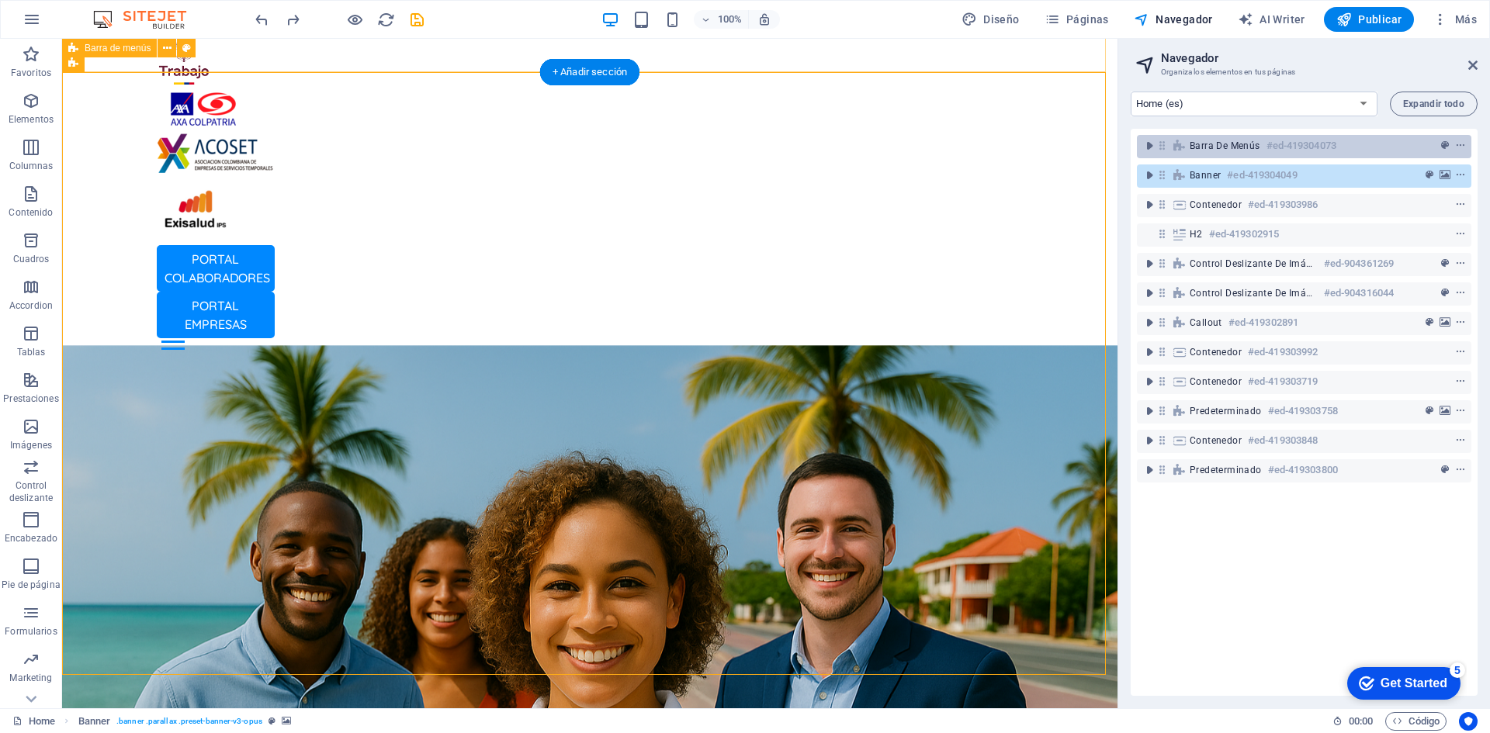
click at [1228, 141] on span "Barra de menús" at bounding box center [1224, 146] width 71 height 12
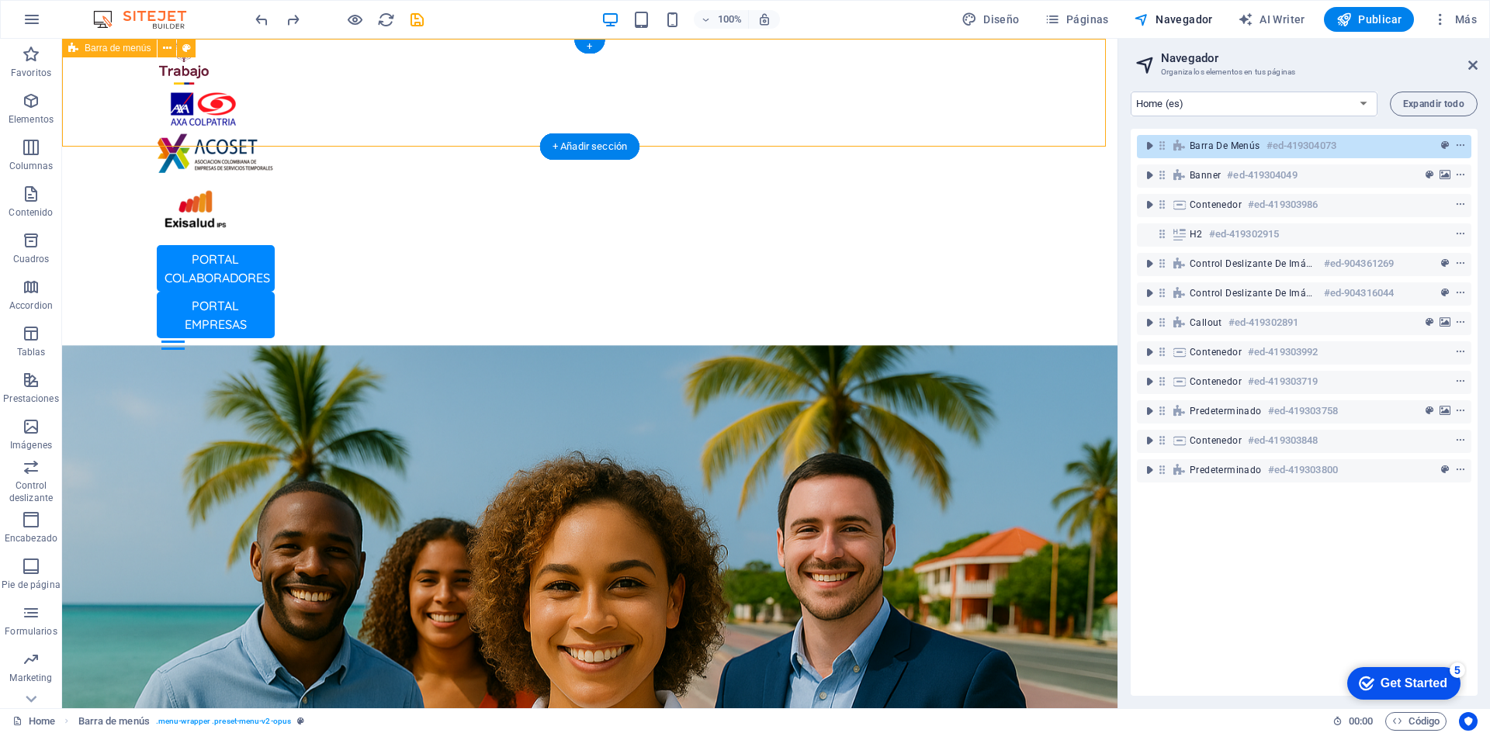
scroll to position [0, 0]
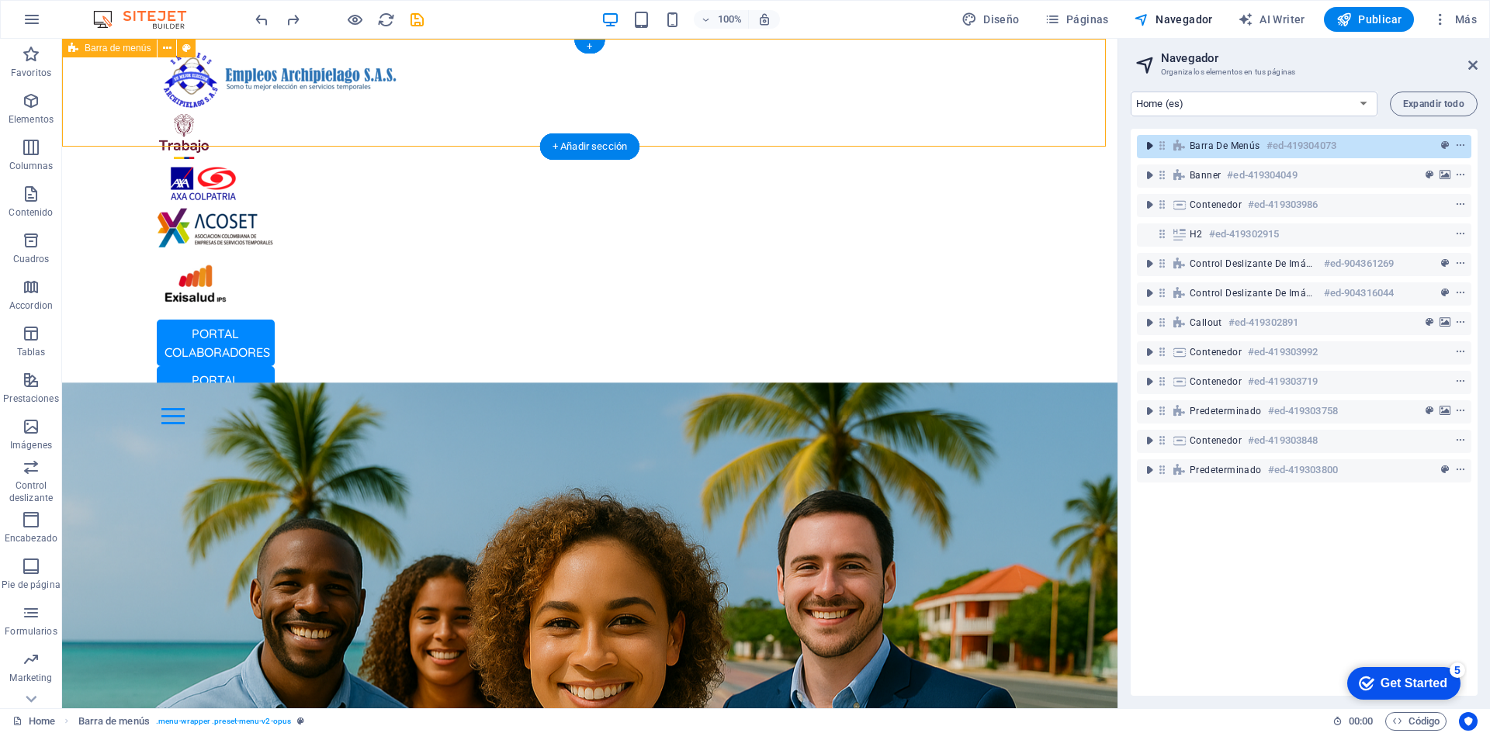
click at [1144, 143] on icon "toggle-expand" at bounding box center [1149, 146] width 16 height 16
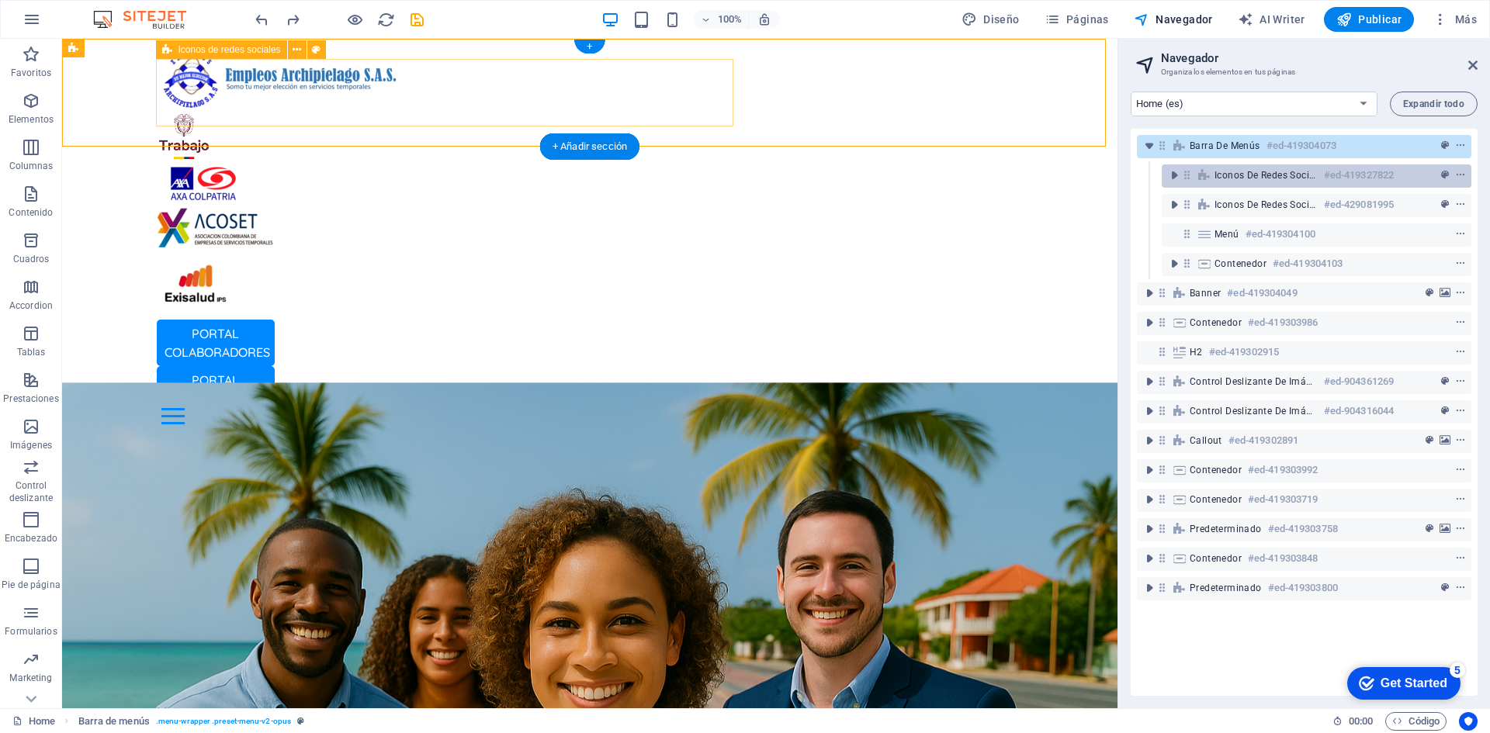
click at [1221, 178] on span "Iconos de redes sociales" at bounding box center [1265, 175] width 103 height 12
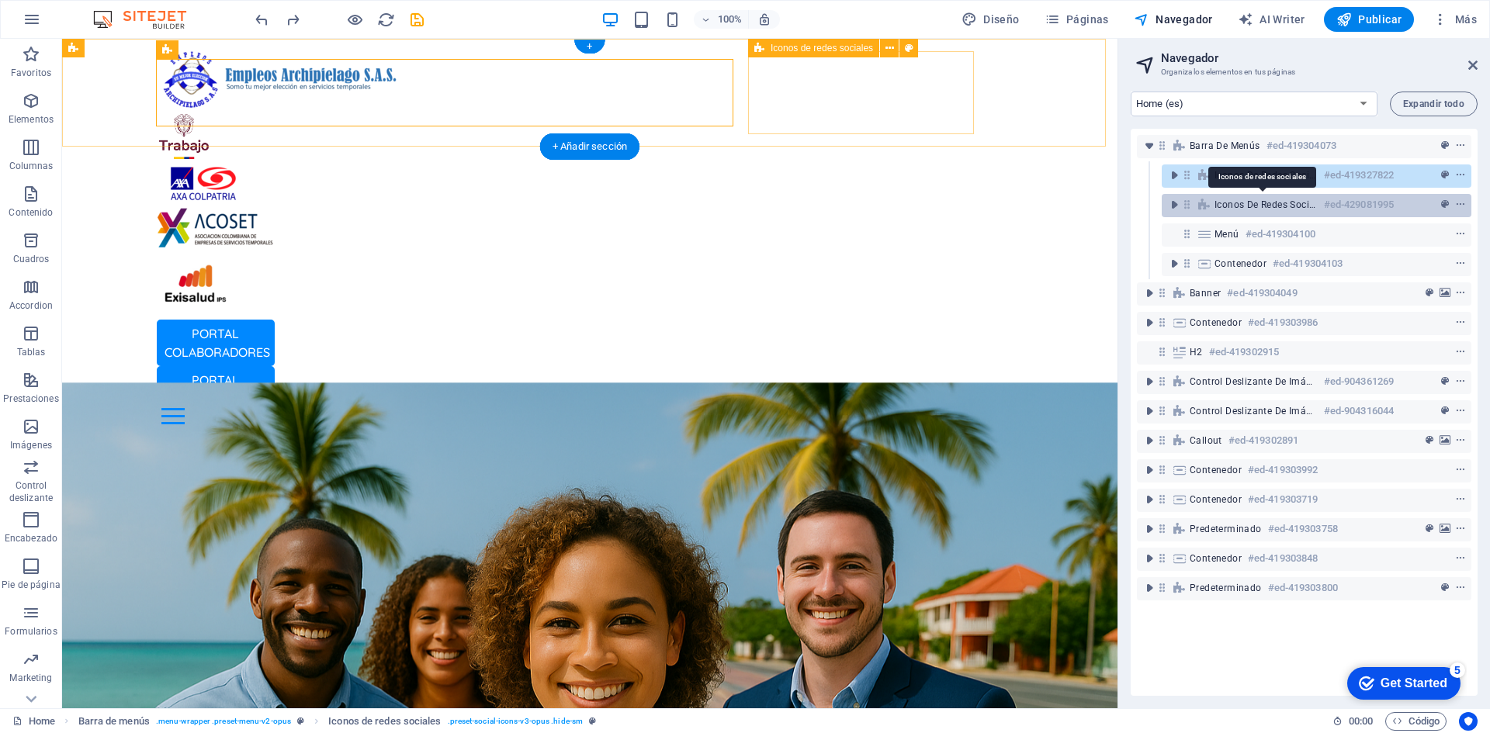
click at [1268, 208] on span "Iconos de redes sociales" at bounding box center [1265, 205] width 103 height 12
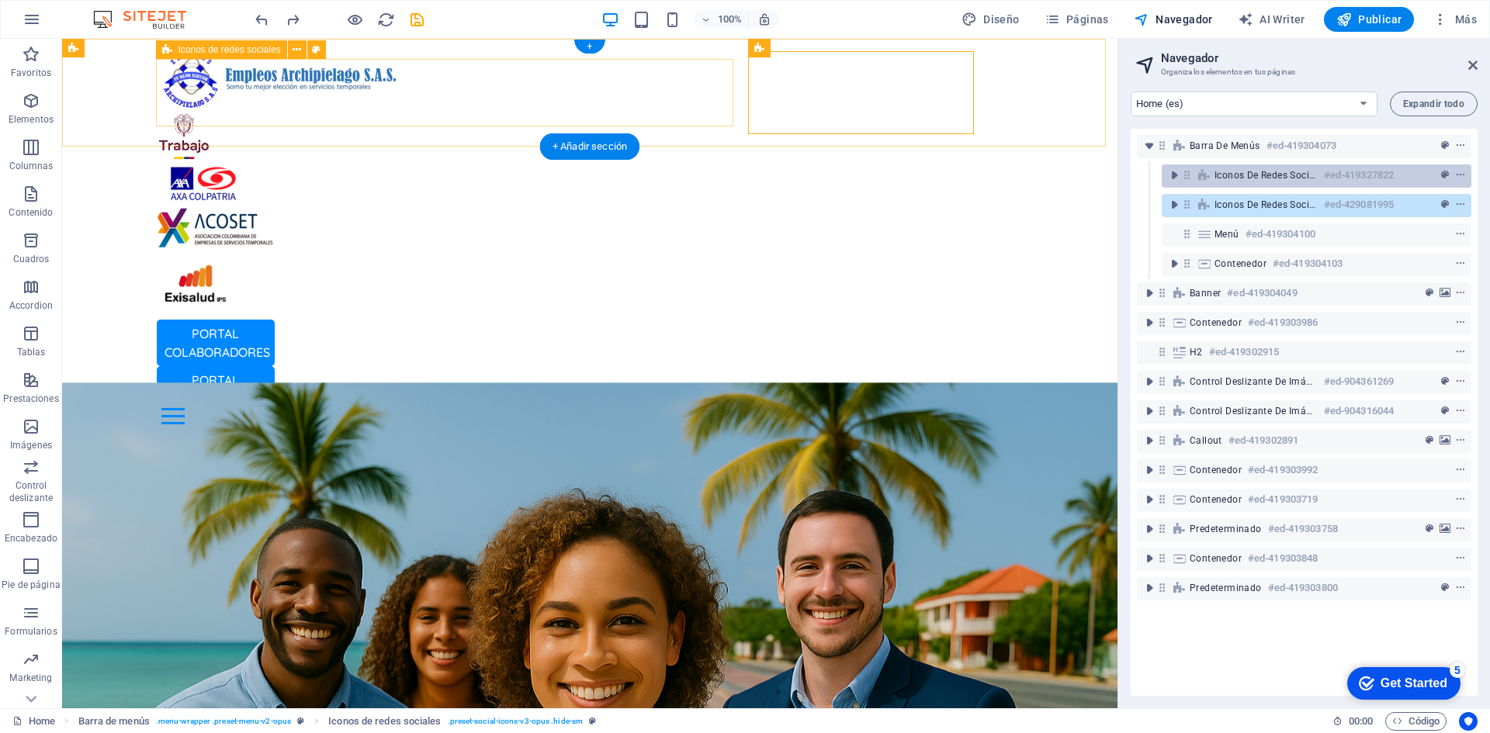
click at [1276, 182] on div "Iconos de redes sociales #ed-419327822" at bounding box center [1303, 175] width 179 height 19
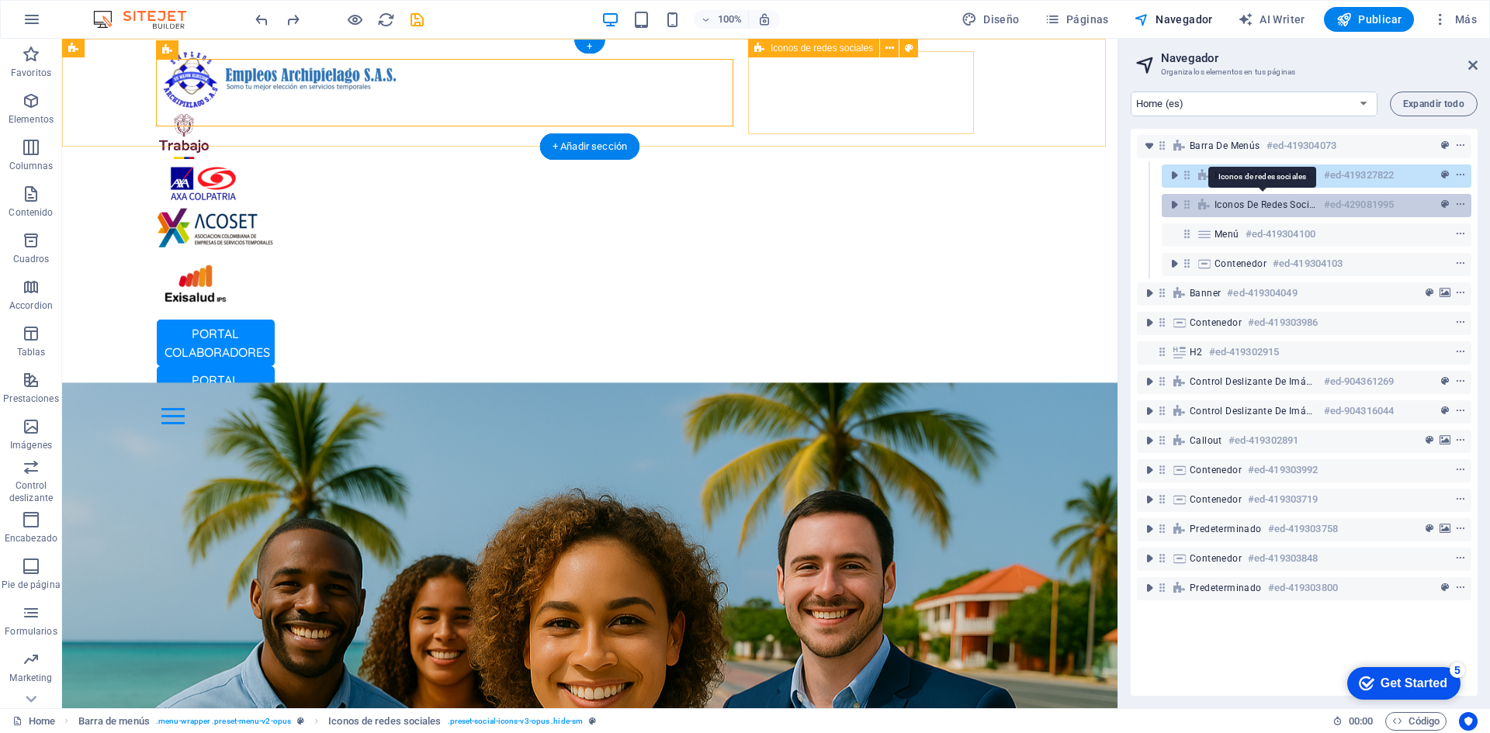
click at [1278, 209] on span "Iconos de redes sociales" at bounding box center [1265, 205] width 103 height 12
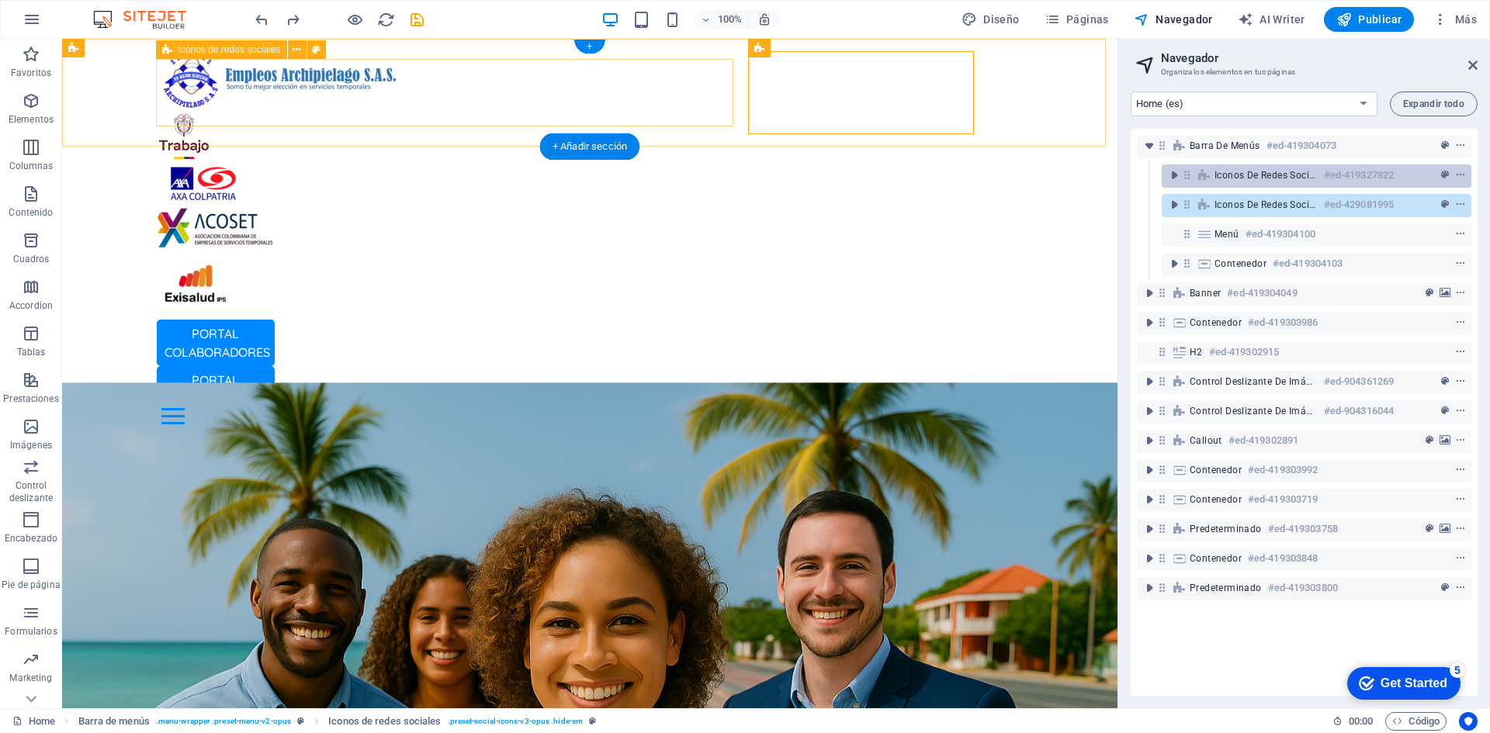
click at [1282, 168] on div "Iconos de redes sociales #ed-419327822" at bounding box center [1303, 175] width 179 height 19
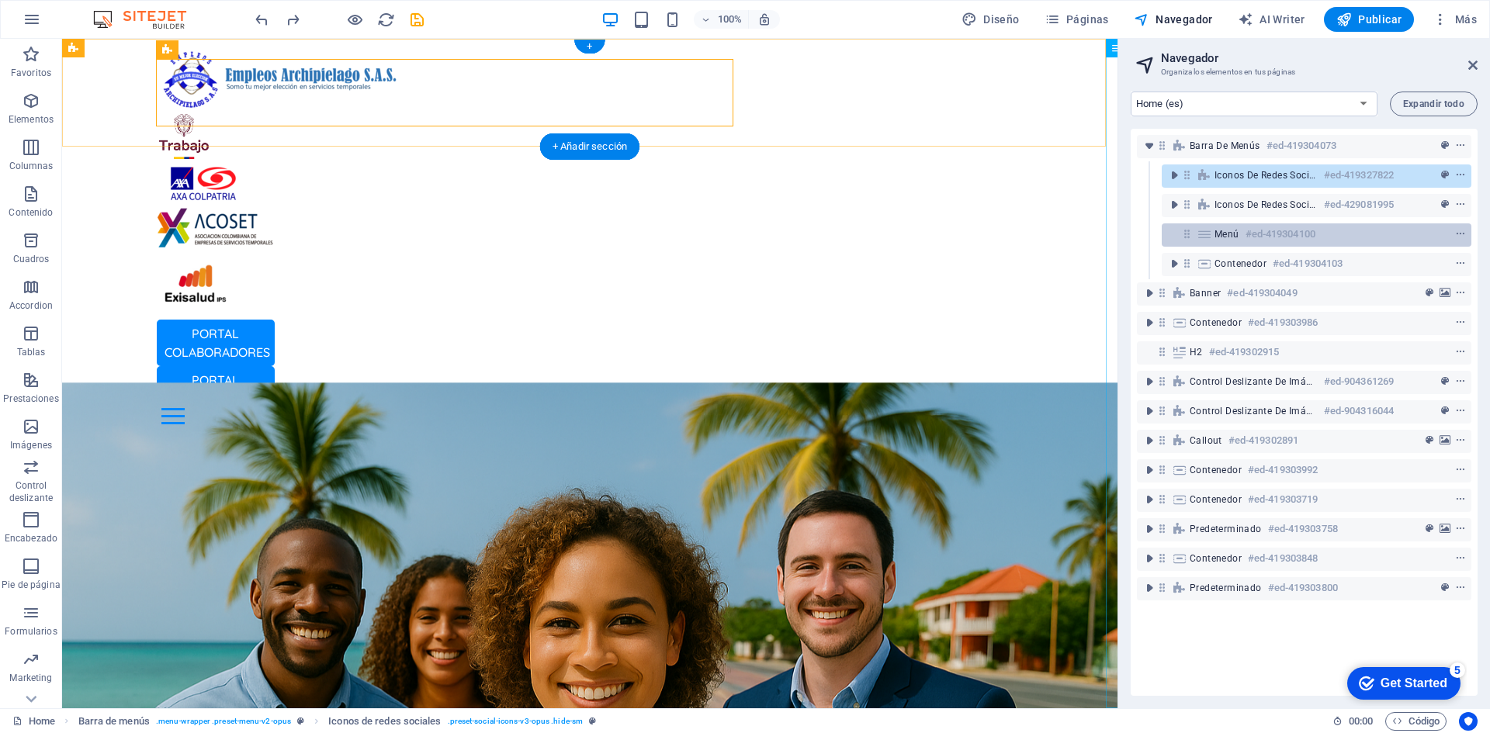
click at [1267, 230] on h6 "#ed-419304100" at bounding box center [1280, 234] width 70 height 19
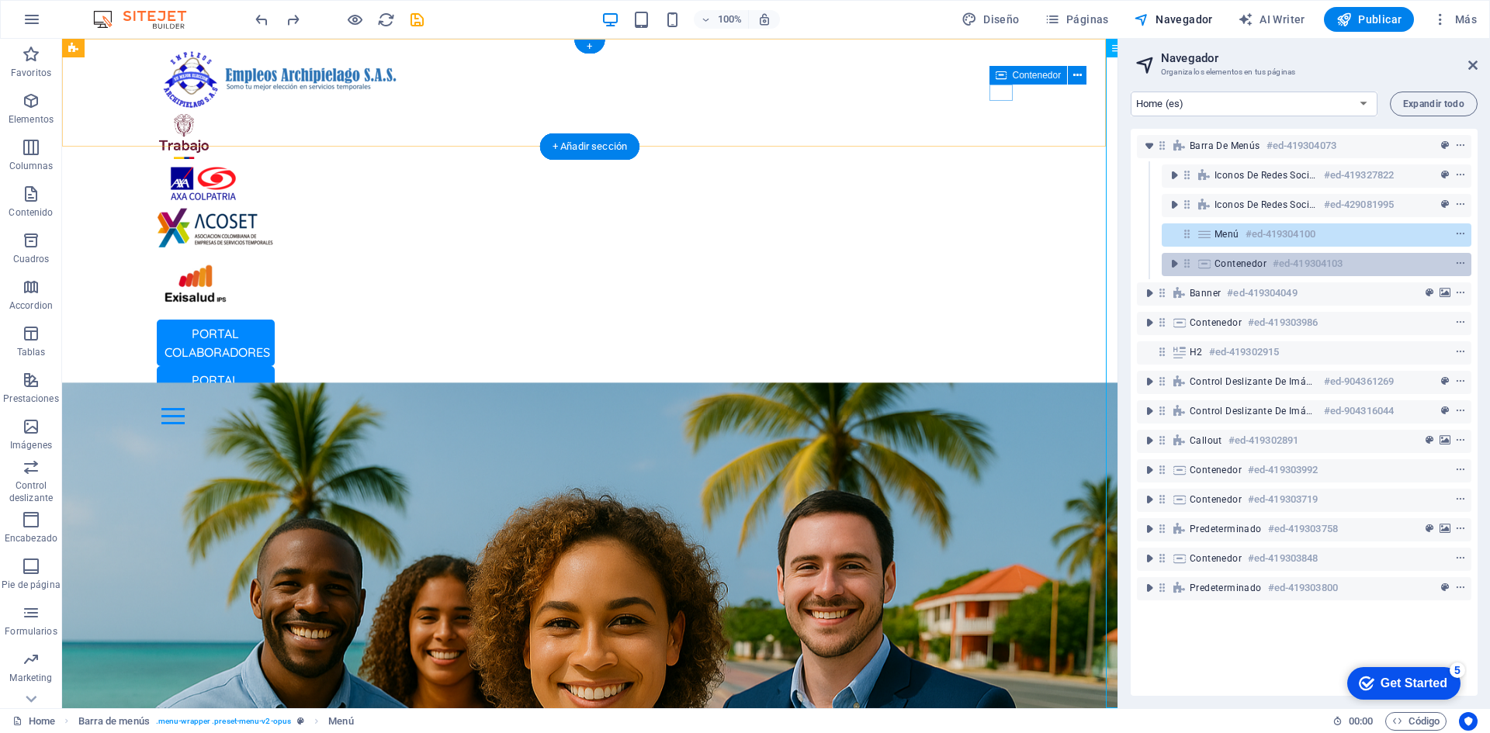
click at [1265, 258] on span "Contenedor" at bounding box center [1240, 264] width 52 height 12
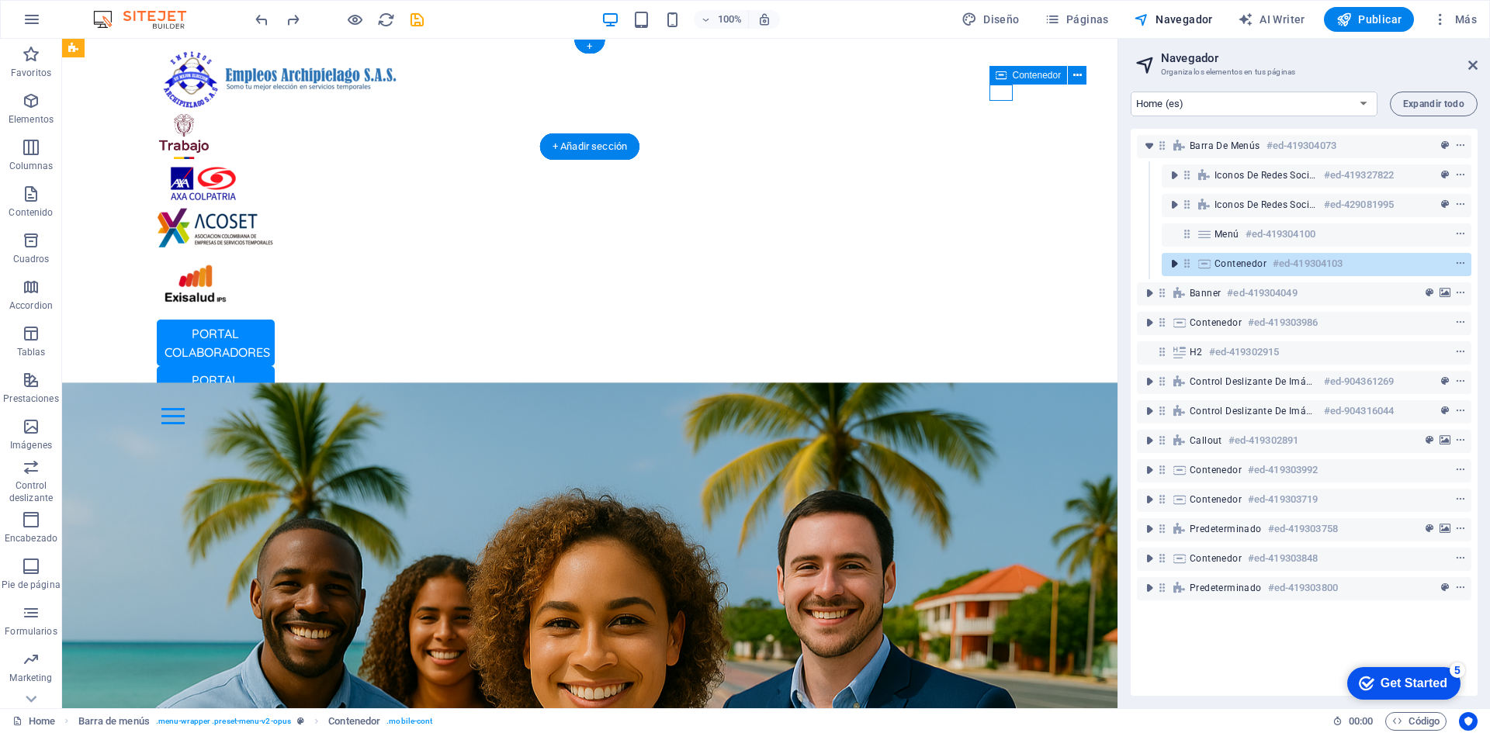
click at [1178, 265] on icon "toggle-expand" at bounding box center [1174, 264] width 16 height 16
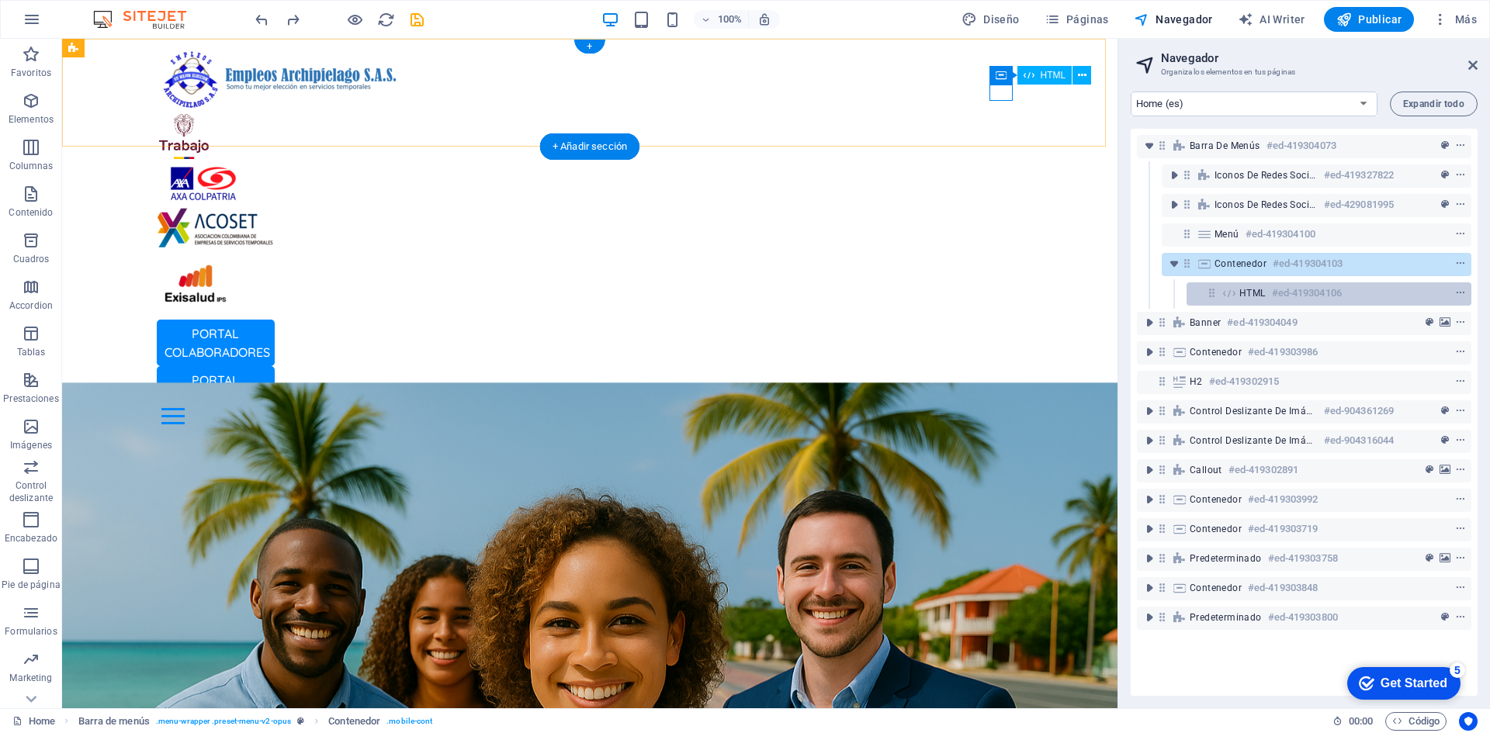
click at [1220, 283] on div "HTML #ed-419304106" at bounding box center [1328, 293] width 285 height 23
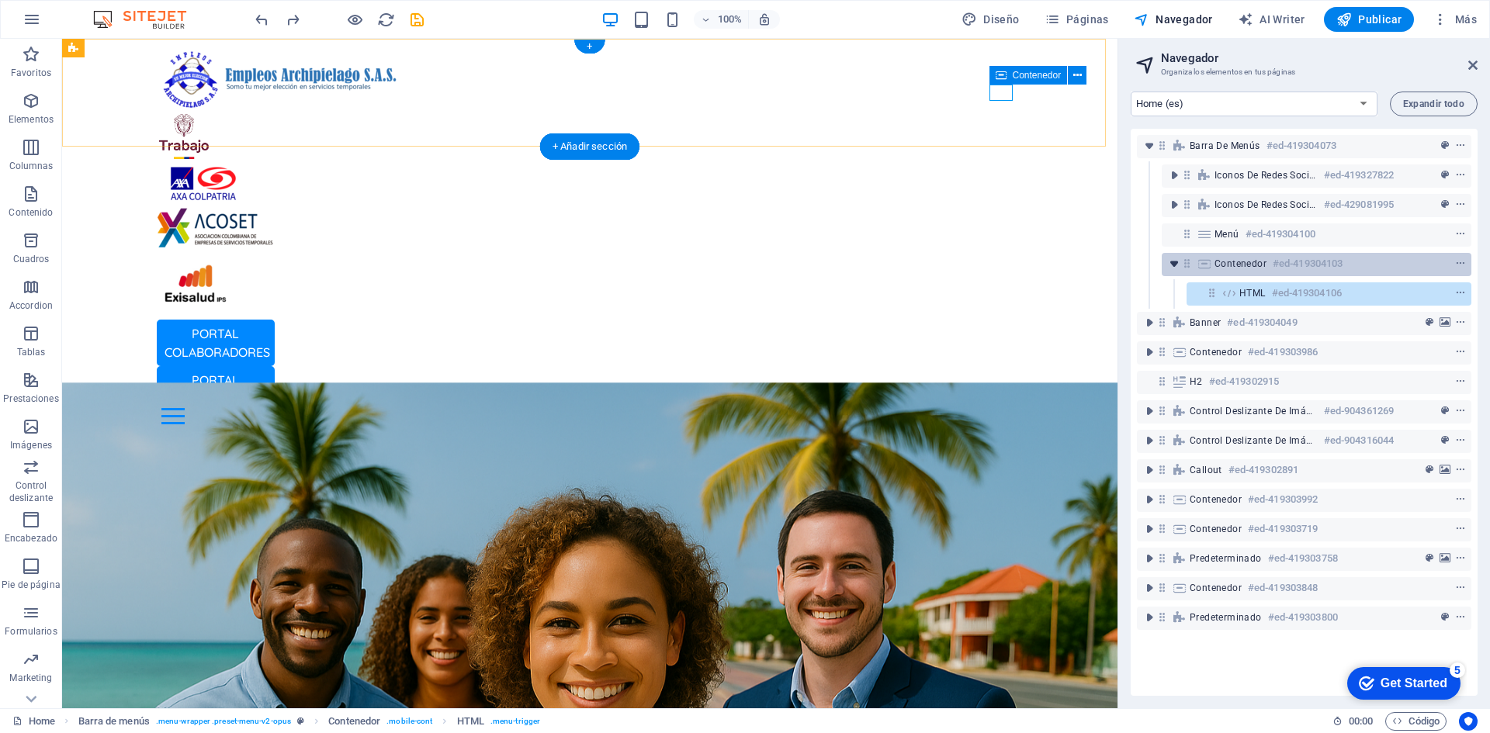
click at [1172, 264] on icon "toggle-expand" at bounding box center [1174, 264] width 16 height 16
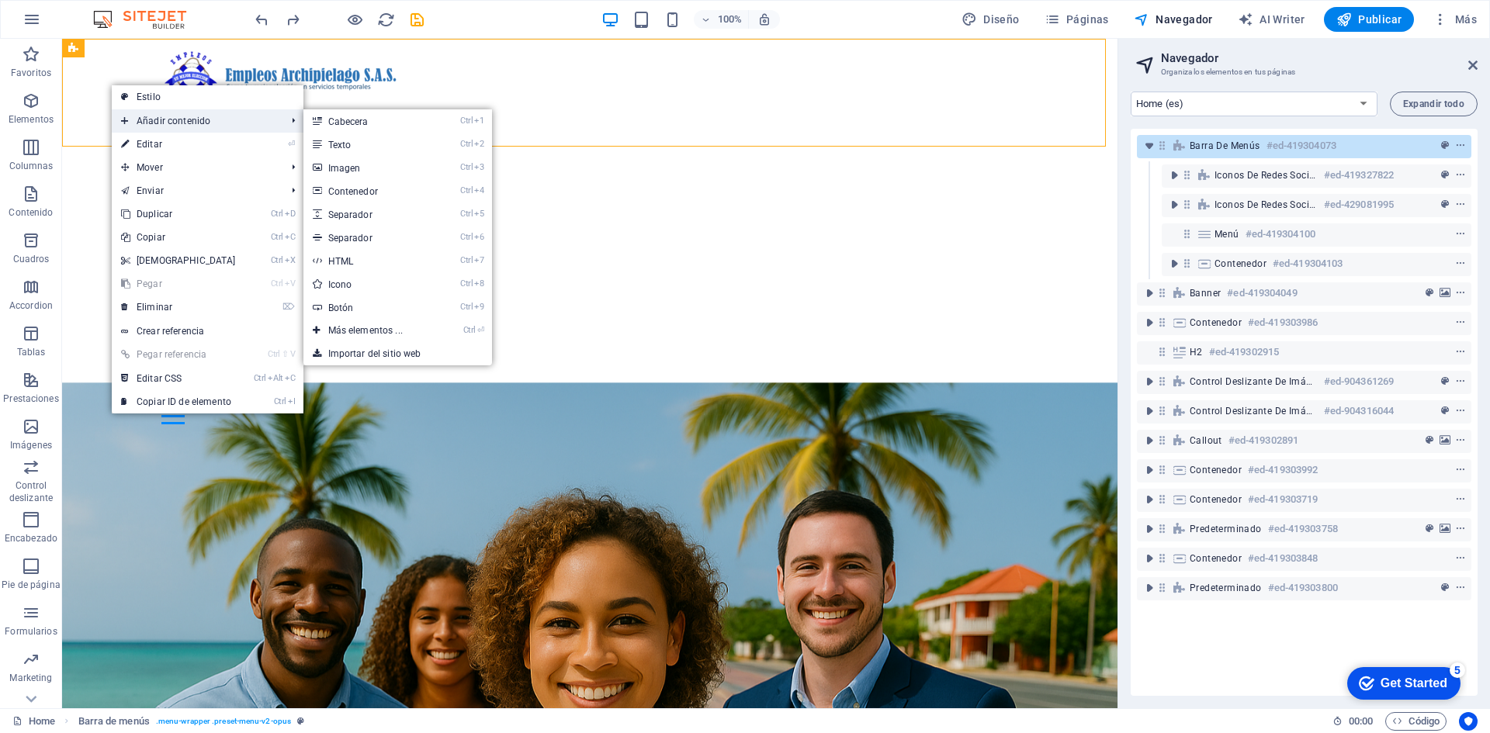
click at [193, 114] on span "Añadir contenido" at bounding box center [196, 120] width 168 height 23
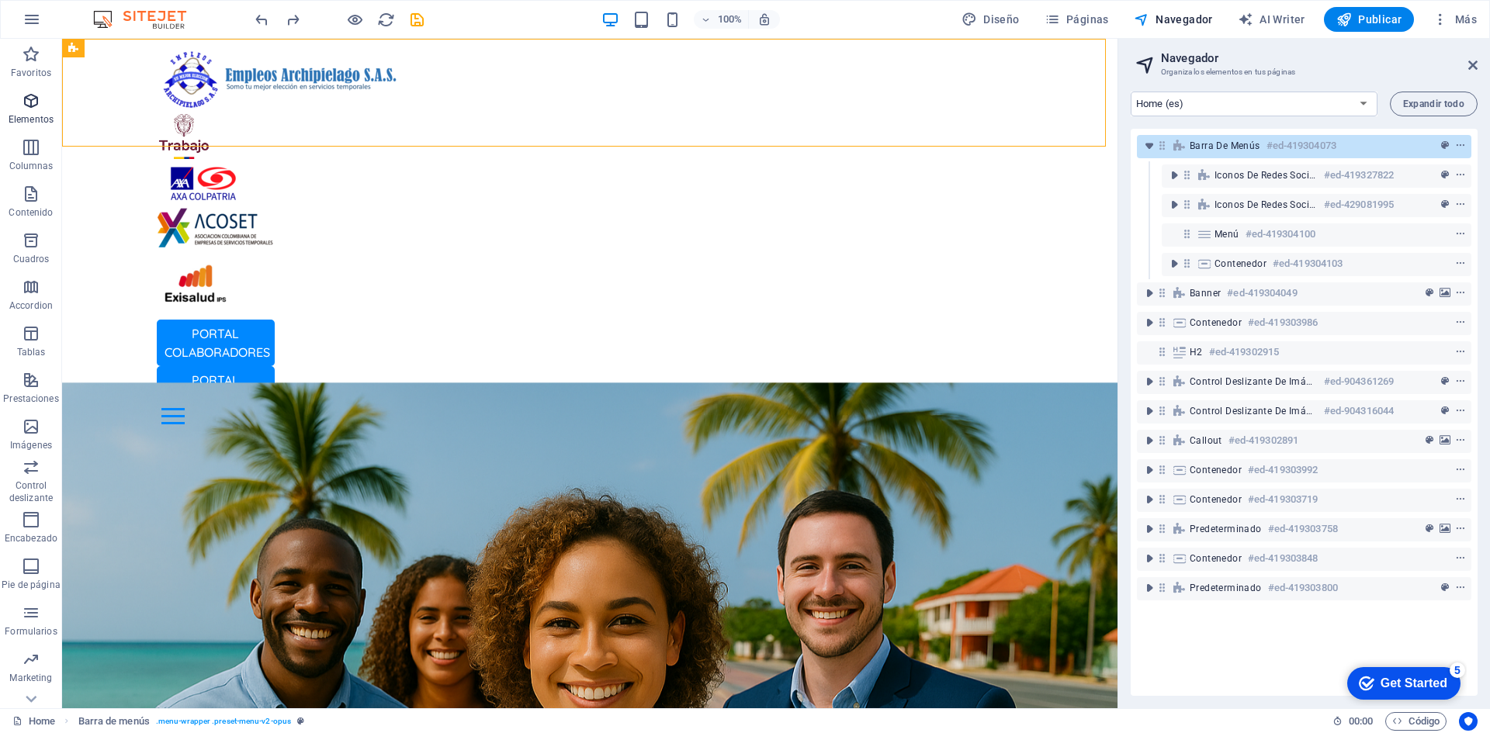
click at [34, 105] on icon "button" at bounding box center [31, 101] width 19 height 19
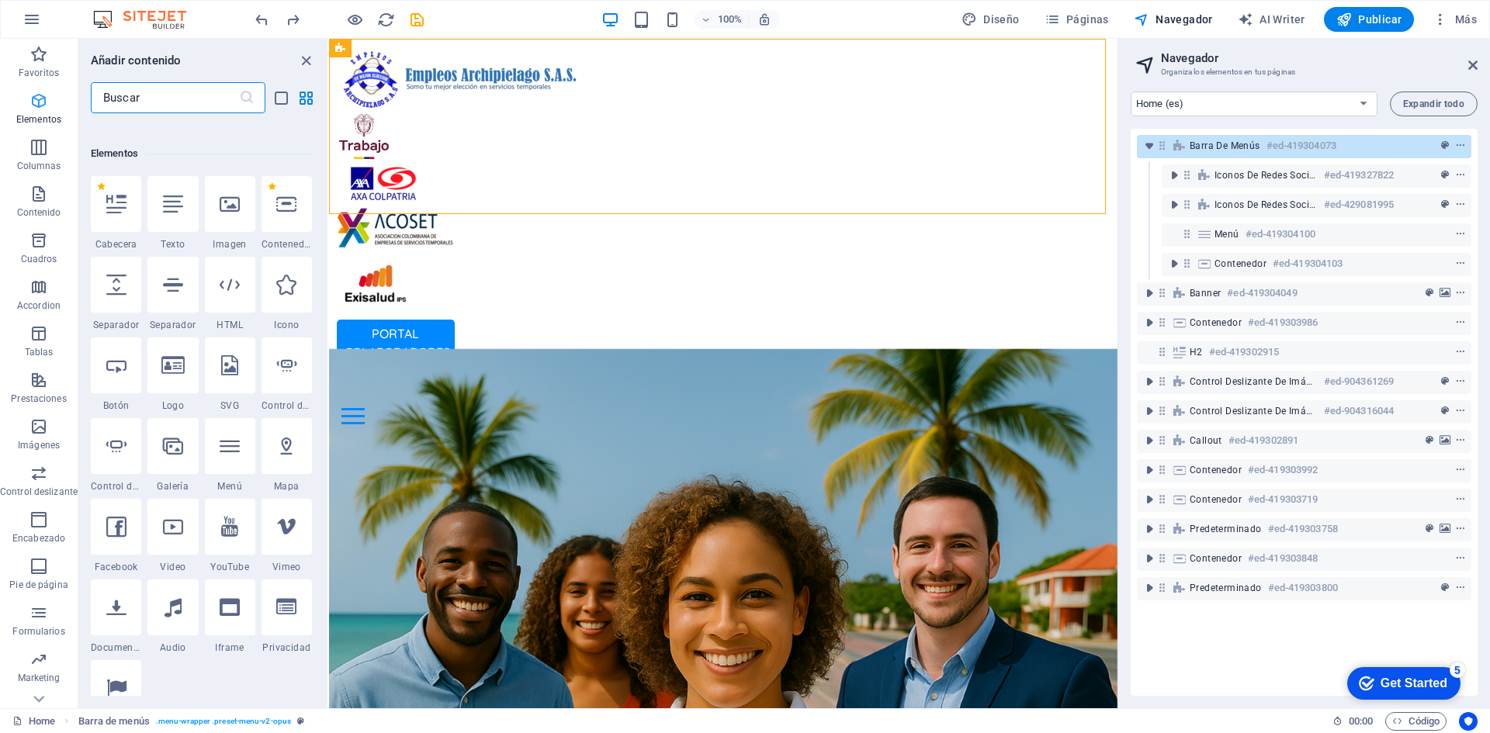
scroll to position [293, 0]
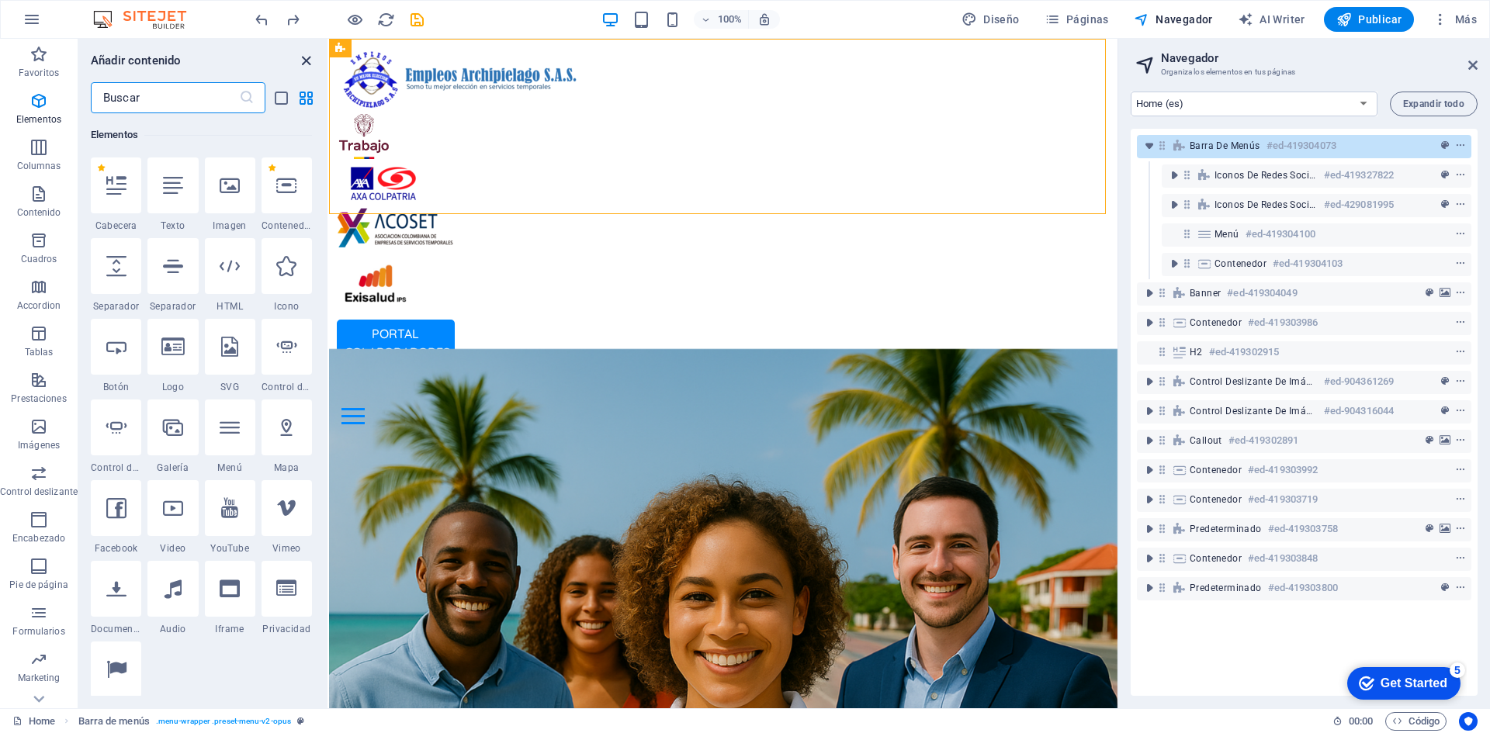
click at [309, 61] on icon "close panel" at bounding box center [306, 61] width 18 height 18
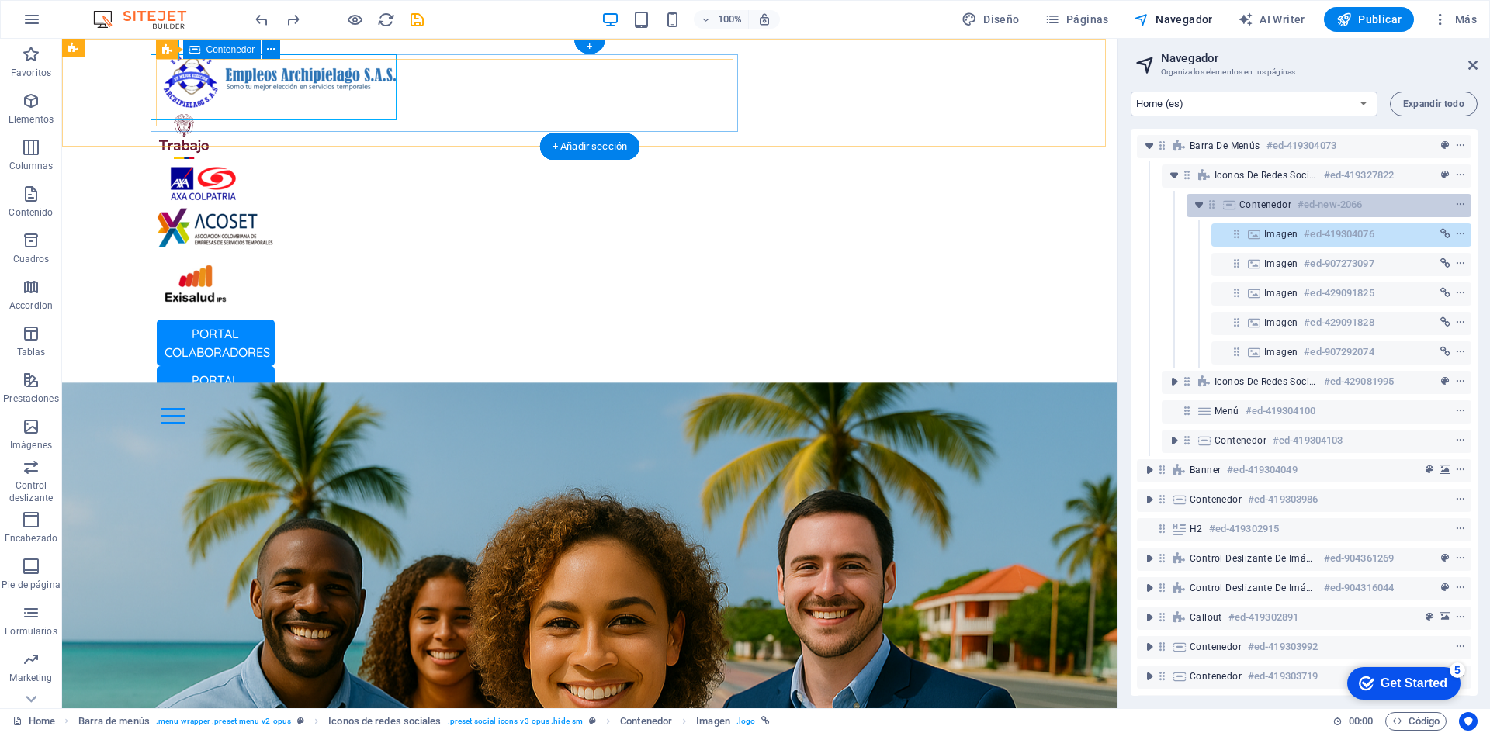
click at [1312, 212] on h6 "#ed-new-2066" at bounding box center [1329, 205] width 64 height 19
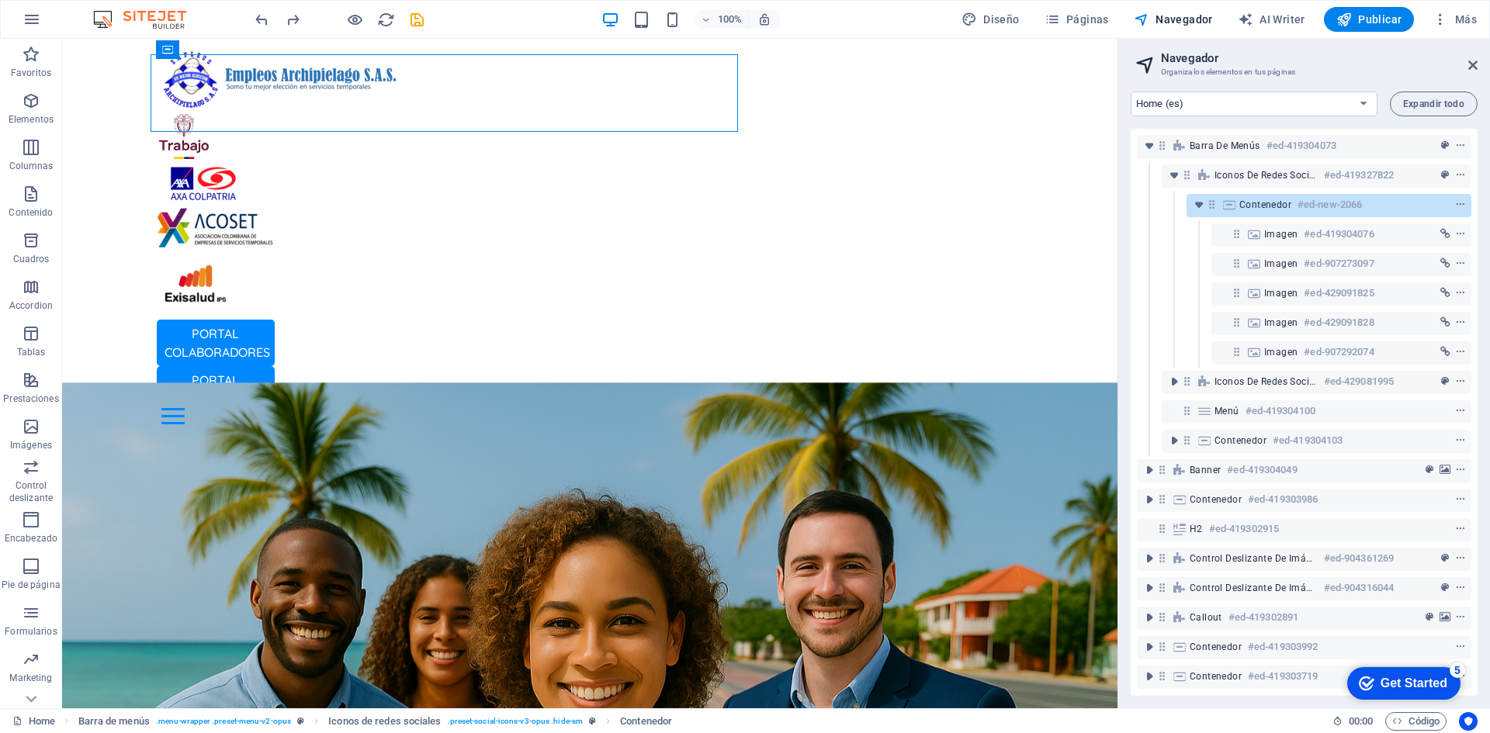
drag, startPoint x: 1263, startPoint y: 205, endPoint x: 1296, endPoint y: 189, distance: 36.1
click at [1267, 178] on div "Barra de menús #ed-419304073 Iconos de redes sociales #ed-419327822 Contenedor …" at bounding box center [1303, 412] width 347 height 567
click at [1455, 202] on icon "context-menu" at bounding box center [1460, 204] width 11 height 11
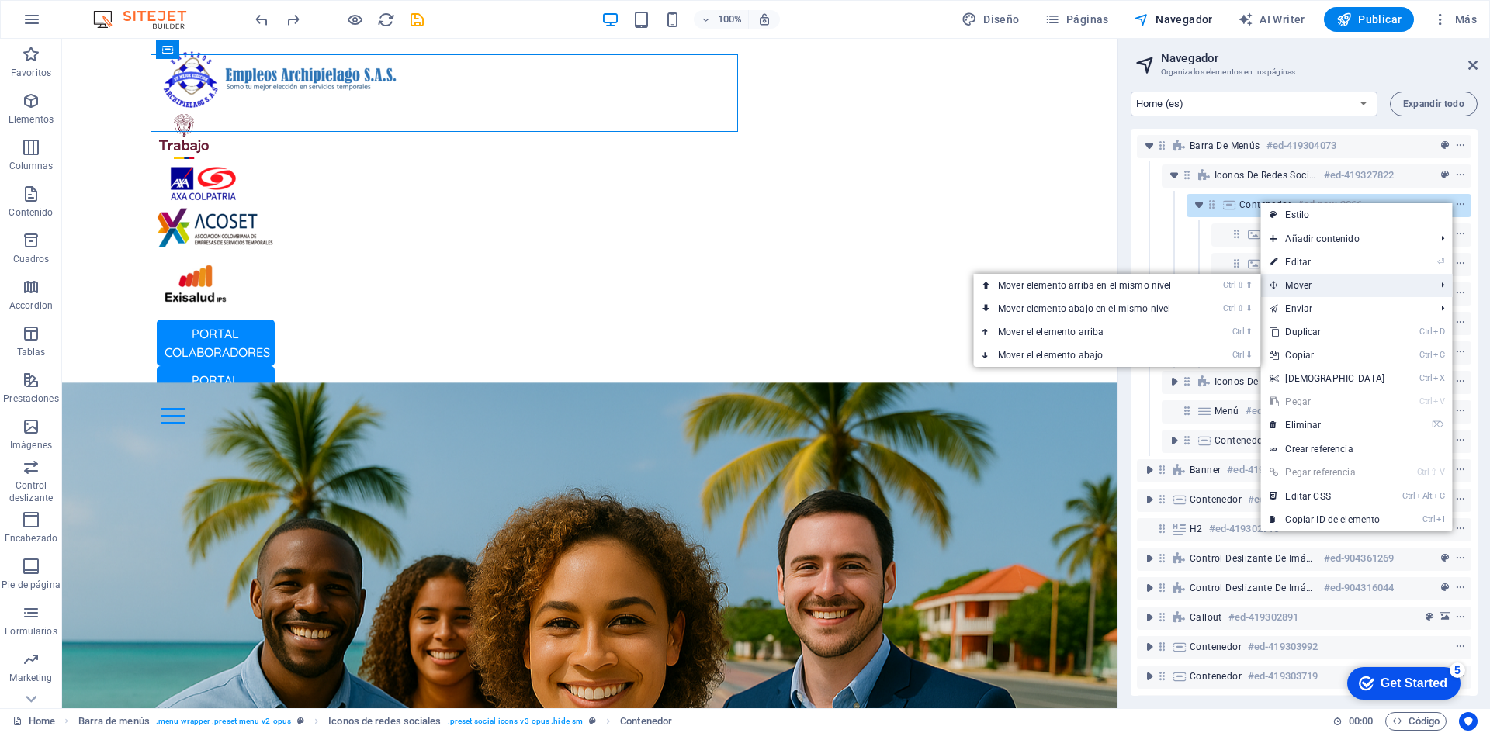
click at [1412, 282] on span "Mover" at bounding box center [1344, 285] width 168 height 23
click at [1188, 285] on link "Ctrl ⇧ ⬆ Mover elemento arriba en el mismo nivel" at bounding box center [1087, 285] width 229 height 23
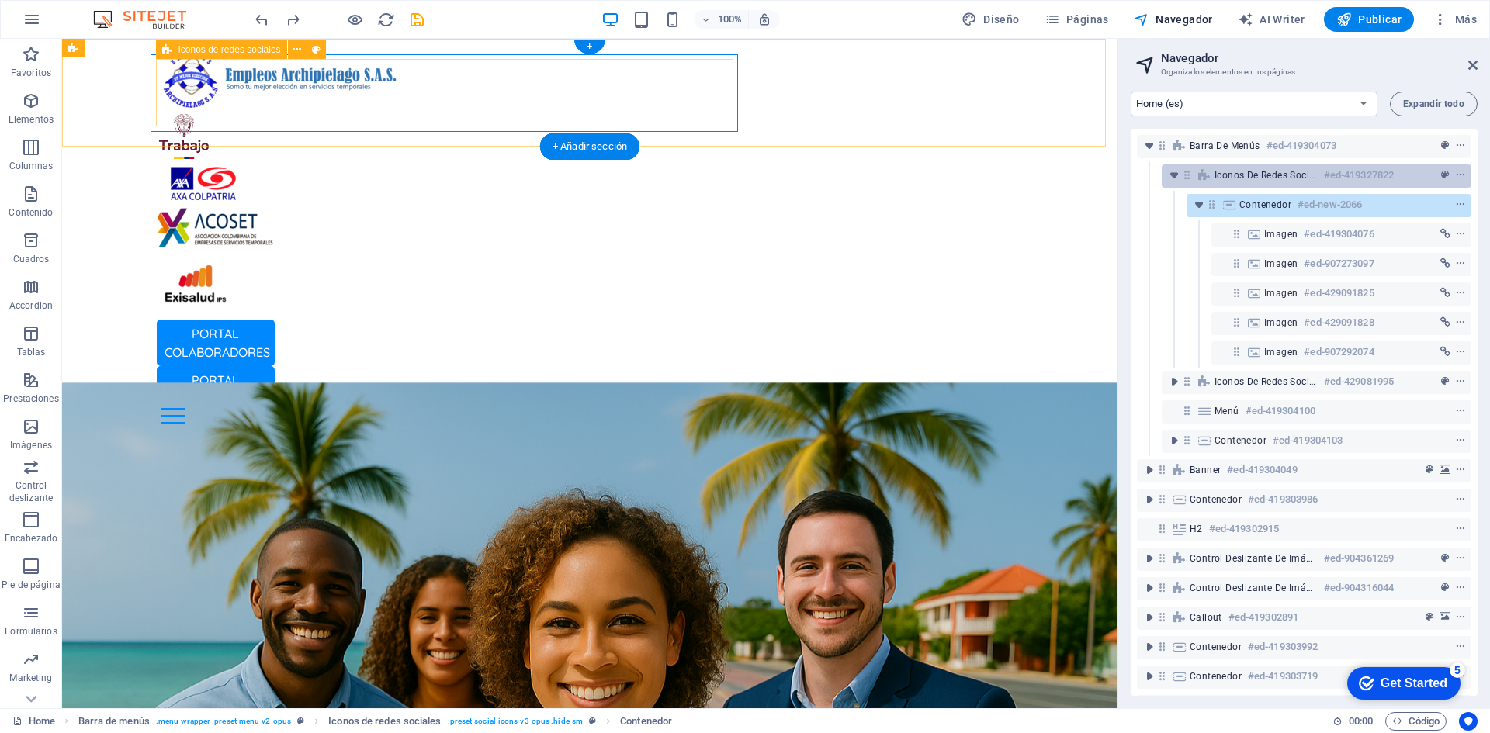
drag, startPoint x: 1457, startPoint y: 203, endPoint x: 1378, endPoint y: 168, distance: 86.2
click at [1378, 168] on div "Barra de menús #ed-419304073 Iconos de redes sociales #ed-419327822 Contenedor …" at bounding box center [1303, 412] width 347 height 567
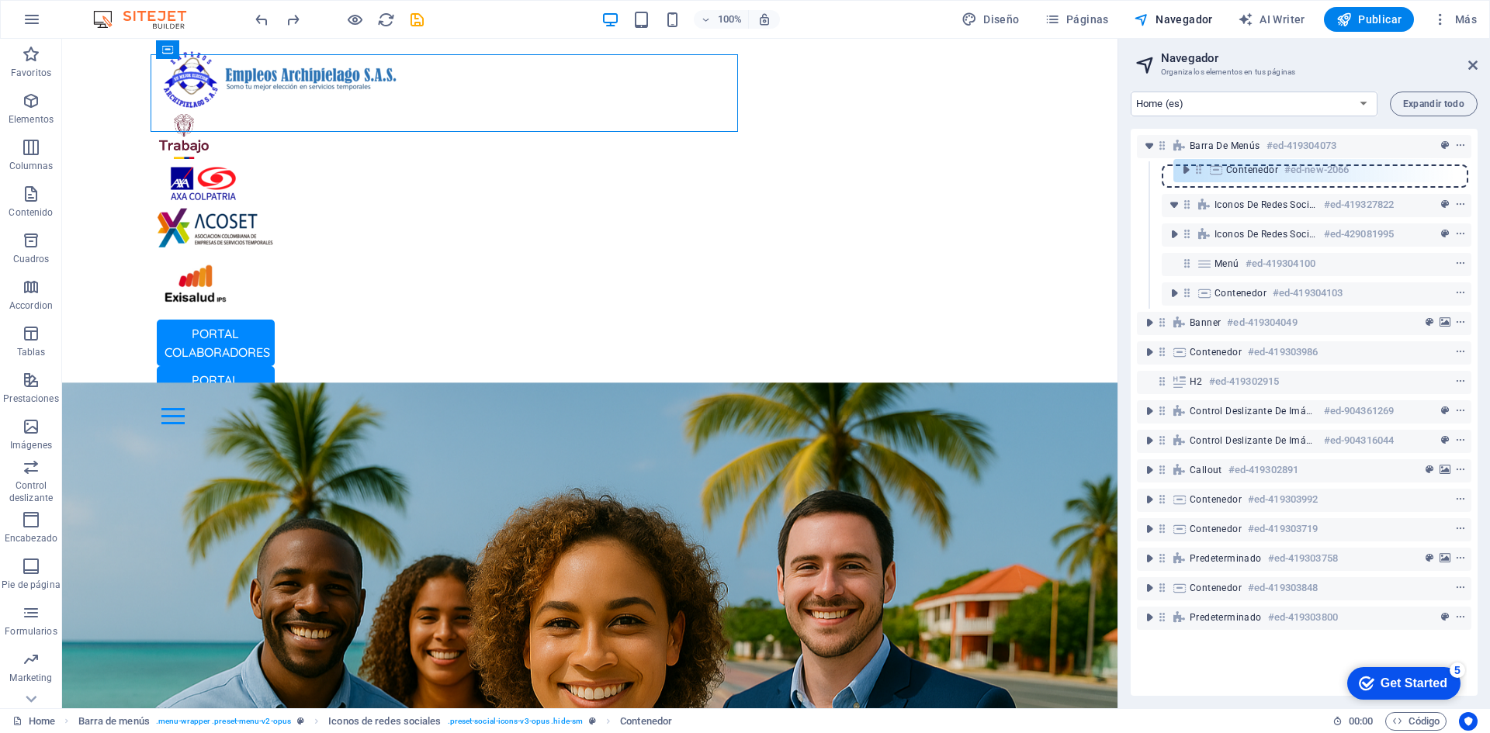
drag, startPoint x: 1212, startPoint y: 206, endPoint x: 1193, endPoint y: 166, distance: 44.4
click at [1193, 166] on div "Barra de menús #ed-419304073 Iconos de redes sociales #ed-419327822 Contenedor …" at bounding box center [1303, 412] width 347 height 567
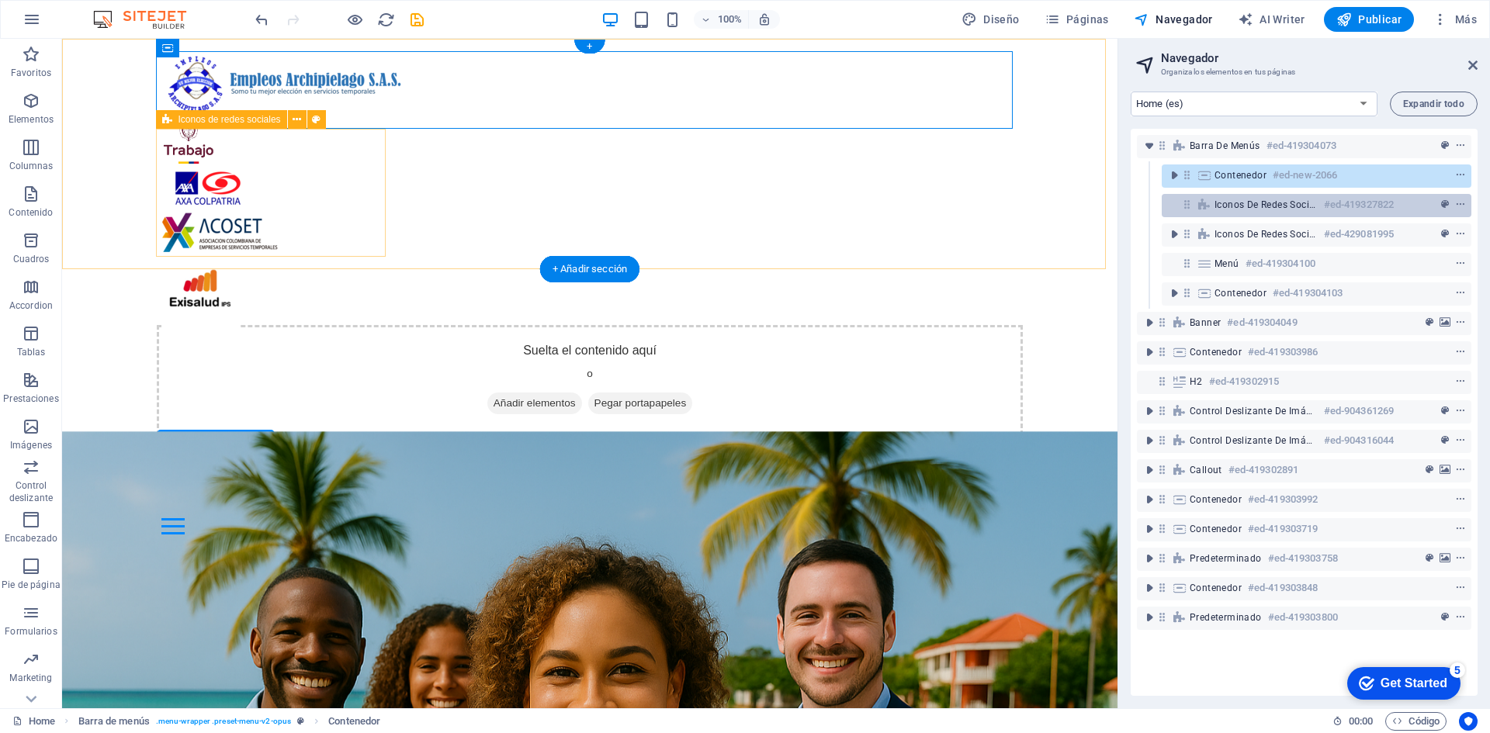
click at [1292, 209] on span "Iconos de redes sociales" at bounding box center [1265, 205] width 103 height 12
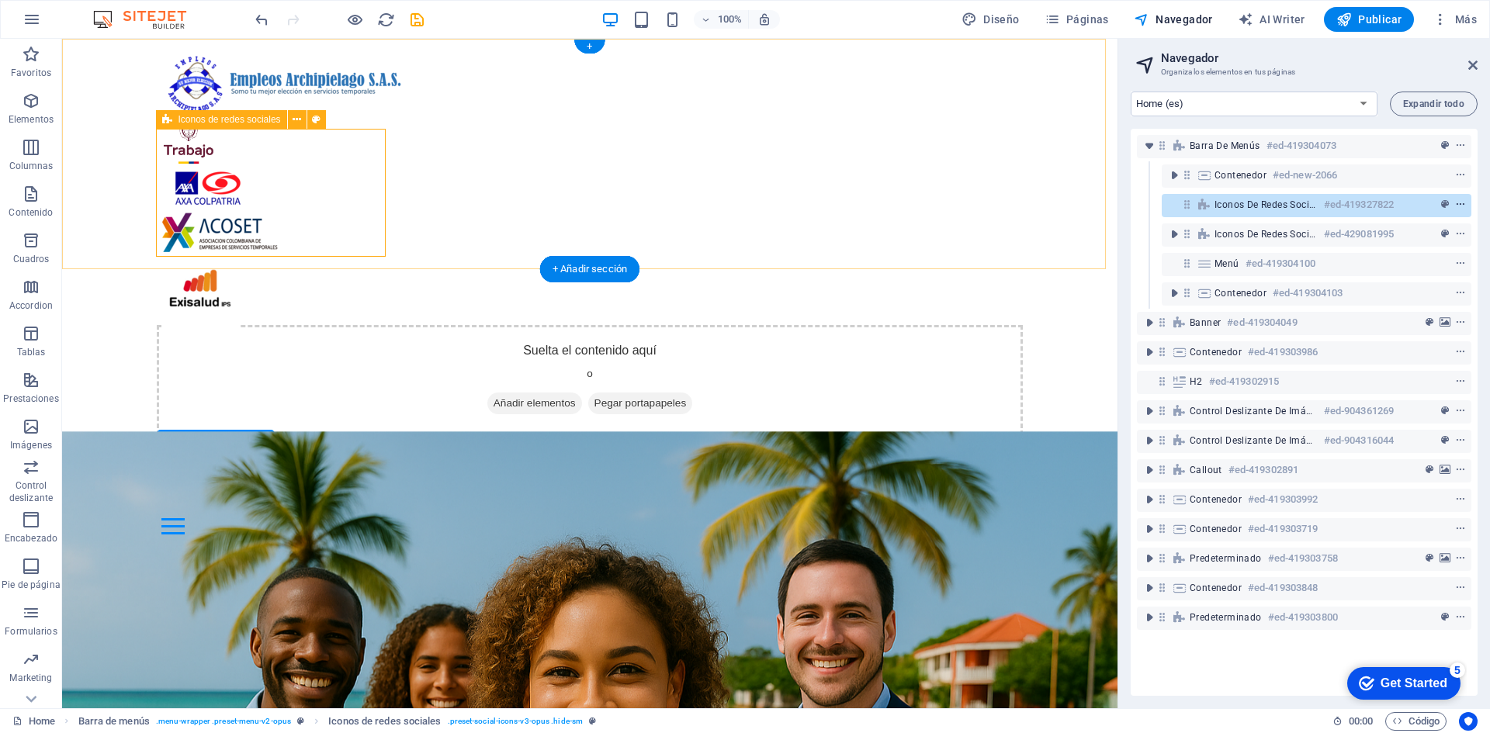
click at [1459, 202] on icon "context-menu" at bounding box center [1460, 204] width 11 height 11
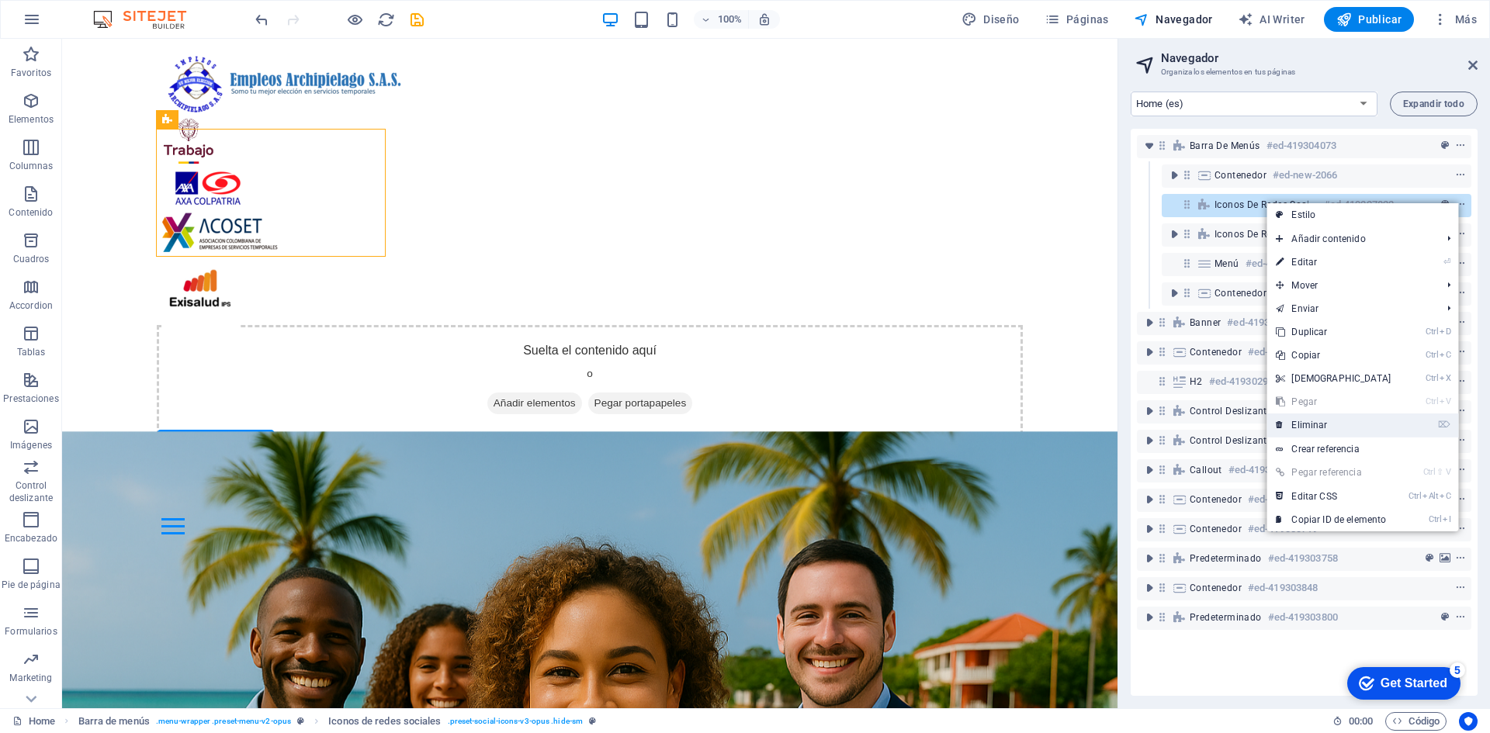
click at [1386, 426] on link "⌦ Eliminar" at bounding box center [1332, 425] width 133 height 23
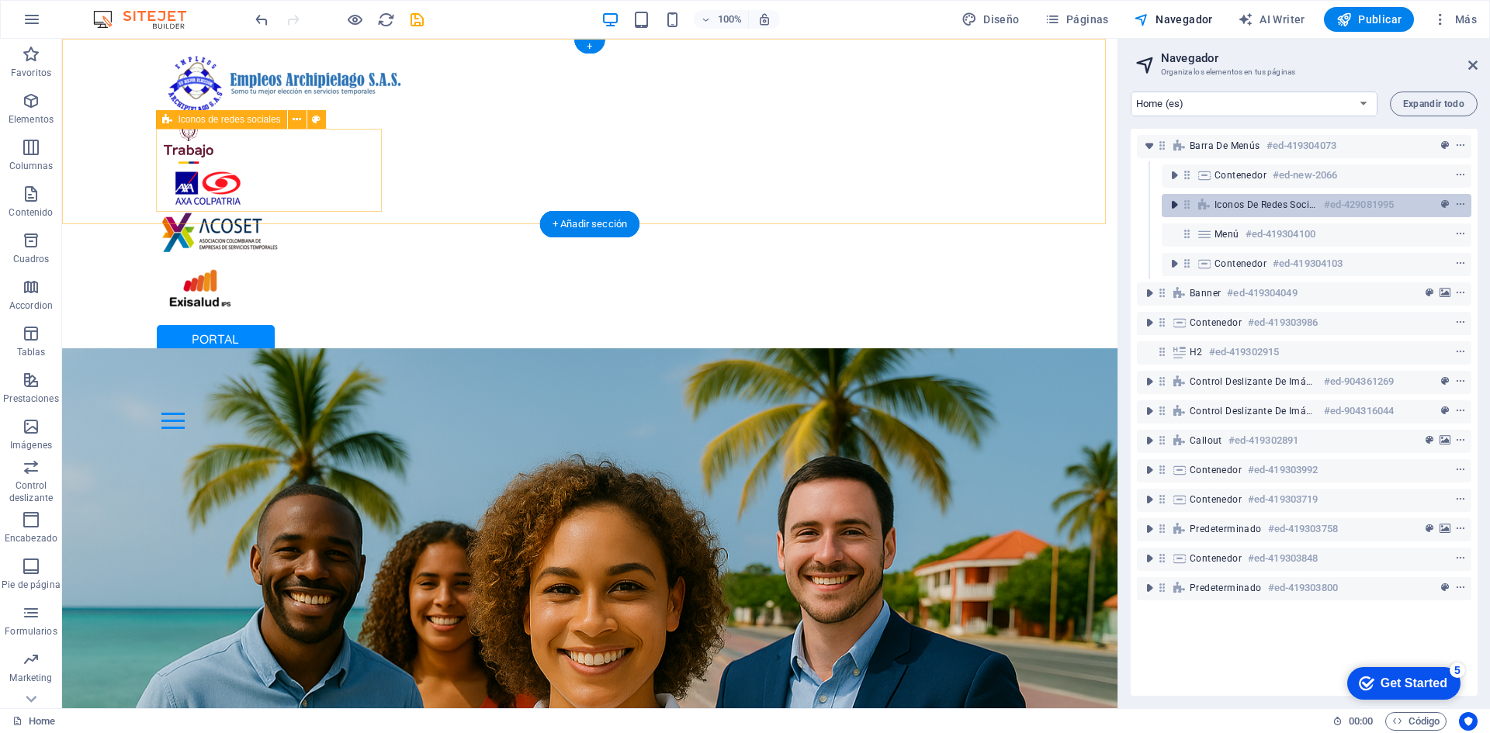
click at [1166, 200] on icon "toggle-expand" at bounding box center [1174, 205] width 16 height 16
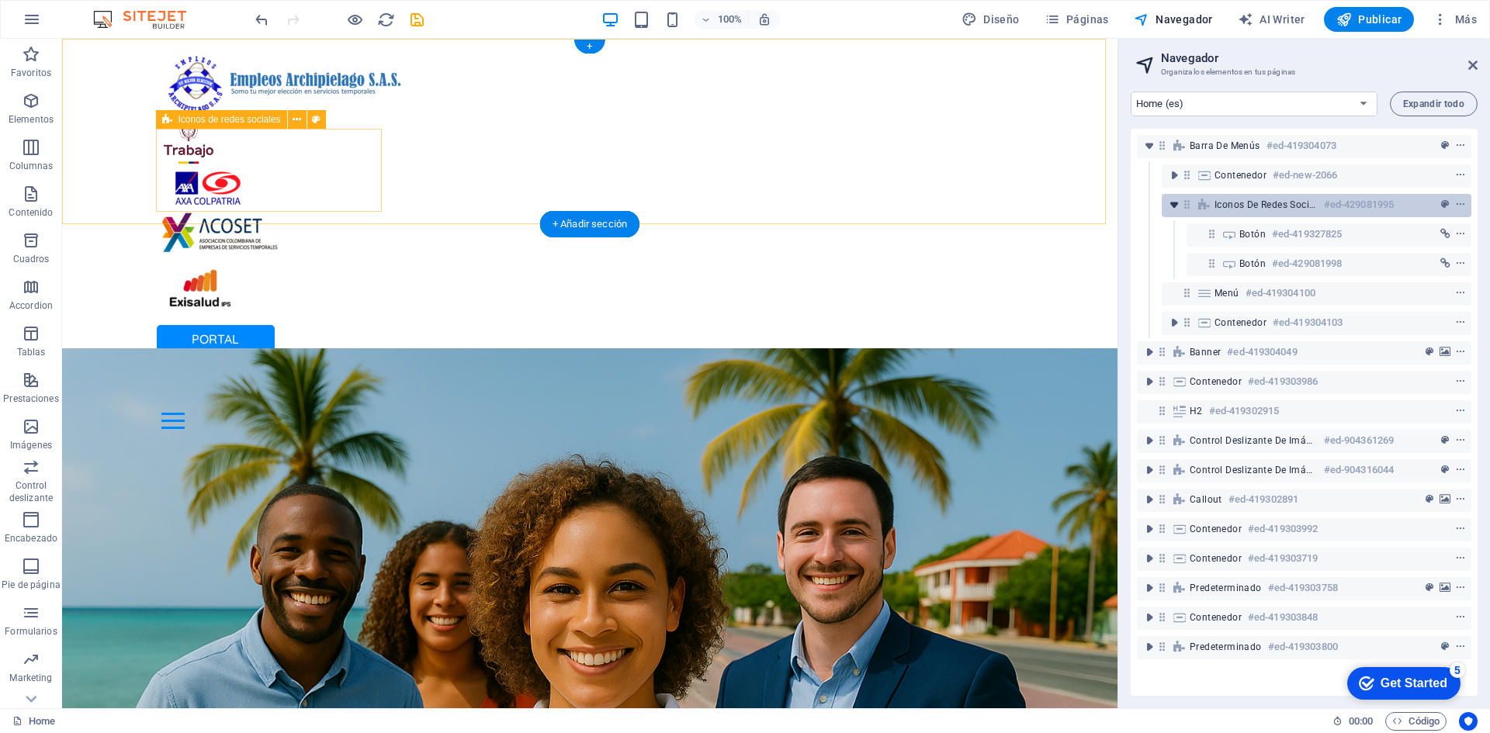
click at [1174, 204] on icon "toggle-expand" at bounding box center [1174, 205] width 16 height 16
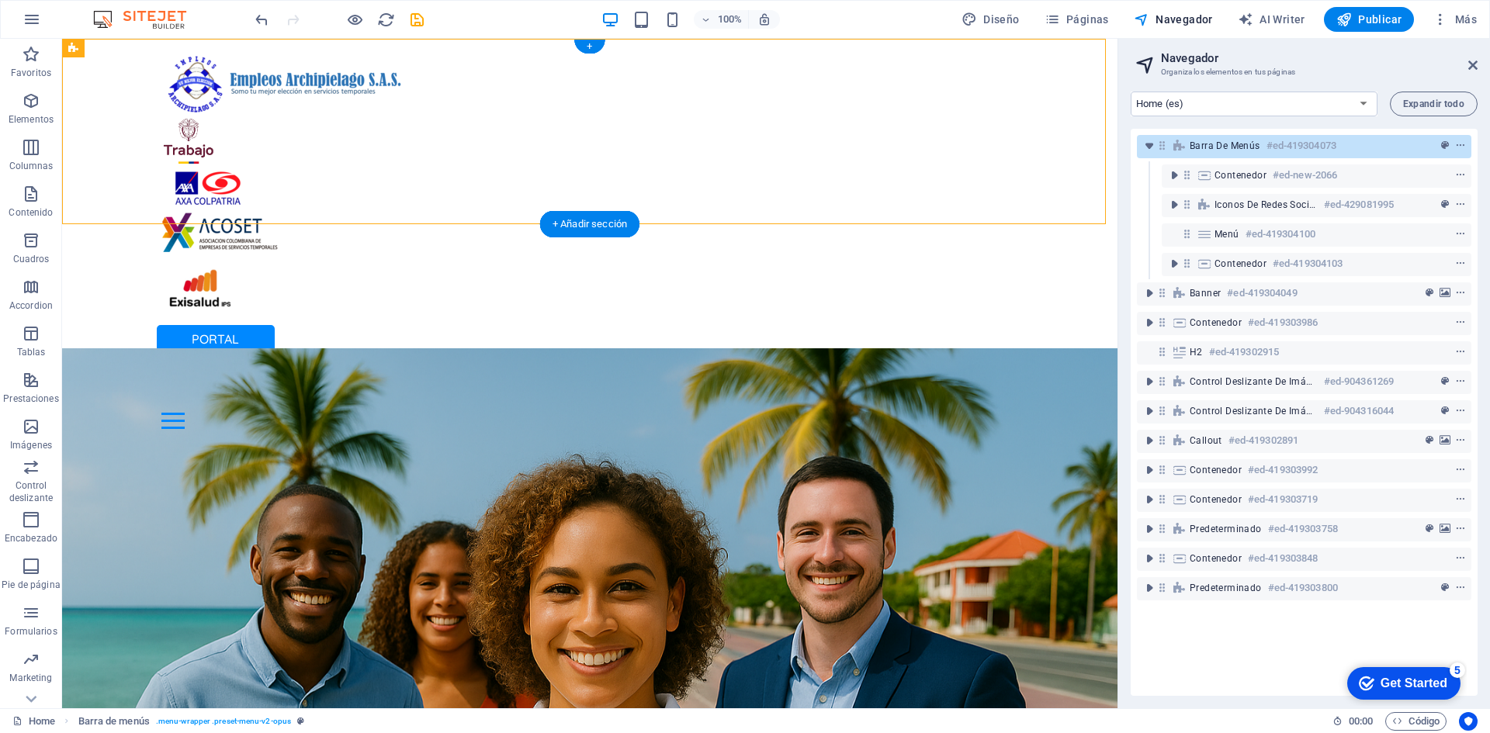
drag, startPoint x: 234, startPoint y: 199, endPoint x: 381, endPoint y: 141, distance: 157.5
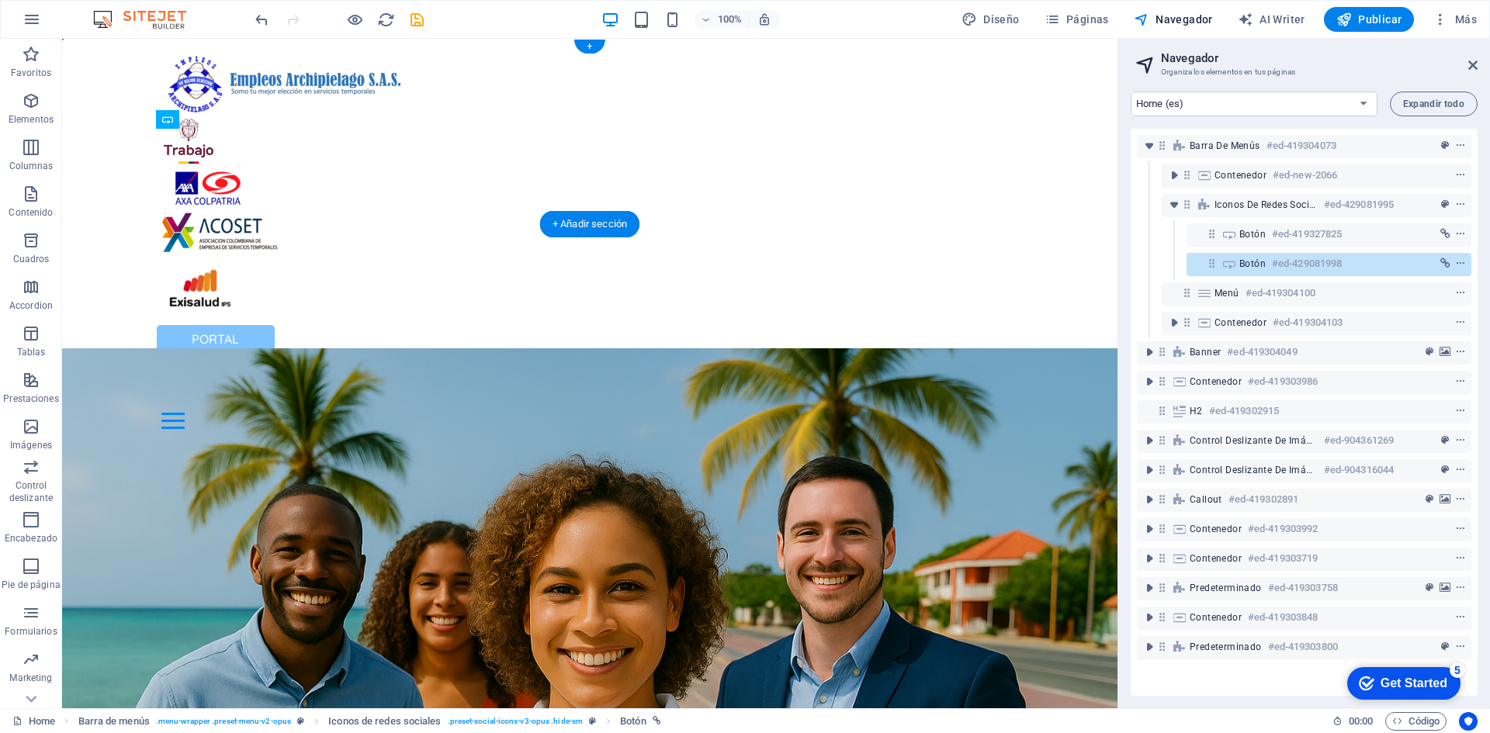
drag, startPoint x: 237, startPoint y: 200, endPoint x: 219, endPoint y: 190, distance: 20.5
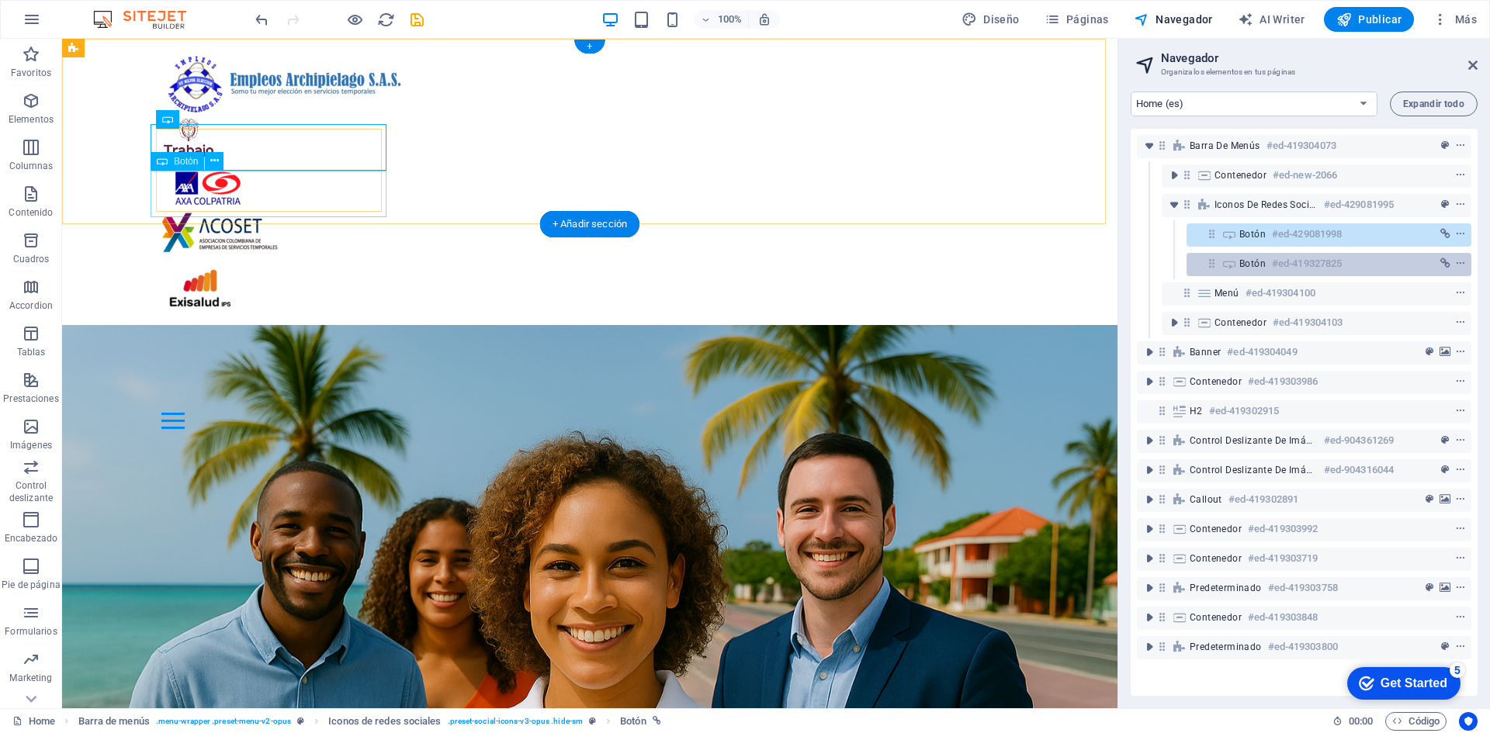
click at [1297, 261] on h6 "#ed-419327825" at bounding box center [1307, 263] width 70 height 19
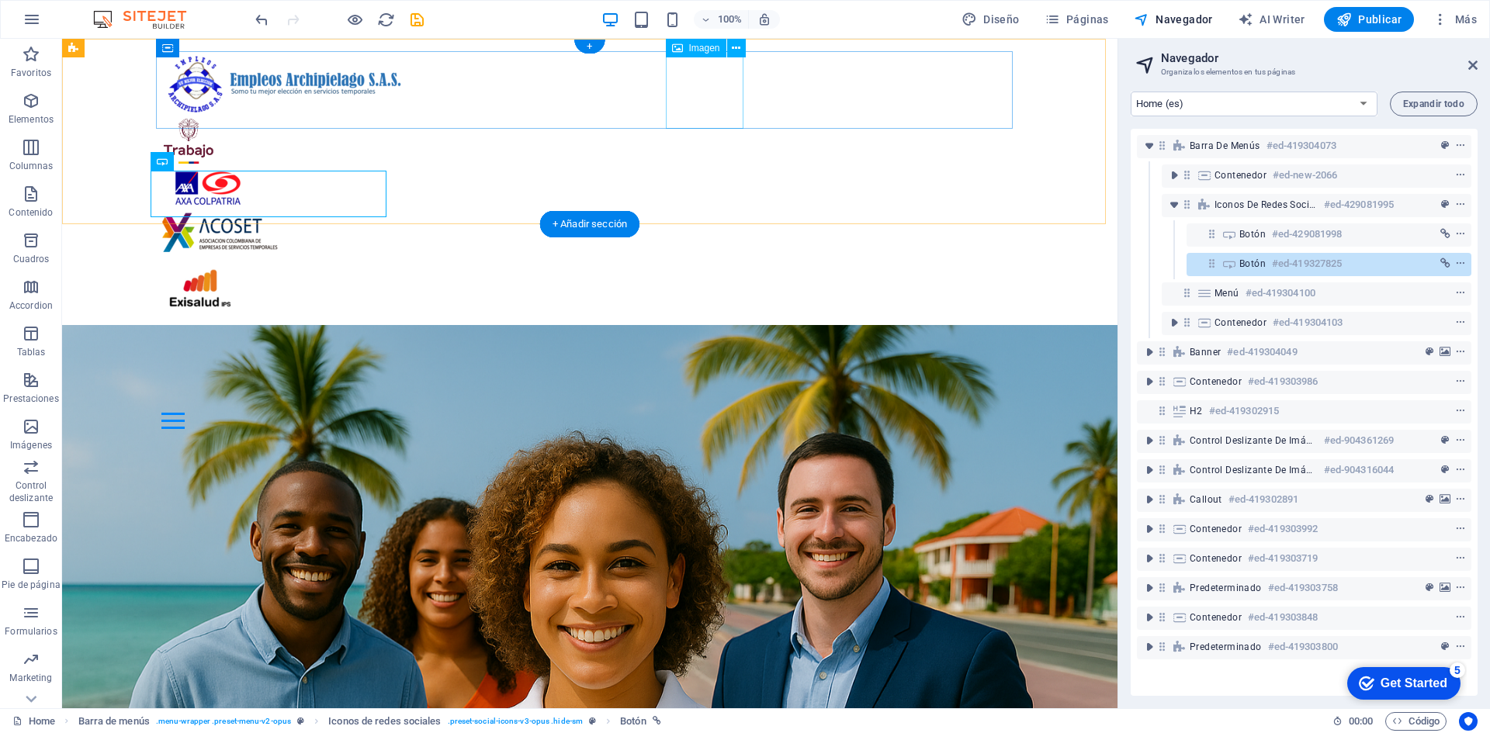
click at [698, 252] on figure at bounding box center [589, 291] width 857 height 78
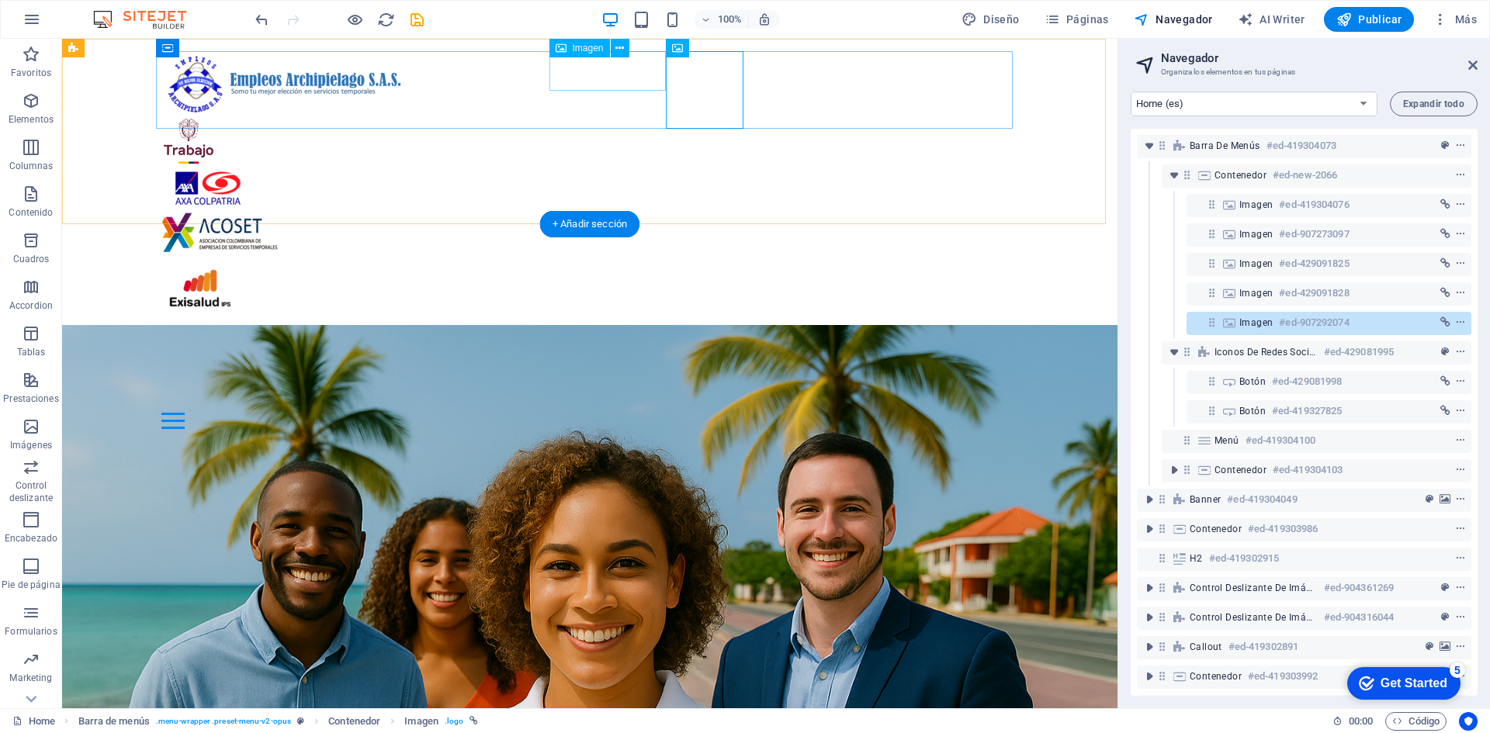
click at [598, 213] on figure at bounding box center [589, 233] width 857 height 40
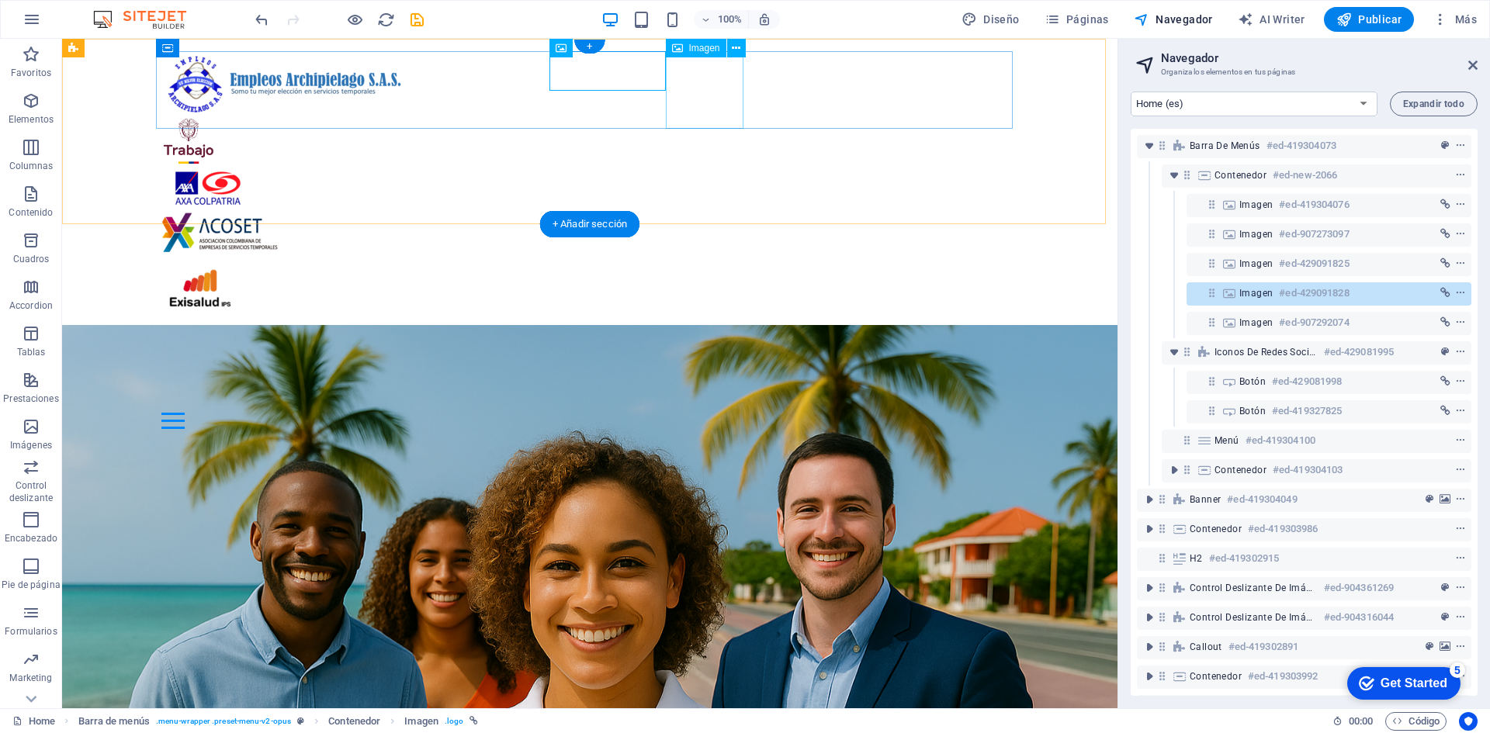
click at [697, 252] on figure at bounding box center [589, 291] width 857 height 78
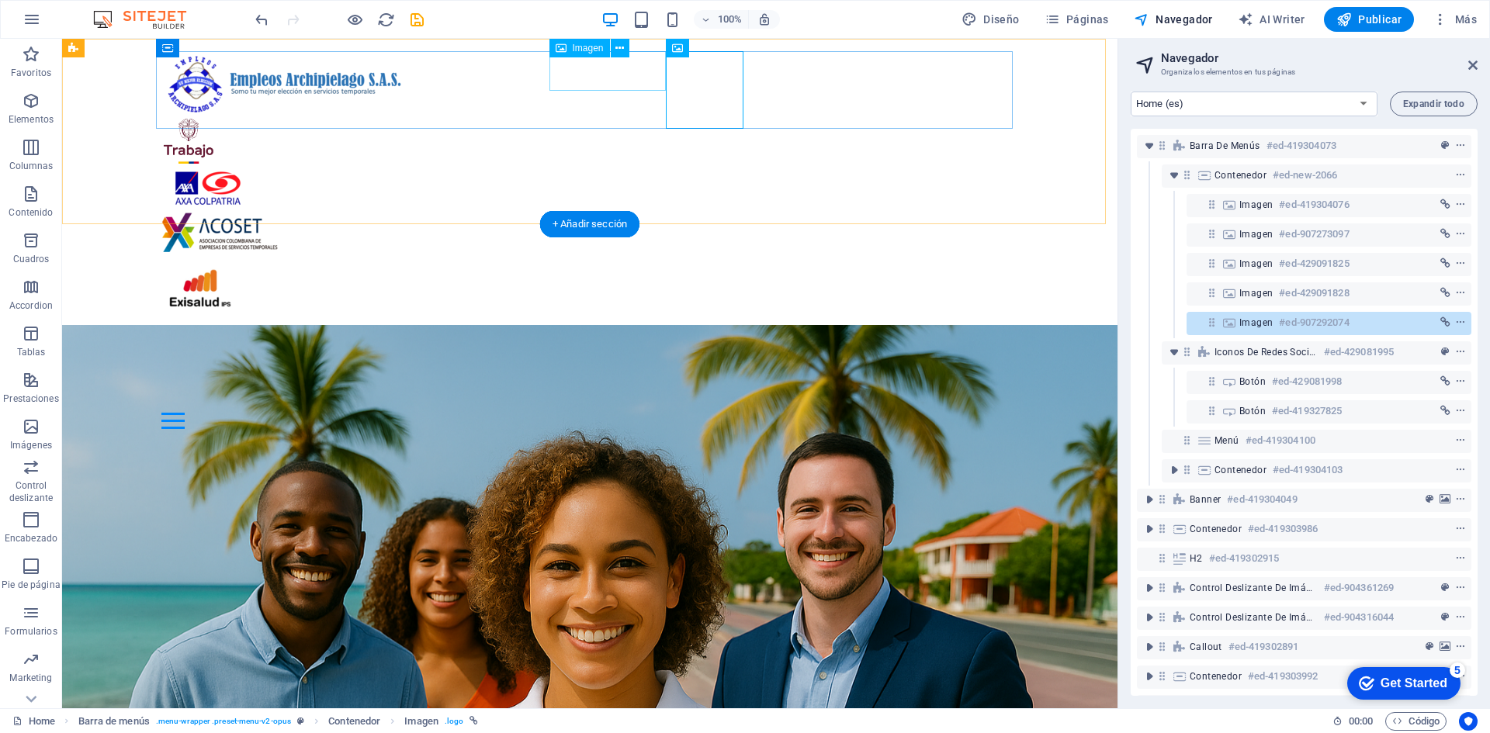
click at [635, 213] on figure at bounding box center [589, 233] width 857 height 40
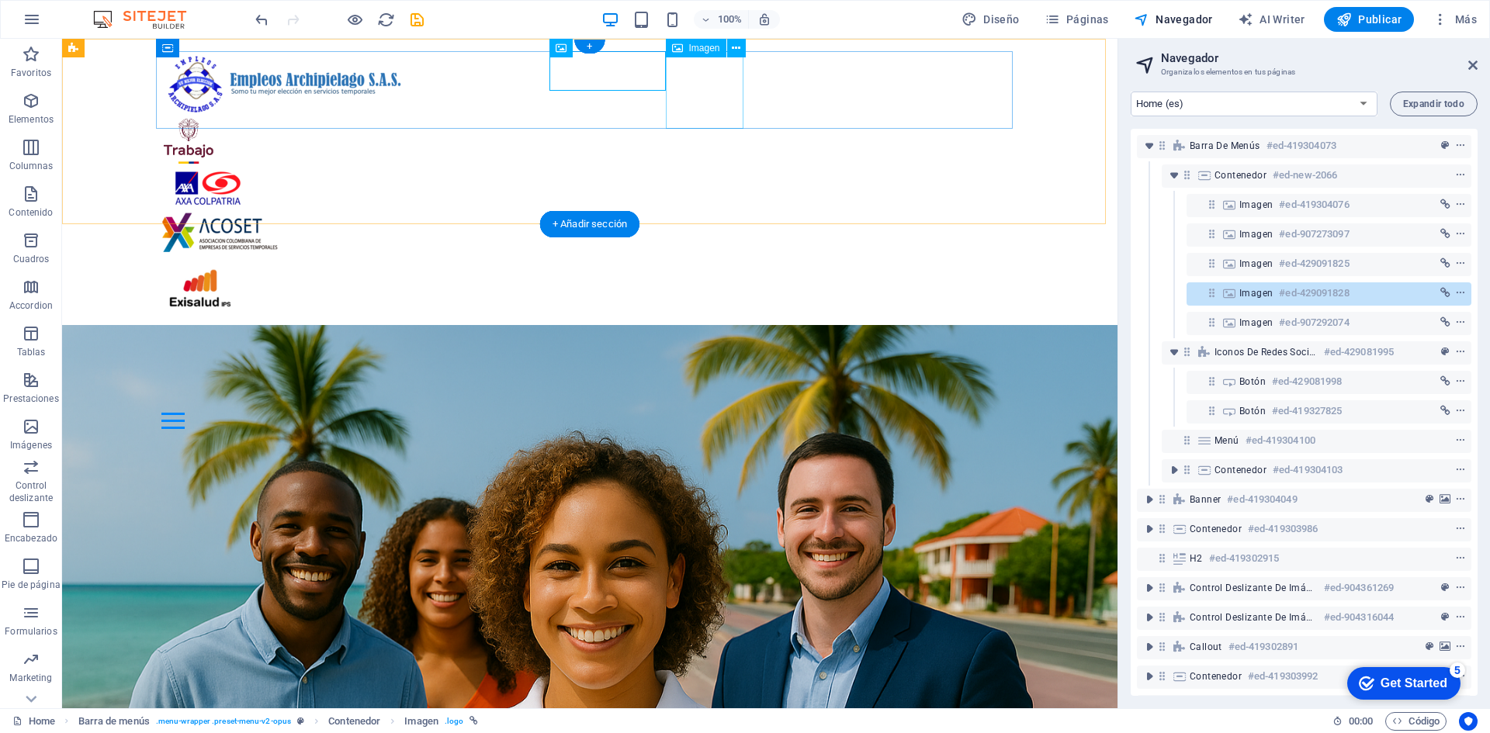
click at [722, 252] on figure at bounding box center [589, 291] width 857 height 78
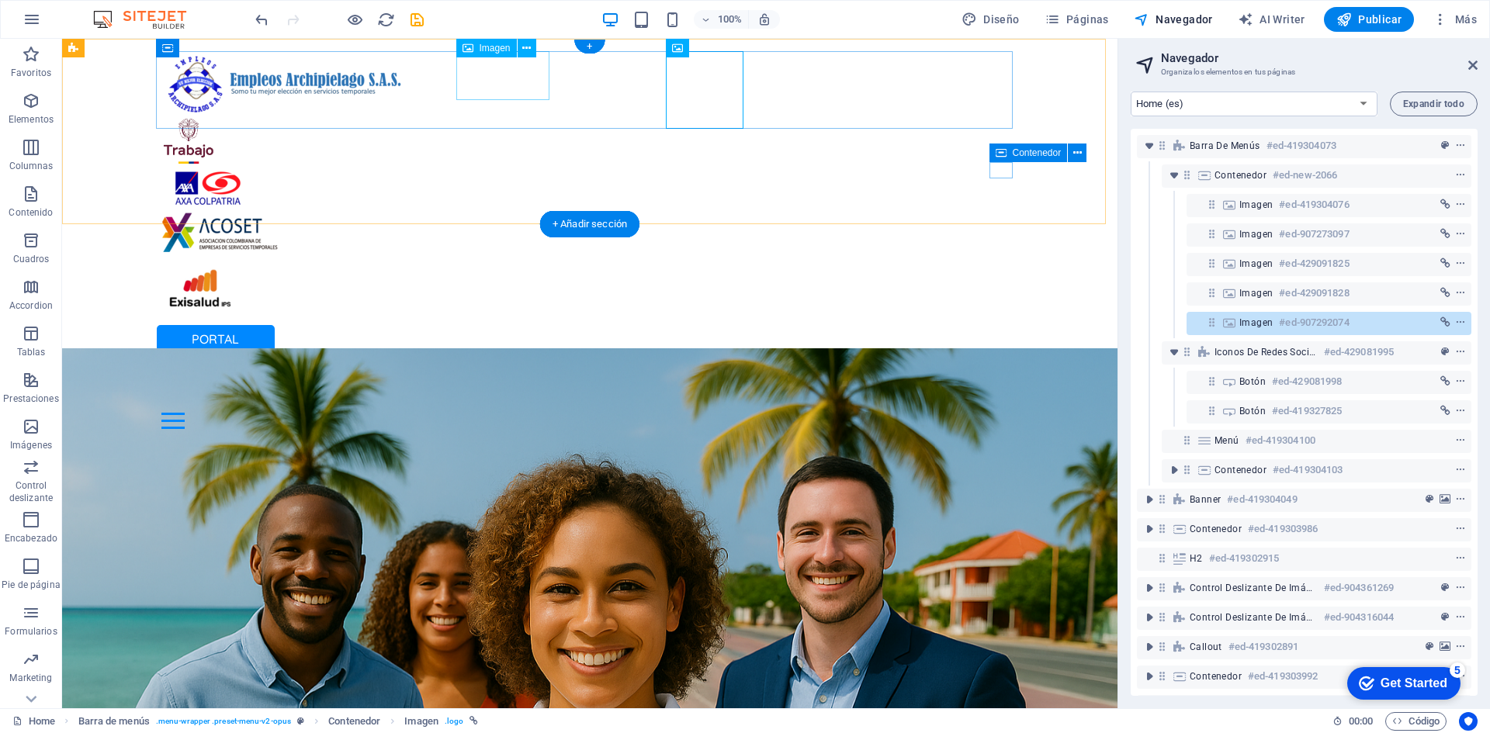
click at [480, 164] on figure at bounding box center [589, 188] width 857 height 49
select select "px"
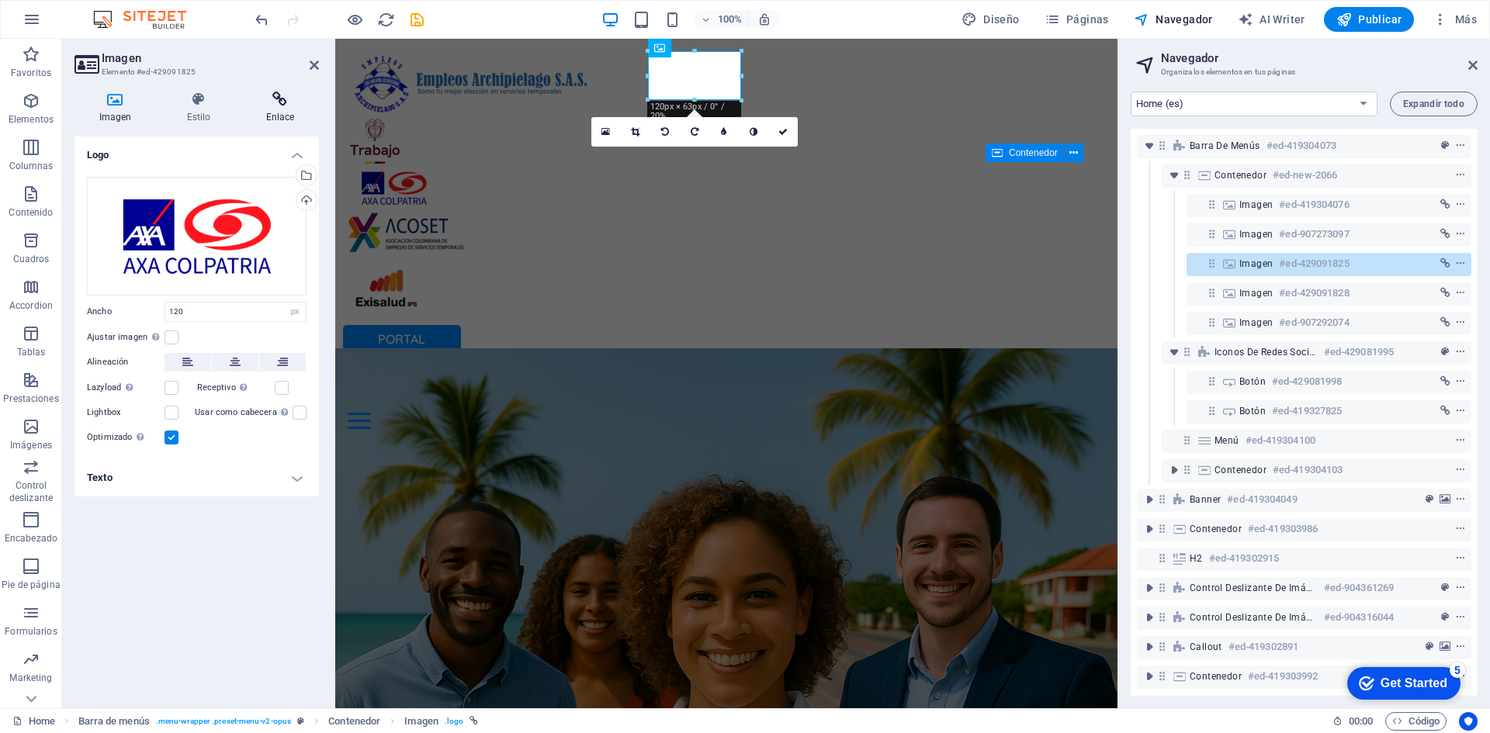
click at [283, 109] on h4 "Enlace" at bounding box center [280, 108] width 78 height 33
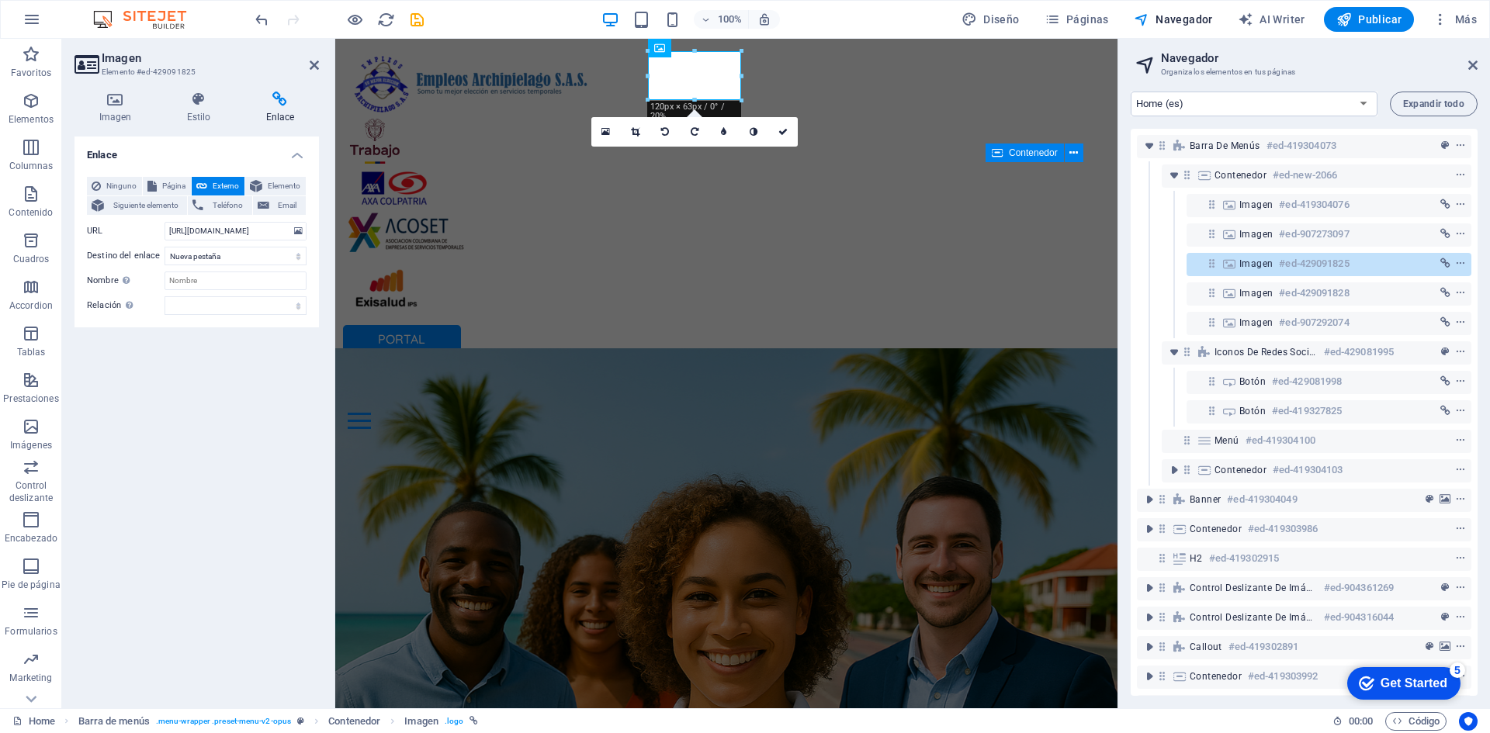
click at [282, 109] on h4 "Enlace" at bounding box center [280, 108] width 78 height 33
click at [247, 235] on input "[URL][DOMAIN_NAME]" at bounding box center [235, 231] width 142 height 19
paste input "[DOMAIN_NAME][URL]"
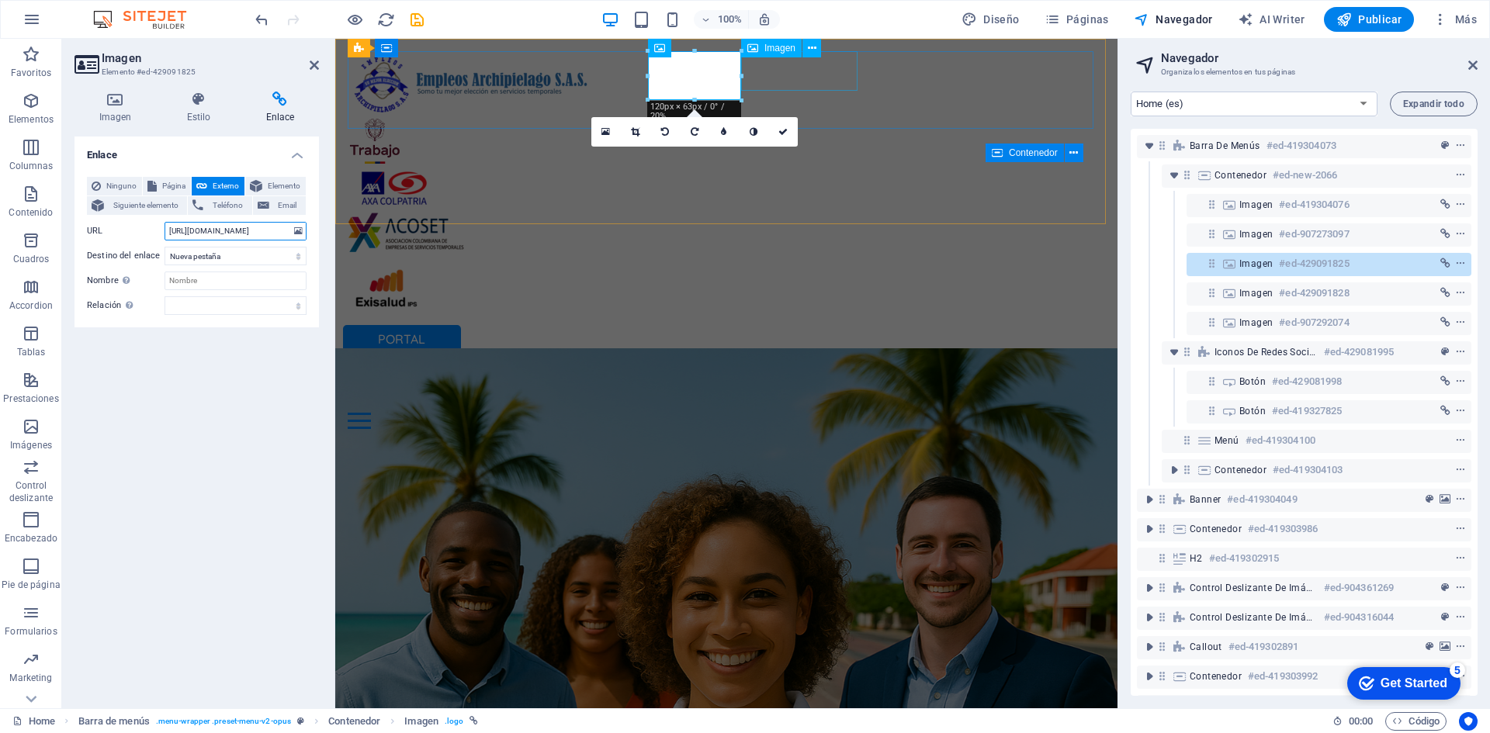
type input "[URL][DOMAIN_NAME]"
click at [791, 213] on figure at bounding box center [726, 233] width 757 height 40
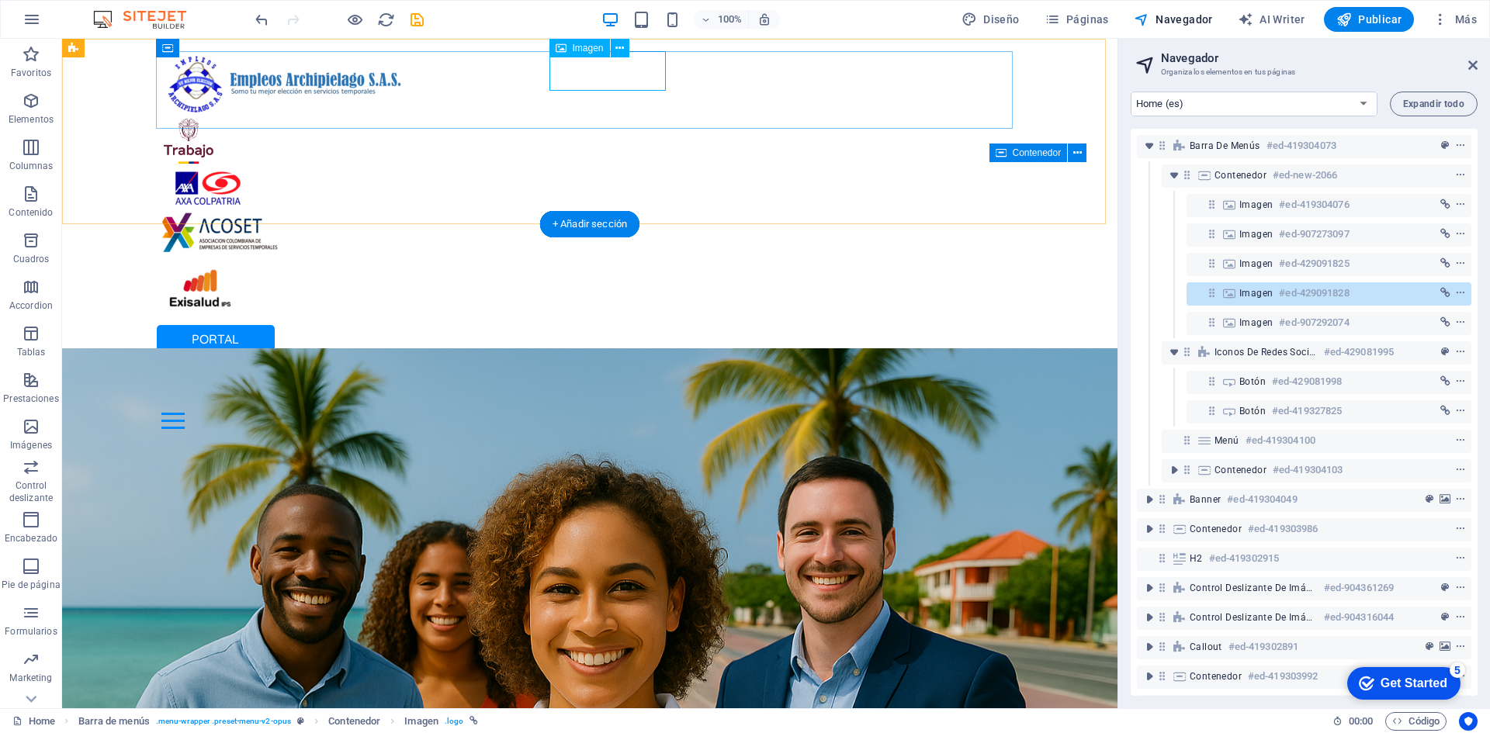
click at [623, 213] on figure at bounding box center [589, 233] width 857 height 40
select select "px"
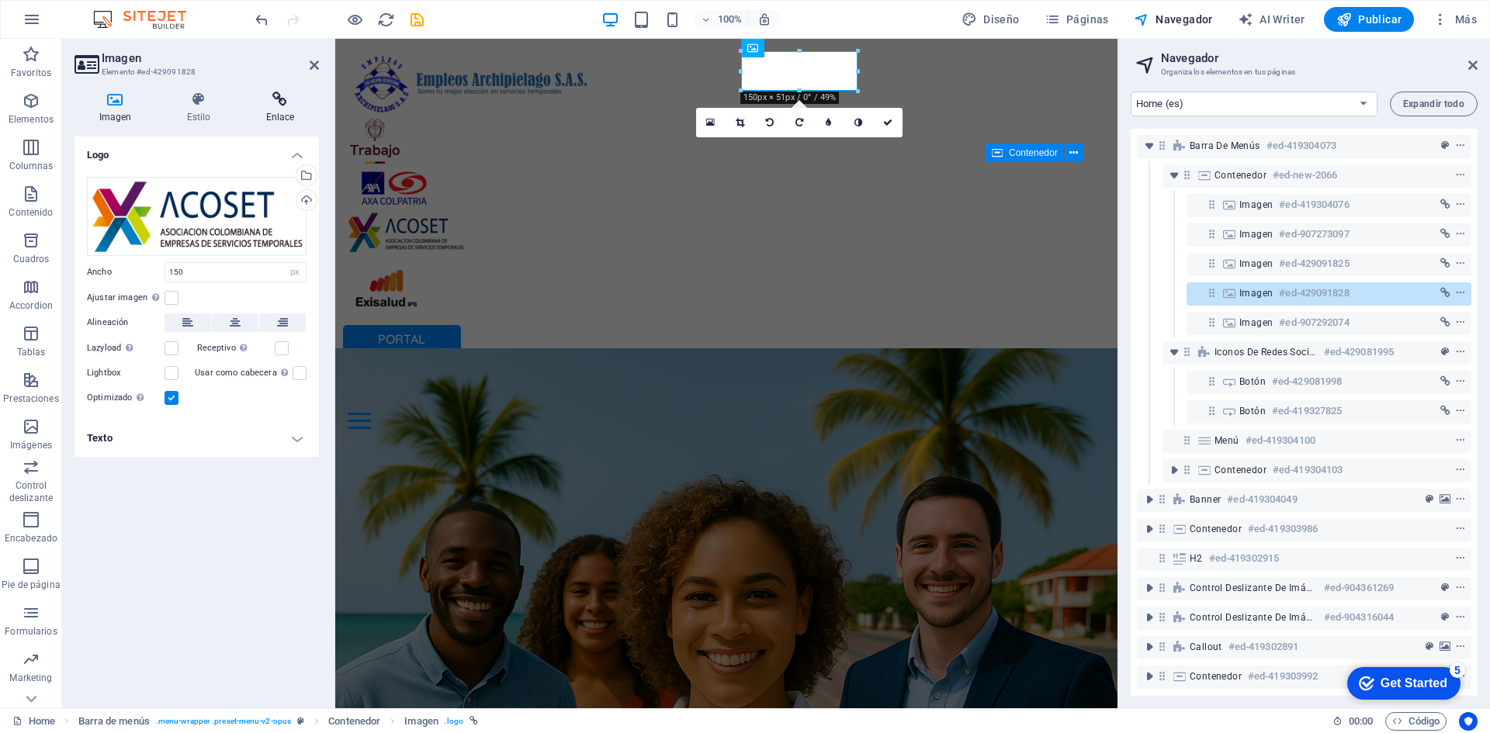
click at [263, 110] on h4 "Enlace" at bounding box center [280, 108] width 78 height 33
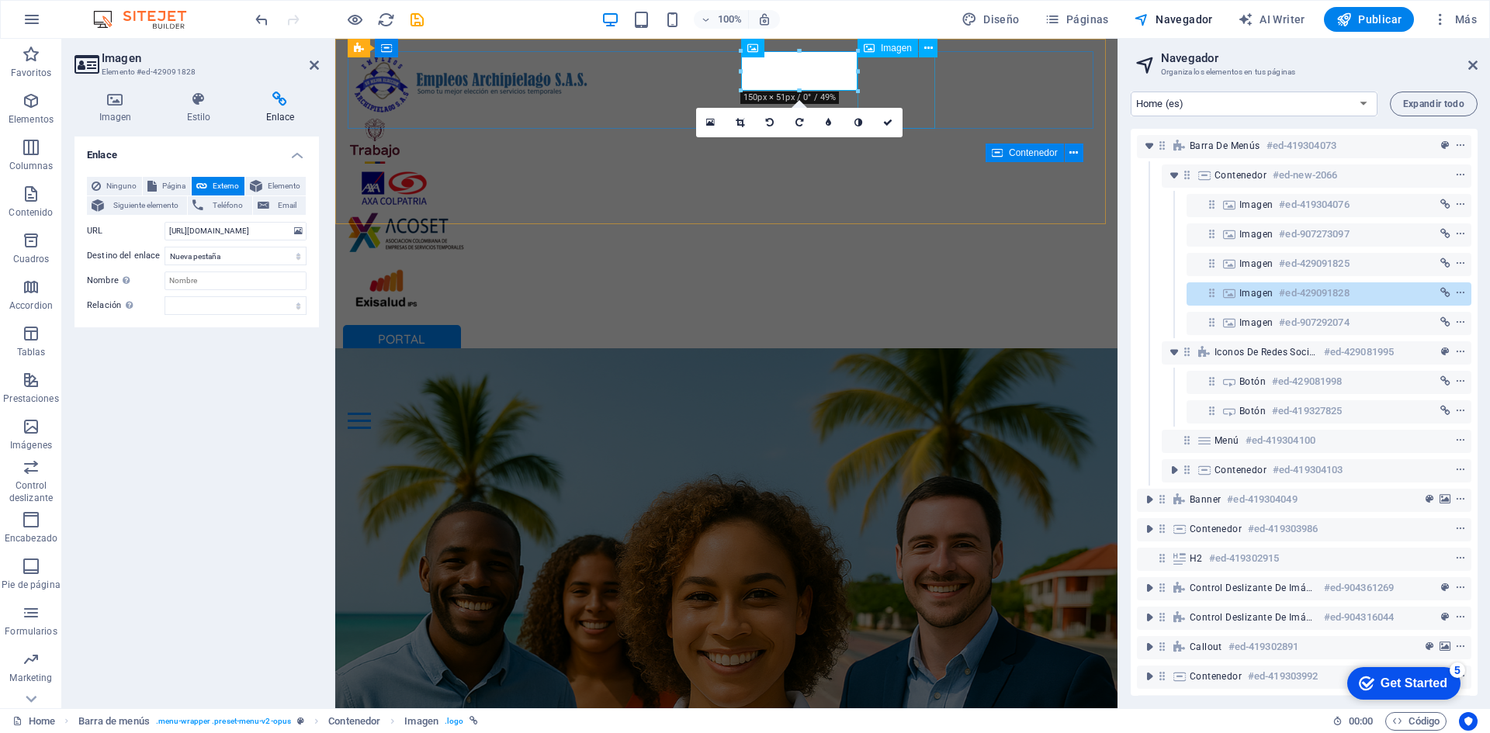
click at [908, 252] on figure at bounding box center [726, 291] width 757 height 78
select select "px"
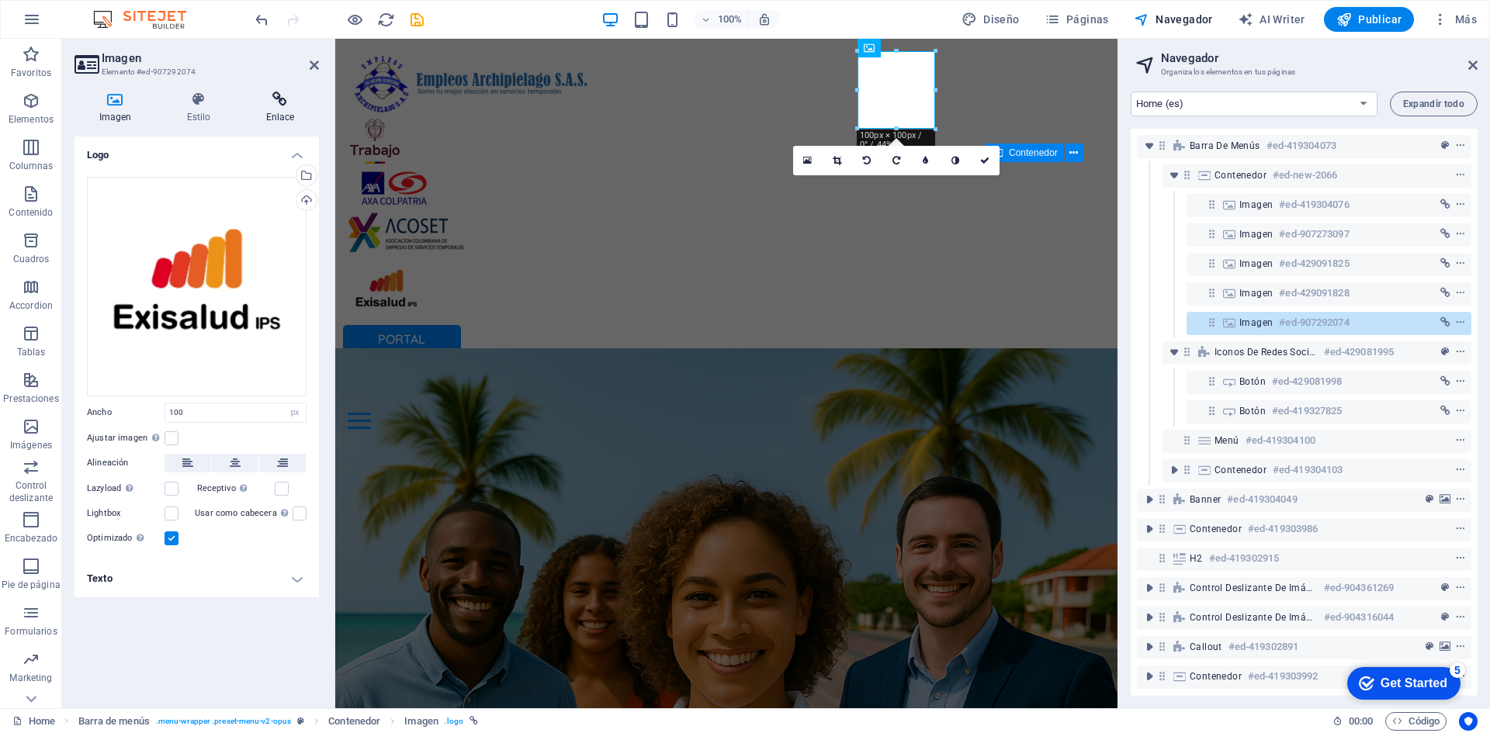
click at [280, 101] on icon at bounding box center [280, 100] width 78 height 16
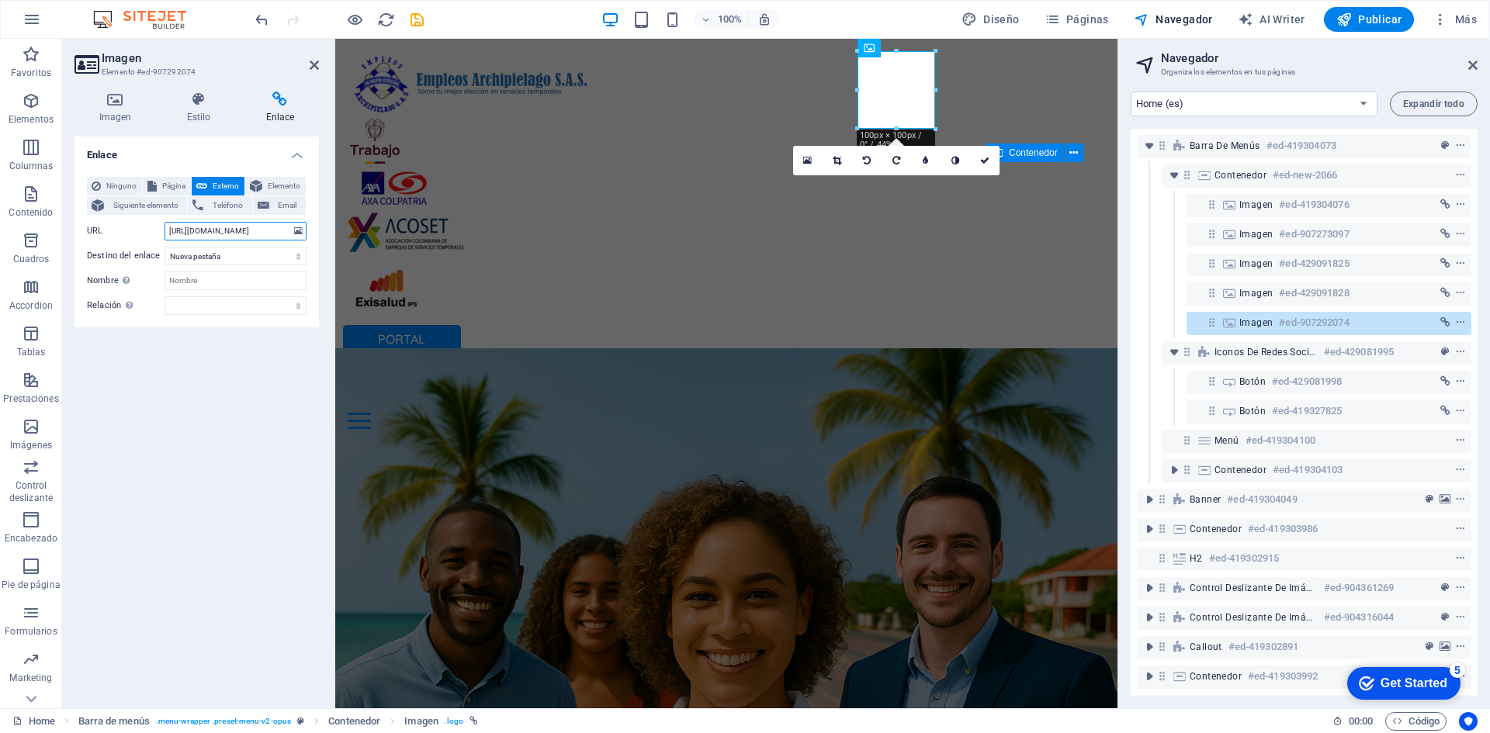
click at [180, 228] on input "[URL][DOMAIN_NAME]" at bounding box center [235, 231] width 142 height 19
paste input "[DOMAIN_NAME][URL]"
type input "[URL][DOMAIN_NAME]"
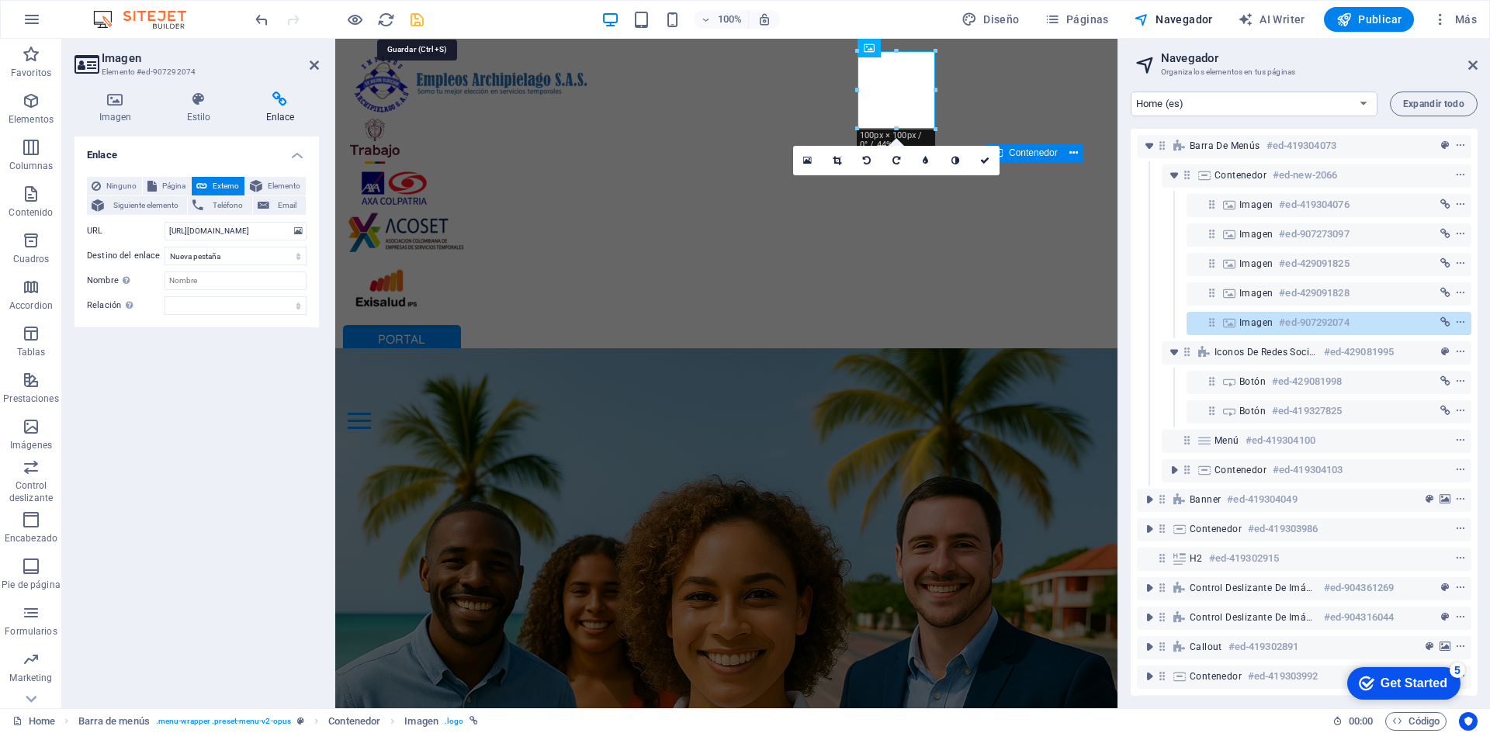
click at [413, 21] on icon "save" at bounding box center [417, 20] width 18 height 18
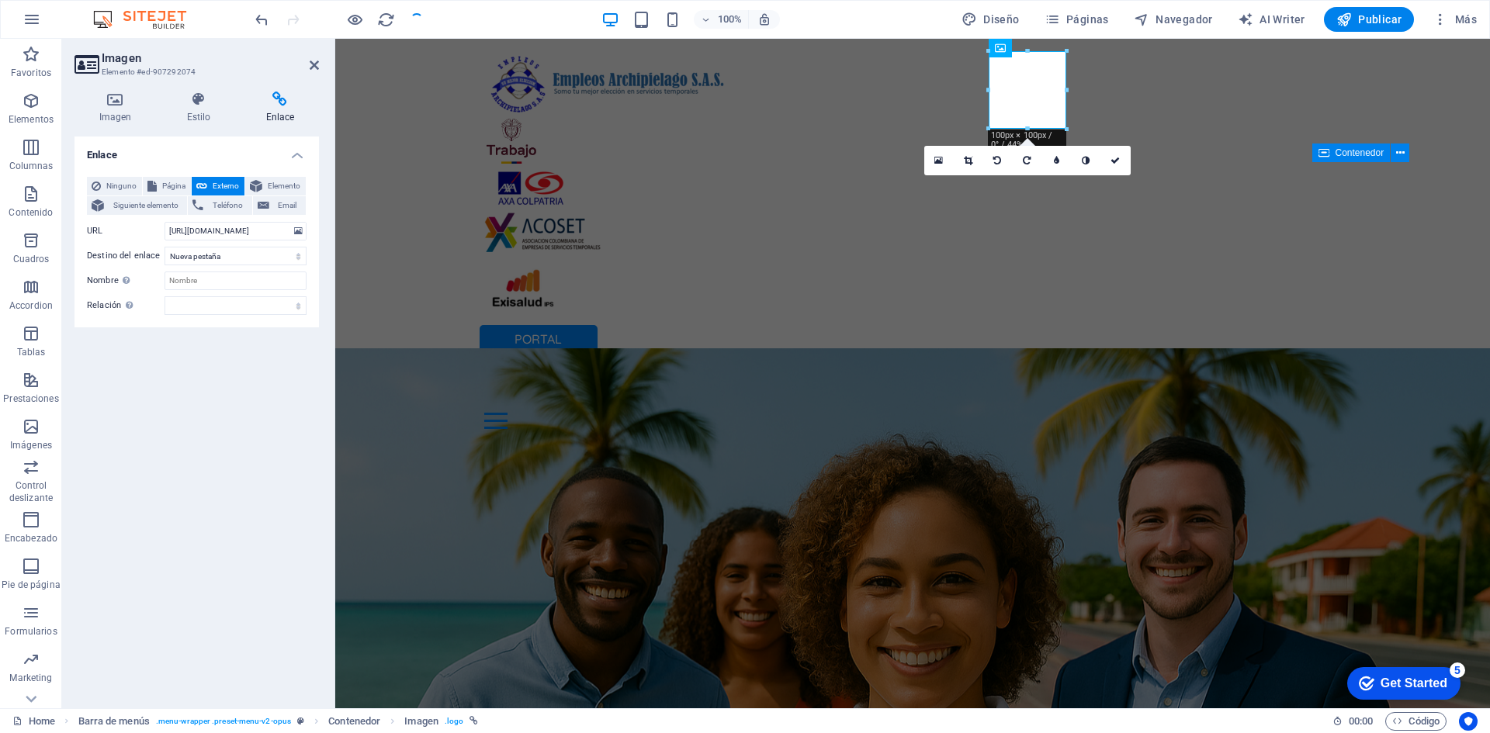
click at [959, 175] on div "16:10 16:9 4:3 1:1 1:2 0" at bounding box center [1027, 160] width 206 height 29
click at [423, 157] on div "PORTAL EMPRESAS PORTAL COLABORADORES Inicio Oficina Colaboradores Oficina Empre…" at bounding box center [912, 240] width 1155 height 403
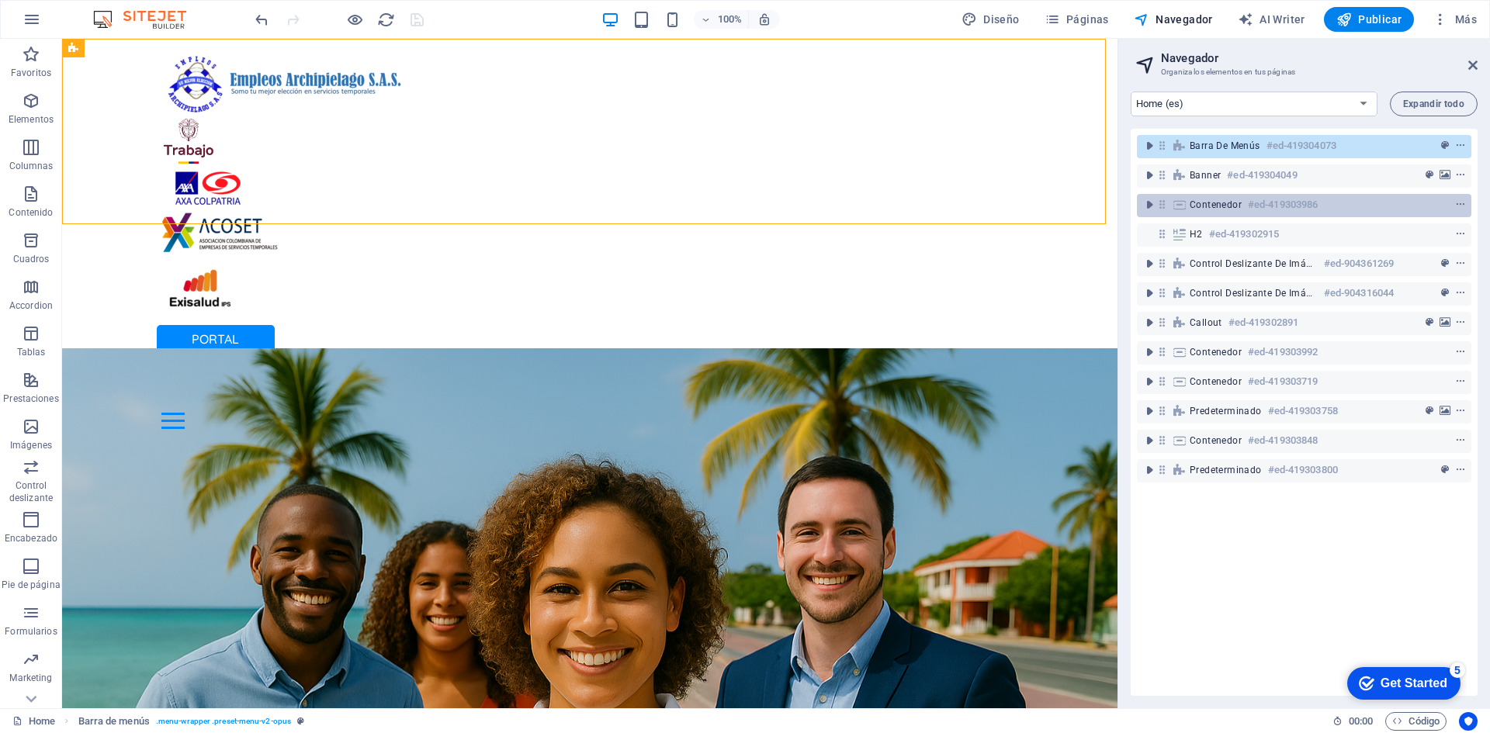
click at [1262, 197] on h6 "#ed-419303986" at bounding box center [1283, 205] width 70 height 19
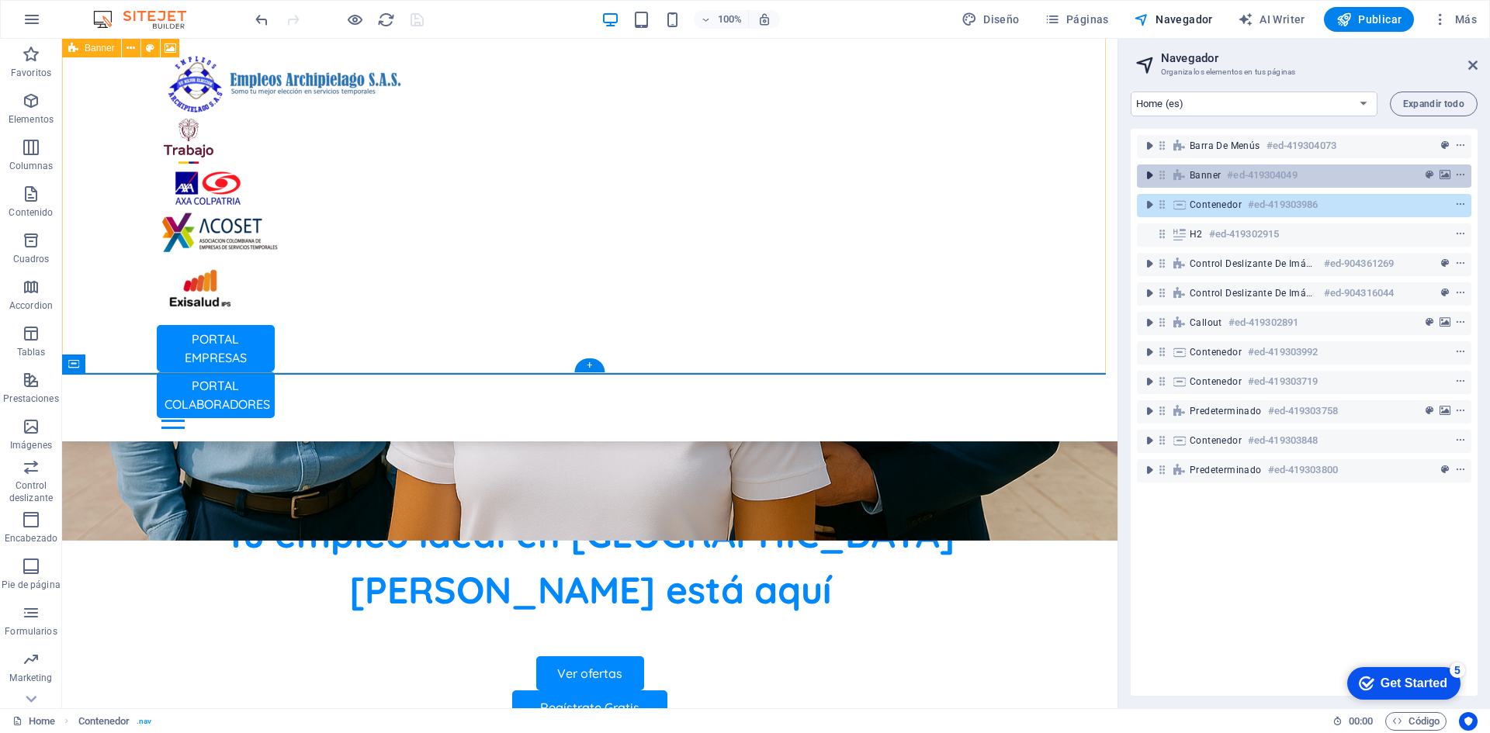
click at [1148, 171] on icon "toggle-expand" at bounding box center [1149, 176] width 16 height 16
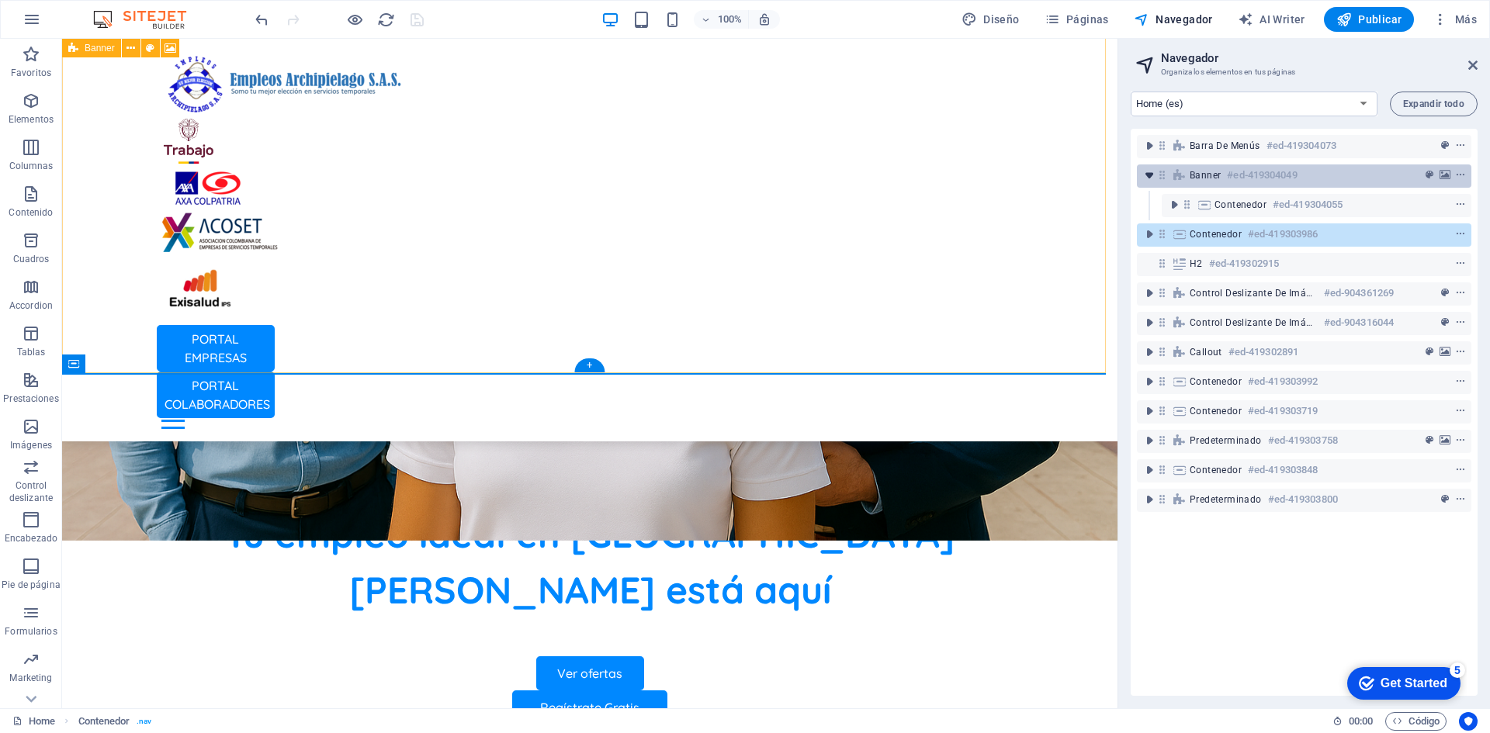
click at [1151, 171] on icon "toggle-expand" at bounding box center [1149, 176] width 16 height 16
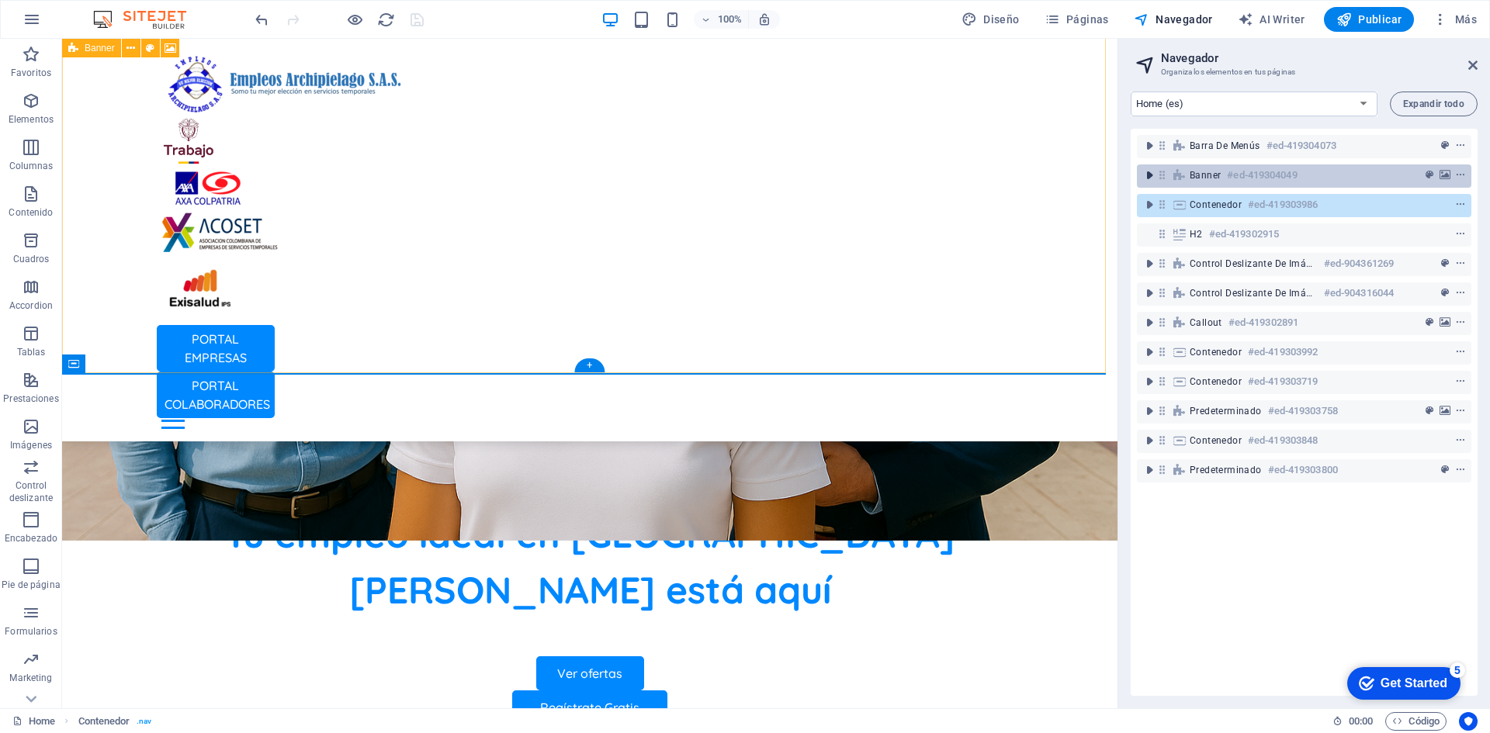
click at [1152, 175] on icon "toggle-expand" at bounding box center [1149, 176] width 16 height 16
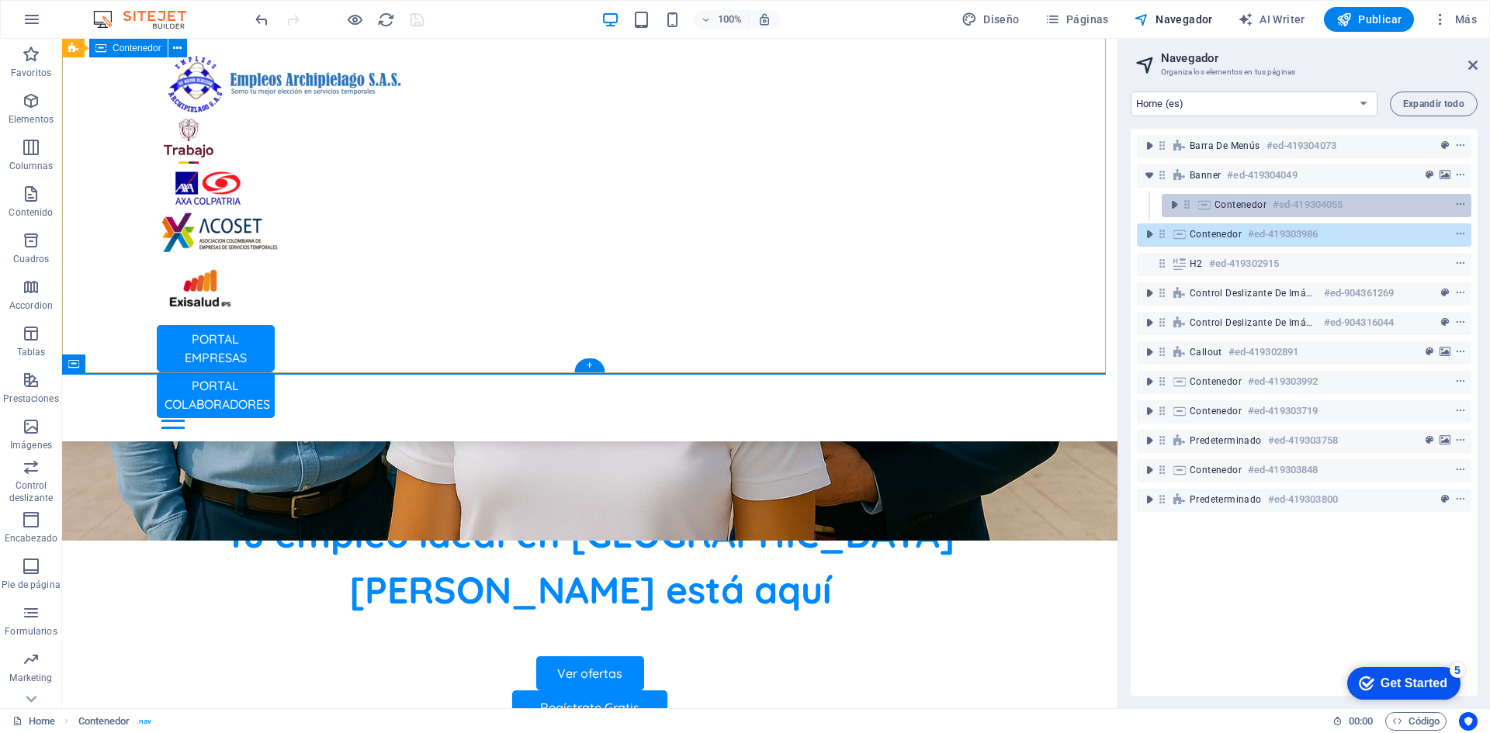
click at [1211, 207] on icon at bounding box center [1204, 205] width 17 height 12
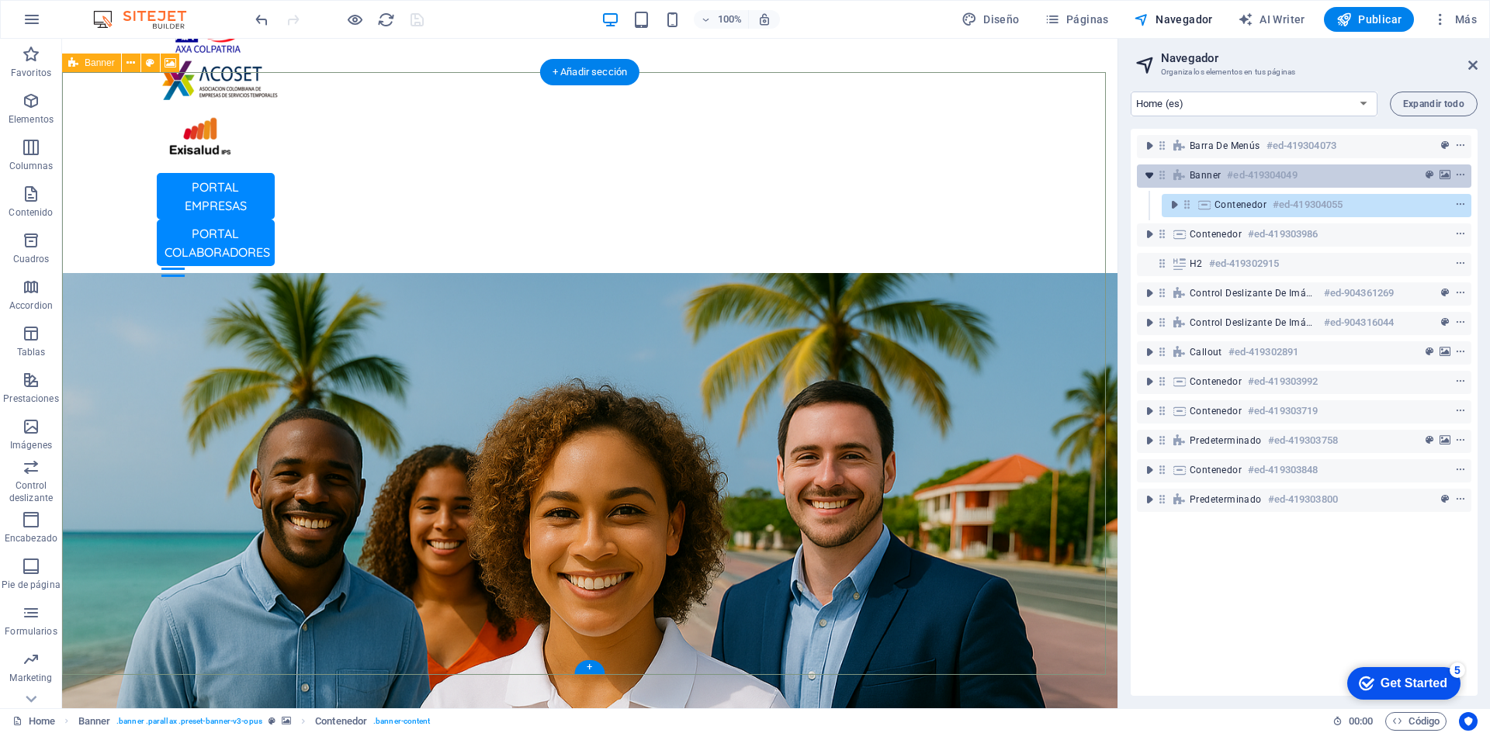
click at [1148, 173] on icon "toggle-expand" at bounding box center [1149, 176] width 16 height 16
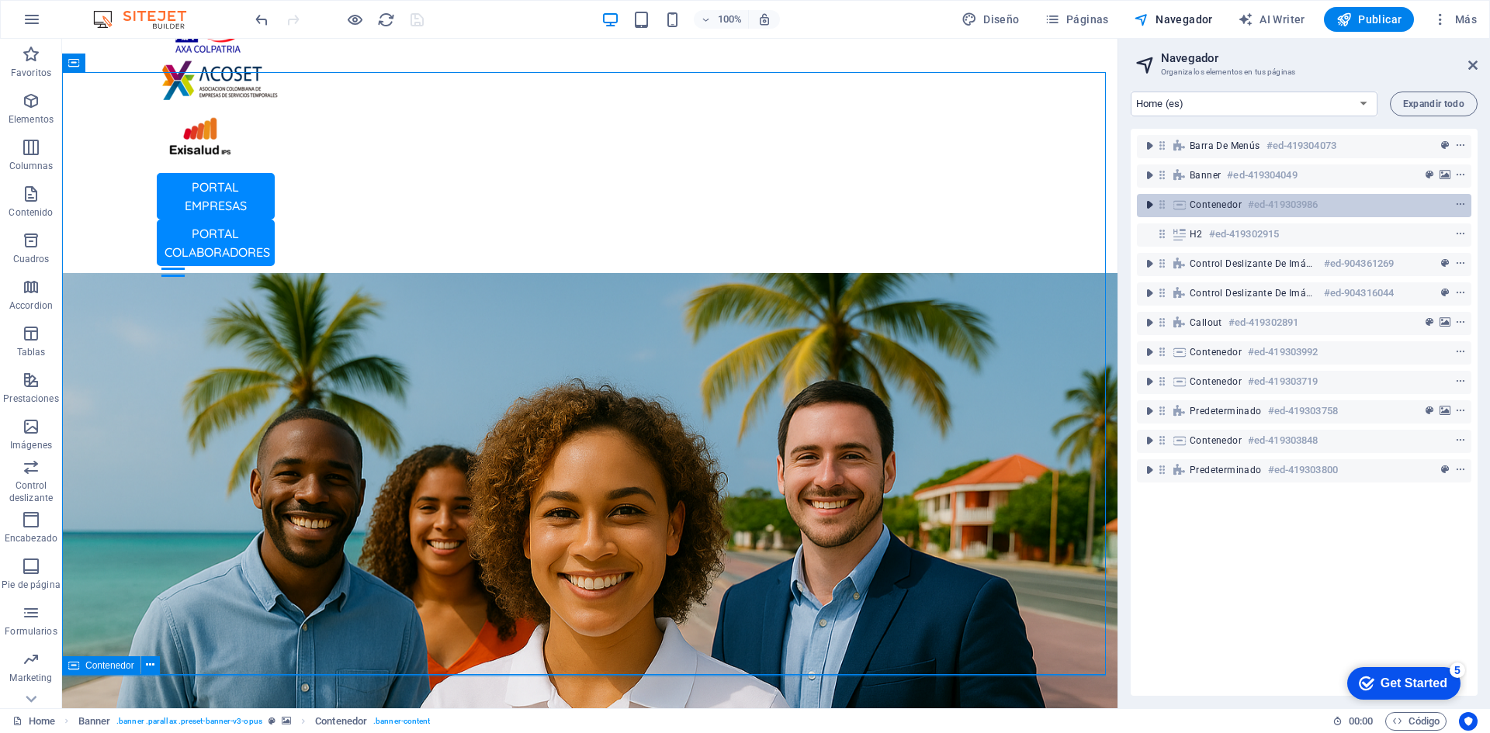
click at [1142, 203] on icon "toggle-expand" at bounding box center [1149, 205] width 16 height 16
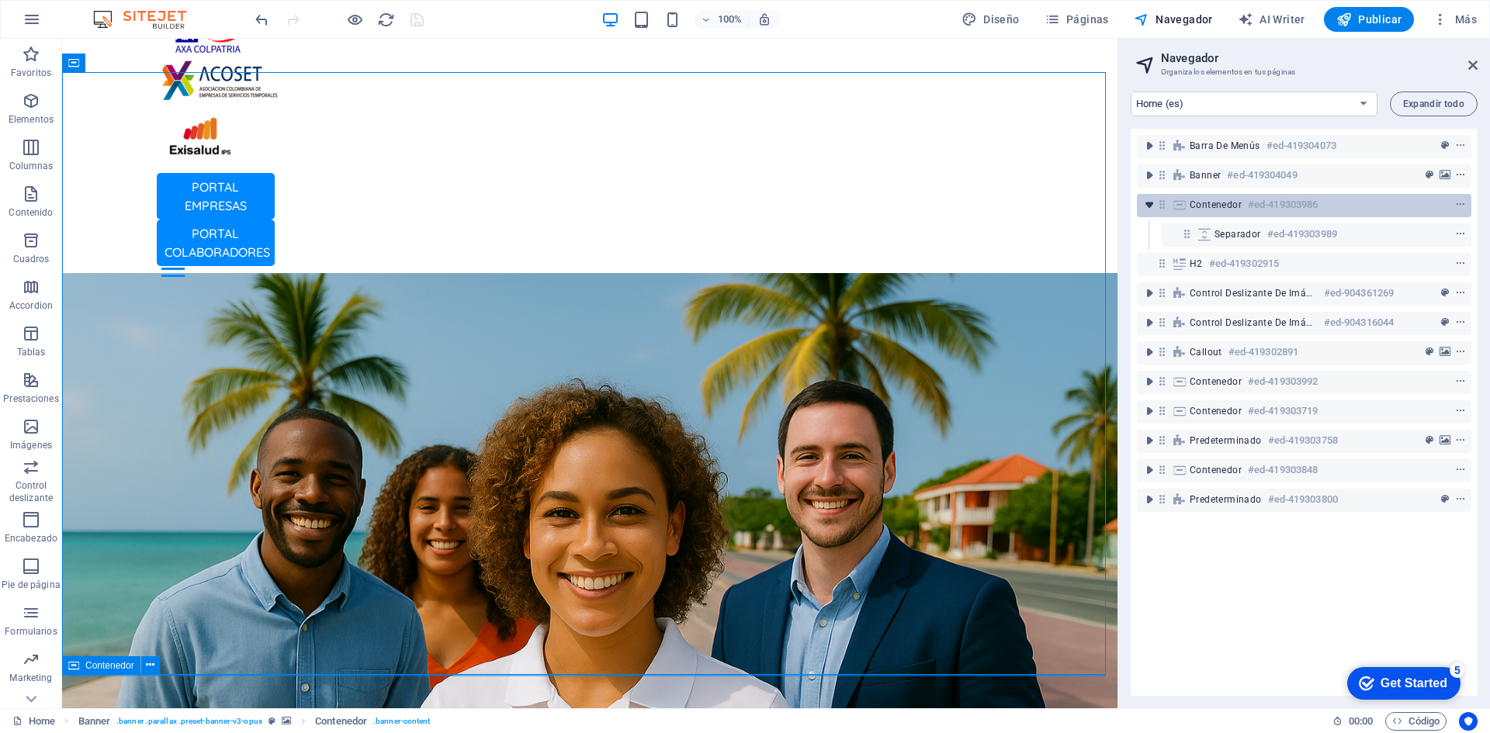
click at [1142, 203] on icon "toggle-expand" at bounding box center [1149, 205] width 16 height 16
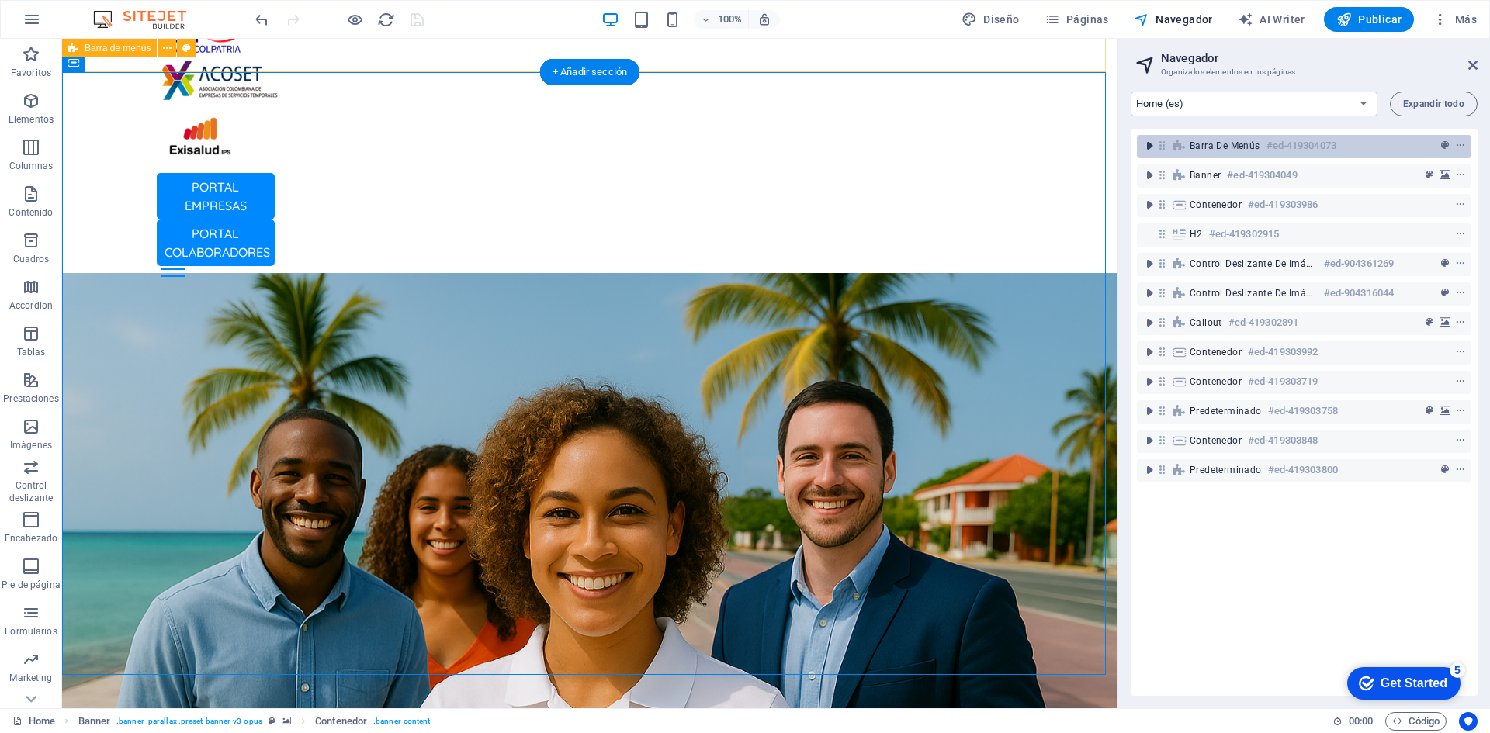
click at [1144, 144] on icon "toggle-expand" at bounding box center [1149, 146] width 16 height 16
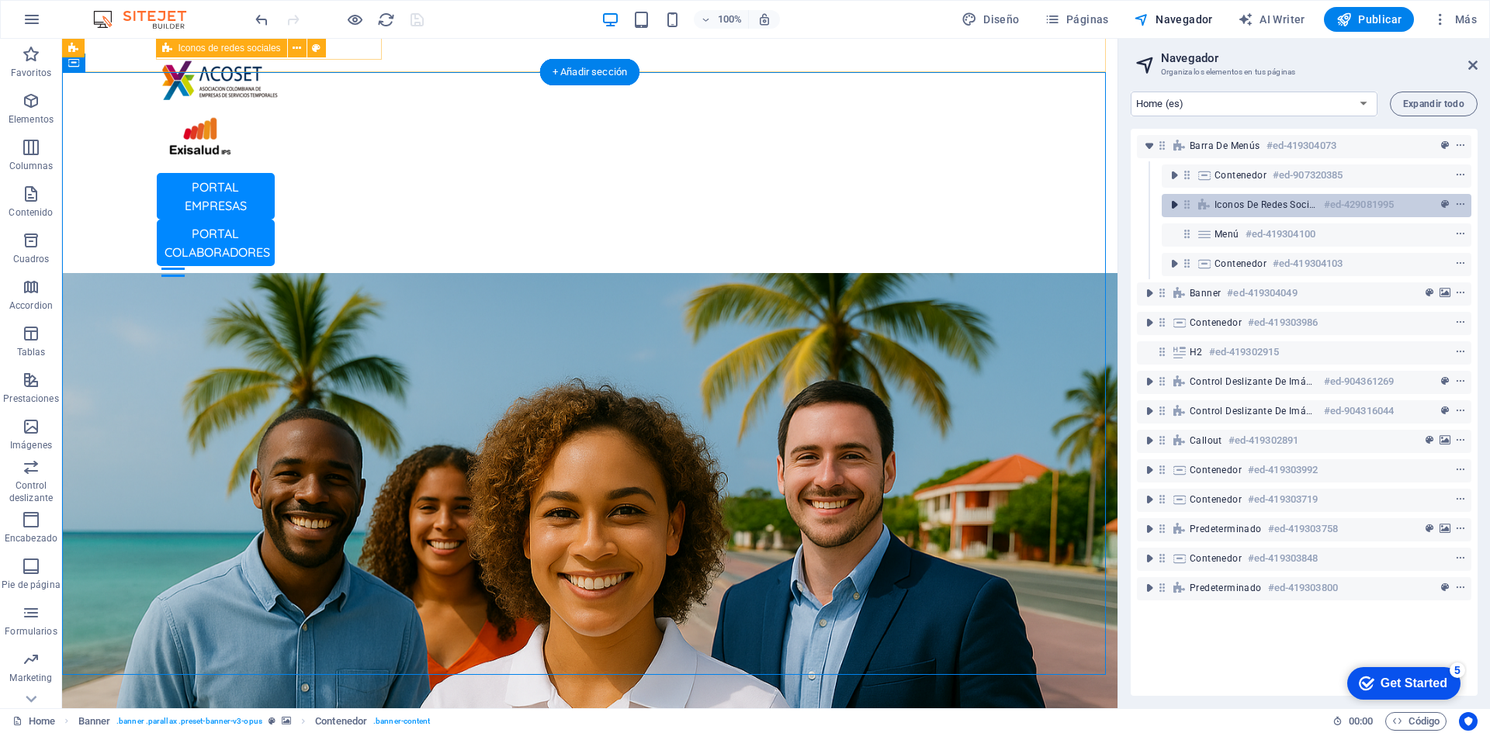
click at [1177, 210] on icon "toggle-expand" at bounding box center [1174, 205] width 16 height 16
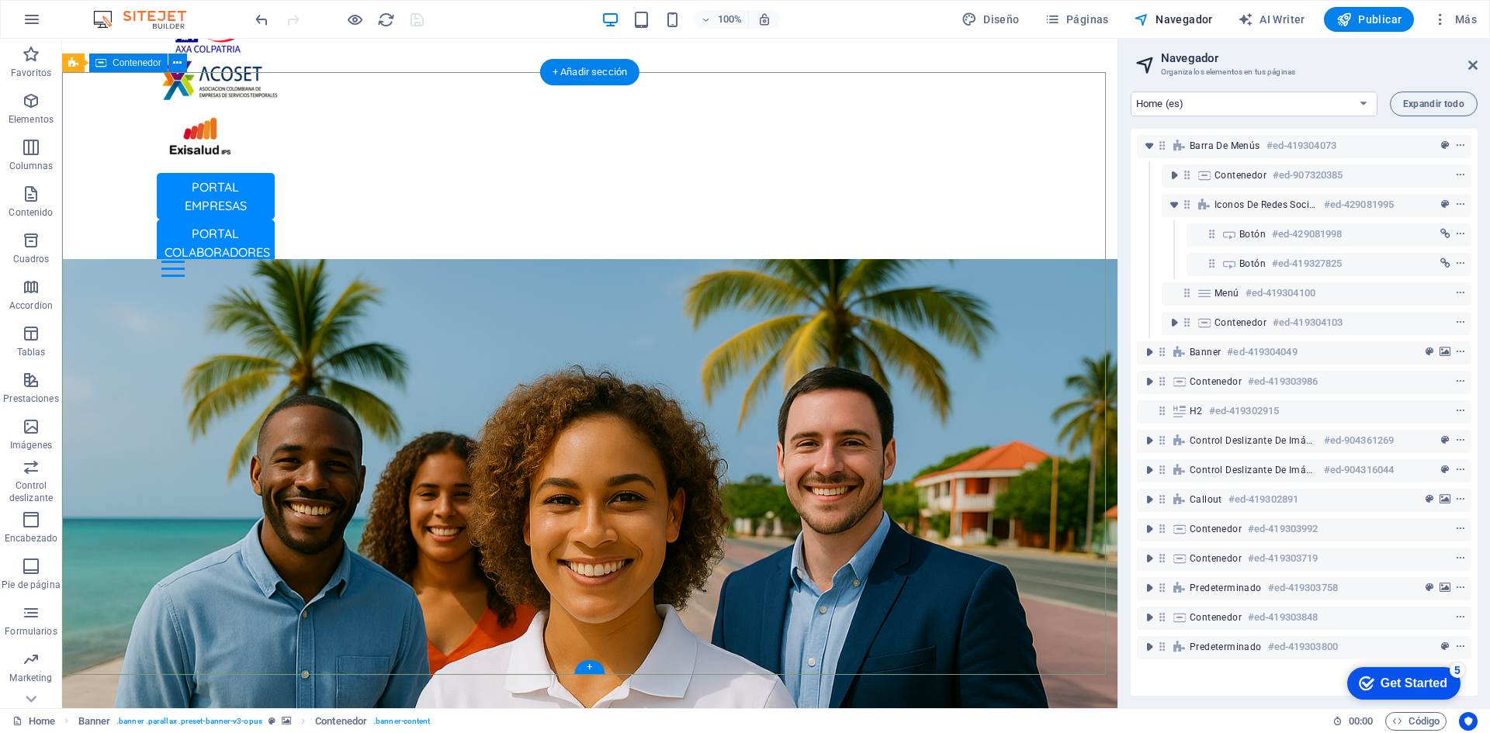
scroll to position [0, 0]
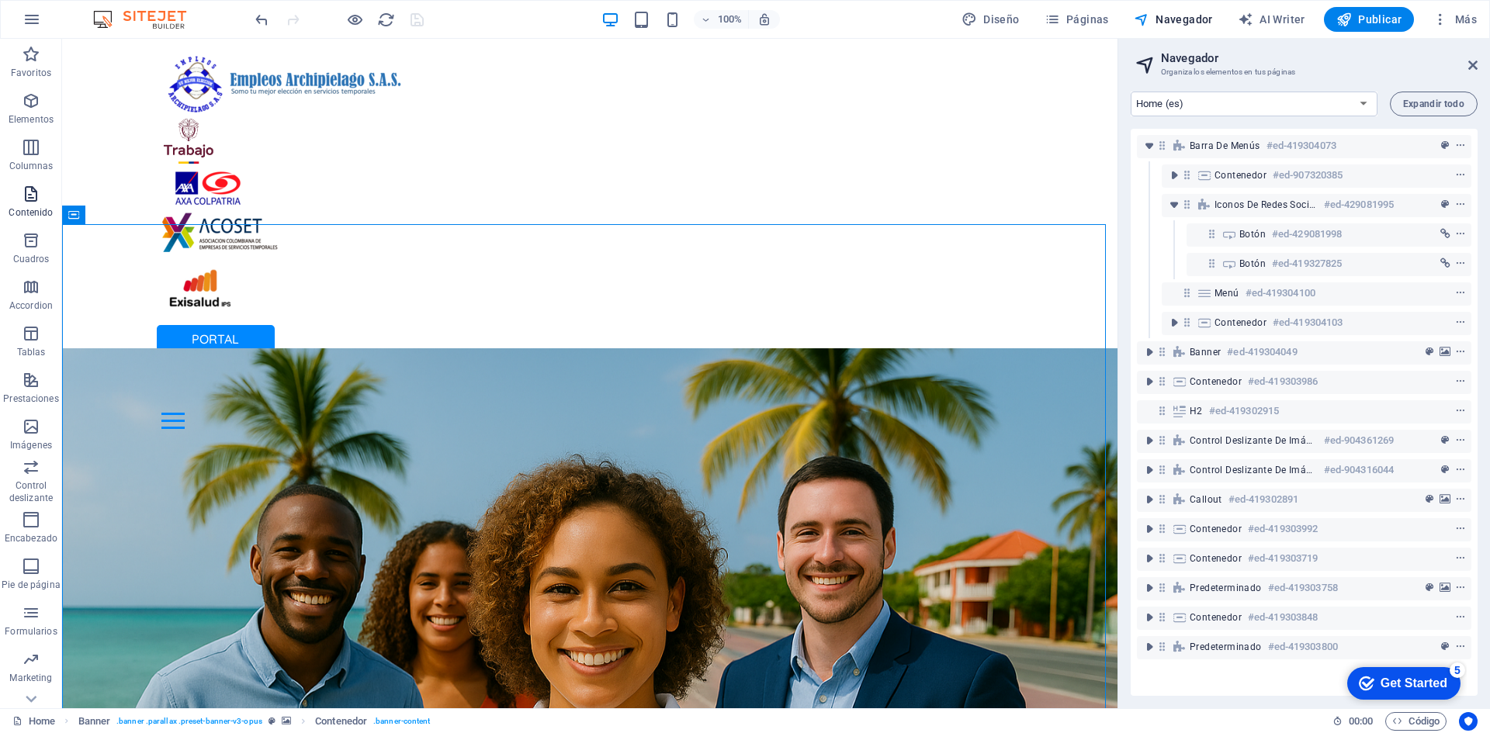
click at [28, 195] on icon "button" at bounding box center [31, 194] width 19 height 19
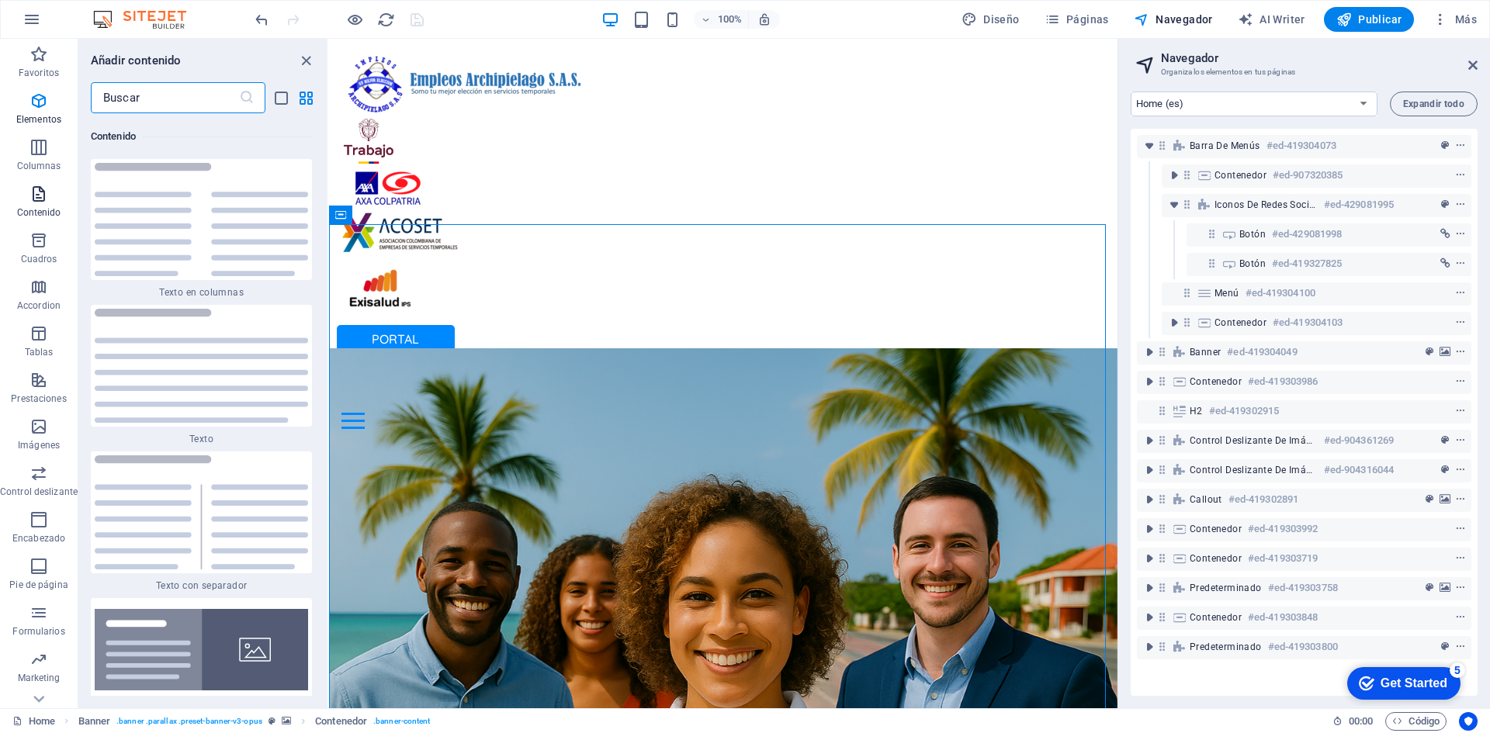
scroll to position [5263, 0]
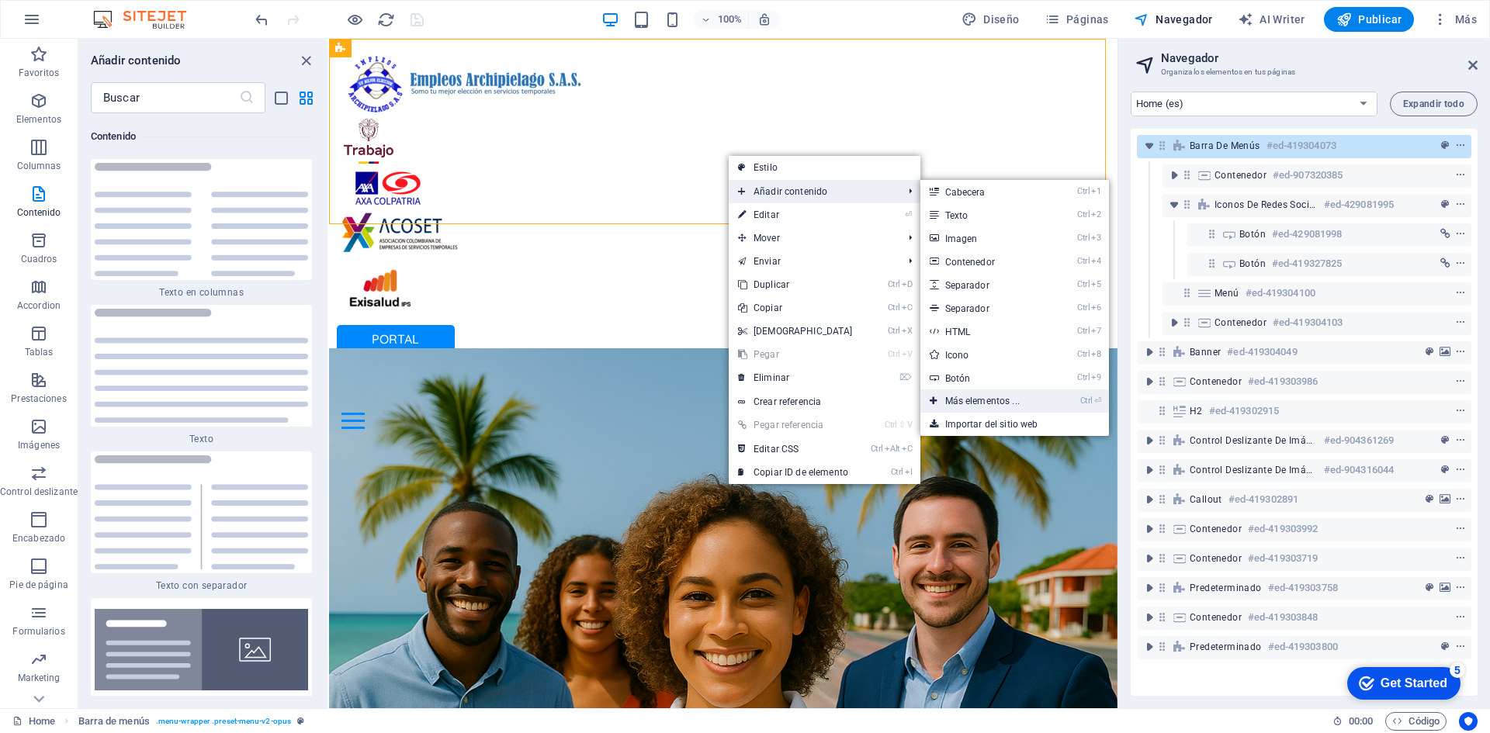
click at [1002, 396] on link "Ctrl ⏎ Más elementos ..." at bounding box center [985, 400] width 130 height 23
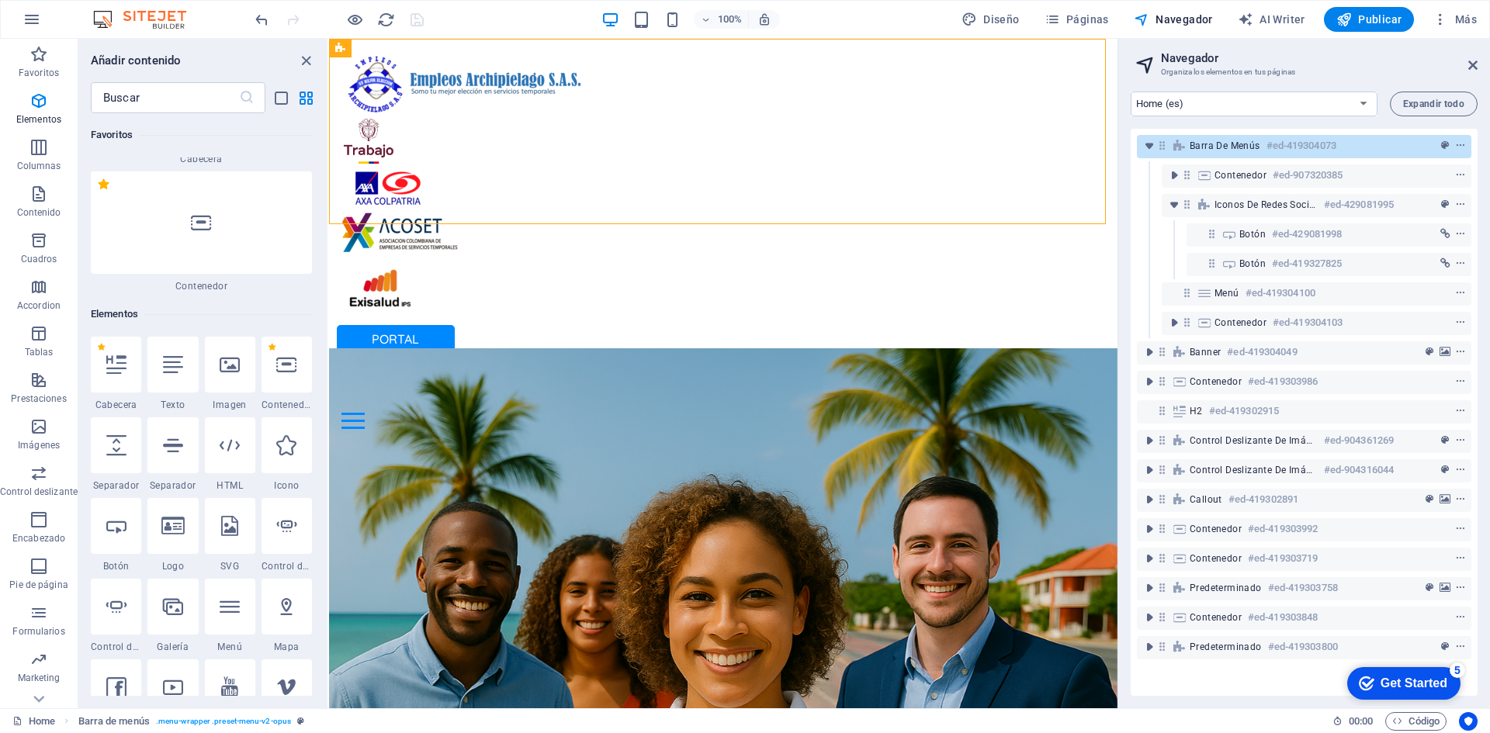
scroll to position [0, 0]
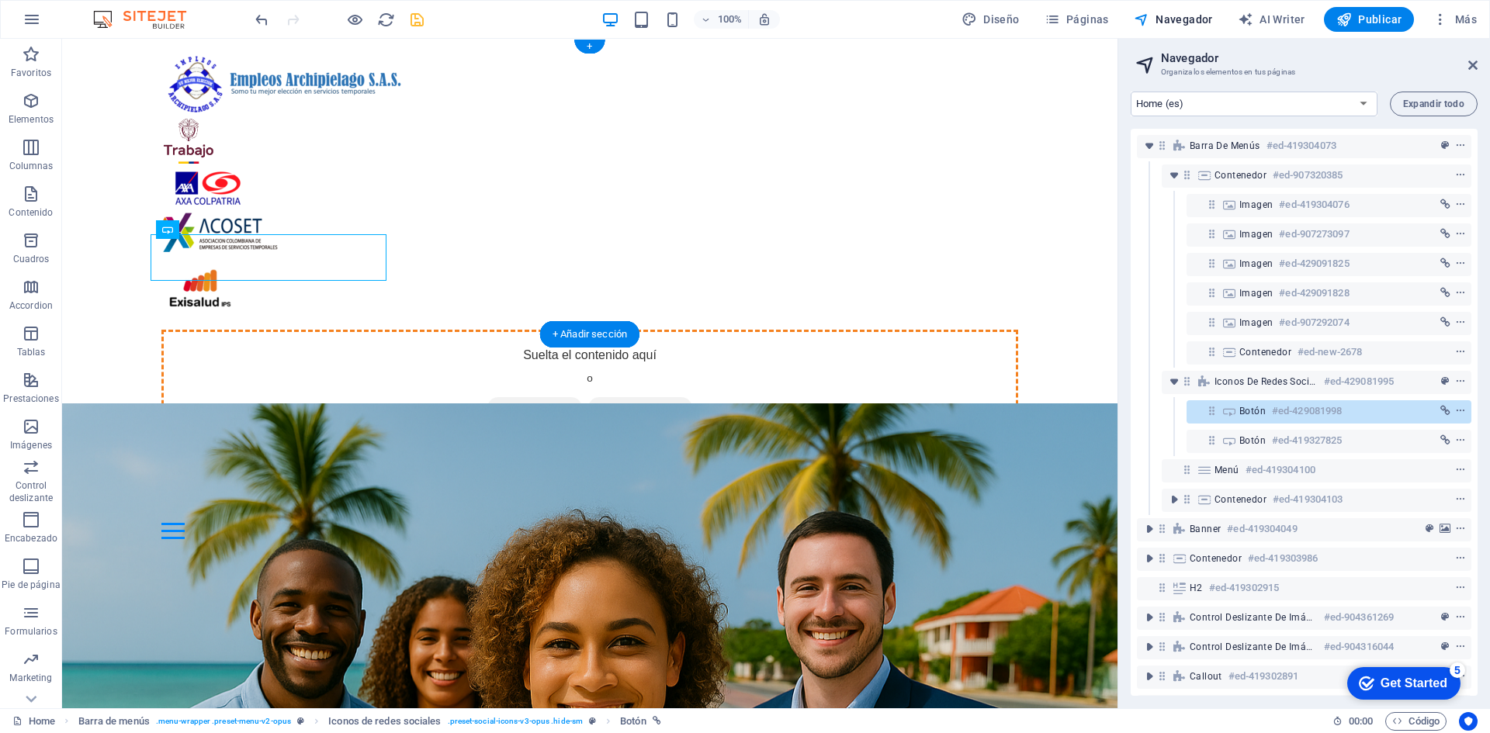
drag, startPoint x: 105, startPoint y: 250, endPoint x: 244, endPoint y: 242, distance: 139.9
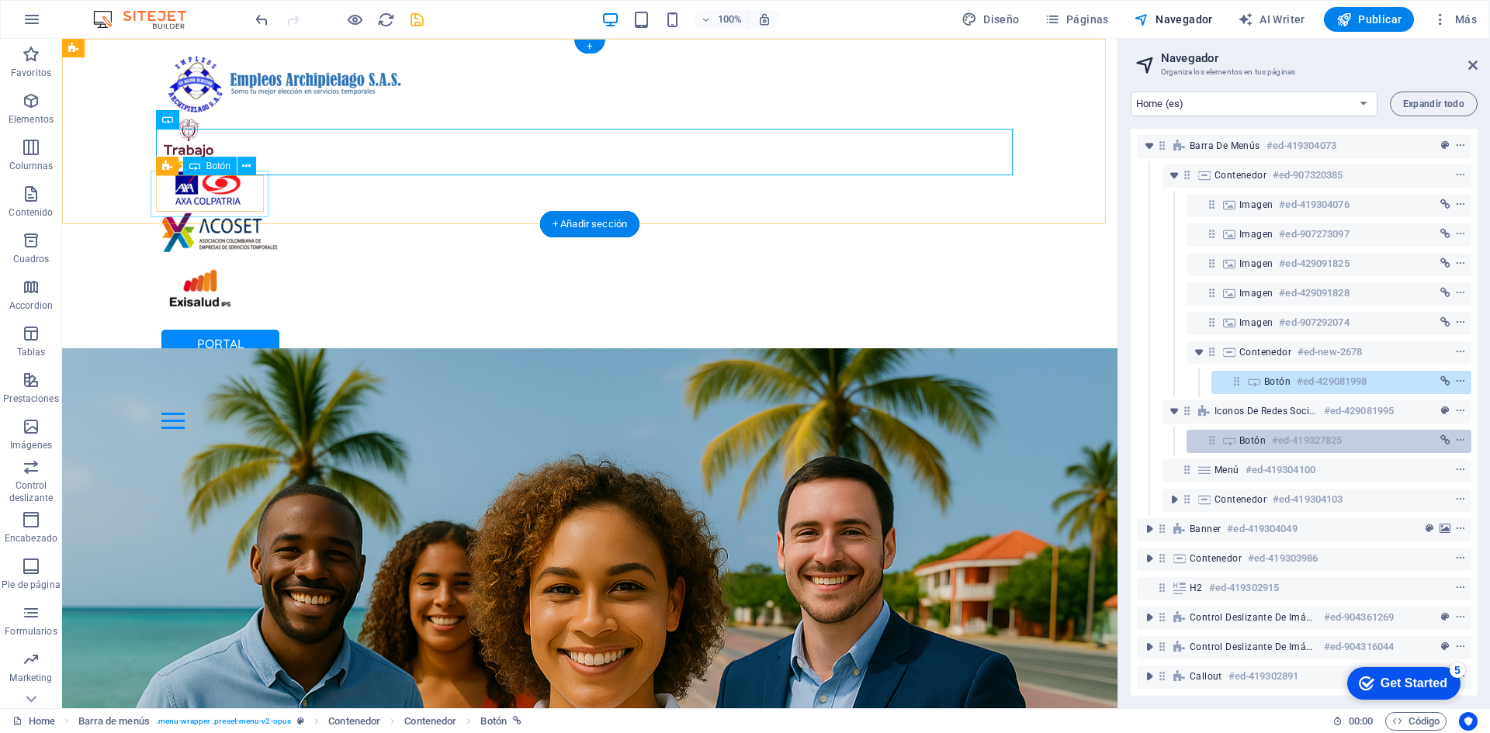
click at [1270, 444] on div "Botón #ed-419327825" at bounding box center [1316, 440] width 154 height 19
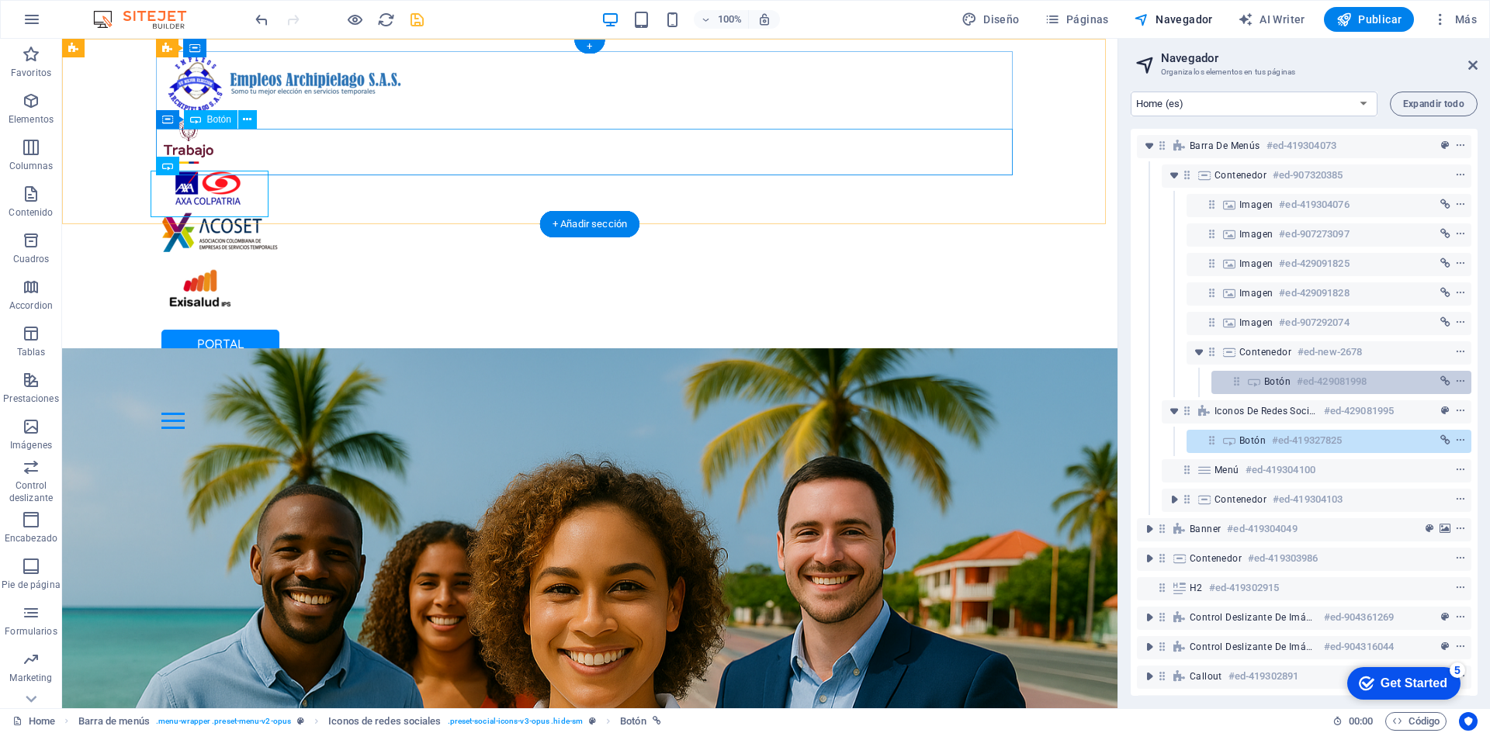
drag, startPoint x: 1279, startPoint y: 441, endPoint x: 1339, endPoint y: 393, distance: 77.2
click at [1345, 389] on div "Barra de menús #ed-419304073 Contenedor #ed-907320385 Imagen #ed-419304076 Imag…" at bounding box center [1303, 412] width 347 height 567
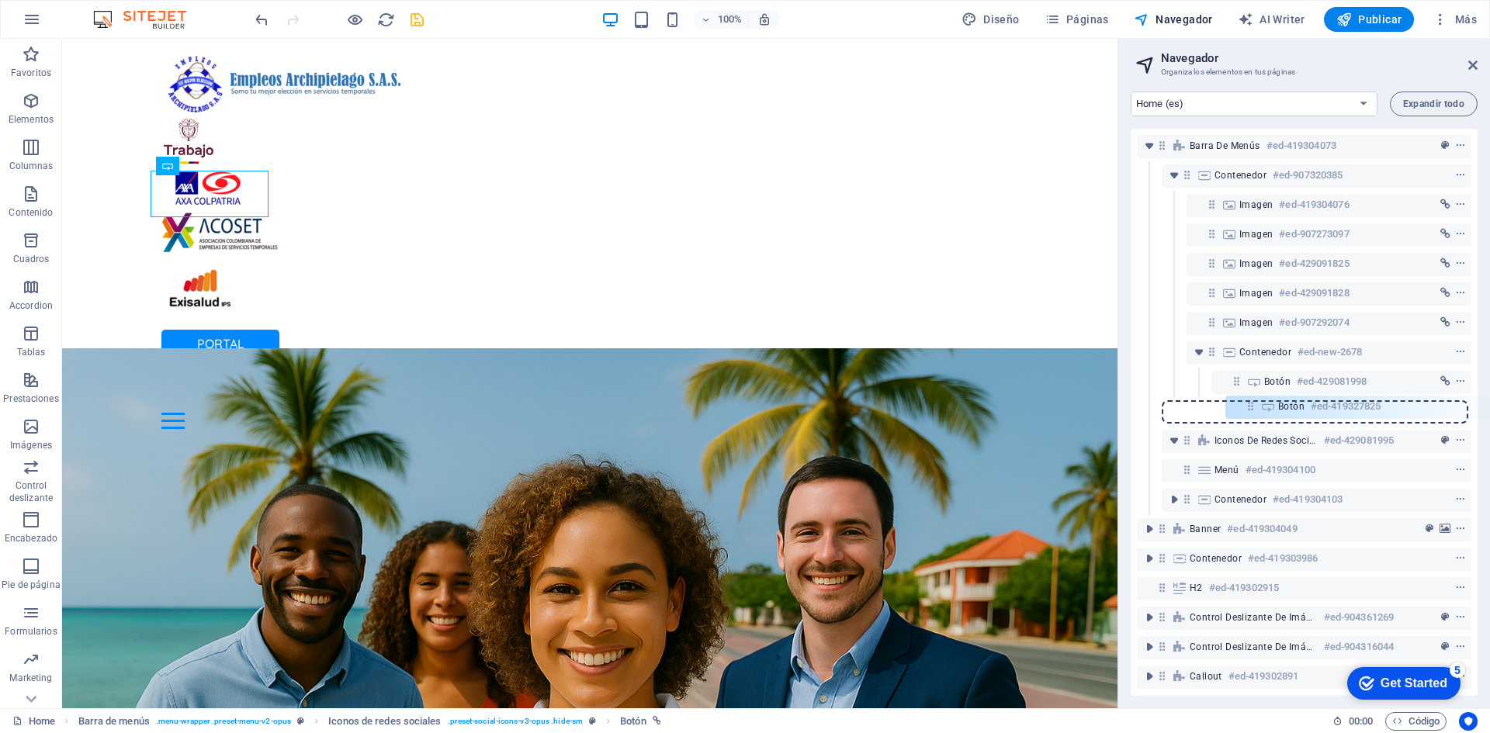
drag, startPoint x: 1216, startPoint y: 443, endPoint x: 1256, endPoint y: 400, distance: 58.7
click at [1256, 400] on div "Barra de menús #ed-419304073 Contenedor #ed-907320385 Imagen #ed-419304076 Imag…" at bounding box center [1303, 412] width 347 height 567
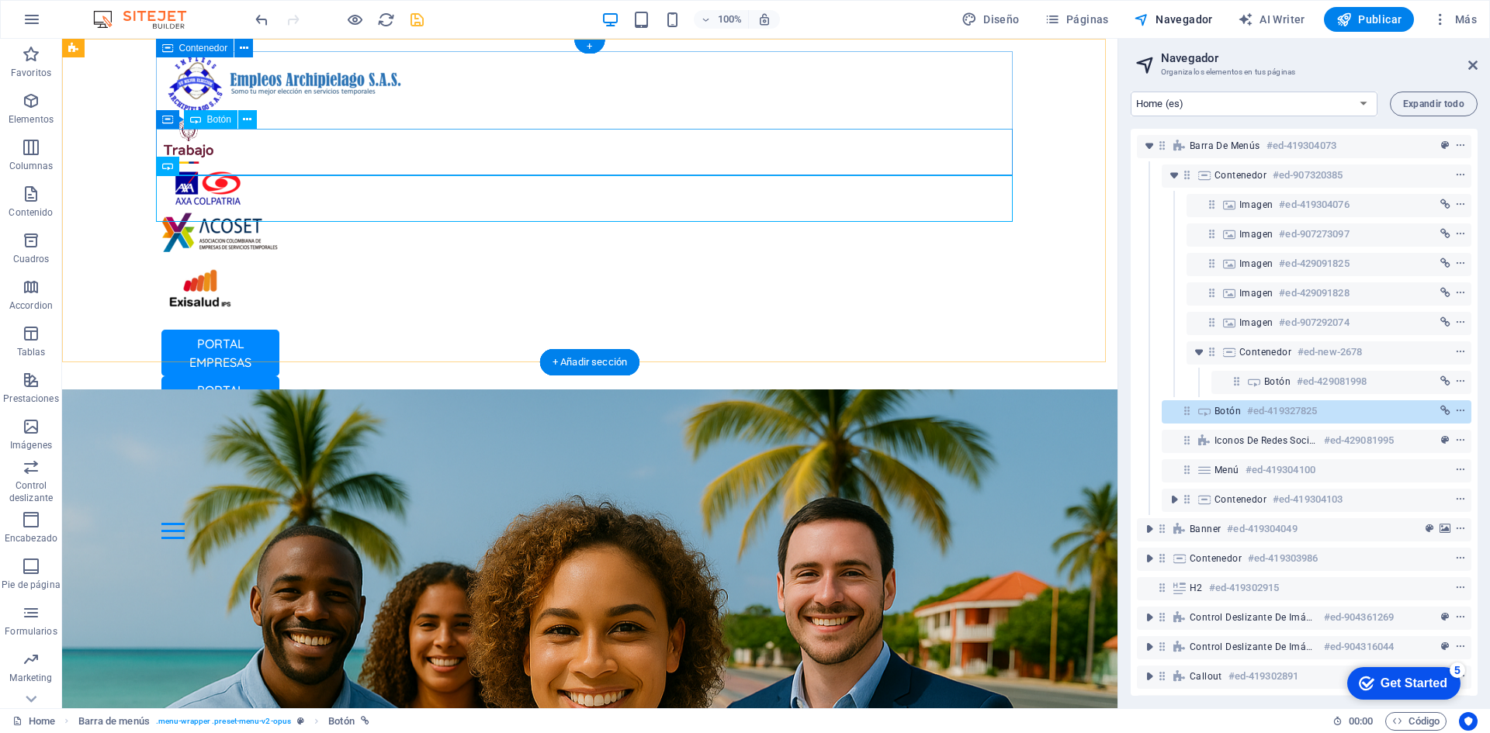
click at [236, 330] on div "PORTAL EMPRESAS" at bounding box center [589, 353] width 857 height 47
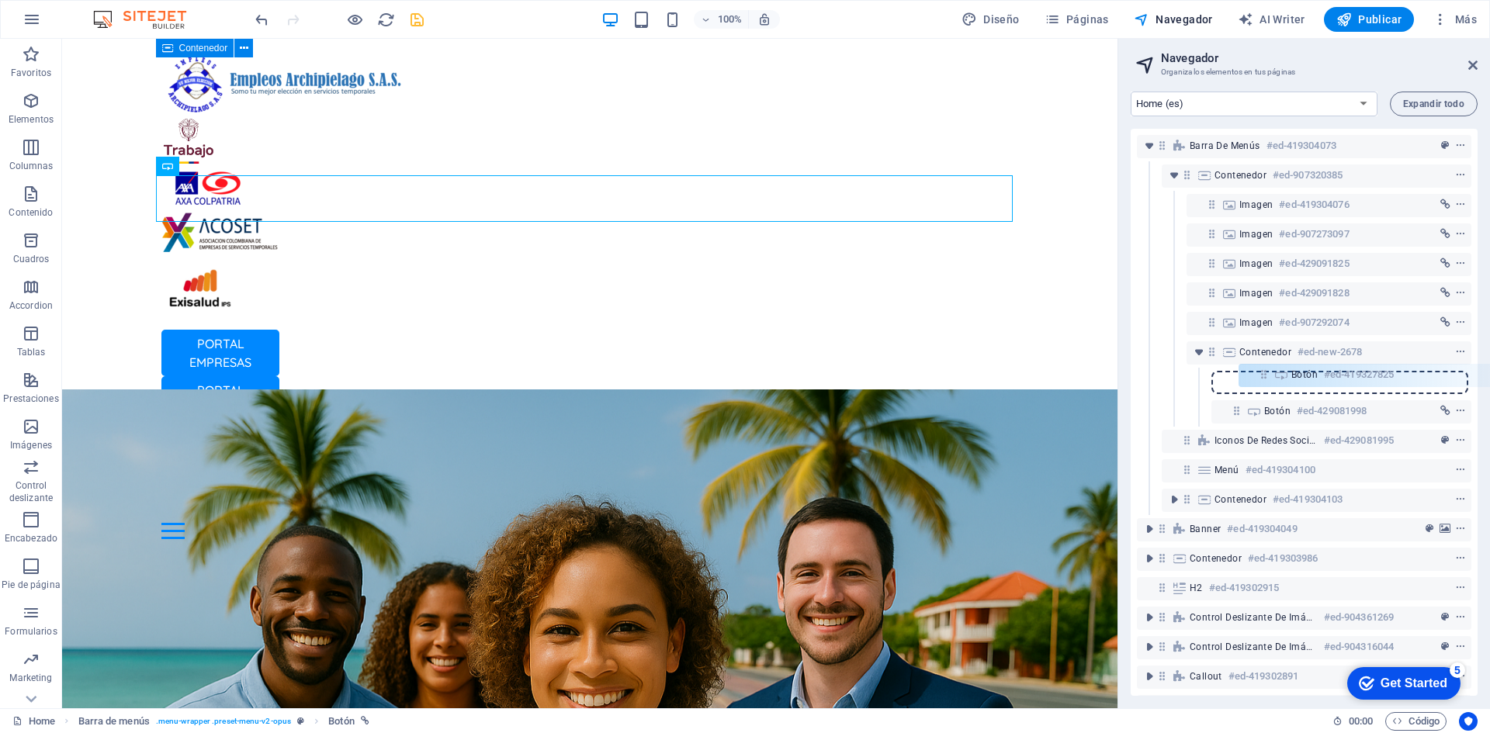
drag, startPoint x: 1186, startPoint y: 408, endPoint x: 1269, endPoint y: 374, distance: 89.8
click at [1269, 374] on div "Barra de menús #ed-419304073 Contenedor #ed-907320385 Imagen #ed-419304076 Imag…" at bounding box center [1303, 412] width 347 height 567
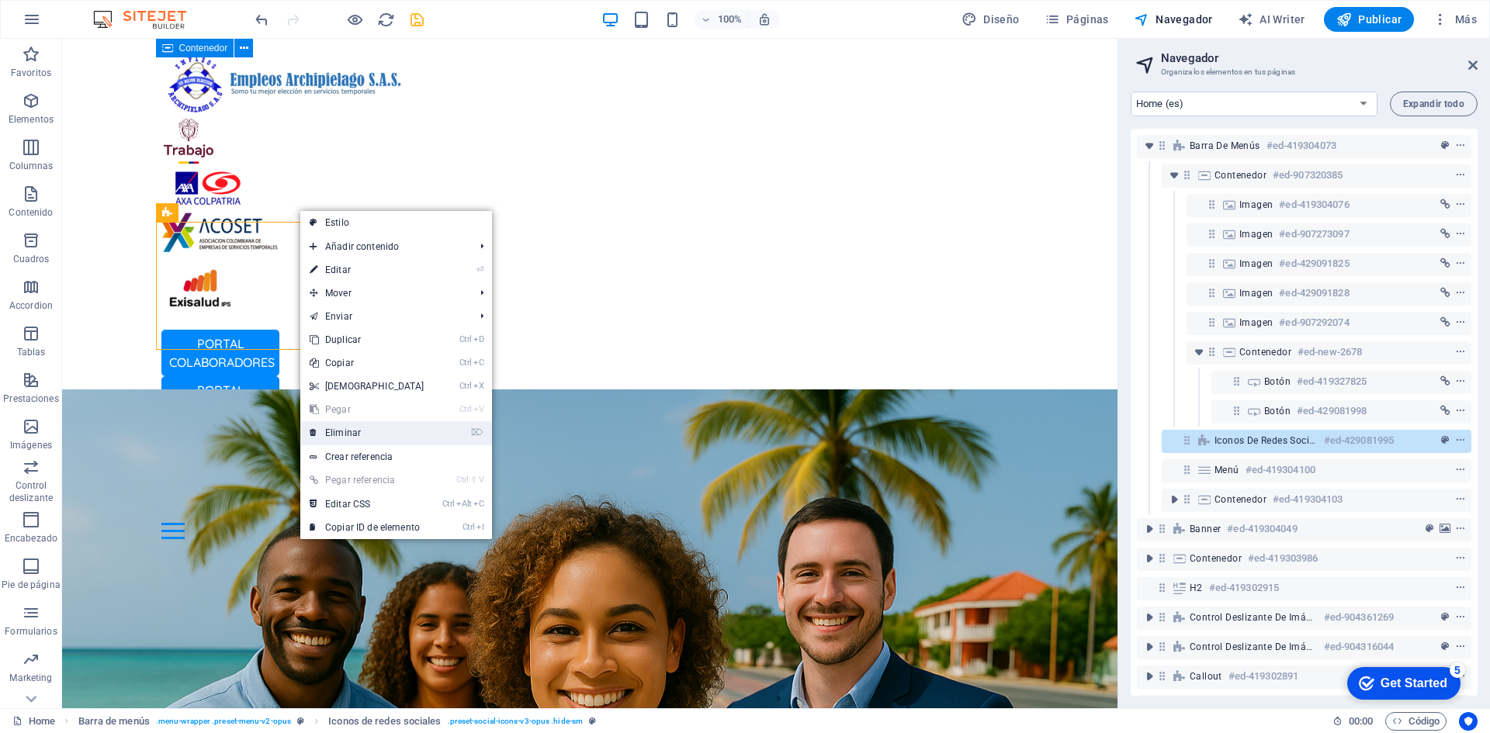
click at [404, 432] on link "⌦ Eliminar" at bounding box center [366, 432] width 133 height 23
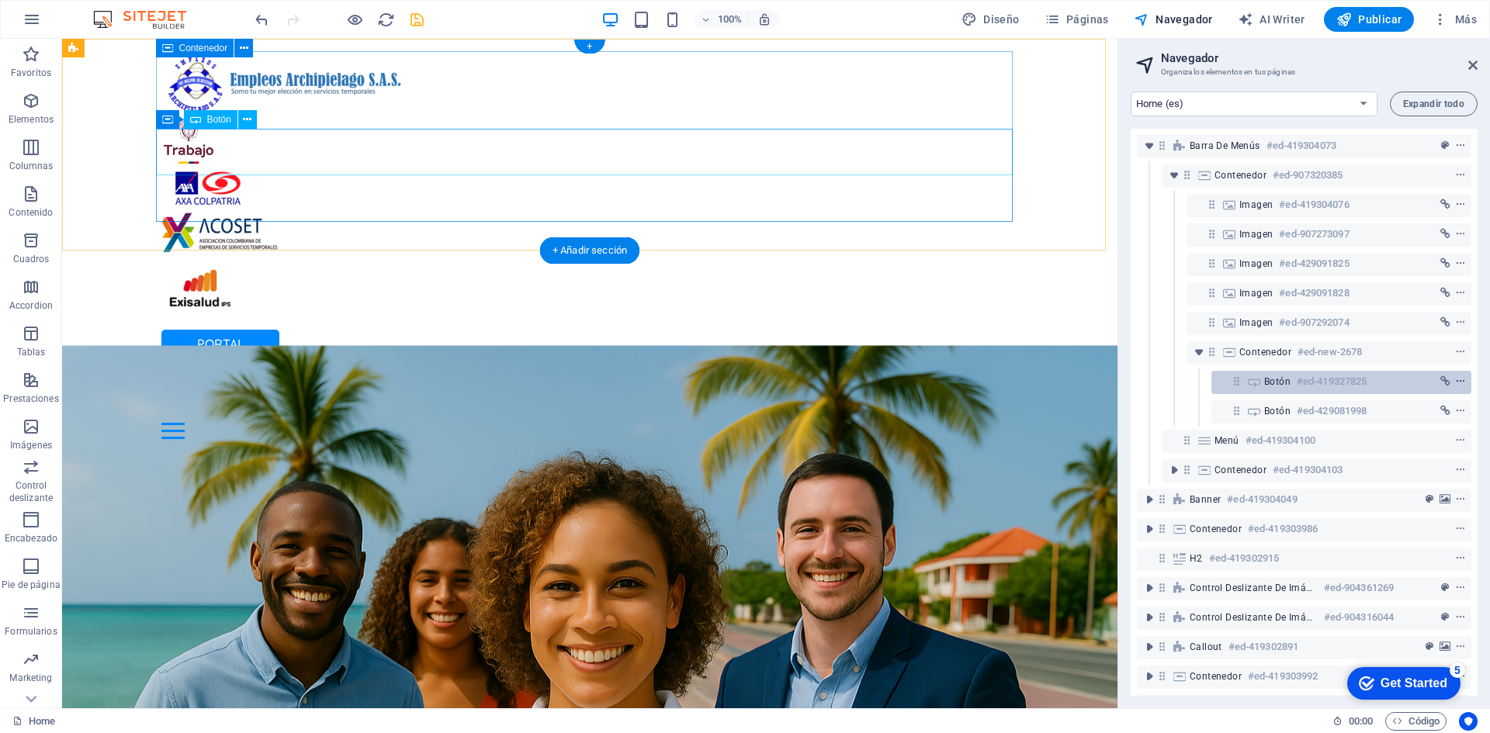
click at [1456, 381] on icon "context-menu" at bounding box center [1460, 381] width 11 height 11
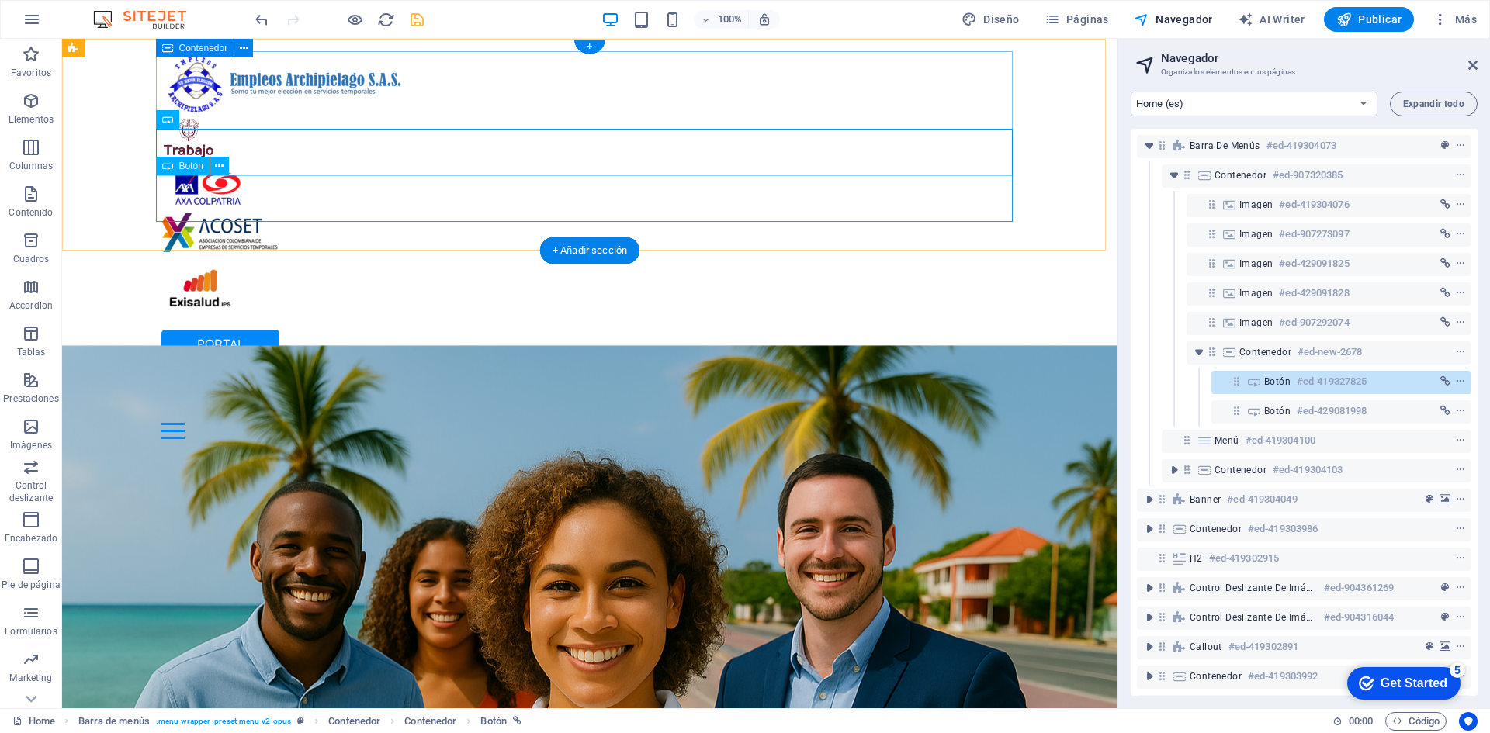
click at [241, 376] on div "PORTAL EMPRESAS" at bounding box center [589, 399] width 857 height 47
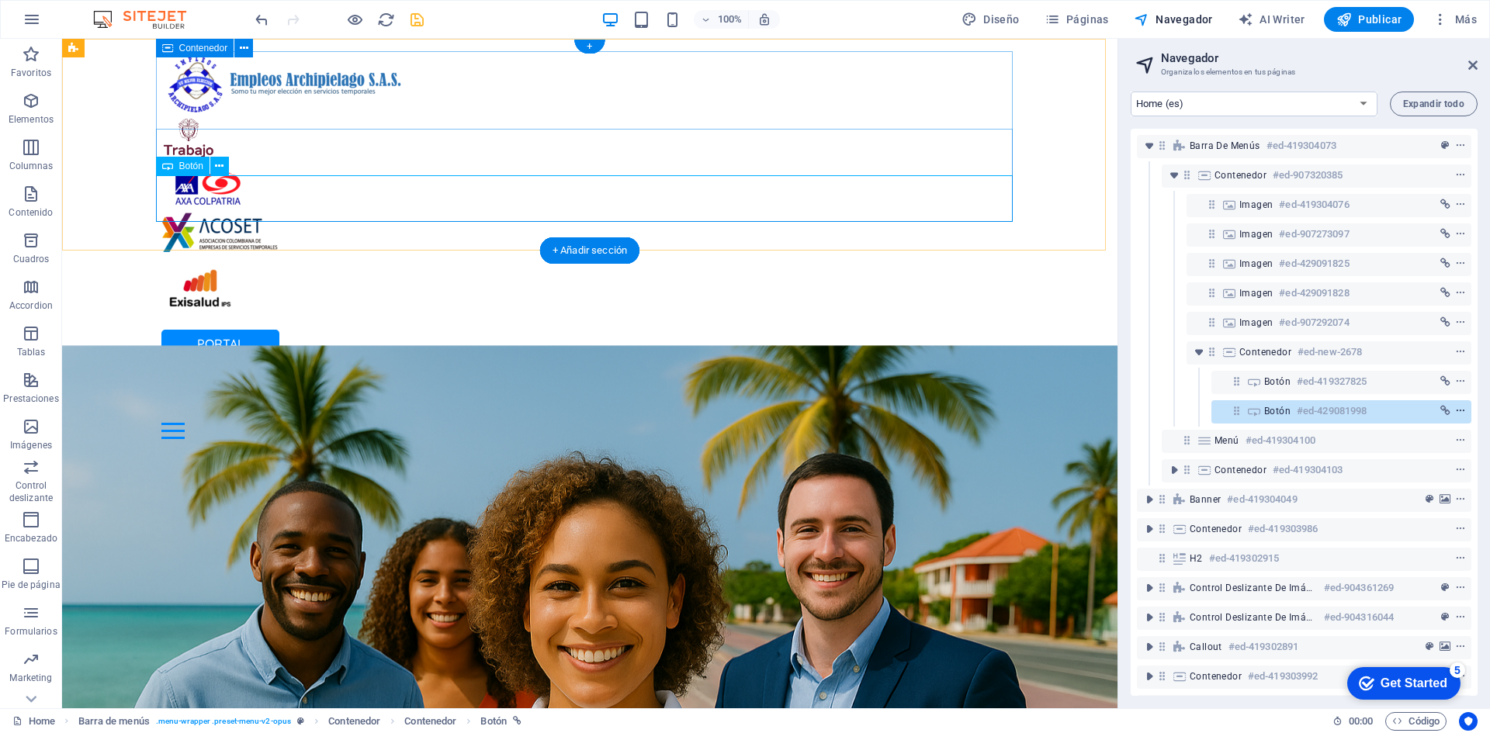
click at [1462, 407] on icon "context-menu" at bounding box center [1460, 411] width 11 height 11
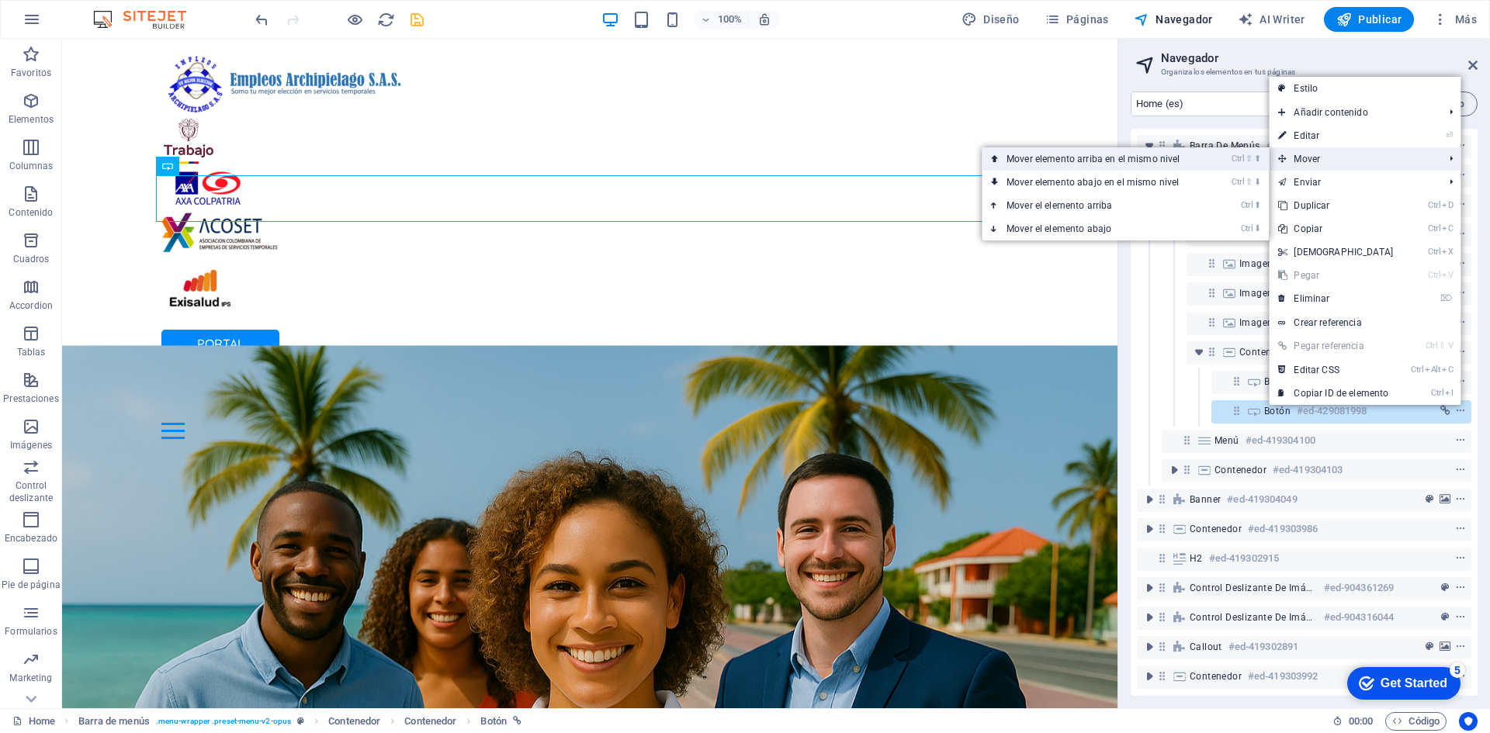
click at [1184, 161] on link "Ctrl ⇧ ⬆ Mover elemento arriba en el mismo nivel" at bounding box center [1095, 158] width 229 height 23
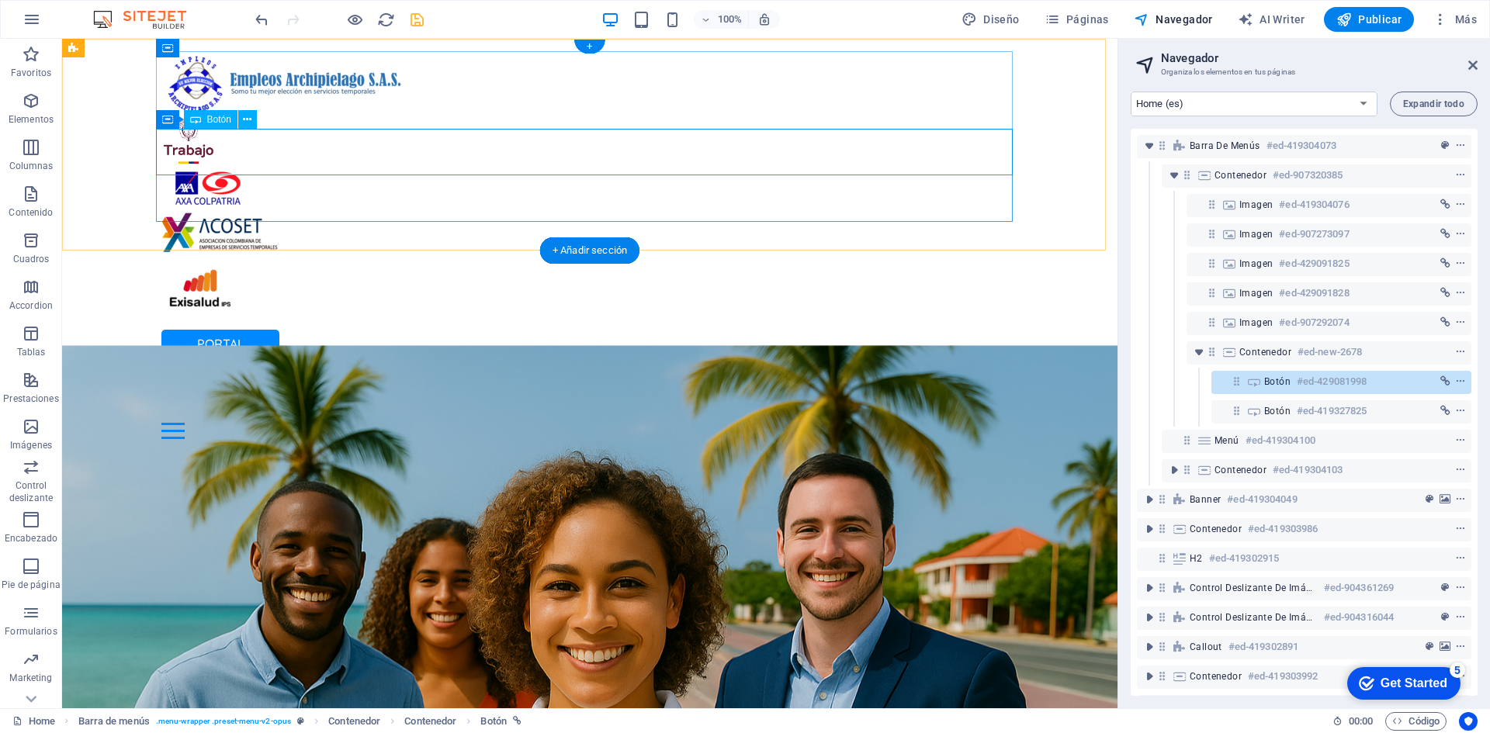
click at [245, 330] on div "PORTAL EMPRESAS" at bounding box center [589, 353] width 857 height 47
select select "px"
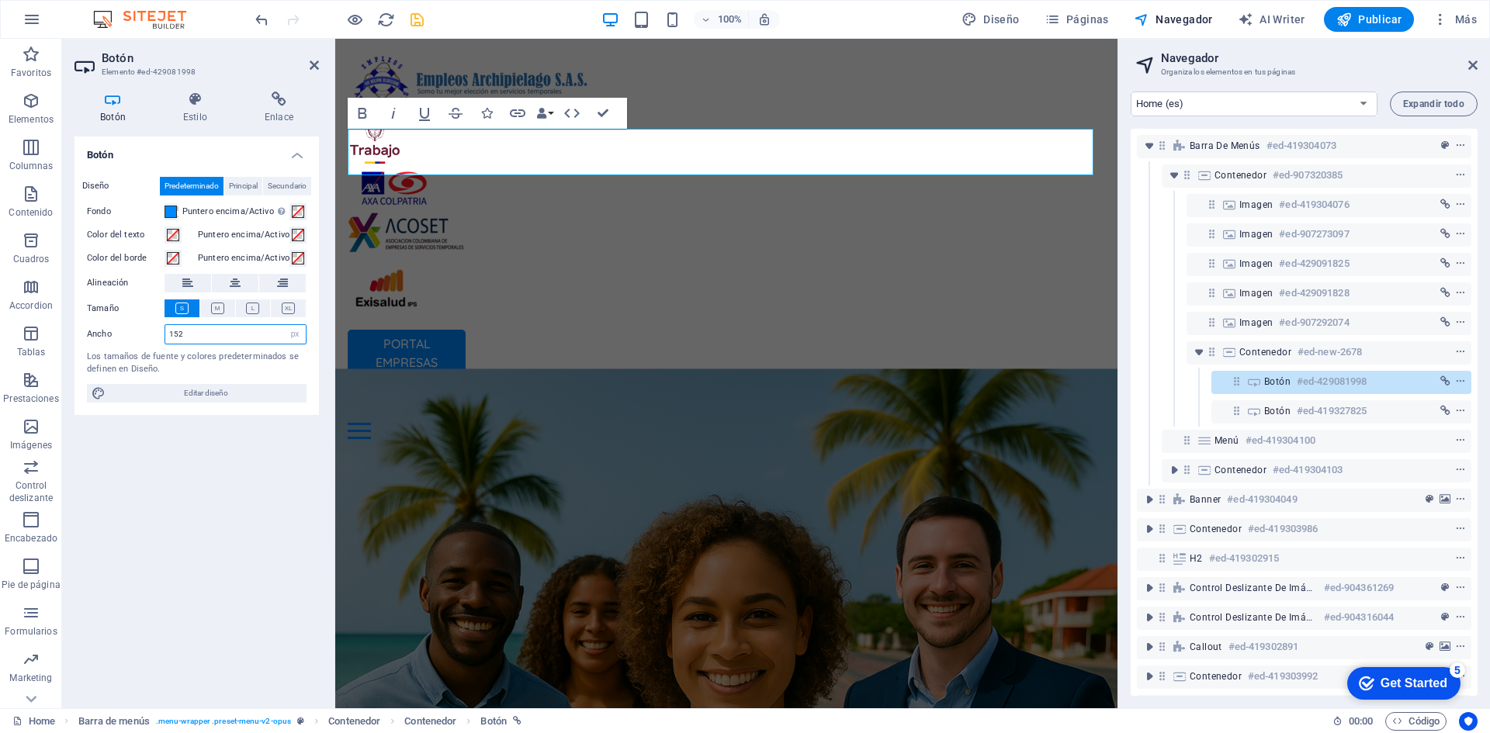
click at [215, 331] on input "152" at bounding box center [235, 334] width 140 height 19
click at [198, 102] on icon at bounding box center [195, 100] width 75 height 16
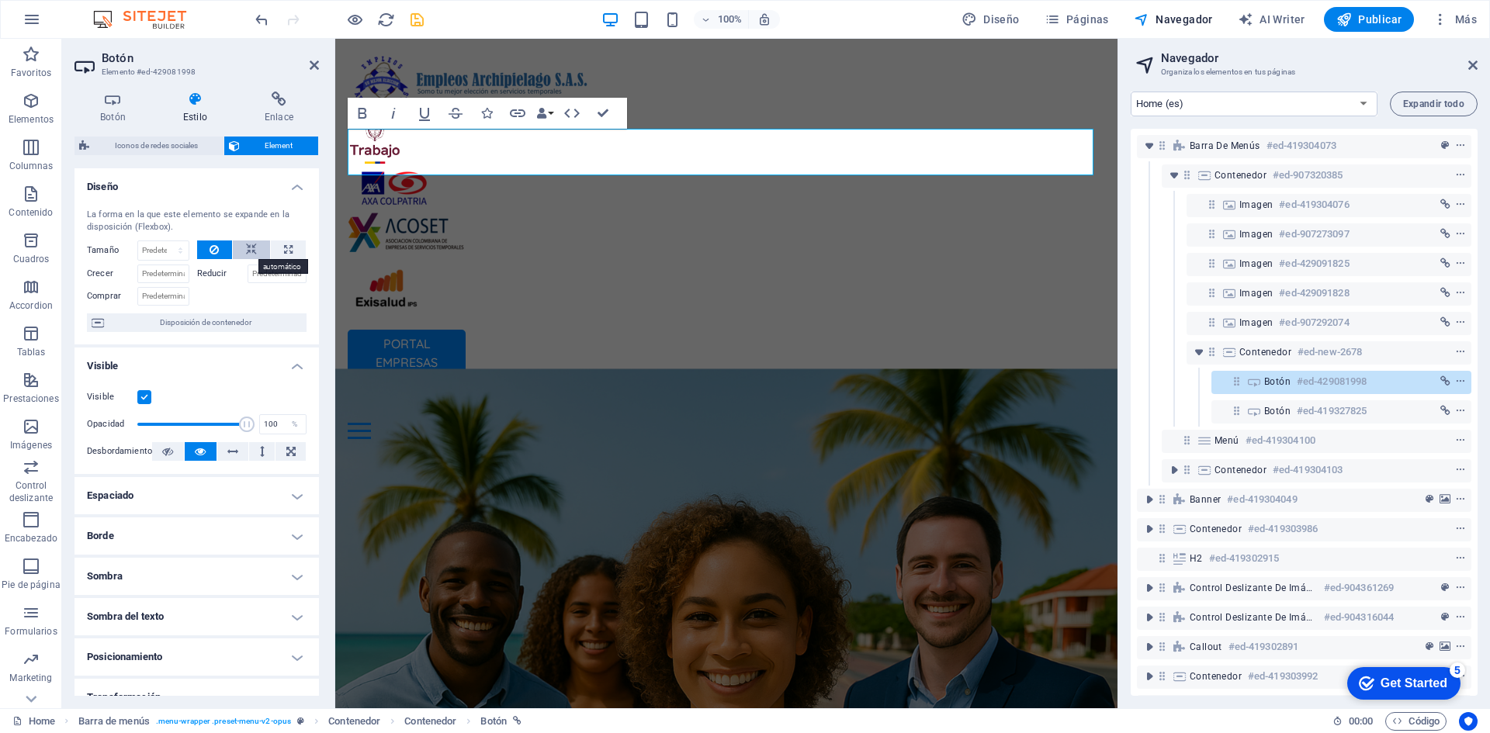
click at [241, 248] on button at bounding box center [251, 250] width 37 height 19
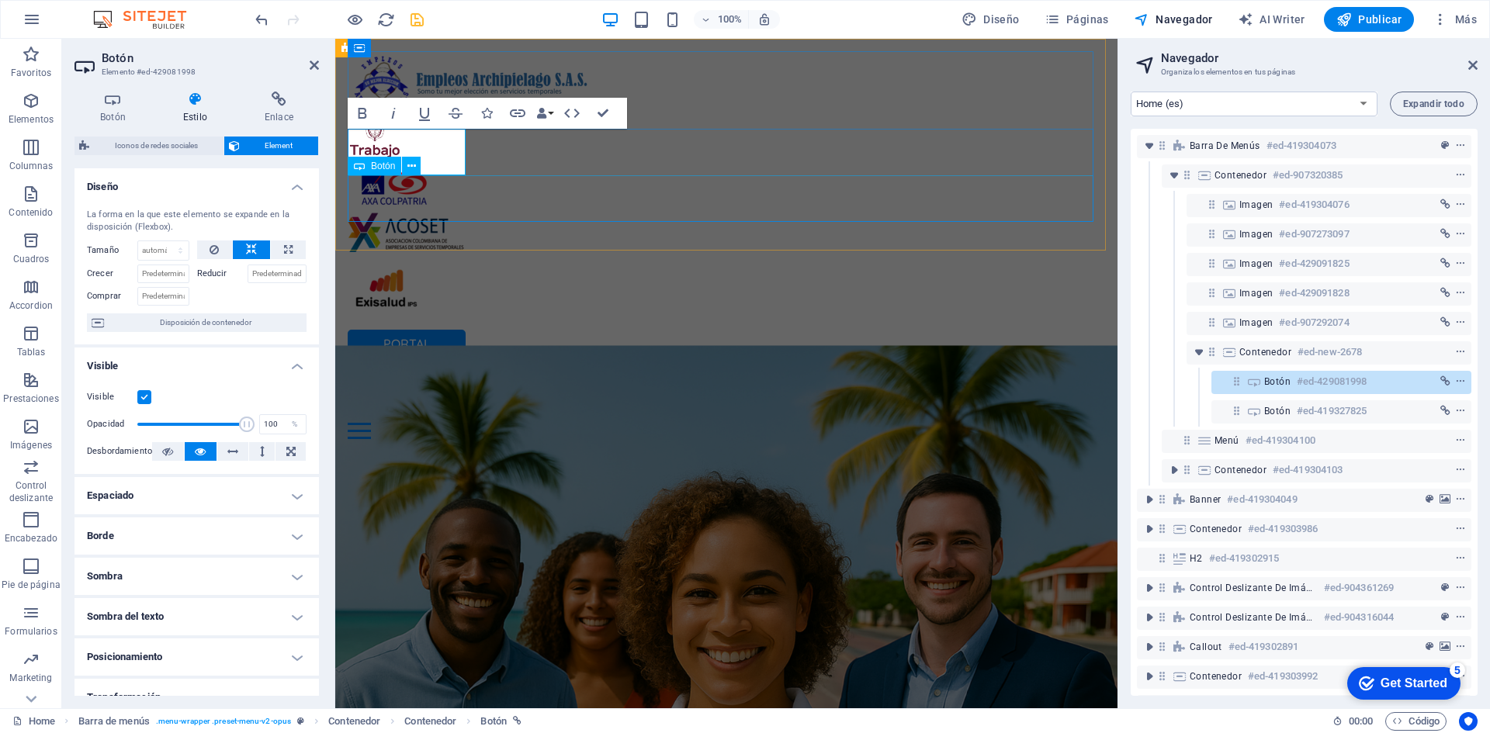
click at [467, 376] on div "PORTAL COLABORADORES" at bounding box center [726, 399] width 757 height 47
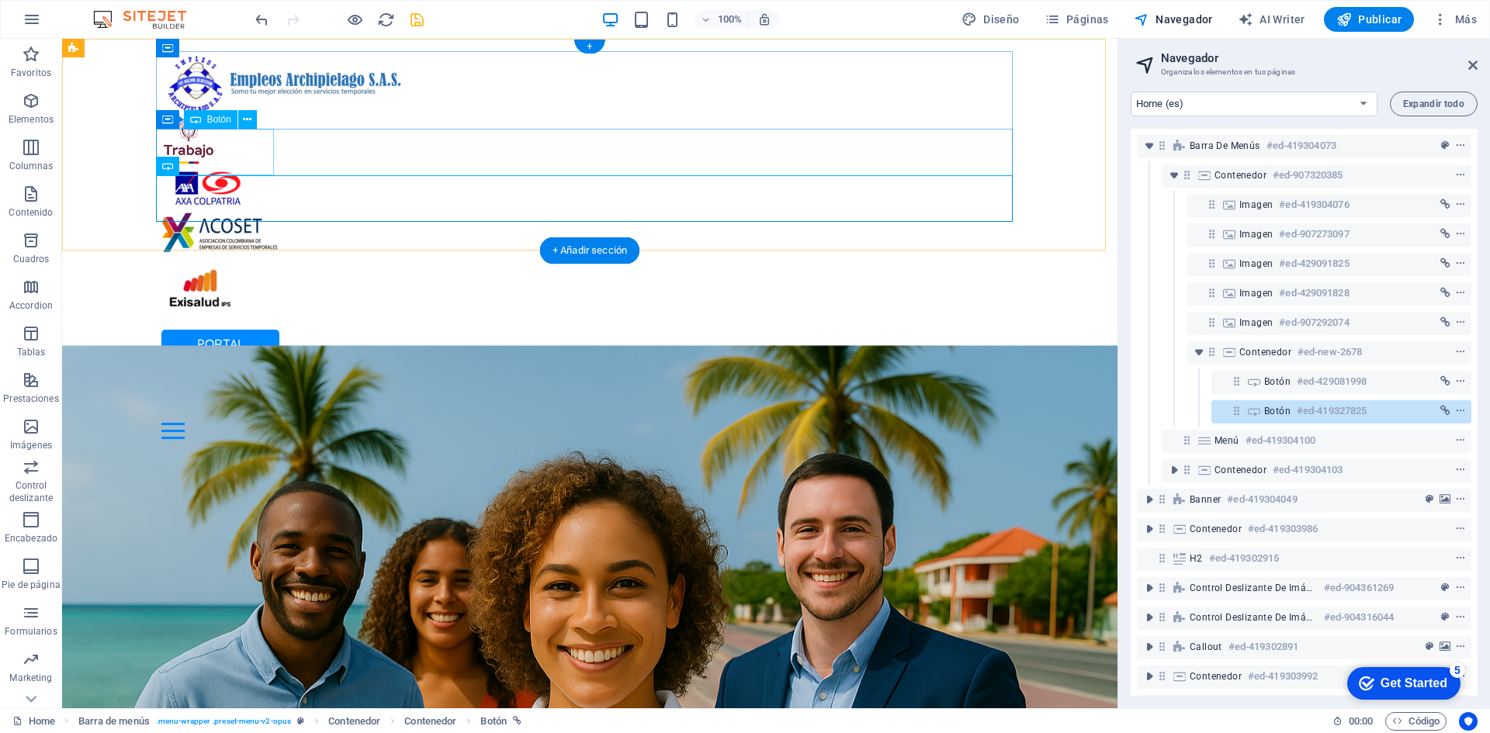
click at [264, 330] on div "PORTAL EMPRESAS" at bounding box center [589, 353] width 857 height 47
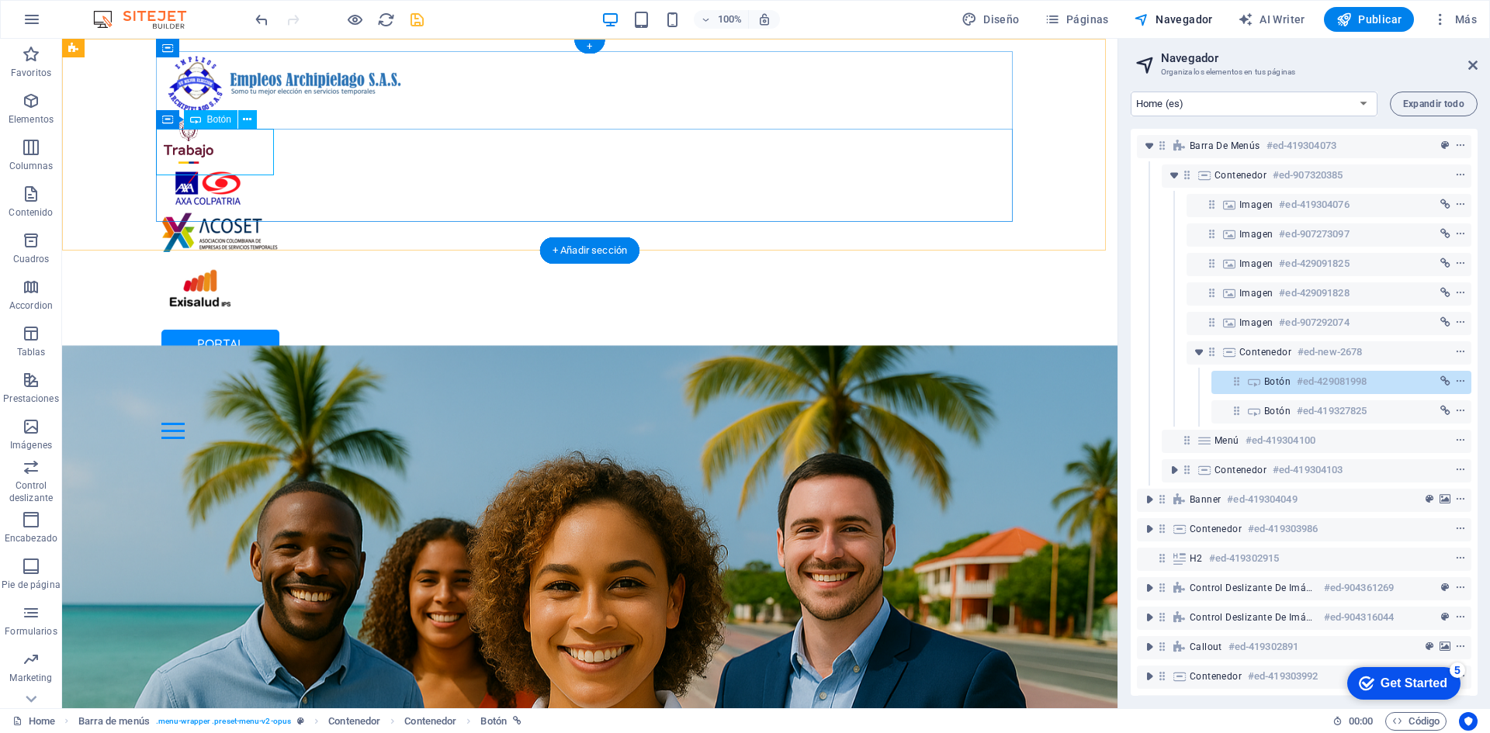
click at [243, 330] on div "PORTAL EMPRESAS" at bounding box center [589, 353] width 857 height 47
click at [273, 330] on div "PORTAL EMPRESAS" at bounding box center [589, 353] width 857 height 47
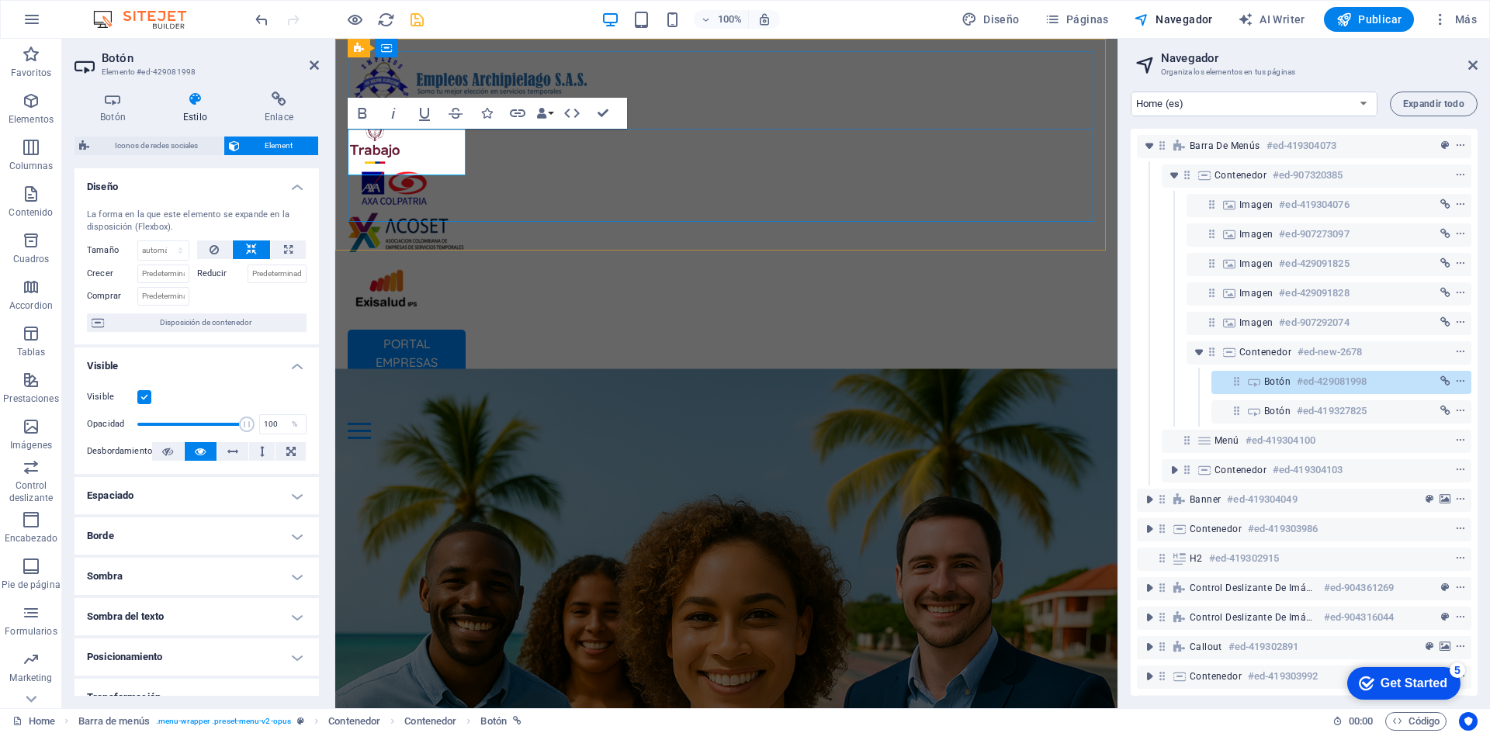
click at [612, 330] on div "PORTAL EMPRESAS PORTAL COLABORADORES" at bounding box center [726, 376] width 757 height 93
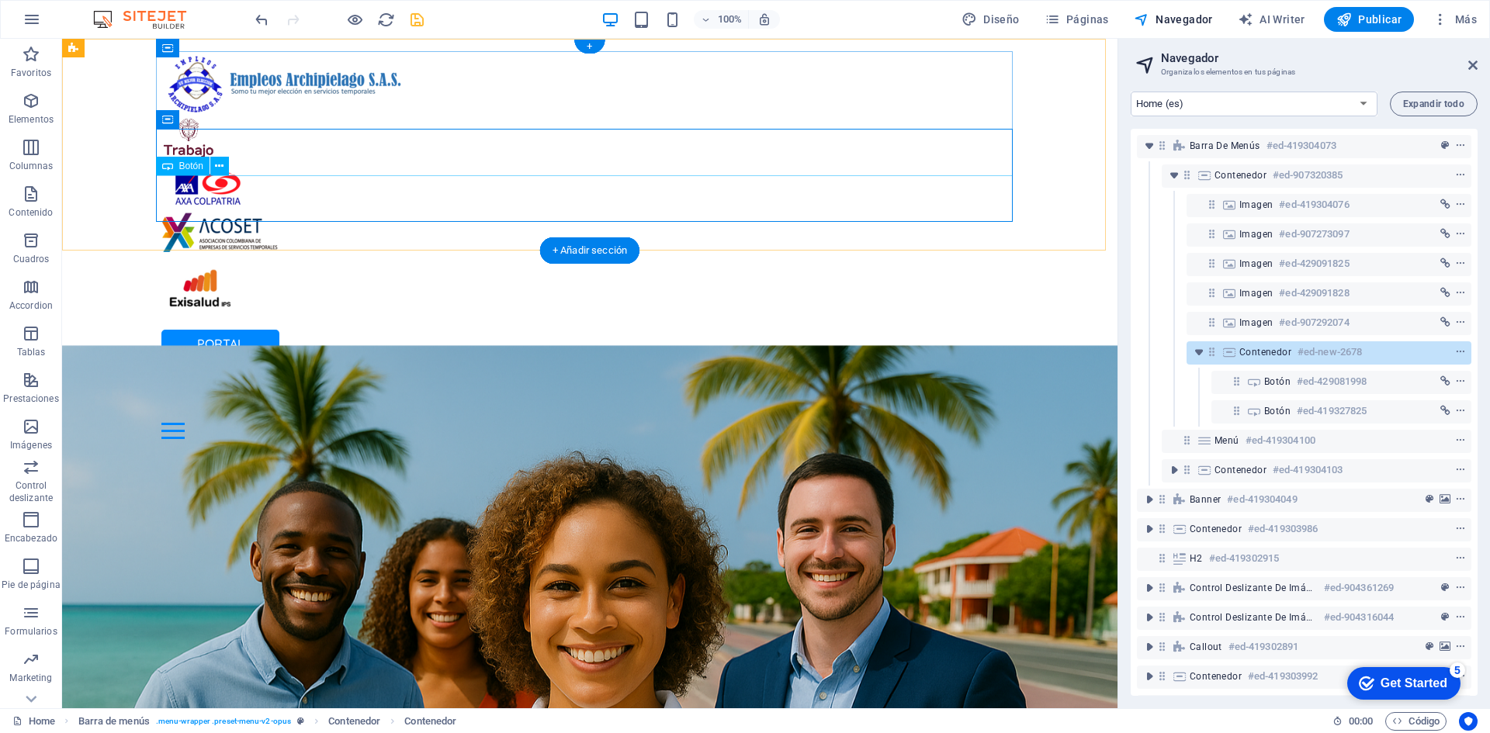
click at [826, 376] on div "PORTAL COLABORADORES" at bounding box center [589, 399] width 857 height 47
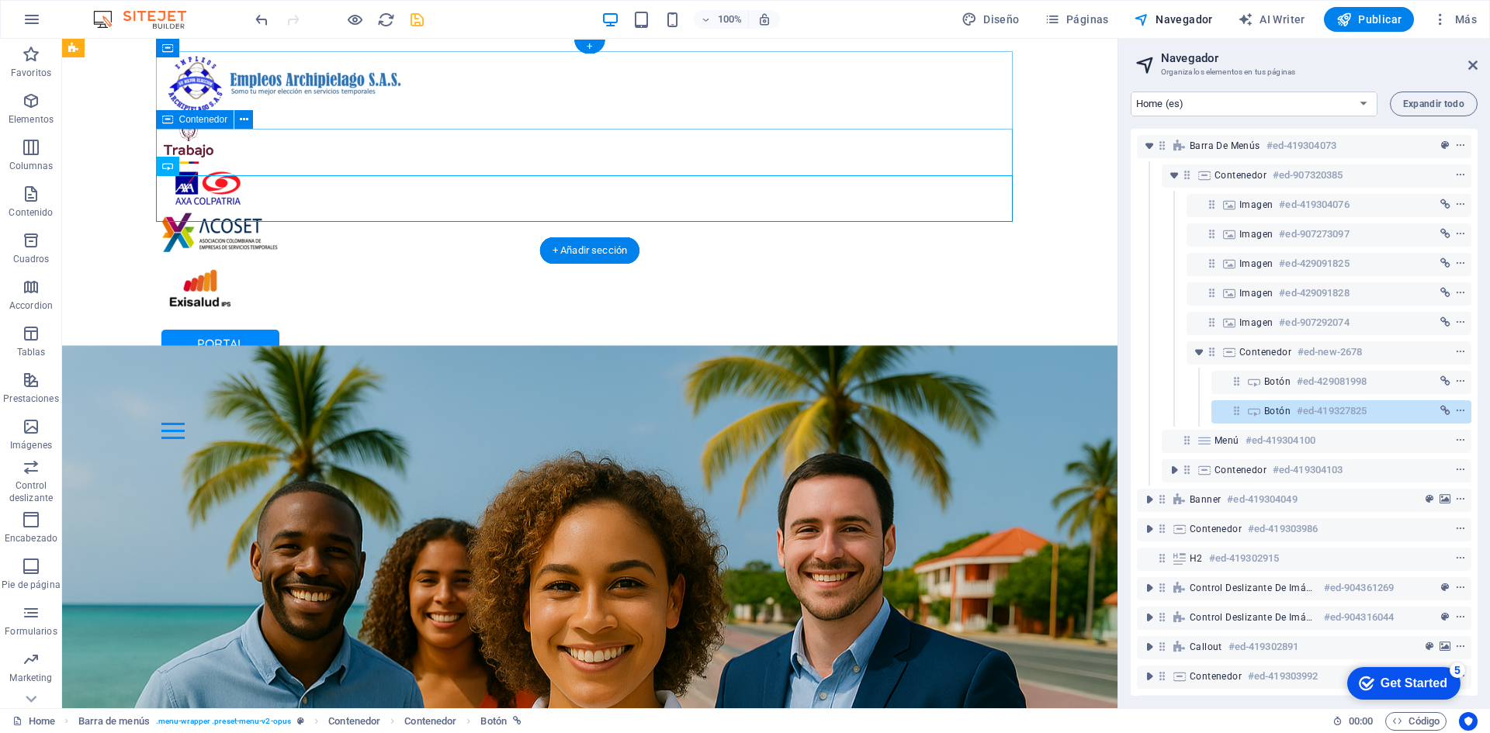
click at [749, 330] on div "PORTAL EMPRESAS PORTAL COLABORADORES" at bounding box center [589, 376] width 857 height 93
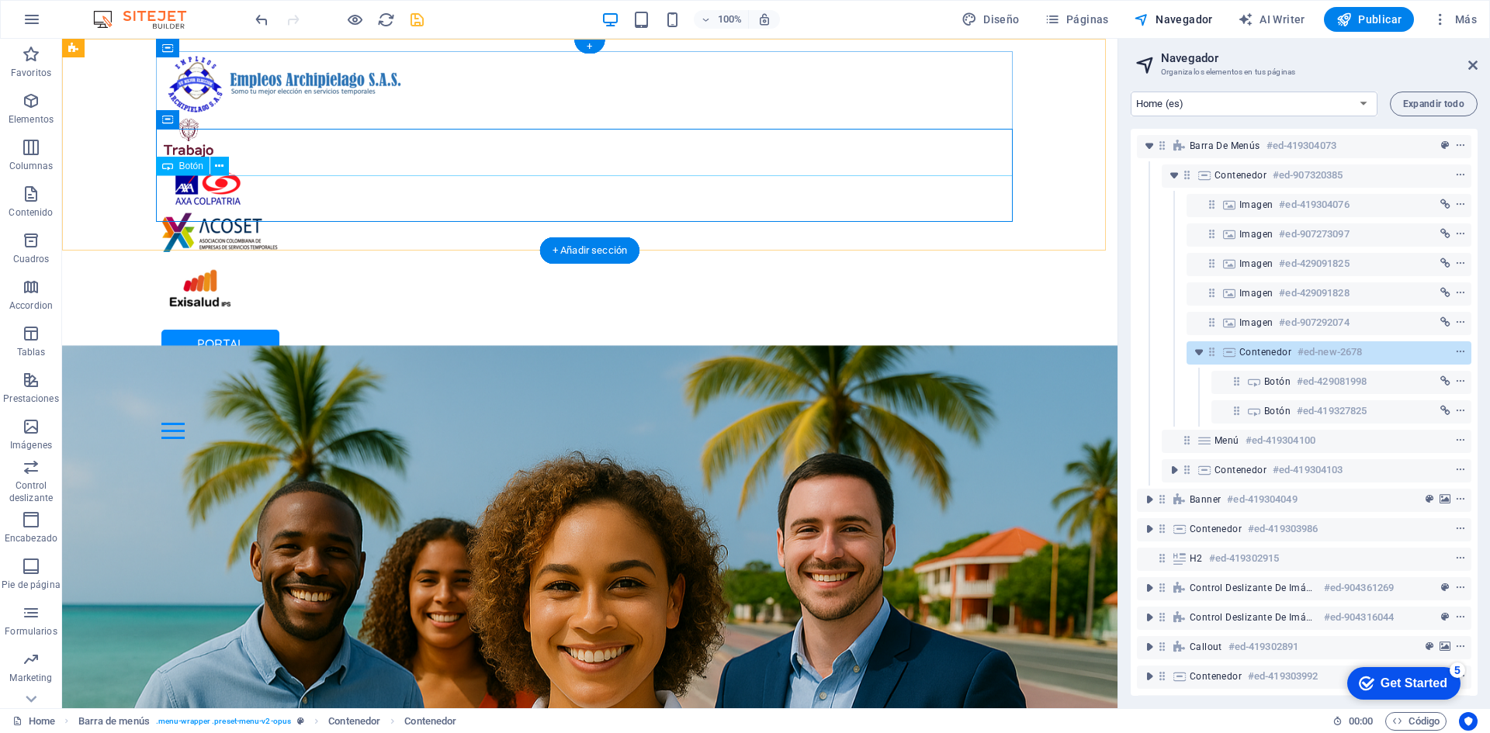
click at [761, 376] on div "PORTAL COLABORADORES" at bounding box center [589, 399] width 857 height 47
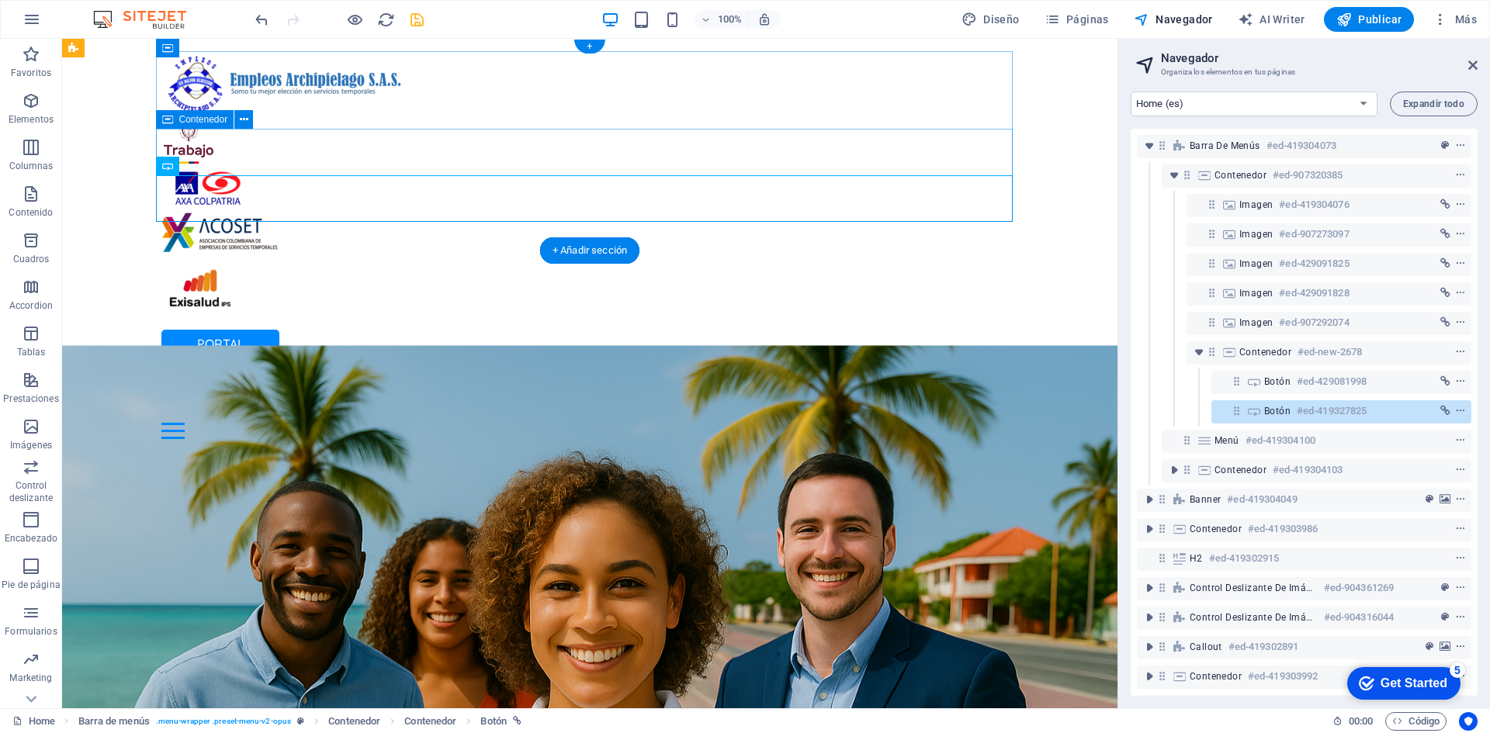
click at [753, 330] on div "PORTAL EMPRESAS PORTAL COLABORADORES" at bounding box center [589, 376] width 857 height 93
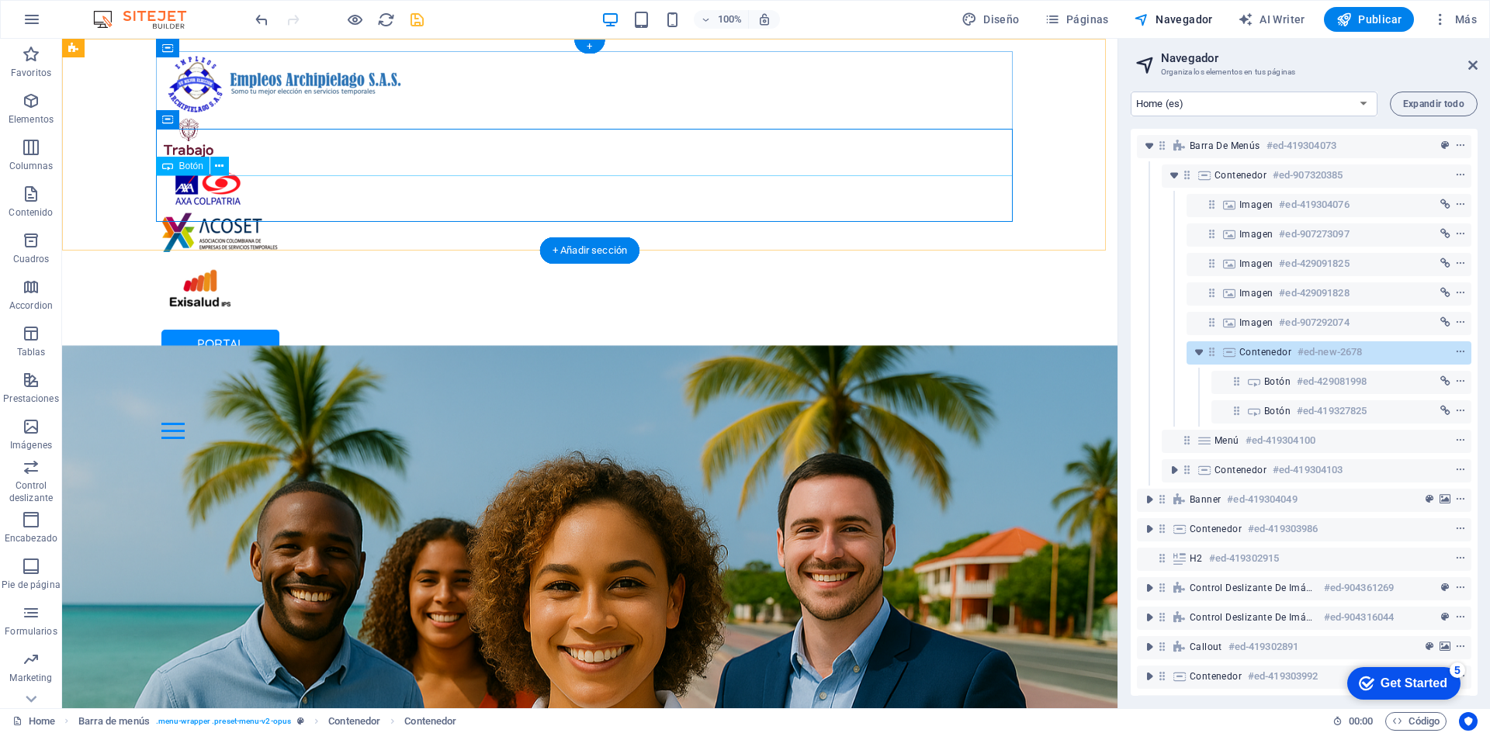
click at [538, 376] on div "PORTAL COLABORADORES" at bounding box center [589, 399] width 857 height 47
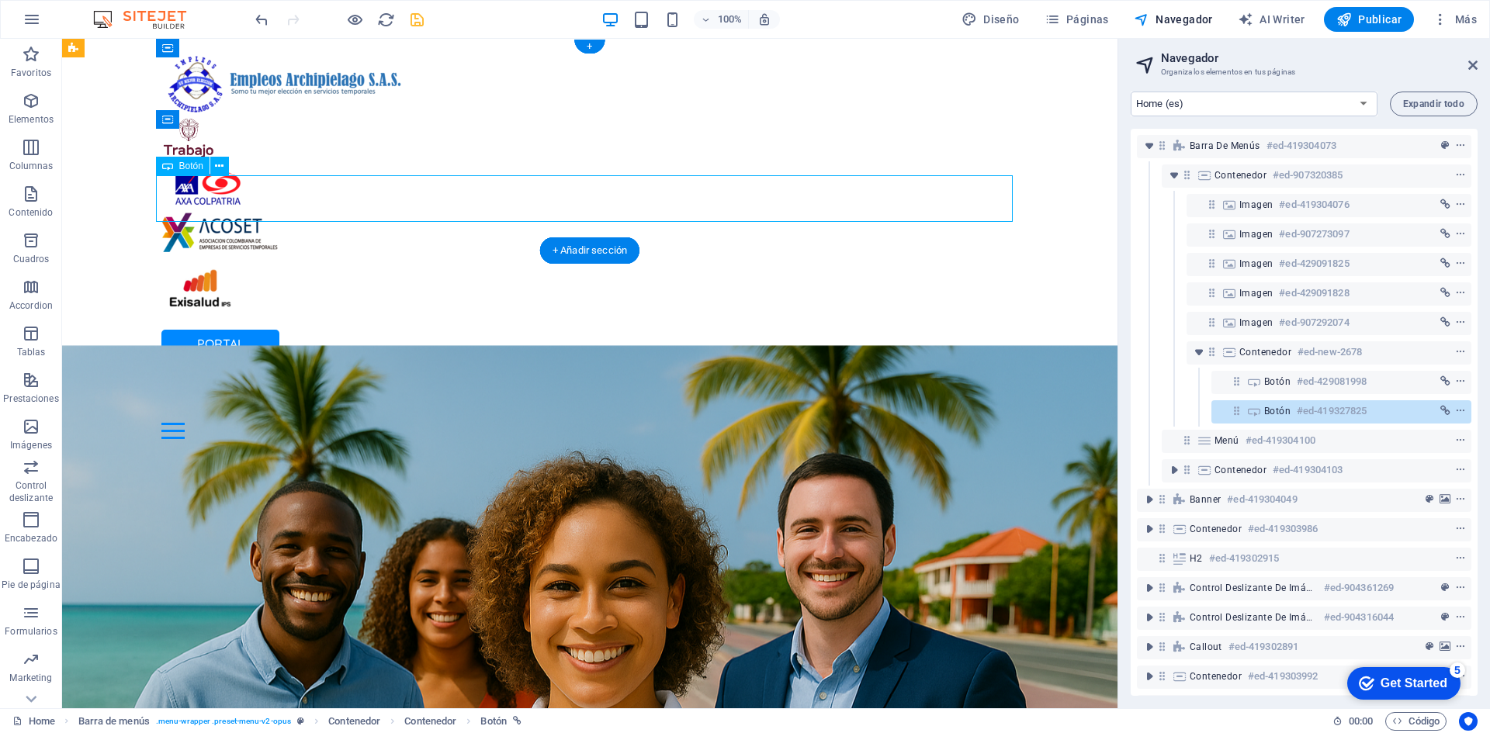
click at [229, 376] on div "PORTAL COLABORADORES" at bounding box center [589, 399] width 857 height 47
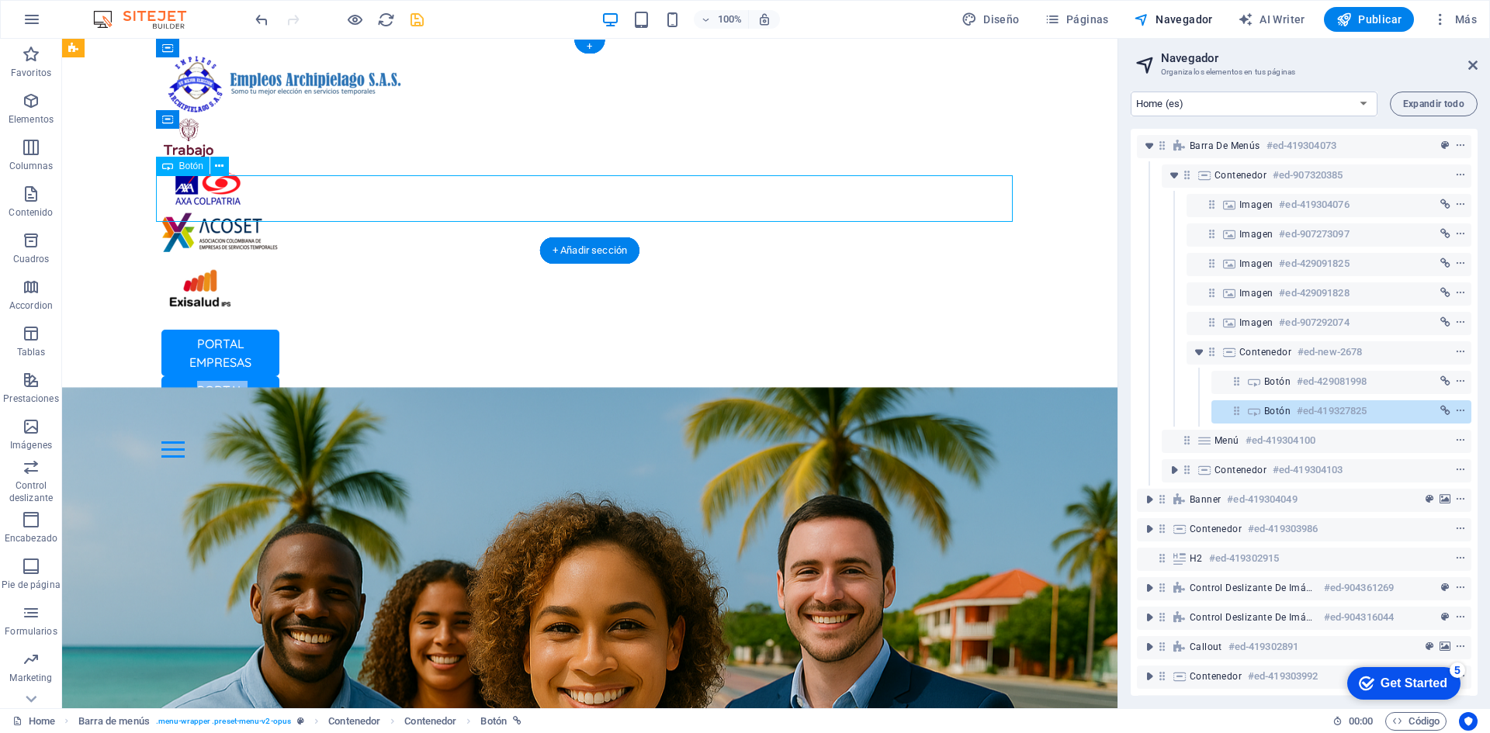
select select "px"
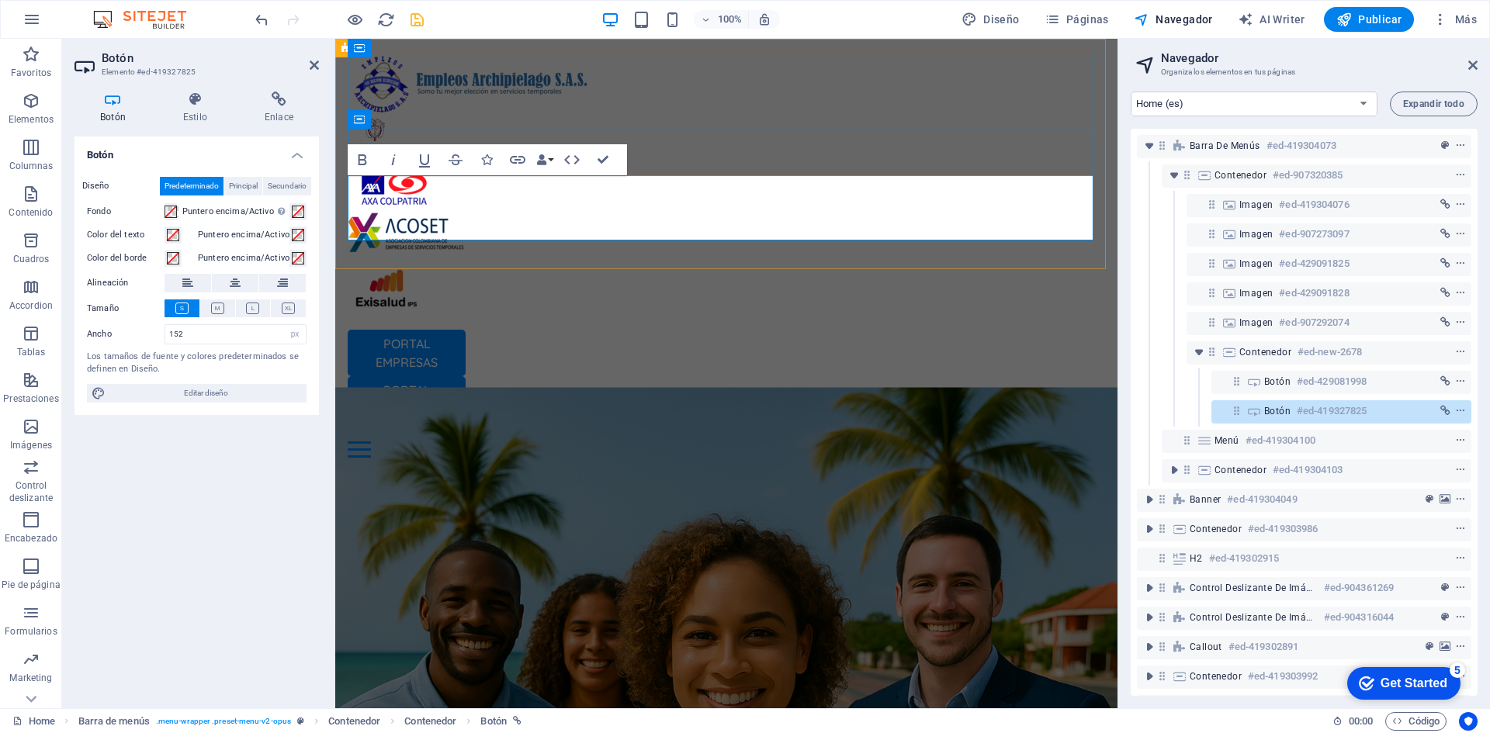
click at [755, 376] on div "PORTAL COLABORADORES" at bounding box center [726, 408] width 757 height 65
click at [710, 376] on div "PORTAL COLABORADORES" at bounding box center [726, 408] width 757 height 65
click at [243, 335] on input "152" at bounding box center [235, 334] width 140 height 19
drag, startPoint x: 243, startPoint y: 335, endPoint x: 89, endPoint y: 337, distance: 153.6
click at [89, 337] on div "Ancho 152 Predeterminado px rem % em vh vw" at bounding box center [197, 334] width 220 height 20
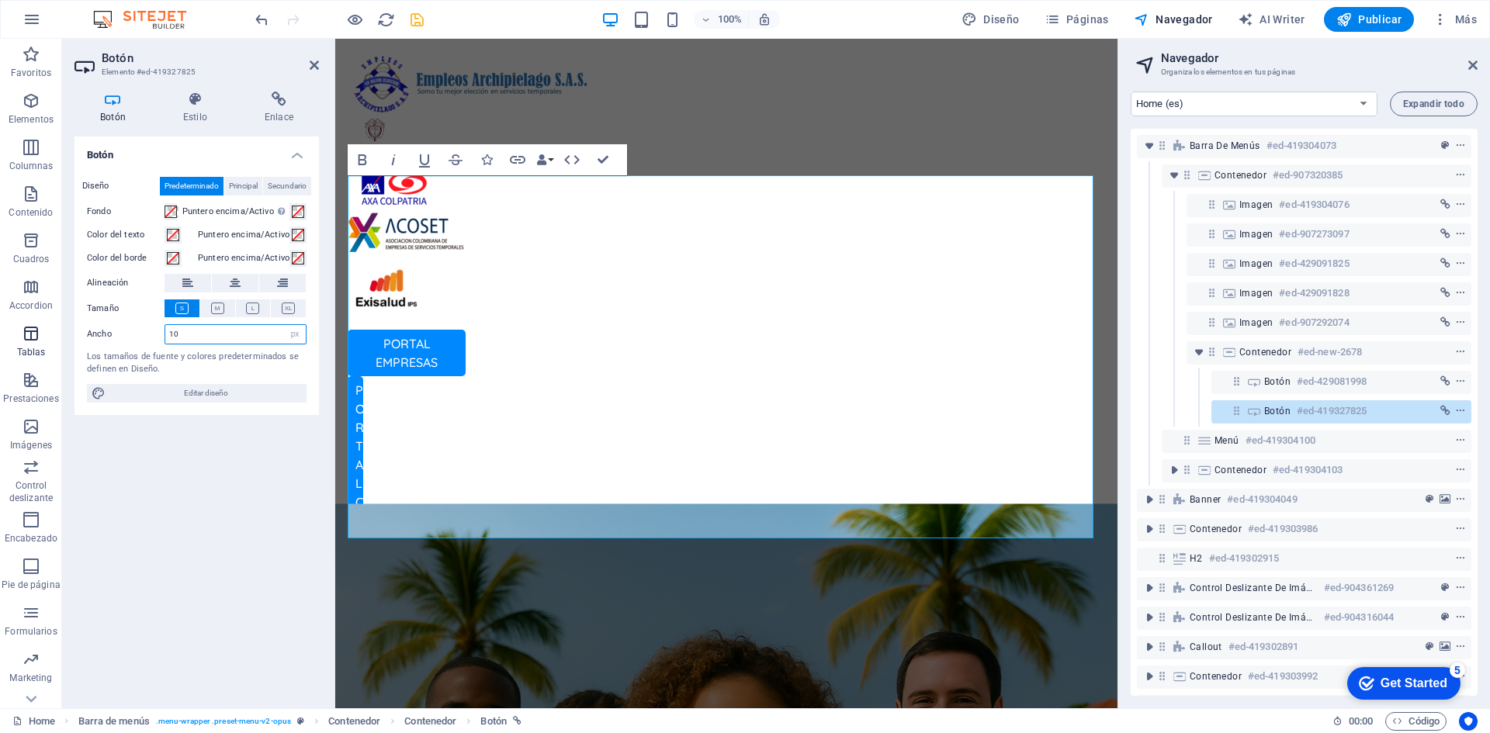
drag, startPoint x: 196, startPoint y: 334, endPoint x: 19, endPoint y: 332, distance: 176.1
click at [19, 332] on section "Favoritos Elementos Columnas Contenido Cuadros Accordion Tablas Prestaciones Im…" at bounding box center [558, 374] width 1117 height 670
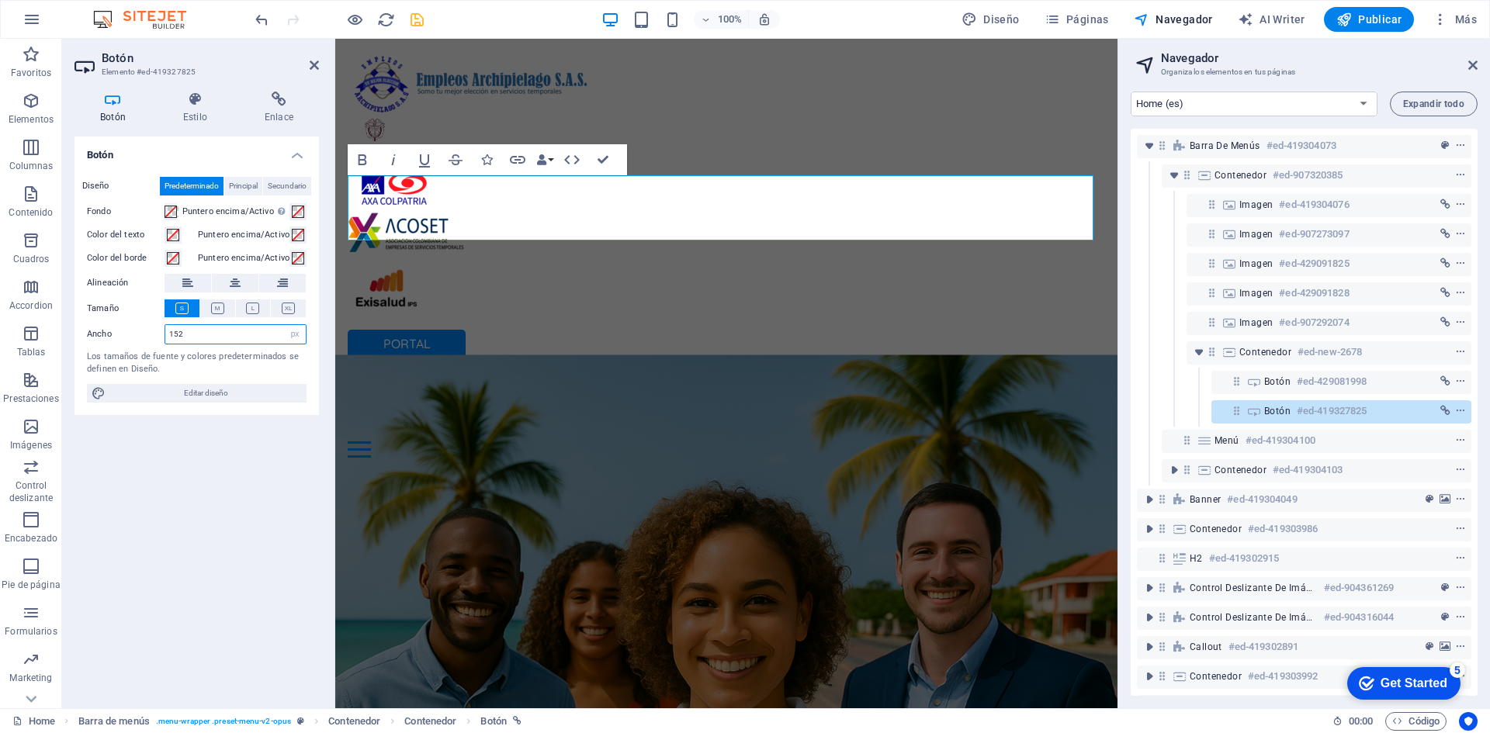
drag, startPoint x: 203, startPoint y: 333, endPoint x: 164, endPoint y: 334, distance: 38.8
click at [164, 334] on div "Ancho 152 Predeterminado px rem % em vh vw" at bounding box center [197, 334] width 220 height 20
drag, startPoint x: 200, startPoint y: 332, endPoint x: 35, endPoint y: 313, distance: 166.3
click at [35, 313] on section "Favoritos Elementos Columnas Contenido Cuadros Accordion Tablas Prestaciones Im…" at bounding box center [558, 374] width 1117 height 670
drag, startPoint x: 203, startPoint y: 337, endPoint x: 127, endPoint y: 346, distance: 75.8
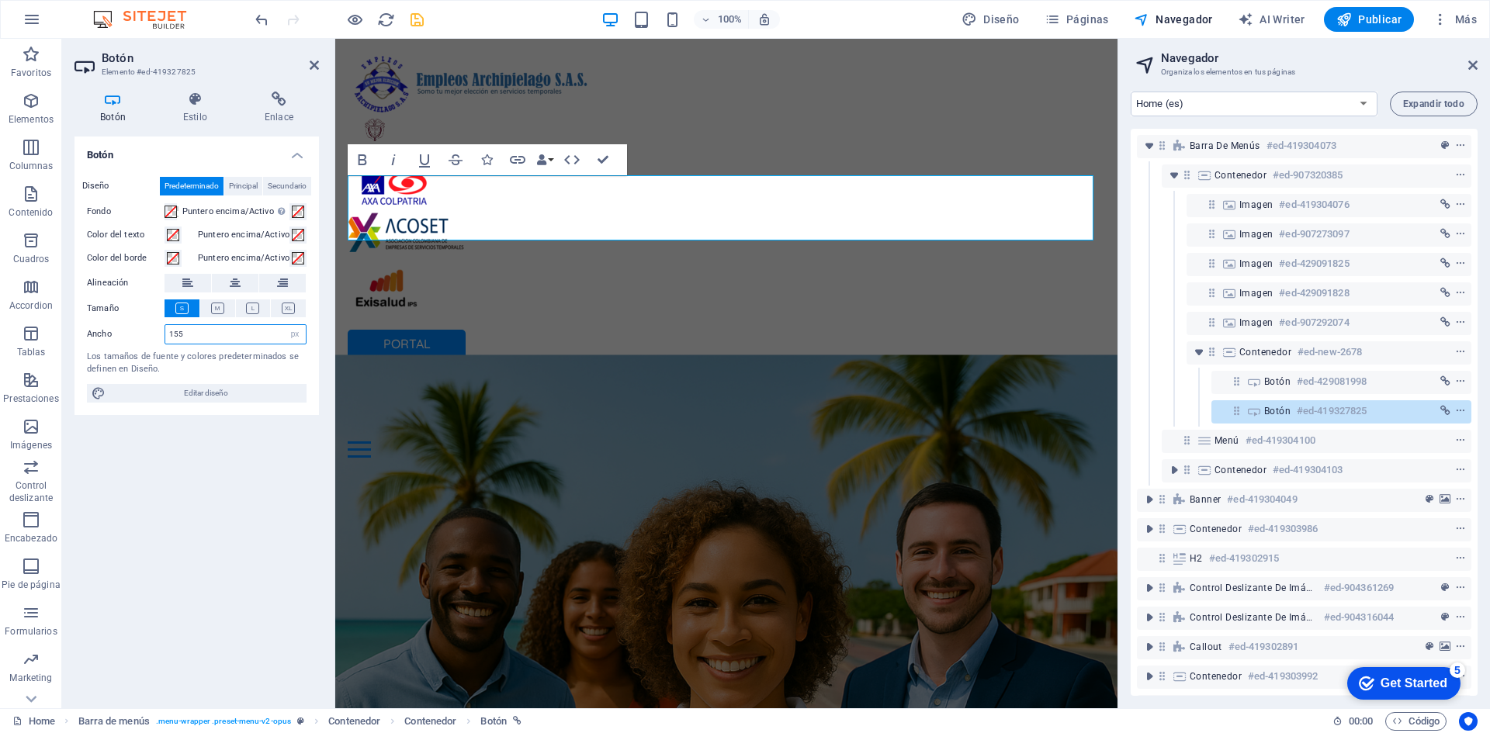
click at [130, 346] on div "Diseño Predeterminado Principal Secundario Fondo Puntero encima/Activo [MEDICAL…" at bounding box center [196, 289] width 244 height 251
type input "160"
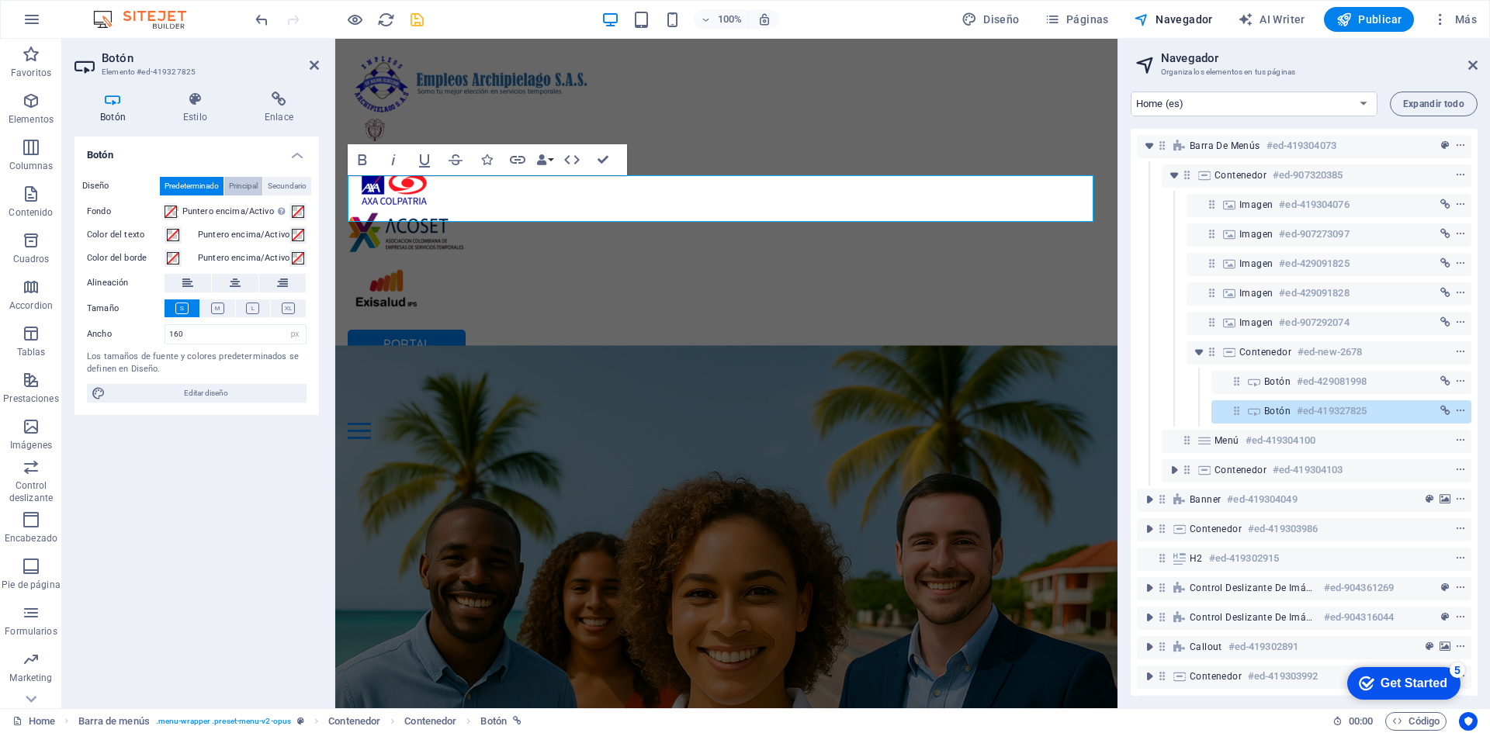
click at [245, 187] on span "Principal" at bounding box center [243, 186] width 29 height 19
click at [290, 184] on span "Secundario" at bounding box center [287, 186] width 39 height 19
click at [203, 188] on span "Predeterminado" at bounding box center [191, 186] width 54 height 19
click at [195, 104] on icon at bounding box center [195, 100] width 75 height 16
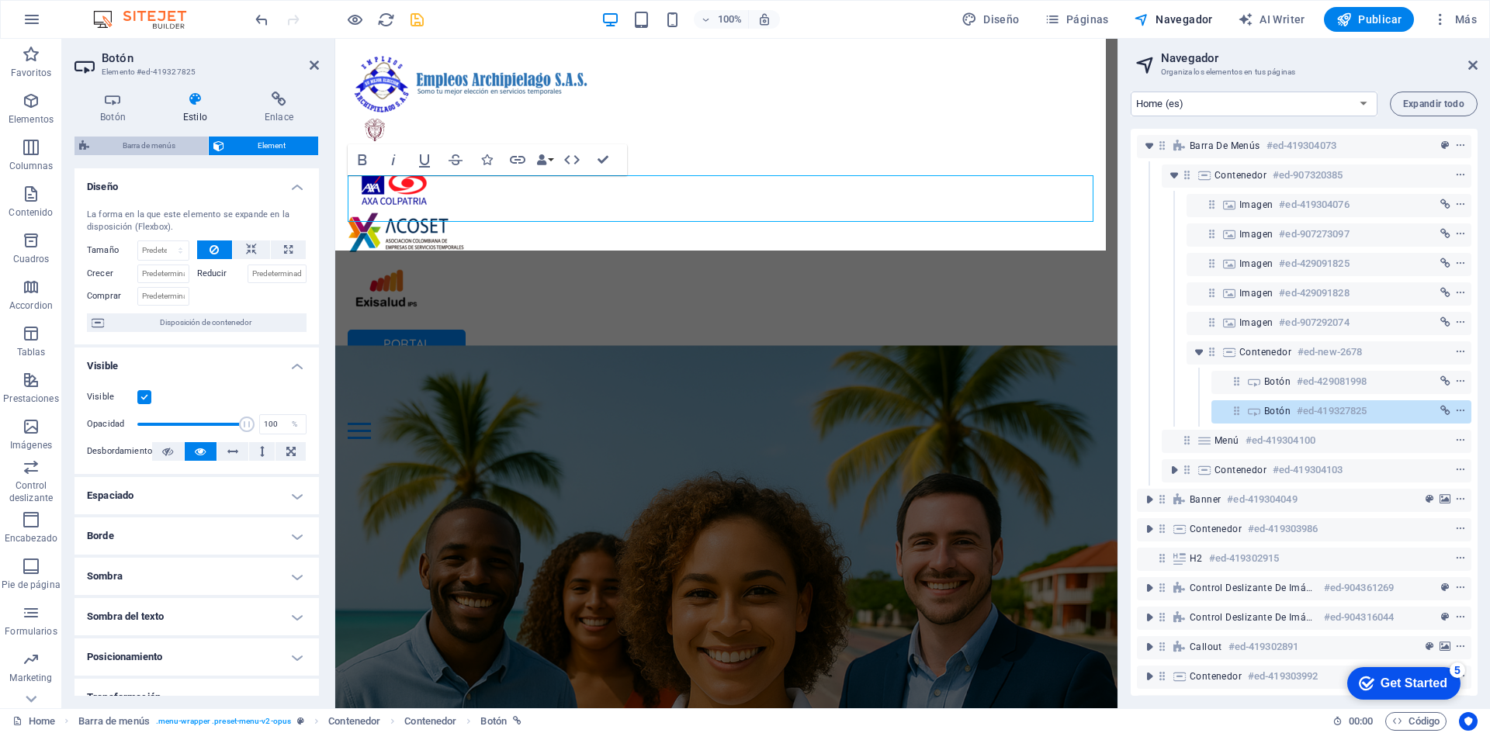
click at [177, 140] on span "Barra de menús" at bounding box center [148, 146] width 109 height 19
select select "rem"
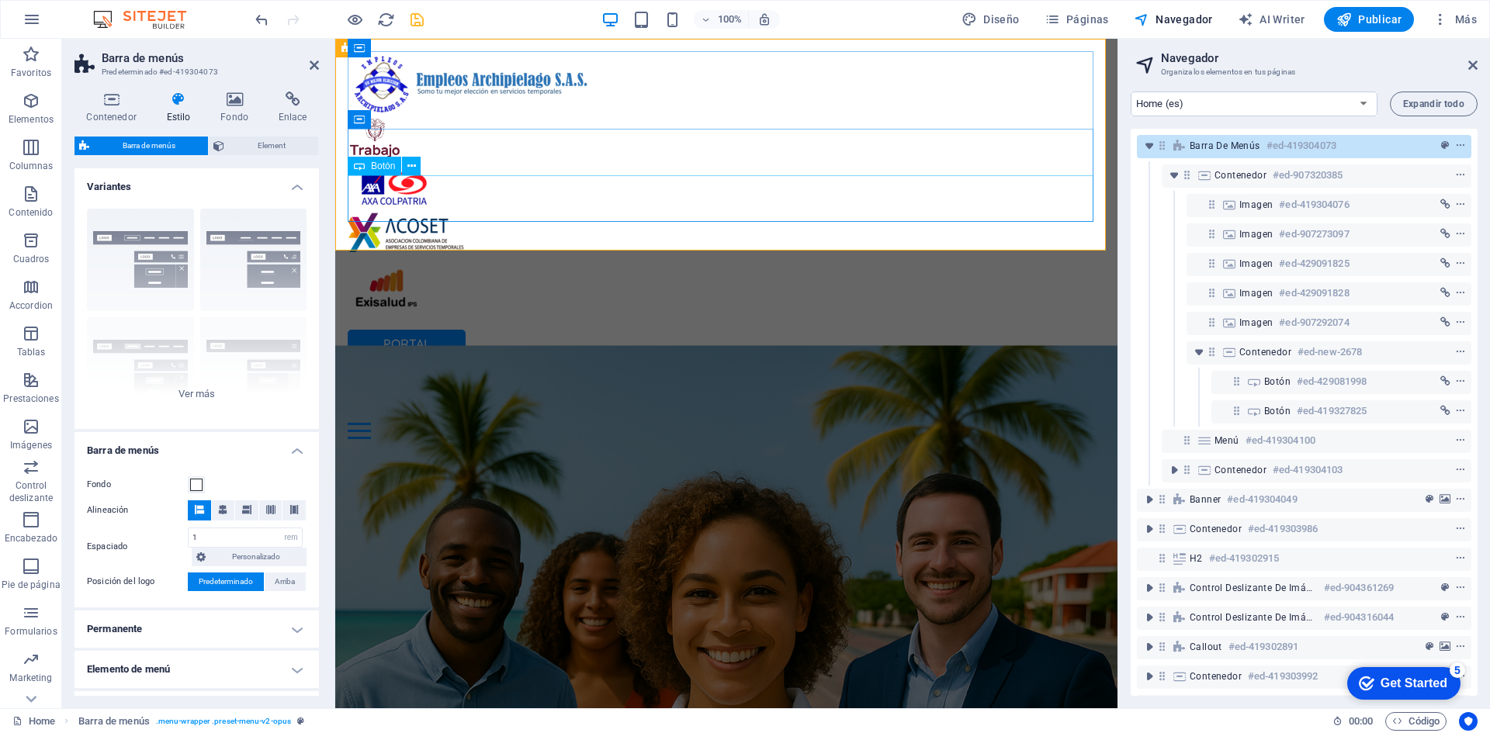
click at [448, 376] on div "PORTAL COLABORADORES" at bounding box center [726, 399] width 757 height 47
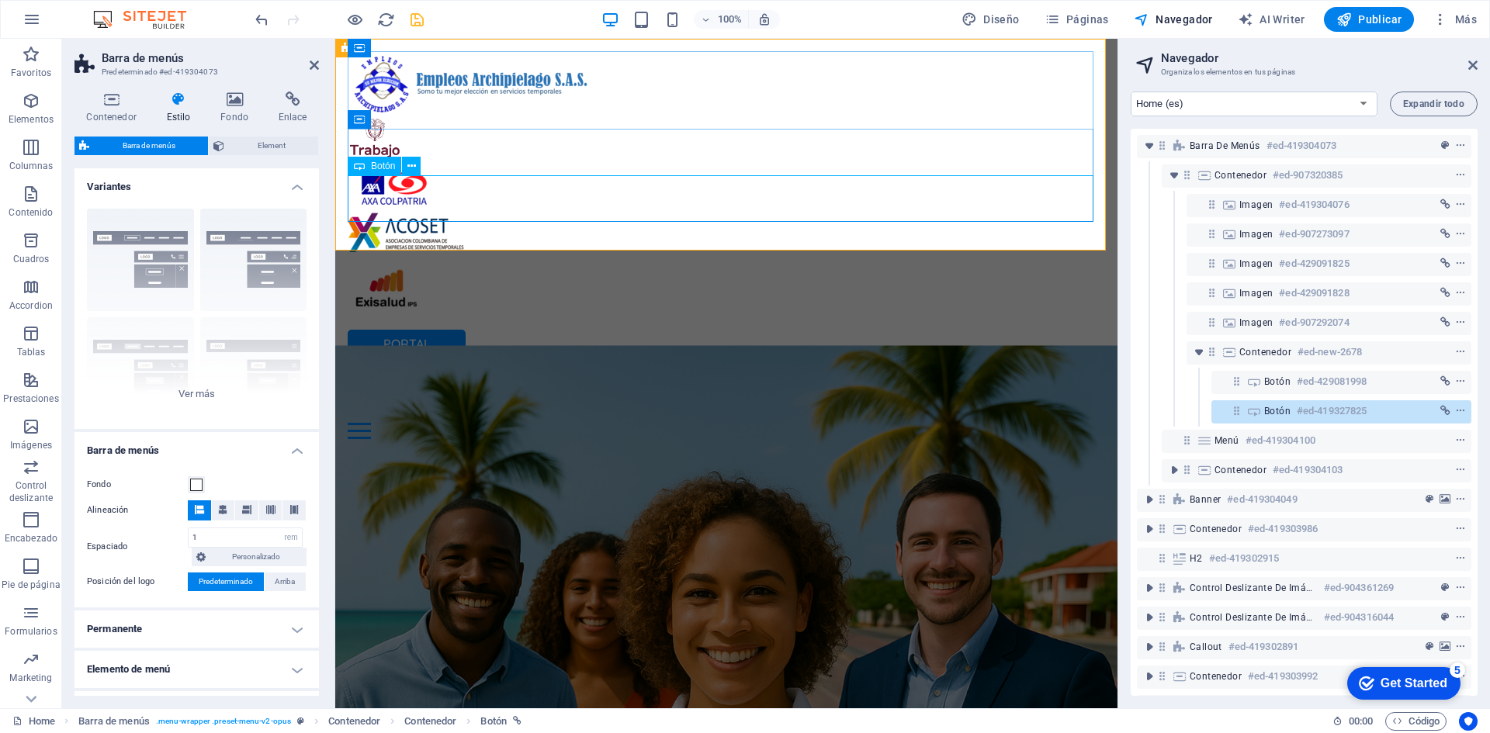
click at [423, 376] on div "PORTAL COLABORADORES" at bounding box center [726, 399] width 757 height 47
click at [424, 376] on div "PORTAL COLABORADORES" at bounding box center [726, 399] width 757 height 47
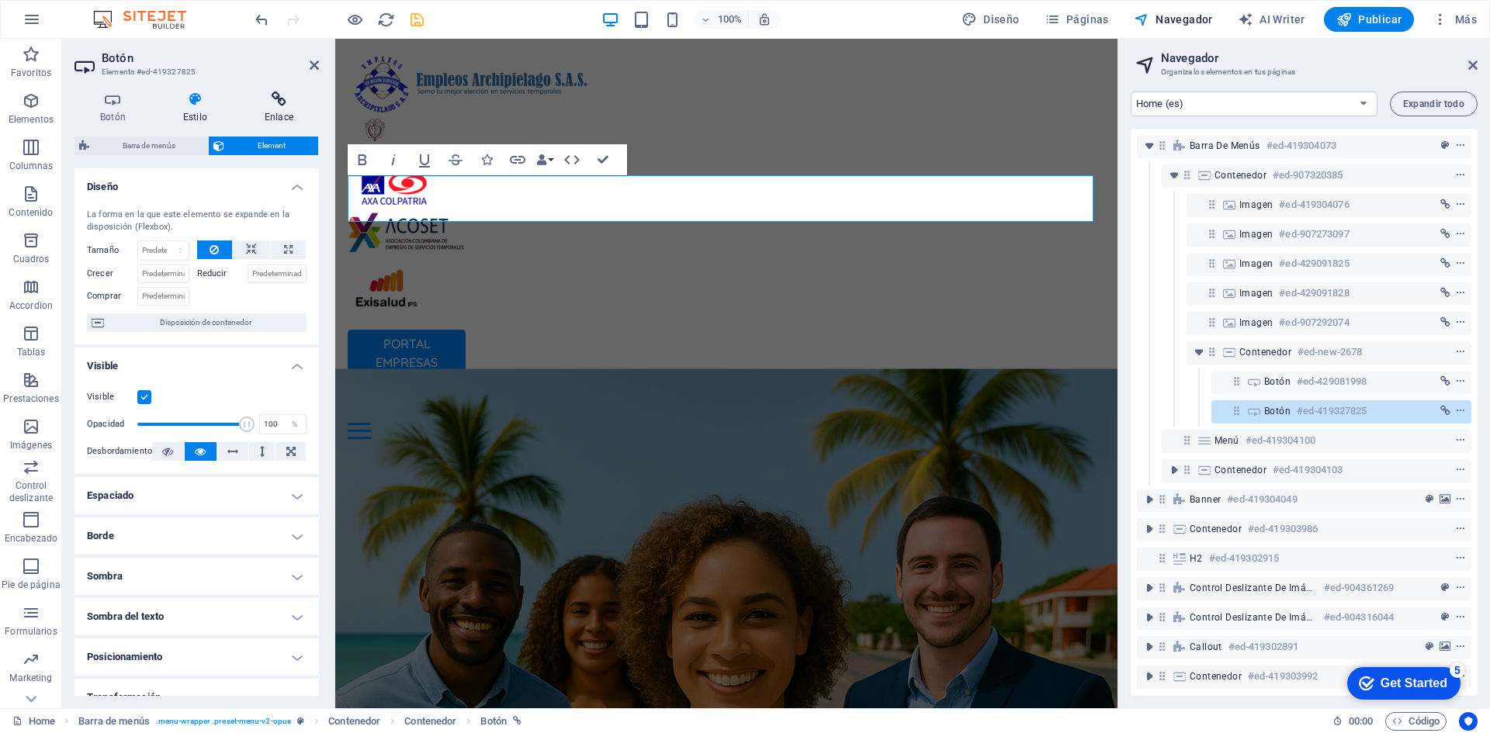
click at [287, 104] on icon at bounding box center [279, 100] width 80 height 16
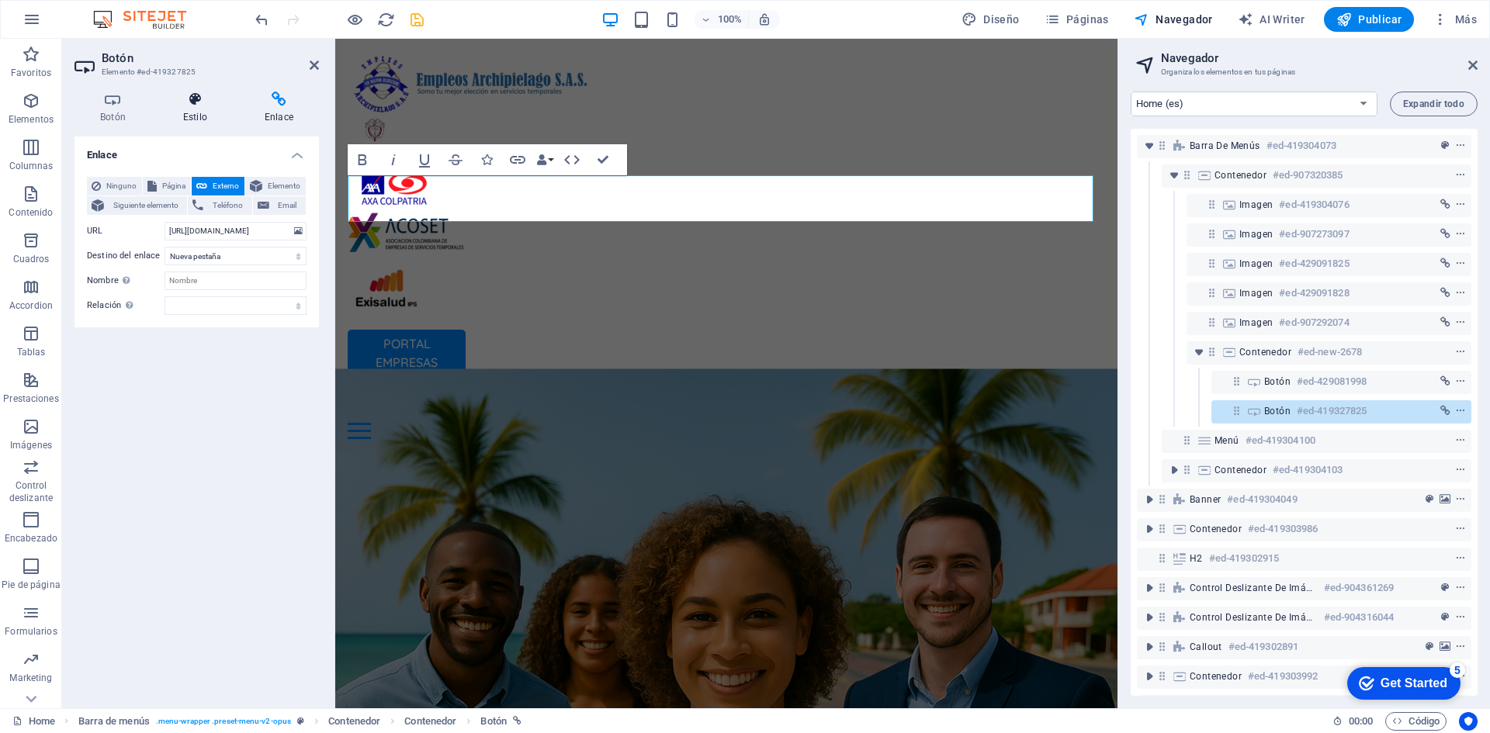
click at [206, 102] on icon at bounding box center [195, 100] width 75 height 16
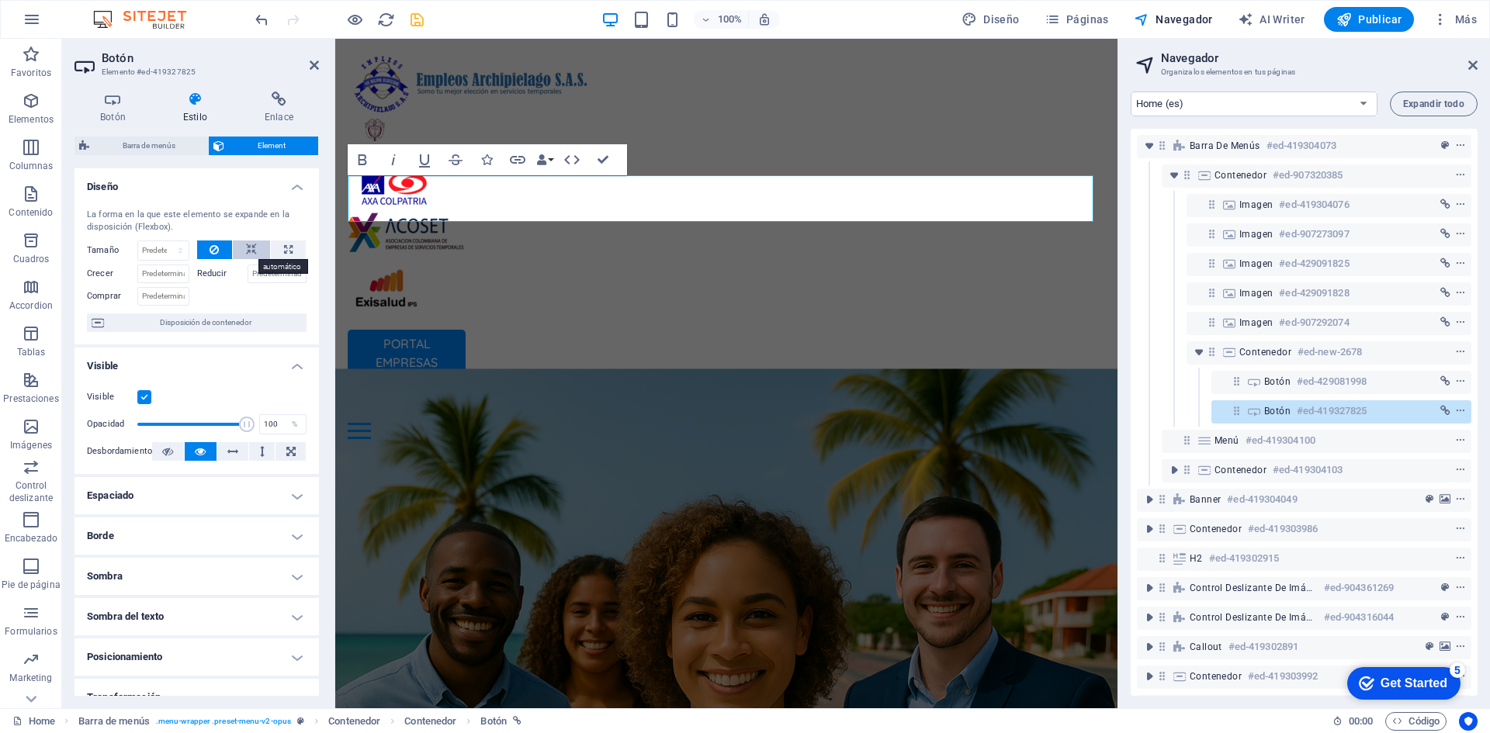
click at [247, 247] on icon at bounding box center [251, 250] width 11 height 19
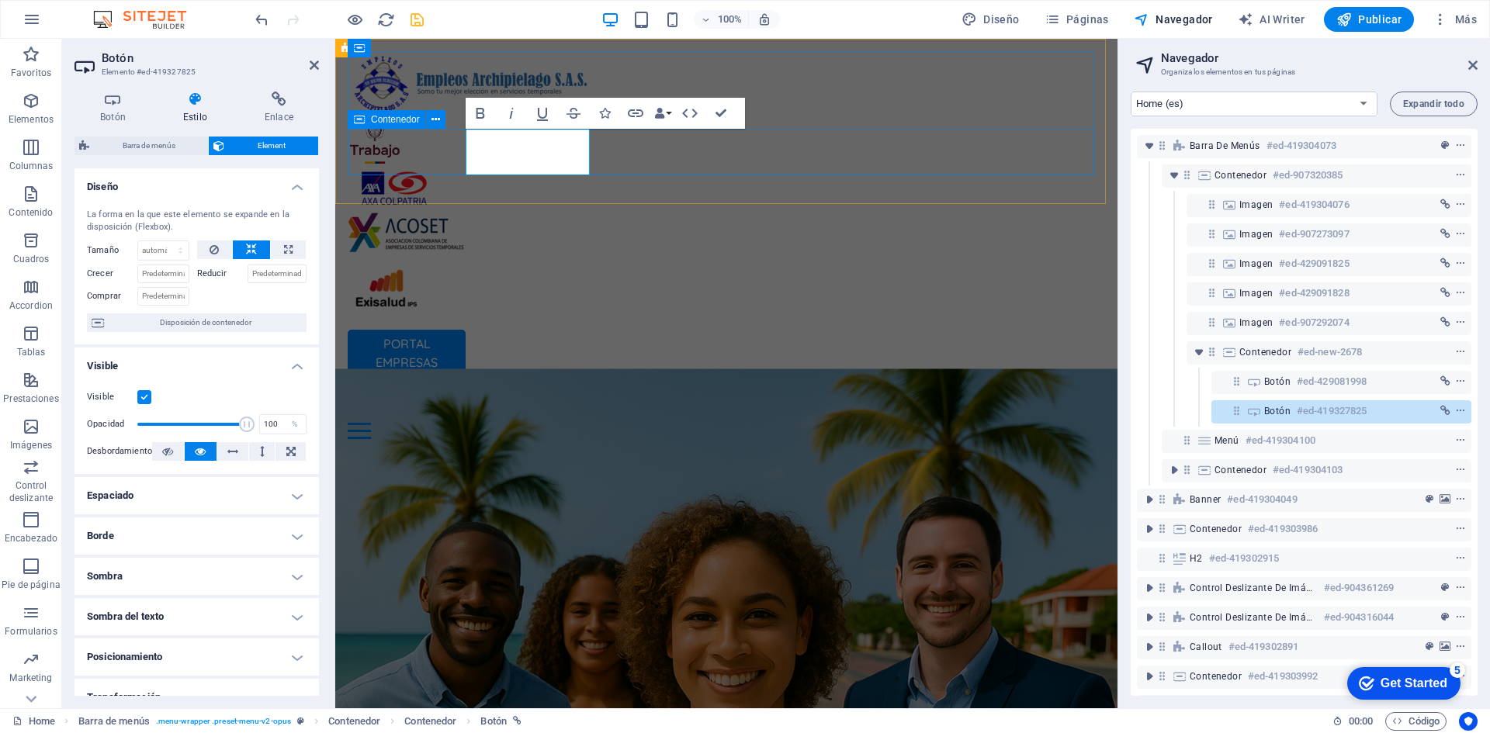
click at [696, 330] on div "PORTAL EMPRESAS PORTAL COLABORADORES" at bounding box center [726, 376] width 757 height 93
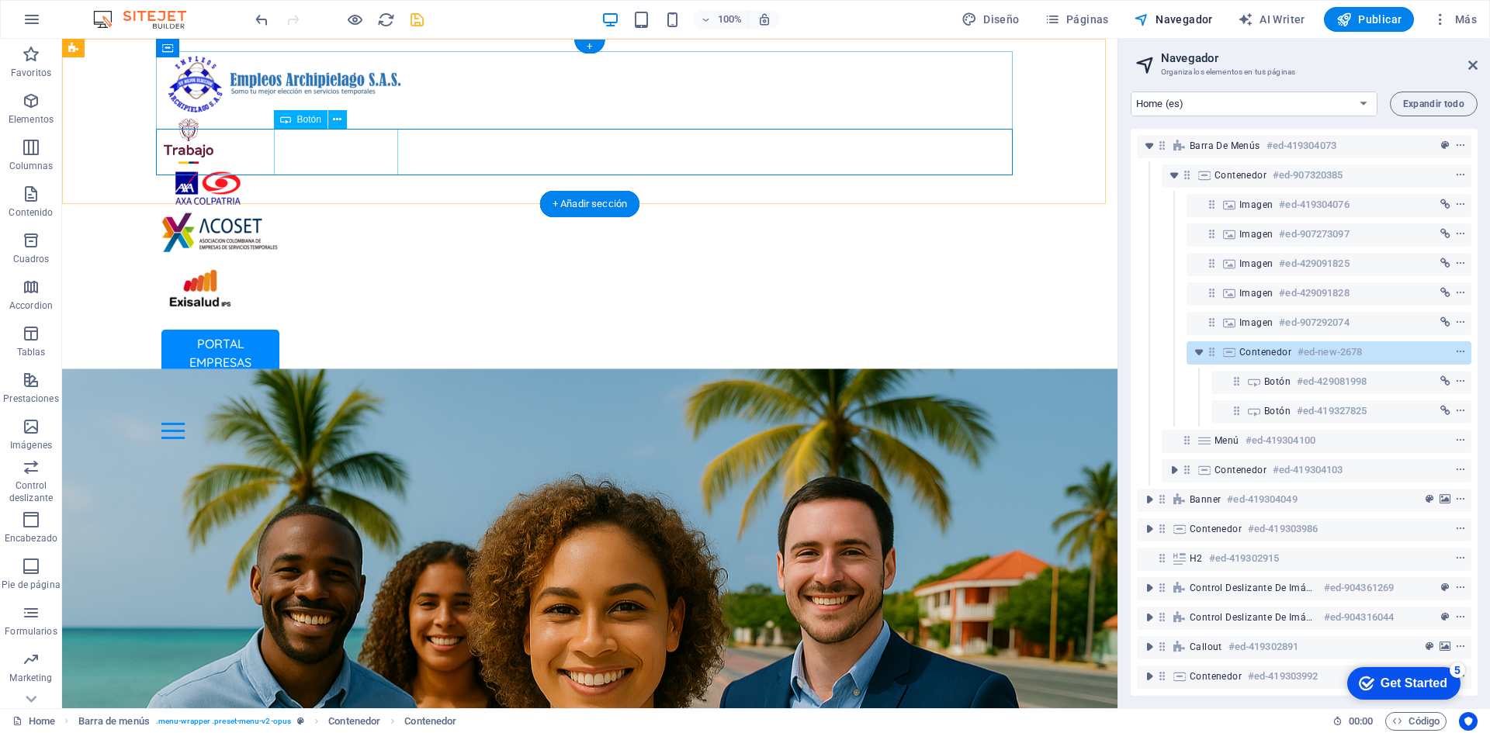
click at [275, 376] on div "PORTAL COLABORADORES" at bounding box center [589, 399] width 857 height 47
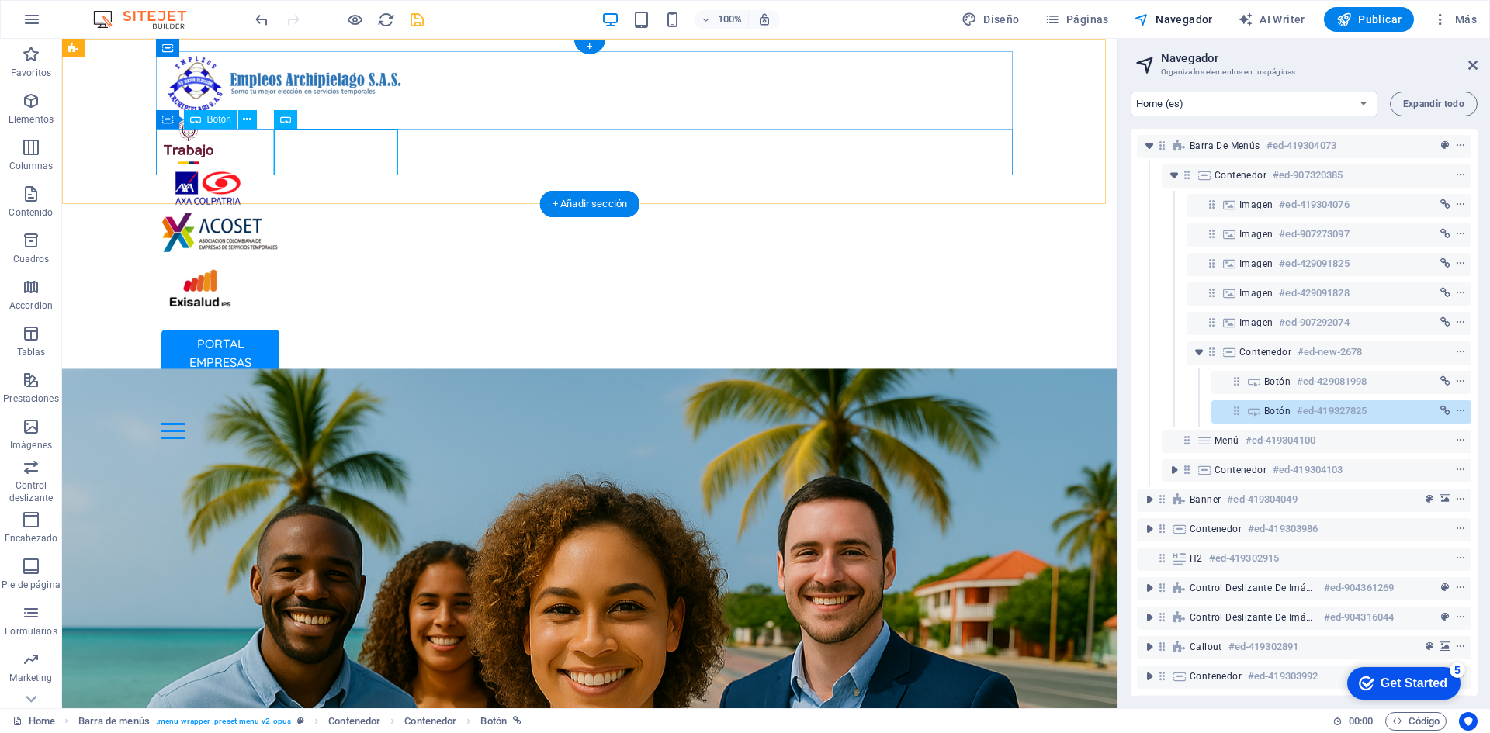
click at [254, 330] on div "PORTAL EMPRESAS" at bounding box center [589, 353] width 857 height 47
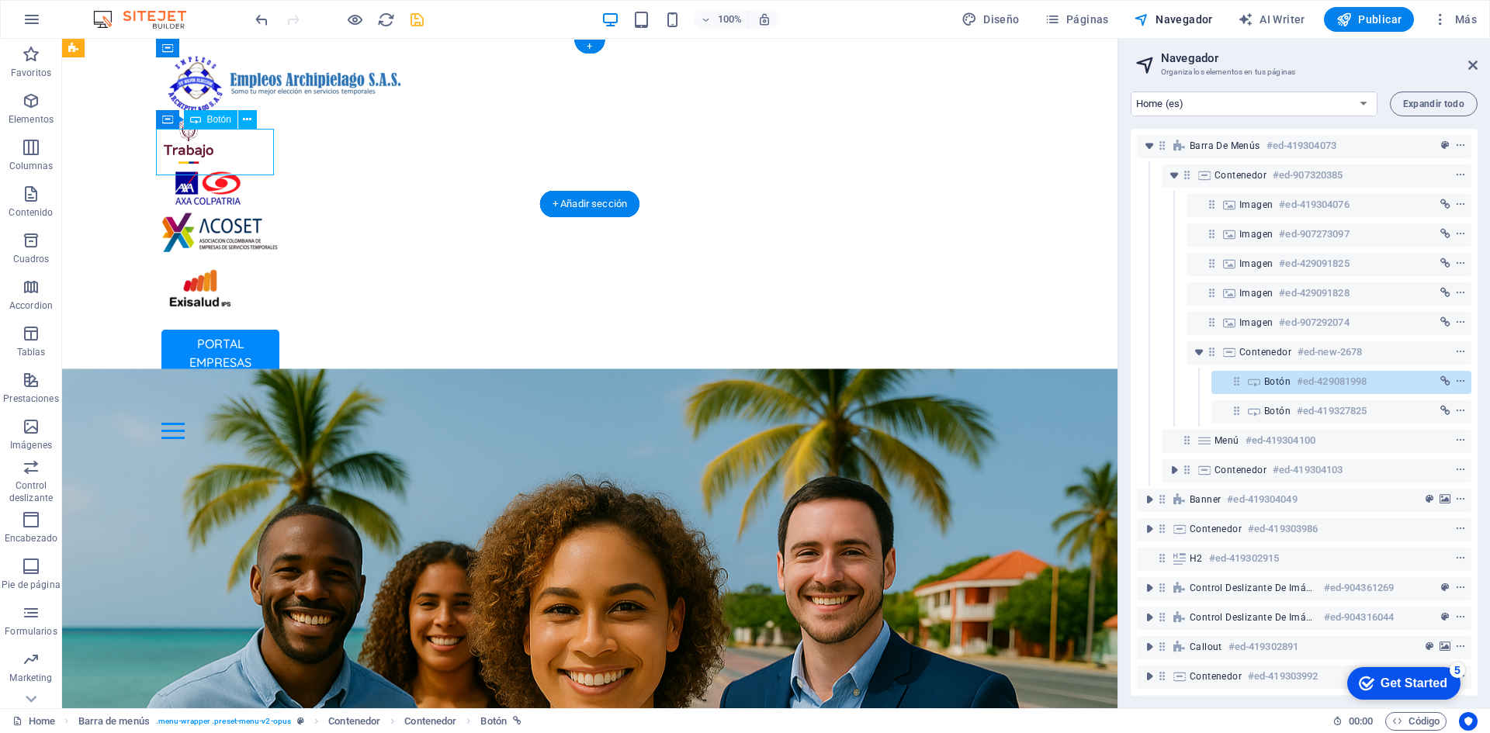
click at [237, 330] on div "PORTAL EMPRESAS" at bounding box center [589, 353] width 857 height 47
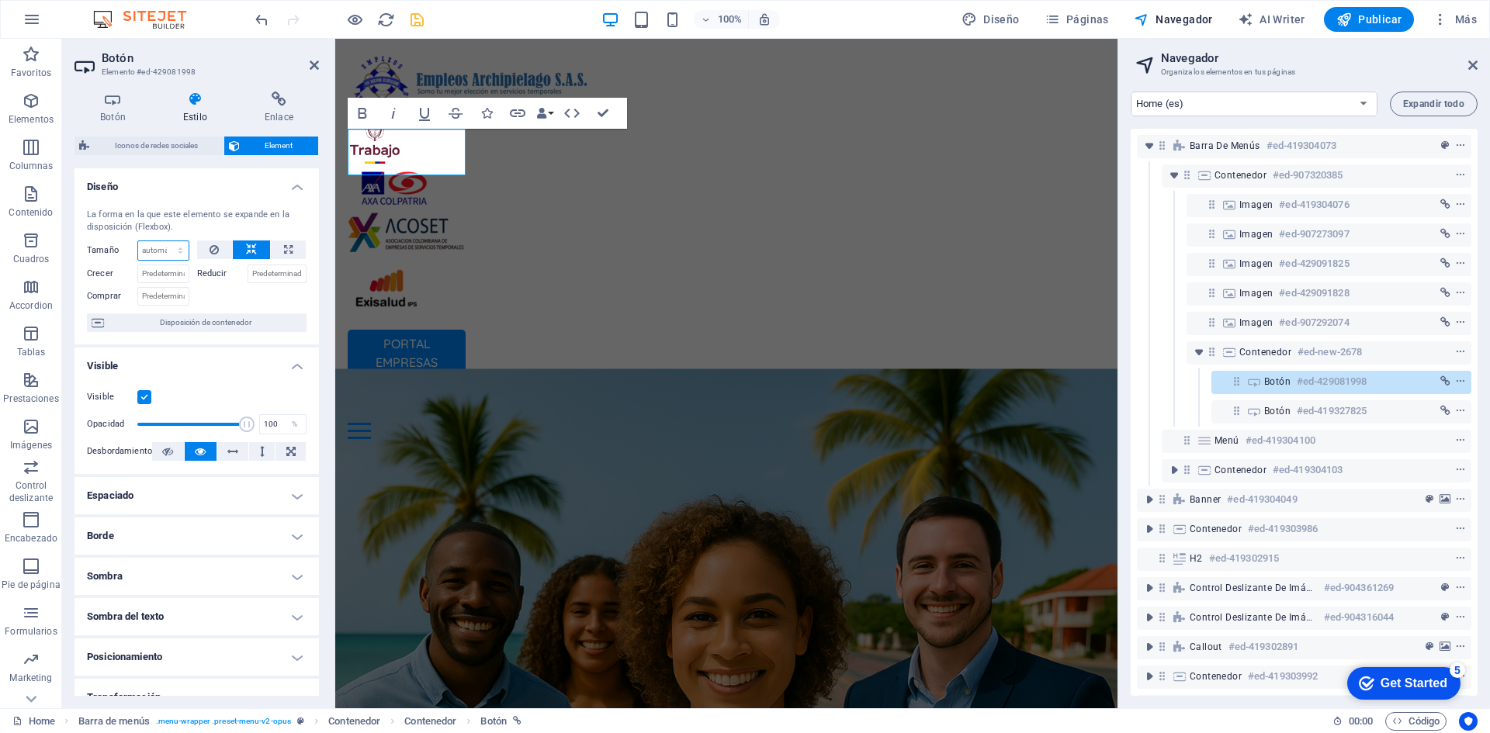
click at [158, 254] on select "Predeterminado automático px % 1/1 1/2 1/3 1/4 1/5 1/6 1/7 1/8 1/9 1/10" at bounding box center [163, 250] width 50 height 19
select select "px"
click at [164, 241] on select "Predeterminado automático px % 1/1 1/2 1/3 1/4 1/5 1/6 1/7 1/8 1/9 1/10" at bounding box center [163, 250] width 50 height 19
type input "200"
click at [730, 187] on div "PORTAL EMPRESAS PORTAL COLABORADORES Inicio Oficina Colaboradores Oficina Empre…" at bounding box center [726, 245] width 782 height 413
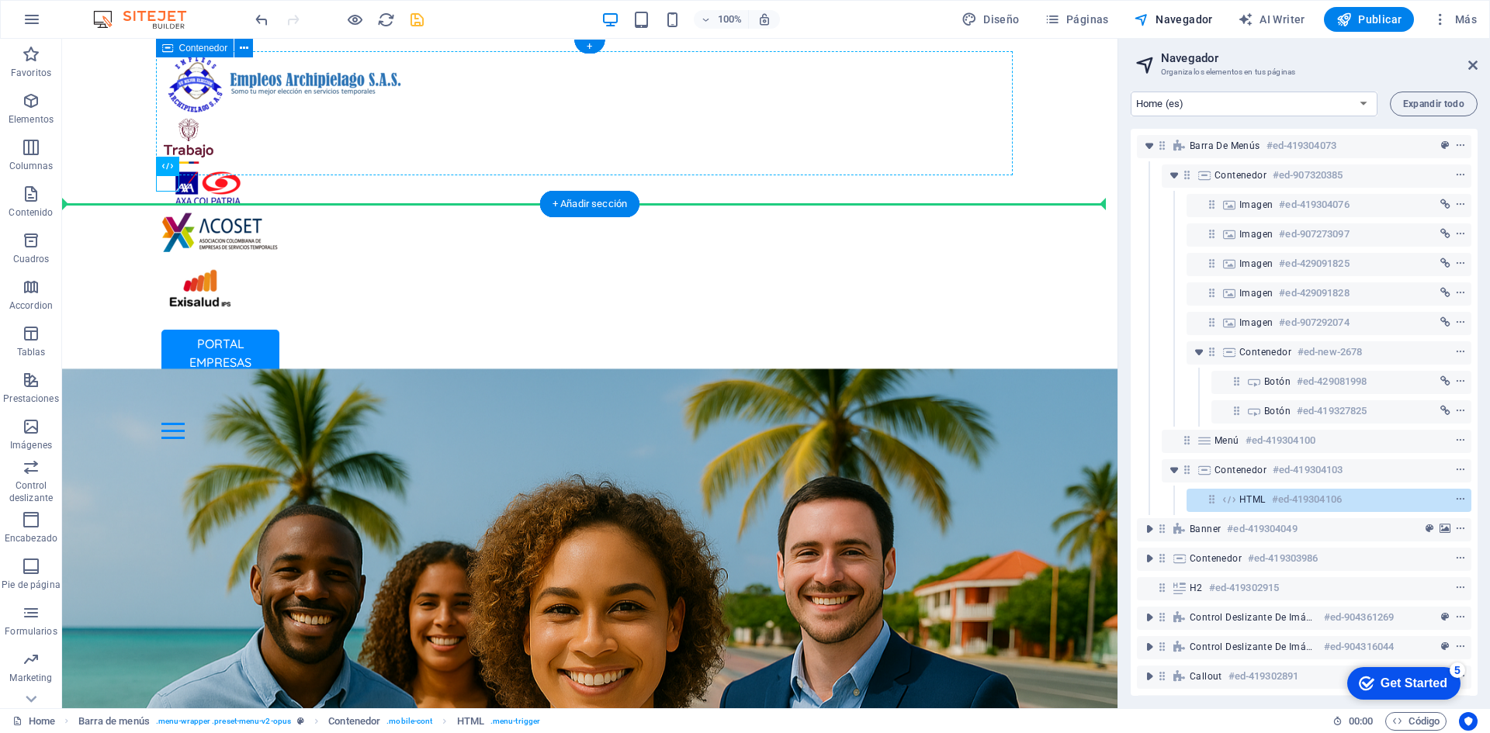
drag, startPoint x: 159, startPoint y: 190, endPoint x: 479, endPoint y: 157, distance: 322.2
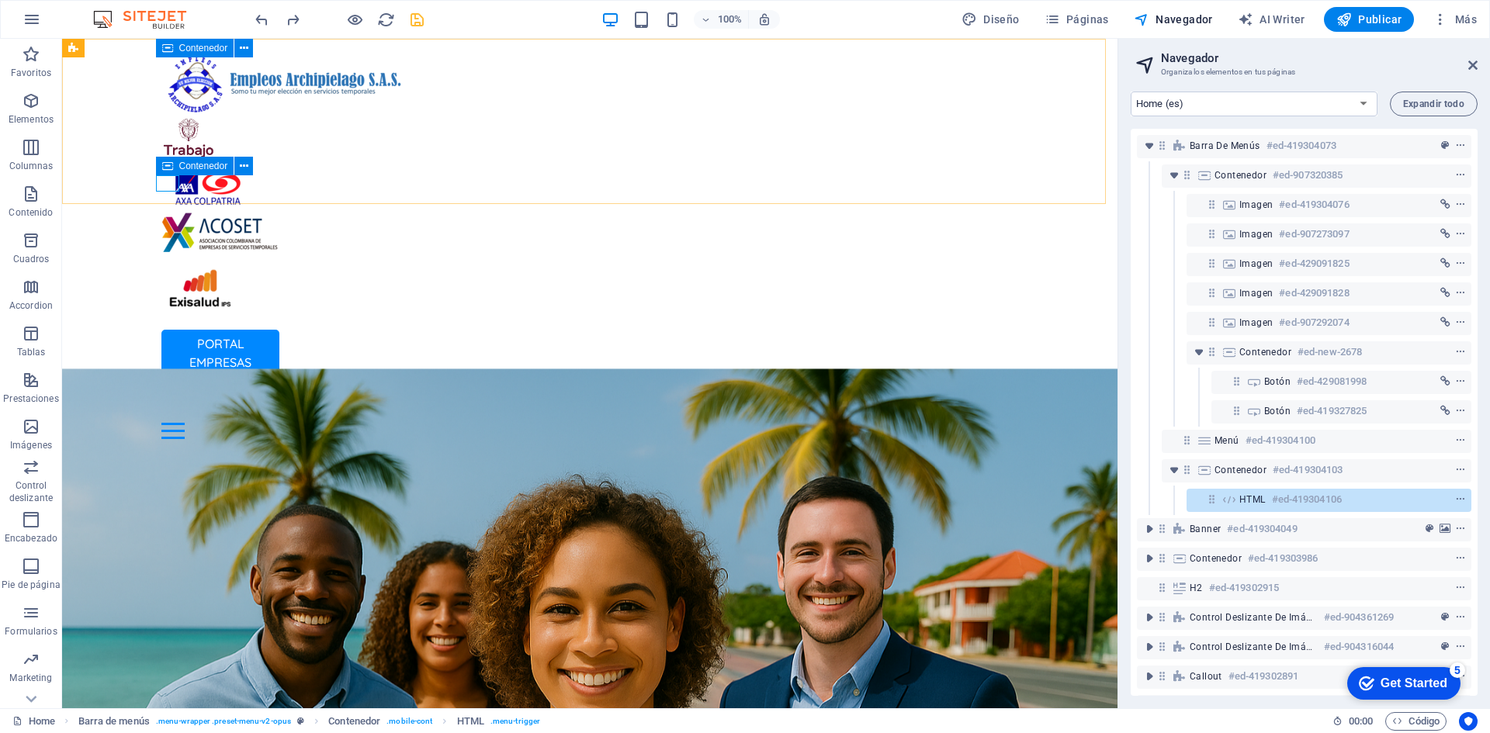
click at [192, 173] on div "Contenedor" at bounding box center [195, 166] width 78 height 19
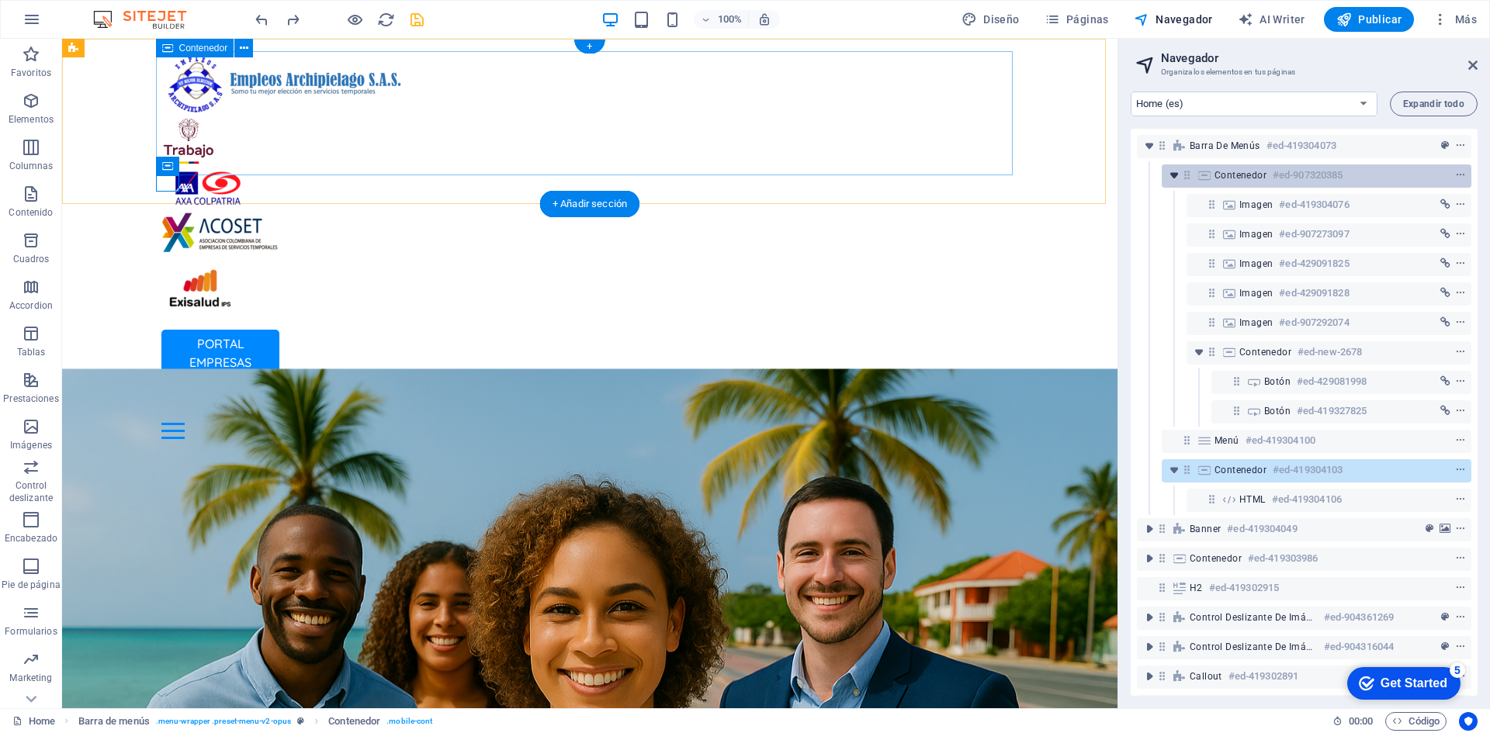
click at [1170, 168] on icon "toggle-expand" at bounding box center [1174, 176] width 16 height 16
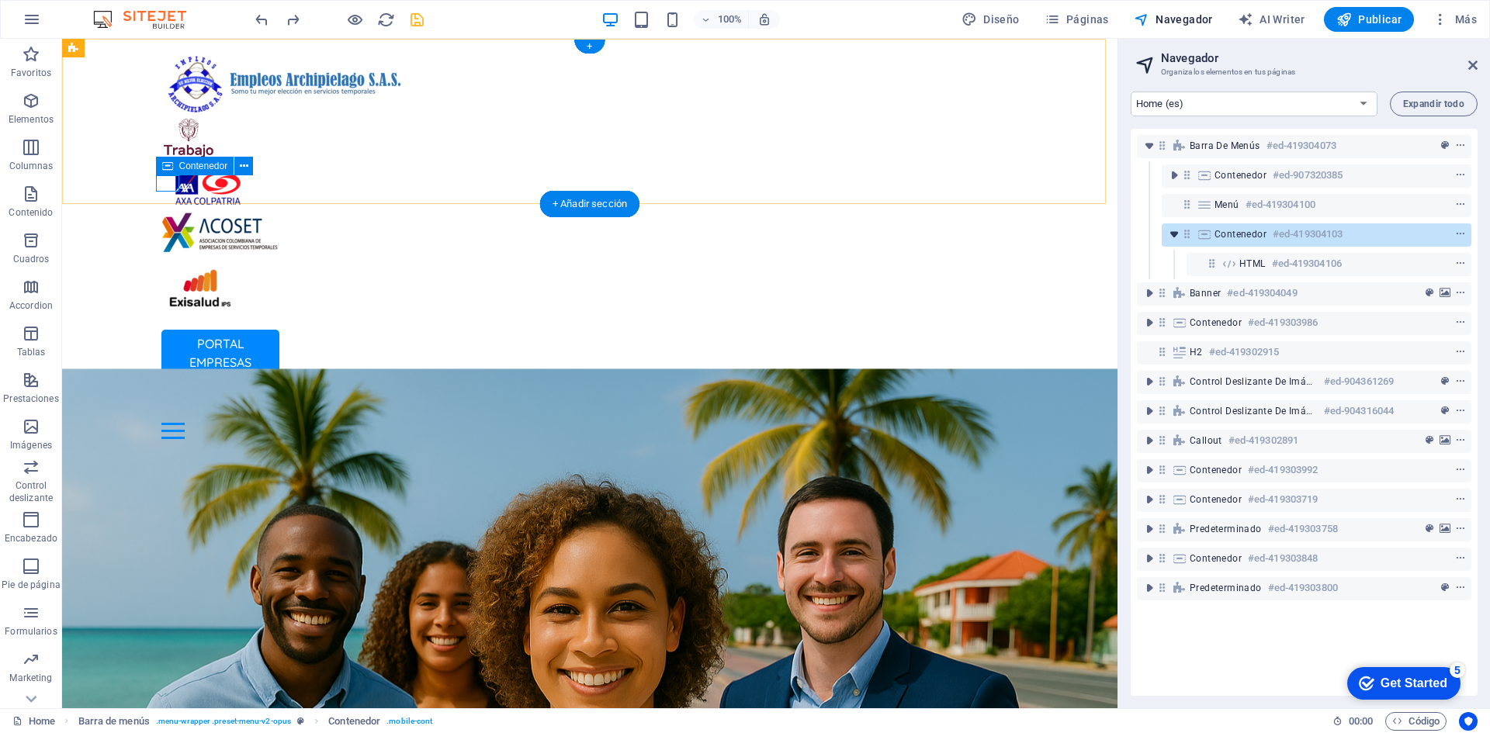
click at [1171, 231] on icon "toggle-expand" at bounding box center [1174, 235] width 16 height 16
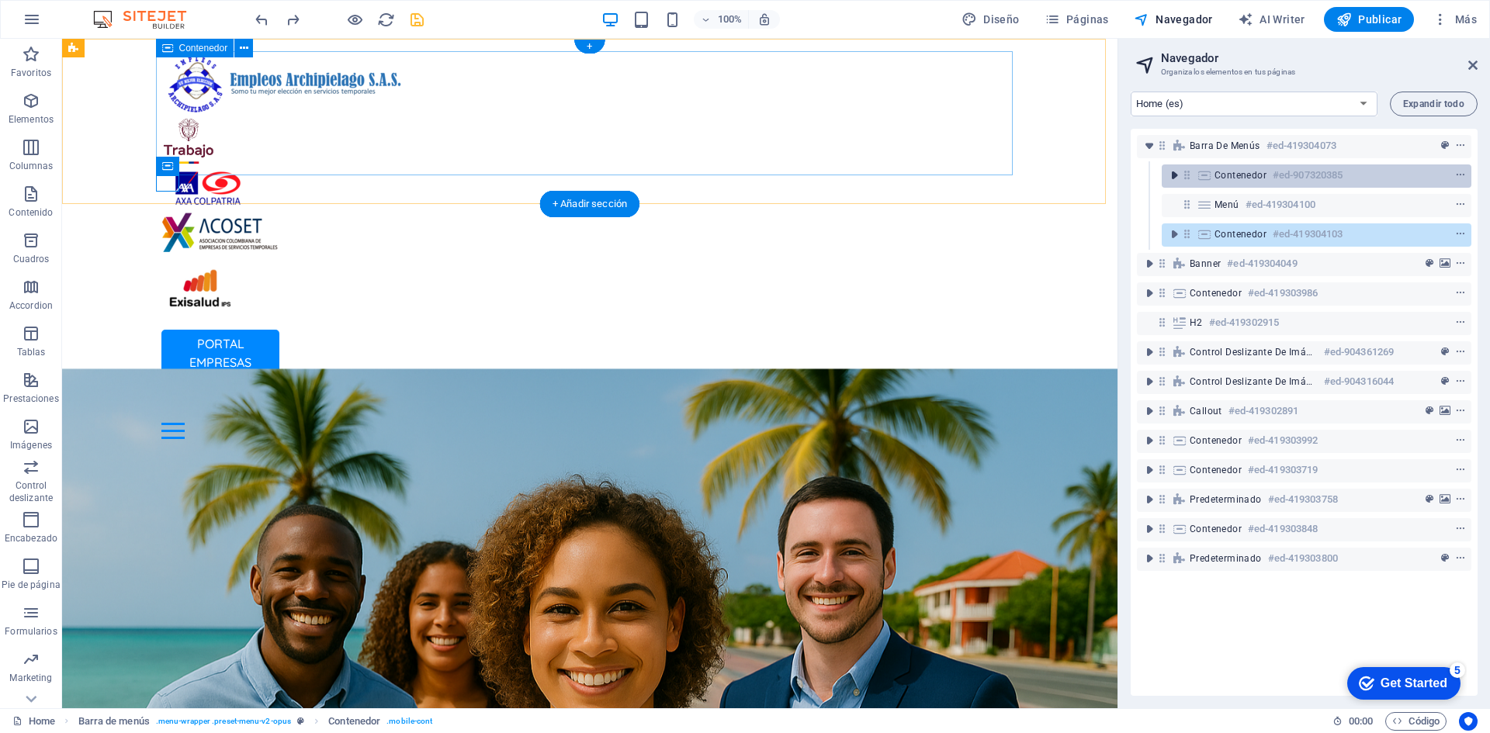
click at [1171, 172] on icon "toggle-expand" at bounding box center [1174, 176] width 16 height 16
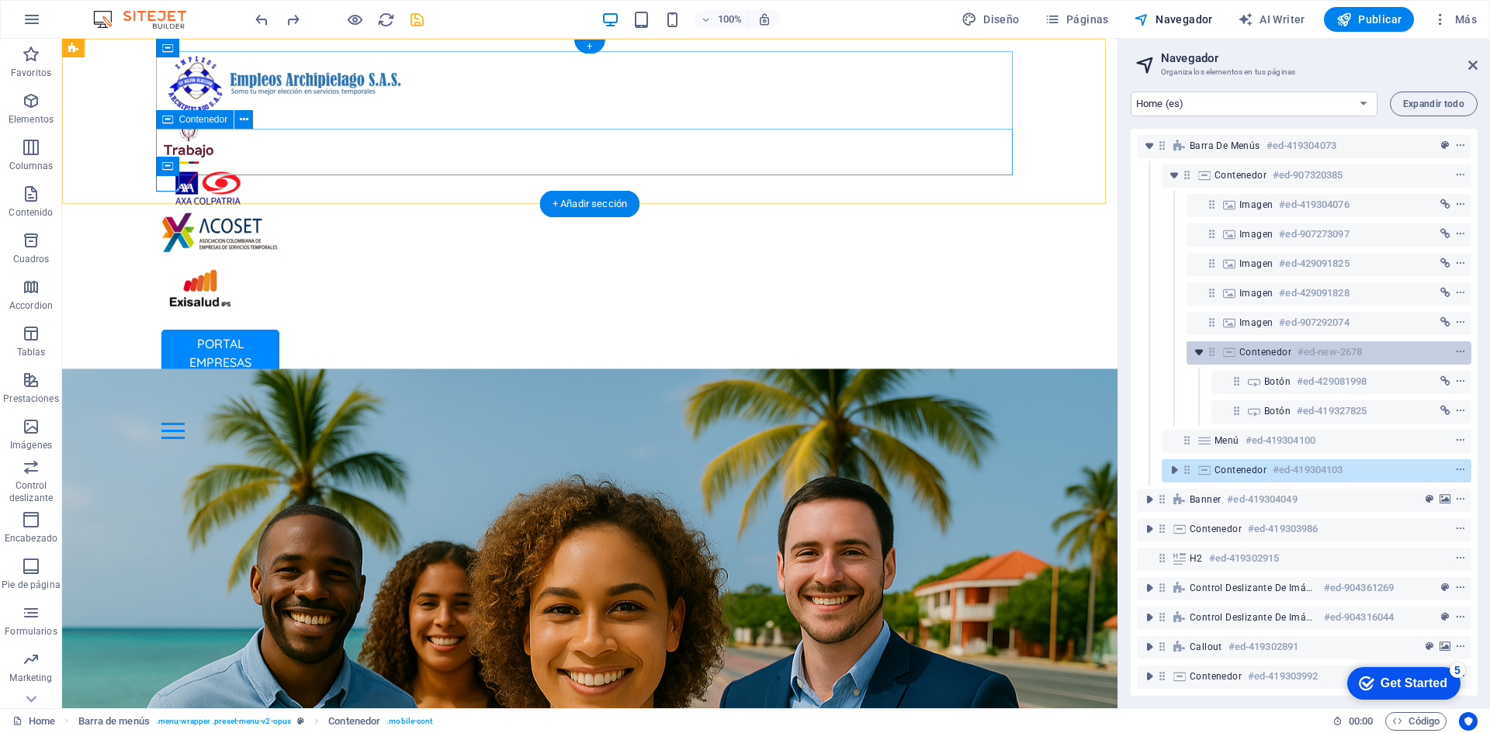
click at [1203, 355] on icon "toggle-expand" at bounding box center [1199, 352] width 16 height 16
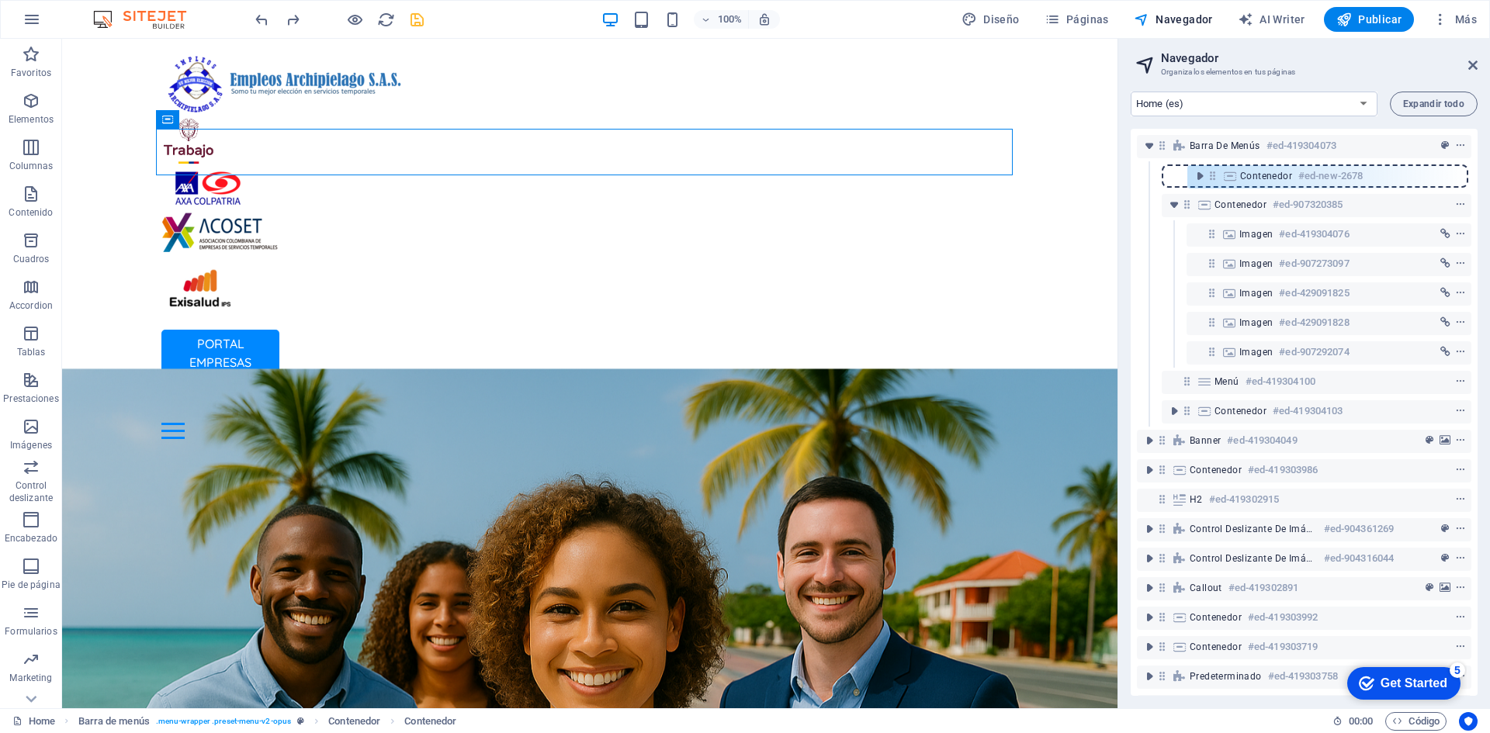
drag, startPoint x: 1210, startPoint y: 349, endPoint x: 1196, endPoint y: 161, distance: 188.3
click at [1196, 161] on div "Barra de menús #ed-419304073 Contenedor #ed-907320385 Imagen #ed-419304076 Imag…" at bounding box center [1303, 412] width 347 height 567
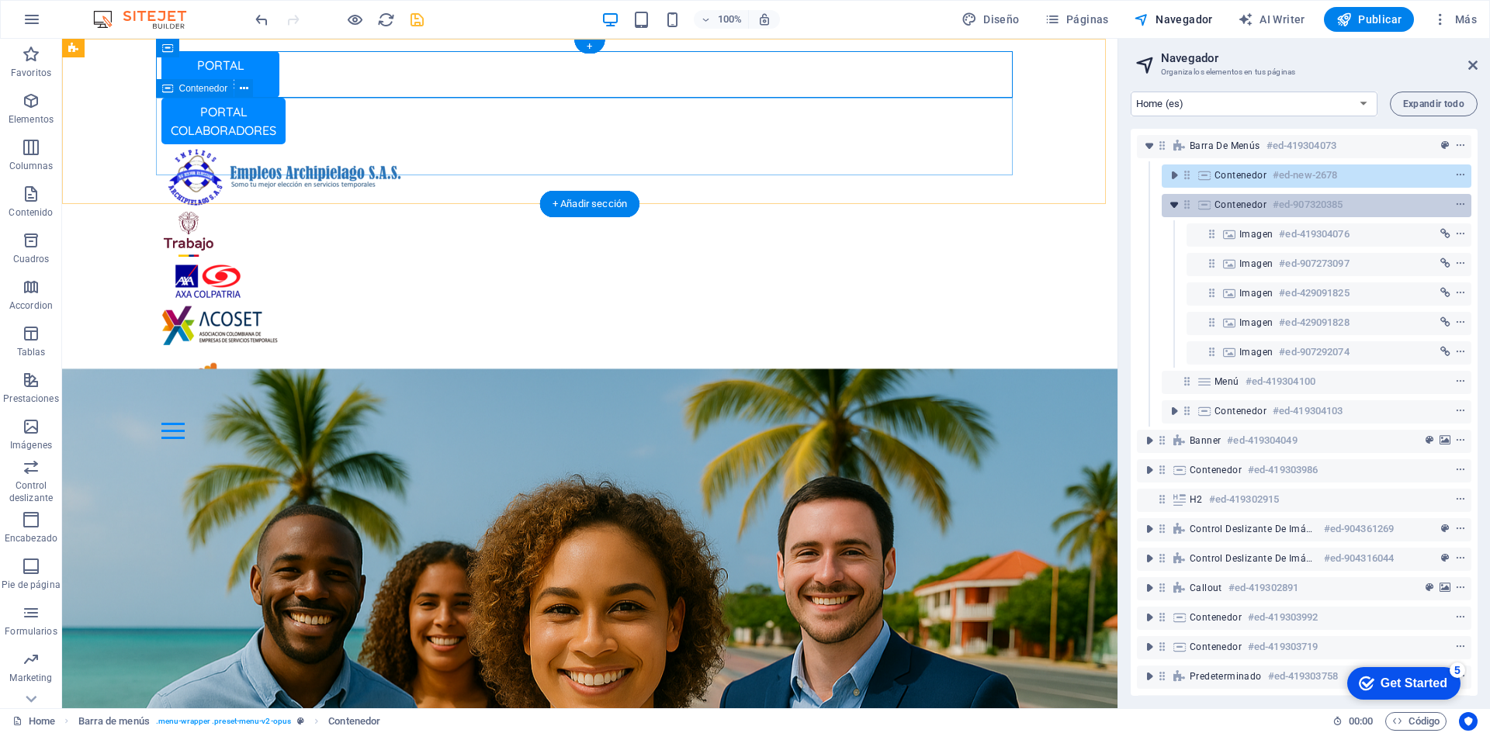
click at [1173, 207] on icon "toggle-expand" at bounding box center [1174, 205] width 16 height 16
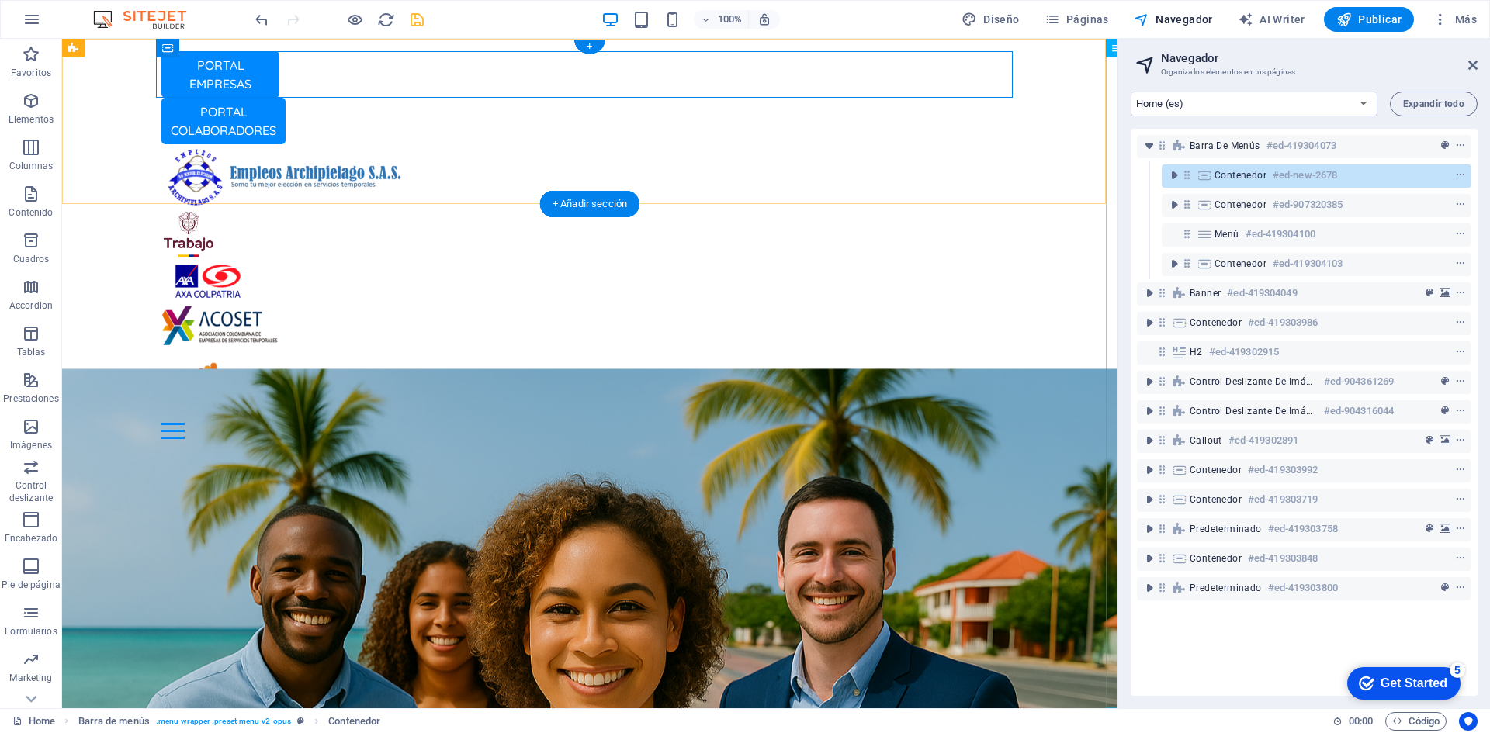
drag, startPoint x: 1224, startPoint y: 178, endPoint x: 1231, endPoint y: 185, distance: 9.3
click at [1231, 185] on div "Contenedor #ed-new-2678" at bounding box center [1316, 175] width 310 height 23
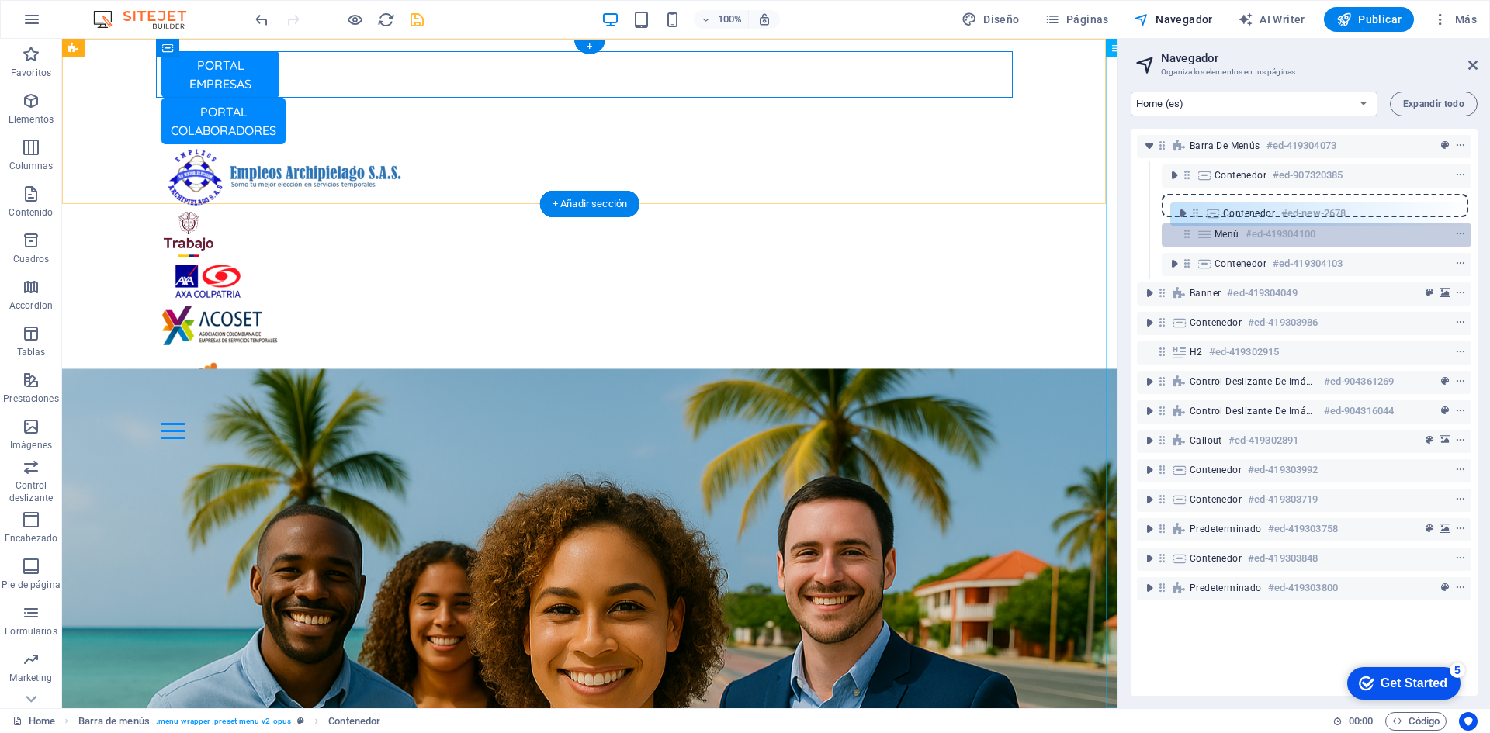
drag, startPoint x: 1189, startPoint y: 178, endPoint x: 1199, endPoint y: 224, distance: 46.7
click at [1199, 224] on div "Barra de menús #ed-419304073 Contenedor #ed-new-2678 Contenedor #ed-907320385 M…" at bounding box center [1303, 412] width 347 height 567
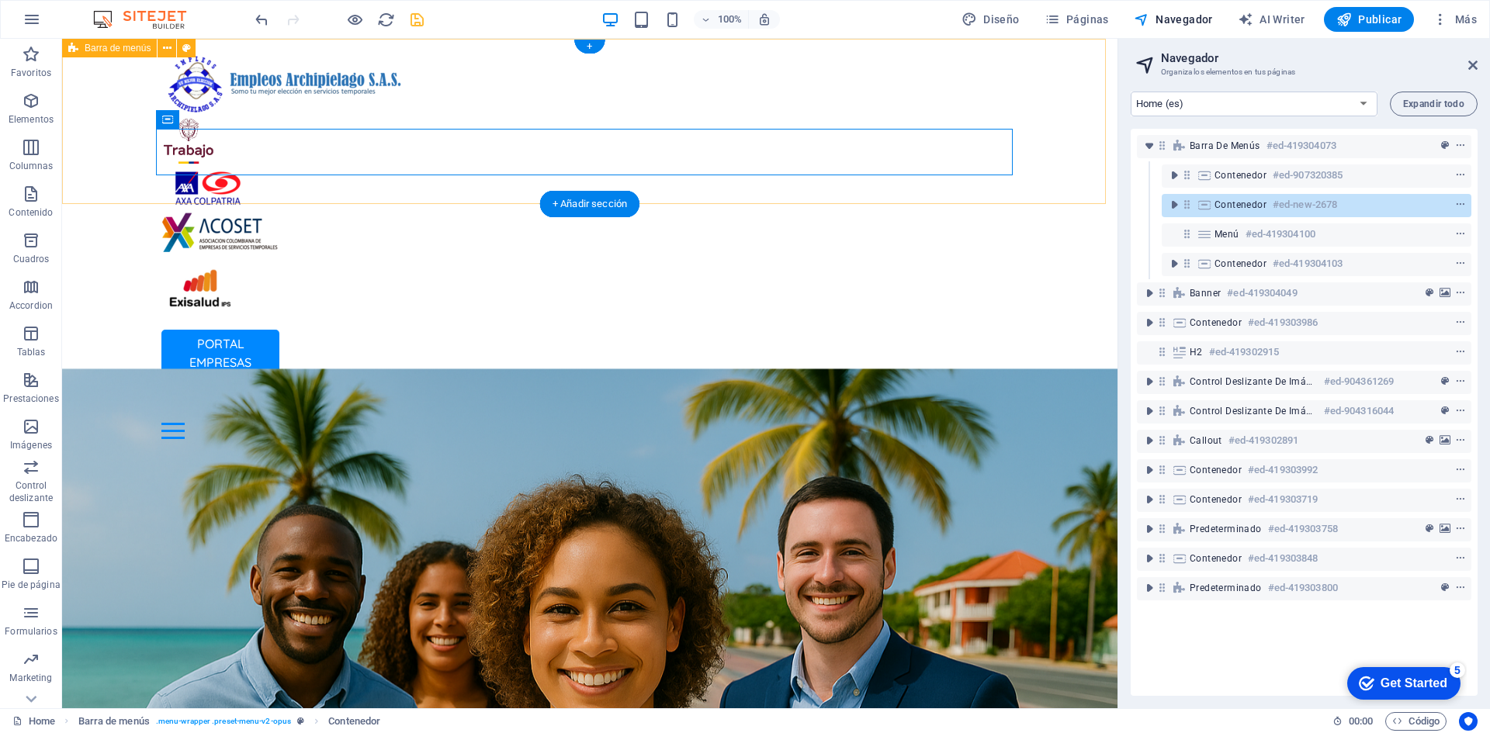
click at [1073, 104] on div "PORTAL EMPRESAS PORTAL COLABORADORES Inicio Oficina Colaboradores Oficina Empre…" at bounding box center [589, 245] width 1055 height 413
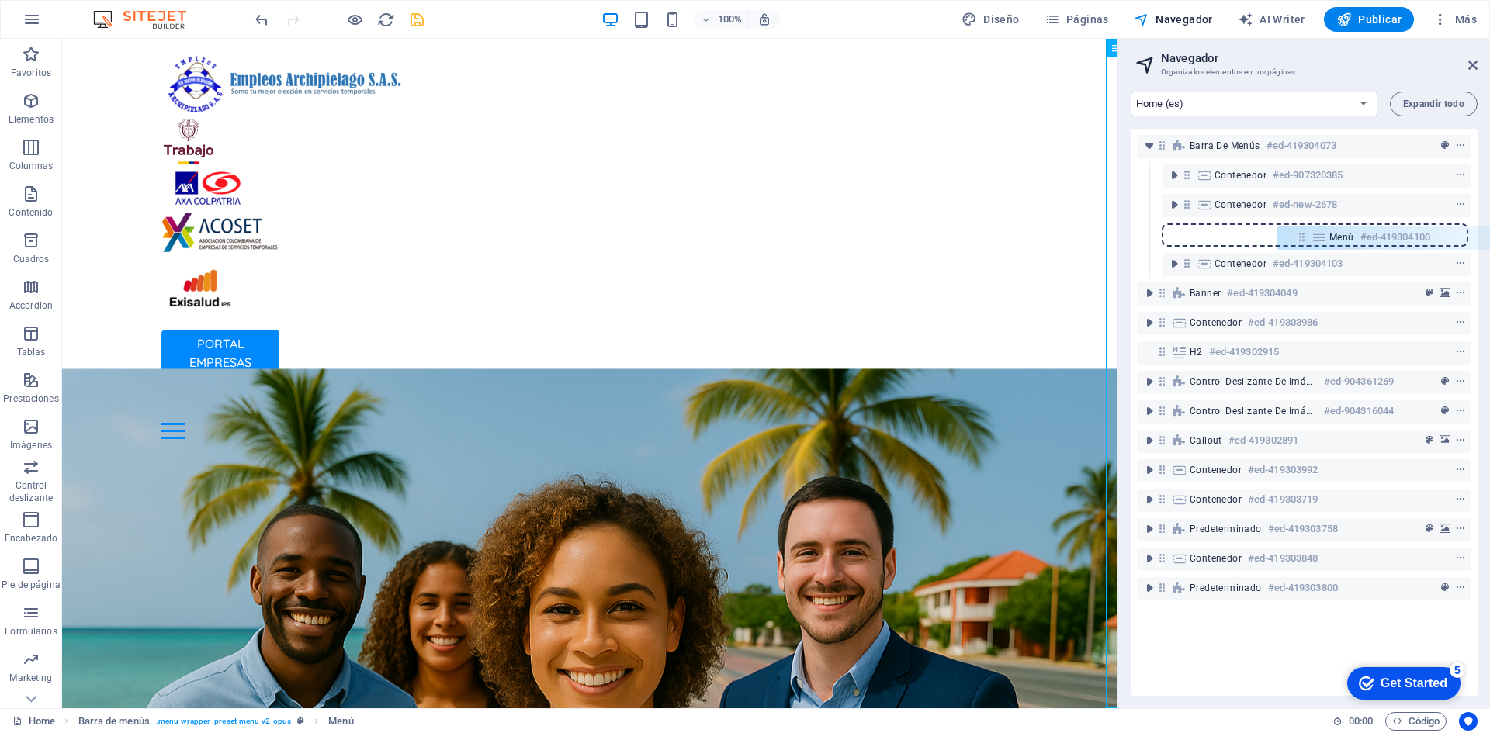
drag, startPoint x: 1182, startPoint y: 237, endPoint x: 1303, endPoint y: 236, distance: 121.0
click at [1303, 236] on div "Barra de menús #ed-419304073 Contenedor #ed-907320385 Contenedor #ed-new-2678 M…" at bounding box center [1303, 412] width 347 height 567
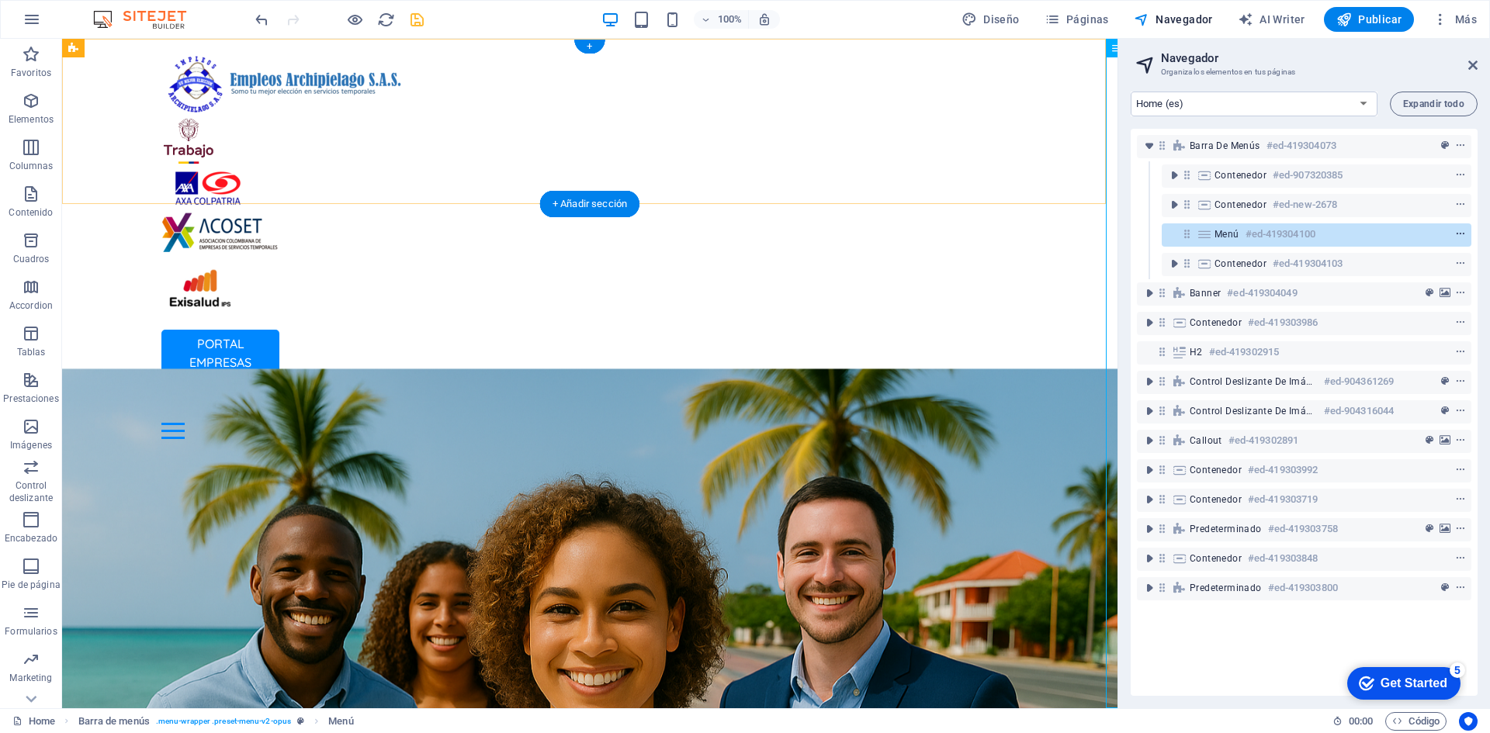
click at [1456, 227] on button "context-menu" at bounding box center [1460, 234] width 16 height 19
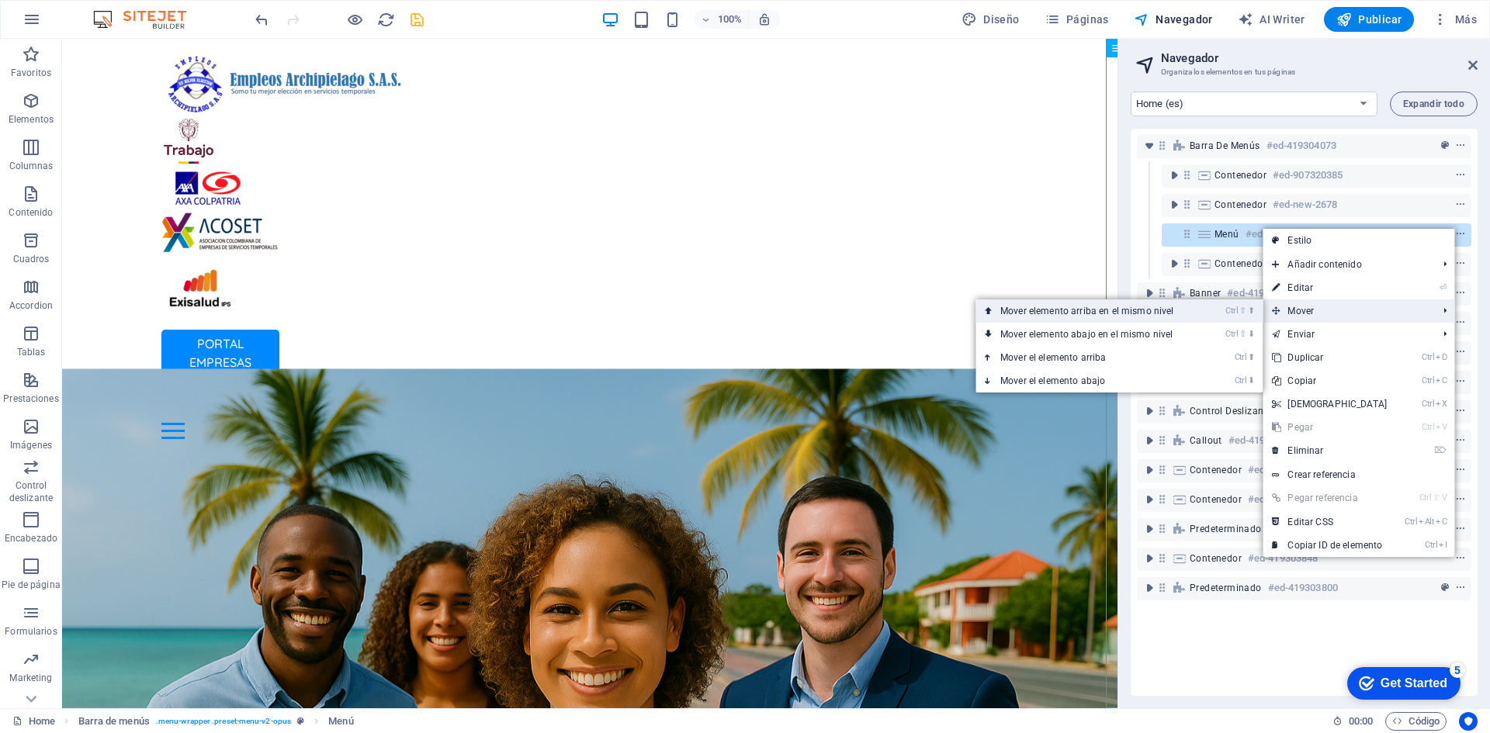
click at [1220, 308] on li "Ctrl ⇧ ⬆ Mover elemento arriba en el mismo nivel" at bounding box center [1118, 310] width 287 height 23
click at [1196, 313] on link "Ctrl ⇧ ⬆ Mover elemento arriba en el mismo nivel" at bounding box center [1089, 310] width 229 height 23
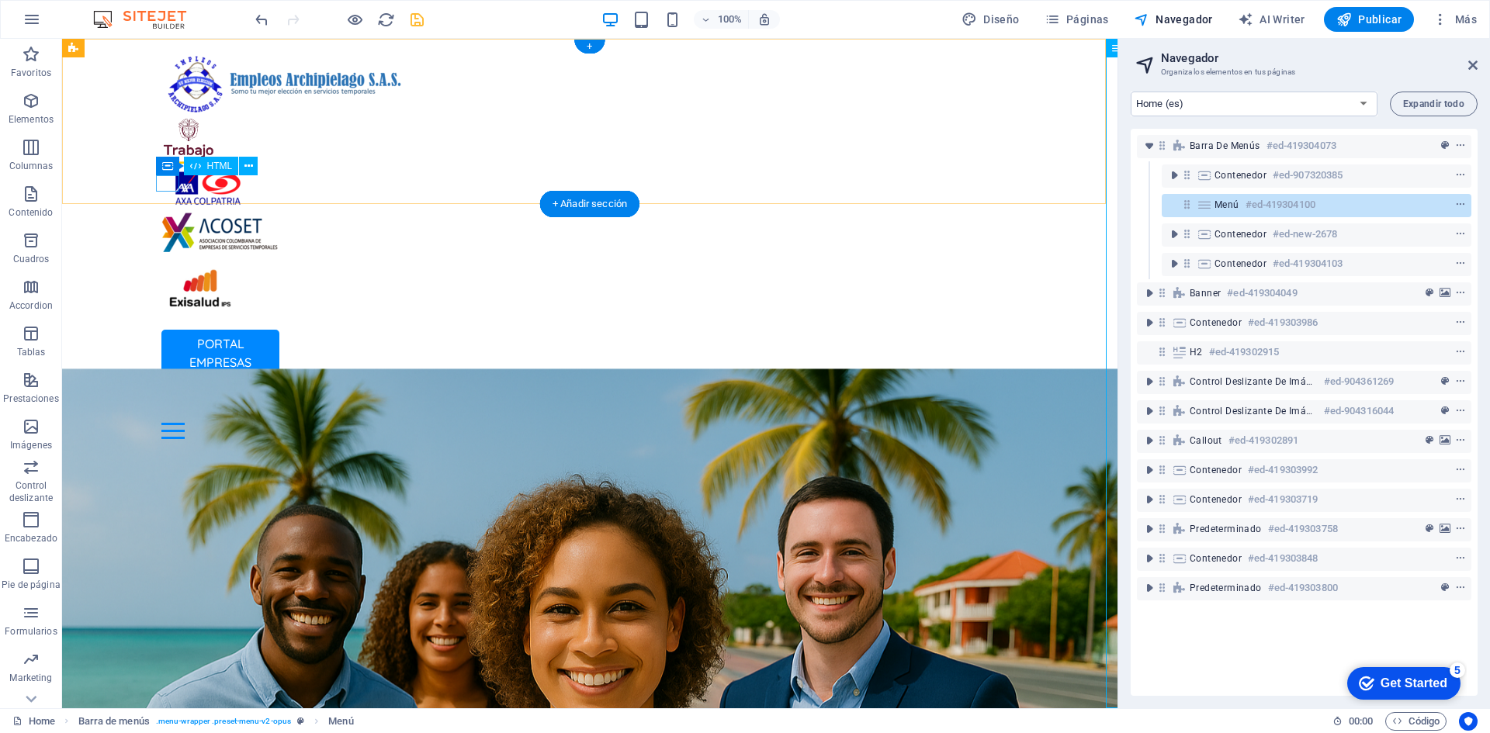
click at [161, 423] on div at bounding box center [589, 431] width 857 height 16
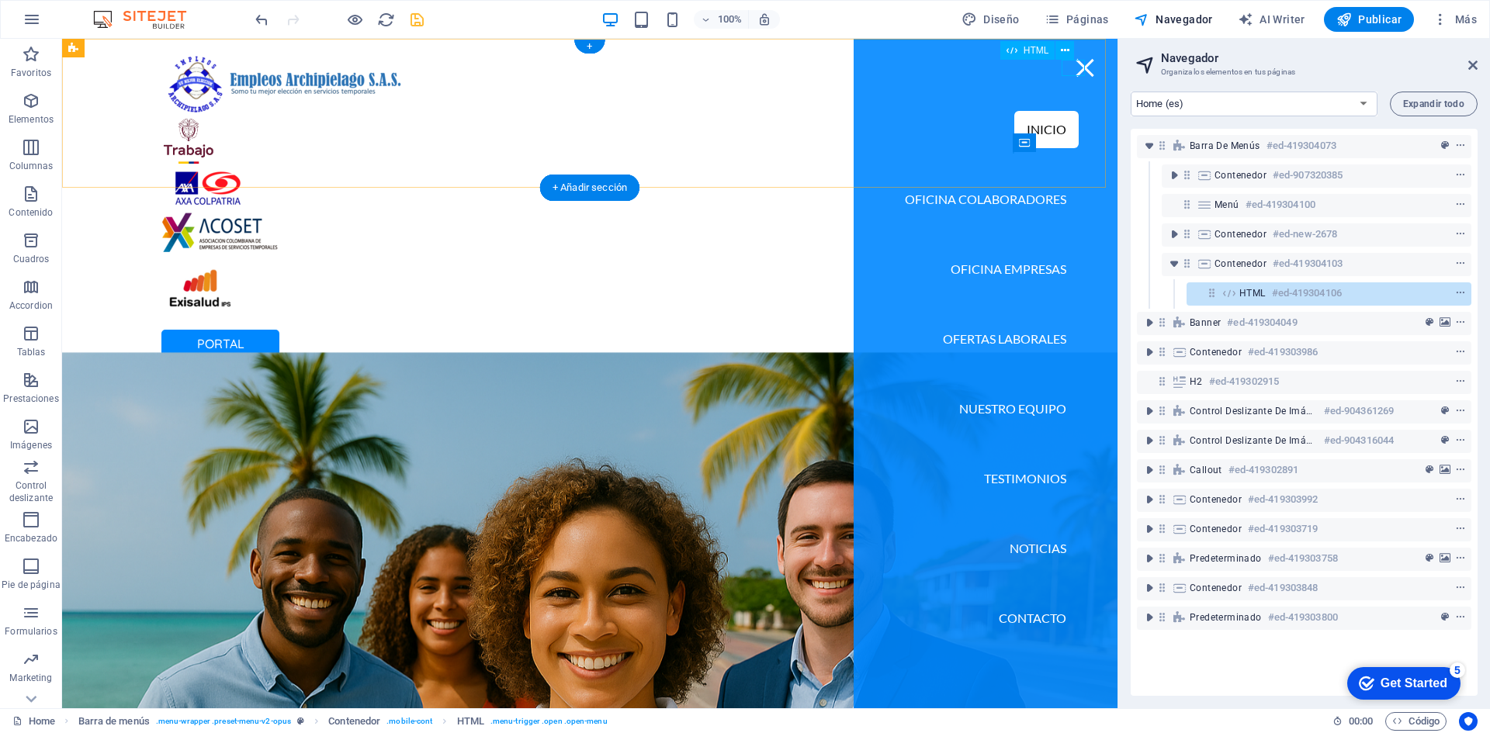
click at [1078, 72] on div at bounding box center [1084, 68] width 23 height 16
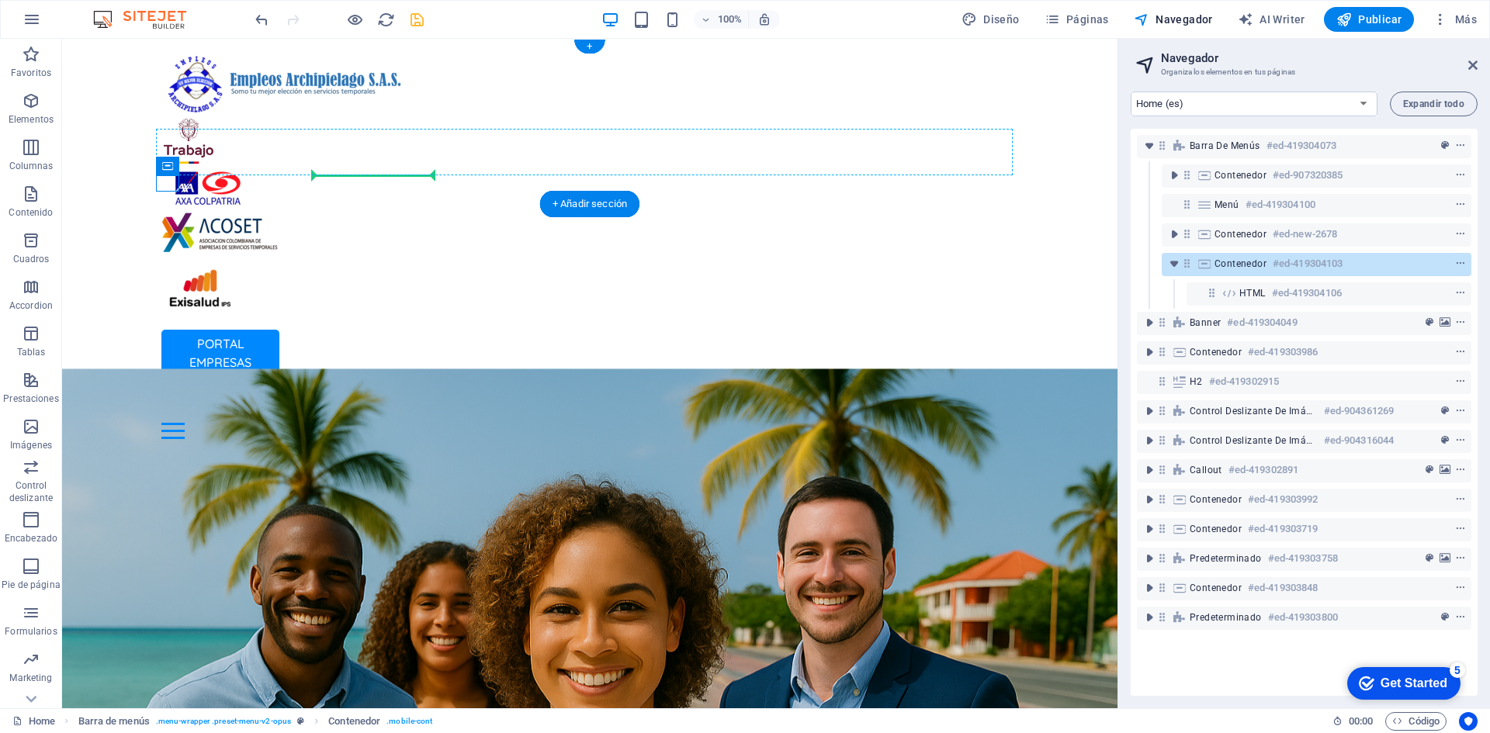
drag, startPoint x: 237, startPoint y: 202, endPoint x: 430, endPoint y: 168, distance: 195.4
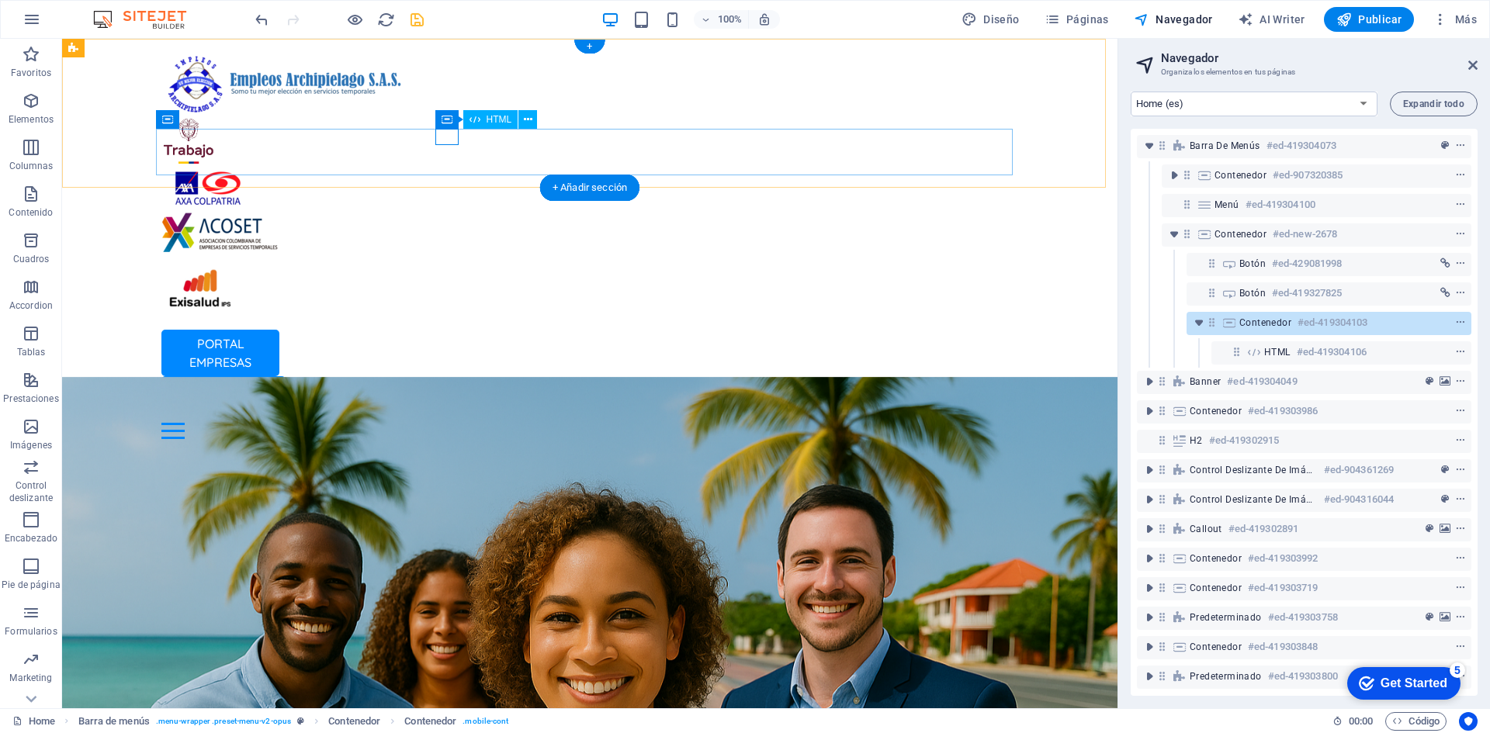
click at [447, 423] on div at bounding box center [589, 431] width 857 height 16
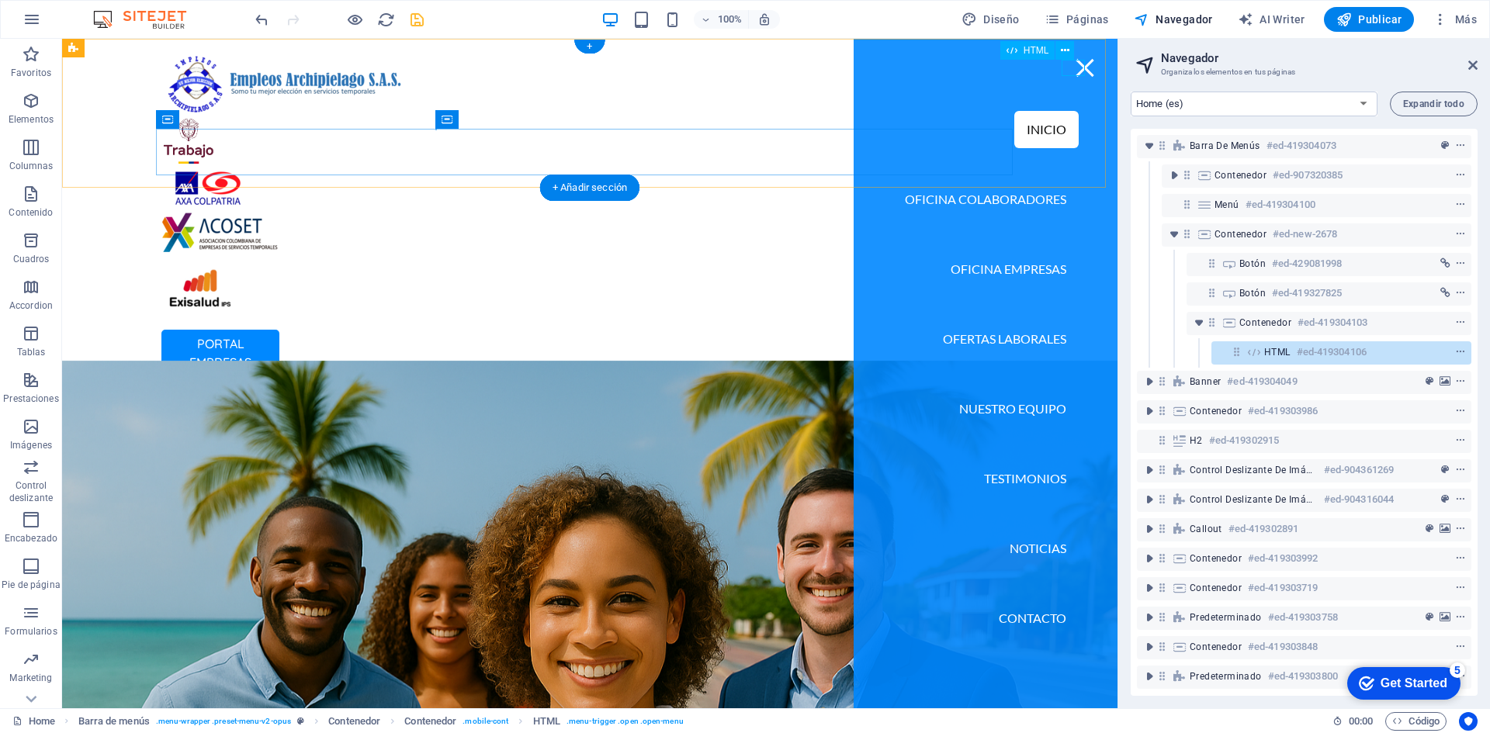
click at [1078, 67] on div at bounding box center [1084, 68] width 23 height 16
